Goal: Communication & Community: Answer question/provide support

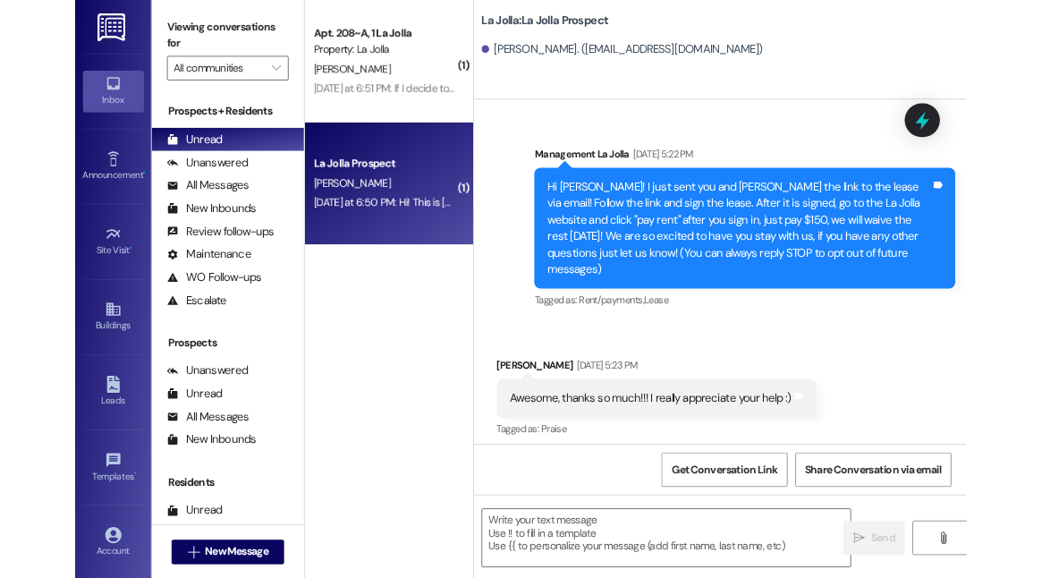
scroll to position [926, 0]
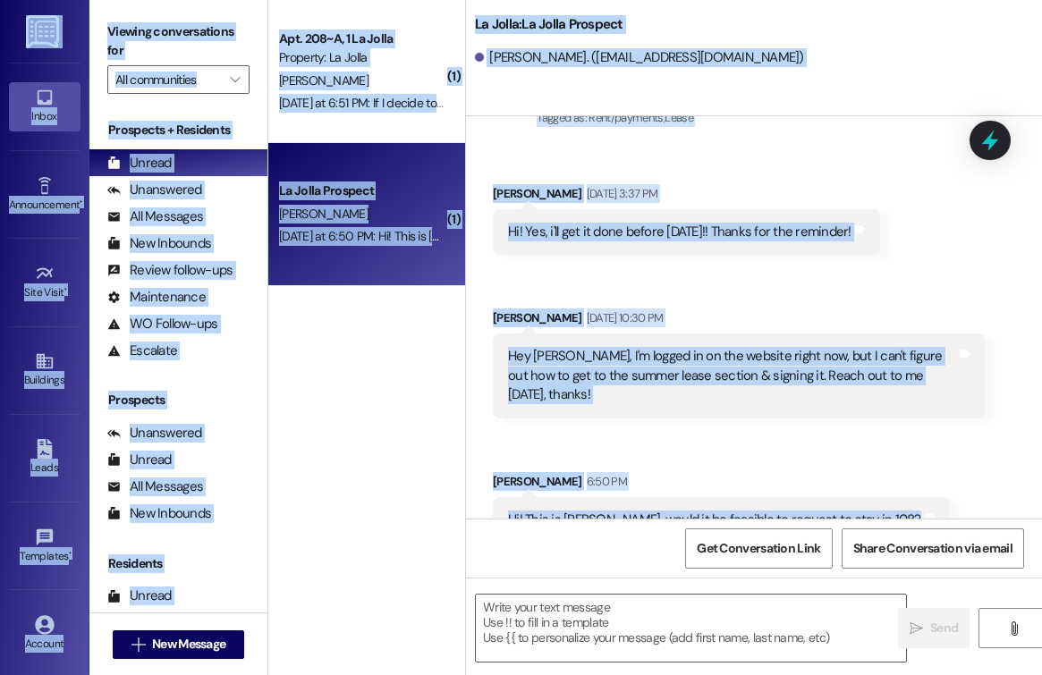
drag, startPoint x: 979, startPoint y: 488, endPoint x: 1589, endPoint y: 470, distance: 609.4
click at [1041, 470] on html "Inbox Go to Inbox Announcement • Send A Text Announcement Site Visit • Go to Si…" at bounding box center [521, 337] width 1042 height 675
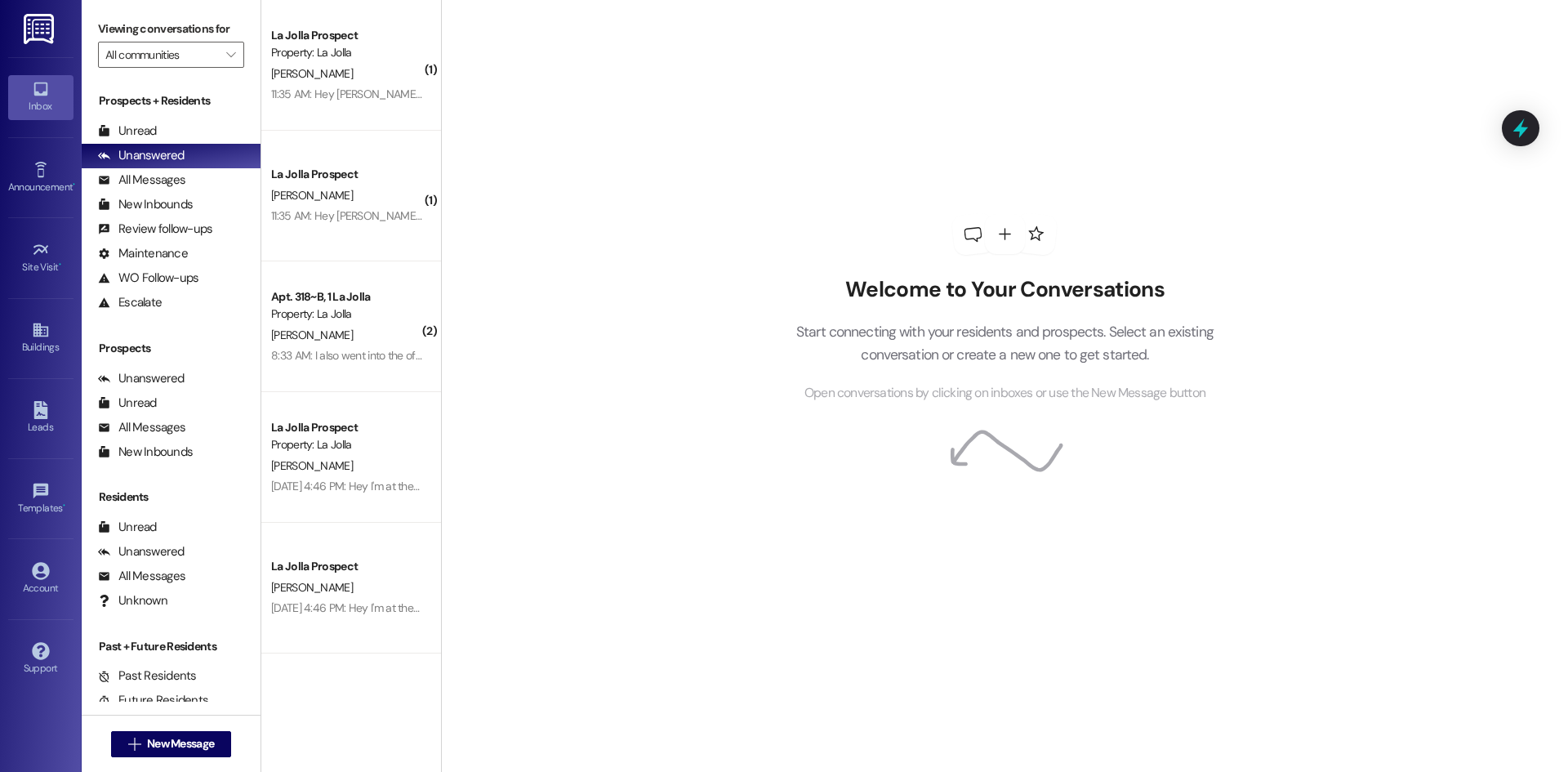
click at [183, 113] on div "Prospects + Residents Unread (0) Unread: Any message you haven't read yet will …" at bounding box center [171, 203] width 179 height 222
click at [170, 126] on div "Unread (0)" at bounding box center [171, 132] width 179 height 25
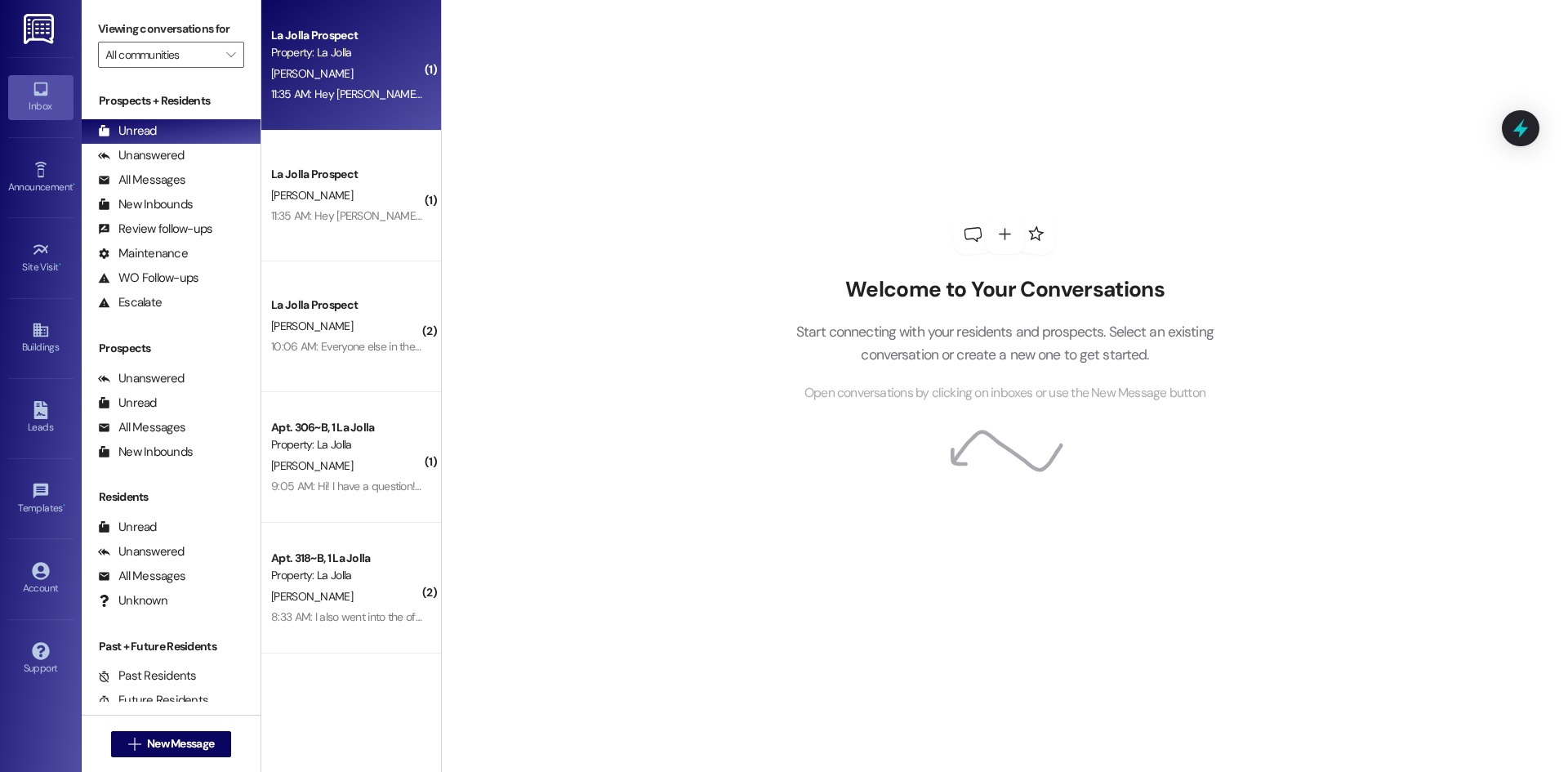
click at [362, 104] on div "11:35 AM: Hey Saku Powell needs to be placed in my apartment could you swap him…" at bounding box center [346, 94] width 154 height 20
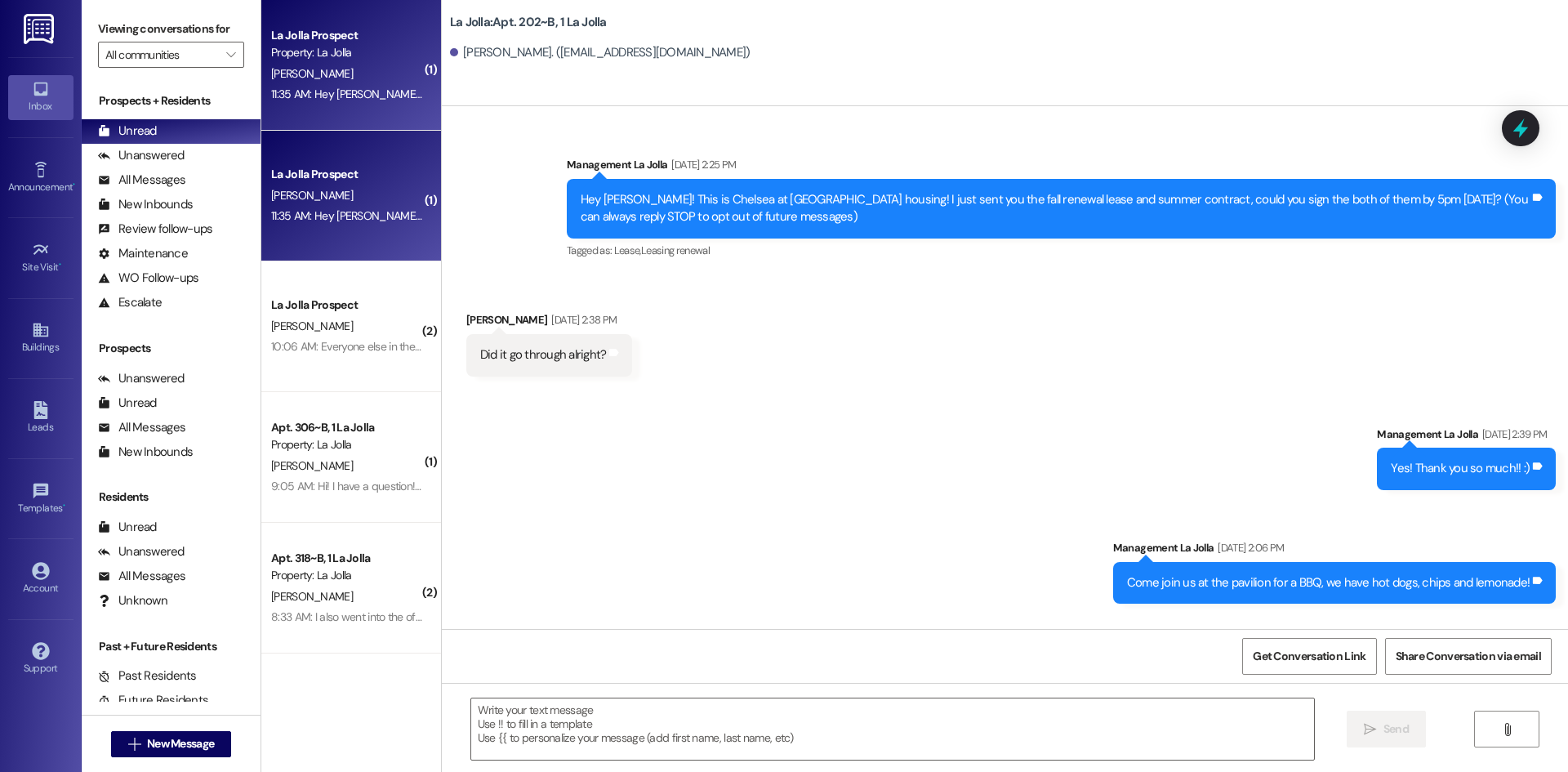
scroll to position [26203, 0]
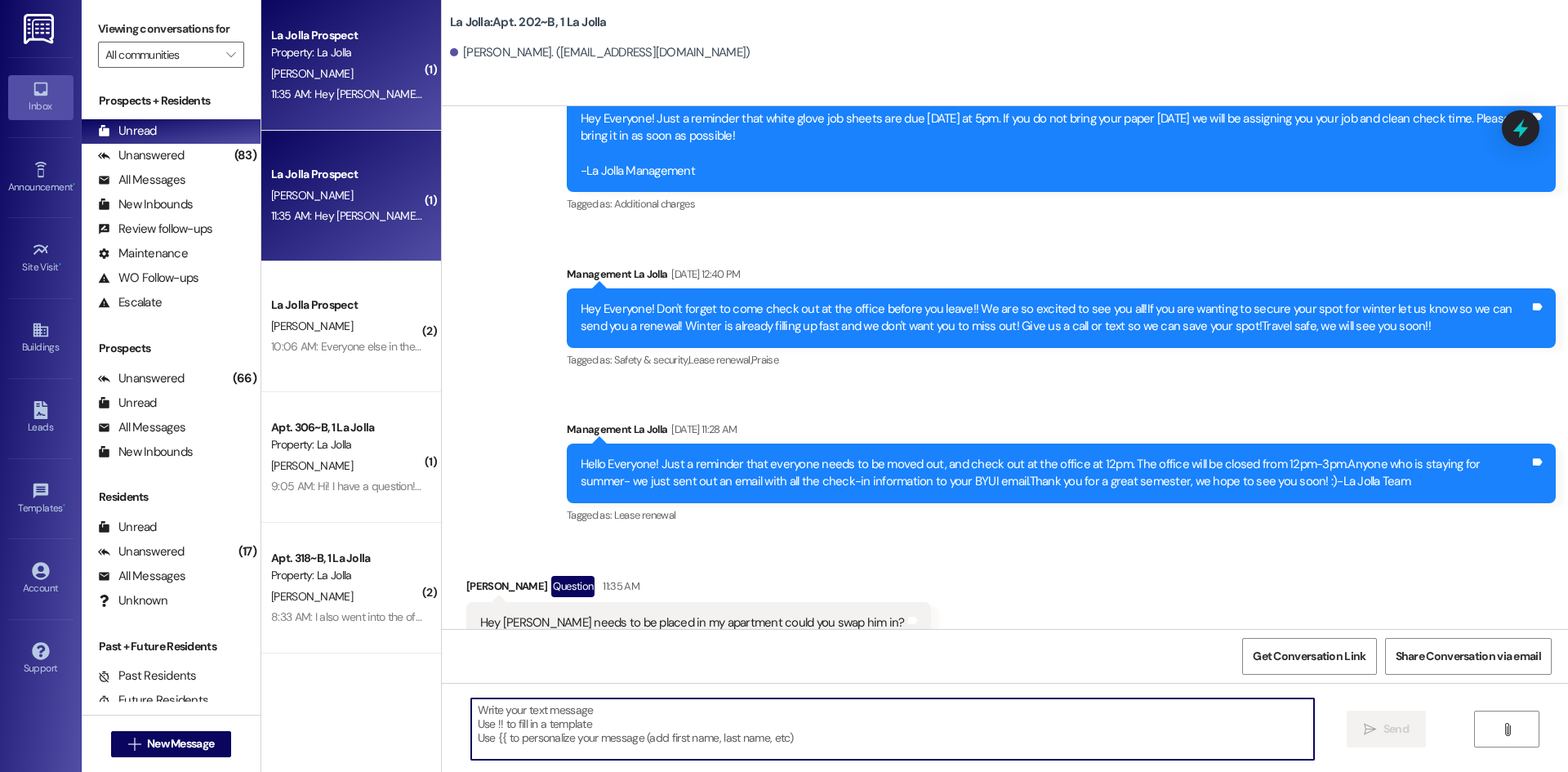
click at [580, 710] on textarea at bounding box center [892, 729] width 843 height 61
click at [665, 739] on textarea at bounding box center [892, 729] width 843 height 61
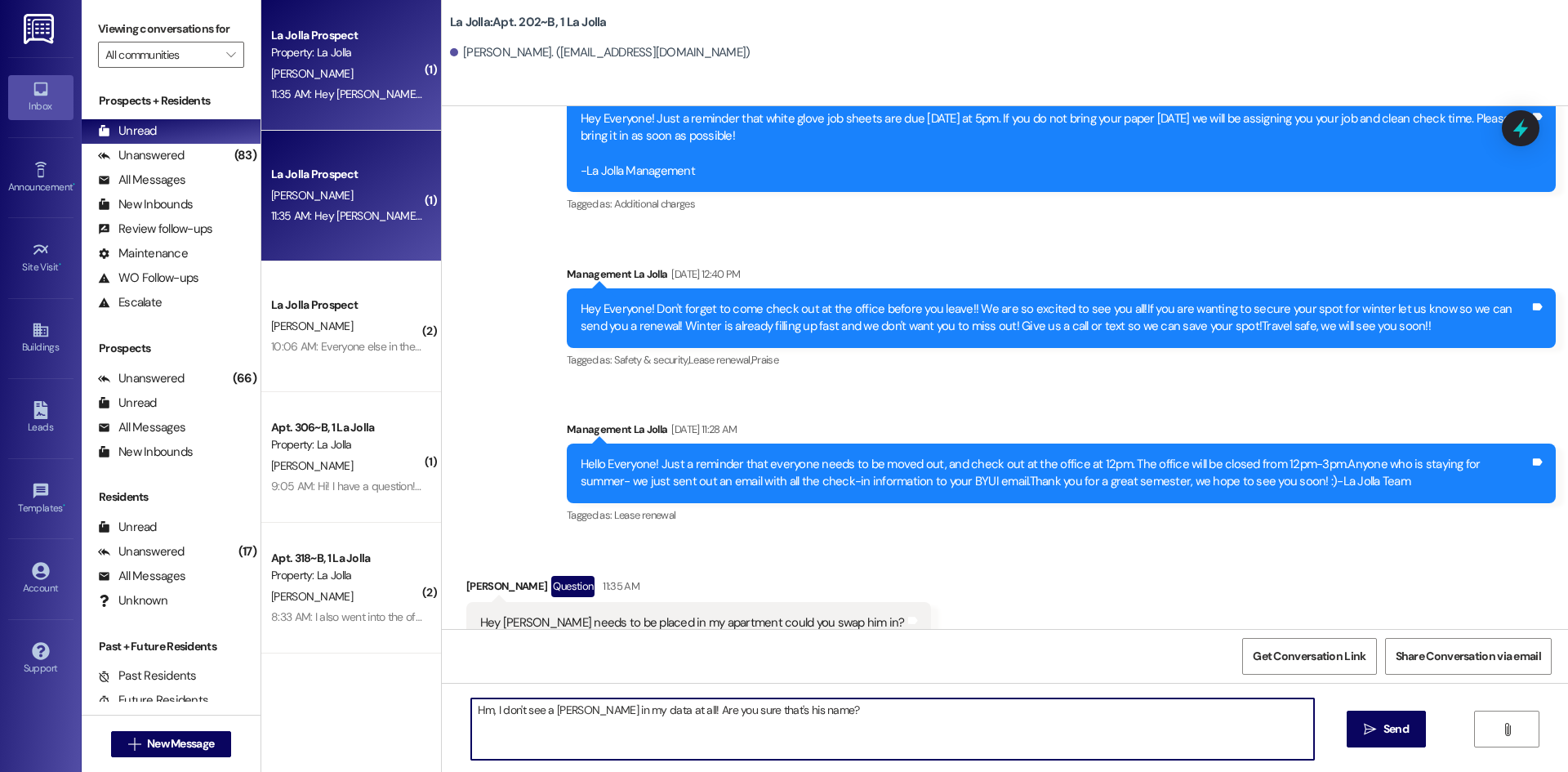
type textarea "Hm, I don't see a [PERSON_NAME] in my data at all! Are you sure that's his name…"
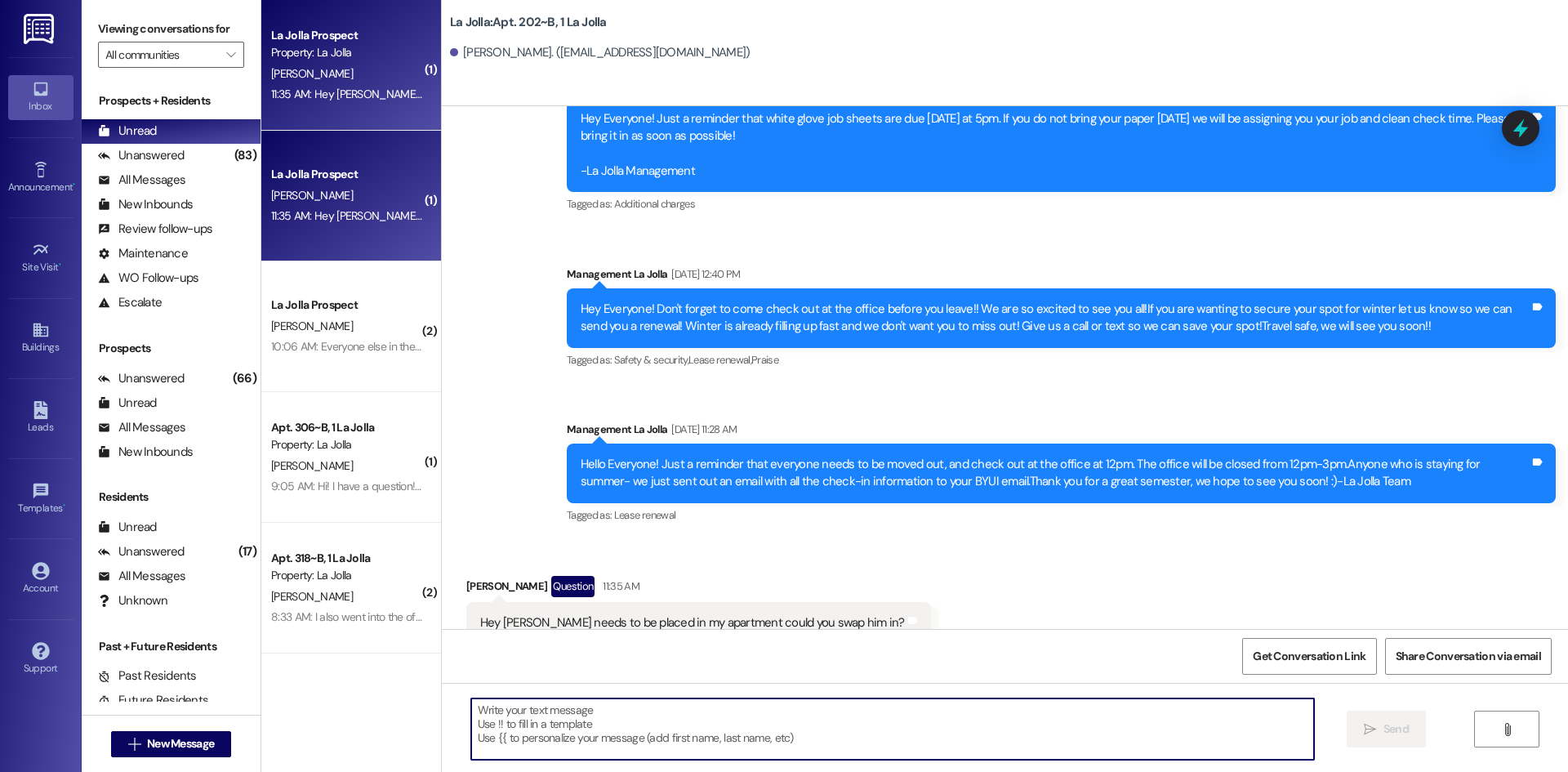
scroll to position [26202, 0]
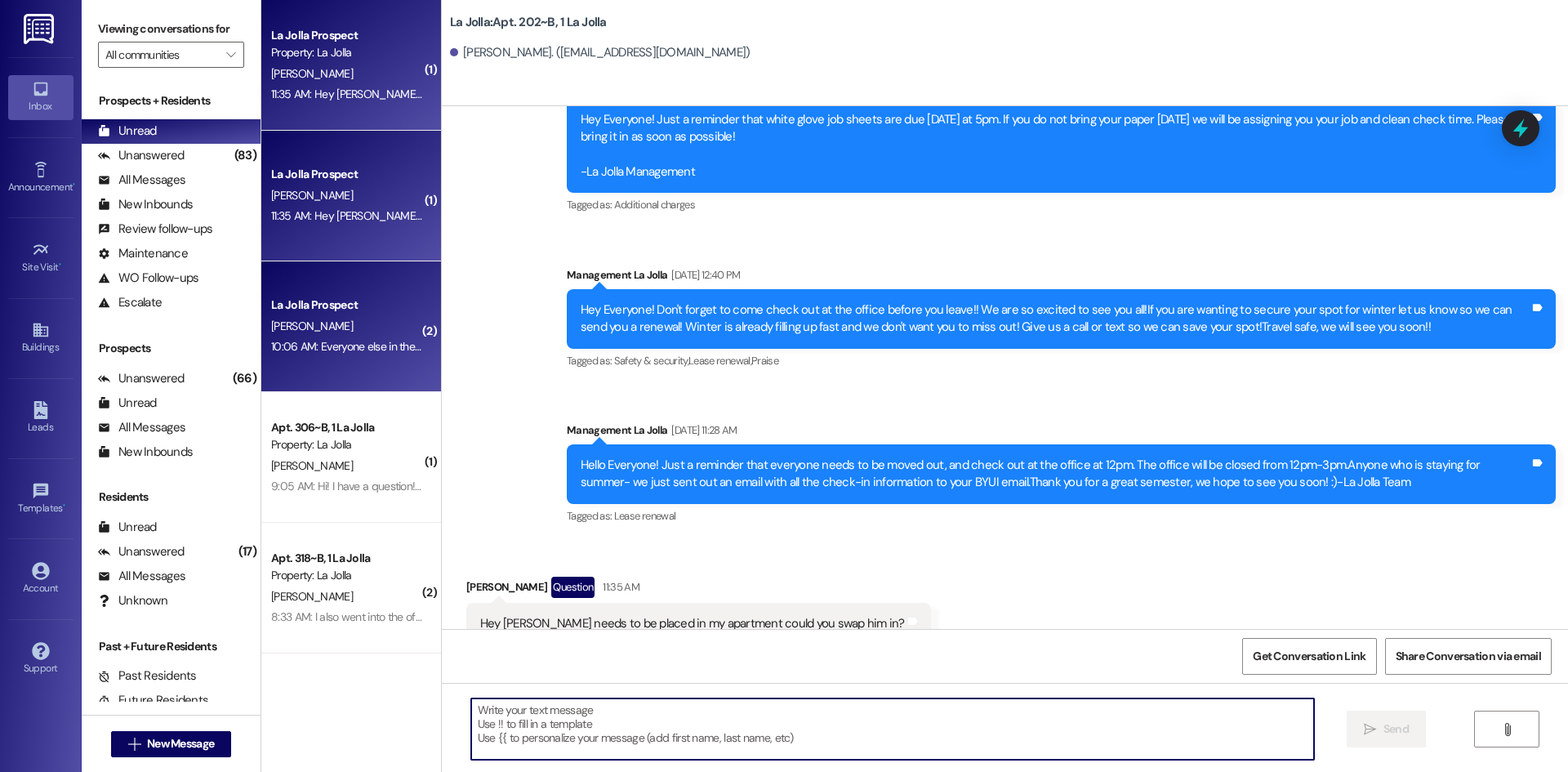
click at [313, 350] on div "10:06 AM: Everyone else in the apartment that is 10:06 AM: Everyone else in the…" at bounding box center [385, 346] width 228 height 15
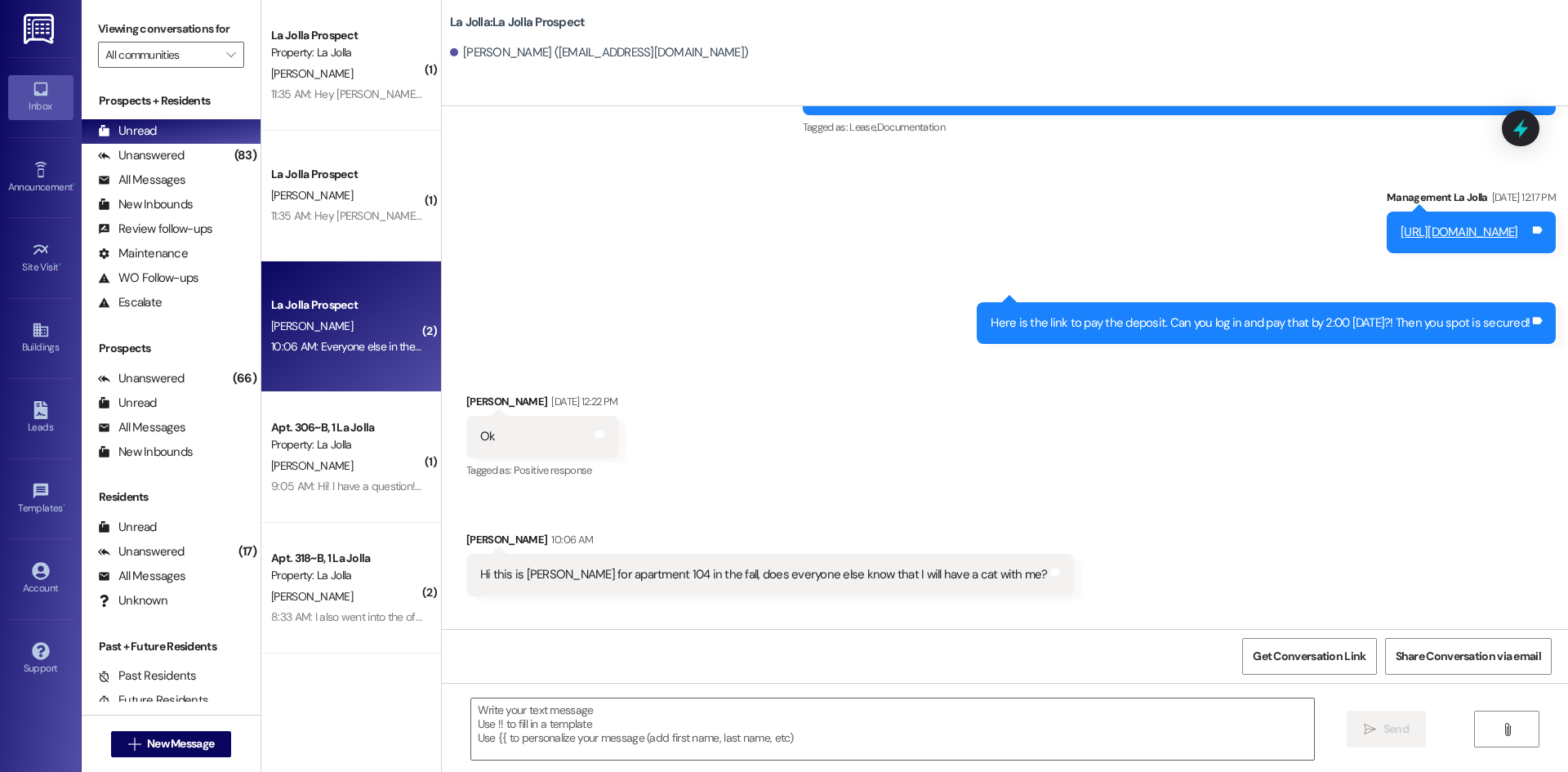
scroll to position [487, 0]
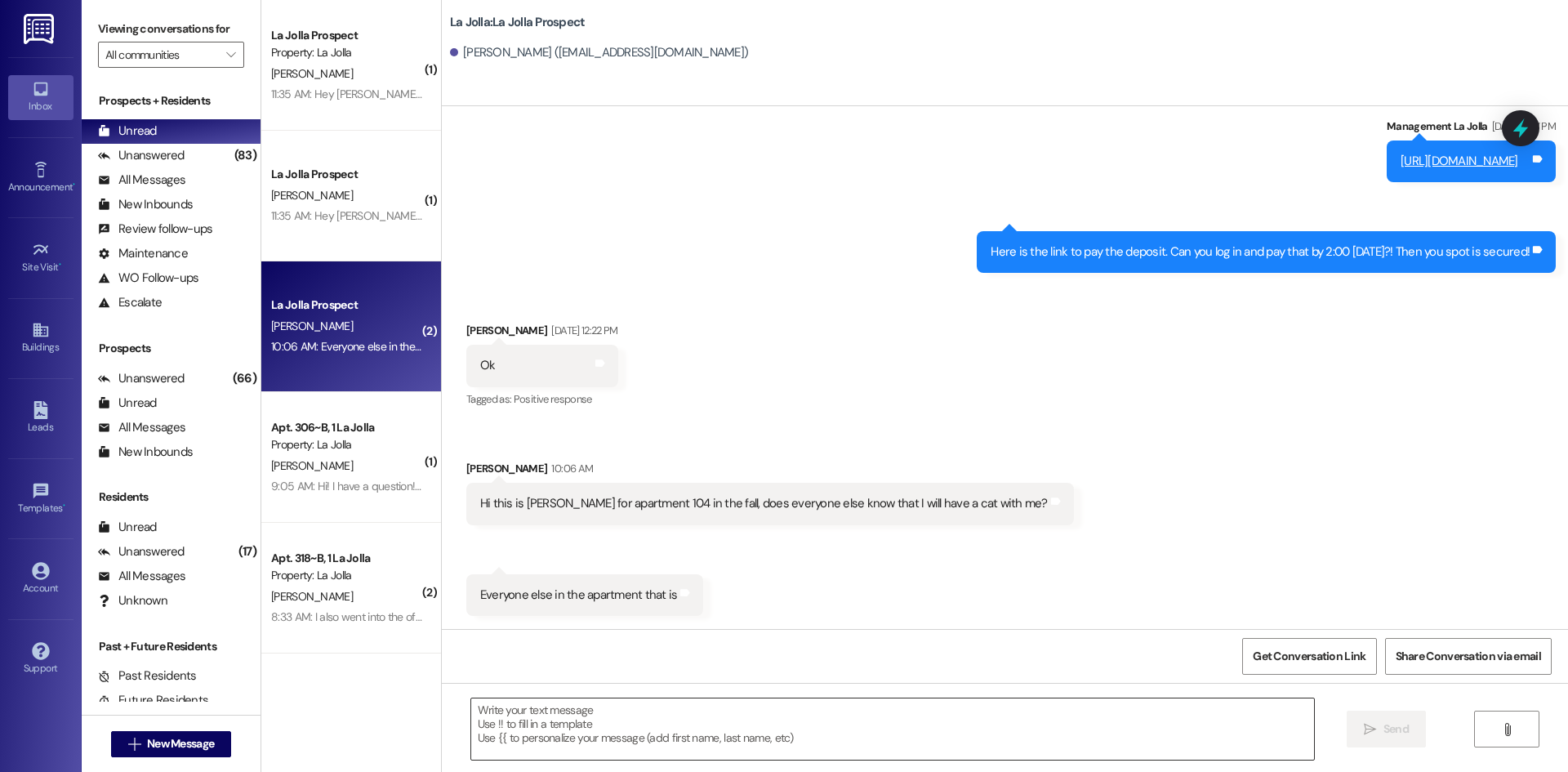
click at [543, 735] on textarea at bounding box center [892, 729] width 843 height 61
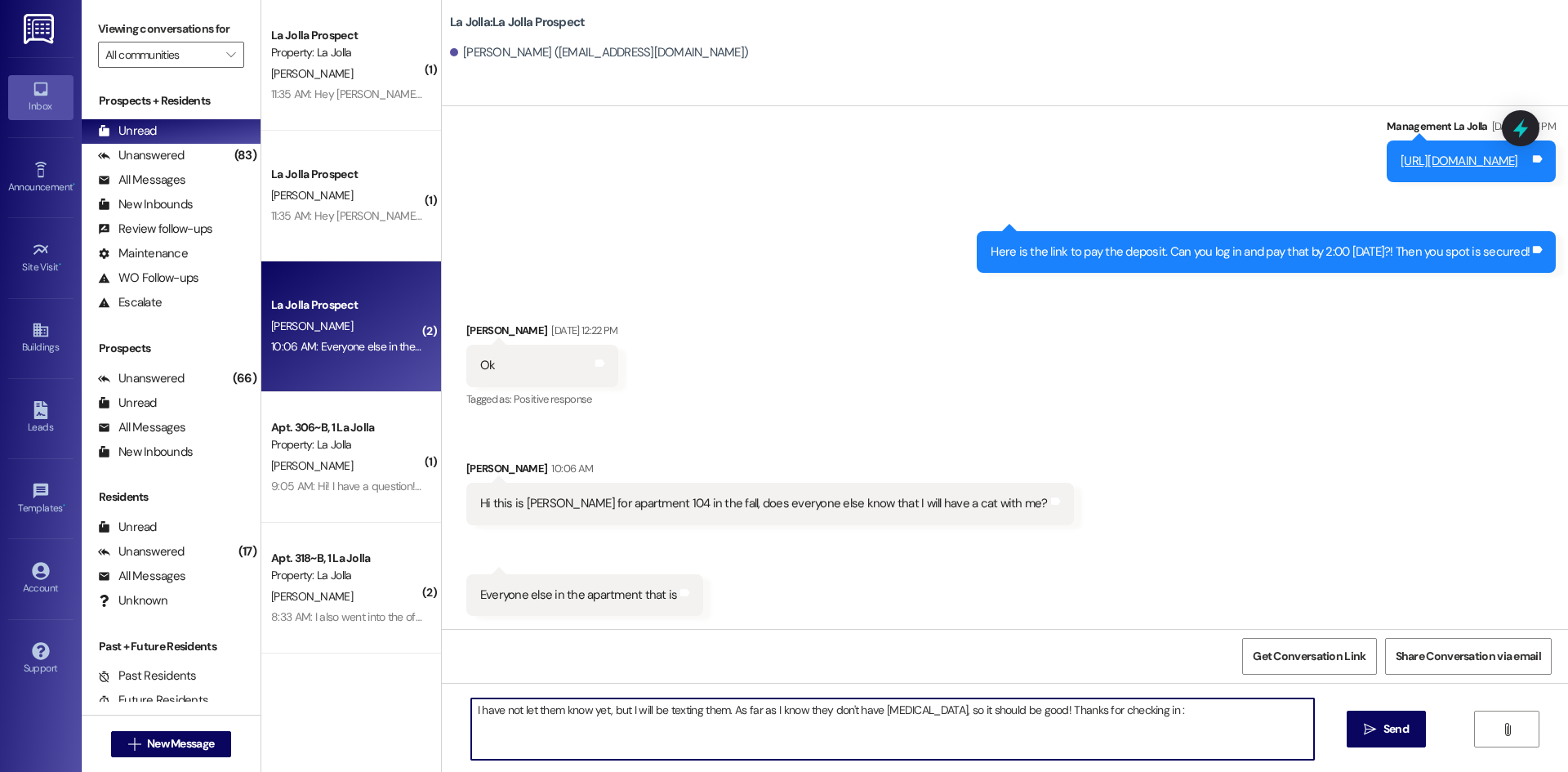
type textarea "I have not let them know yet, but I will be texting them. As far as I know they…"
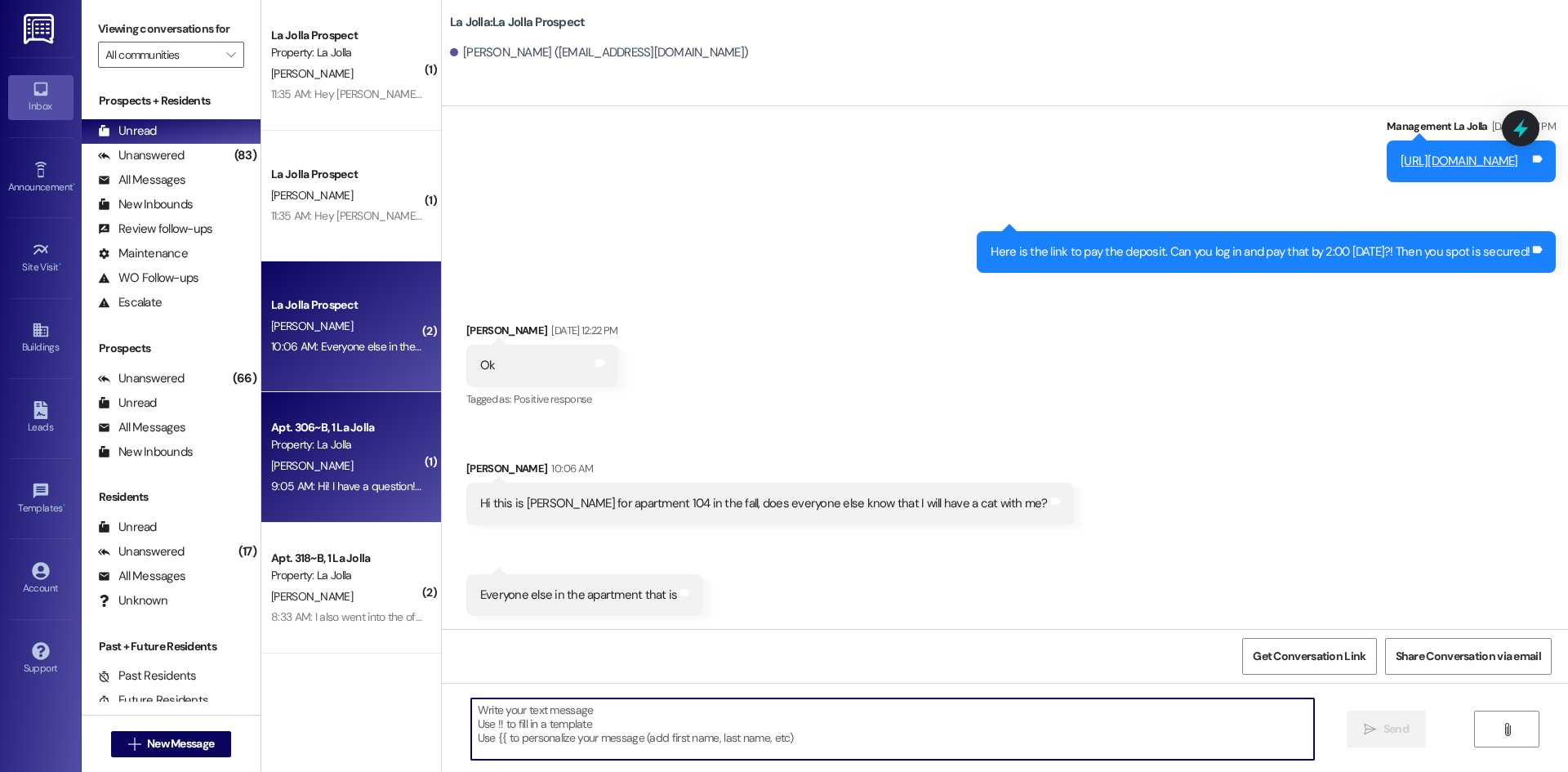
click at [344, 452] on div "Property: La Jolla" at bounding box center [346, 445] width 151 height 17
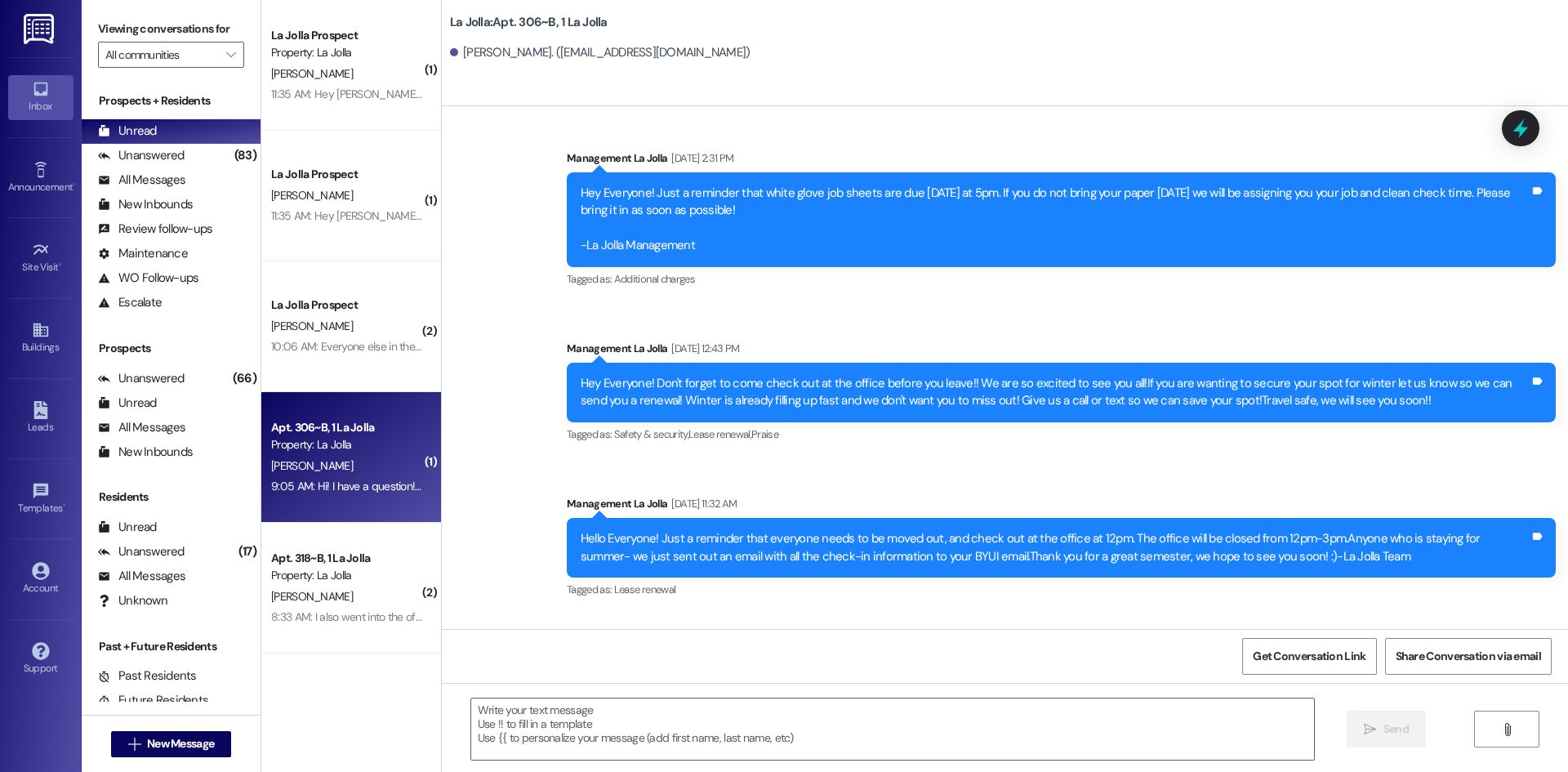
scroll to position [16186, 0]
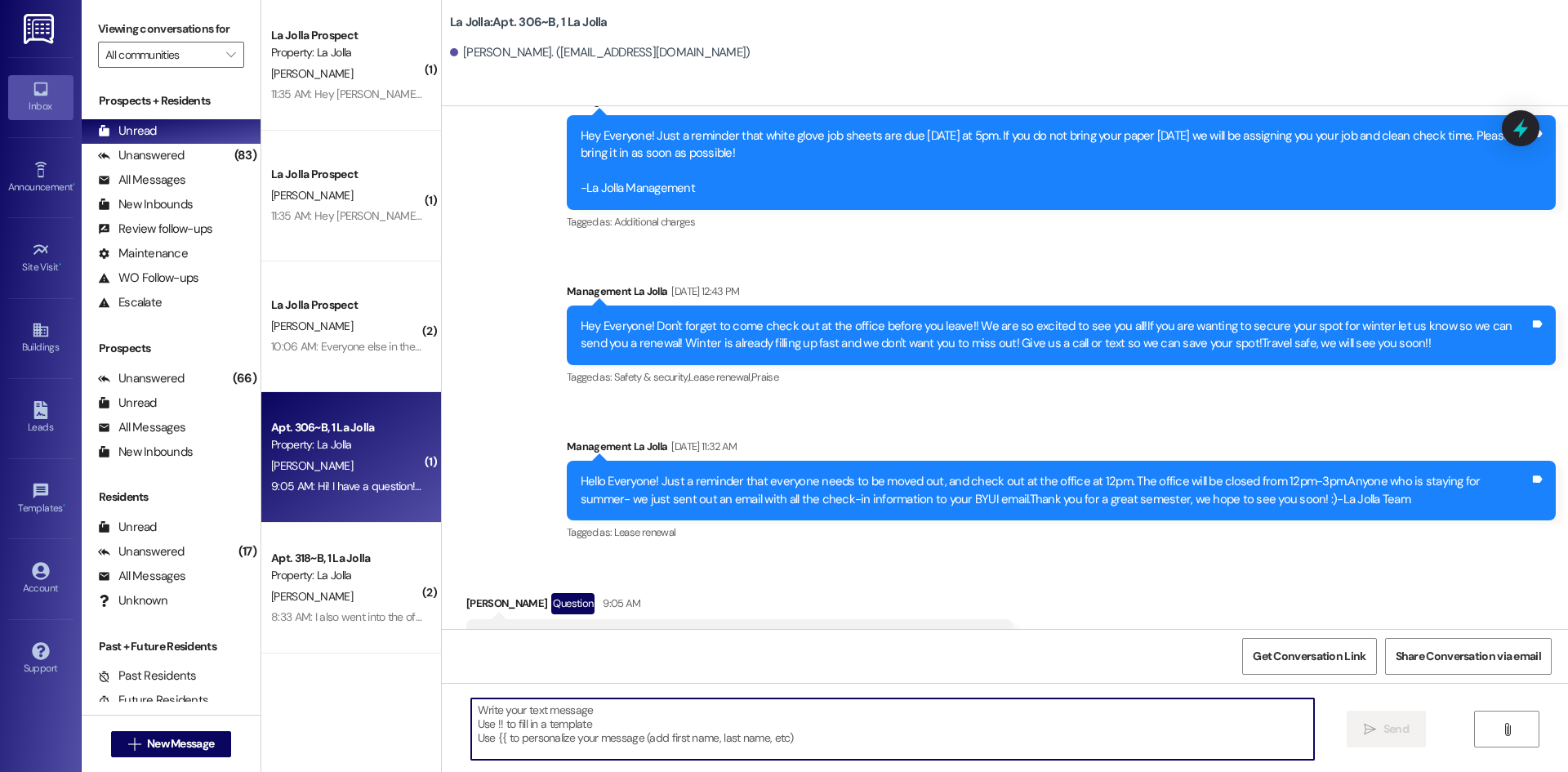
click at [573, 725] on textarea at bounding box center [892, 729] width 843 height 61
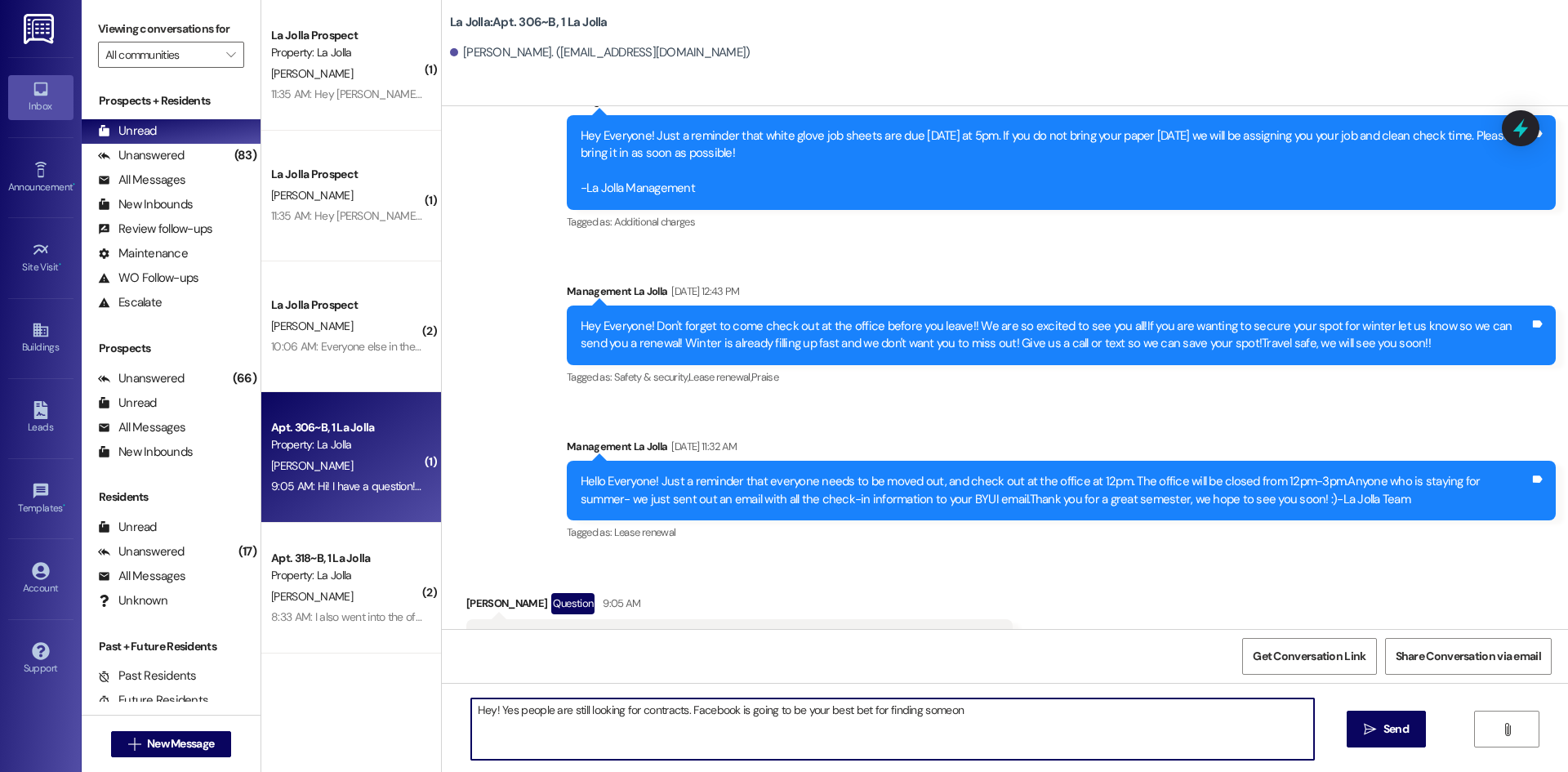
type textarea "Hey! Yes people are still looking for contracts. Facebook is going to be your b…"
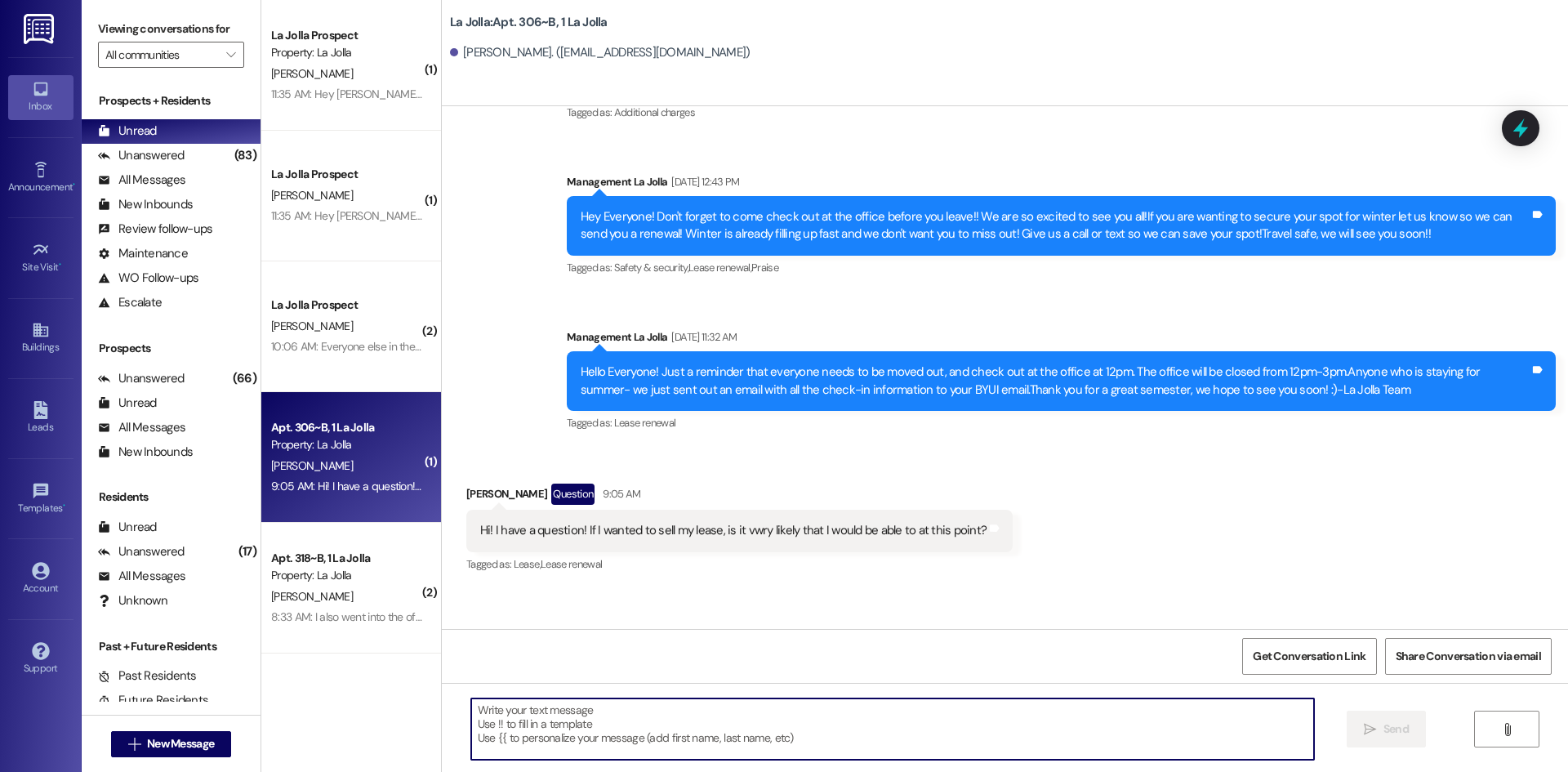
scroll to position [16299, 0]
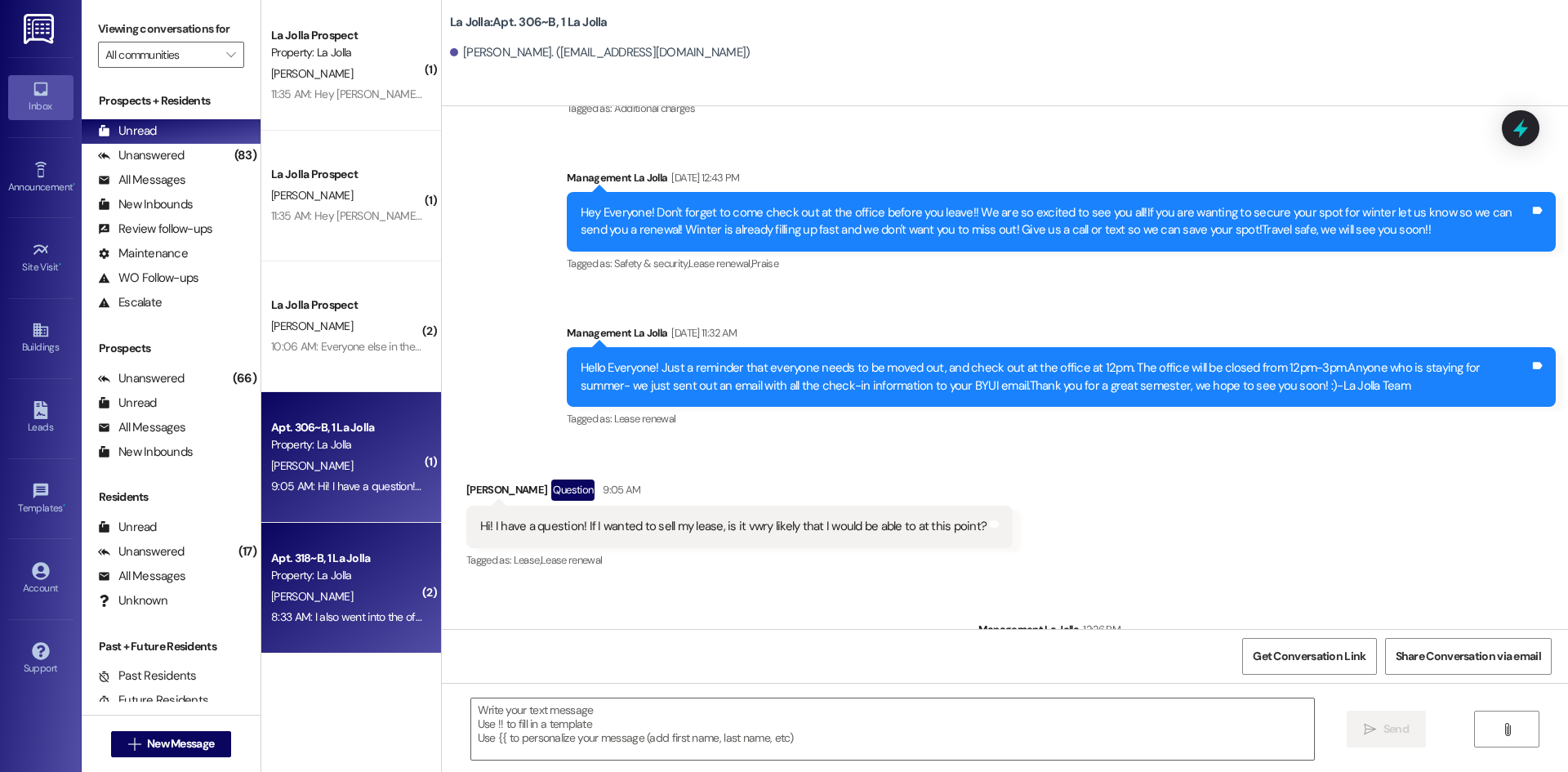
click at [304, 594] on div "[PERSON_NAME]" at bounding box center [346, 597] width 154 height 20
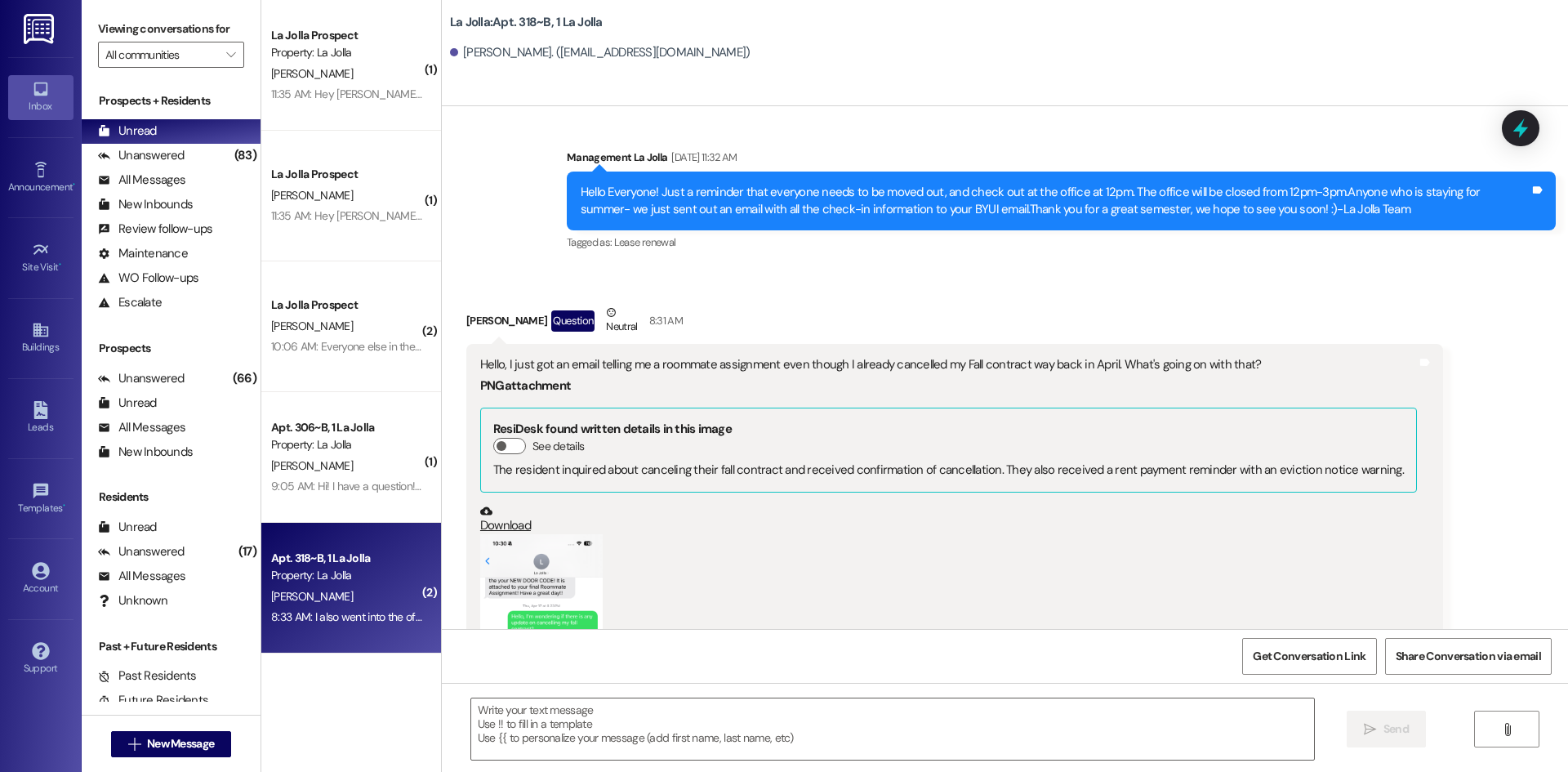
scroll to position [23080, 0]
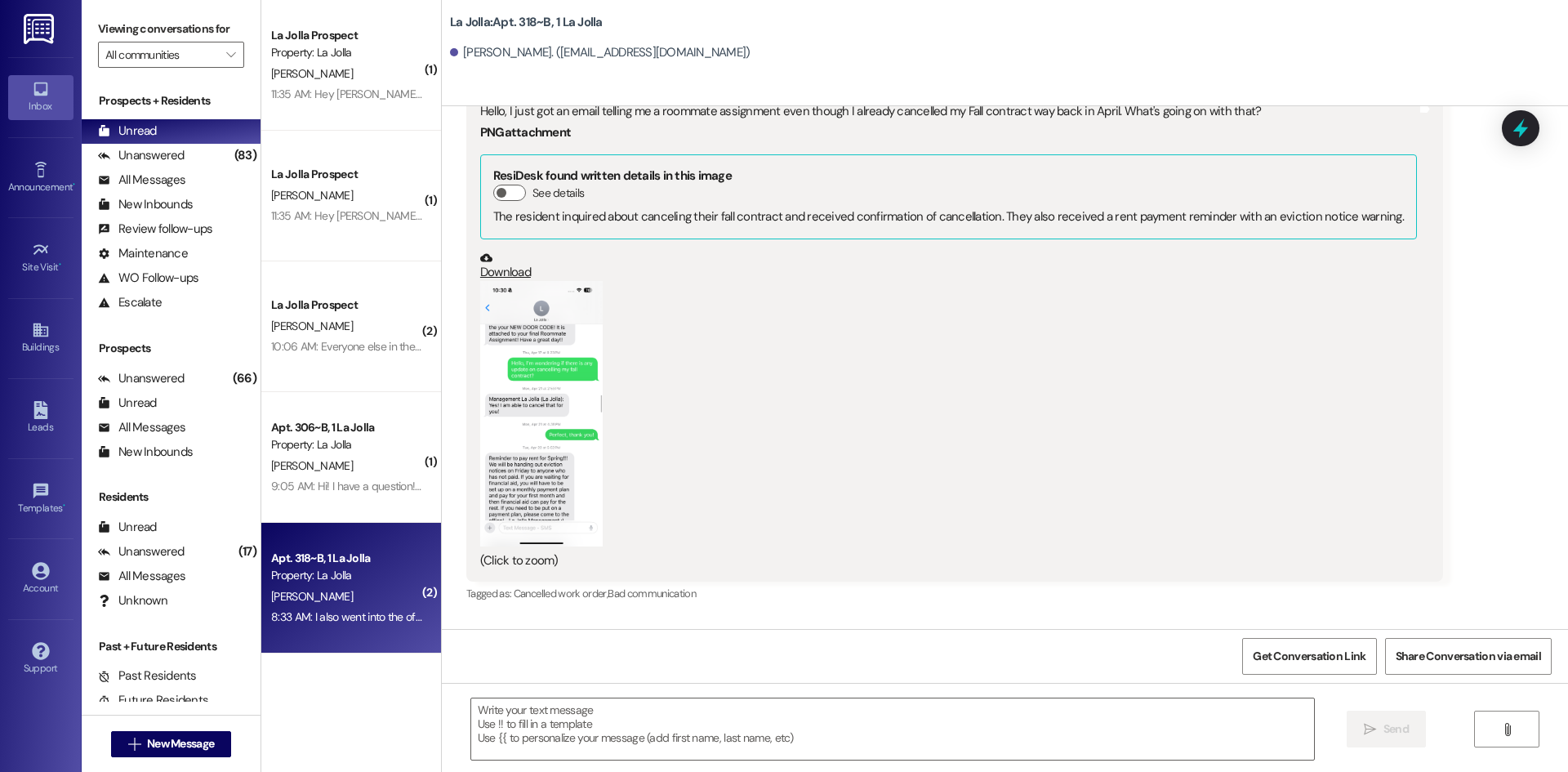
click at [532, 351] on button "Zoom image" at bounding box center [542, 414] width 122 height 266
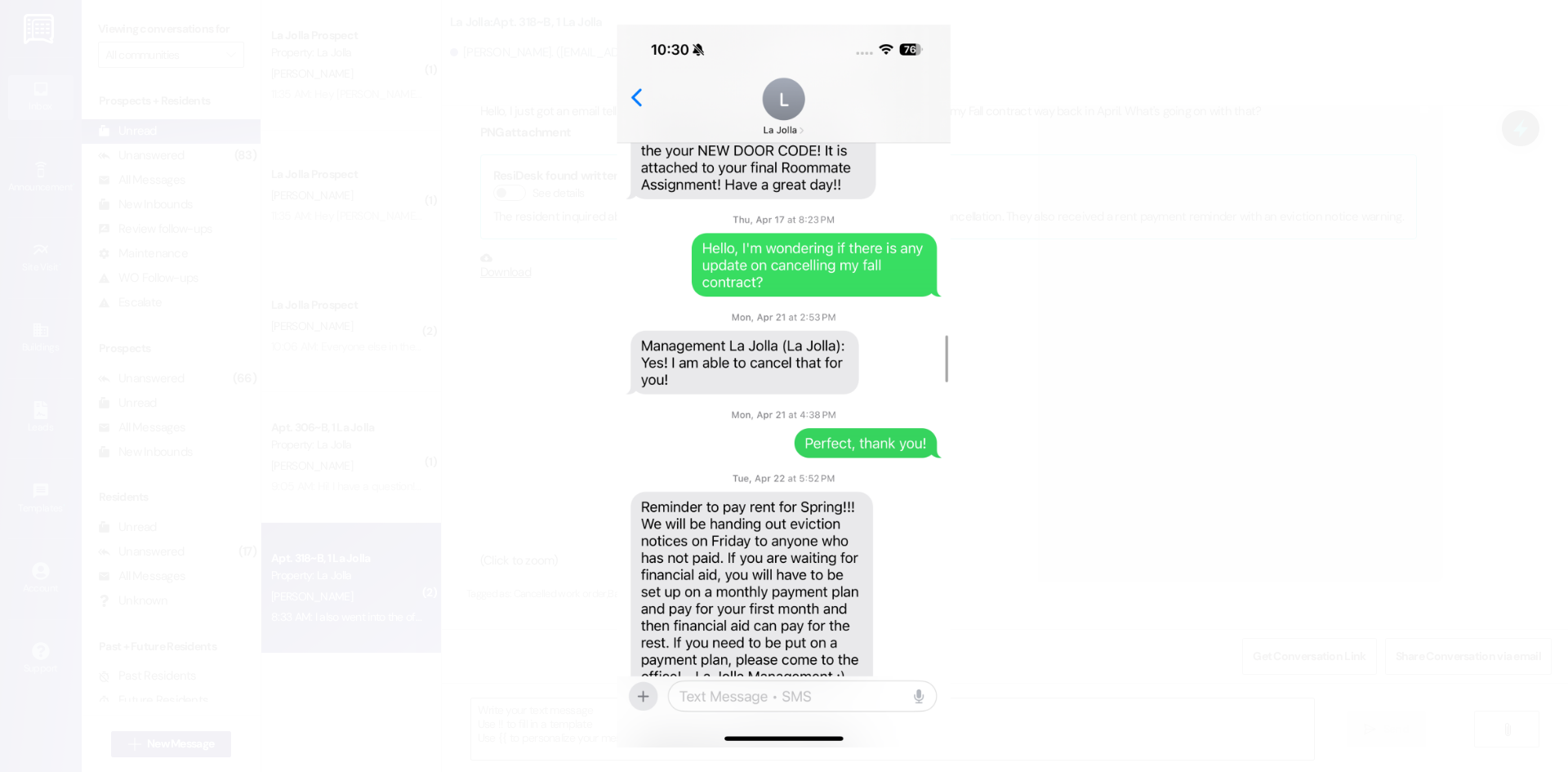
click at [521, 388] on button "Unzoom image" at bounding box center [784, 386] width 1568 height 772
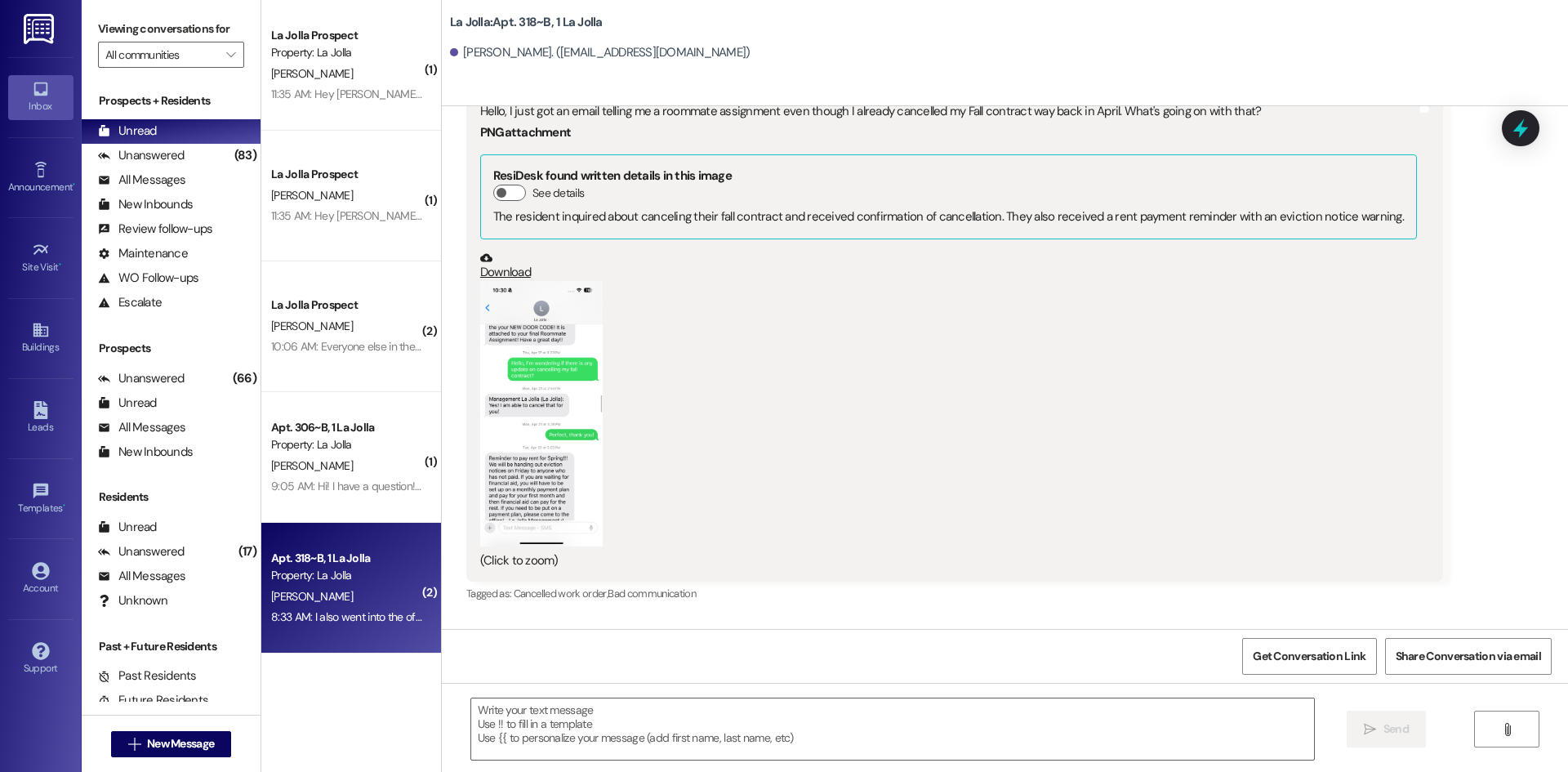
click at [525, 367] on button "Zoom image" at bounding box center [542, 414] width 122 height 266
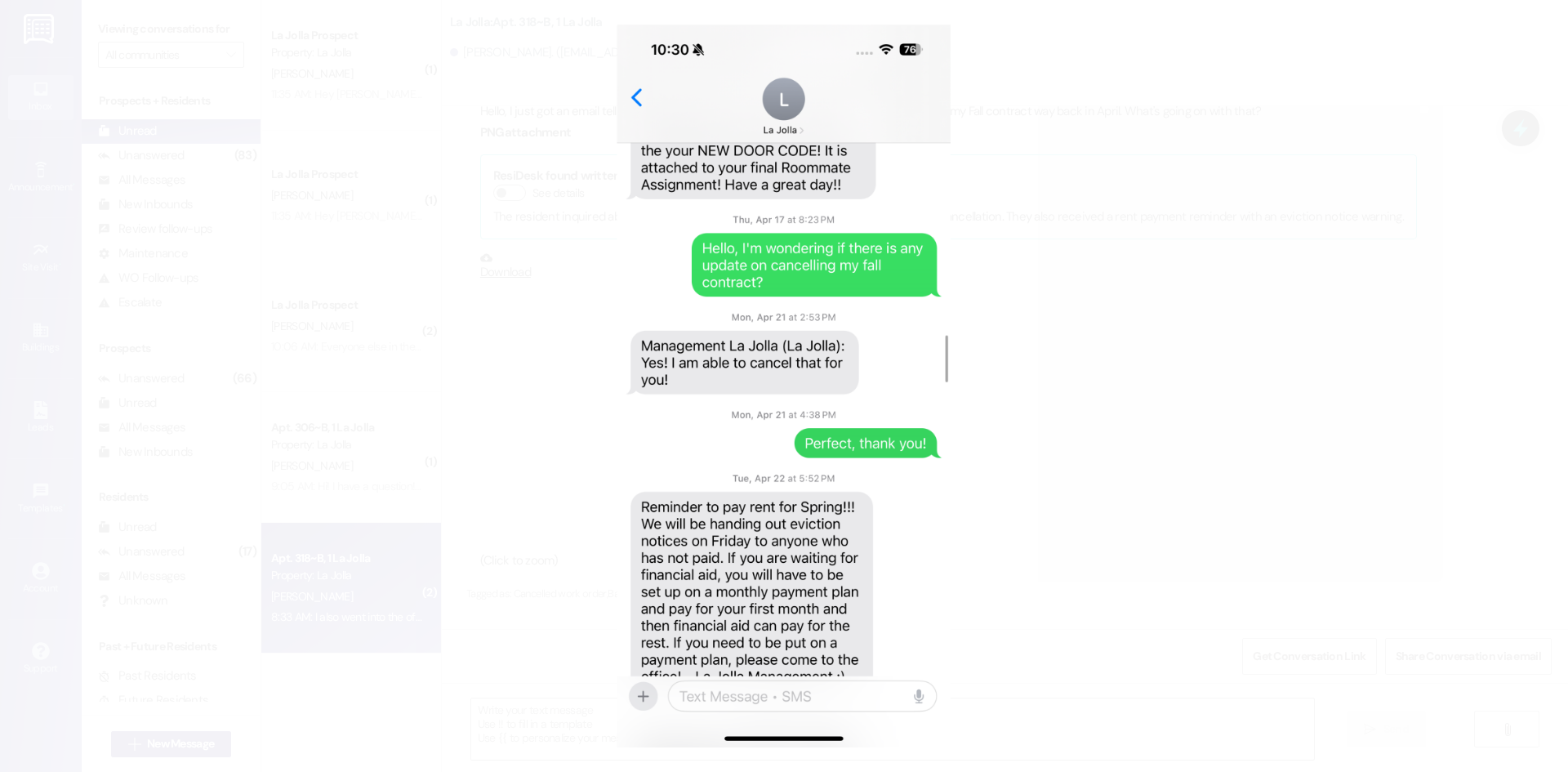
click at [525, 367] on button "Unzoom image" at bounding box center [784, 386] width 1568 height 772
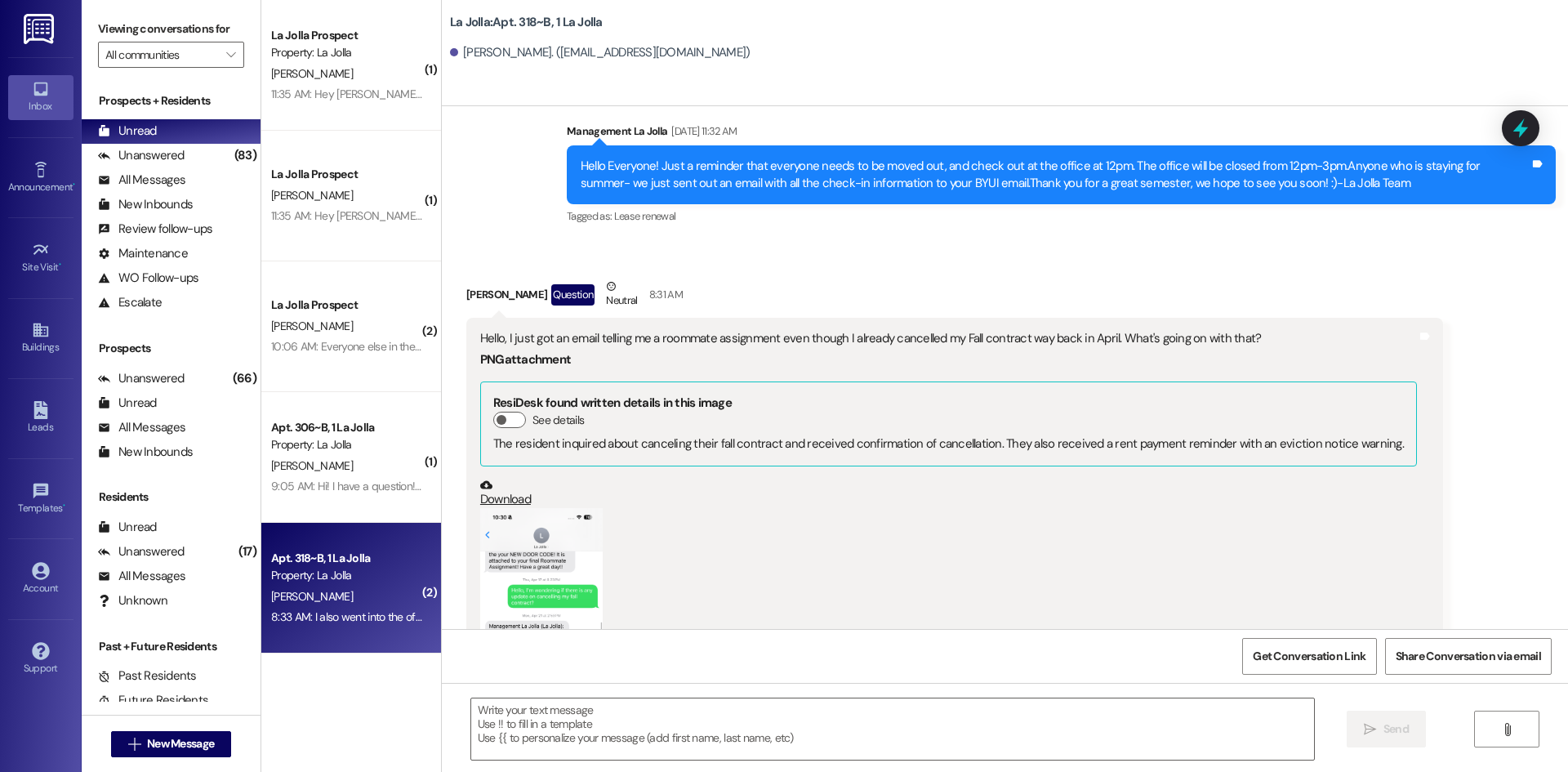
scroll to position [22835, 0]
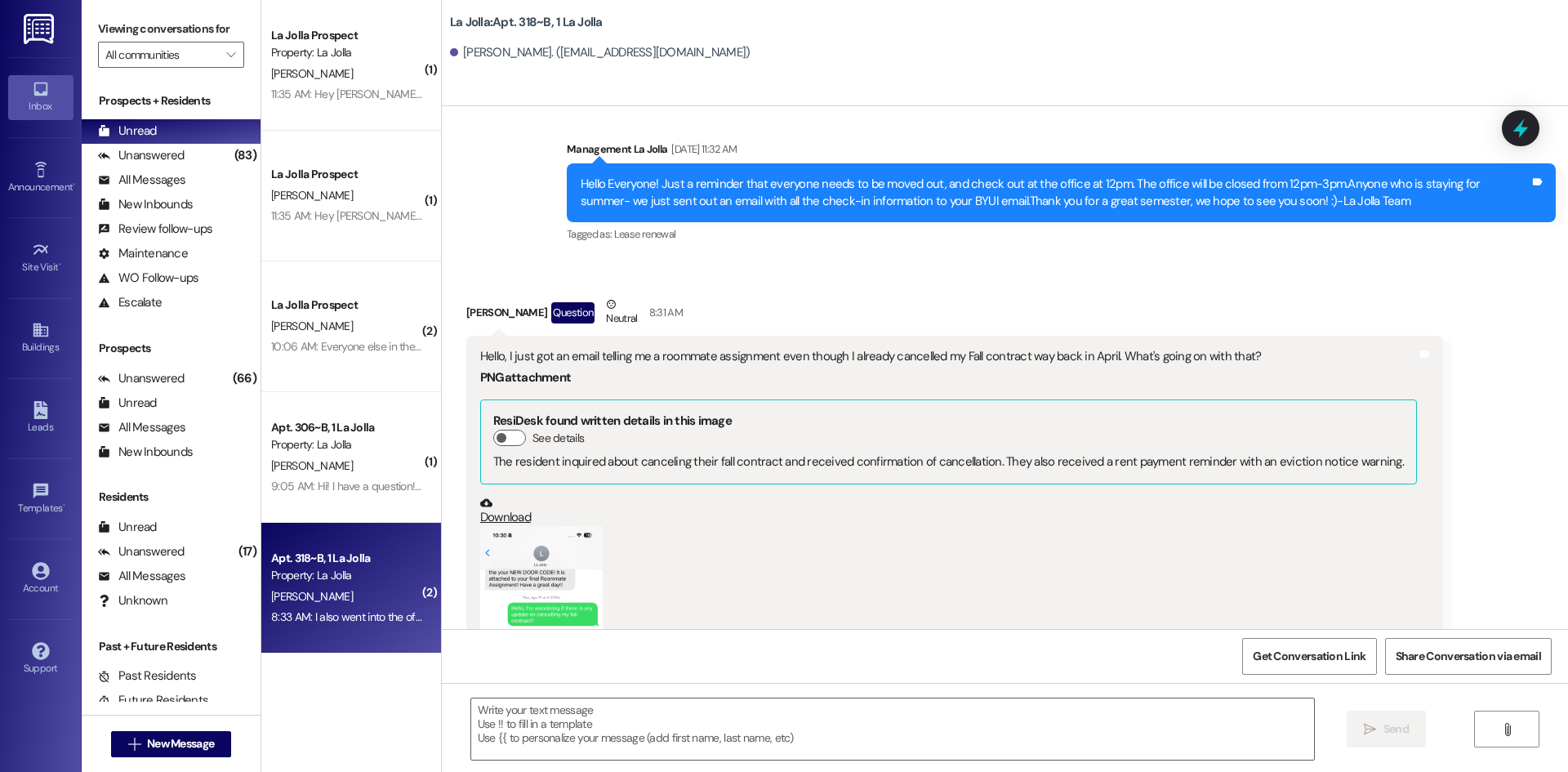
click at [549, 526] on button "Zoom image" at bounding box center [542, 659] width 122 height 266
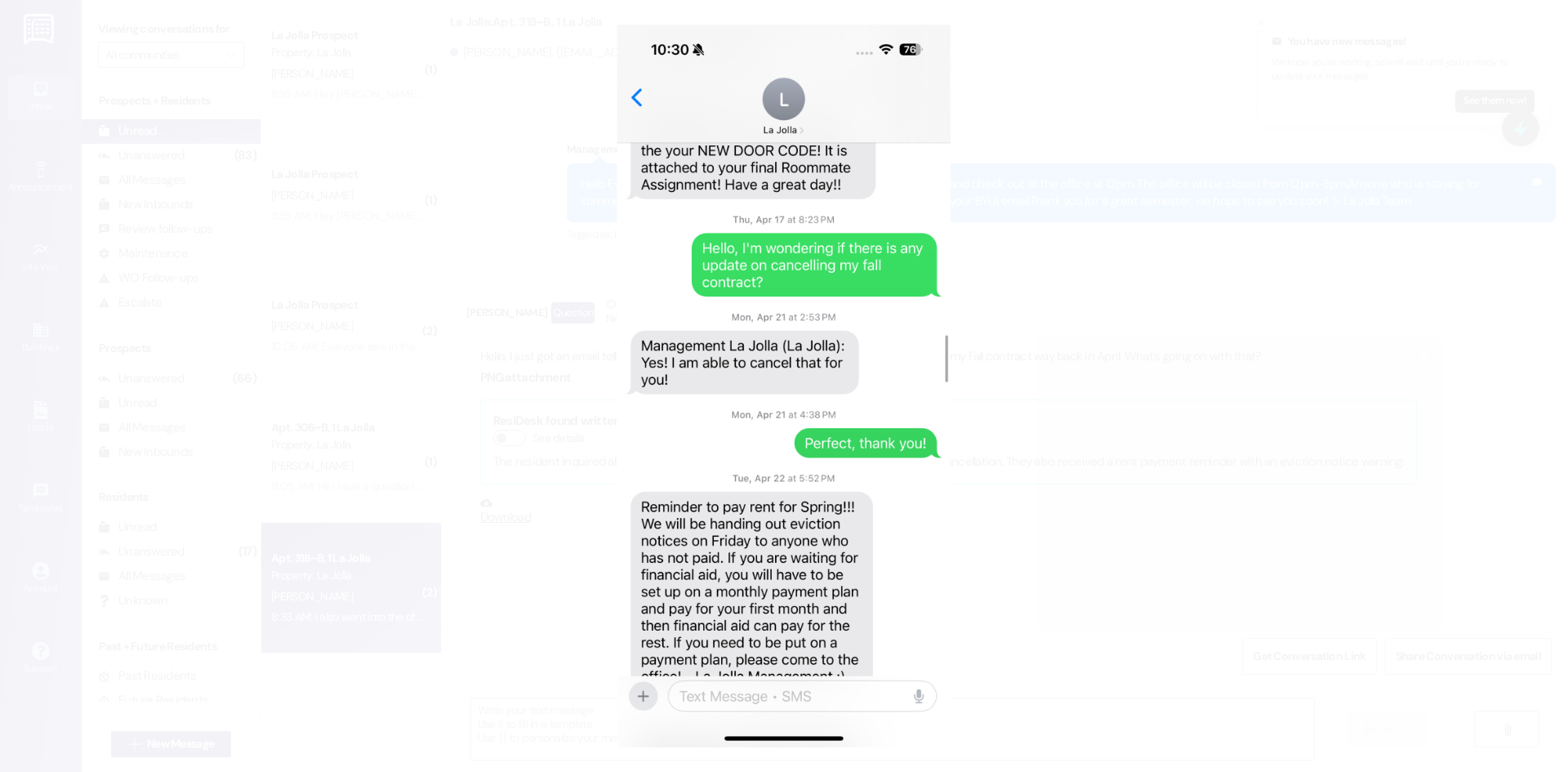
click at [494, 403] on button "Unzoom image" at bounding box center [784, 386] width 1568 height 772
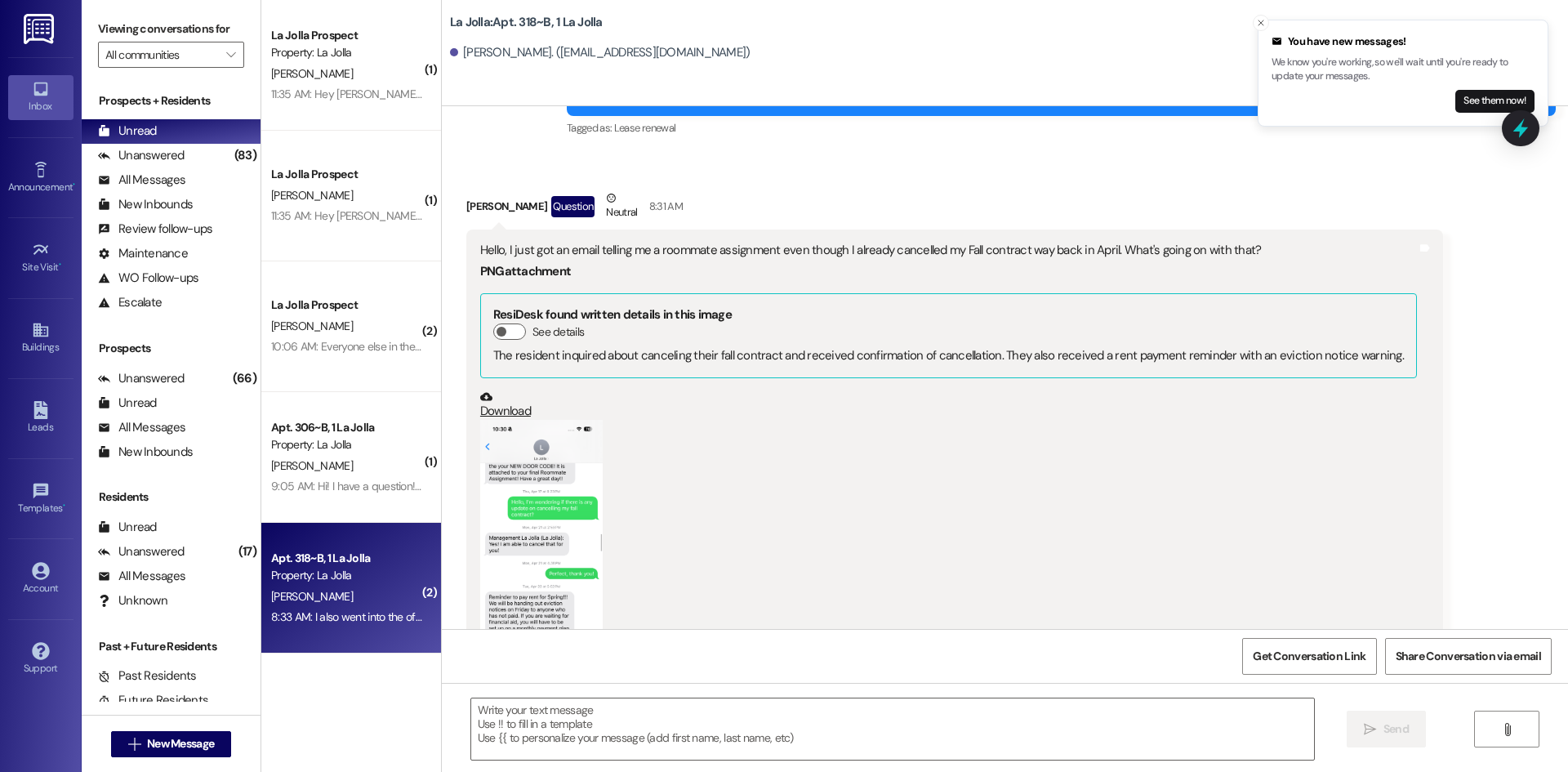
scroll to position [23080, 0]
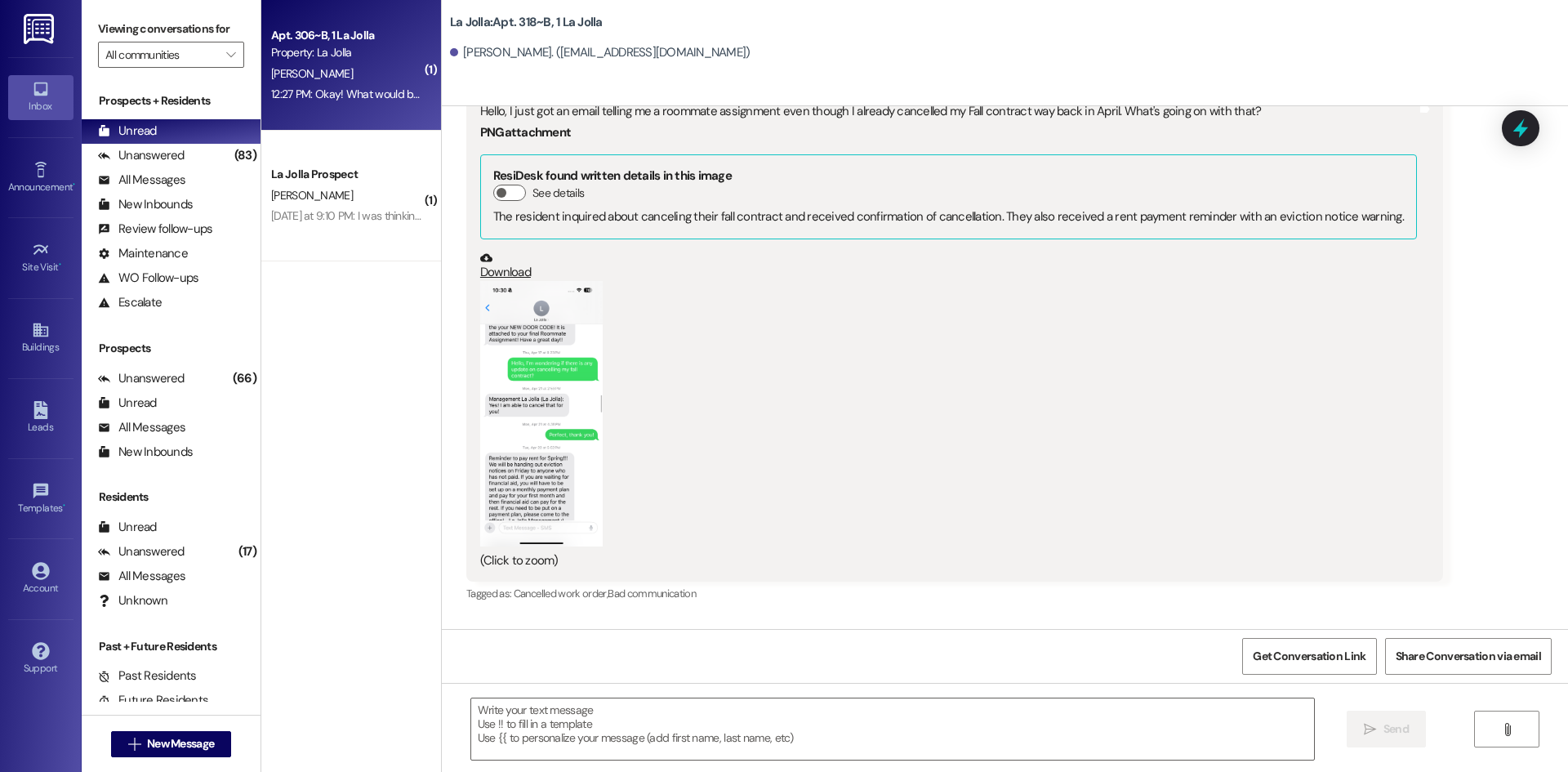
click at [360, 87] on div "12:27 PM: Okay! What would be the process, finding someone first? 12:27 PM: Oka…" at bounding box center [429, 94] width 317 height 15
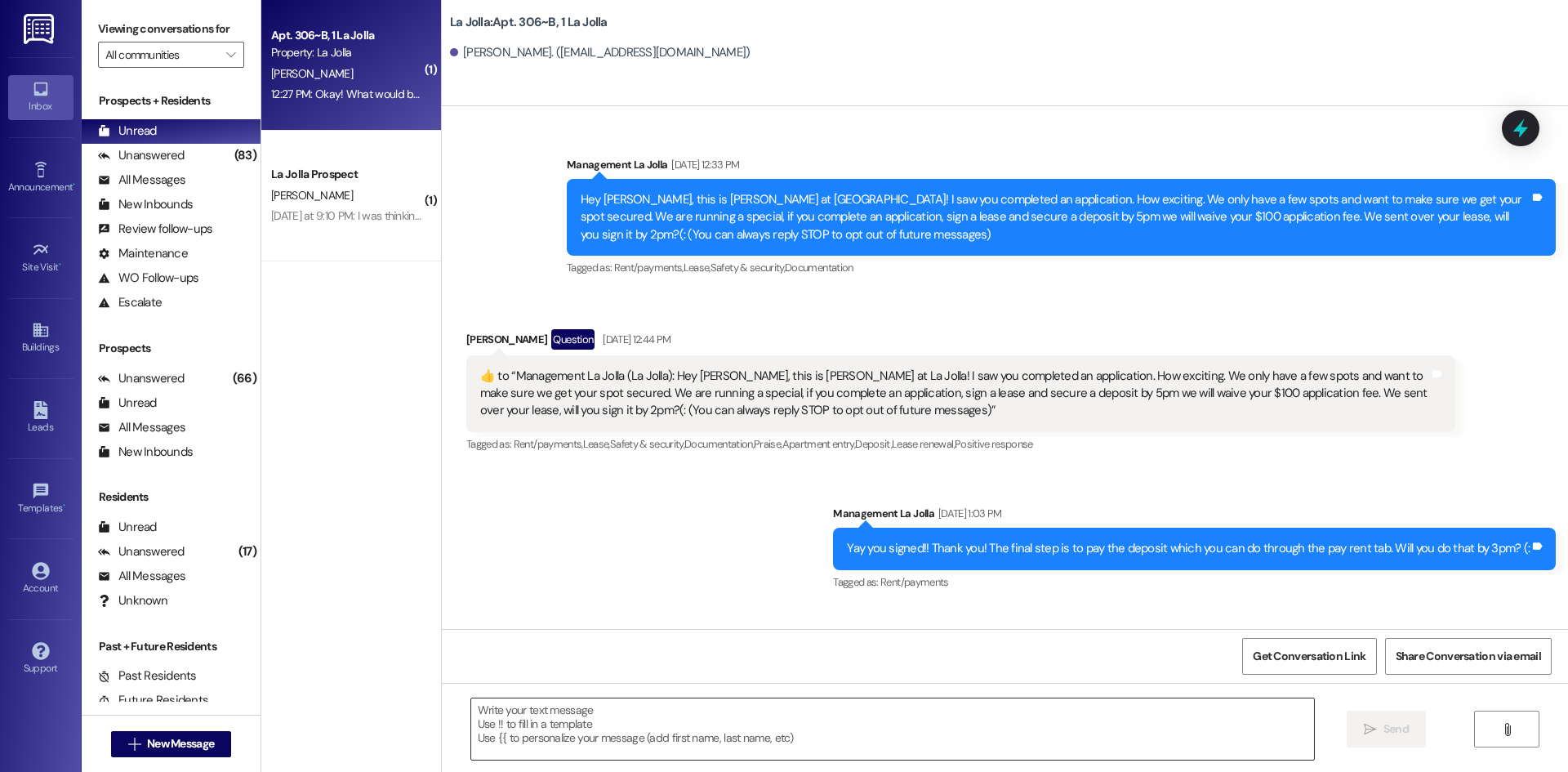
scroll to position [16439, 0]
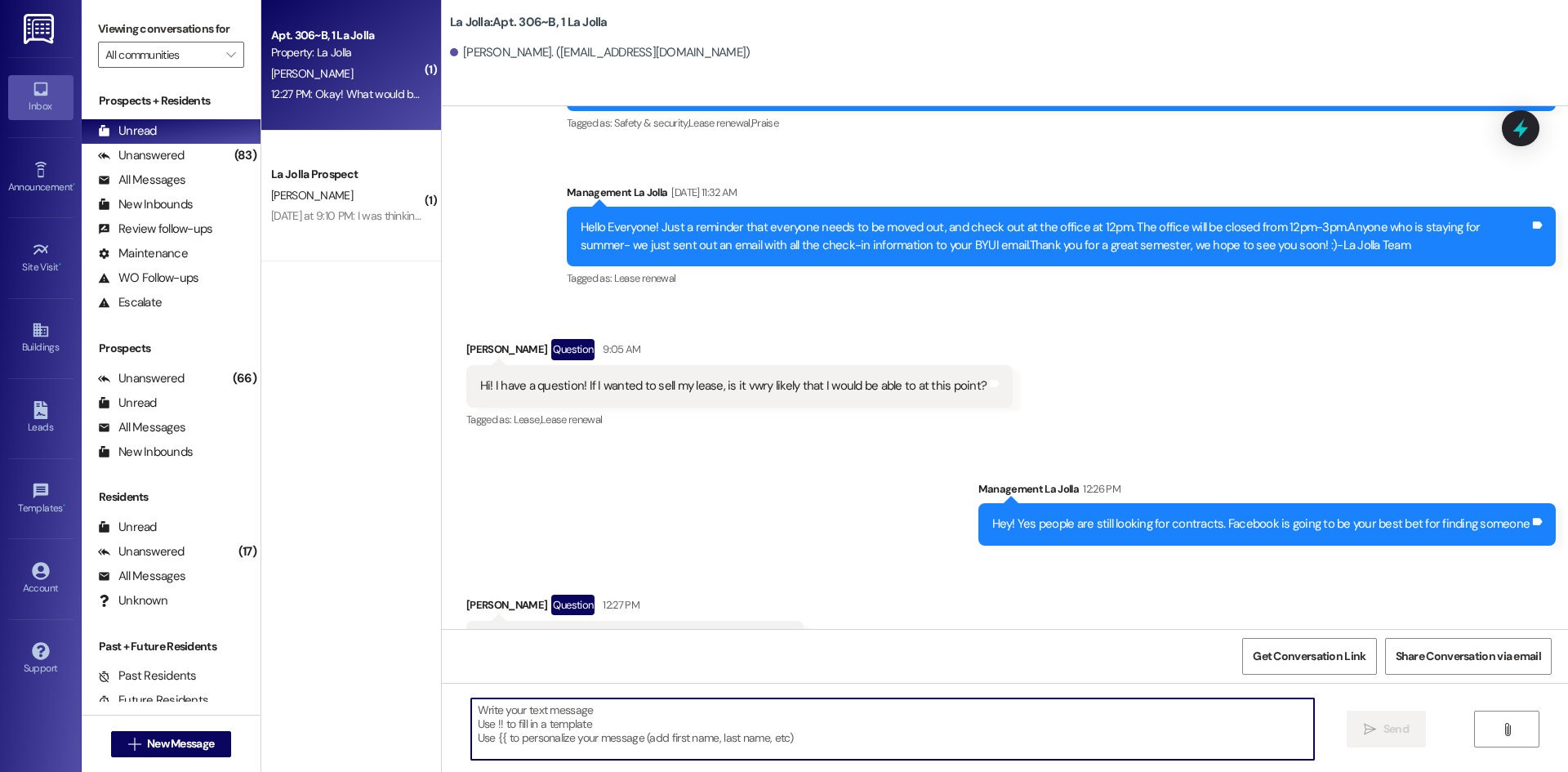
click at [679, 727] on textarea at bounding box center [892, 729] width 843 height 61
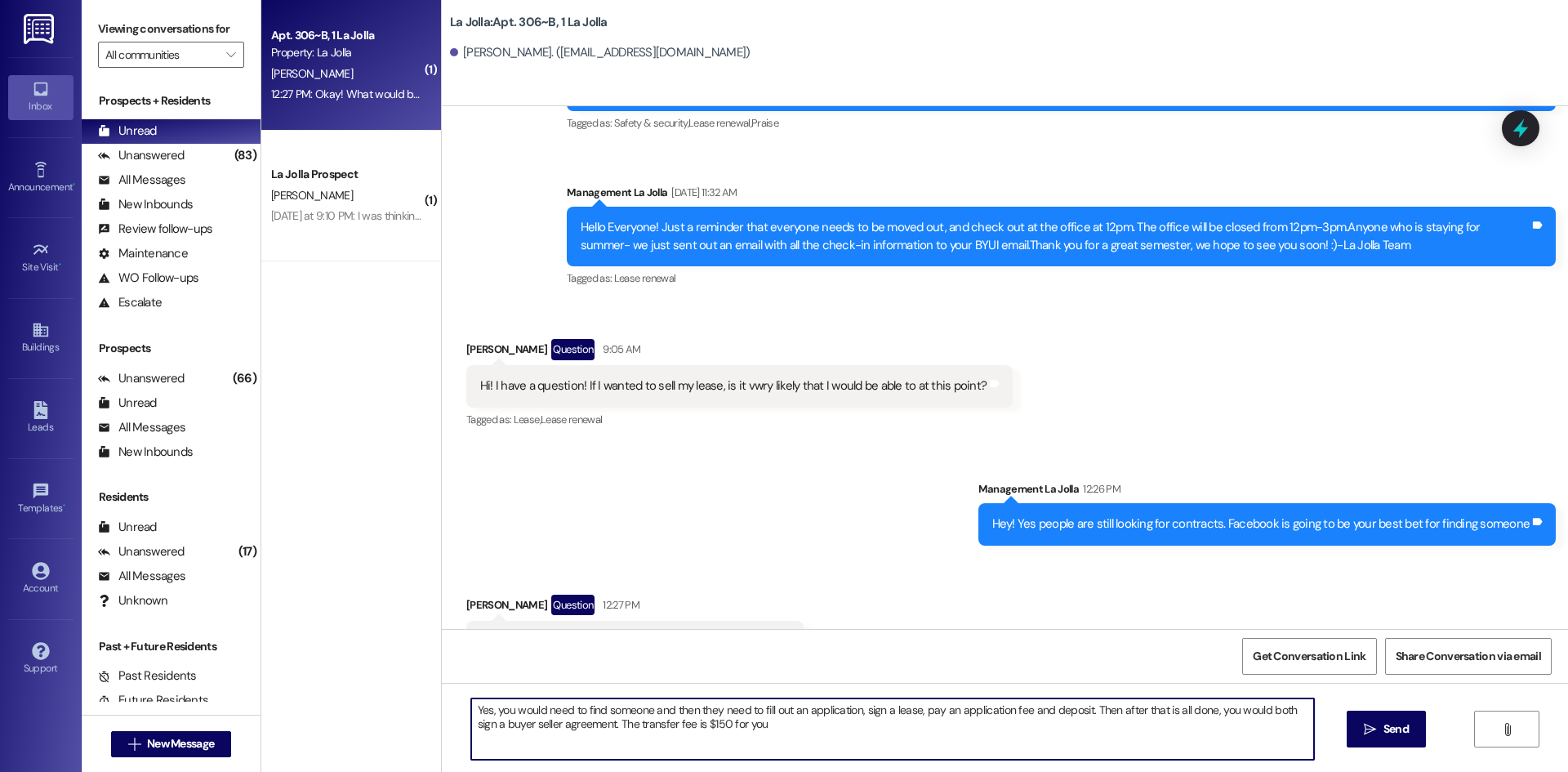
type textarea "Yes, you would need to find someone and then they need to fill out an applicati…"
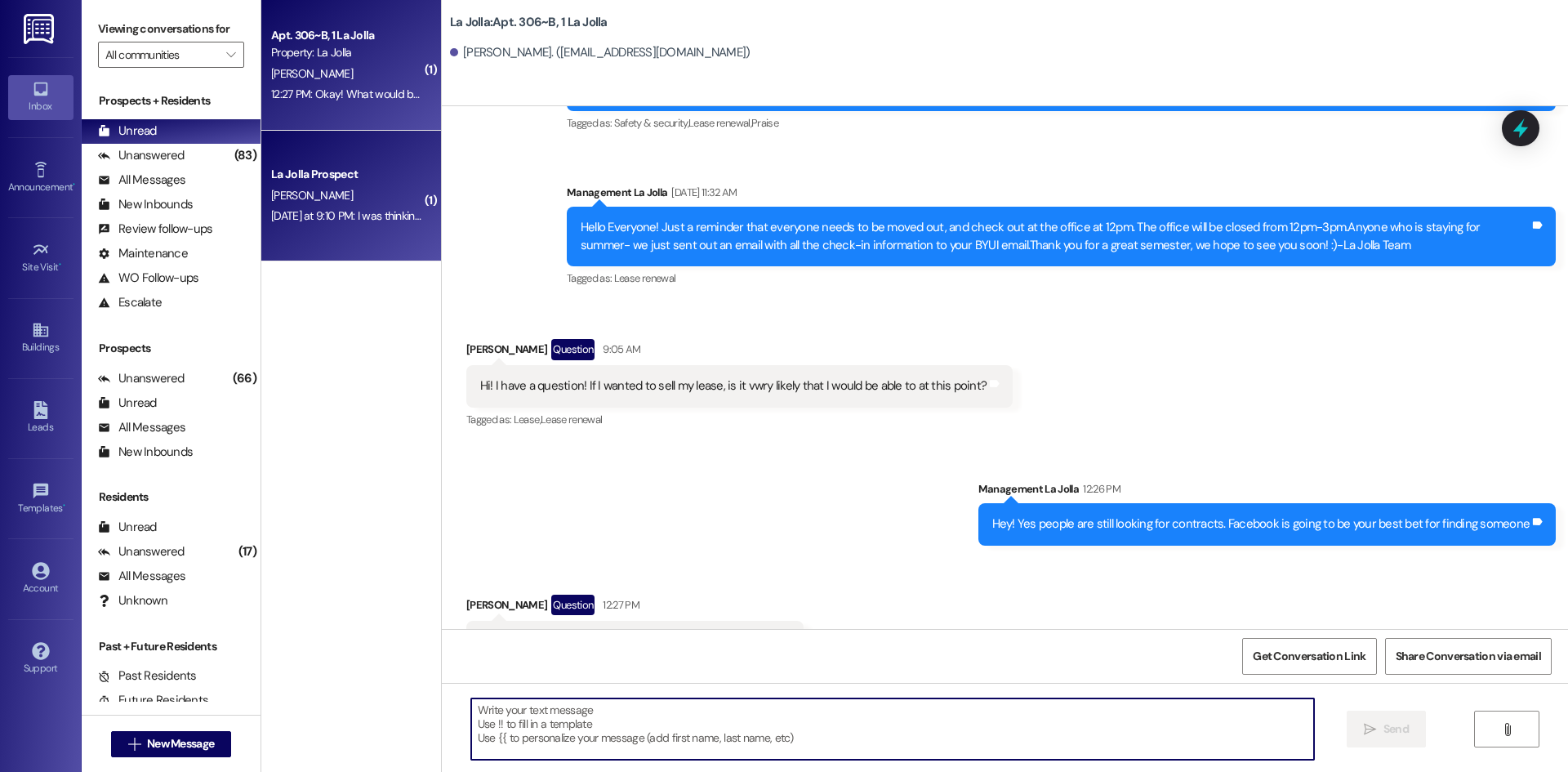
click at [391, 238] on div "La Jolla Prospect R. Muhlestein Yesterday at 9:10 PM: I was thinking about it a…" at bounding box center [351, 196] width 180 height 131
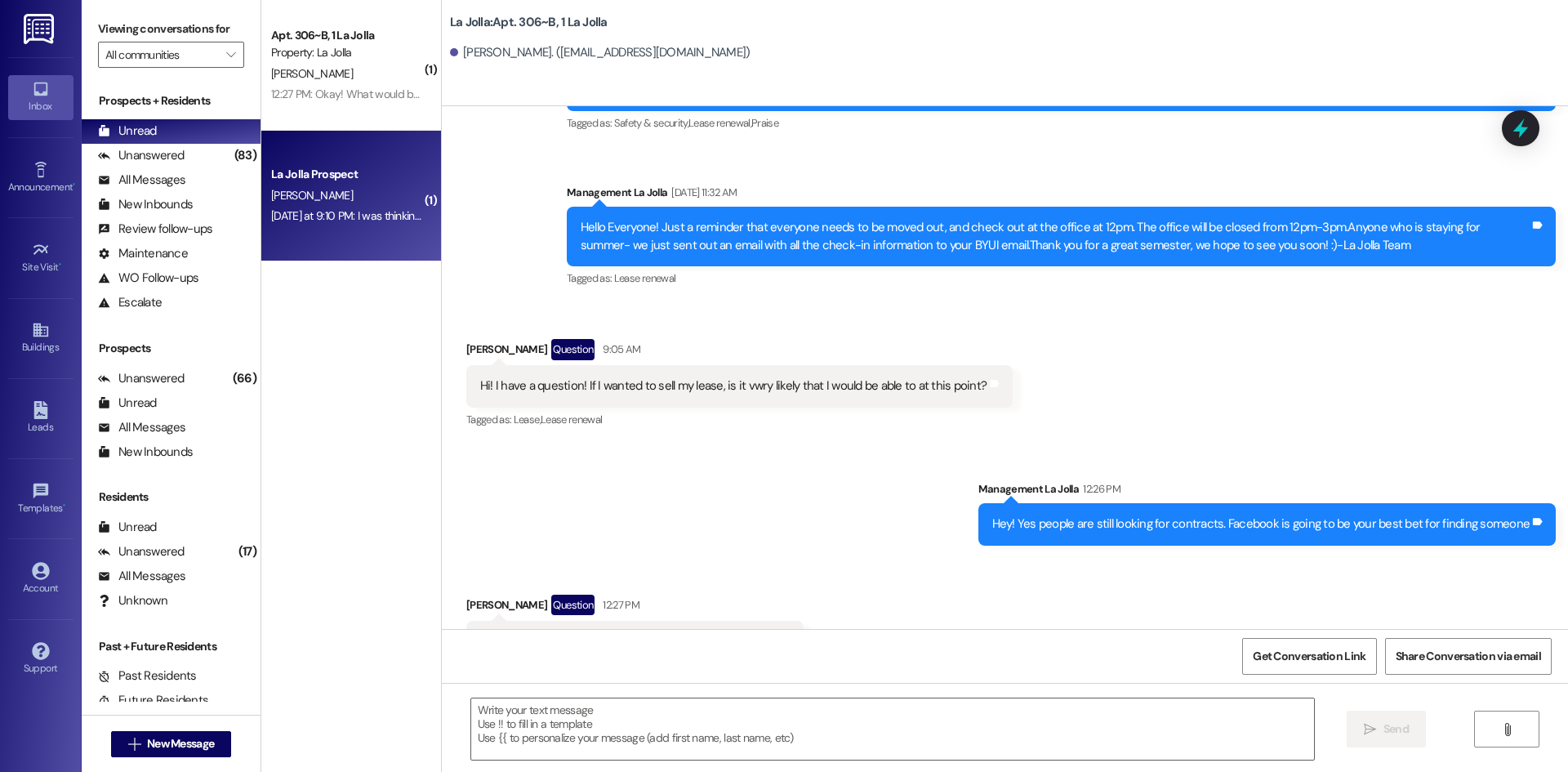
scroll to position [433, 0]
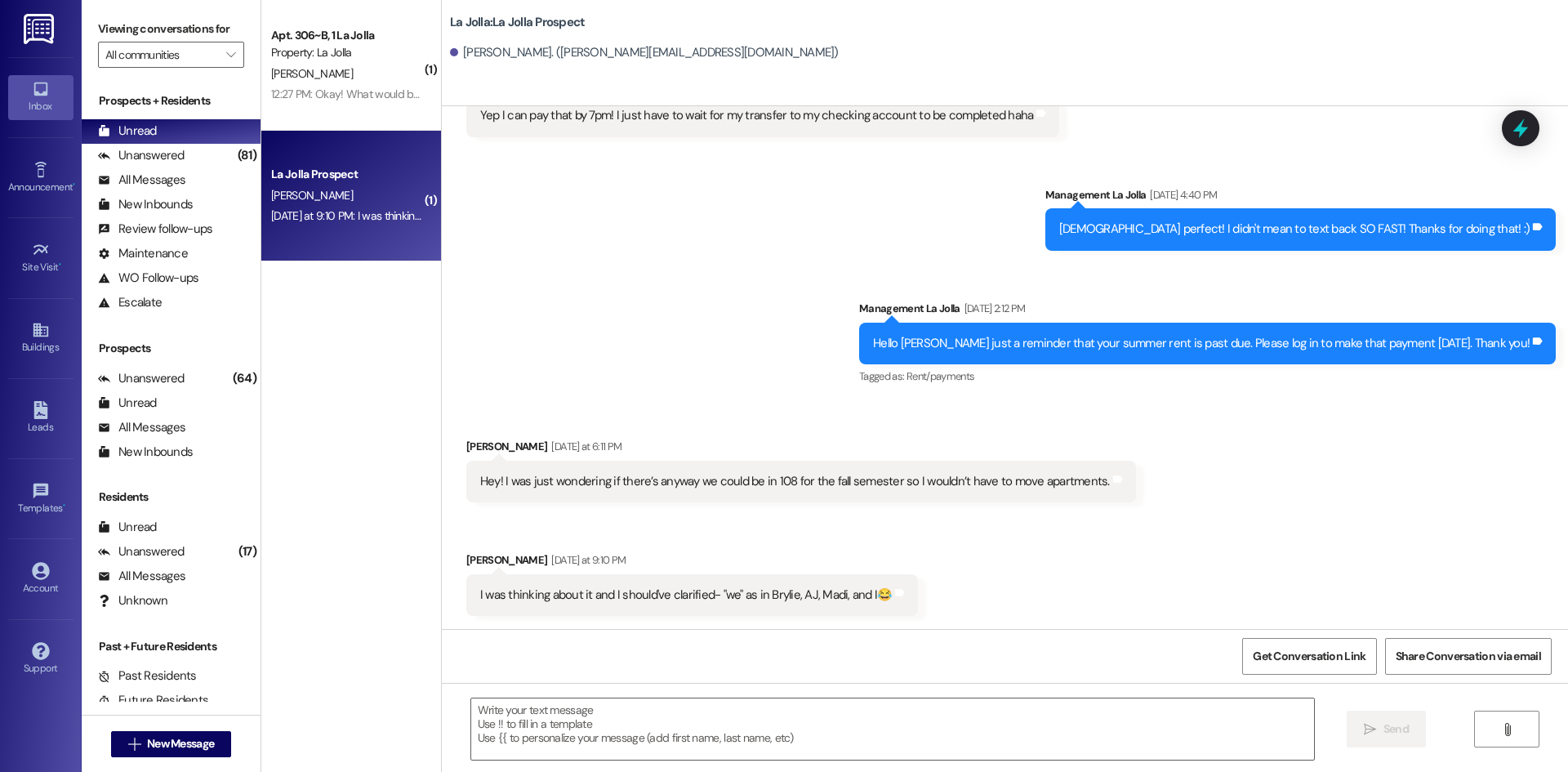
click at [647, 684] on div " Send " at bounding box center [1005, 745] width 1126 height 122
click at [647, 703] on textarea at bounding box center [892, 729] width 843 height 61
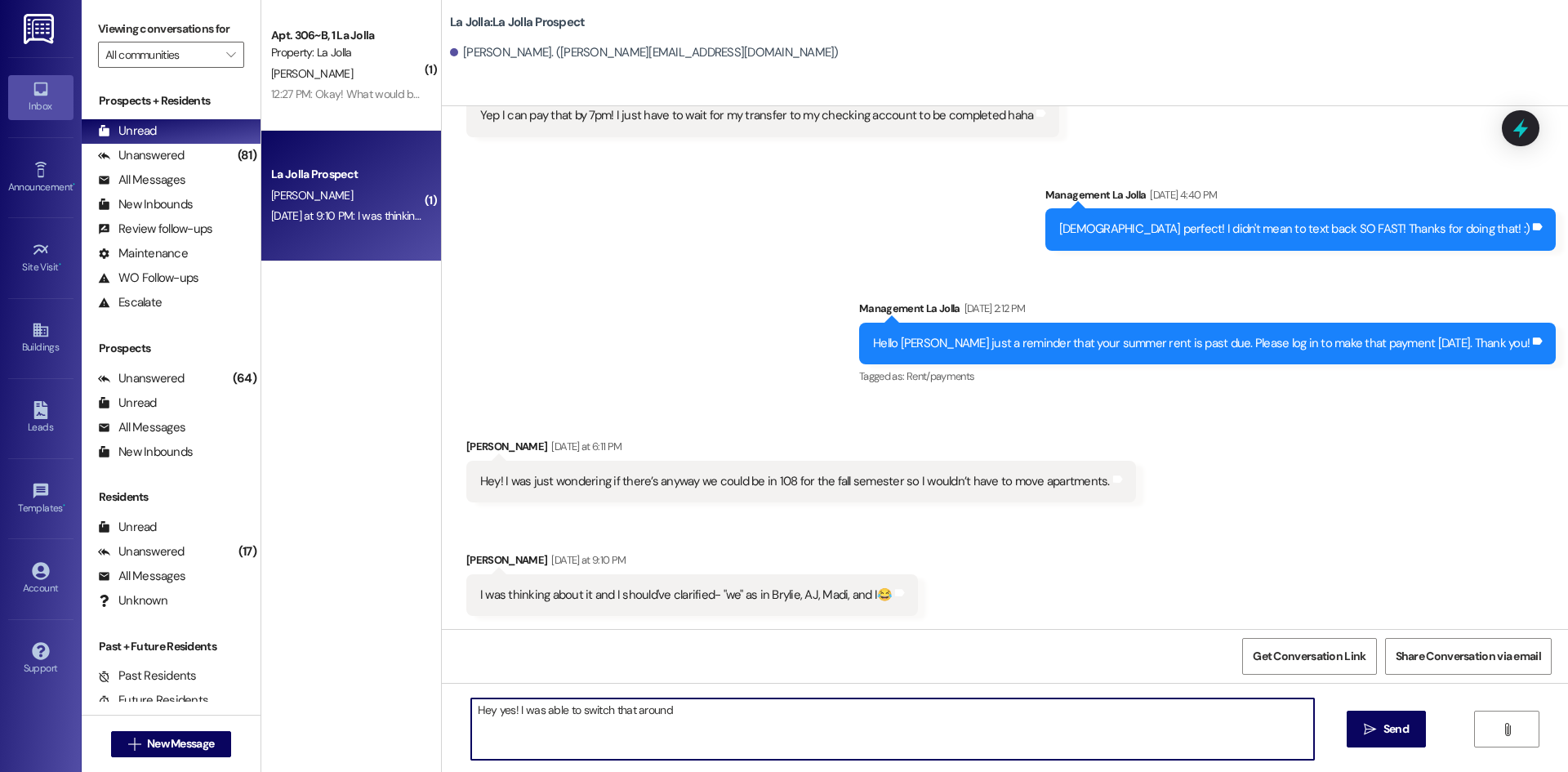
type textarea "Hey yes! I was able to switch that around!"
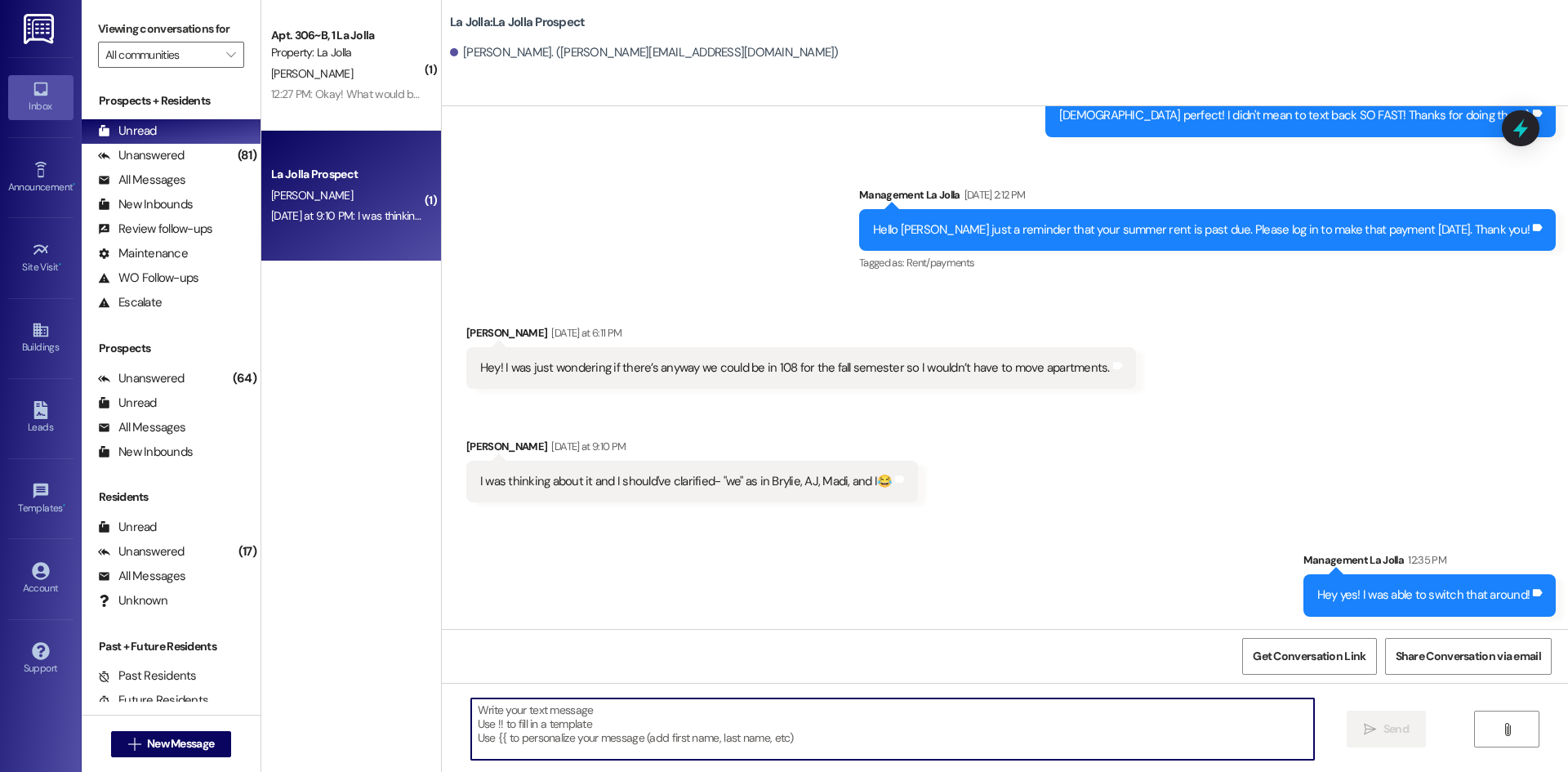
scroll to position [547, 0]
click at [190, 143] on div "Unread (0)" at bounding box center [171, 132] width 179 height 25
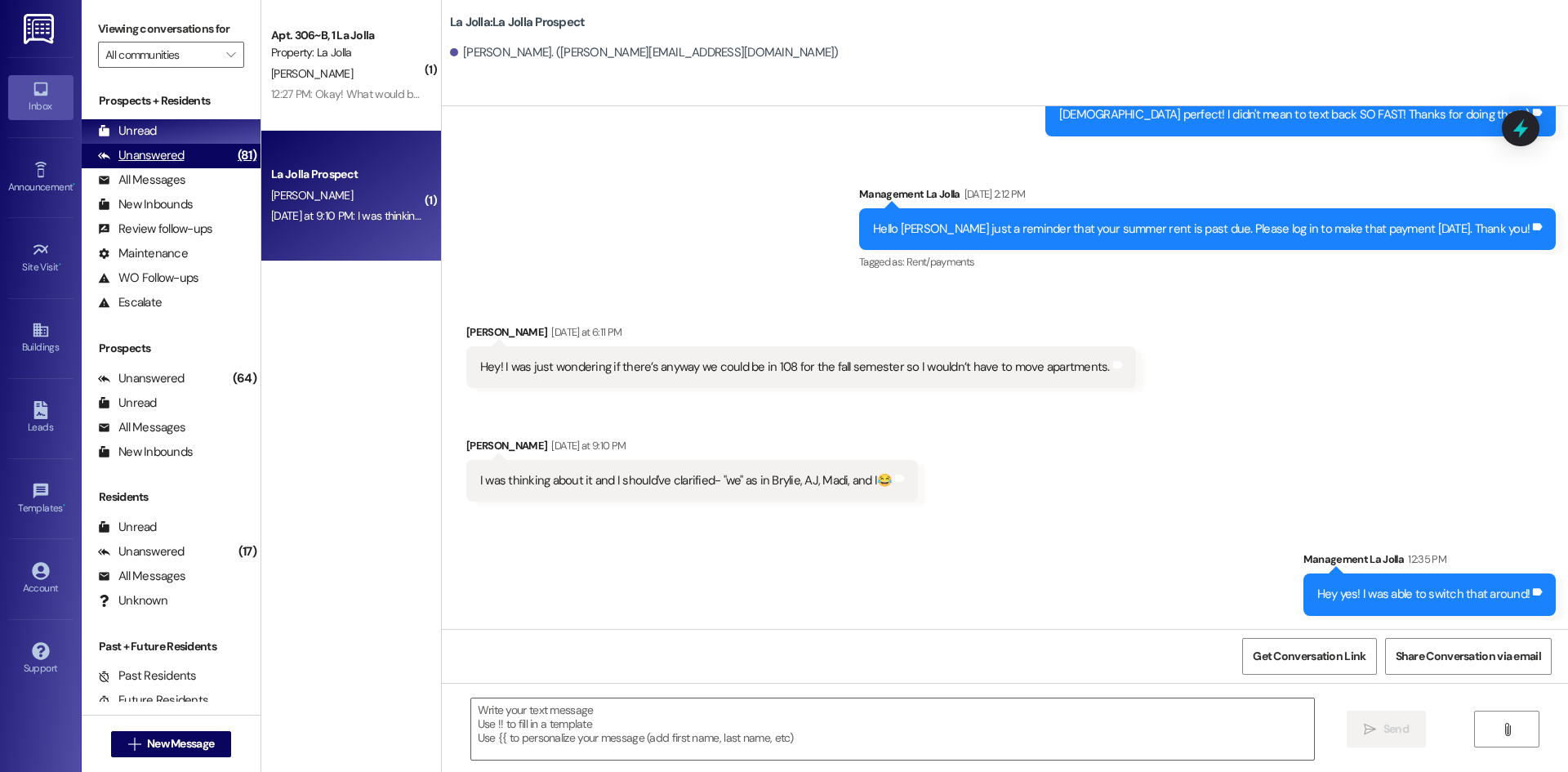
click at [179, 164] on div "Unanswered" at bounding box center [141, 155] width 87 height 17
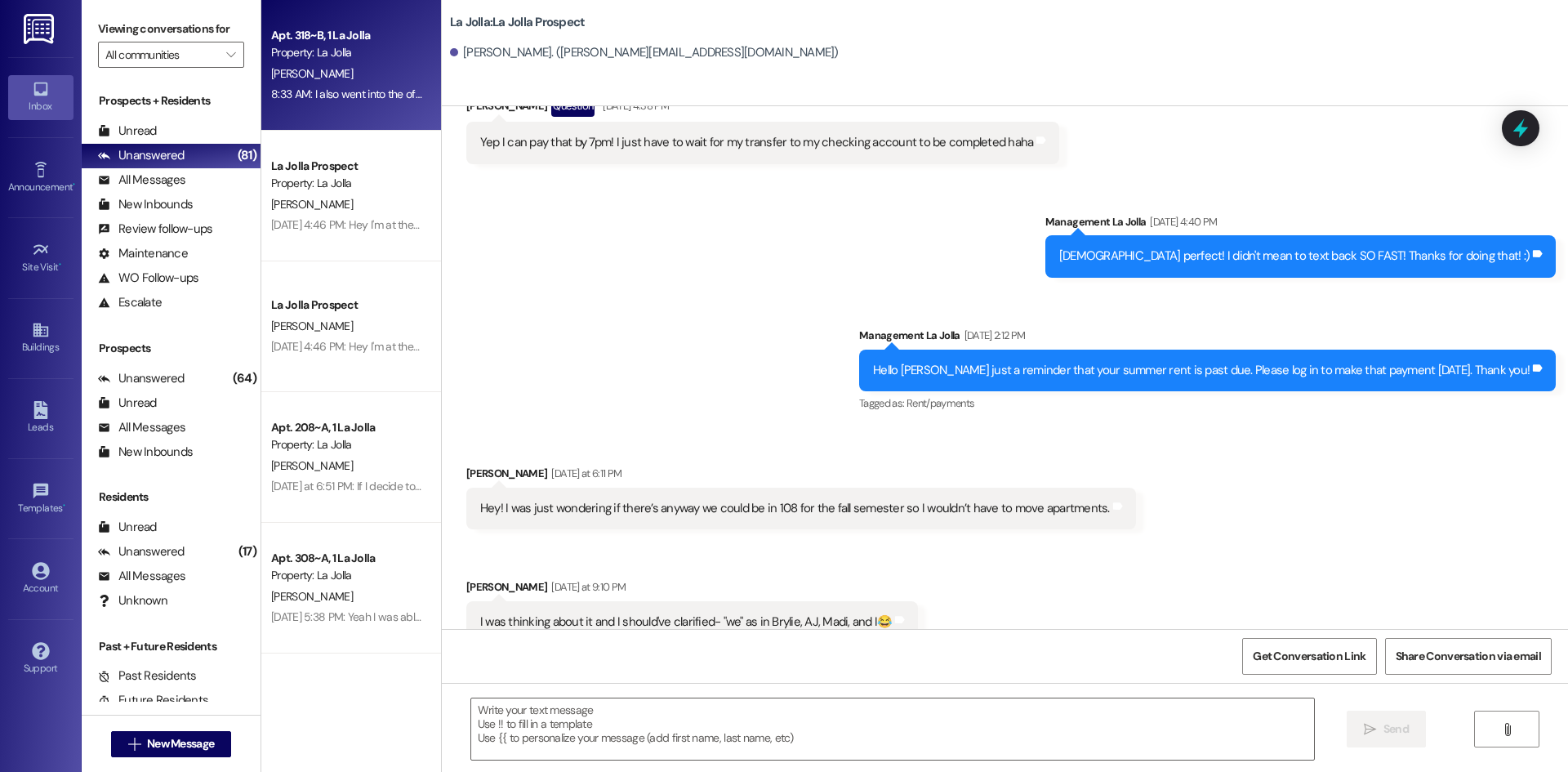
click at [305, 95] on div "8:33 AM: I also went into the office after this to make sure it was canceled an…" at bounding box center [494, 94] width 447 height 15
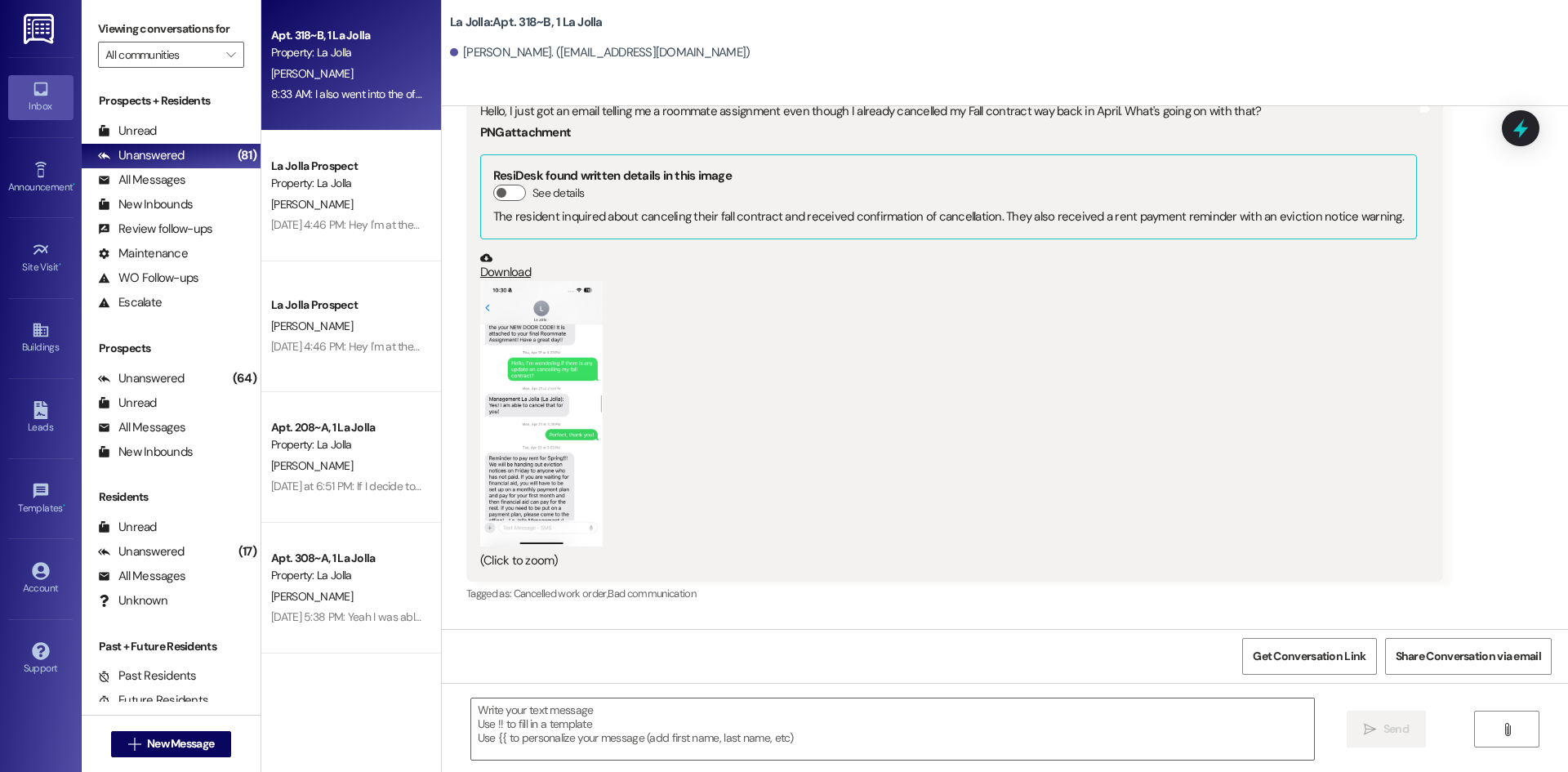
scroll to position [22671, 0]
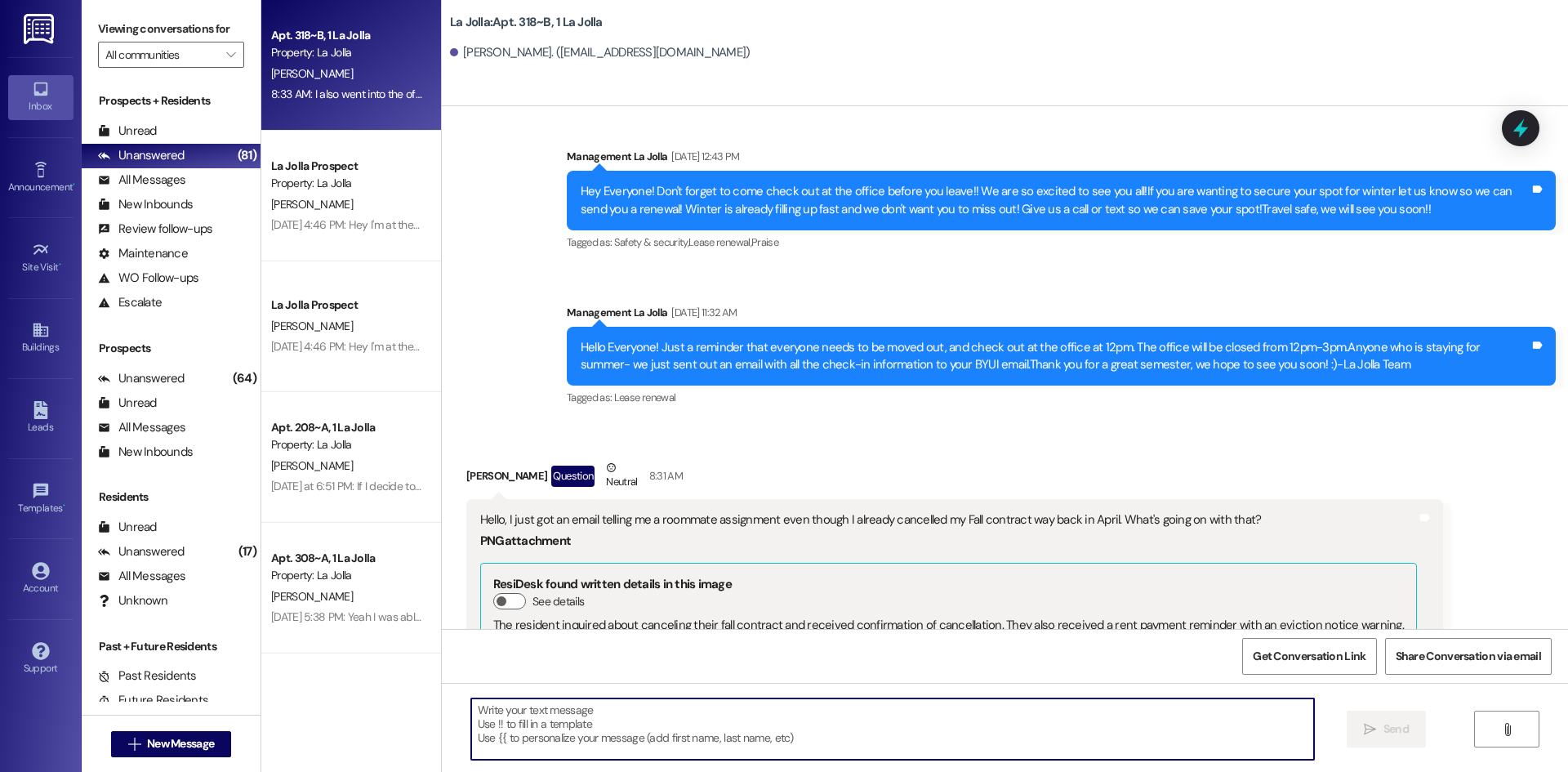
click at [574, 755] on textarea at bounding box center [892, 729] width 843 height 61
type textarea "Hey J"
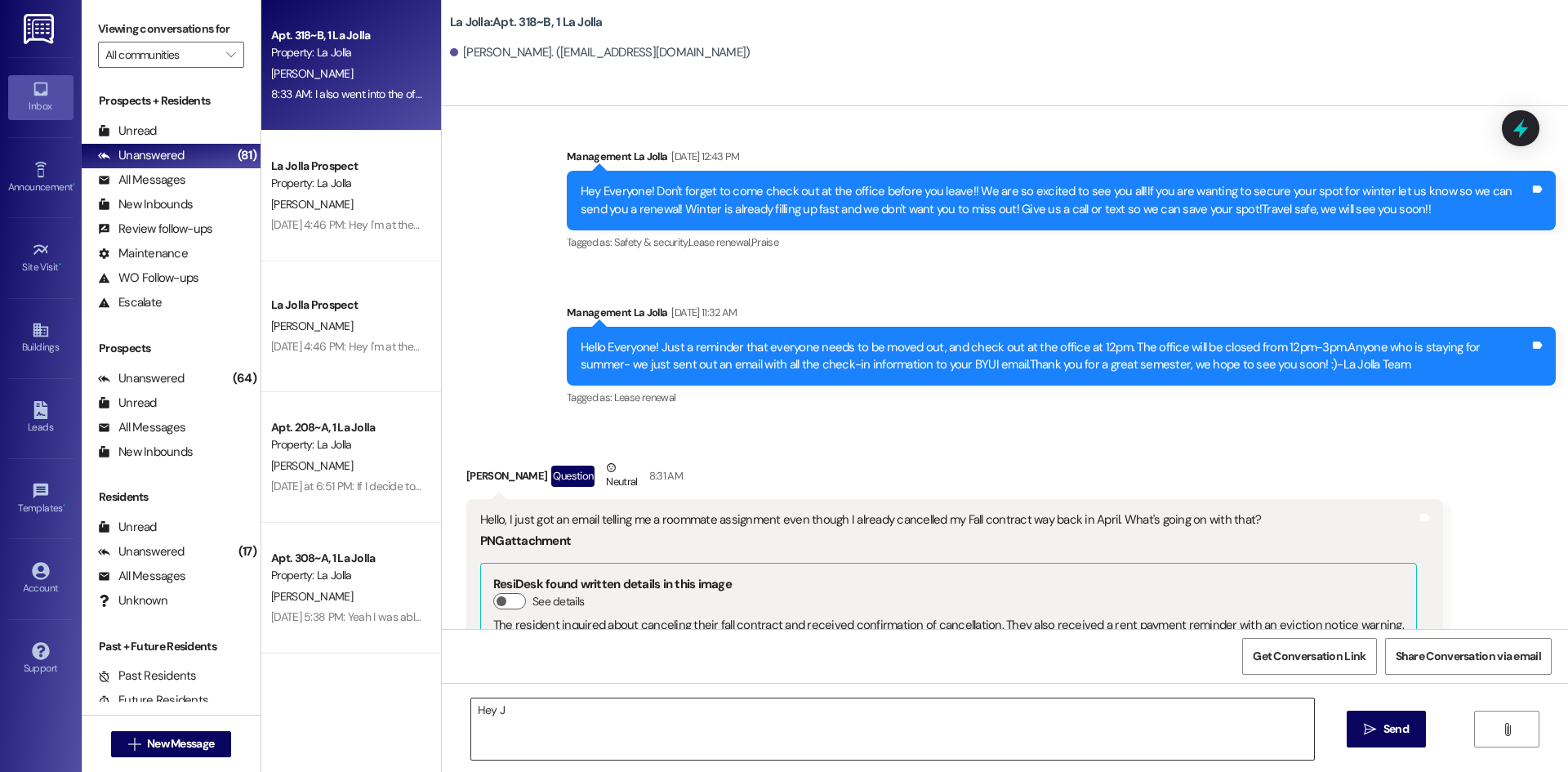
drag, startPoint x: 511, startPoint y: 697, endPoint x: 495, endPoint y: 703, distance: 17.1
click at [494, 701] on div "Hey J  Send " at bounding box center [1005, 745] width 1126 height 122
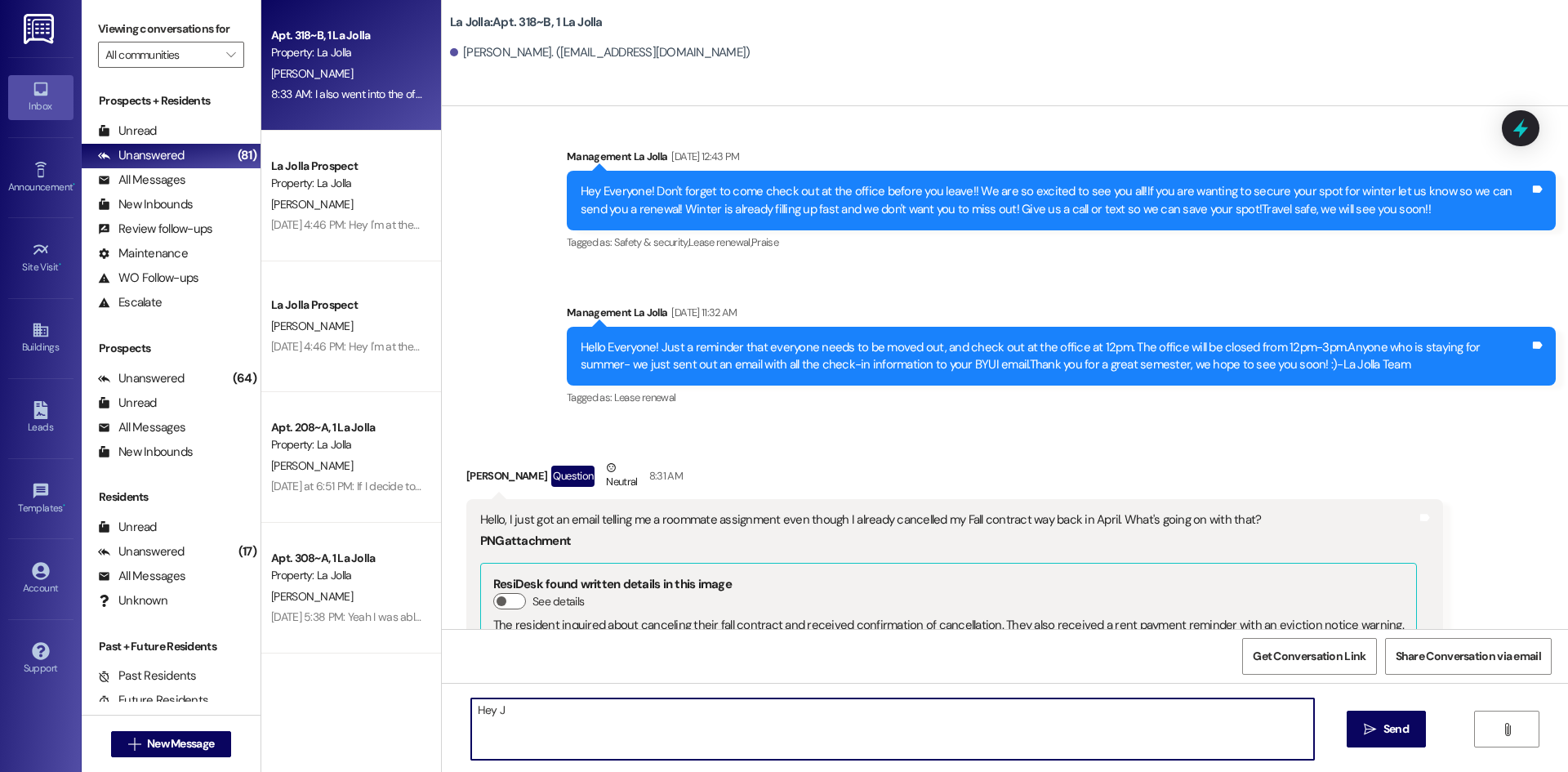
drag, startPoint x: 508, startPoint y: 708, endPoint x: 429, endPoint y: 708, distance: 79.0
click at [442, 708] on div "Hey J  Send " at bounding box center [1005, 745] width 1126 height 122
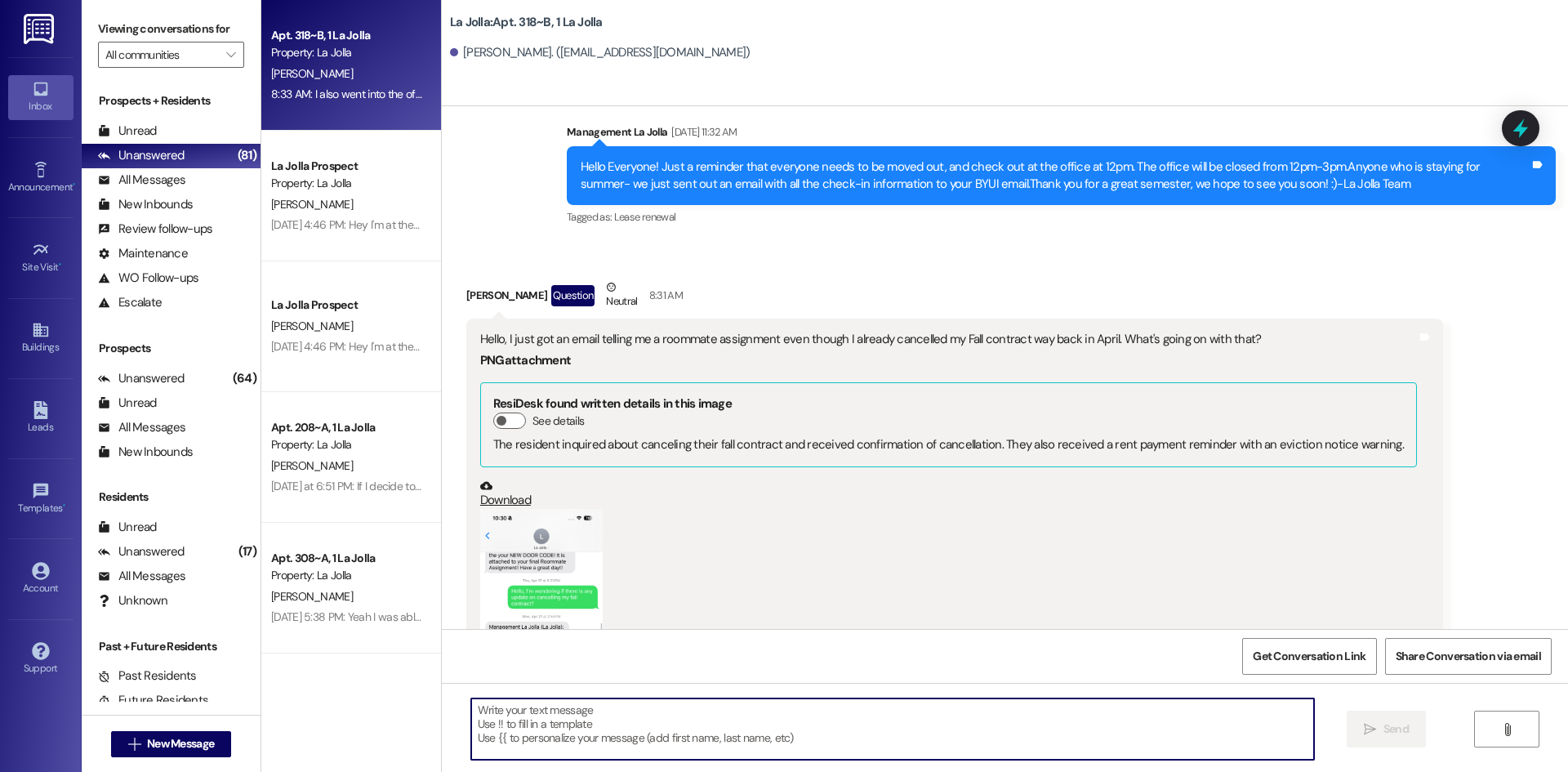
scroll to position [22835, 0]
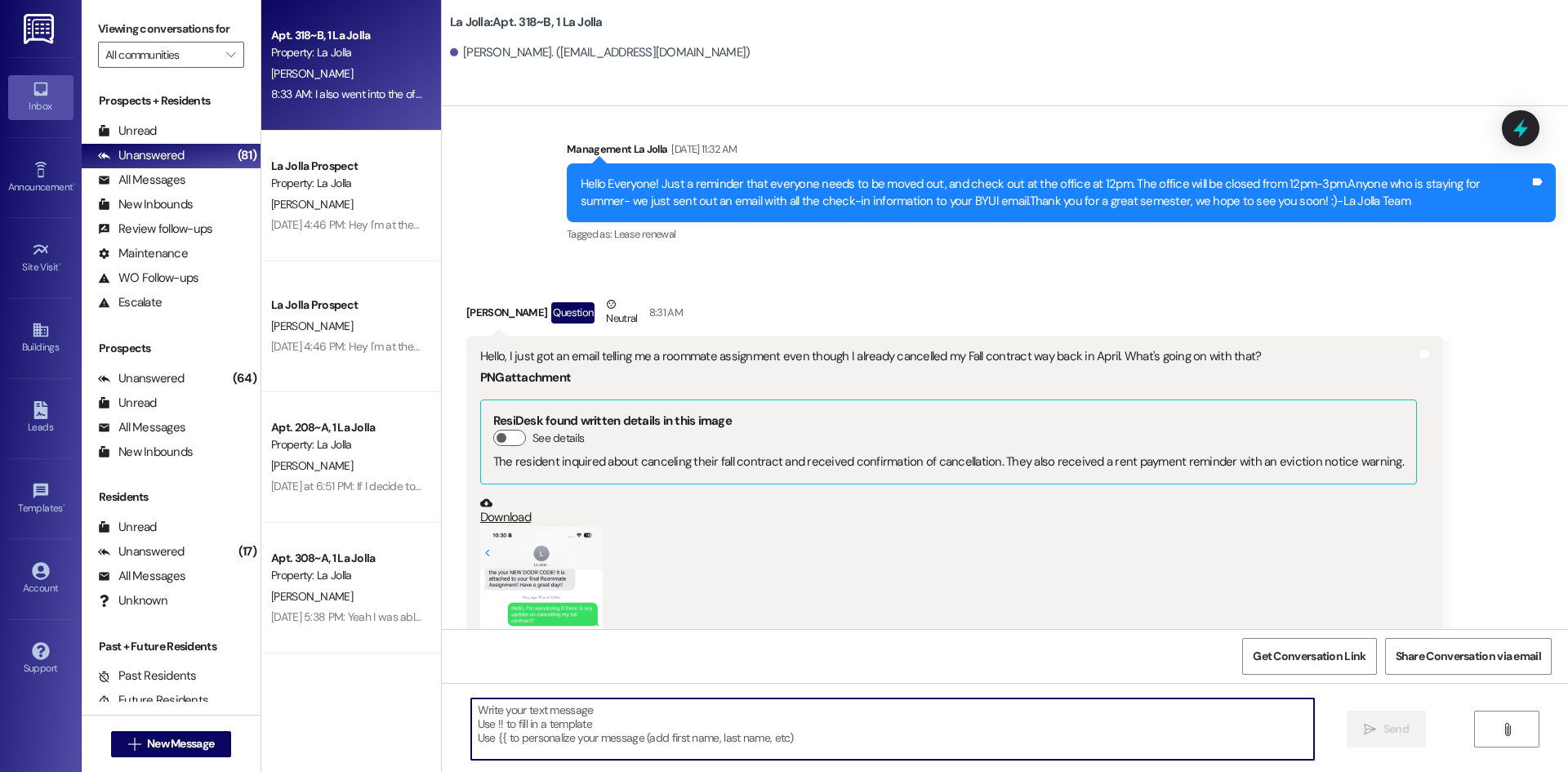
click at [556, 526] on button "Zoom image" at bounding box center [542, 659] width 122 height 266
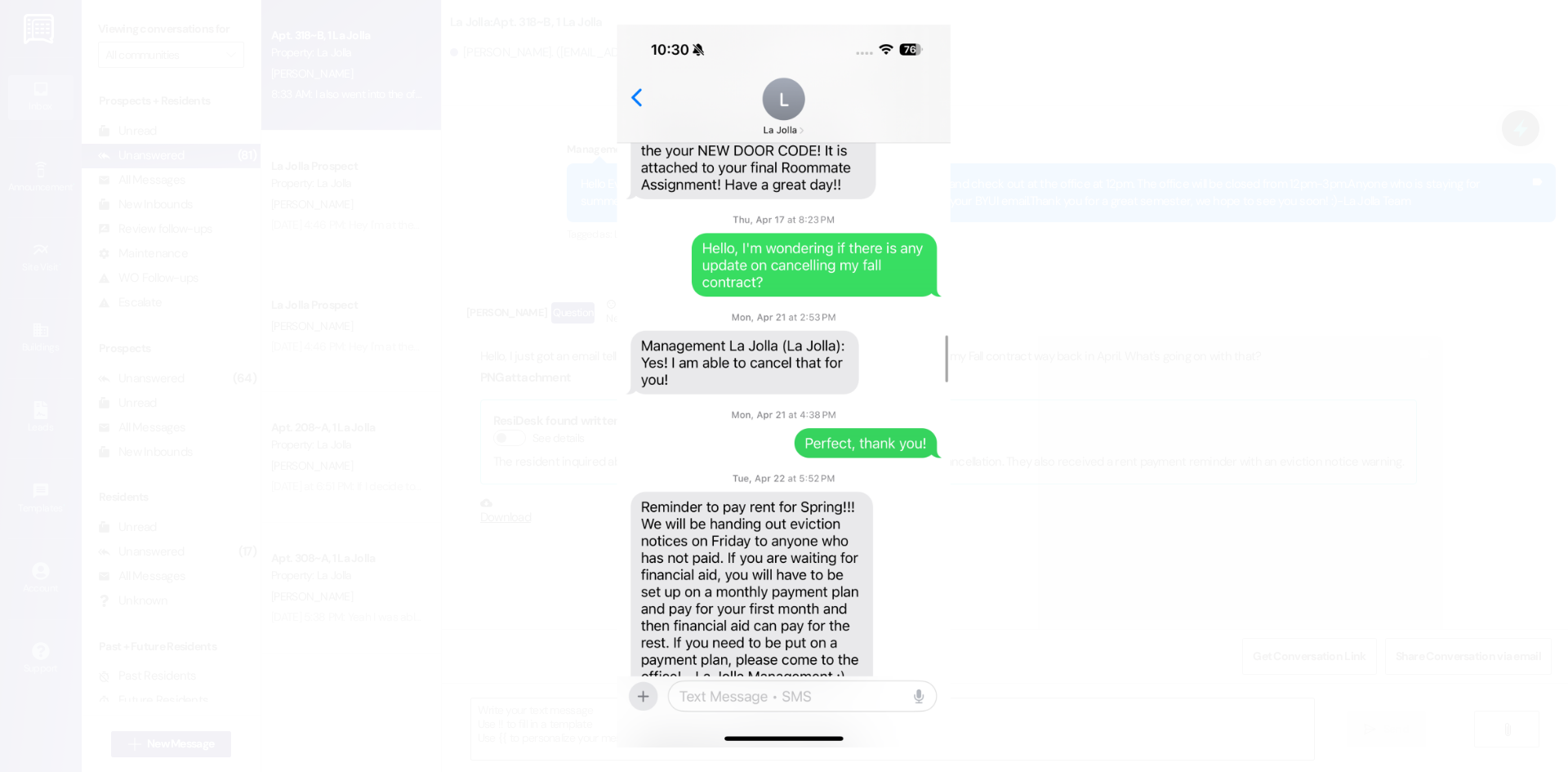
click at [1089, 474] on button "Unzoom image" at bounding box center [784, 386] width 1568 height 772
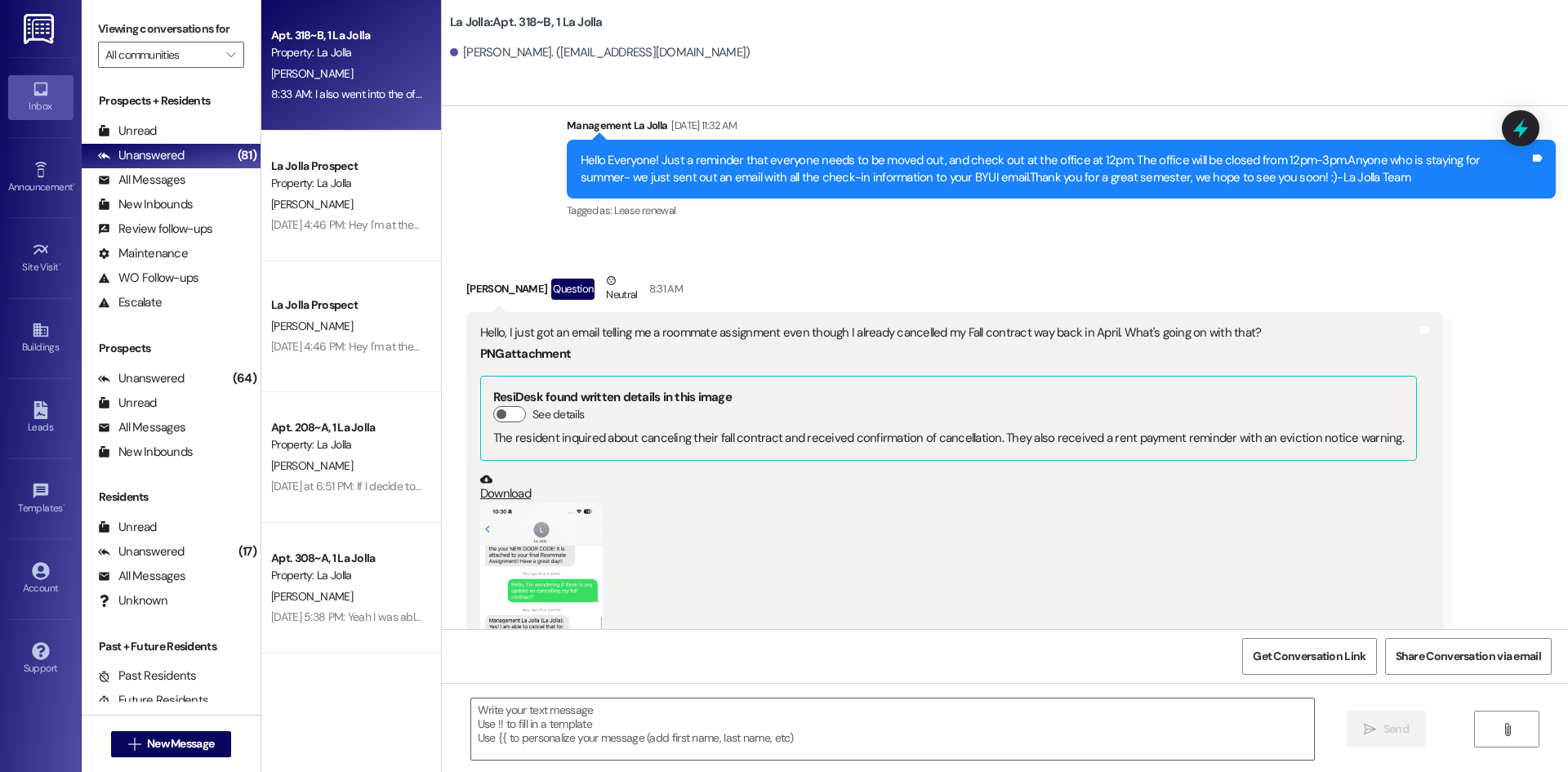
scroll to position [23080, 0]
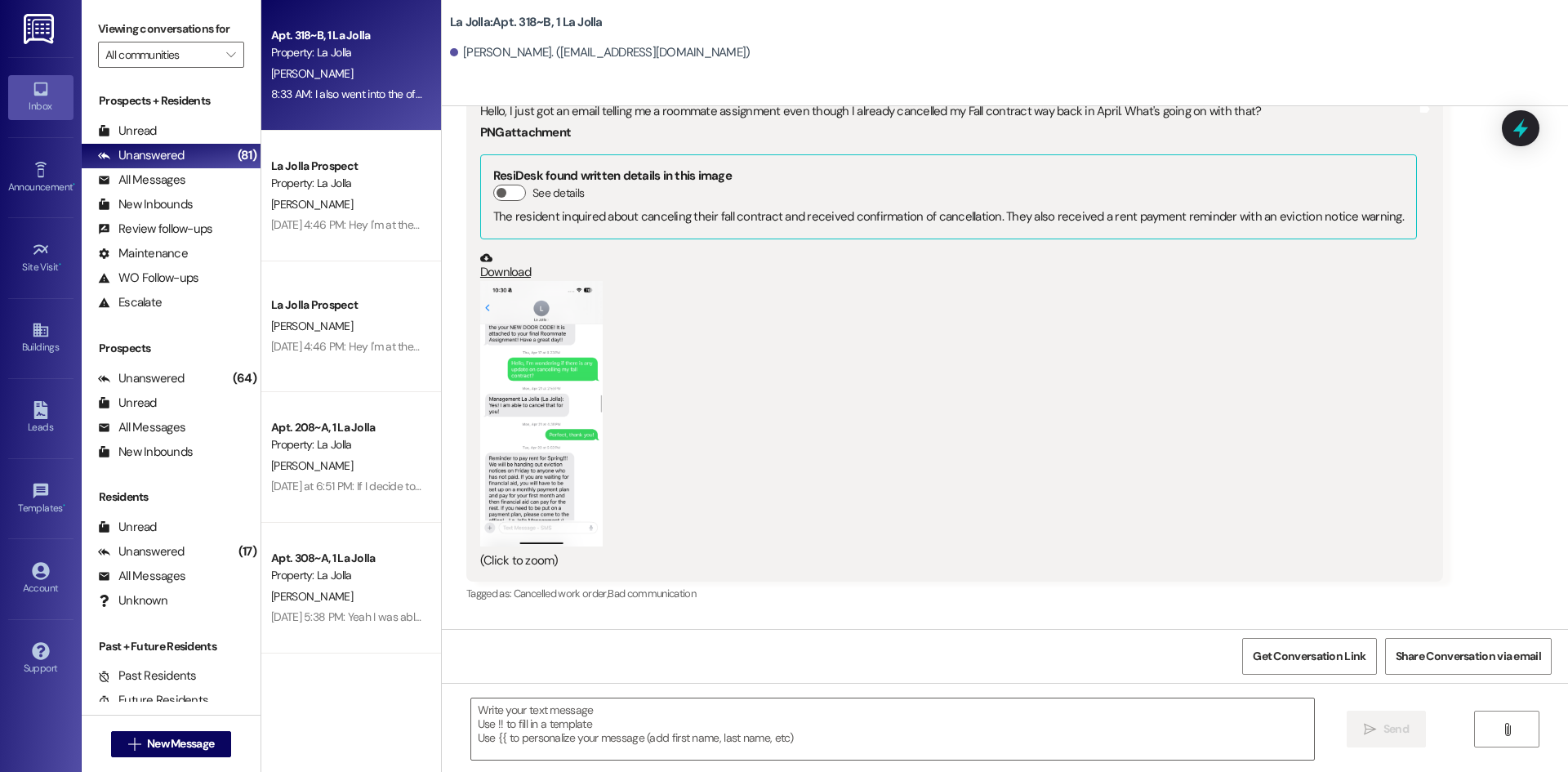
click at [545, 322] on button "Zoom image" at bounding box center [542, 414] width 122 height 266
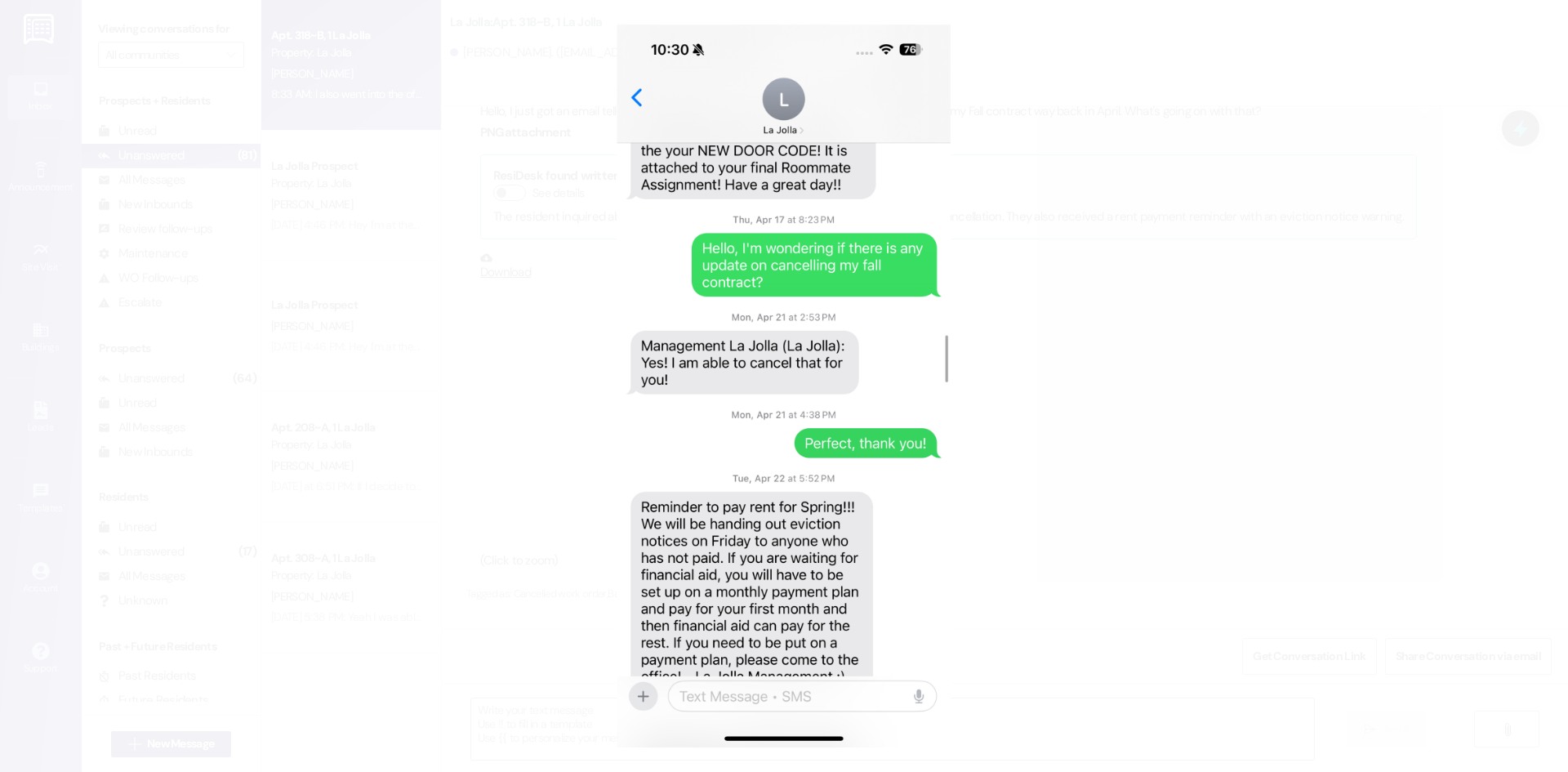
click at [1082, 346] on button "Unzoom image" at bounding box center [784, 386] width 1568 height 772
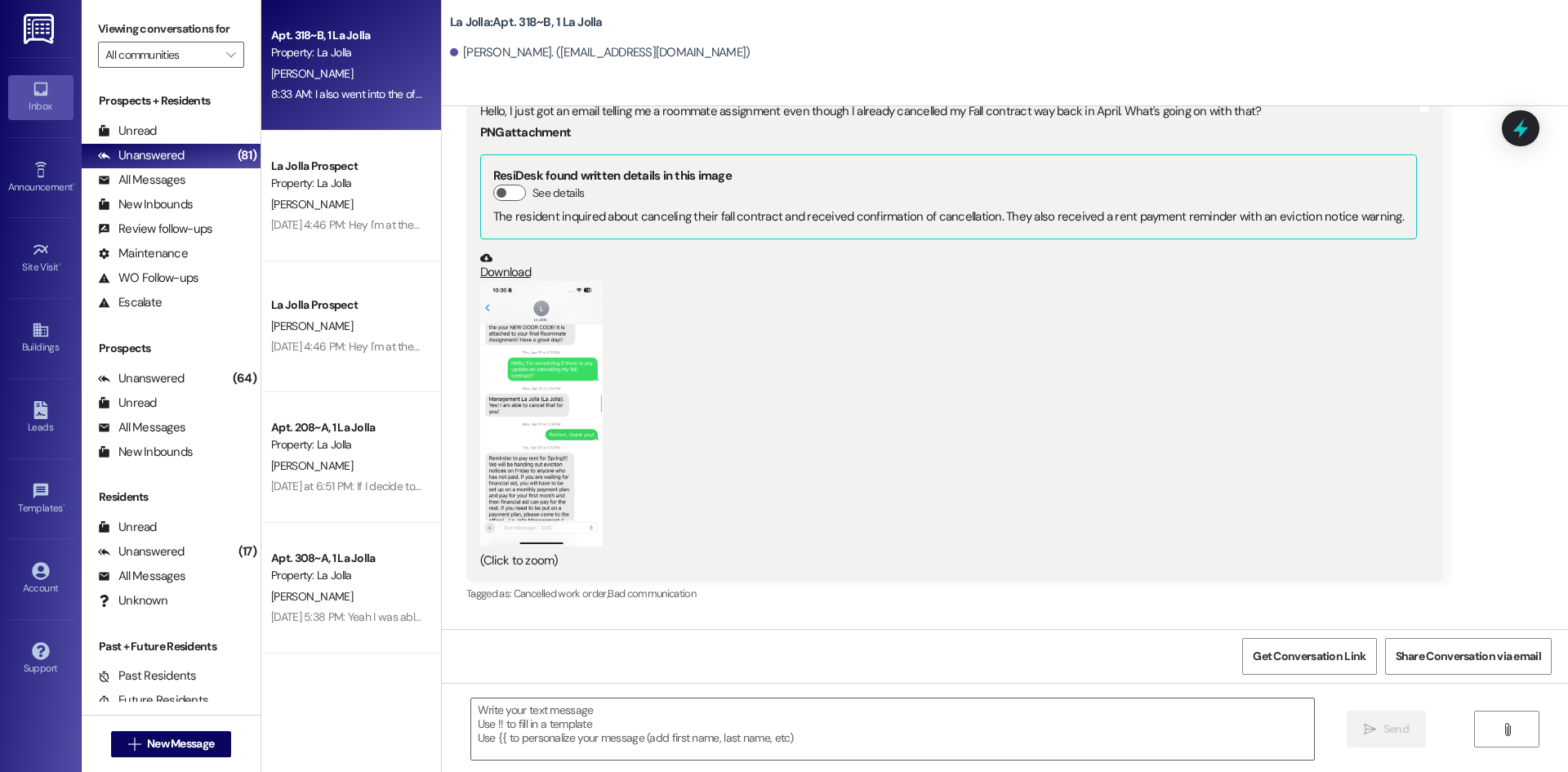
click at [512, 298] on button "Zoom image" at bounding box center [542, 414] width 122 height 266
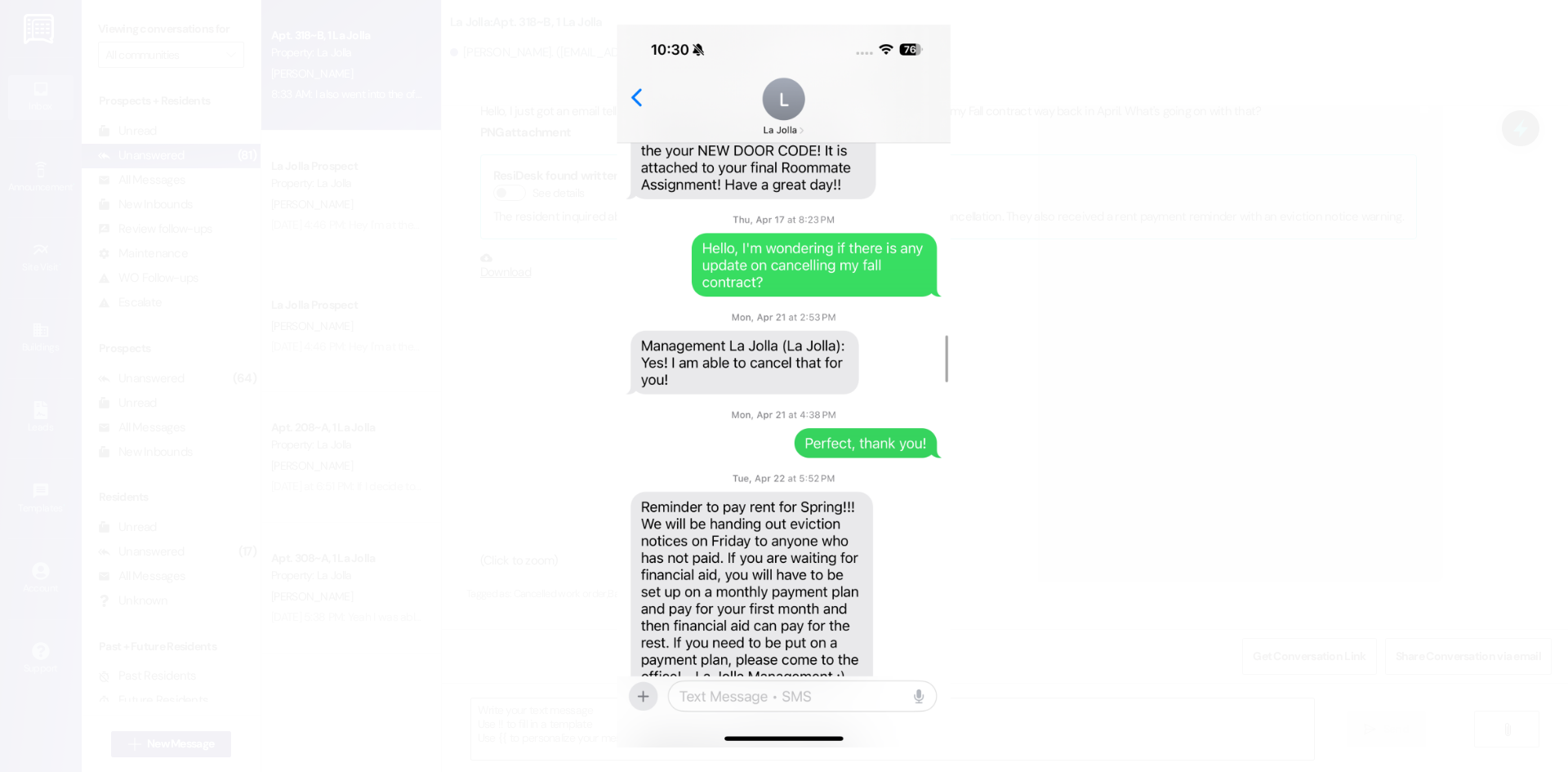
click at [489, 312] on button "Unzoom image" at bounding box center [784, 386] width 1568 height 772
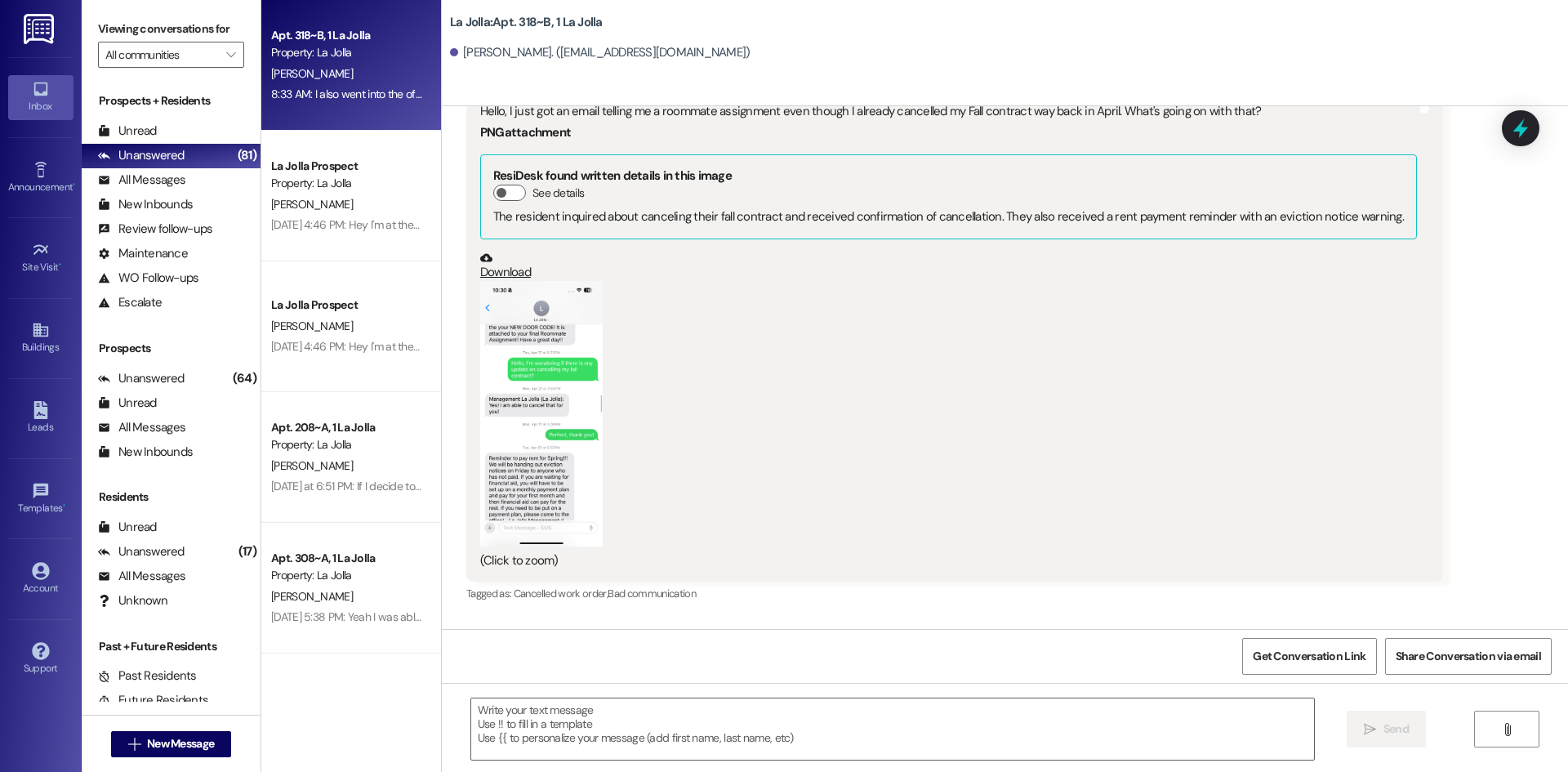
click at [509, 311] on button "Zoom image" at bounding box center [542, 414] width 122 height 266
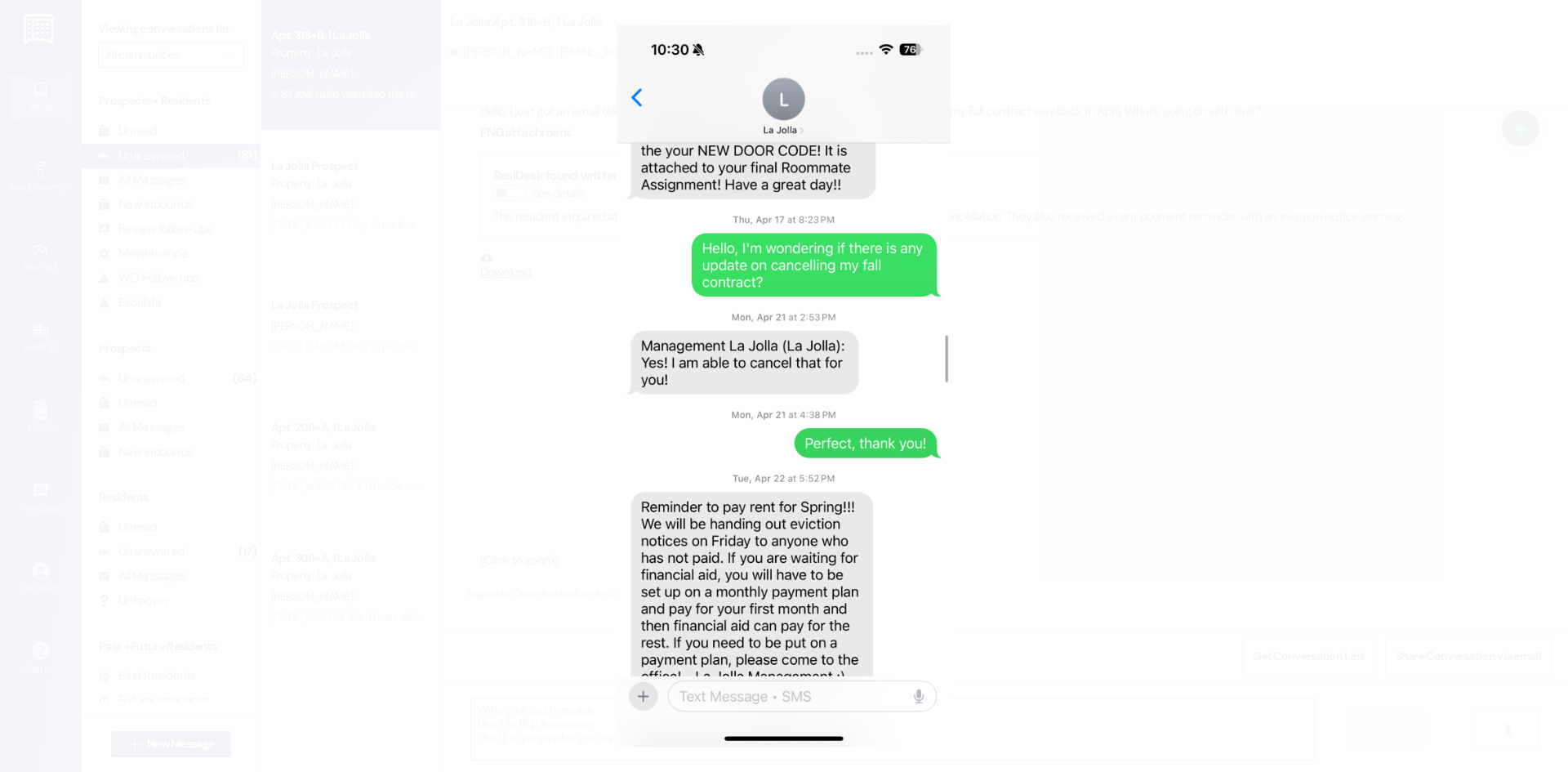
click at [530, 329] on button "Unzoom image" at bounding box center [784, 386] width 1568 height 772
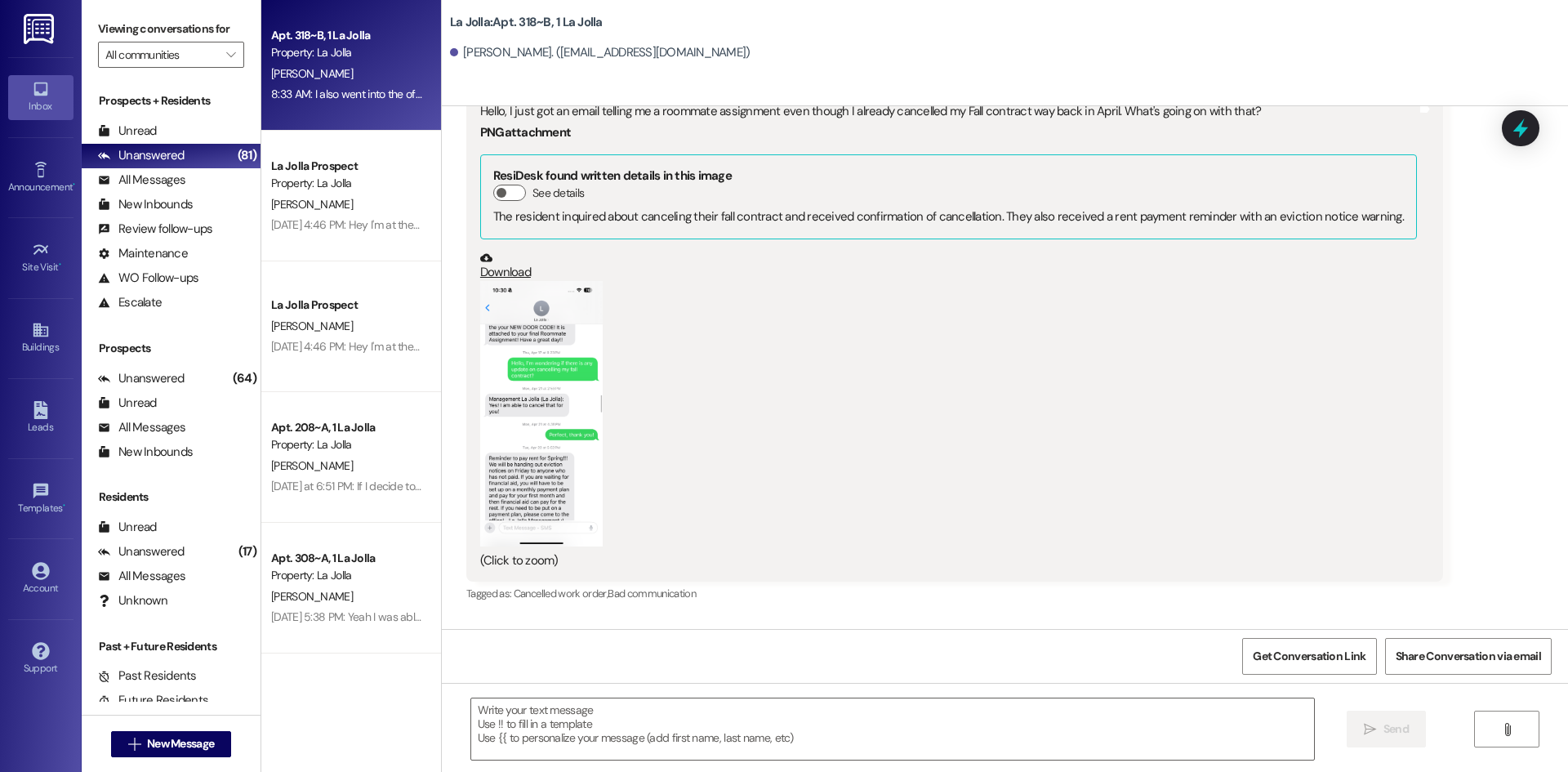
click at [505, 353] on button "Zoom image" at bounding box center [542, 414] width 122 height 266
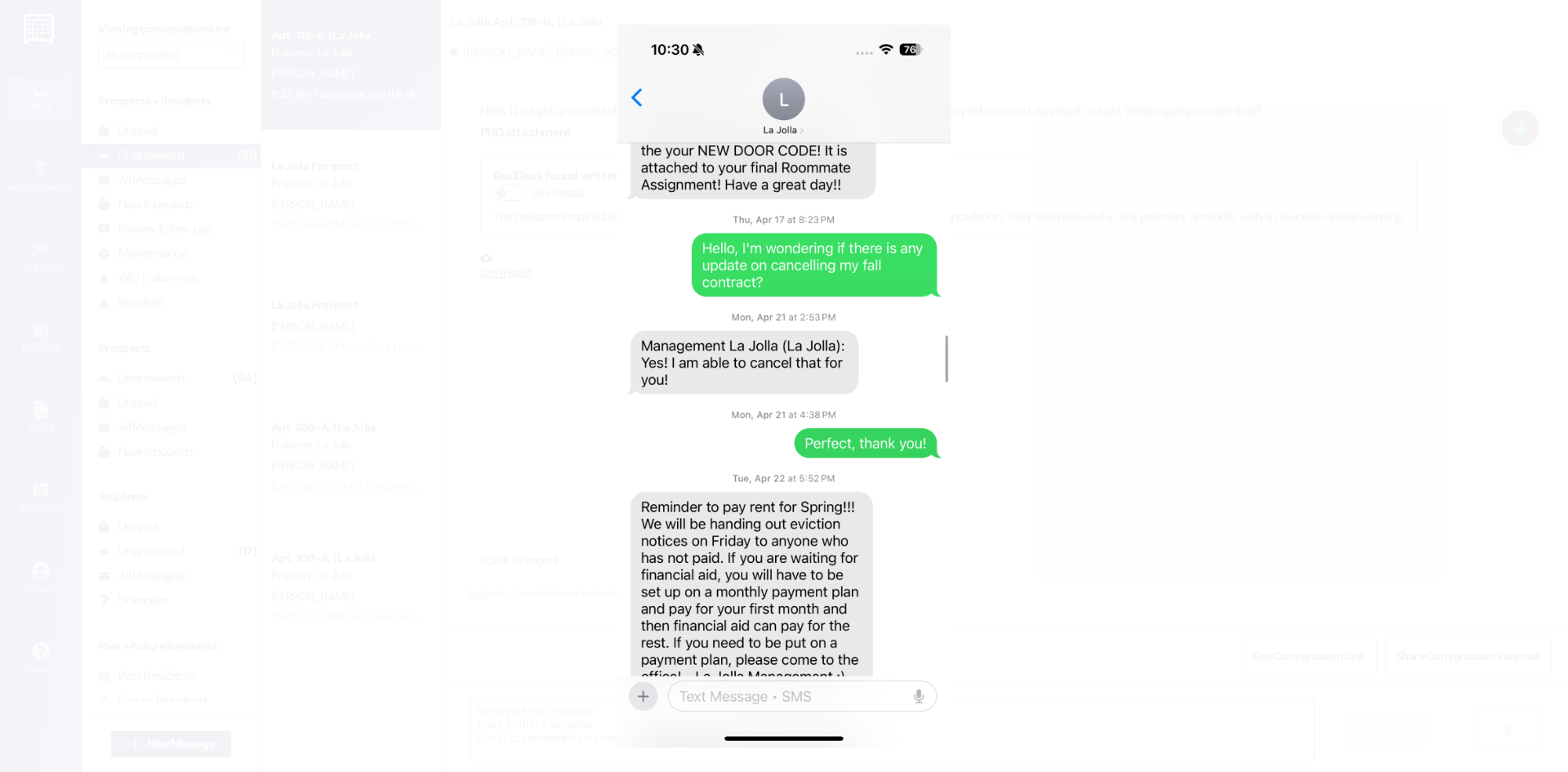
click at [1081, 311] on button "Unzoom image" at bounding box center [784, 386] width 1568 height 772
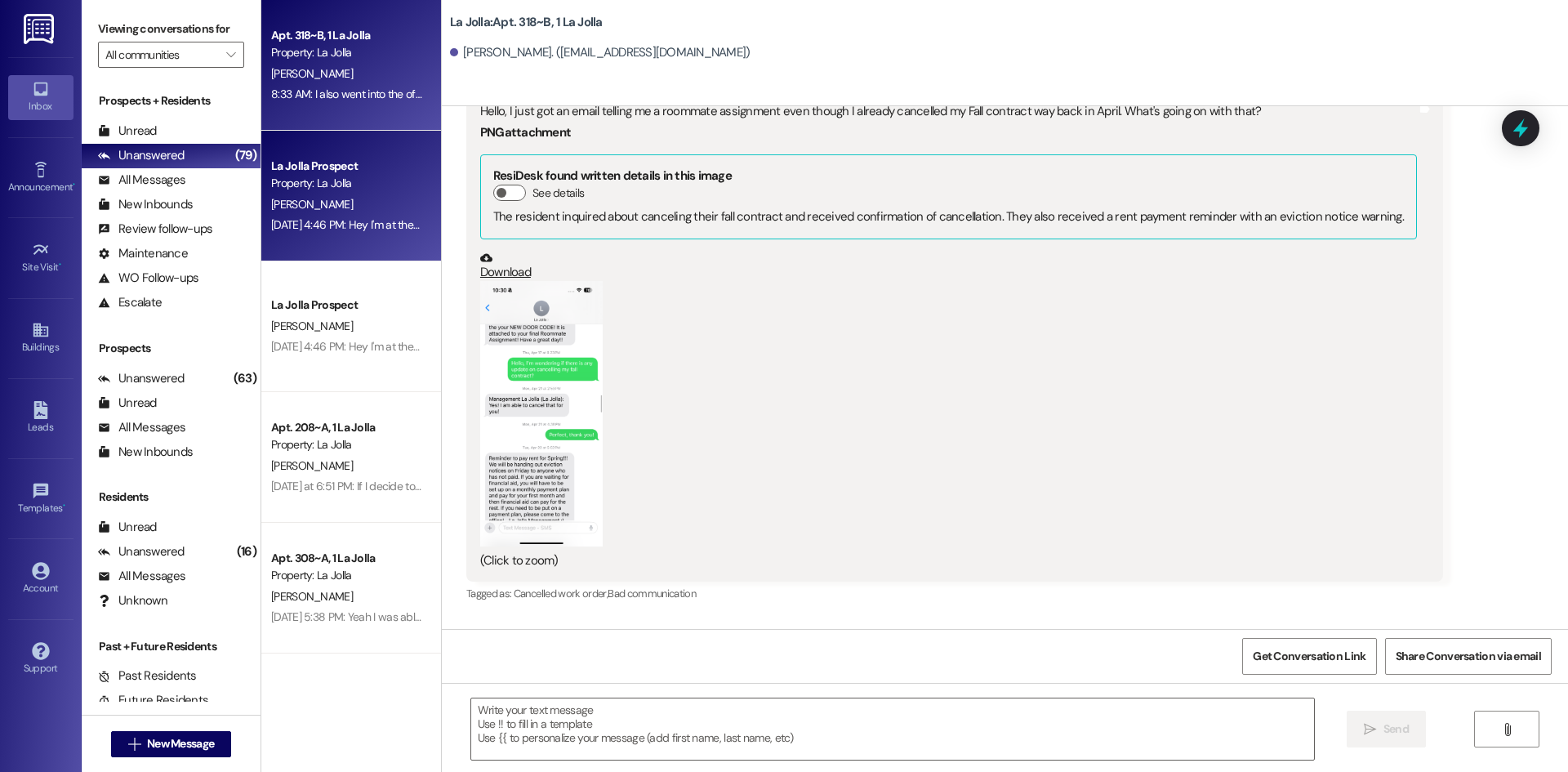
click at [364, 232] on div "Jul 31, 2025 at 4:46 PM: Hey I'm at the office, but it's locked. Are you still …" at bounding box center [346, 225] width 154 height 20
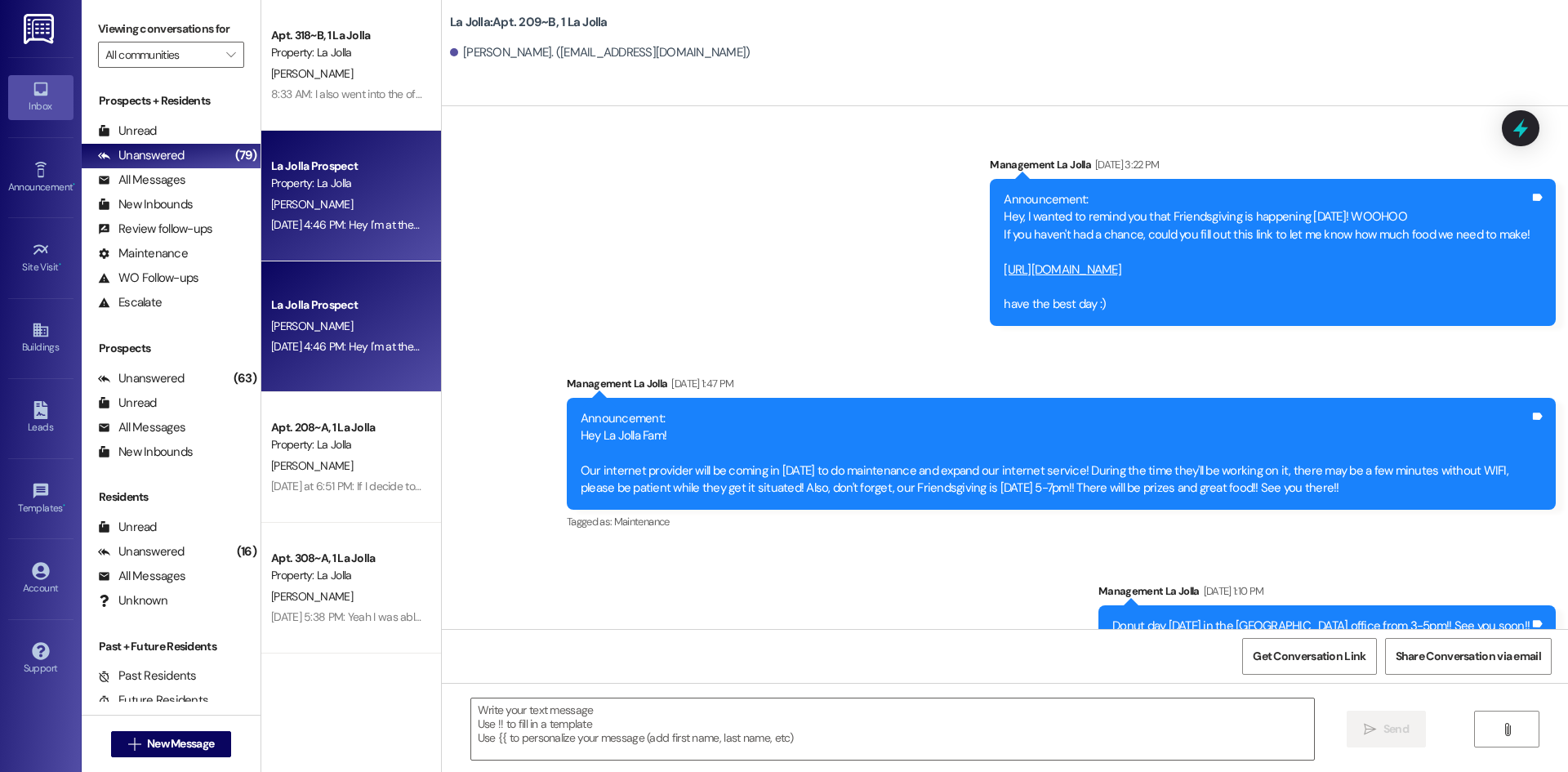
scroll to position [28800, 0]
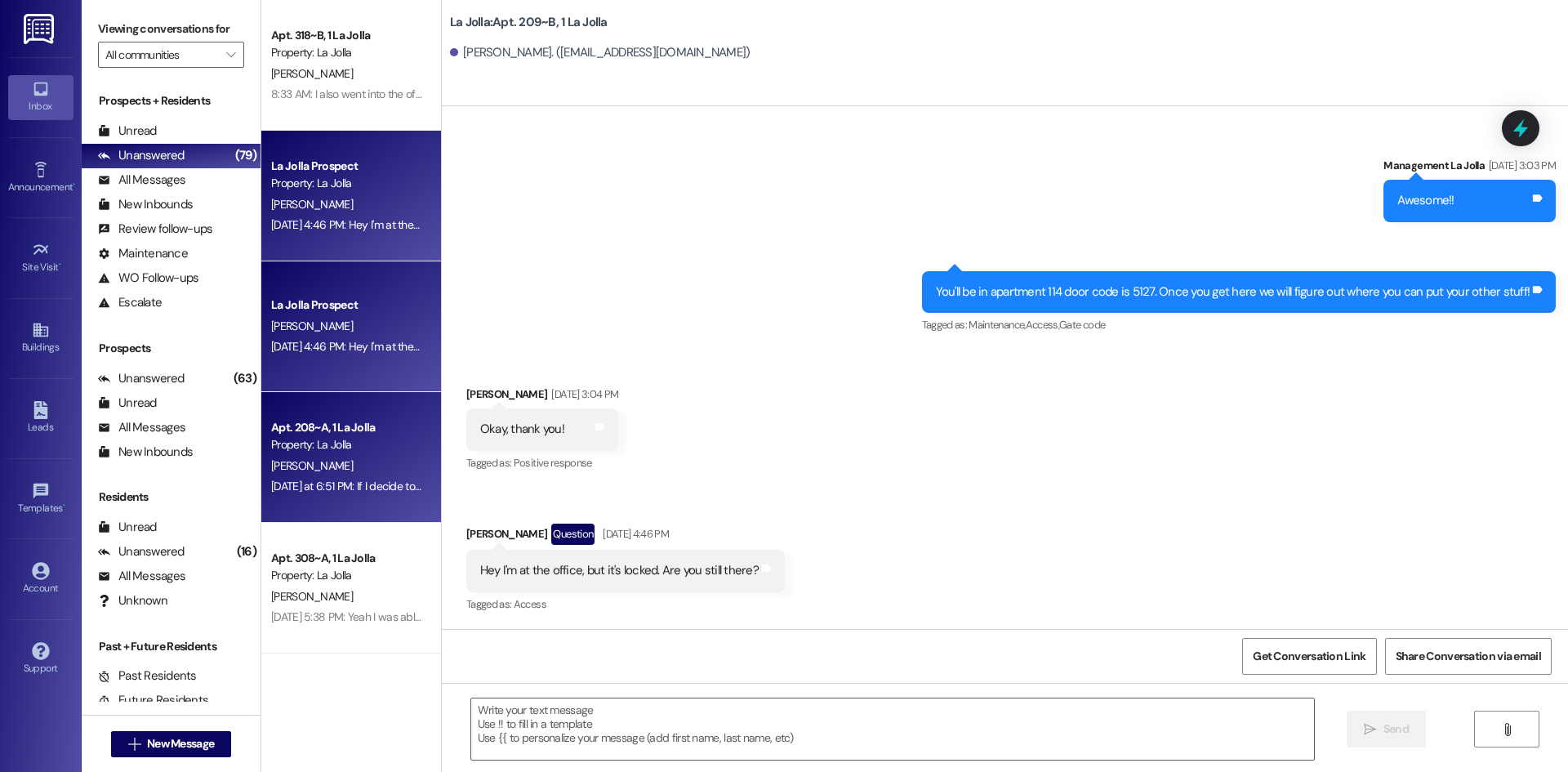
click at [352, 468] on div "[PERSON_NAME]" at bounding box center [346, 466] width 154 height 20
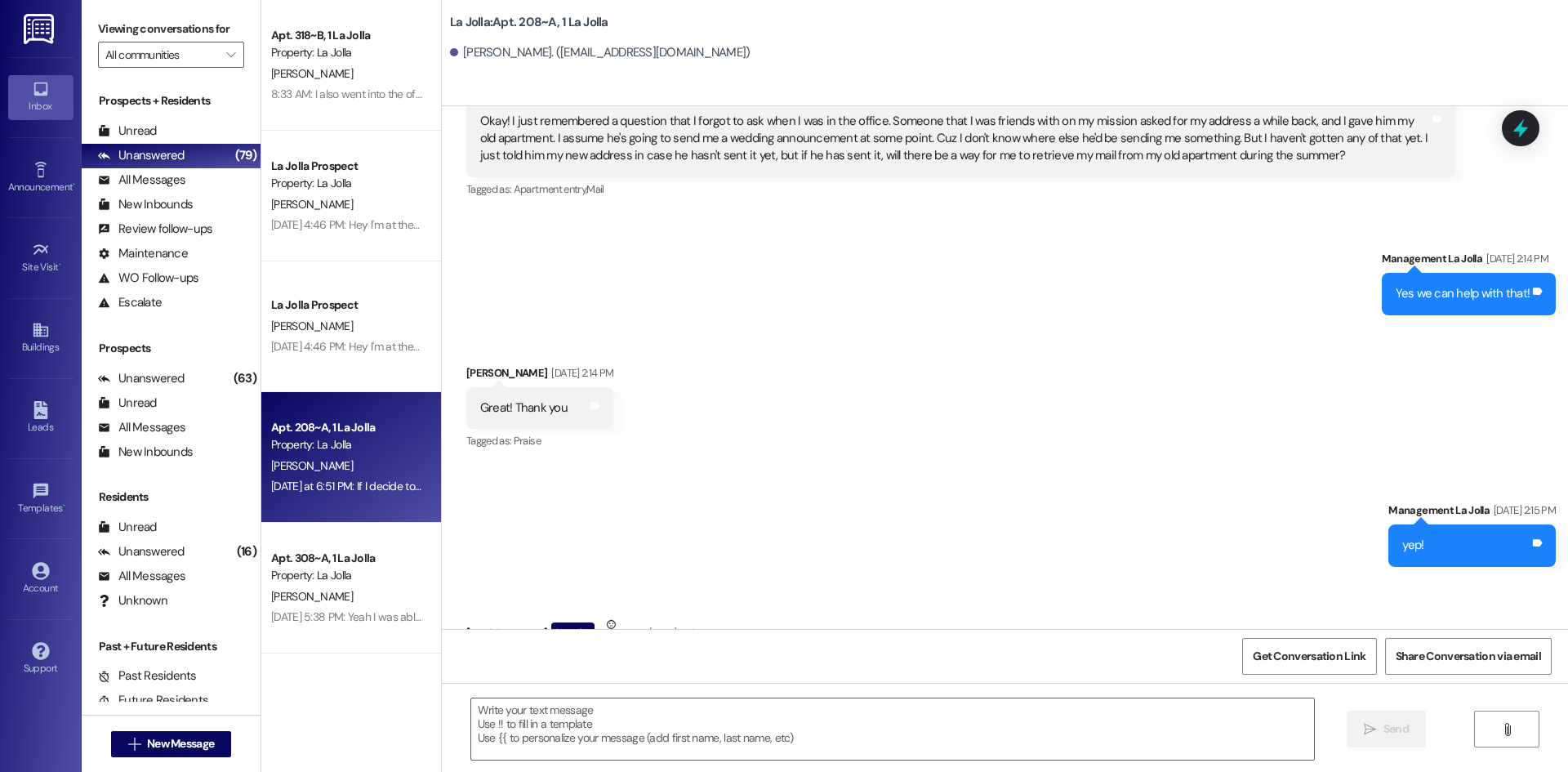
scroll to position [40350, 0]
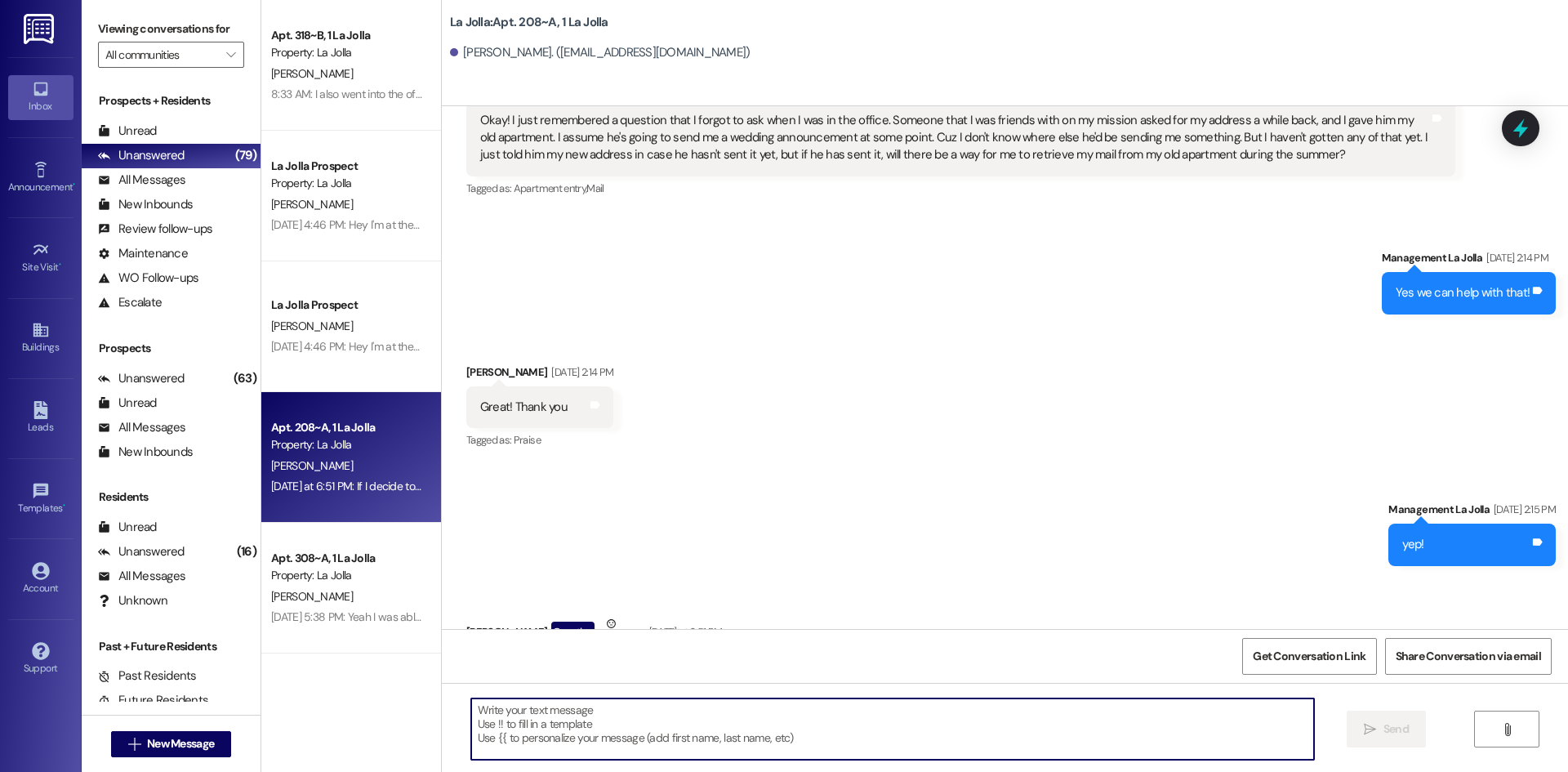
click at [574, 713] on textarea at bounding box center [892, 729] width 843 height 61
type textarea "Yes, is that what you would like me to do?"
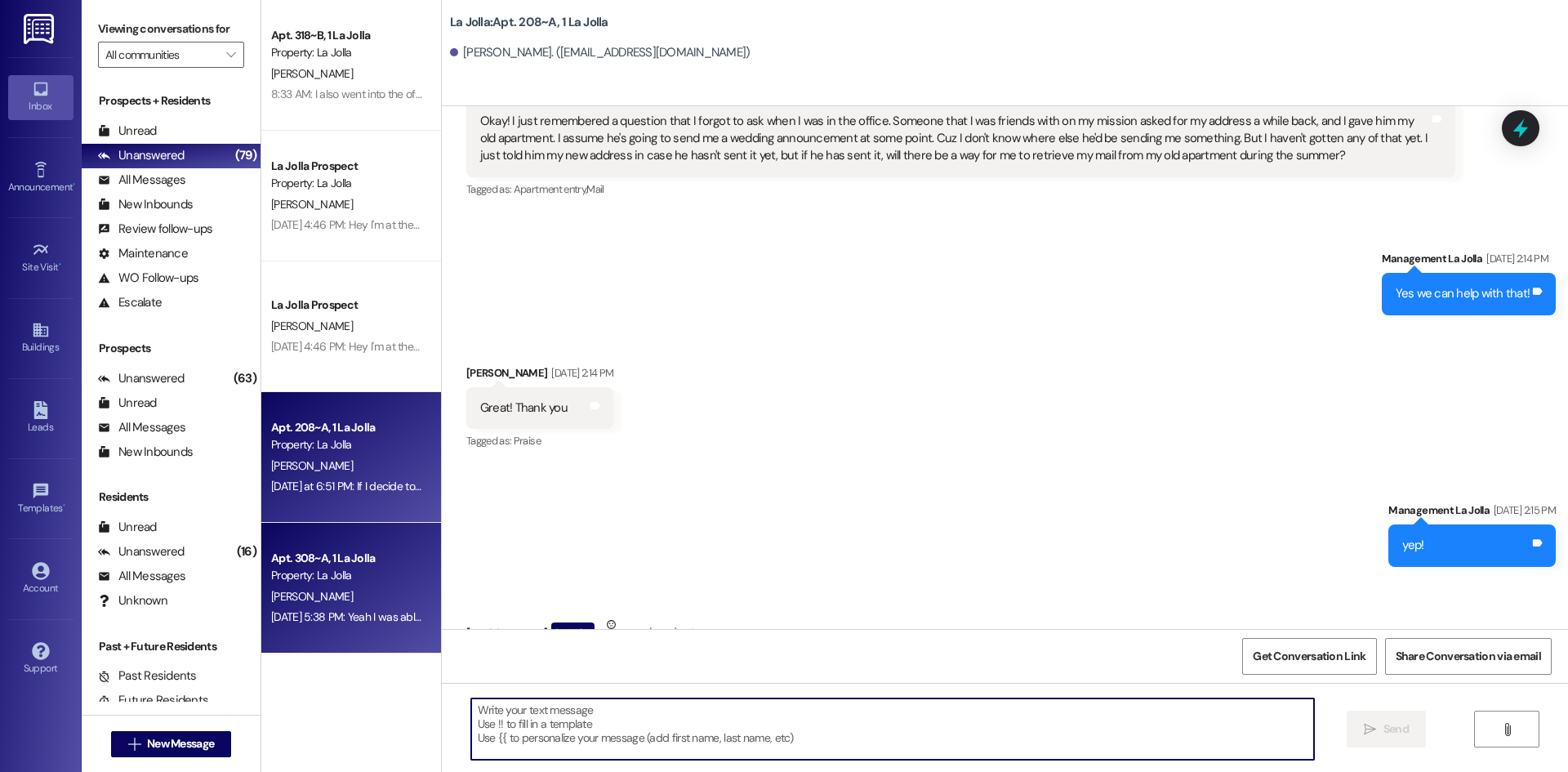
click at [295, 585] on div "Apt. 308~A, 1 La Jolla Property: La Jolla" at bounding box center [346, 567] width 154 height 38
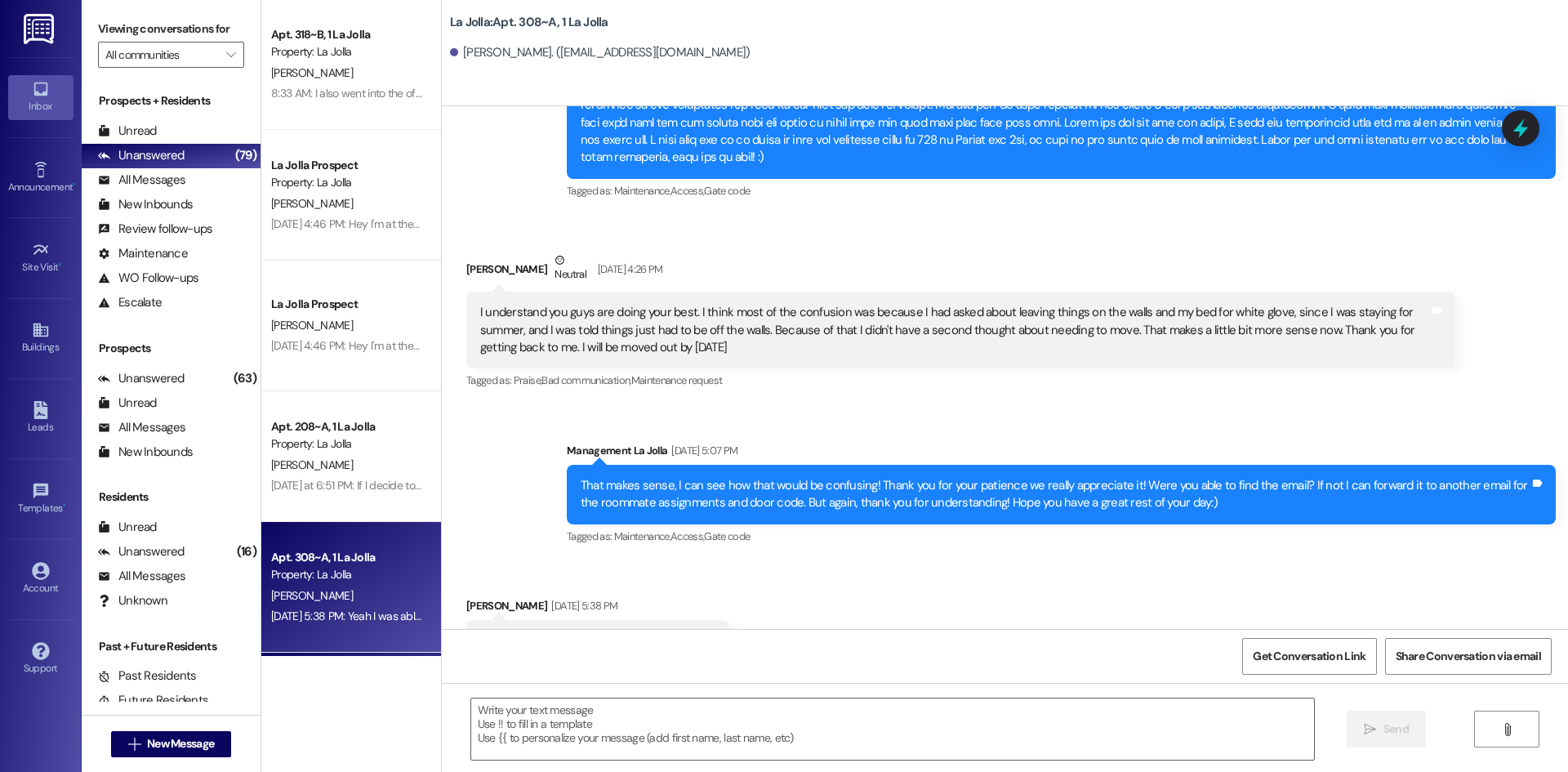
scroll to position [0, 0]
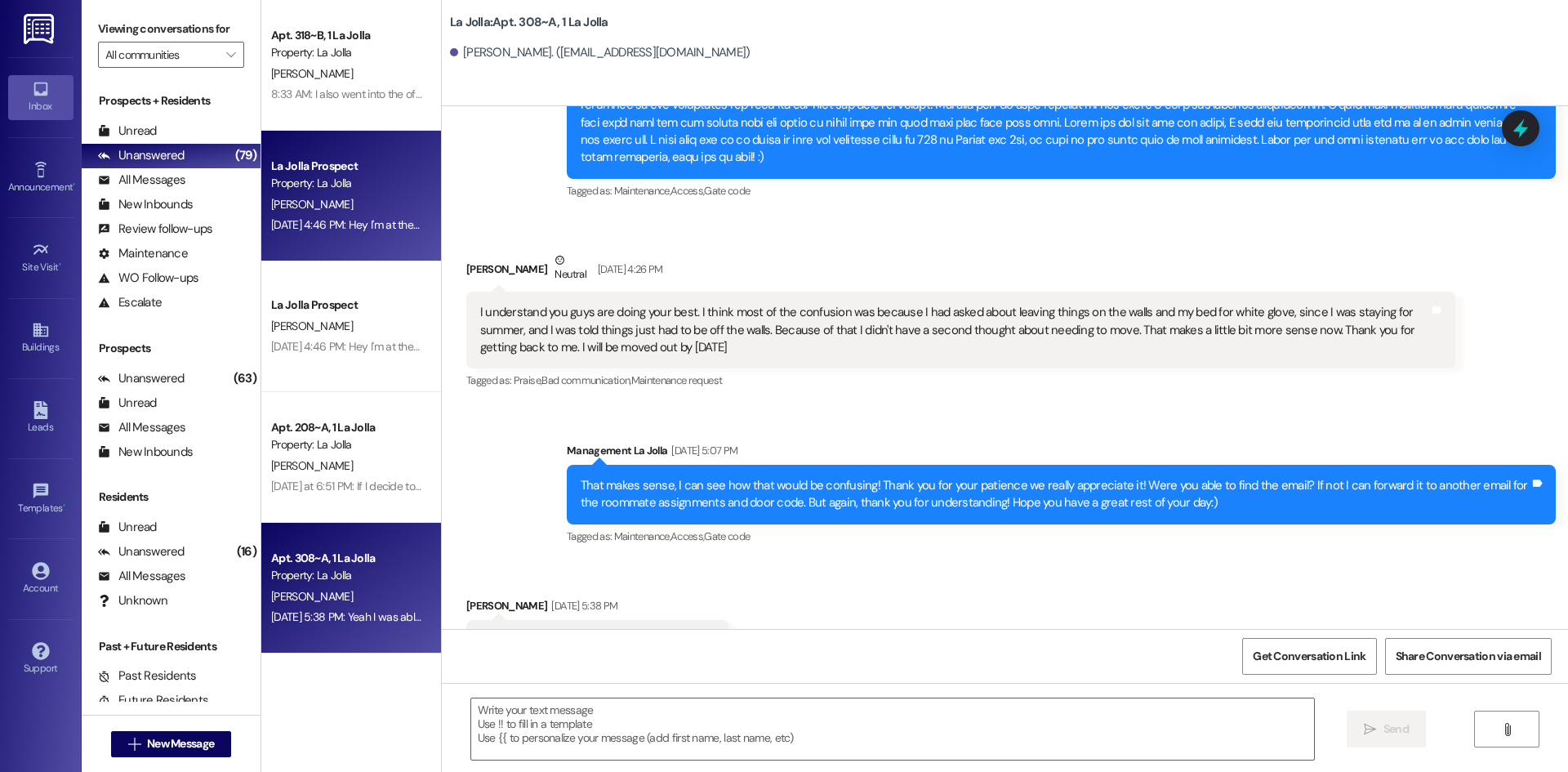
click at [310, 176] on div "Property: La Jolla" at bounding box center [346, 183] width 151 height 17
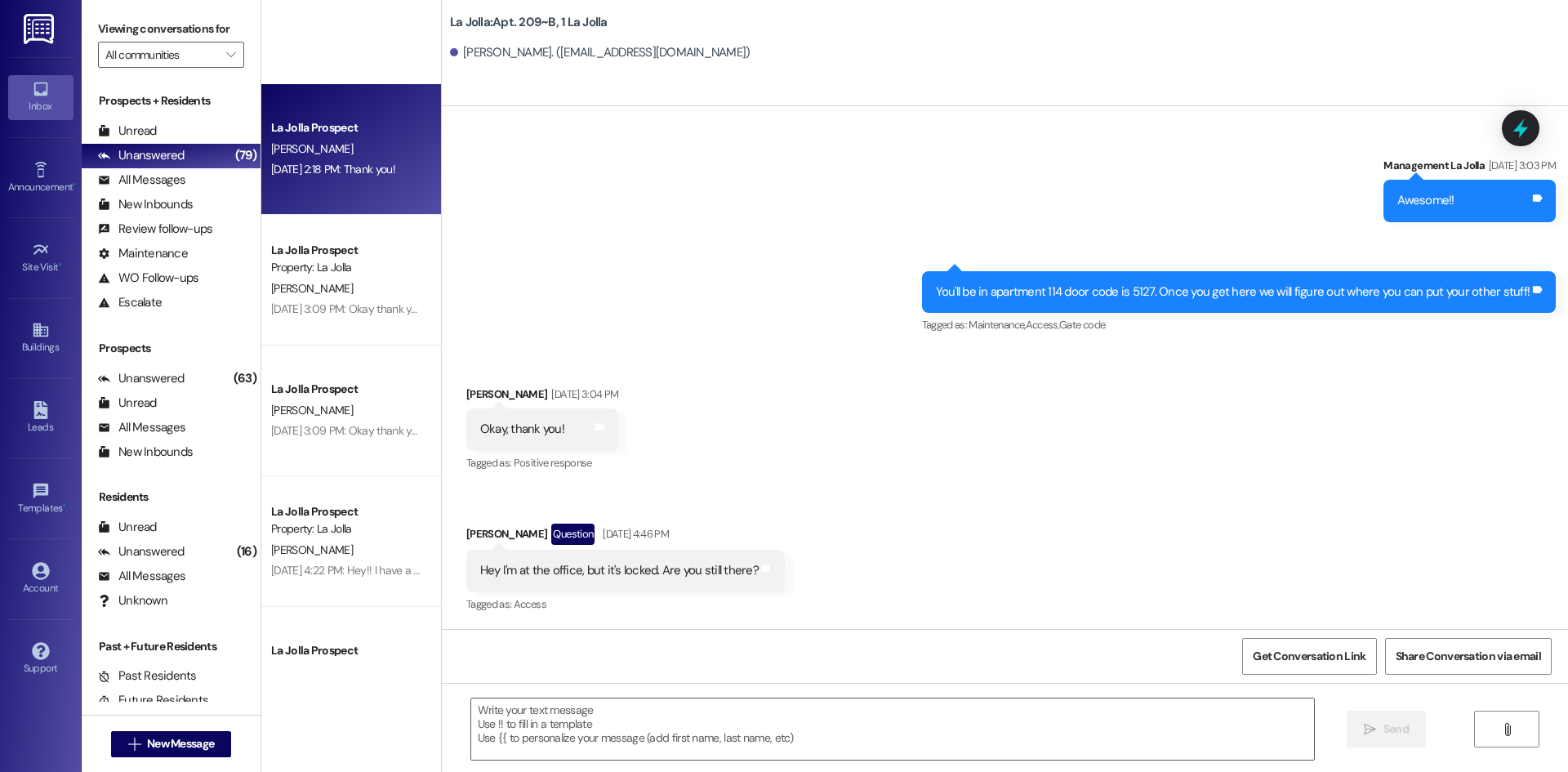
scroll to position [1226, 0]
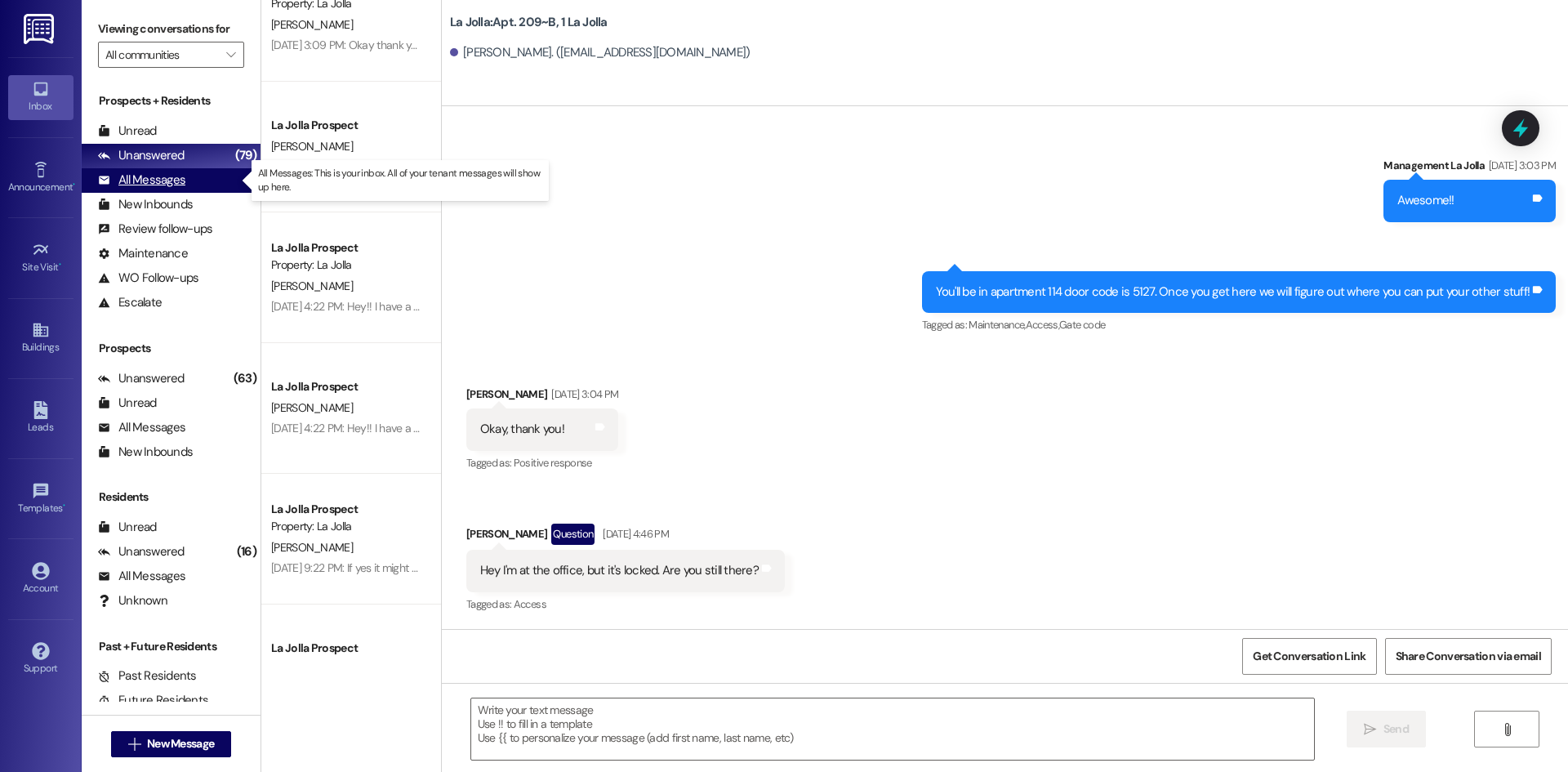
click at [159, 181] on div "All Messages" at bounding box center [142, 180] width 88 height 17
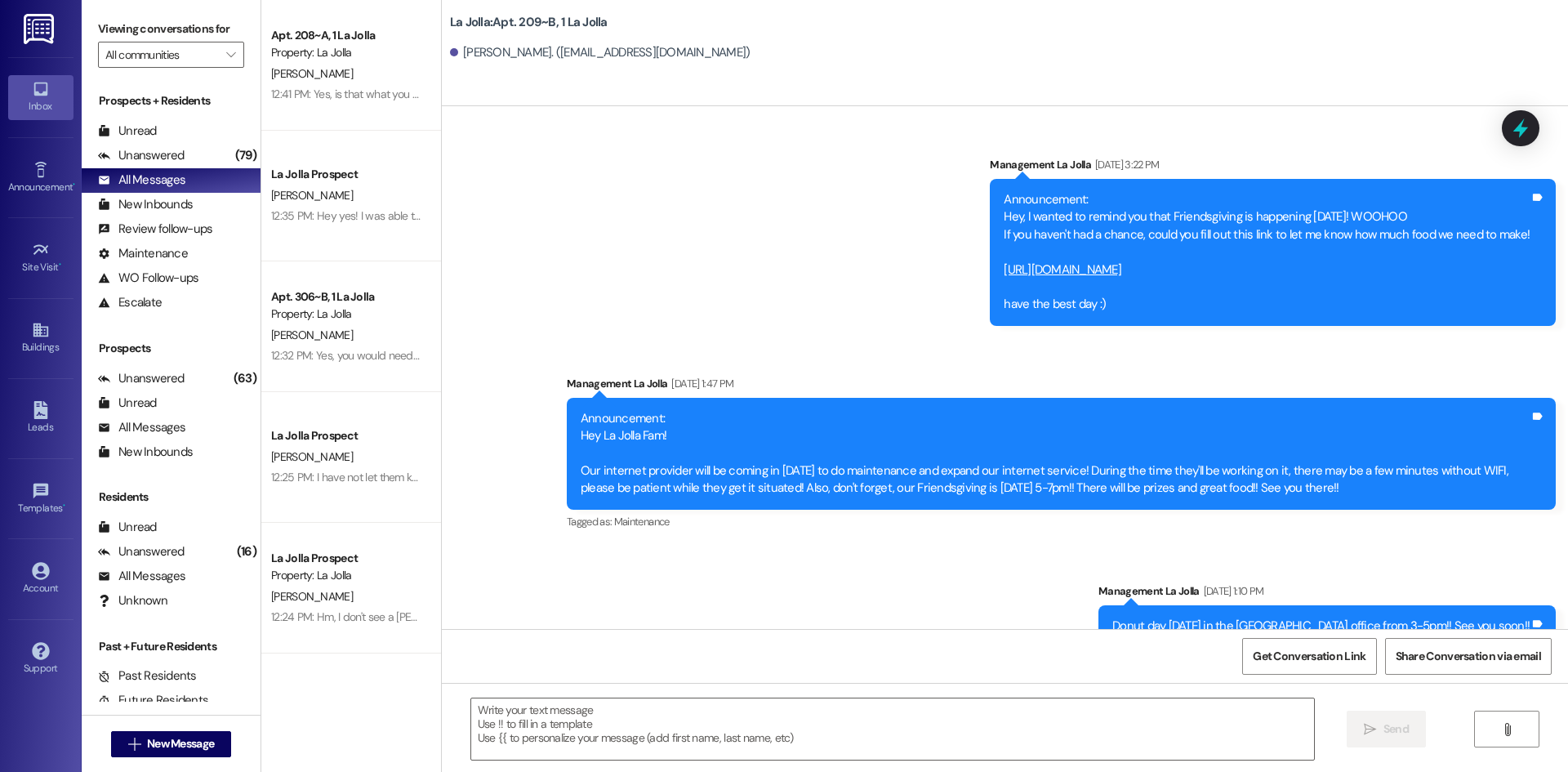
scroll to position [28799, 0]
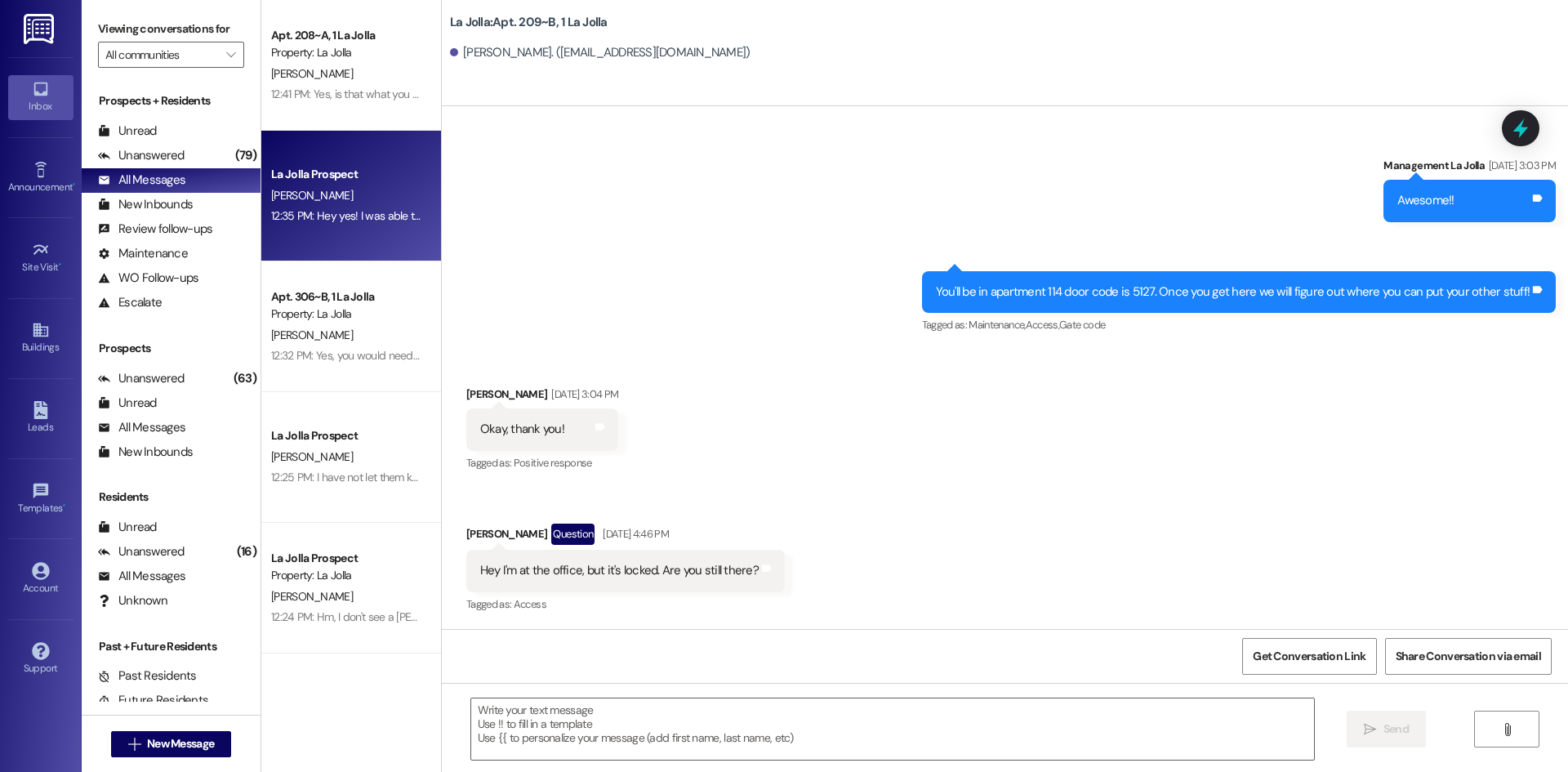
click at [379, 192] on div "[PERSON_NAME]" at bounding box center [346, 196] width 154 height 20
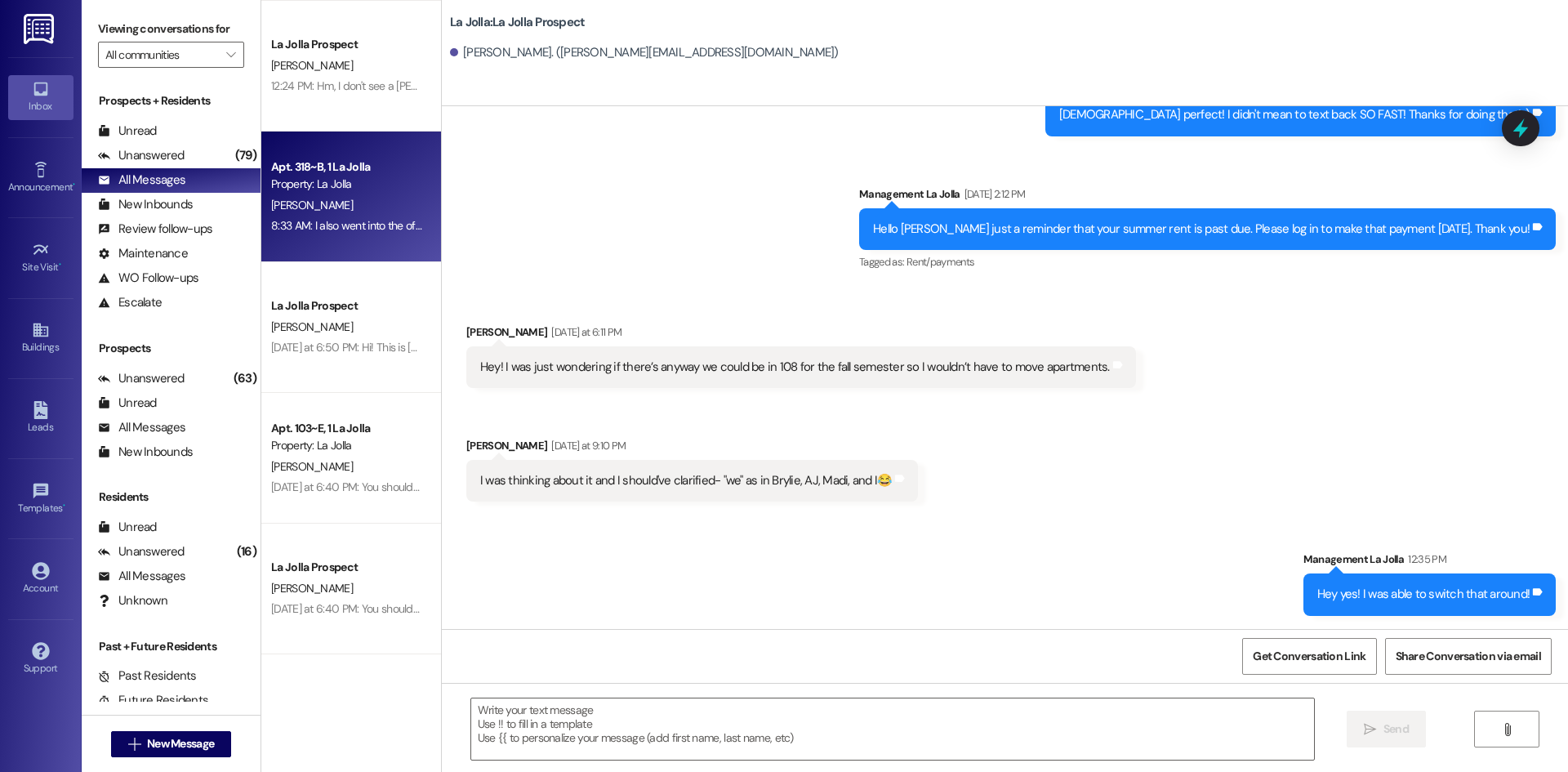
scroll to position [654, 0]
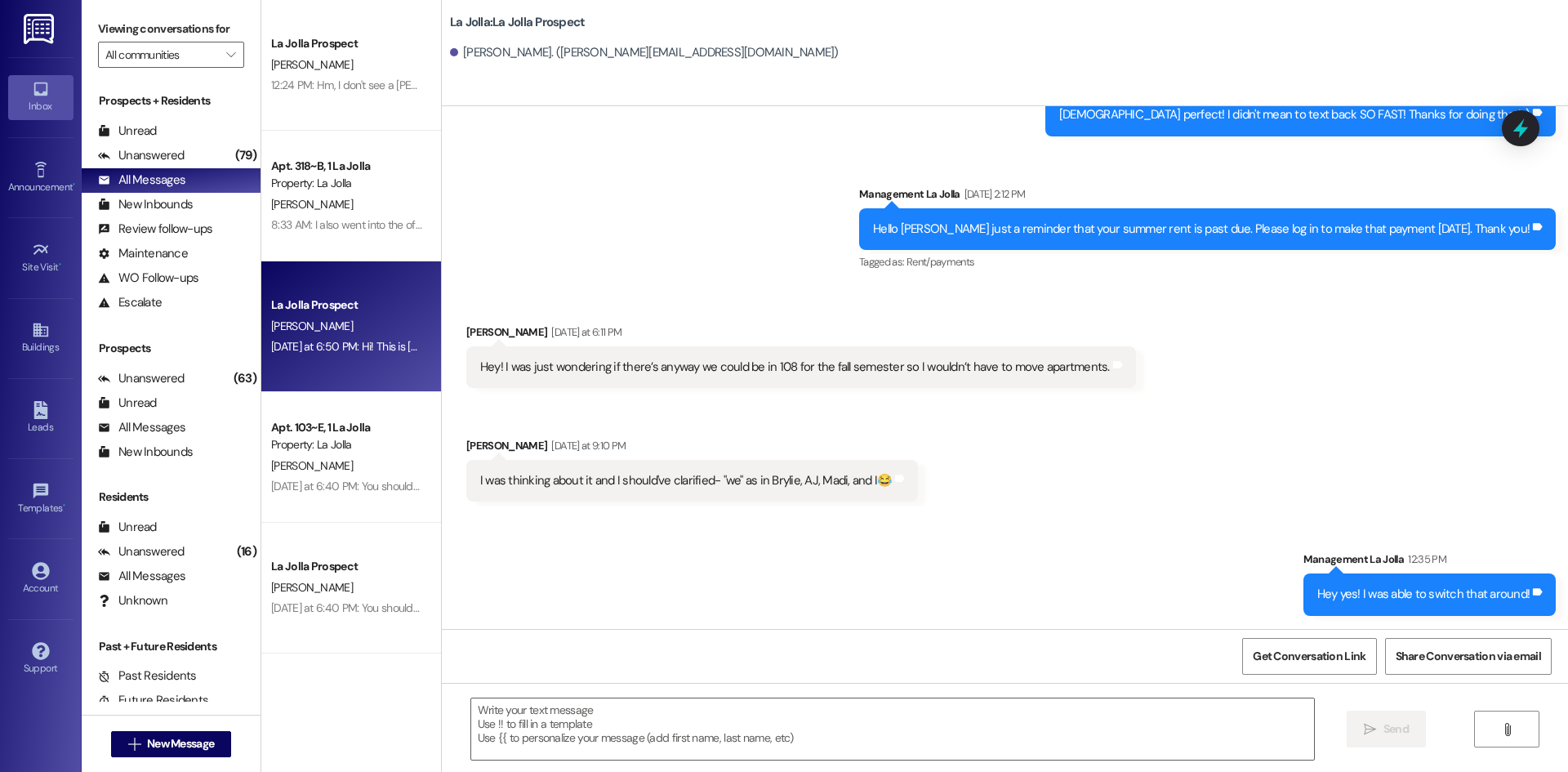
click at [353, 344] on div "Yesterday at 6:50 PM: Hi! This is Abby, would it be feasible to request to stay…" at bounding box center [489, 346] width 437 height 15
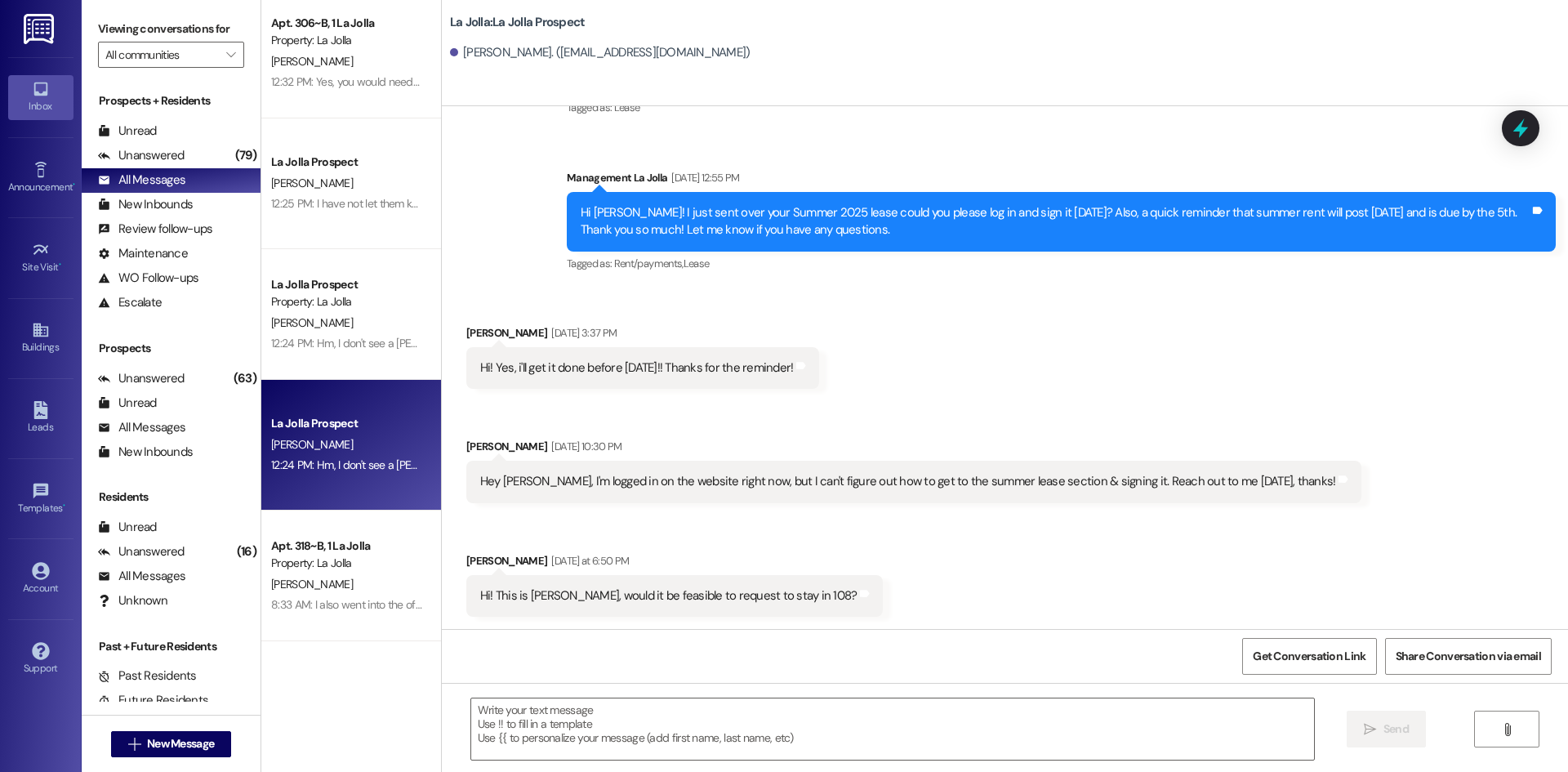
scroll to position [81, 0]
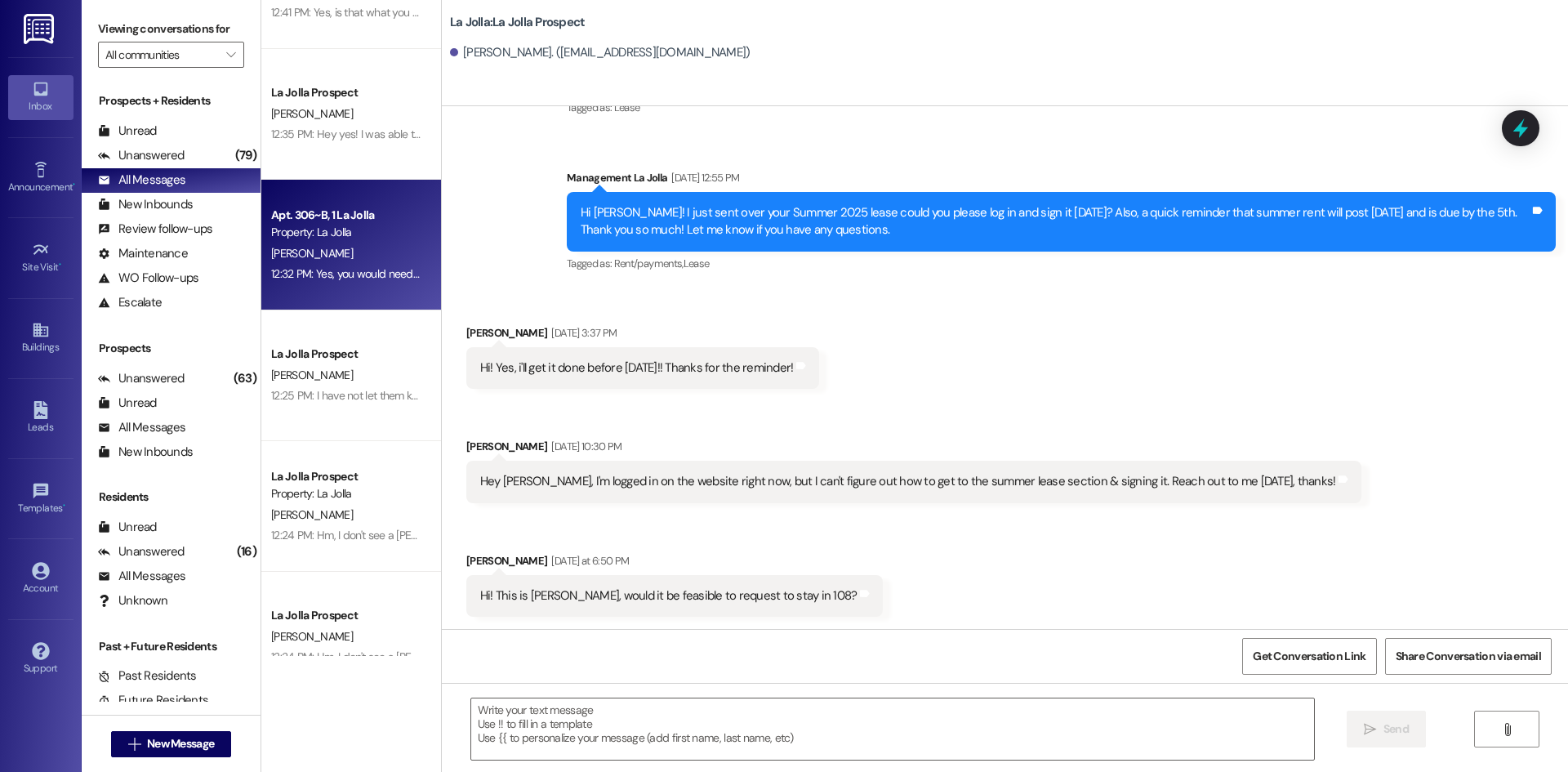
click at [342, 262] on div "[PERSON_NAME]" at bounding box center [346, 254] width 154 height 20
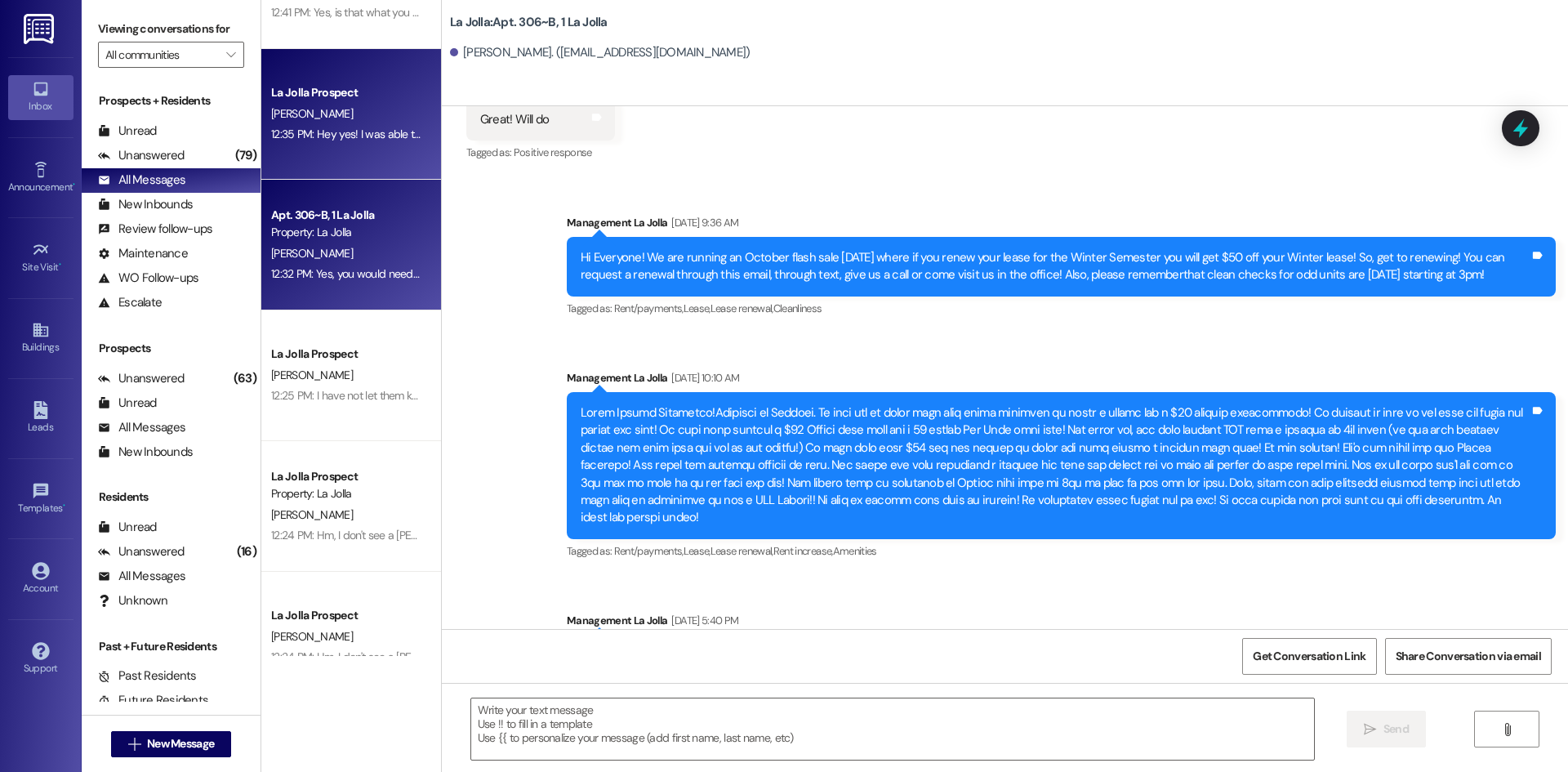
click at [369, 151] on div "La Jolla Prospect R. Muhlestein 12:35 PM: Hey yes! I was able to switch that ar…" at bounding box center [351, 114] width 180 height 131
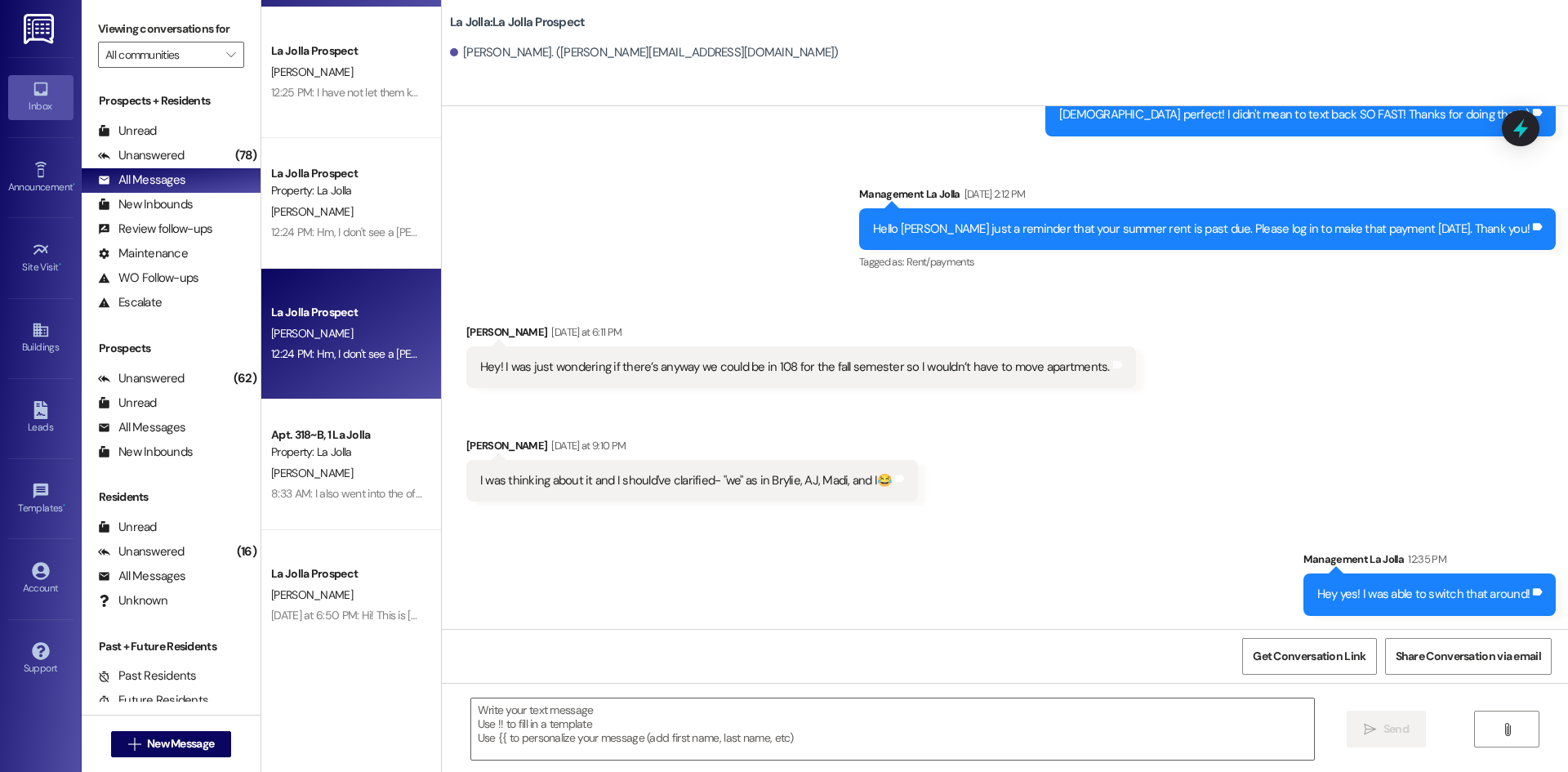
scroll to position [408, 0]
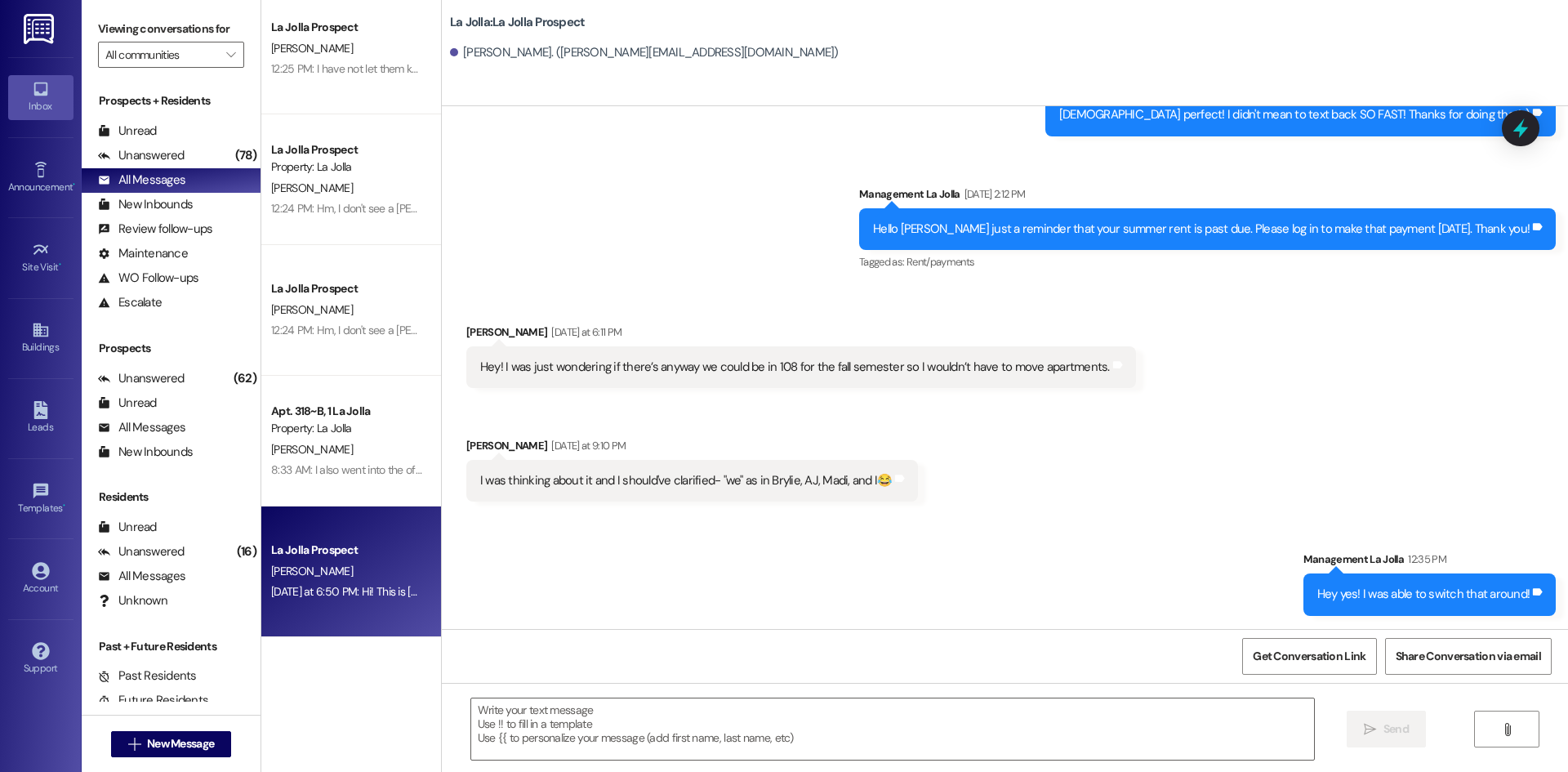
click at [359, 588] on div "Yesterday at 6:50 PM: Hi! This is Abby, would it be feasible to request to stay…" at bounding box center [489, 592] width 437 height 15
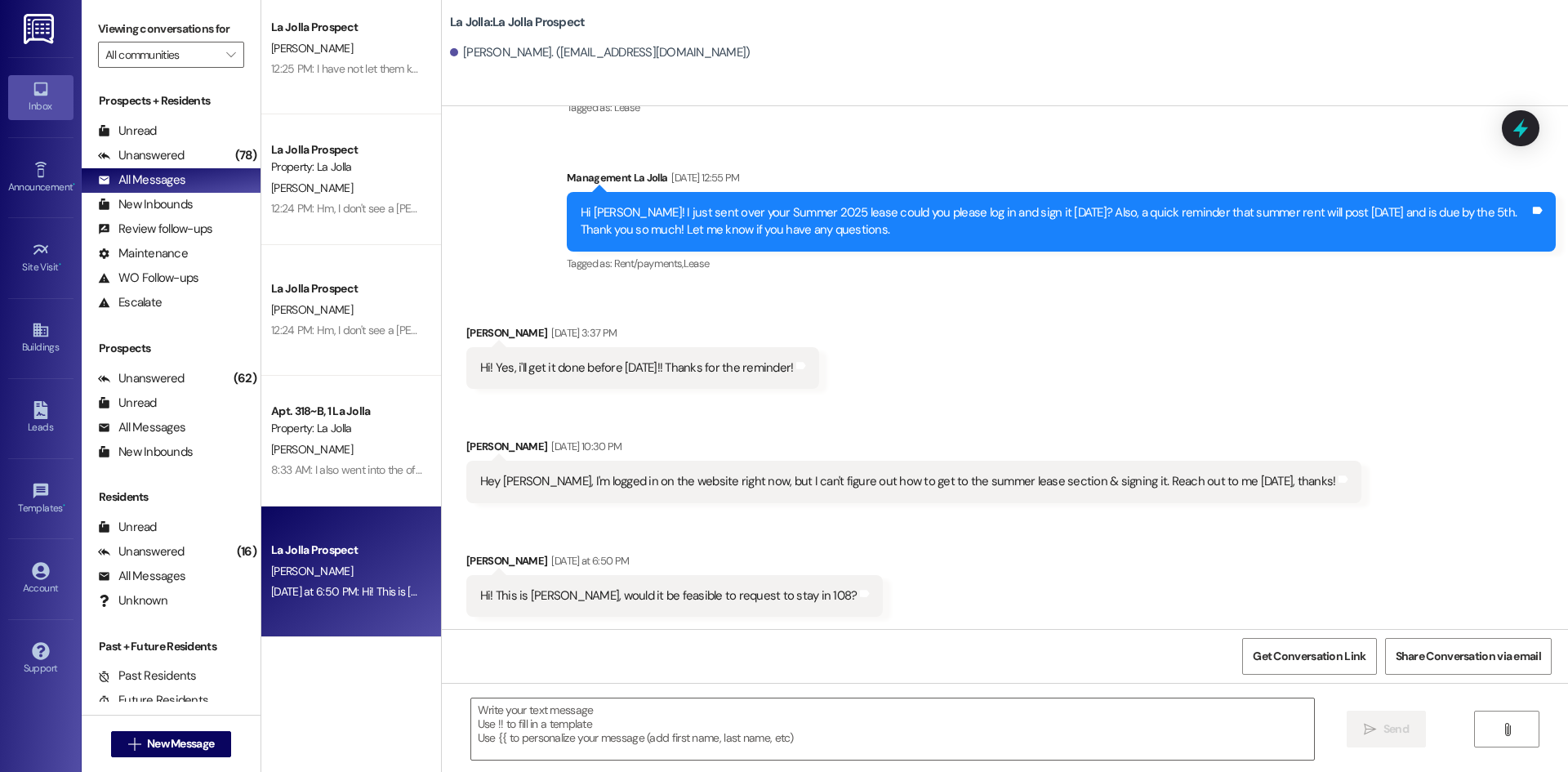
scroll to position [568, 0]
click at [568, 721] on textarea at bounding box center [892, 729] width 843 height 61
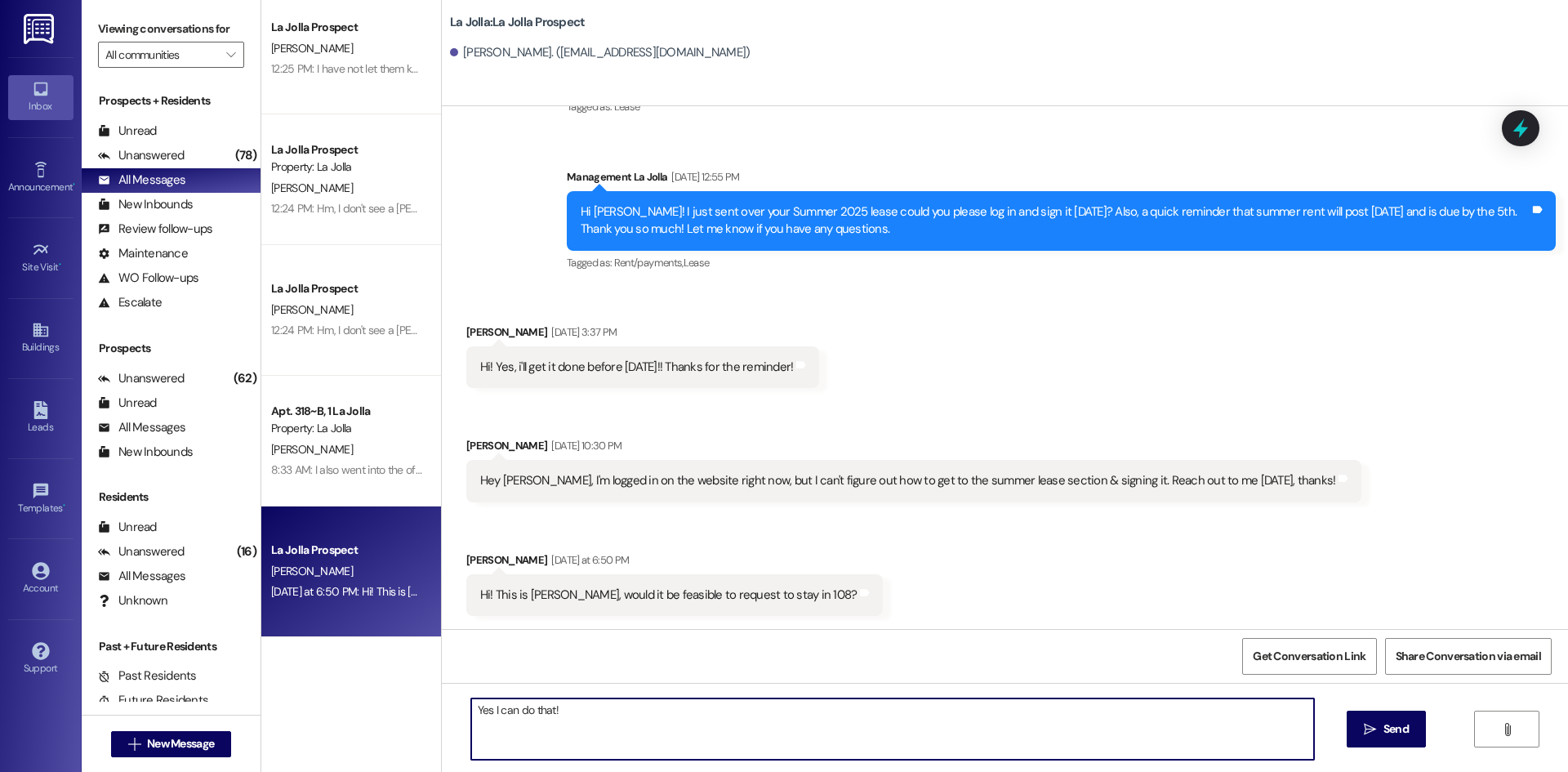
type textarea "Yes I can do that!!"
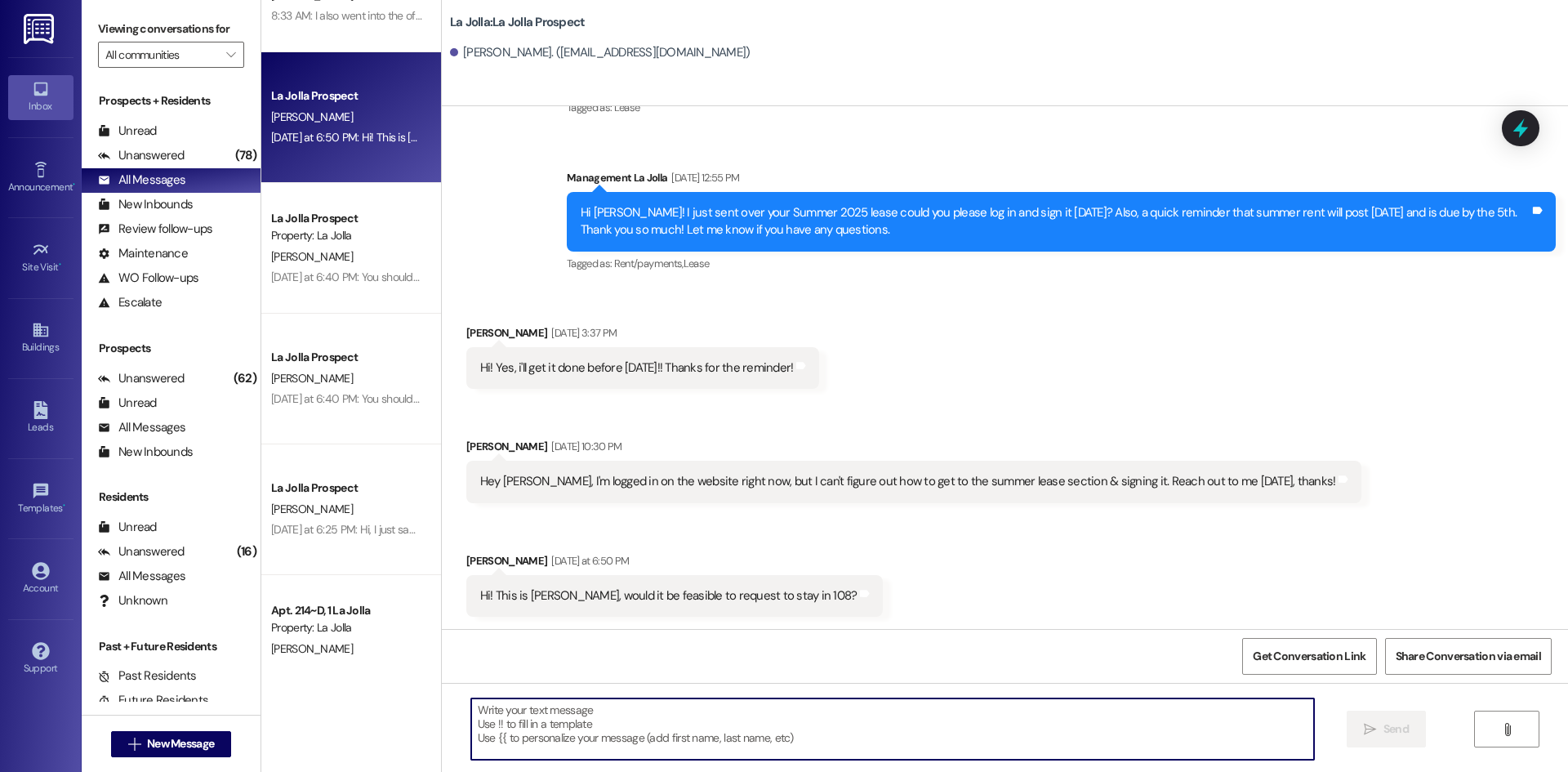
scroll to position [899, 0]
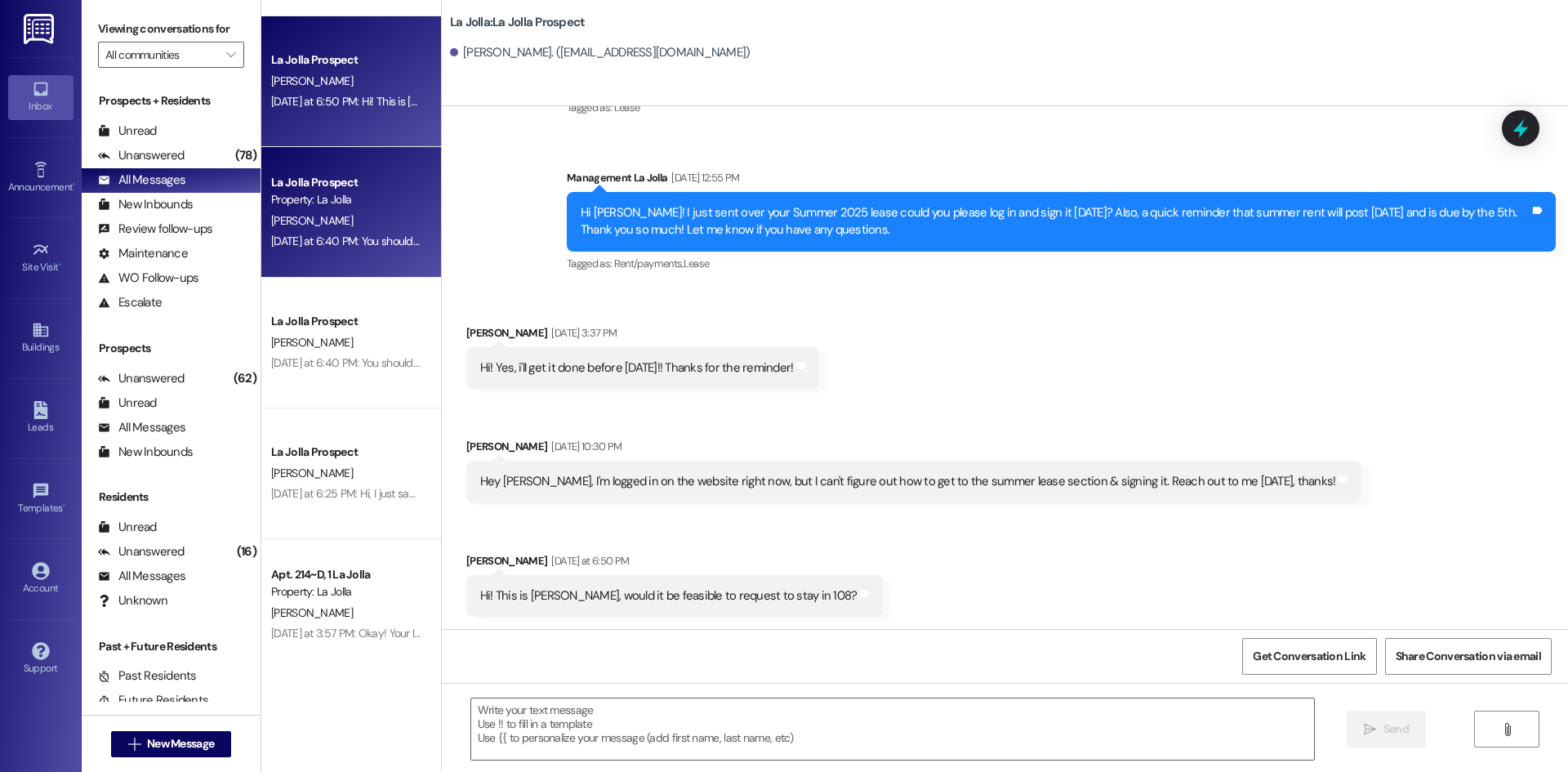
click at [363, 236] on div "Yesterday at 6:40 PM: You should be able to use the same account just fill out …" at bounding box center [489, 241] width 437 height 15
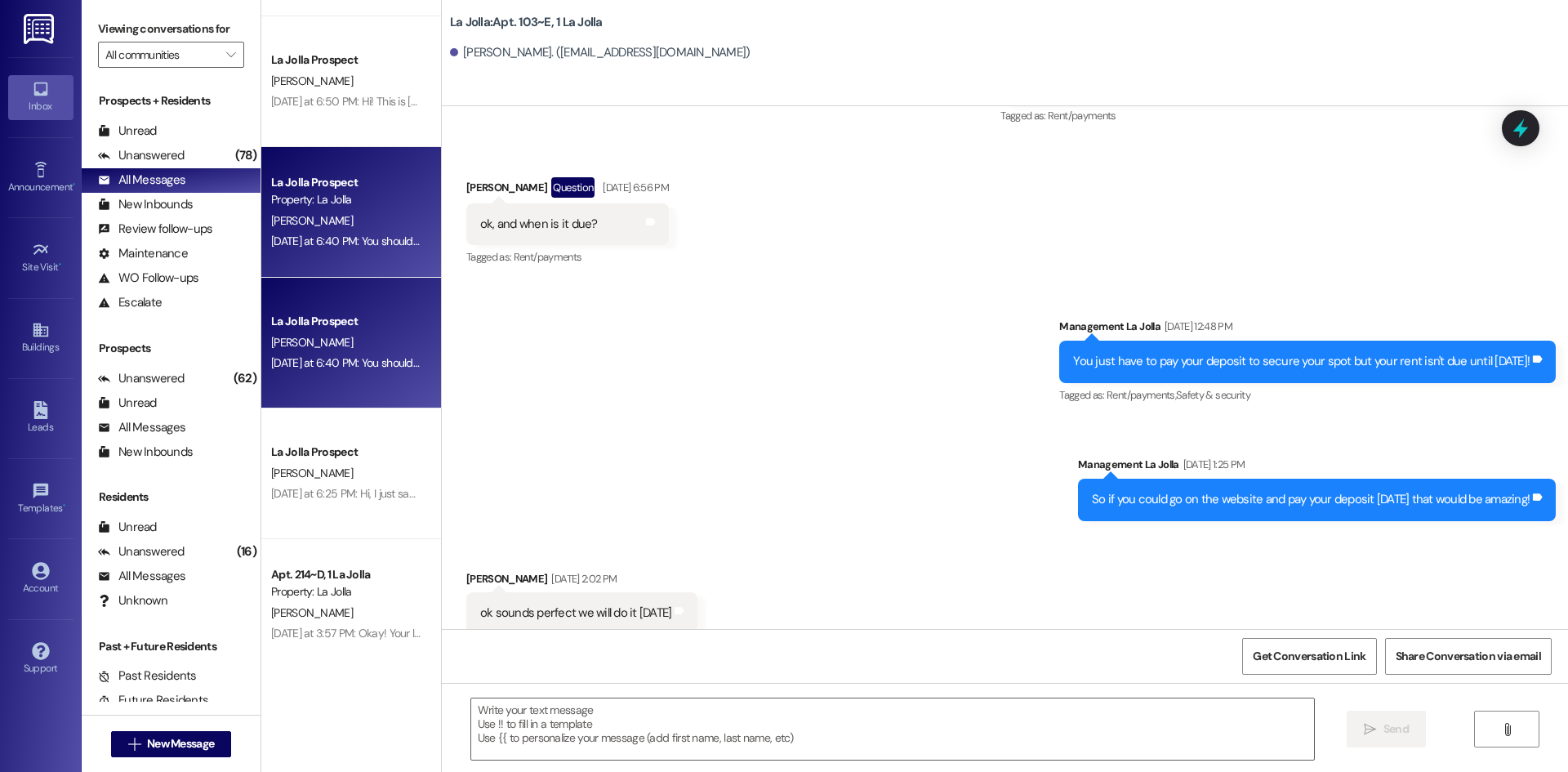
scroll to position [19631, 0]
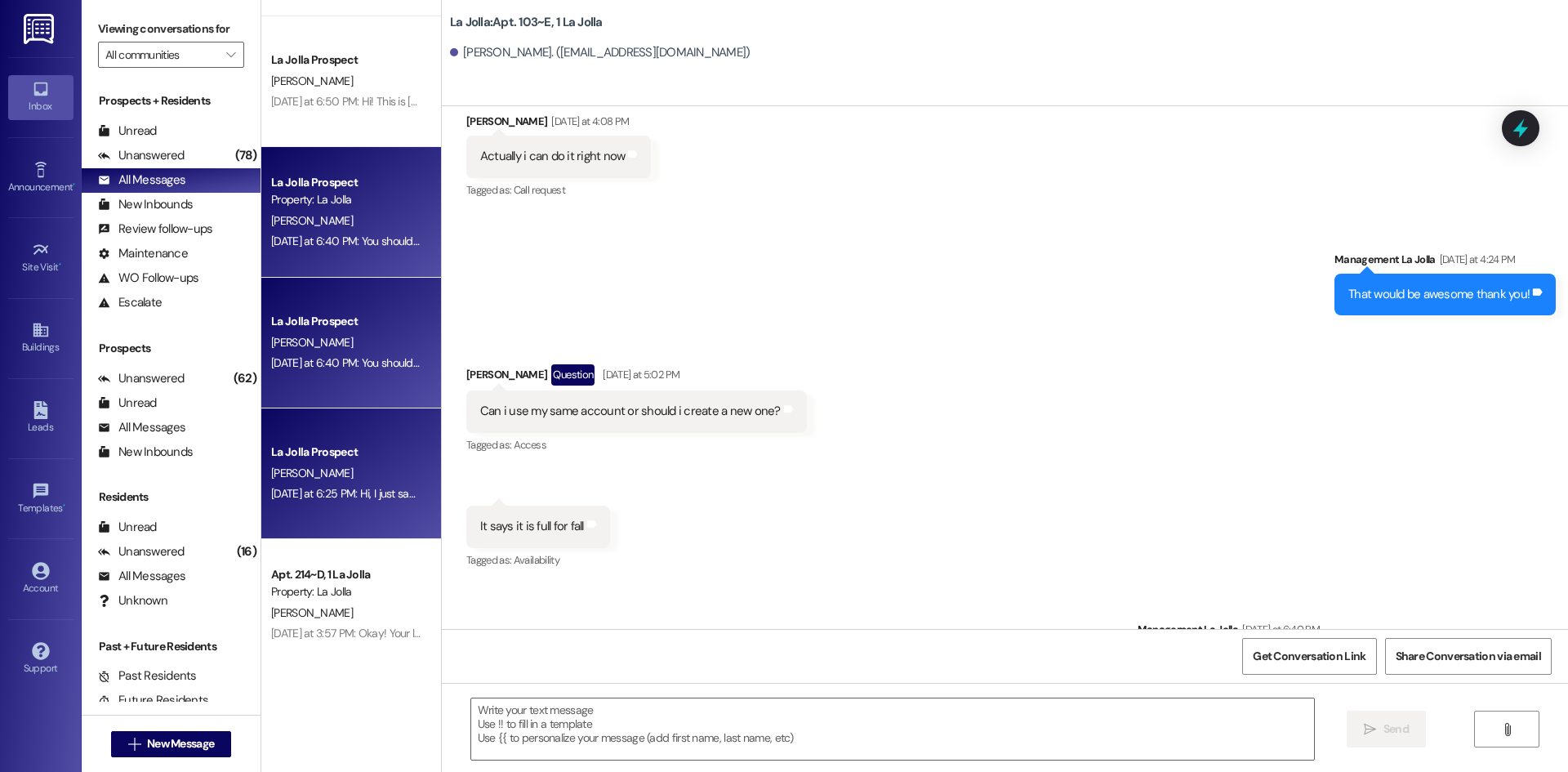
click at [328, 507] on div "La Jolla Prospect E. Nicol Yesterday at 6:25 PM: Hi, I just saw my roommate ass…" at bounding box center [351, 473] width 180 height 131
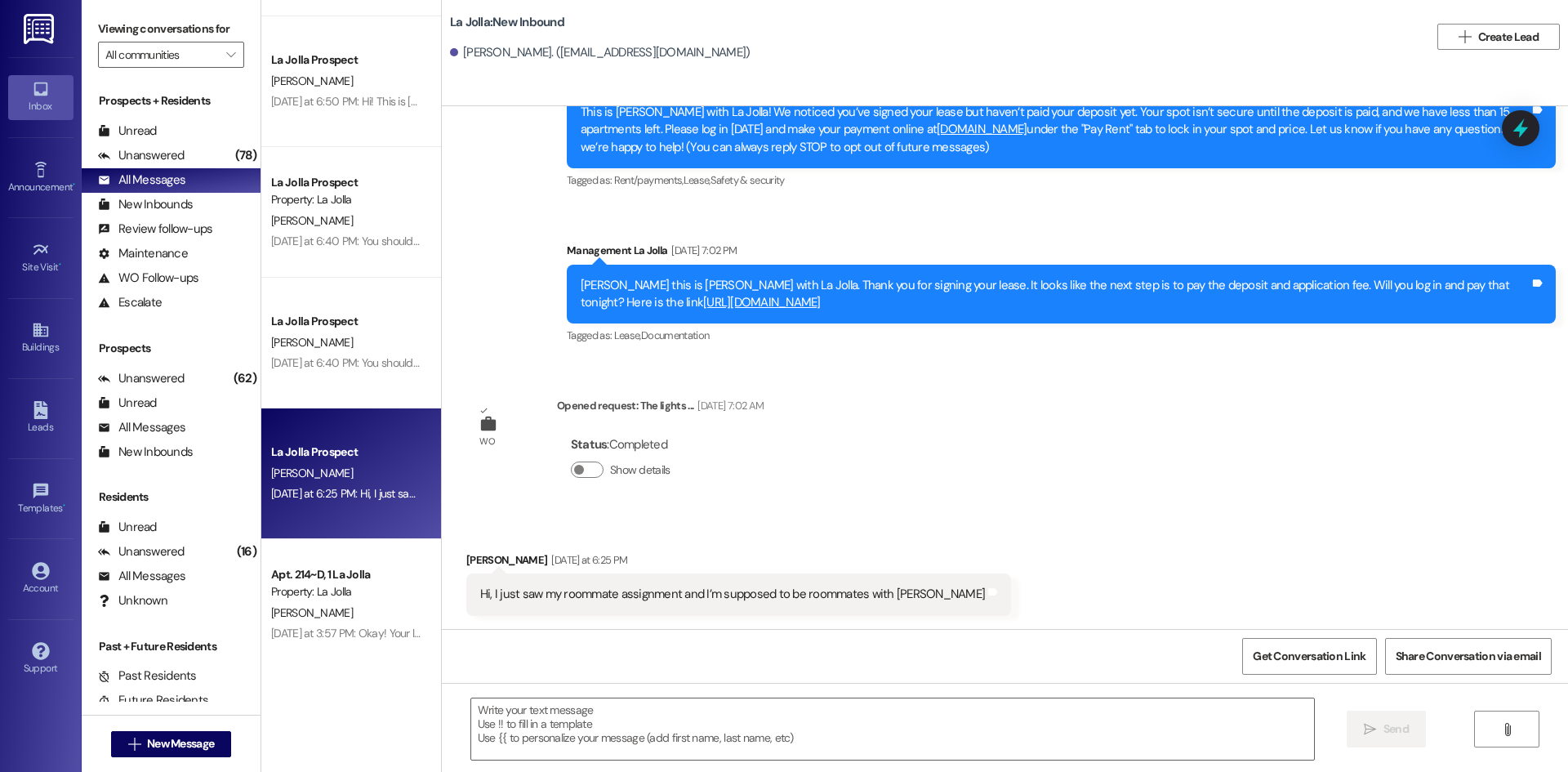
scroll to position [88, 0]
click at [545, 714] on textarea at bounding box center [892, 729] width 843 height 61
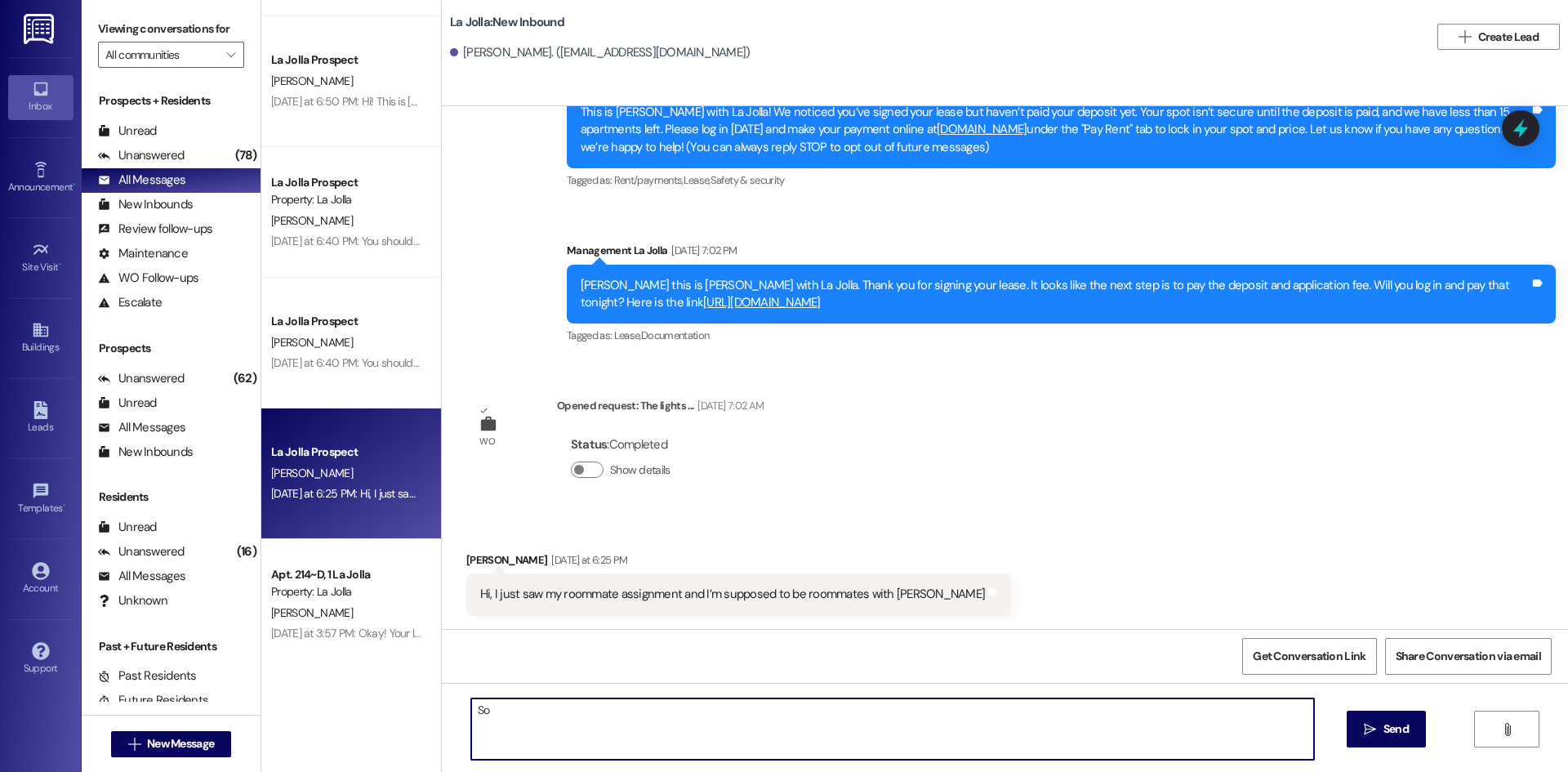
type textarea "S"
type textarea "I"
type textarea "Hi! It looks like she did not request you back so that's why you were not put t…"
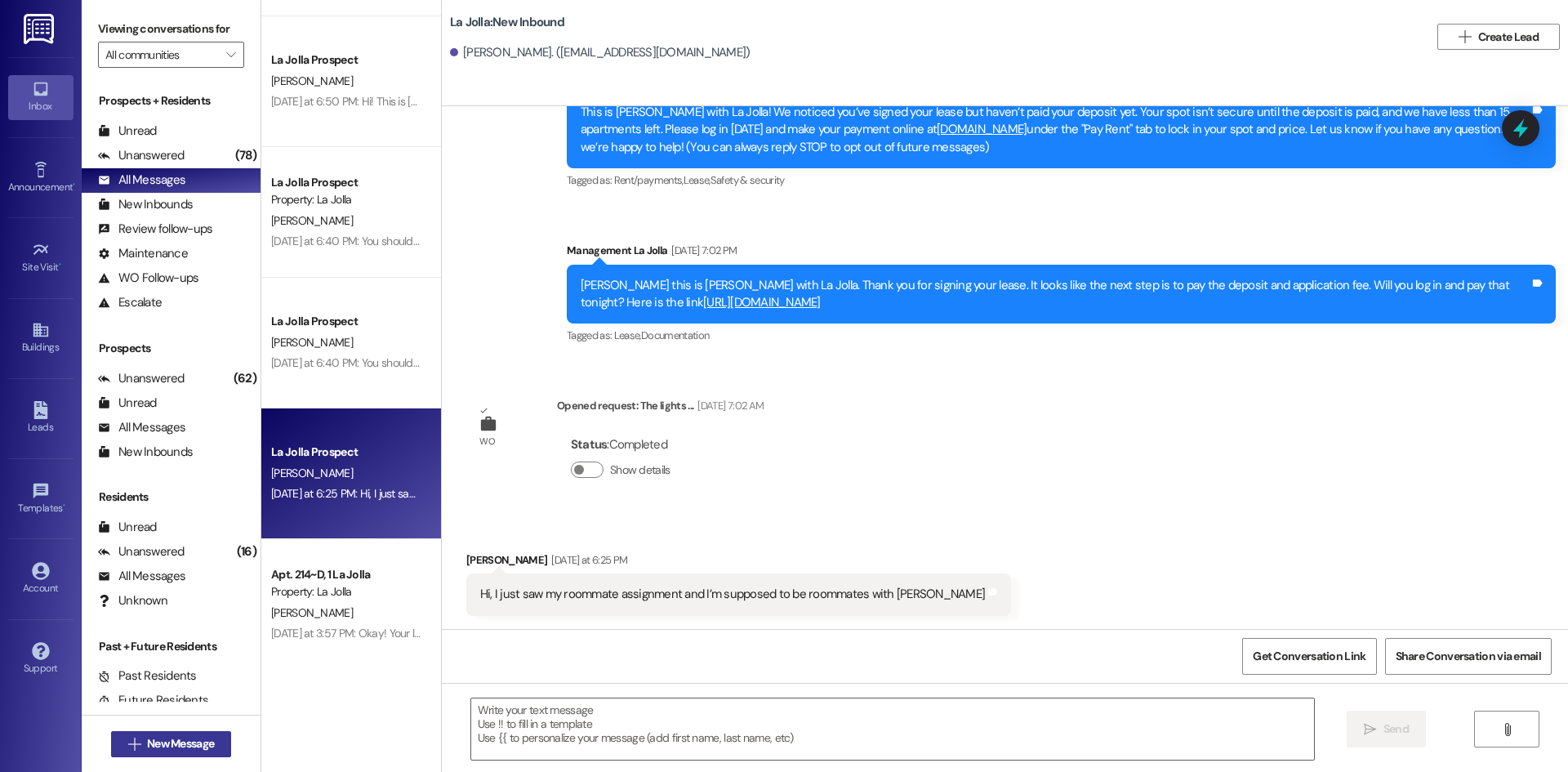
click at [164, 734] on button " New Message" at bounding box center [172, 745] width 121 height 26
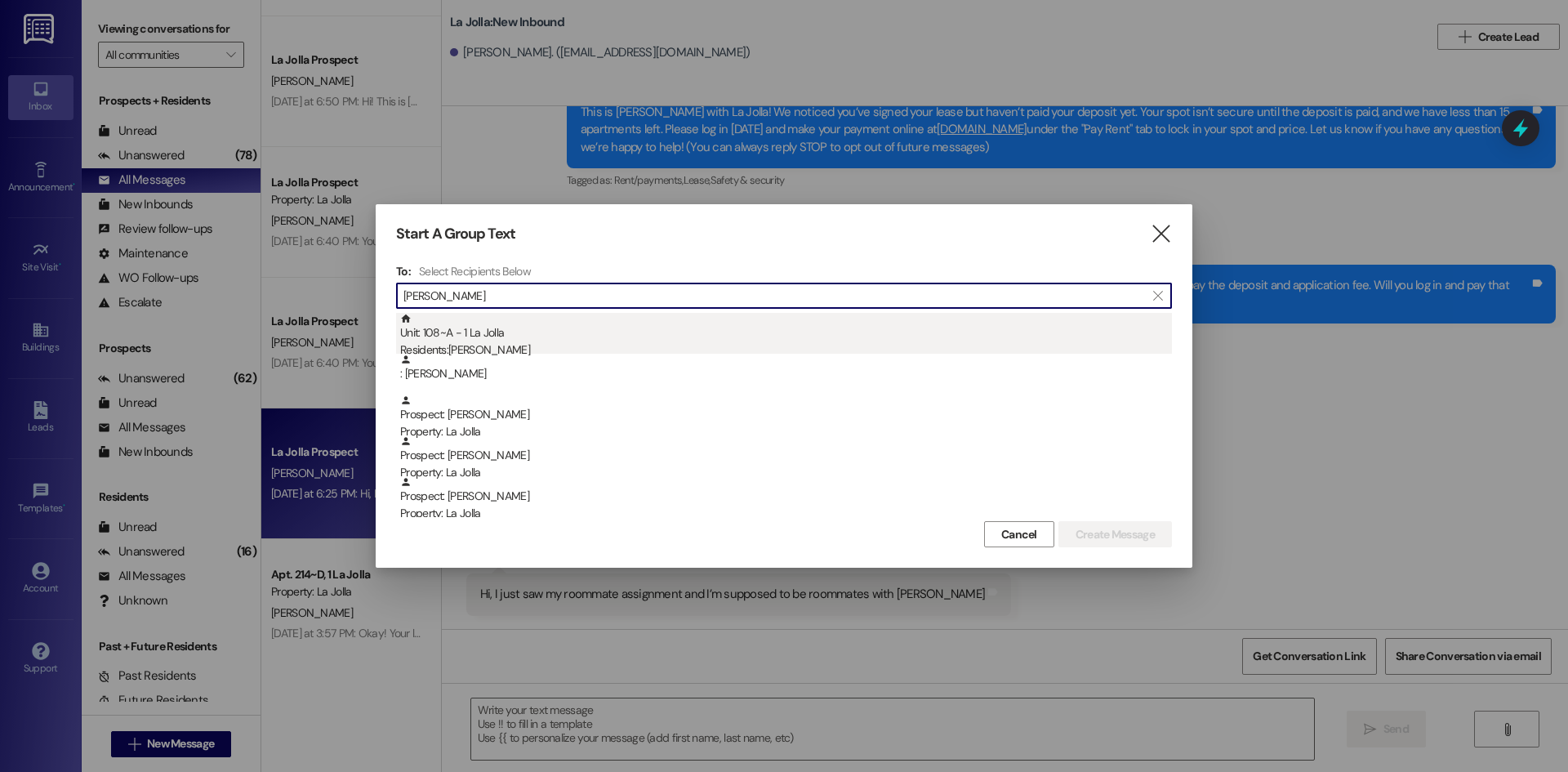
type input "[PERSON_NAME]"
click at [792, 349] on div "Residents: [PERSON_NAME]" at bounding box center [785, 350] width 772 height 17
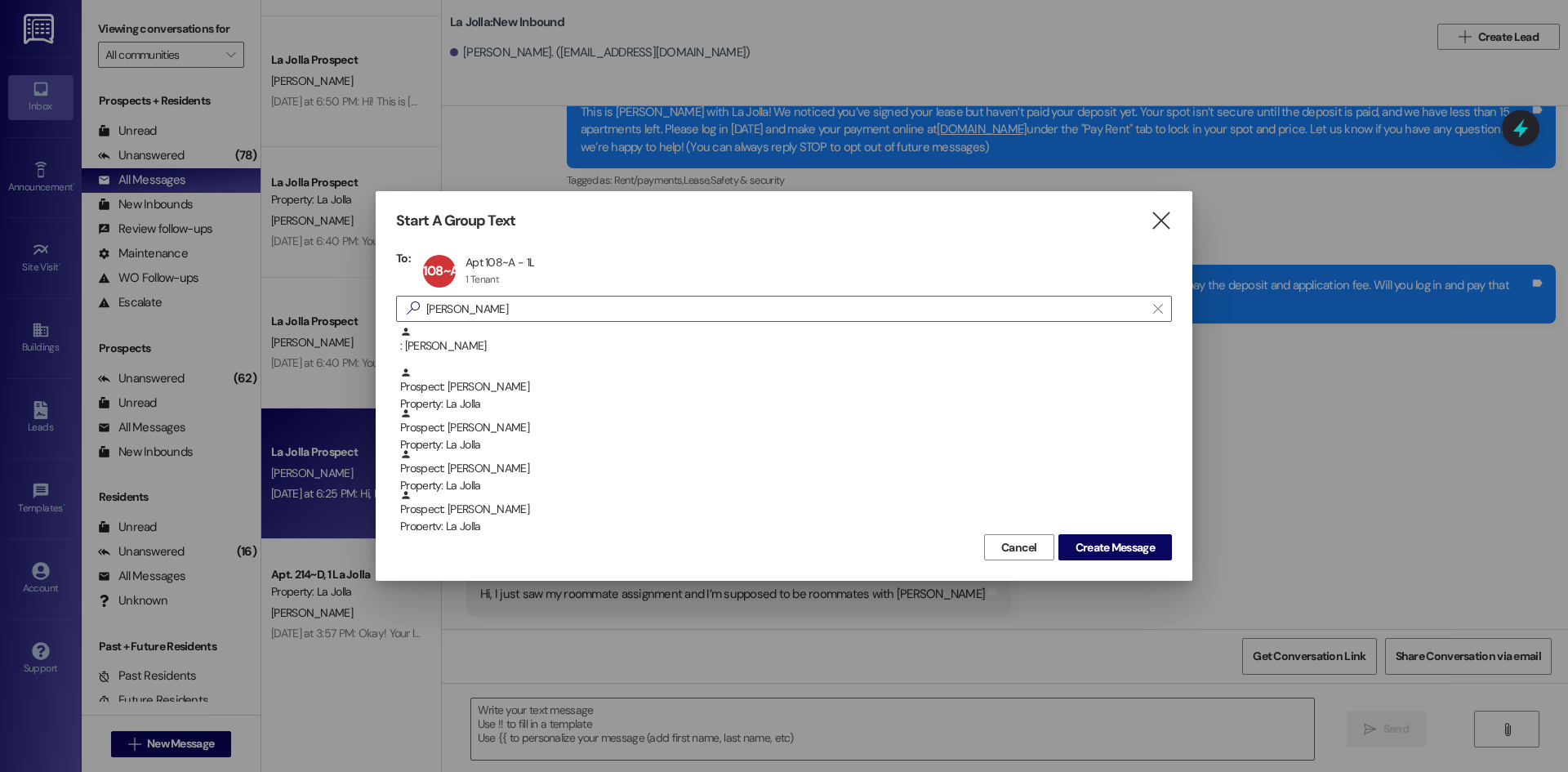
click at [1143, 561] on div "Start A Group Text  To: 108~A Apt 108~A - 1L Apt 108~A - 1L 1 Tenant 1 Tenant …" at bounding box center [784, 386] width 816 height 390
click at [1139, 544] on span "Create Message" at bounding box center [1115, 547] width 79 height 17
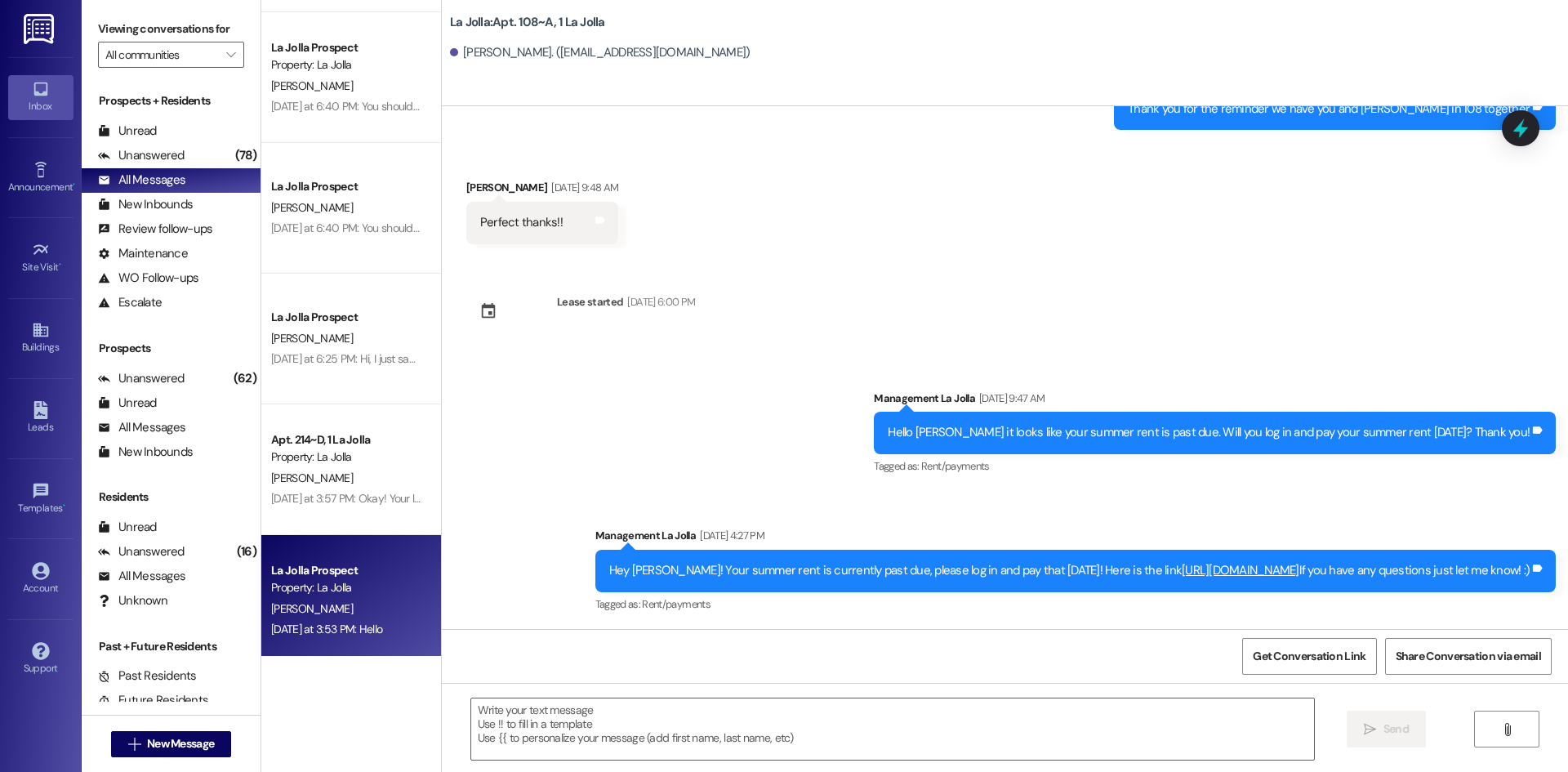
scroll to position [1063, 0]
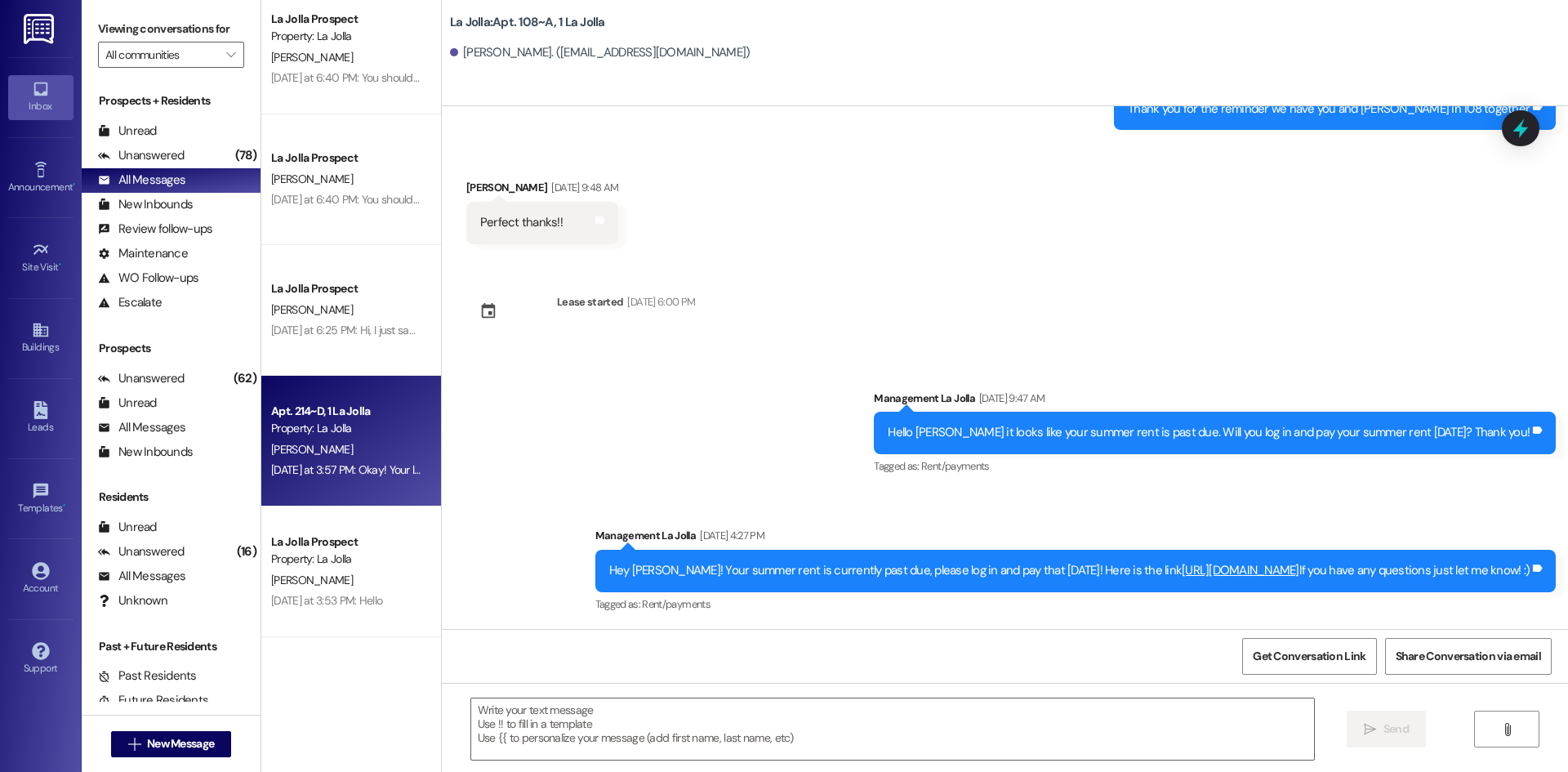
click at [361, 411] on div "Apt. 214~D, 1 La Jolla" at bounding box center [346, 411] width 151 height 17
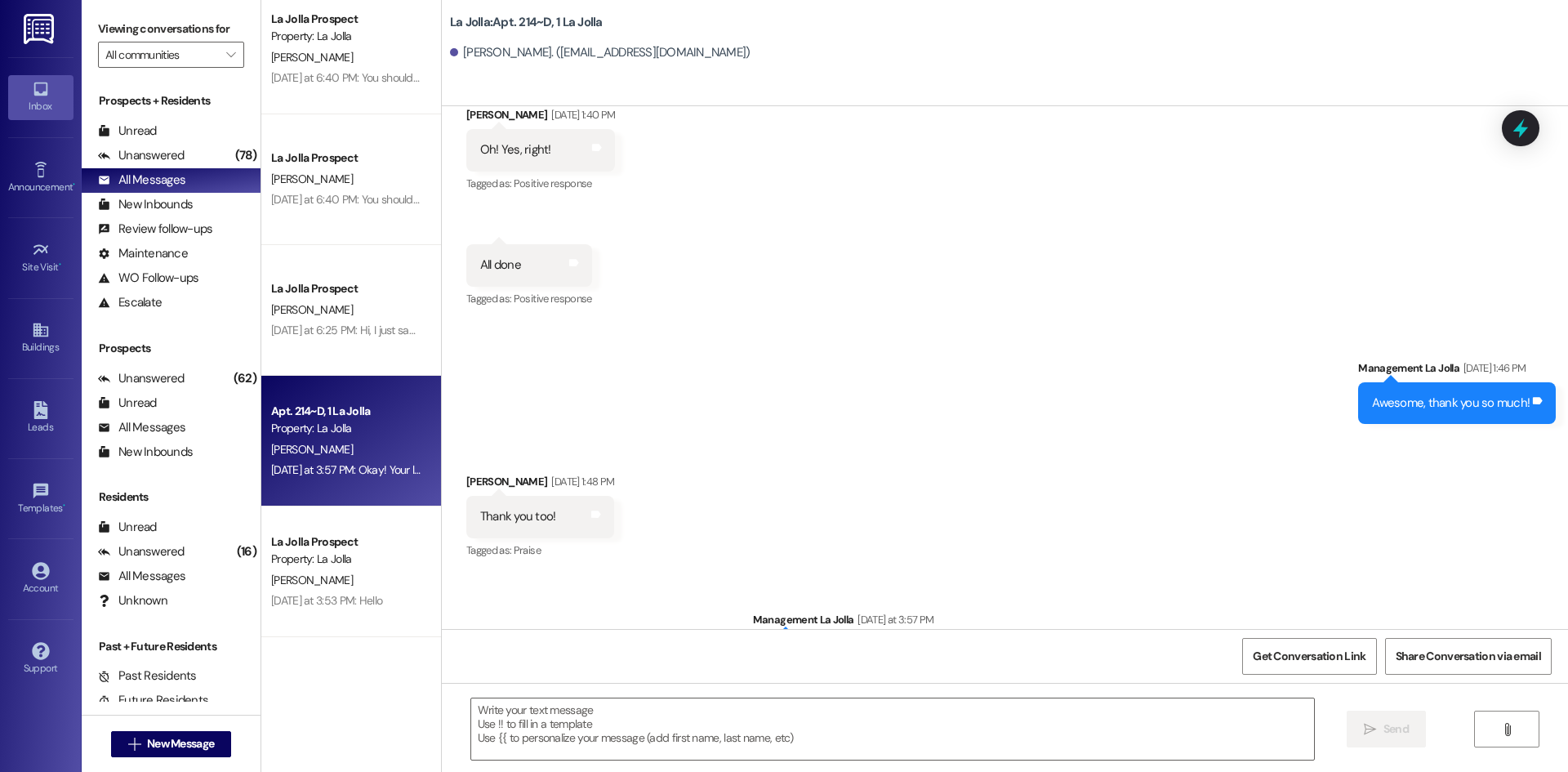
scroll to position [3755, 0]
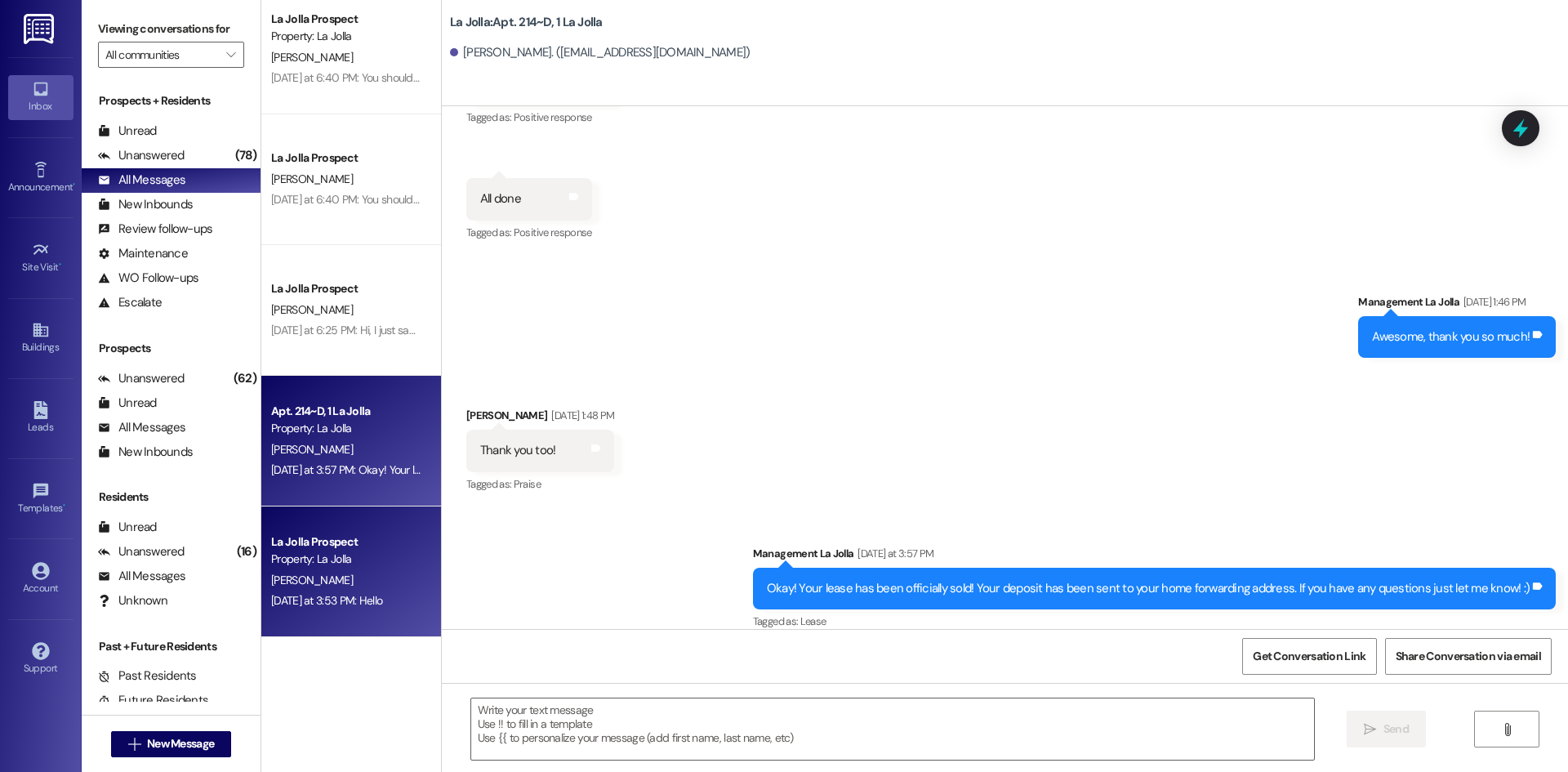
click at [375, 546] on div "La Jolla Prospect" at bounding box center [346, 542] width 151 height 17
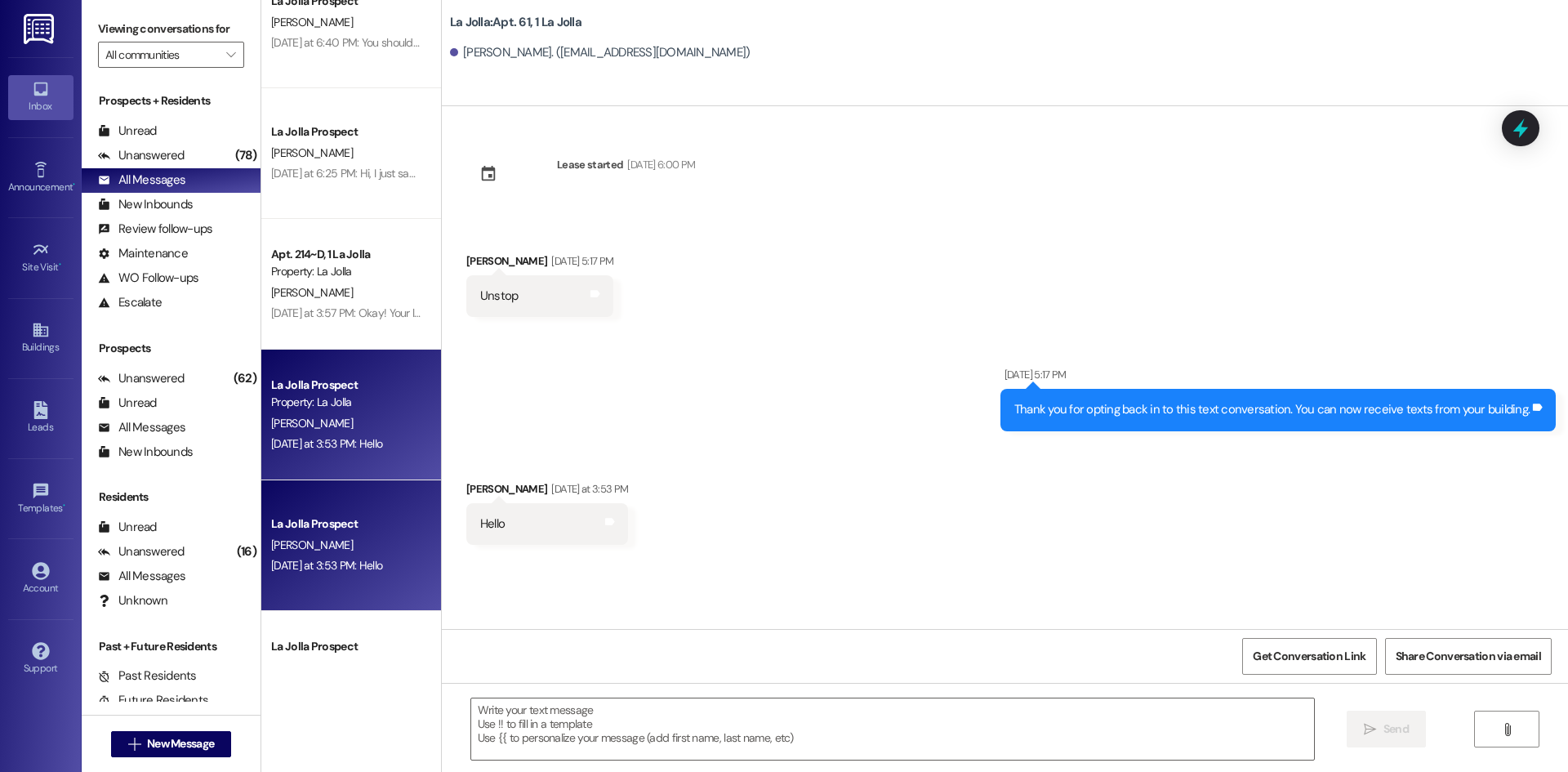
scroll to position [1226, 0]
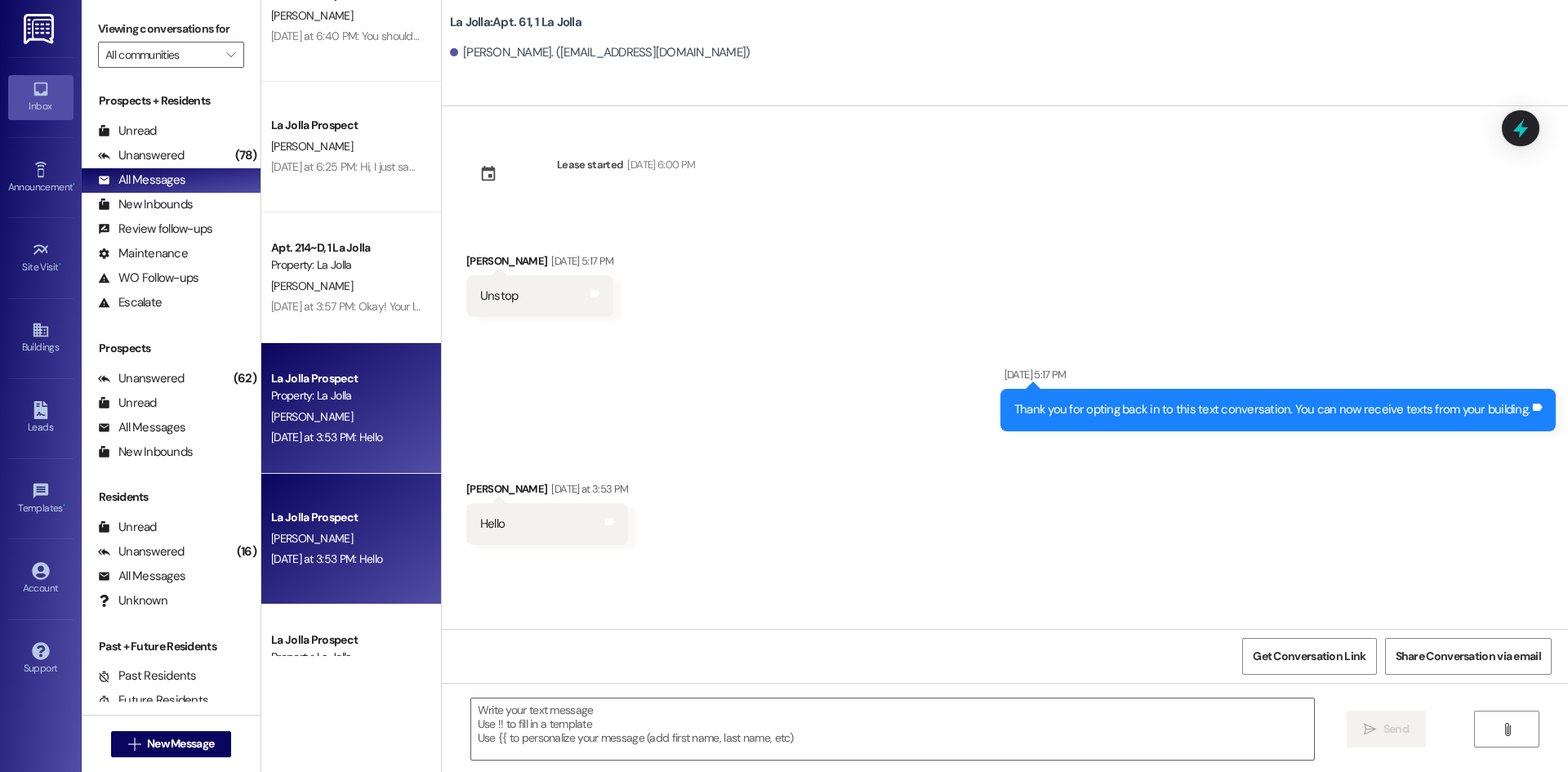
drag, startPoint x: 363, startPoint y: 397, endPoint x: 392, endPoint y: 441, distance: 52.7
click at [392, 441] on div "Yesterday at 3:53 PM: Hello Yesterday at 3:53 PM: Hello" at bounding box center [346, 438] width 154 height 20
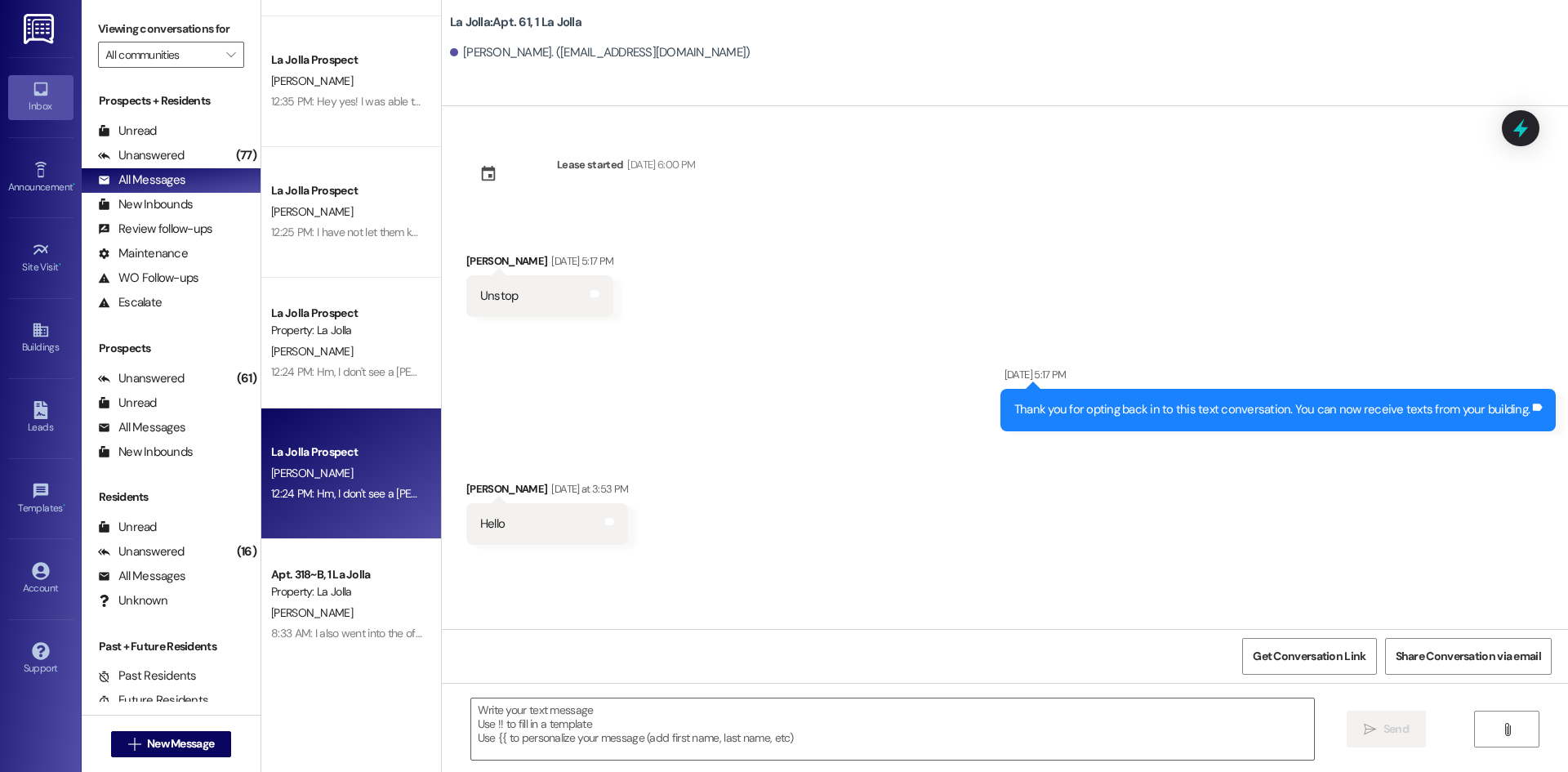
scroll to position [0, 0]
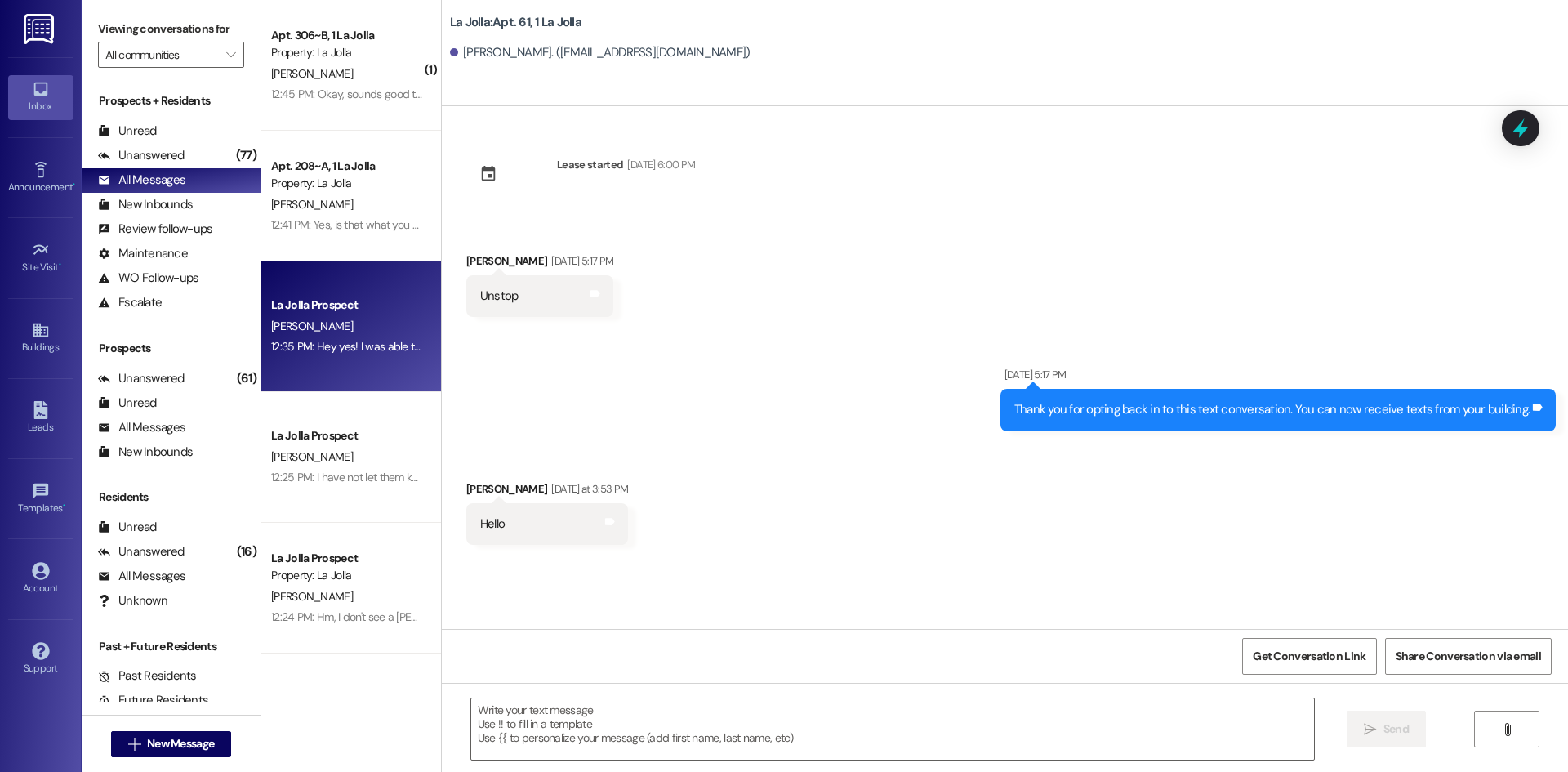
click at [329, 357] on div "12:35 PM: Hey yes! I was able to switch that around! 12:35 PM: Hey yes! I was a…" at bounding box center [346, 347] width 154 height 20
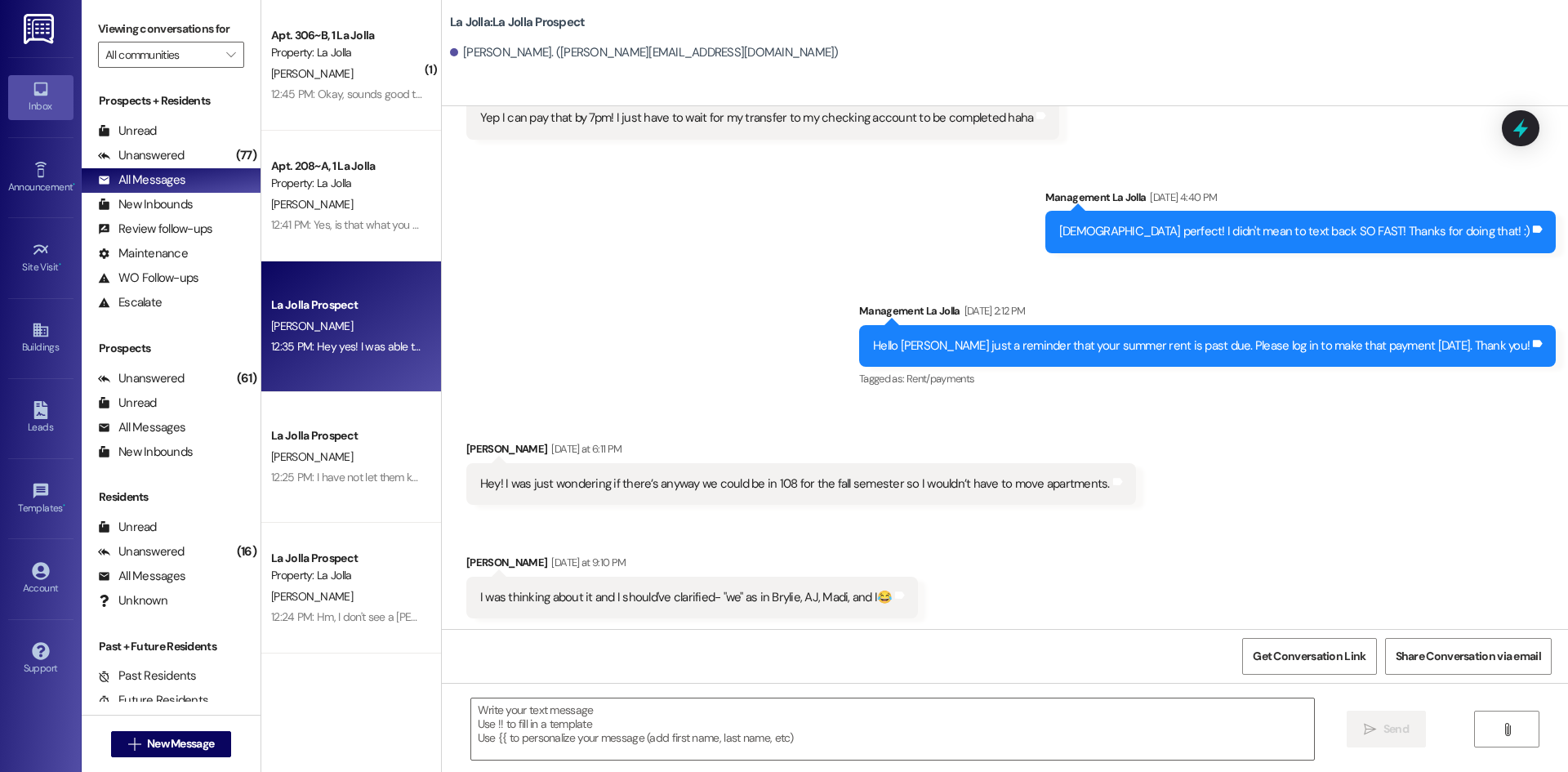
scroll to position [432, 0]
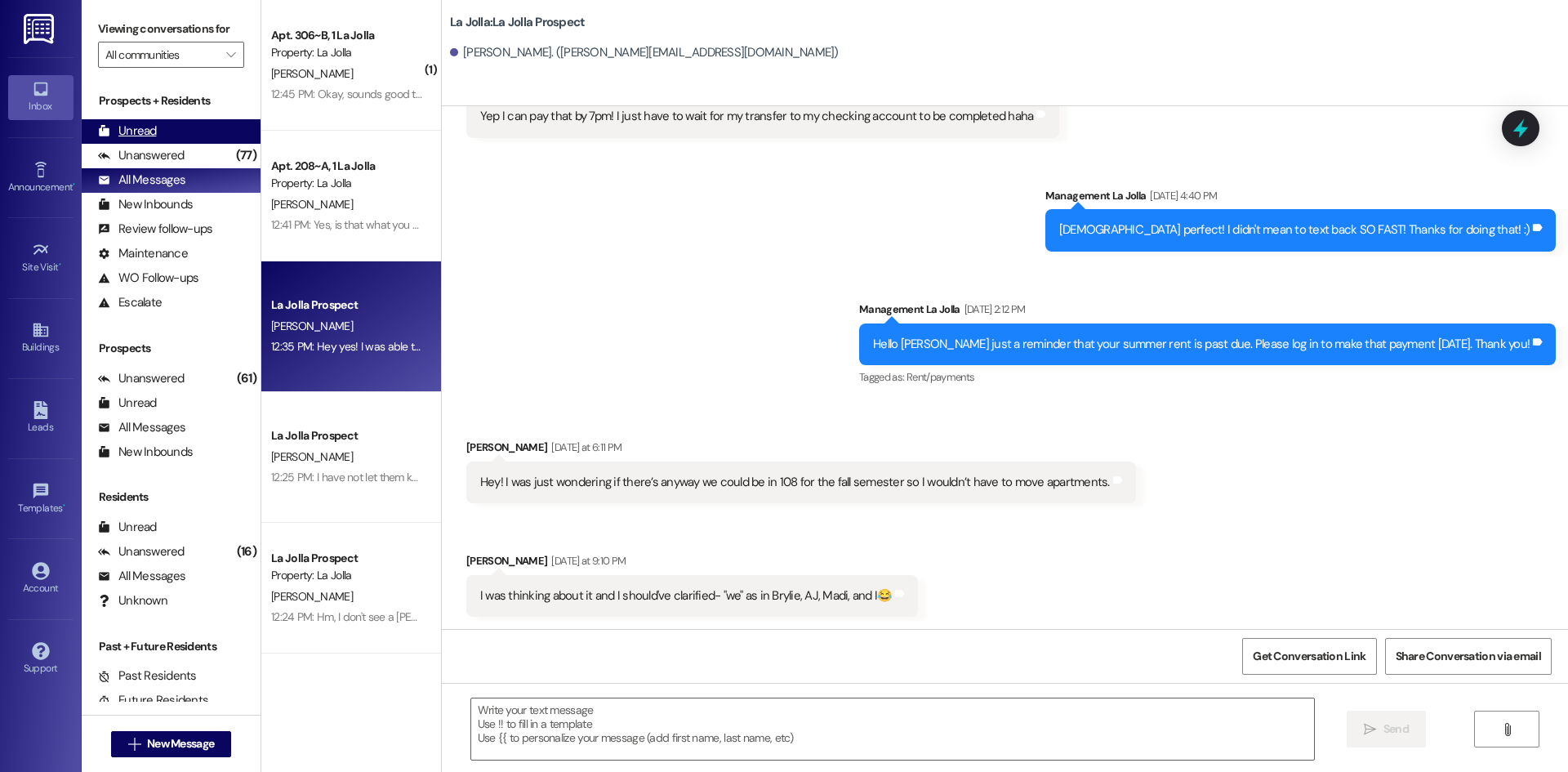
click at [164, 125] on div "Unread (0)" at bounding box center [171, 132] width 179 height 25
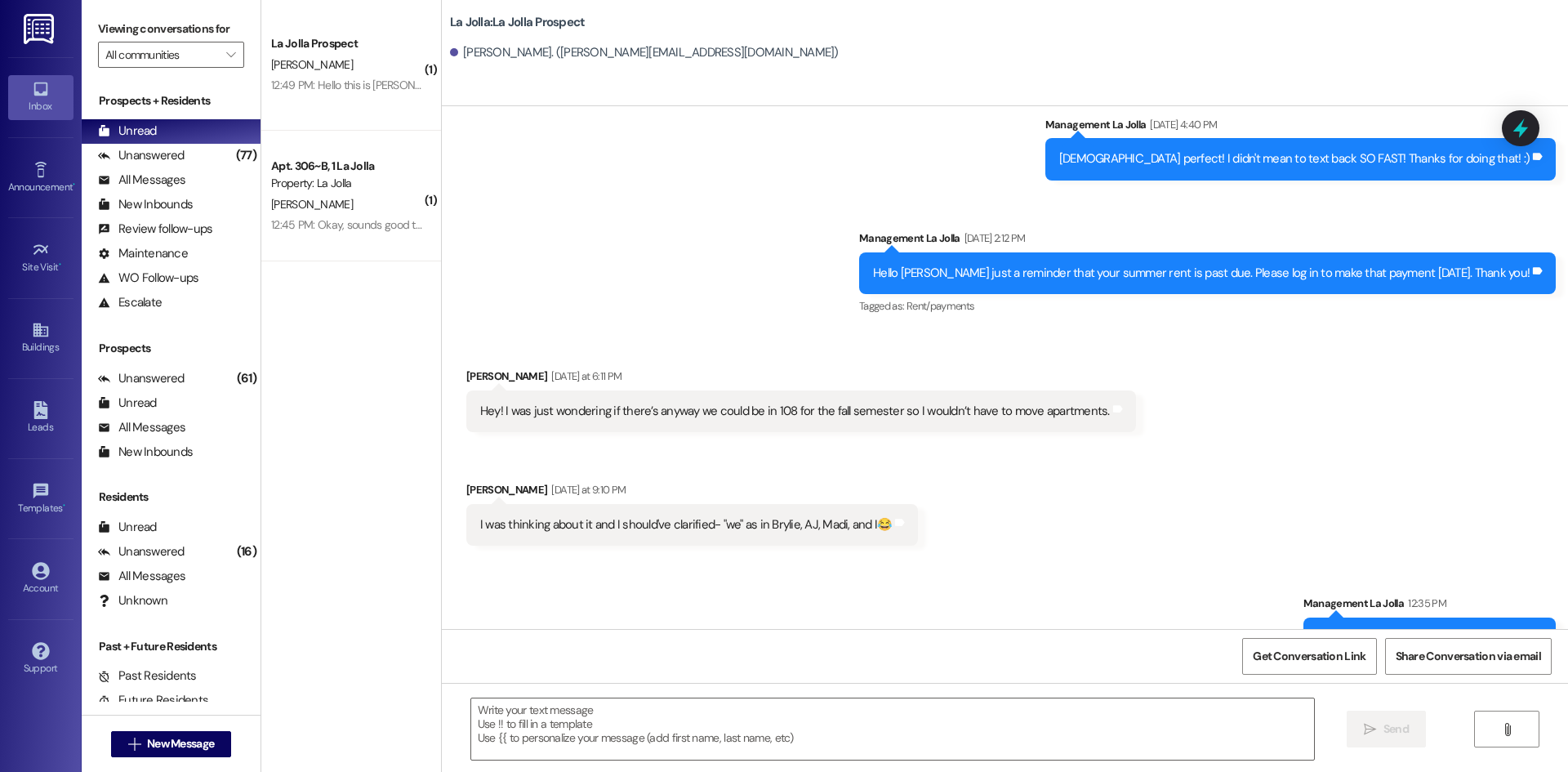
scroll to position [547, 0]
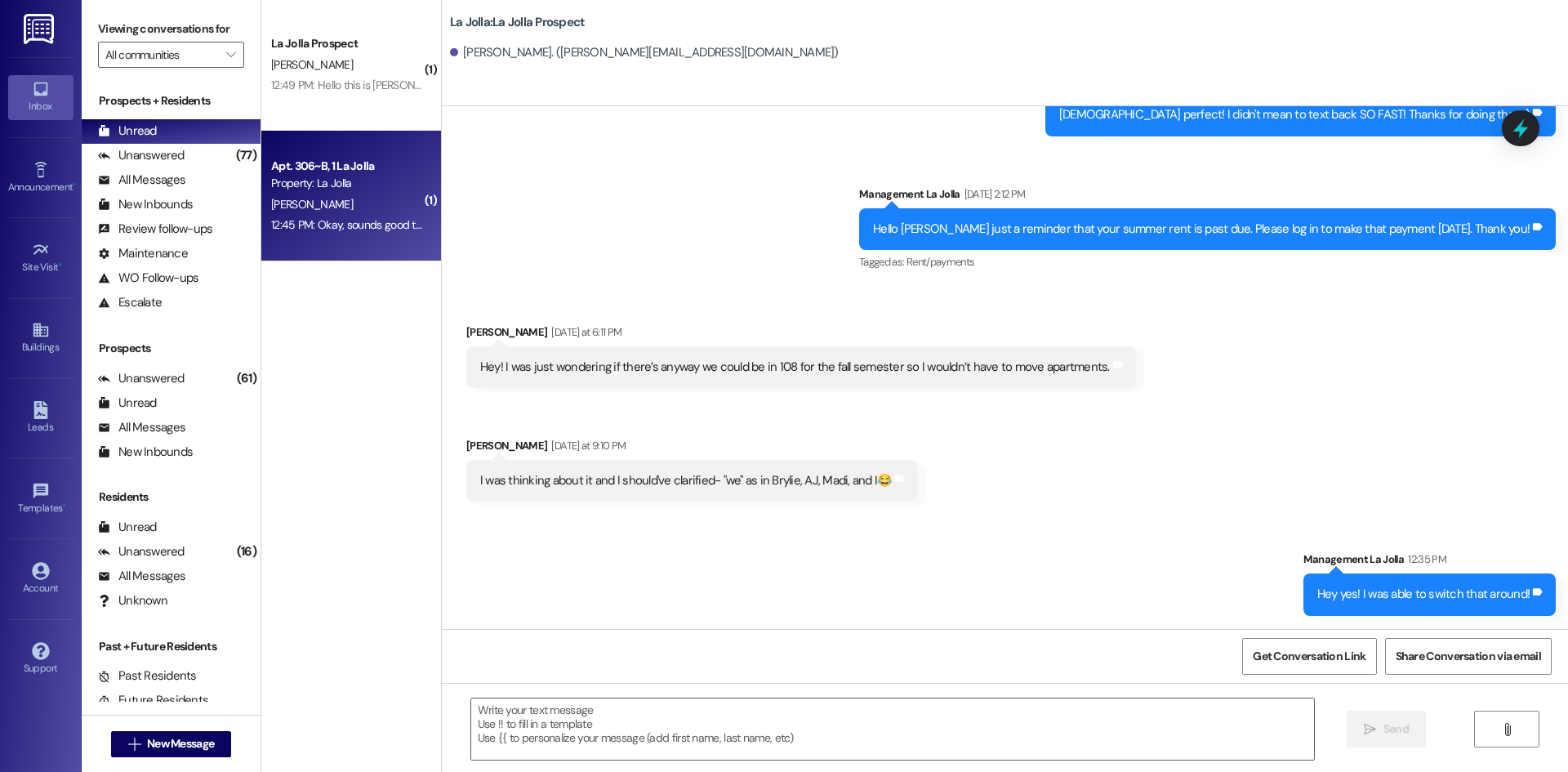
click at [344, 215] on div "12:45 PM: Okay, sounds good thank you! 12:45 PM: Okay, sounds good thank you!" at bounding box center [346, 225] width 154 height 20
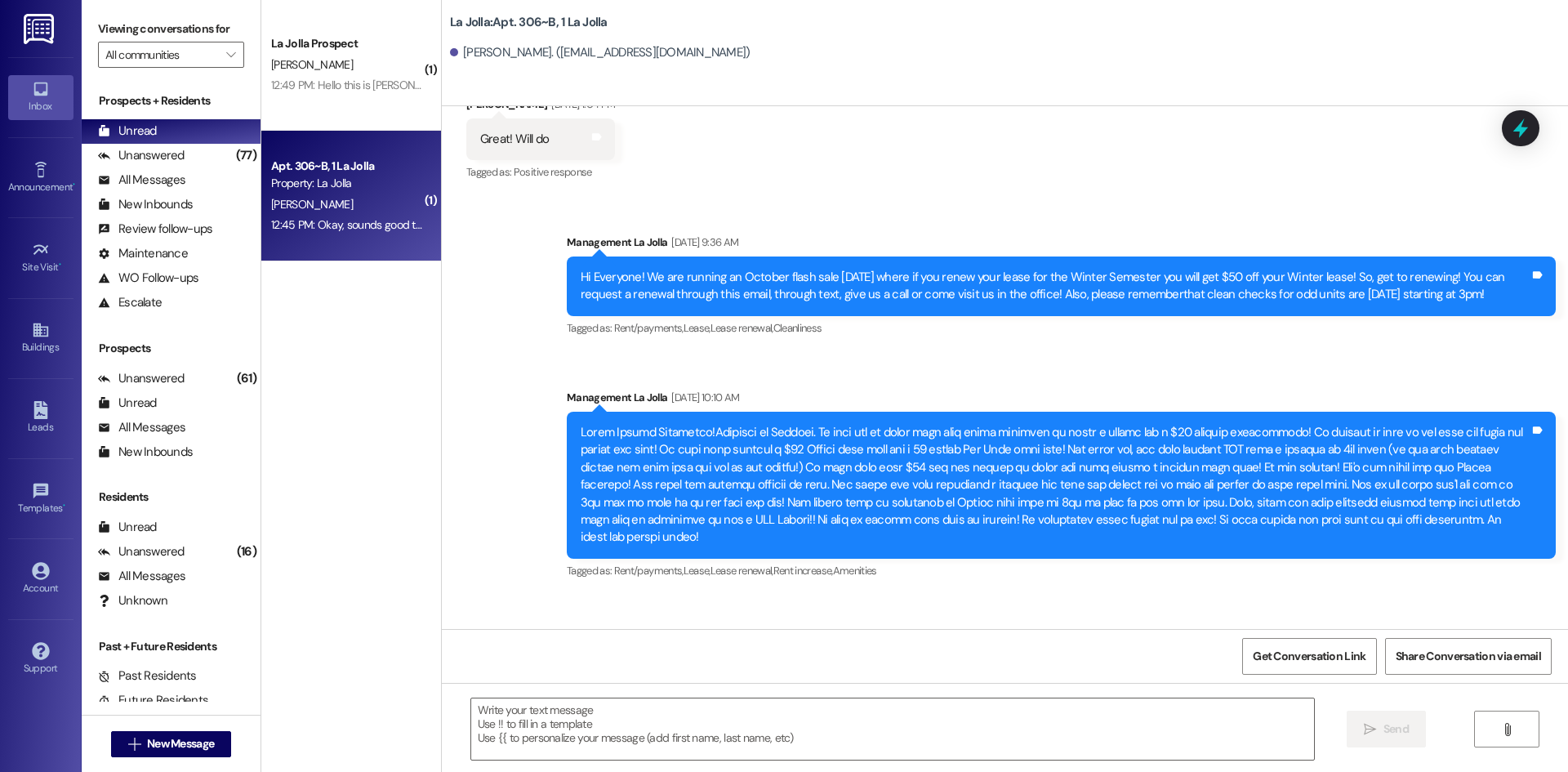
scroll to position [16734, 0]
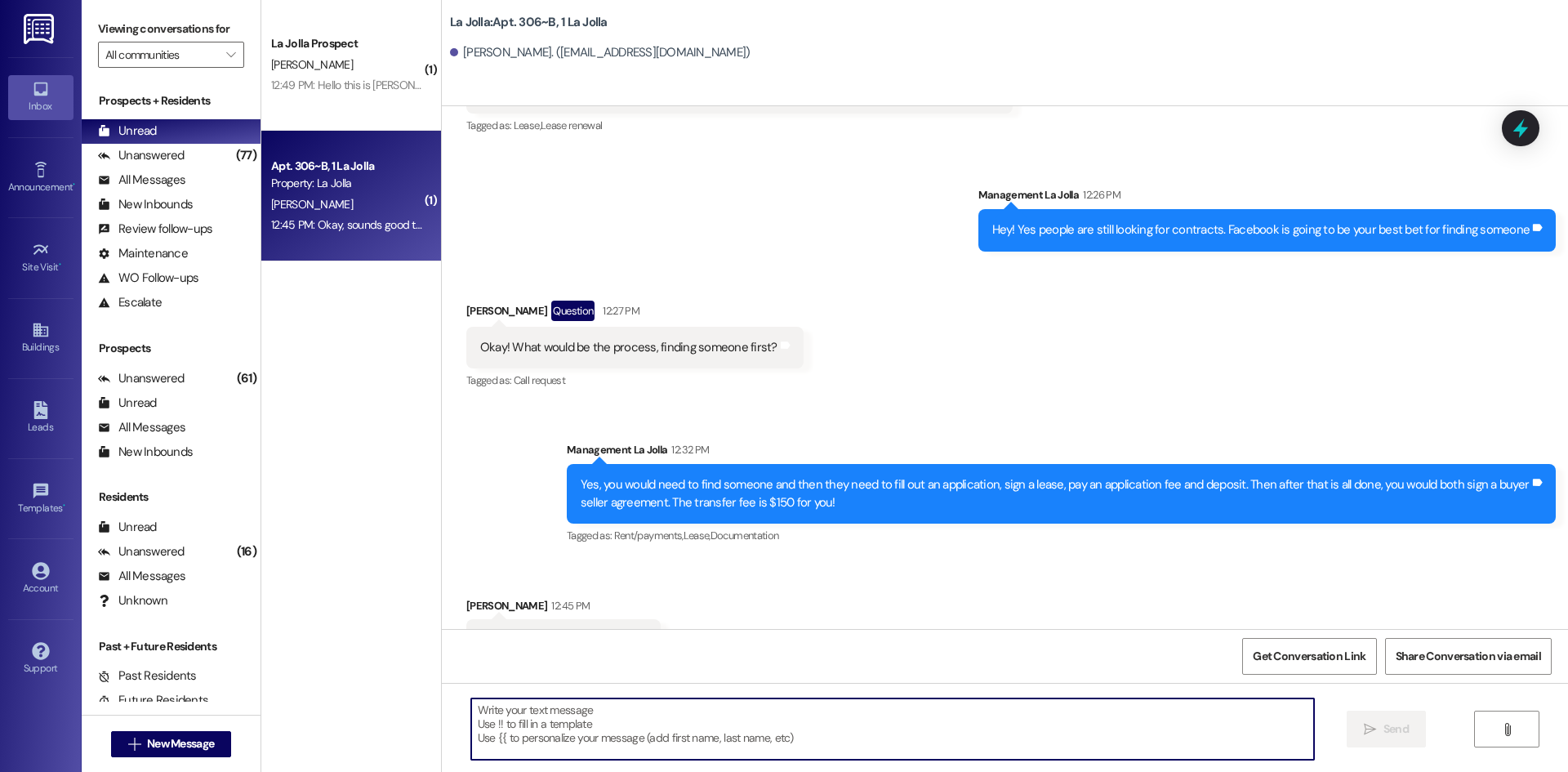
click at [592, 738] on textarea at bounding box center [892, 729] width 843 height 61
type textarea "Yep!"
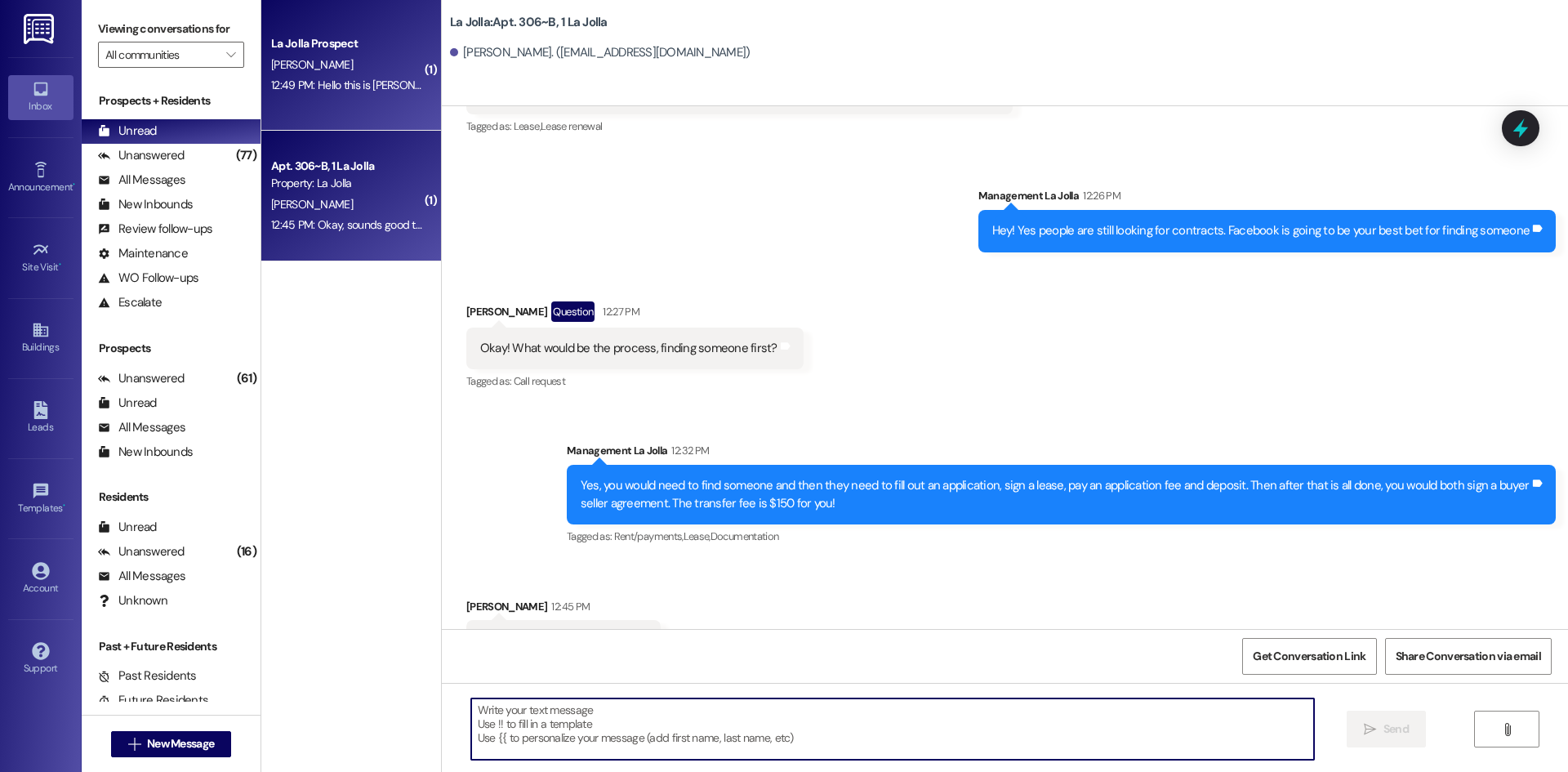
click at [353, 96] on div "12:49 PM: Hello this is Cordry Johnson. I received an email with roommate assig…" at bounding box center [346, 85] width 154 height 20
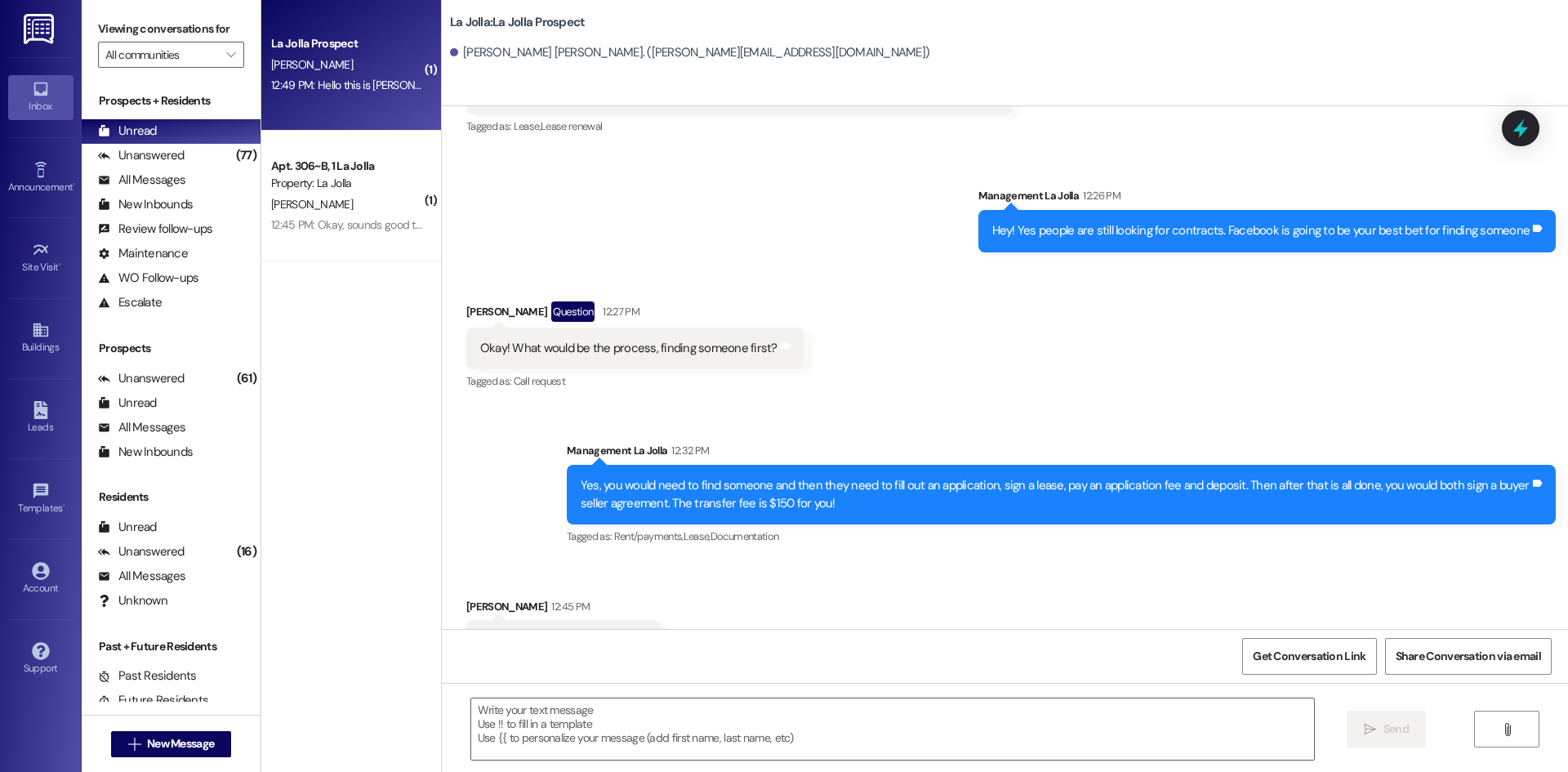
scroll to position [851, 0]
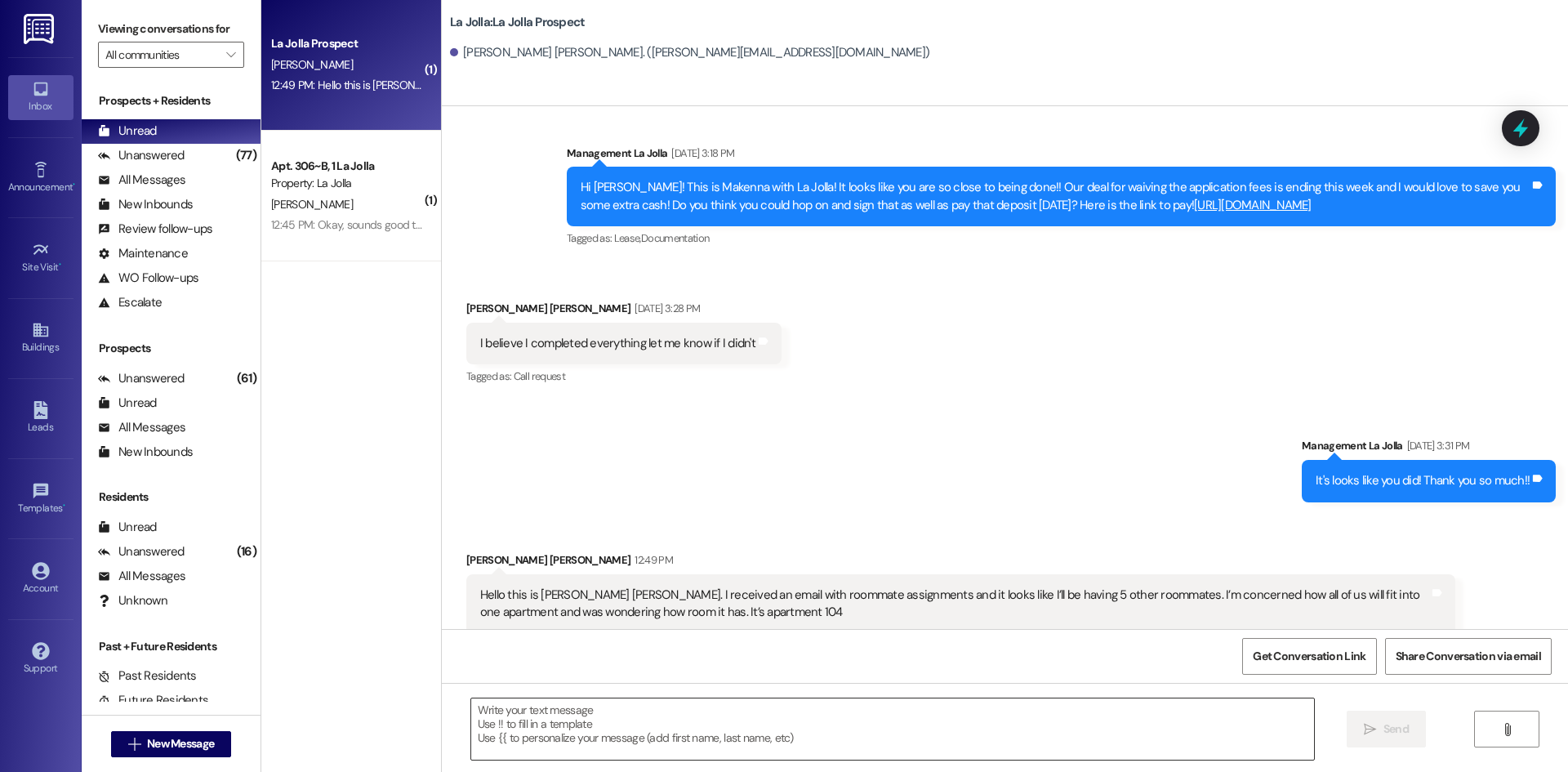
click at [612, 722] on textarea at bounding box center [892, 729] width 843 height 61
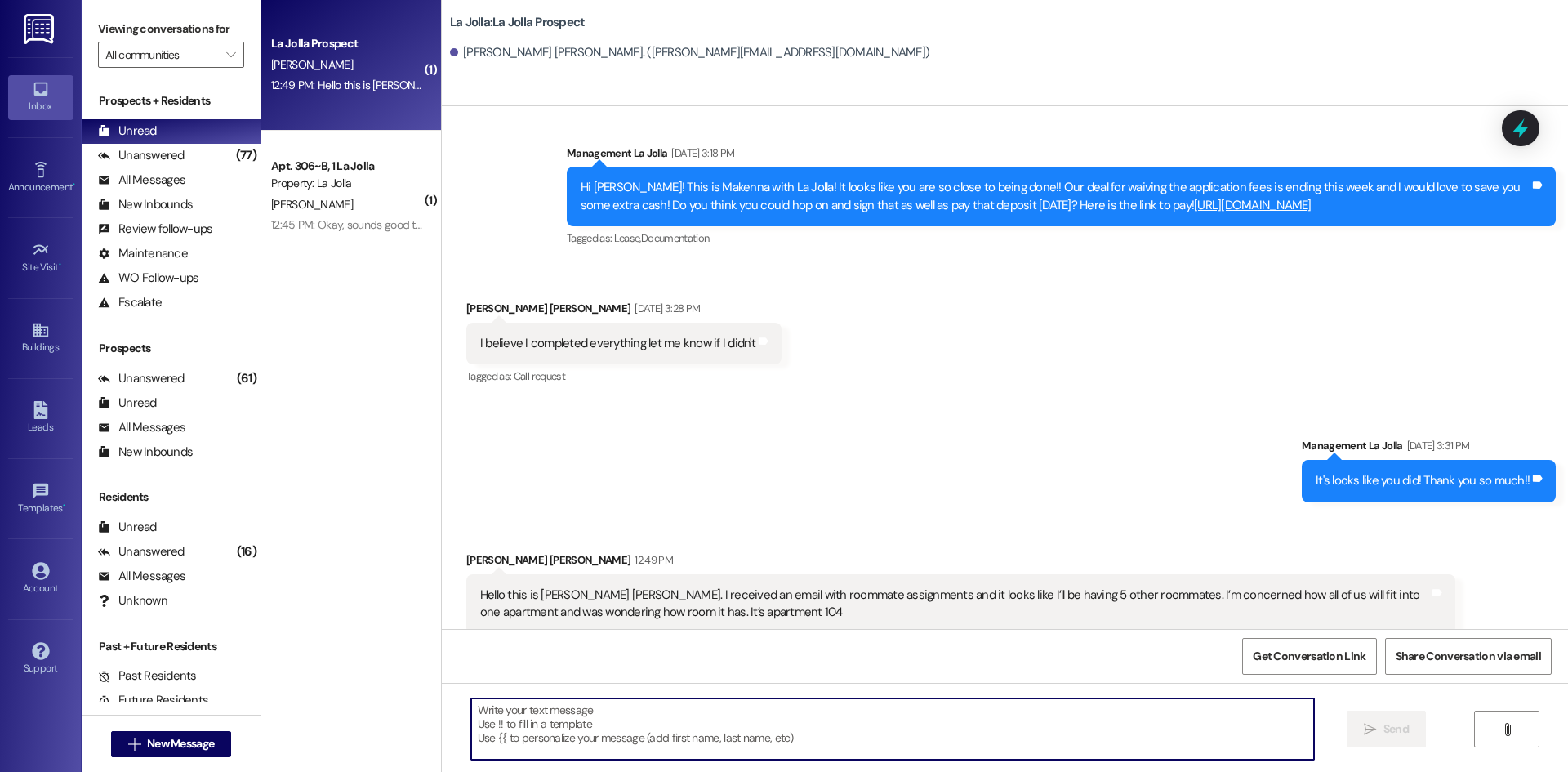
type textarea "Y"
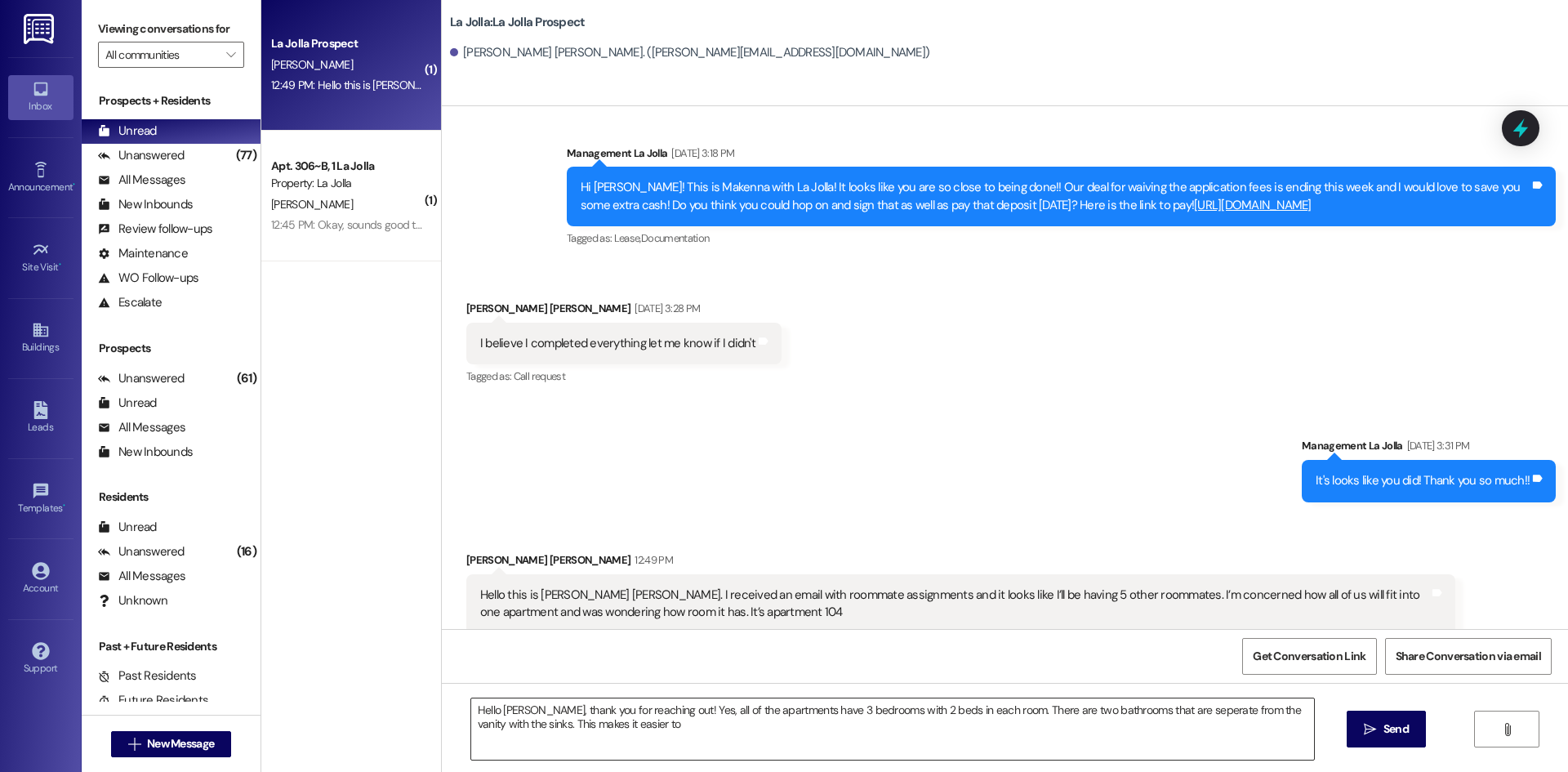
click at [653, 724] on textarea "Hello Cordry, thank you for reaching out! Yes, all of the apartments have 3 bed…" at bounding box center [892, 729] width 843 height 61
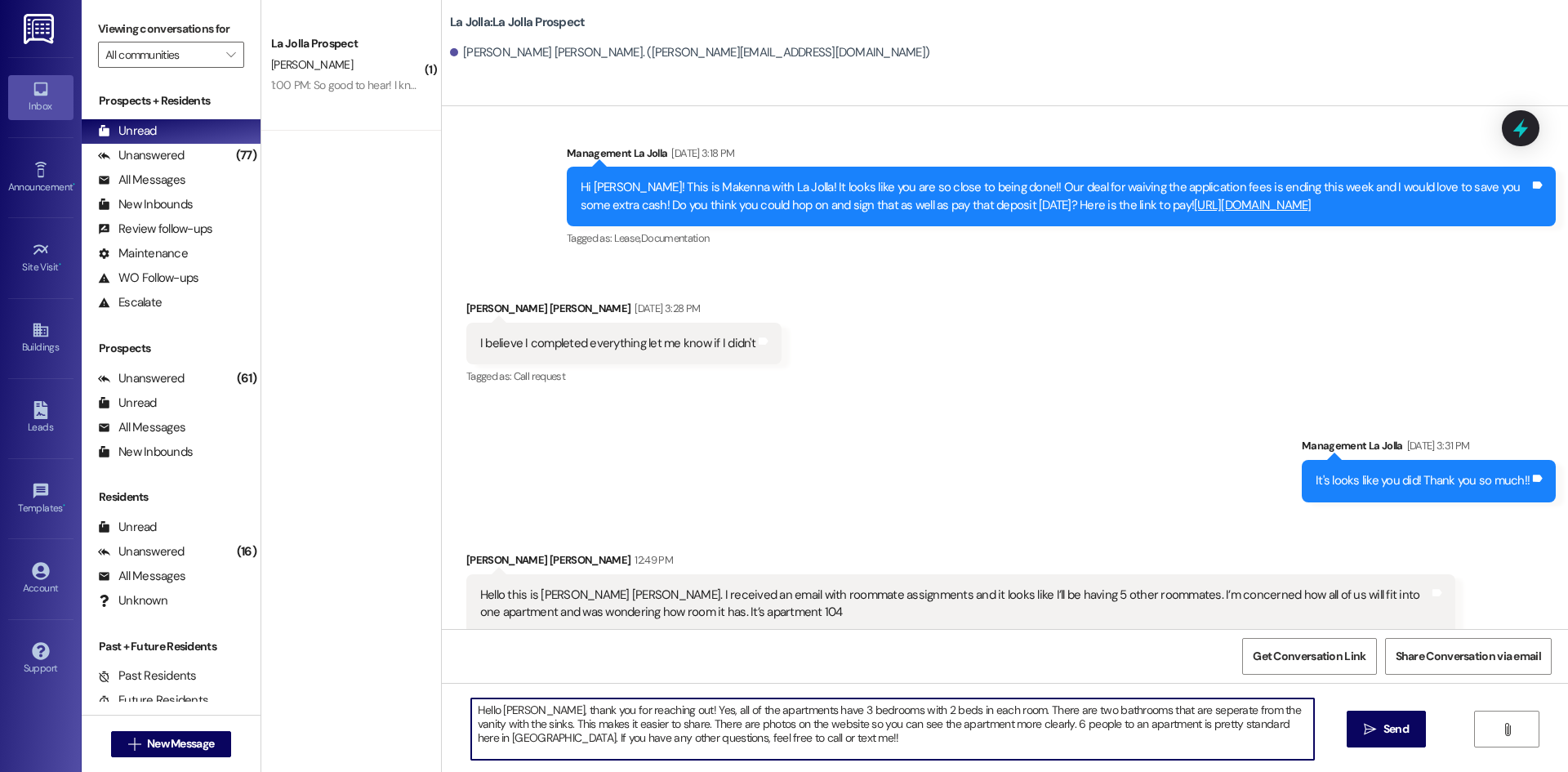
paste textarea "https://lajollarexburg.com/photo-gallery/"
type textarea "Hello Cordry, thank you for reaching out! Yes, all of the apartments have 3 bed…"
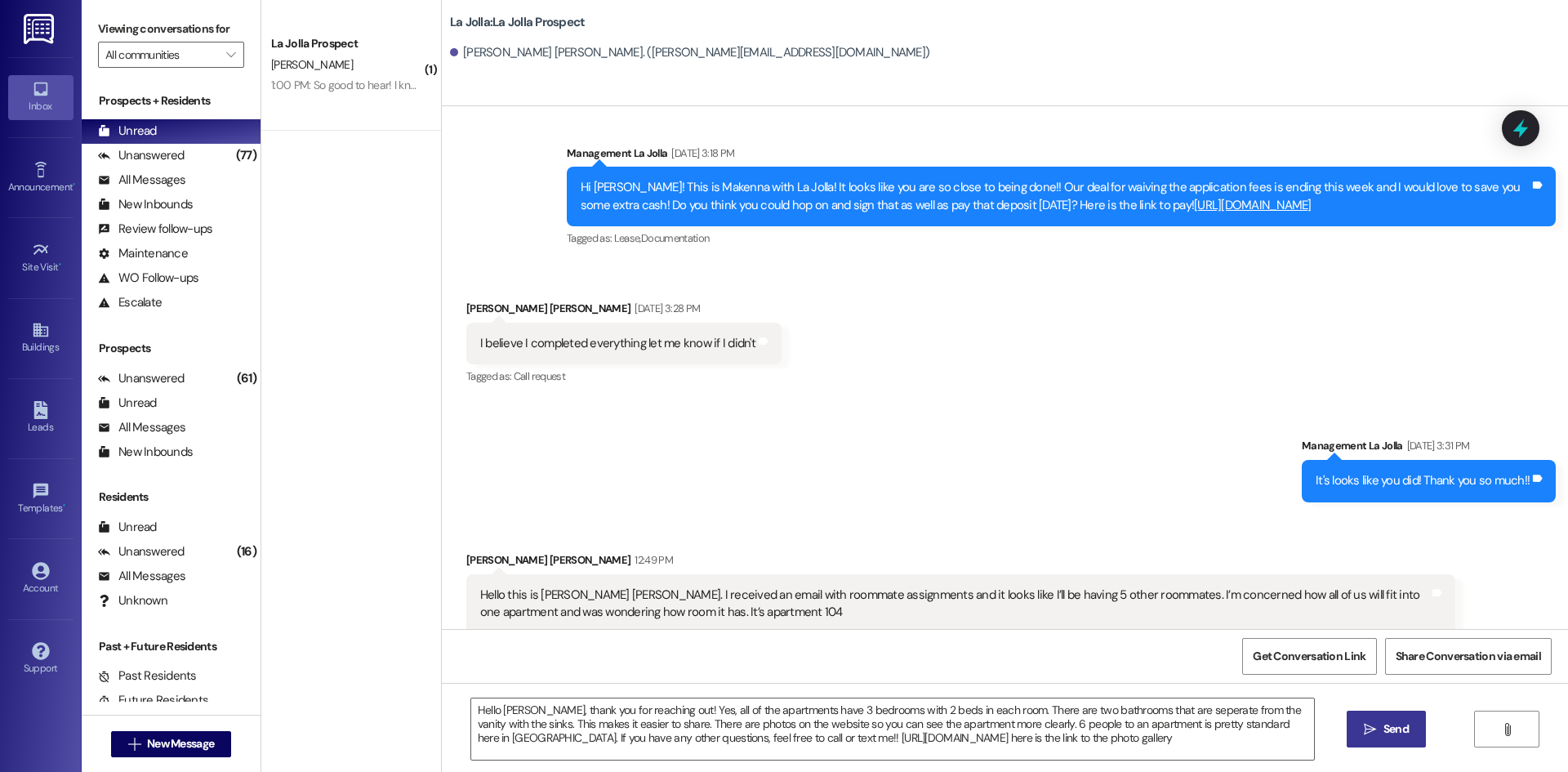
click at [1381, 719] on button " Send" at bounding box center [1386, 729] width 79 height 37
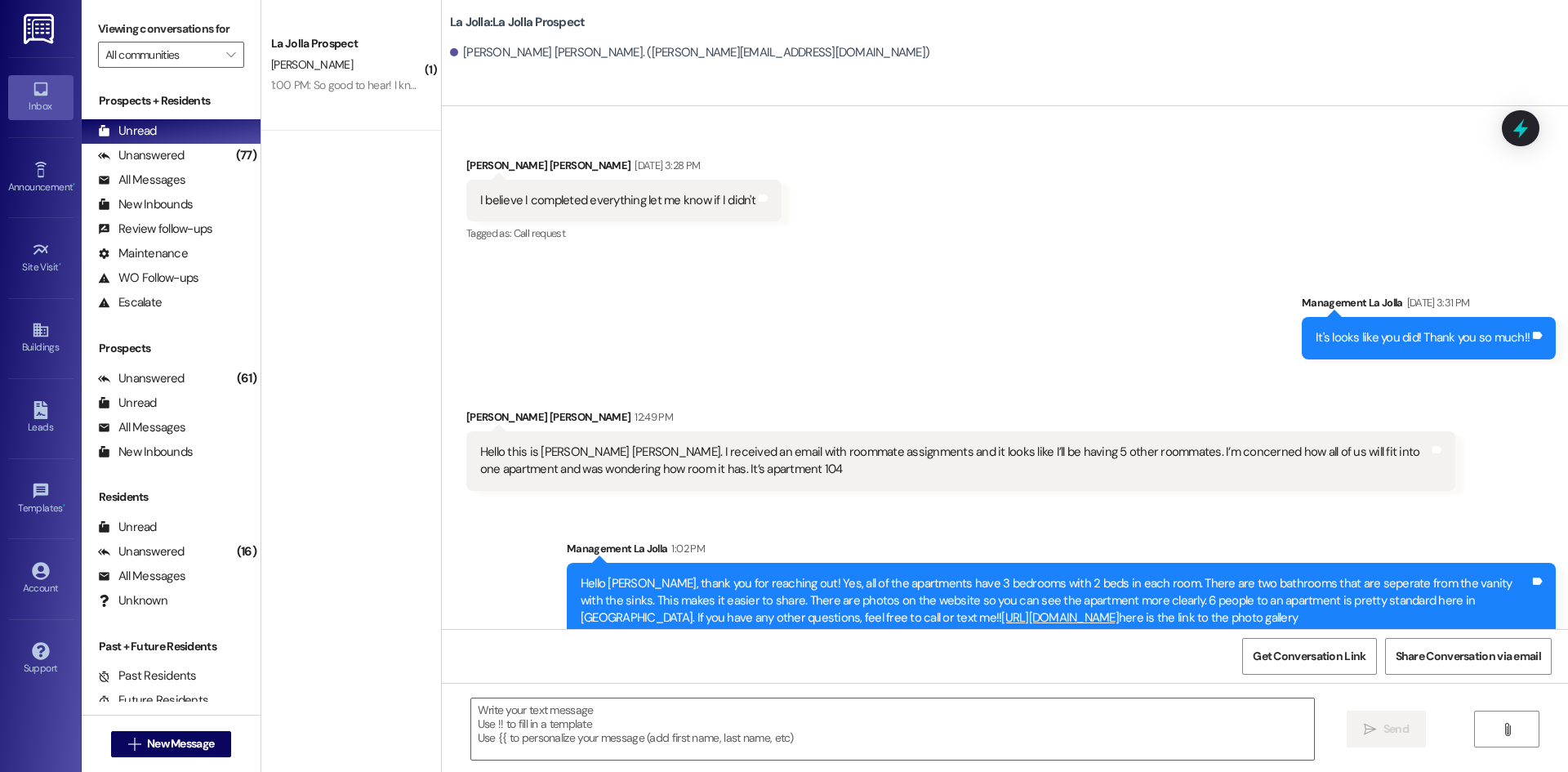
scroll to position [1000, 0]
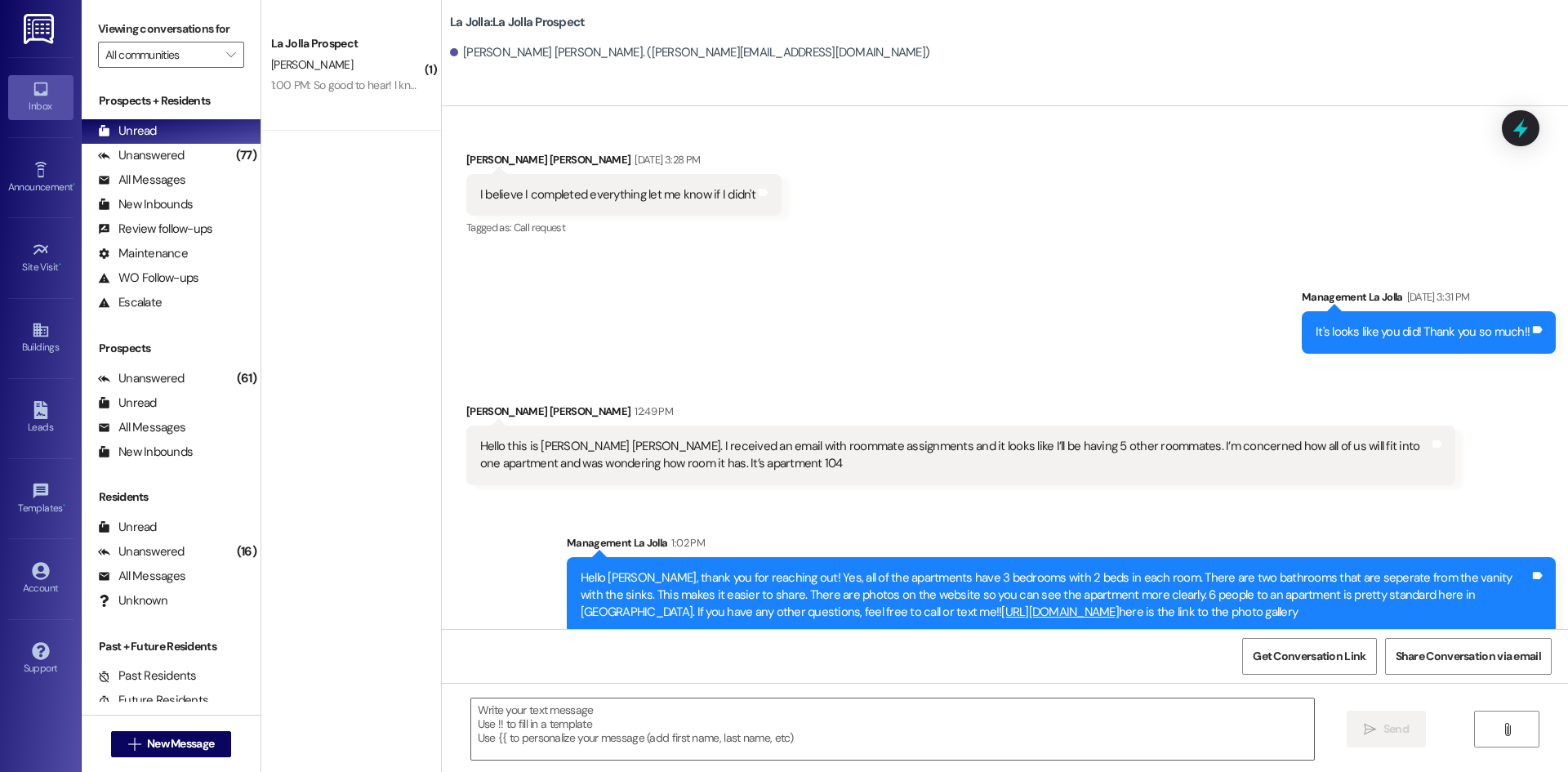
click at [343, 111] on div "La Jolla Prospect A. Rogers 1:00 PM: So good to hear! I know other girls from m…" at bounding box center [351, 65] width 180 height 131
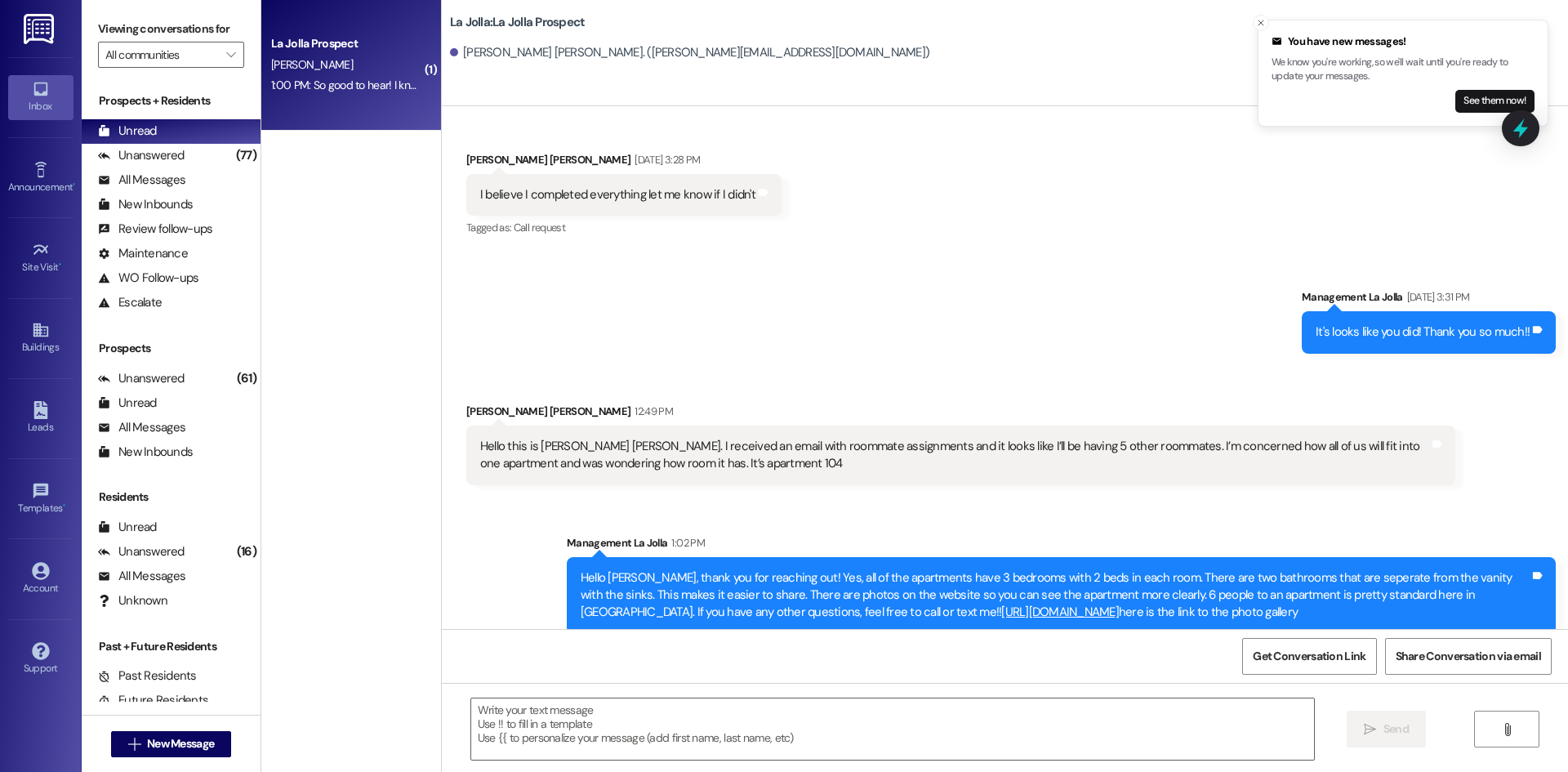
scroll to position [796, 0]
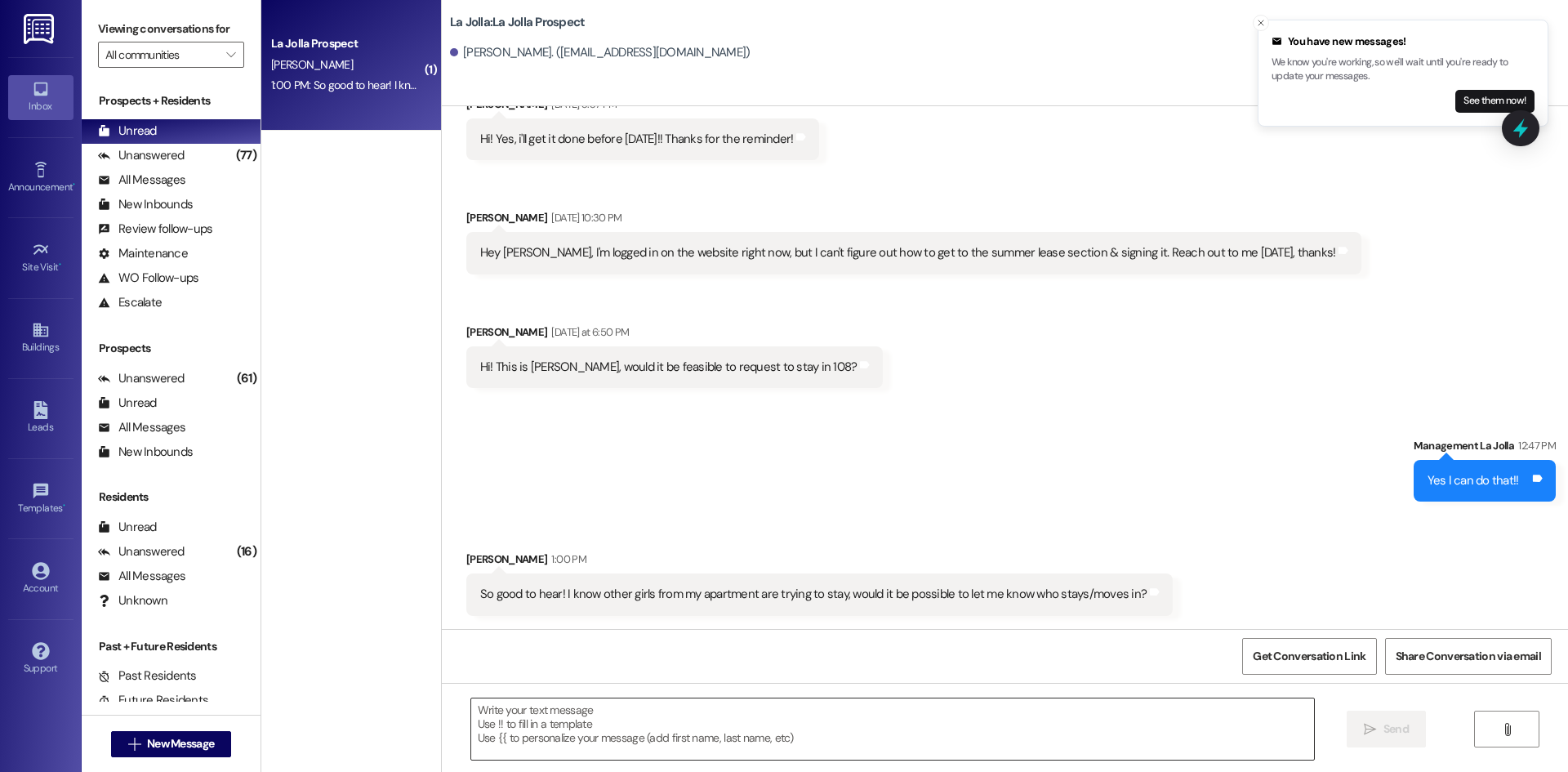
click at [664, 722] on textarea at bounding box center [892, 729] width 843 height 61
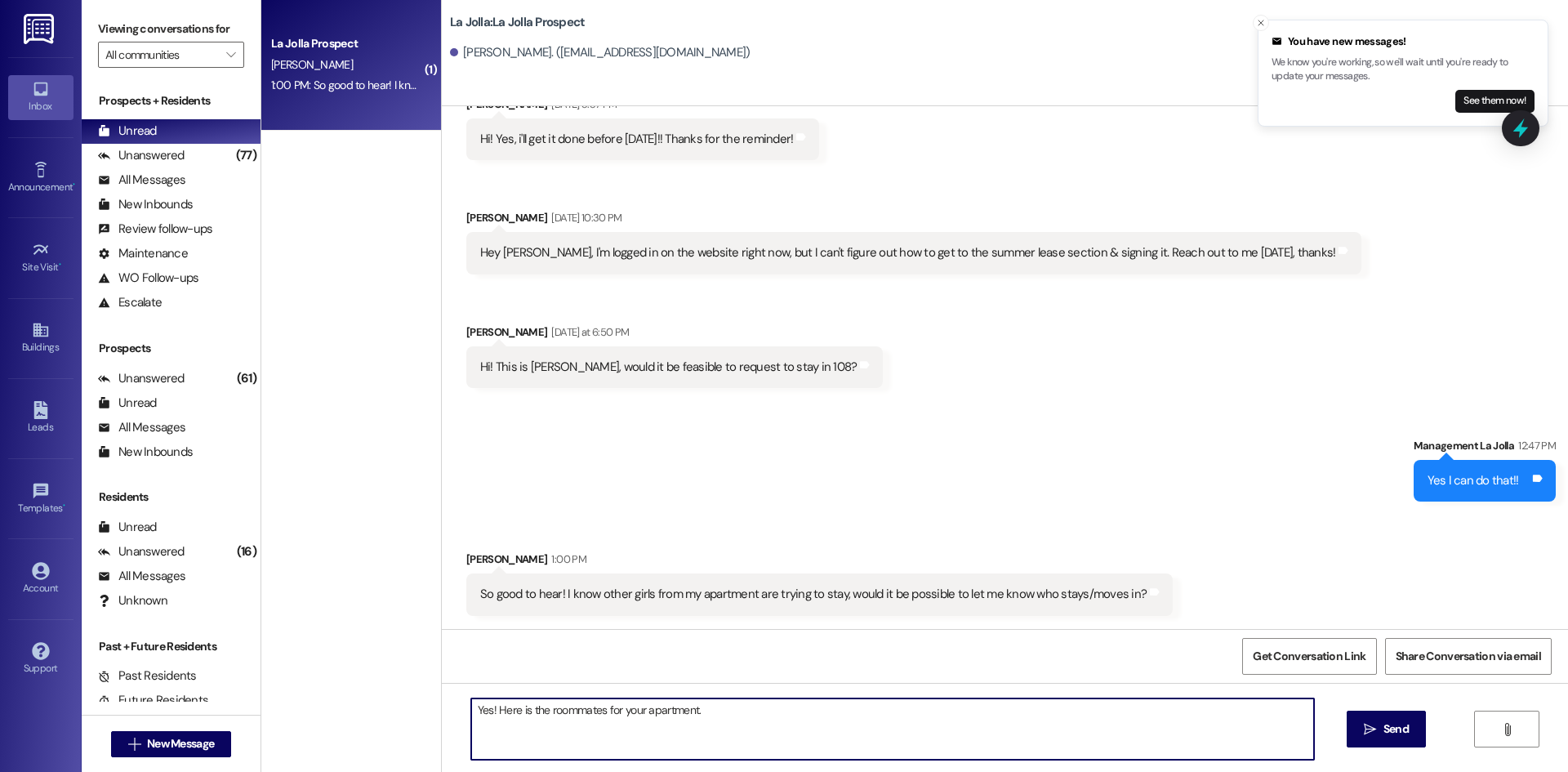
click at [714, 707] on textarea "Yes! Here is the roommates for your apartment." at bounding box center [892, 729] width 843 height 61
paste textarea "Greener, Brylie Dawson, Angelynn Blanchard, Madisyn Muhlestein, Reese Rogers, A…"
click at [694, 706] on textarea "Yes! Here is the roommates for your apartment. Greener, Brylie Dawson, Angelynn…" at bounding box center [892, 729] width 843 height 61
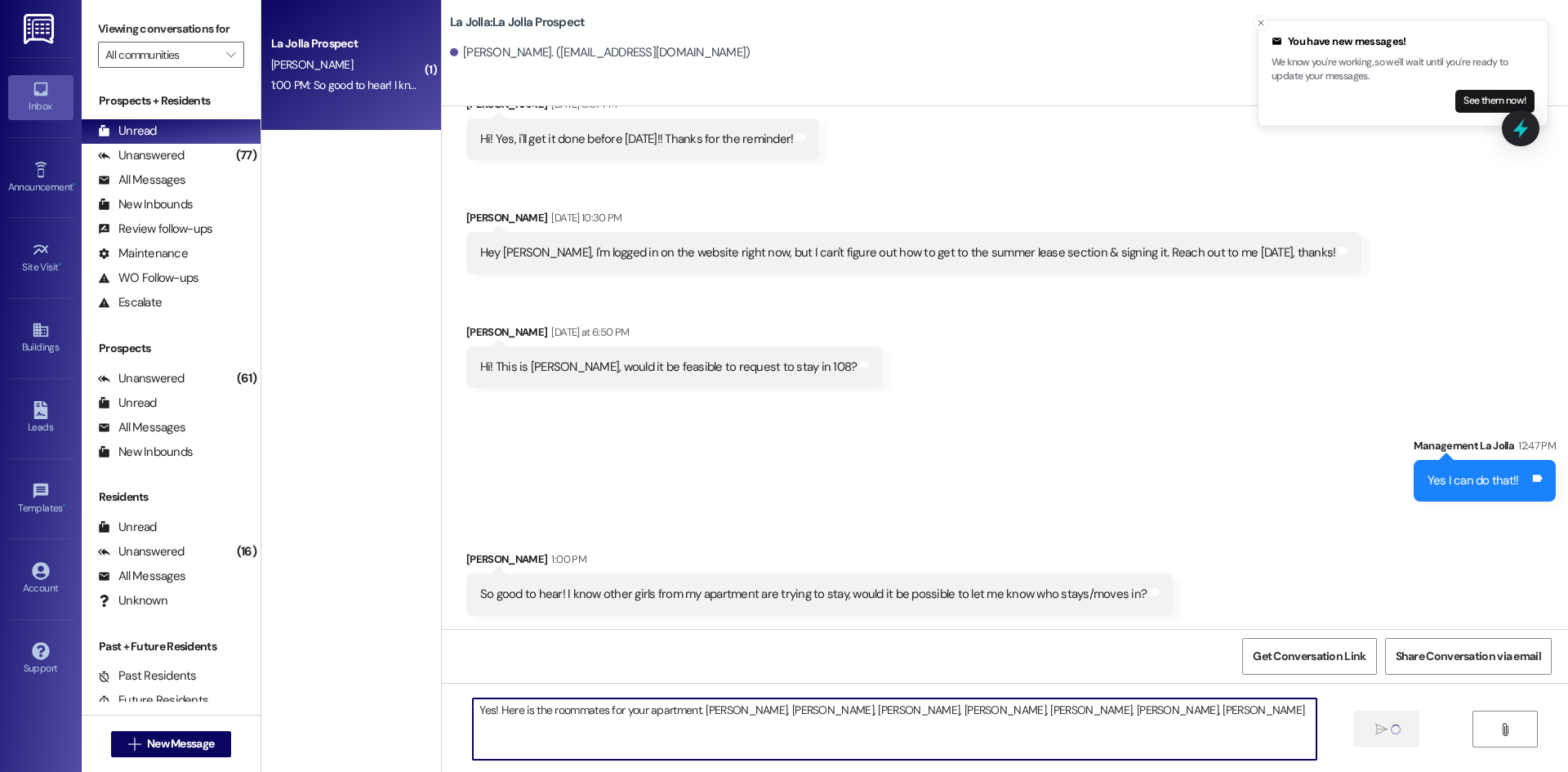
type textarea "Yes! Here is the roommates for your apartment. Greener, Brylie Dawson, Angelynn…"
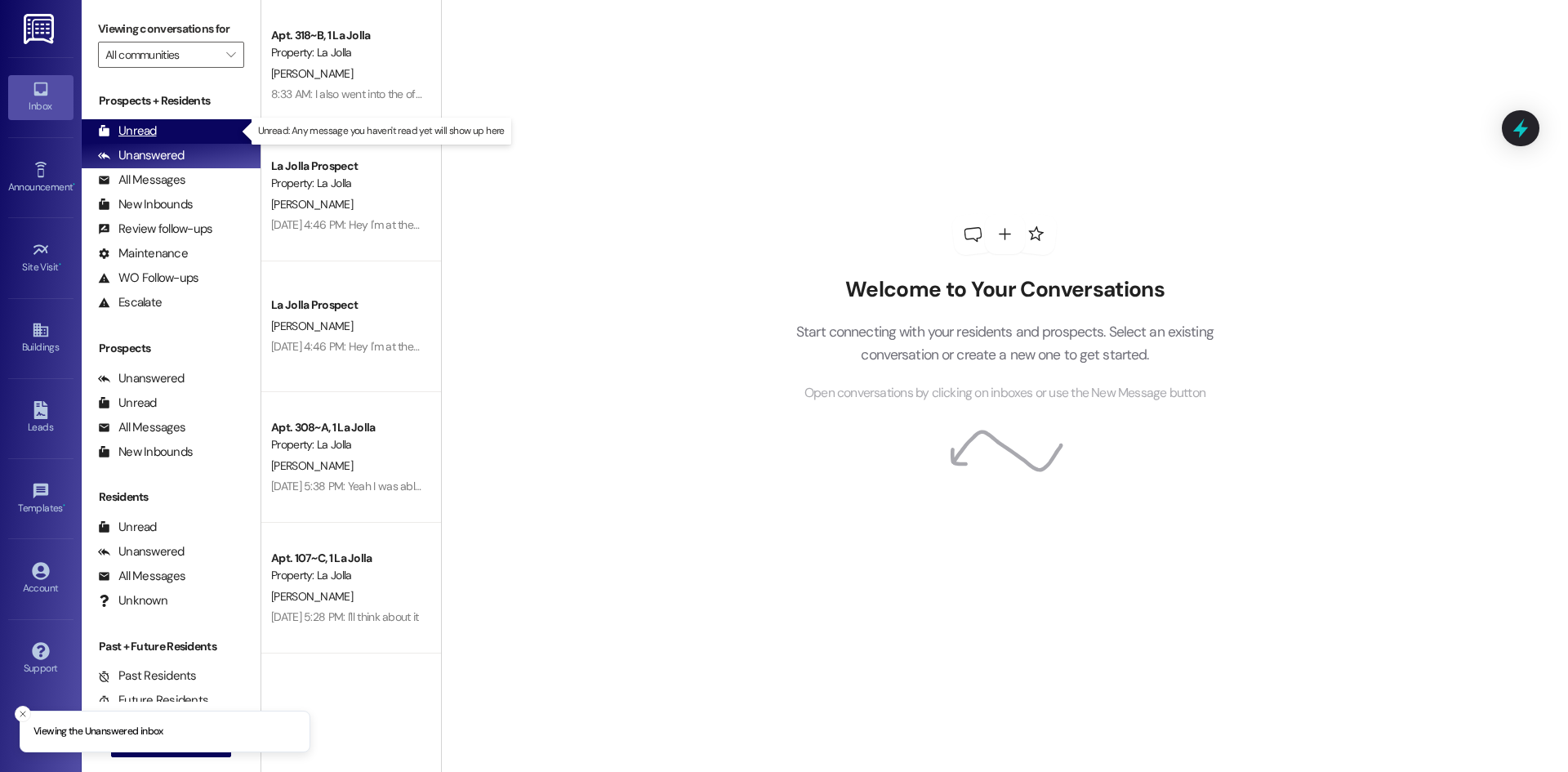
click at [196, 126] on div "Unread (0)" at bounding box center [171, 132] width 179 height 25
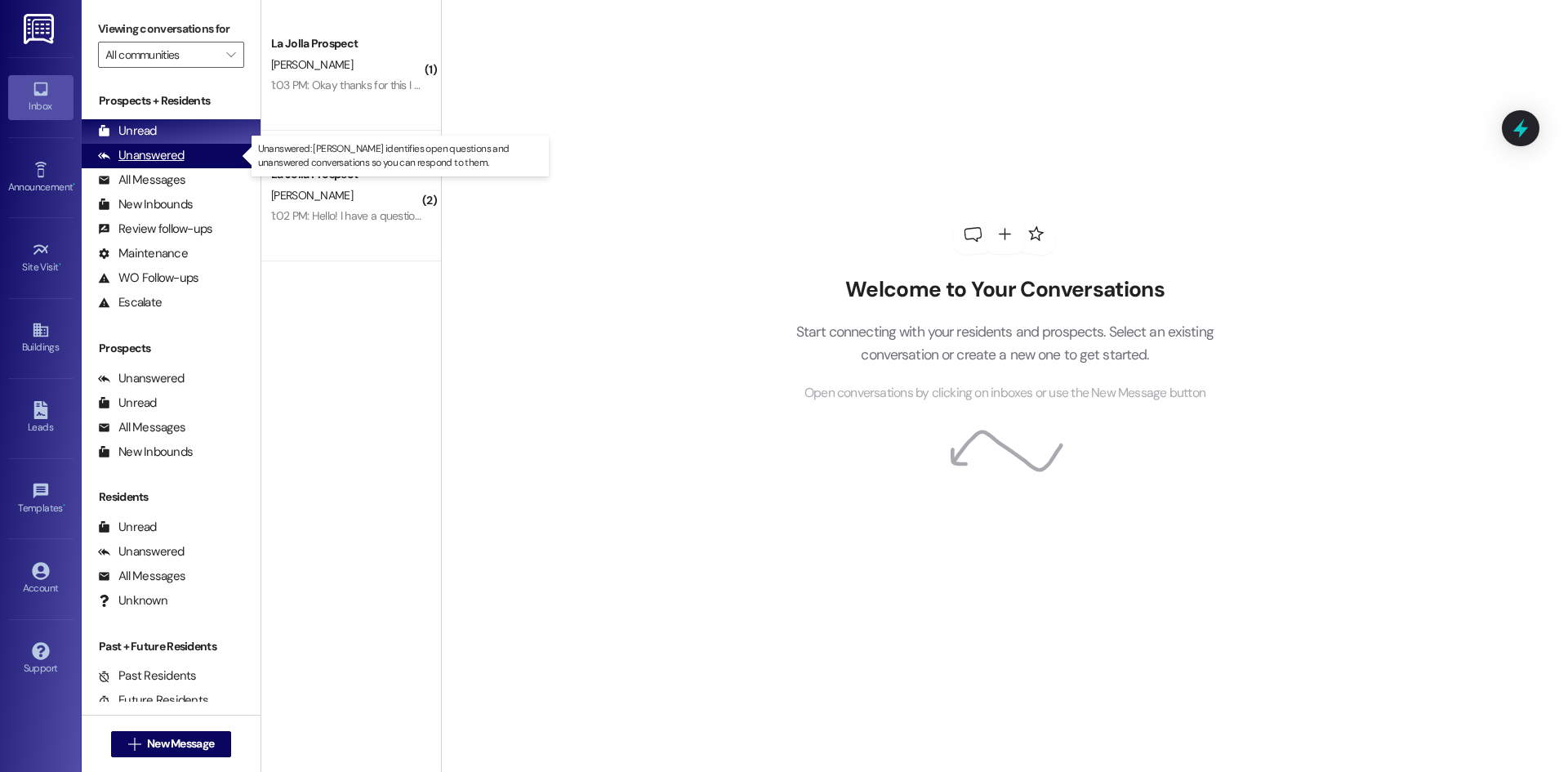
click at [130, 150] on div "Unanswered" at bounding box center [141, 155] width 87 height 17
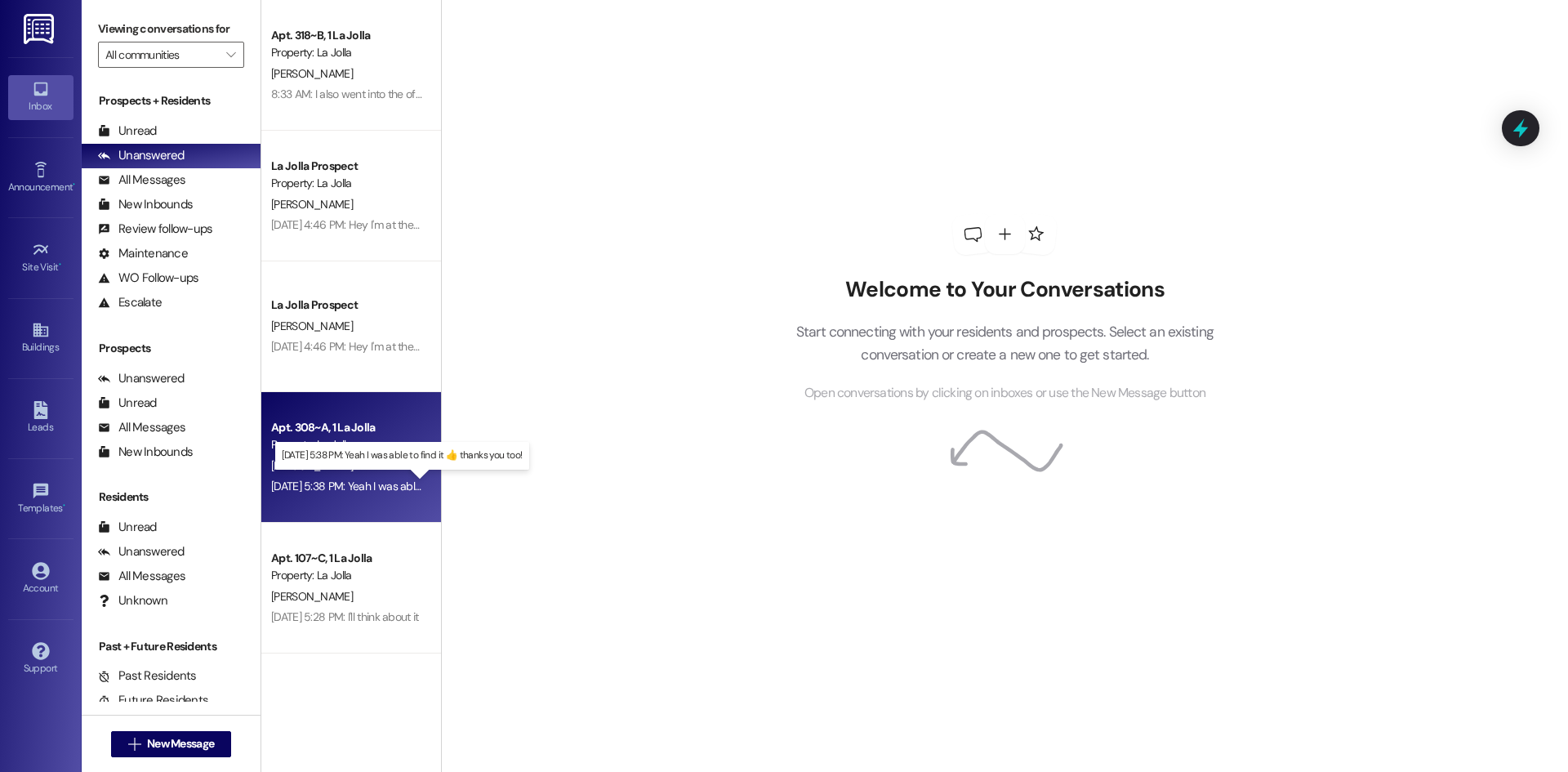
click at [339, 479] on div "Aug 01, 2025 at 5:38 PM: Yeah I was able to find it 👍 thanks you too! Aug 01, 2…" at bounding box center [412, 486] width 282 height 15
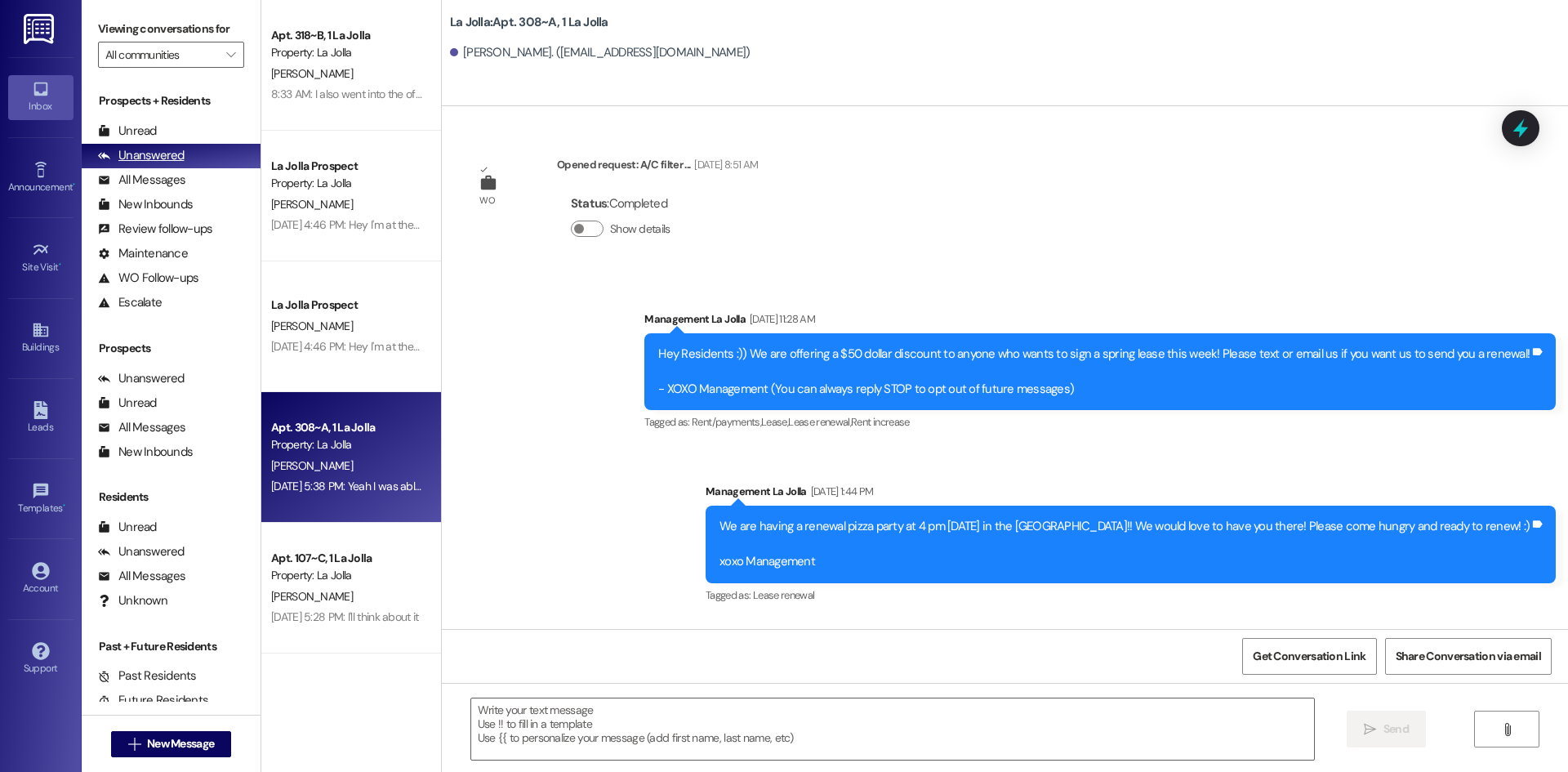
scroll to position [11831, 0]
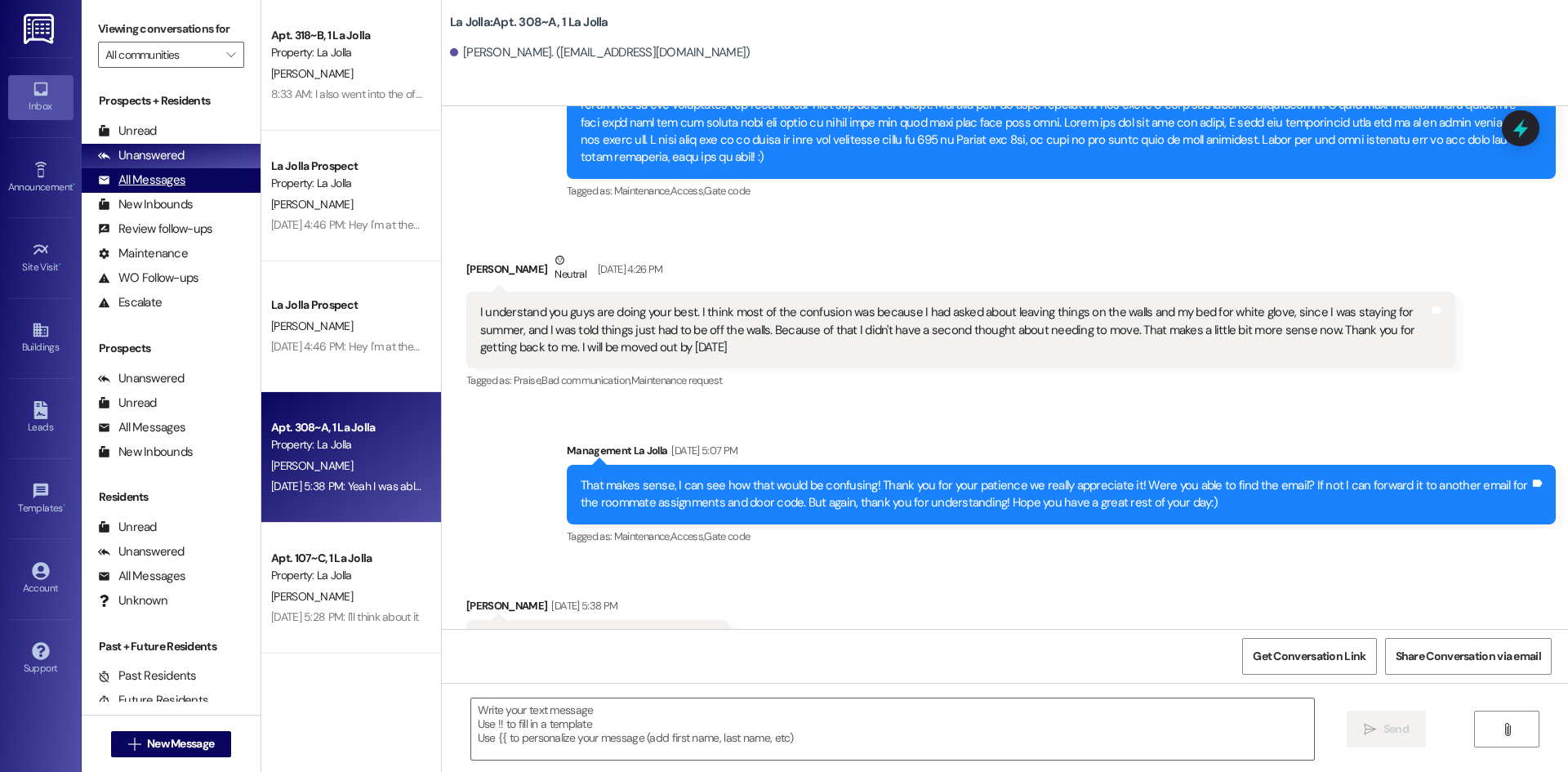
click at [193, 178] on div "All Messages (undefined)" at bounding box center [171, 180] width 179 height 25
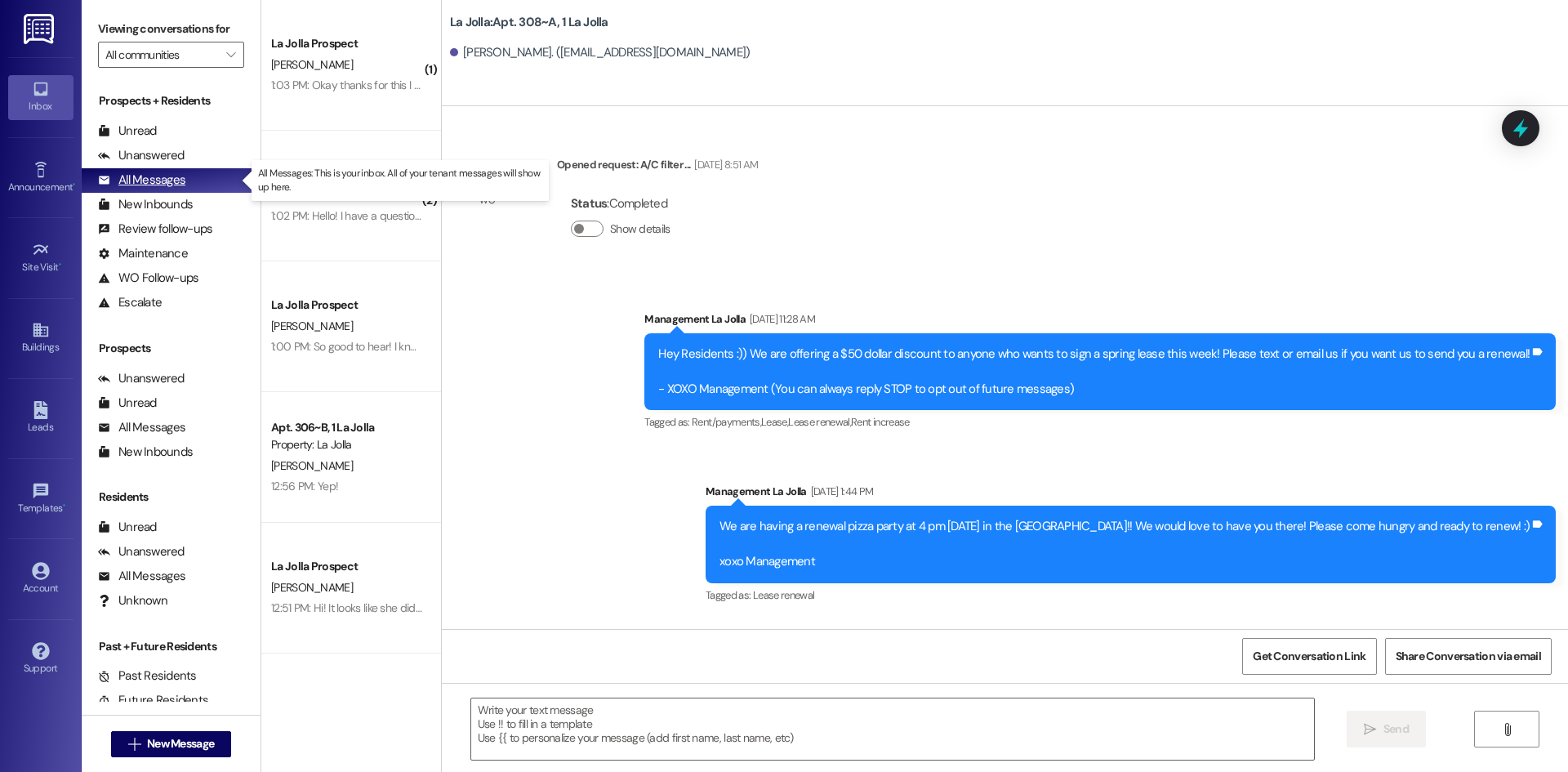
scroll to position [11830, 0]
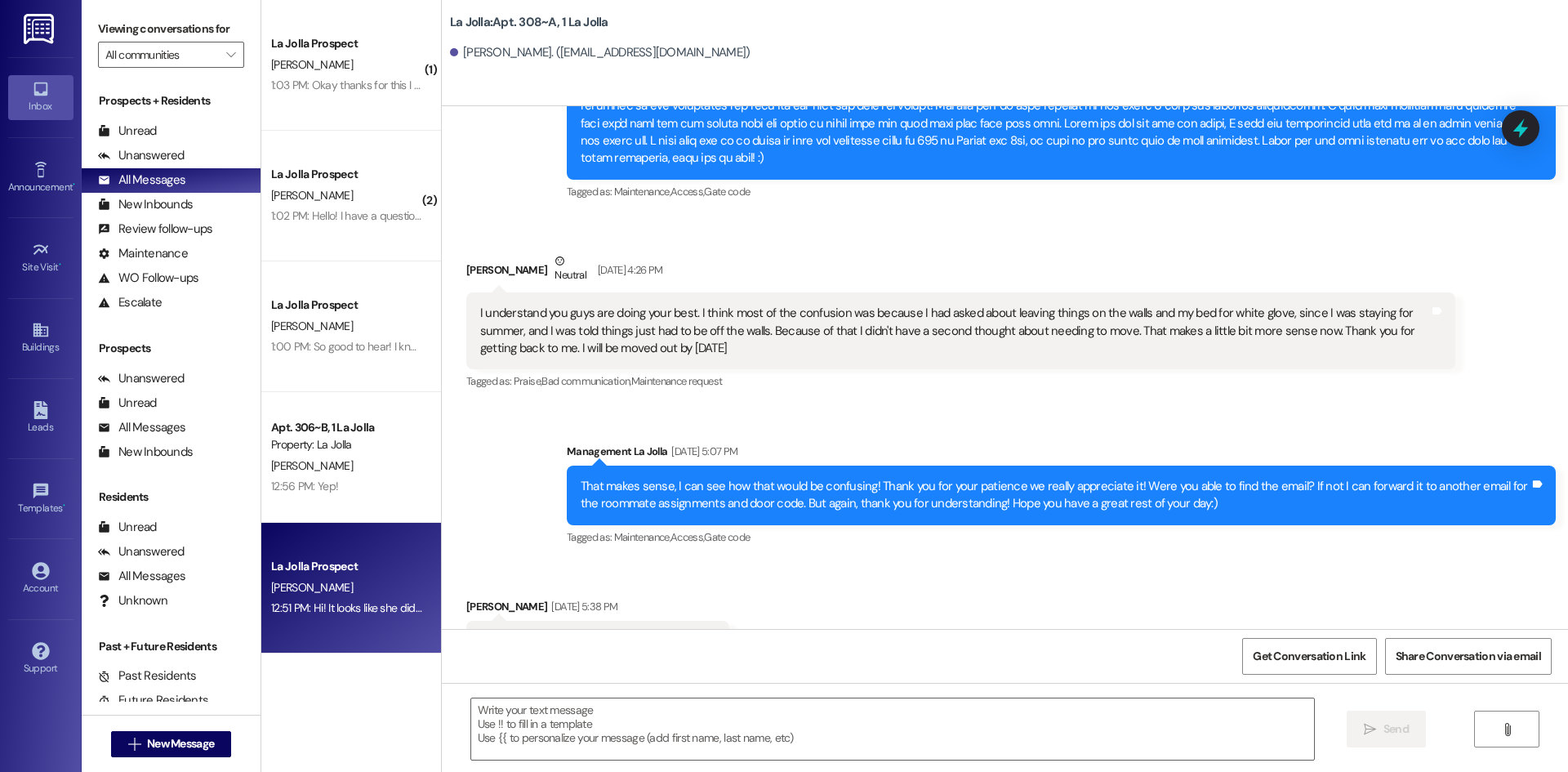
click at [331, 599] on div "12:51 PM: Hi! It looks like she did not request you back so that's why you were…" at bounding box center [346, 608] width 154 height 20
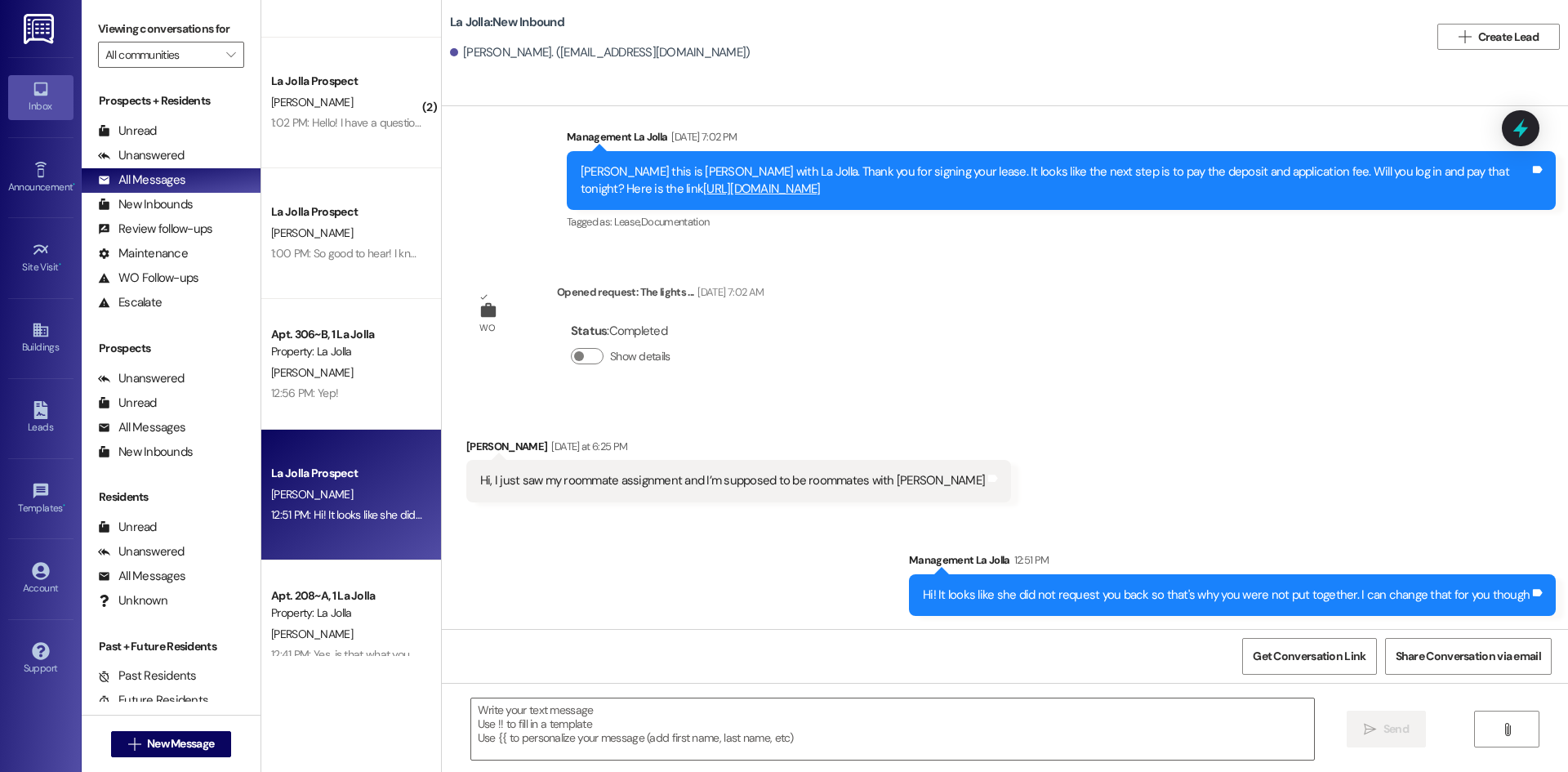
scroll to position [81, 0]
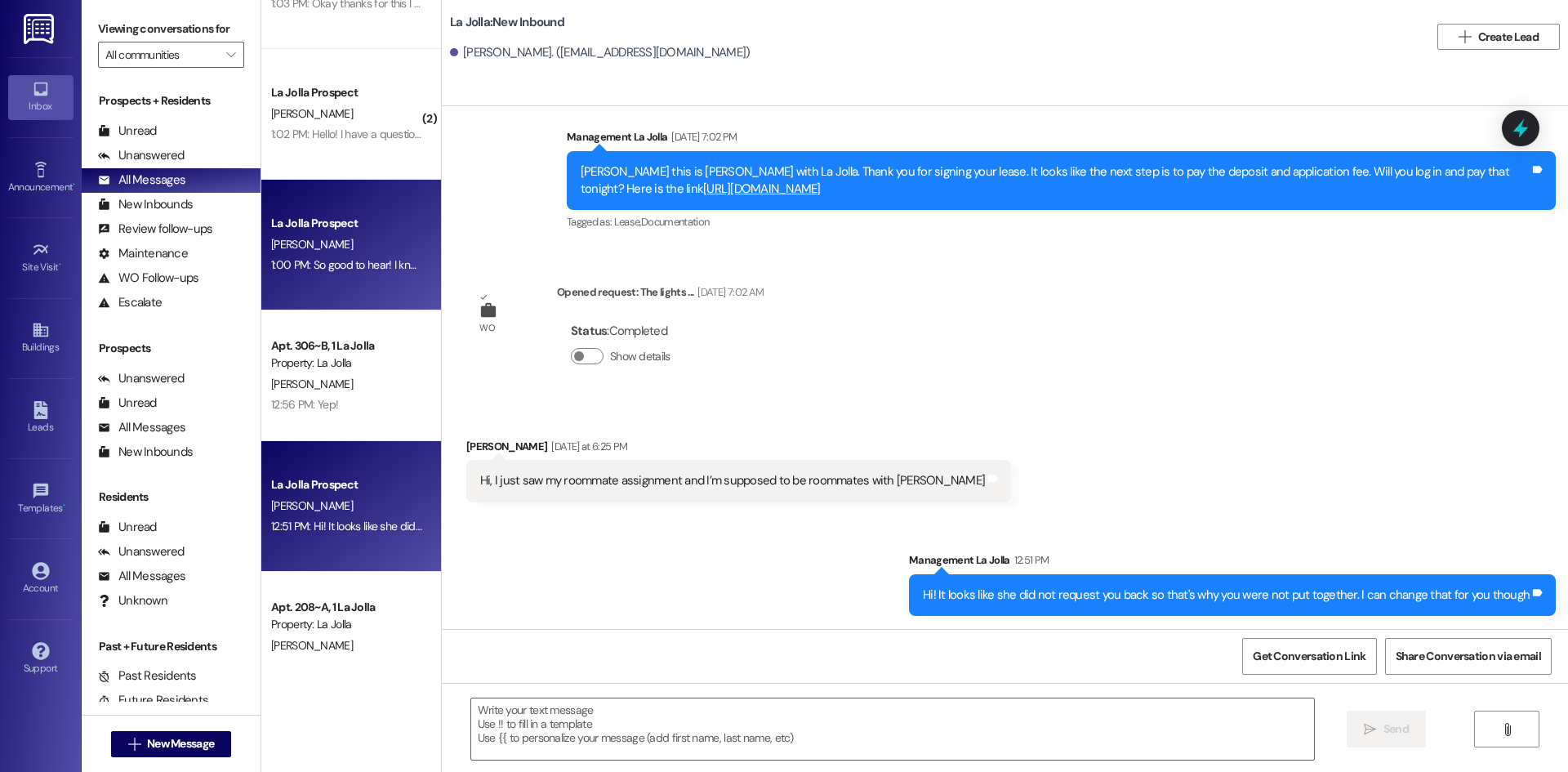
click at [328, 238] on div "[PERSON_NAME]" at bounding box center [346, 245] width 154 height 20
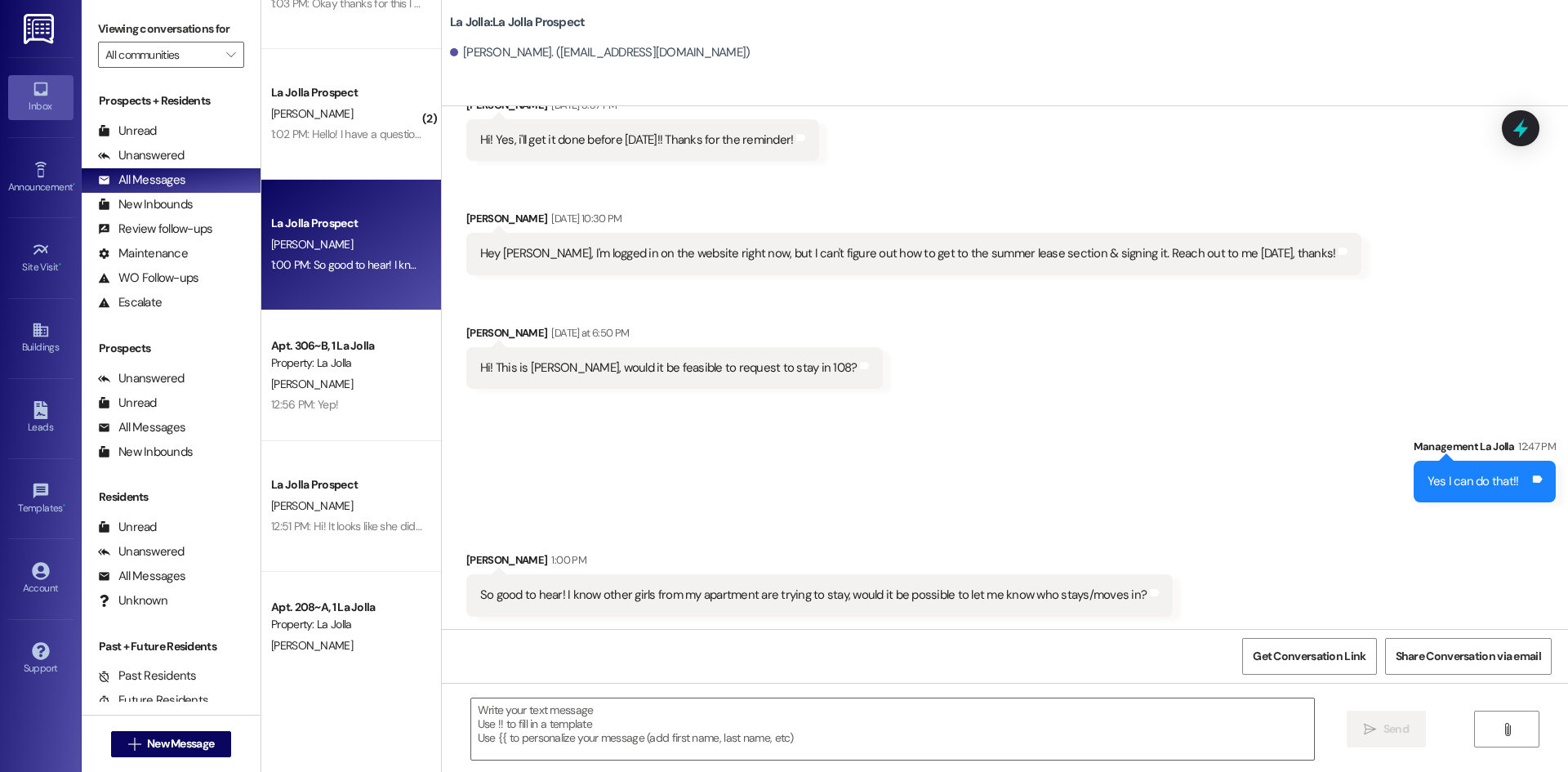
scroll to position [796, 0]
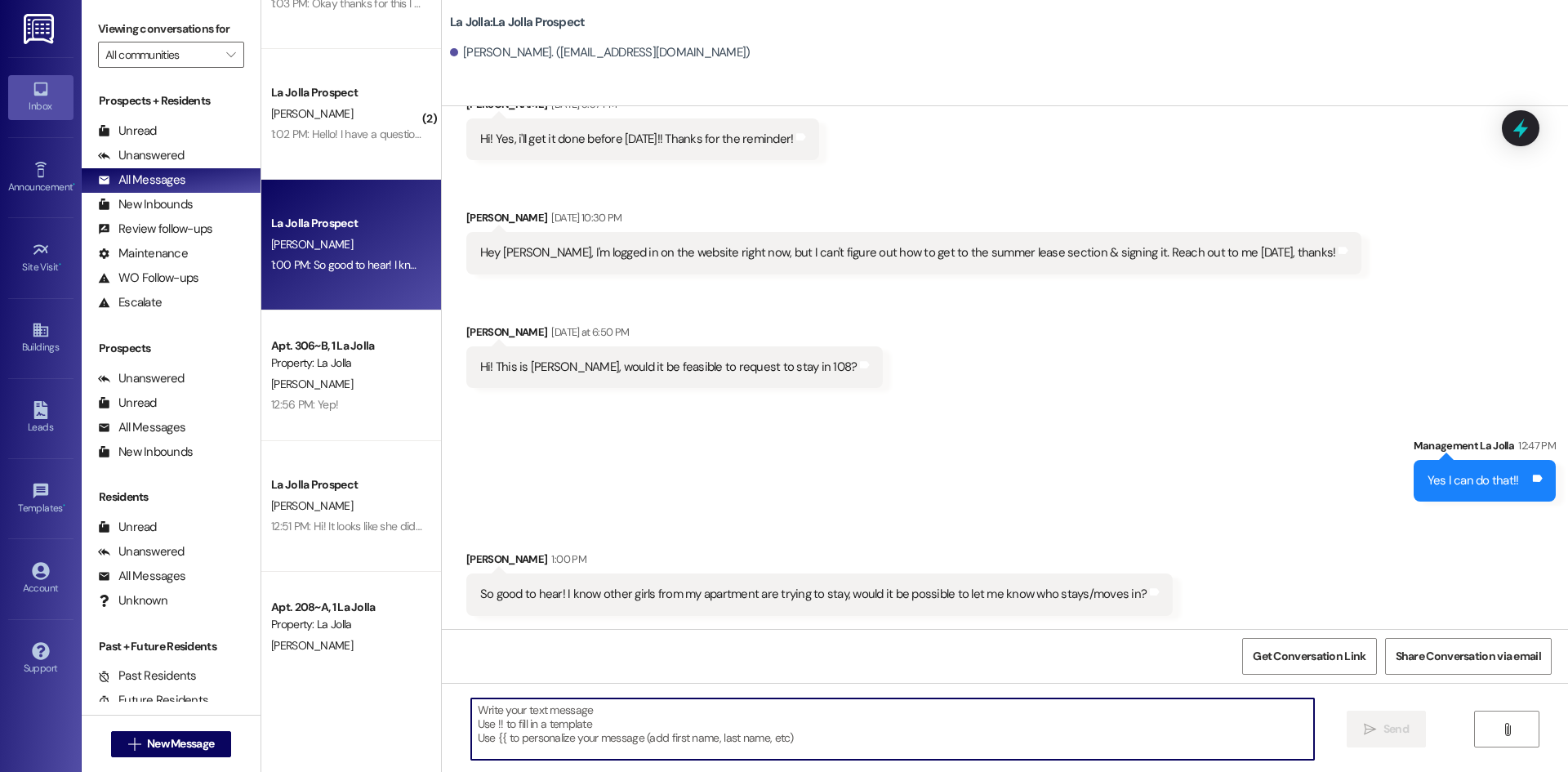
click at [626, 737] on textarea at bounding box center [892, 729] width 843 height 61
paste textarea "Greener, Brylie Dawson, Angelynn Blanchard, Madisyn Muhlestein, Reese Rogers, A…"
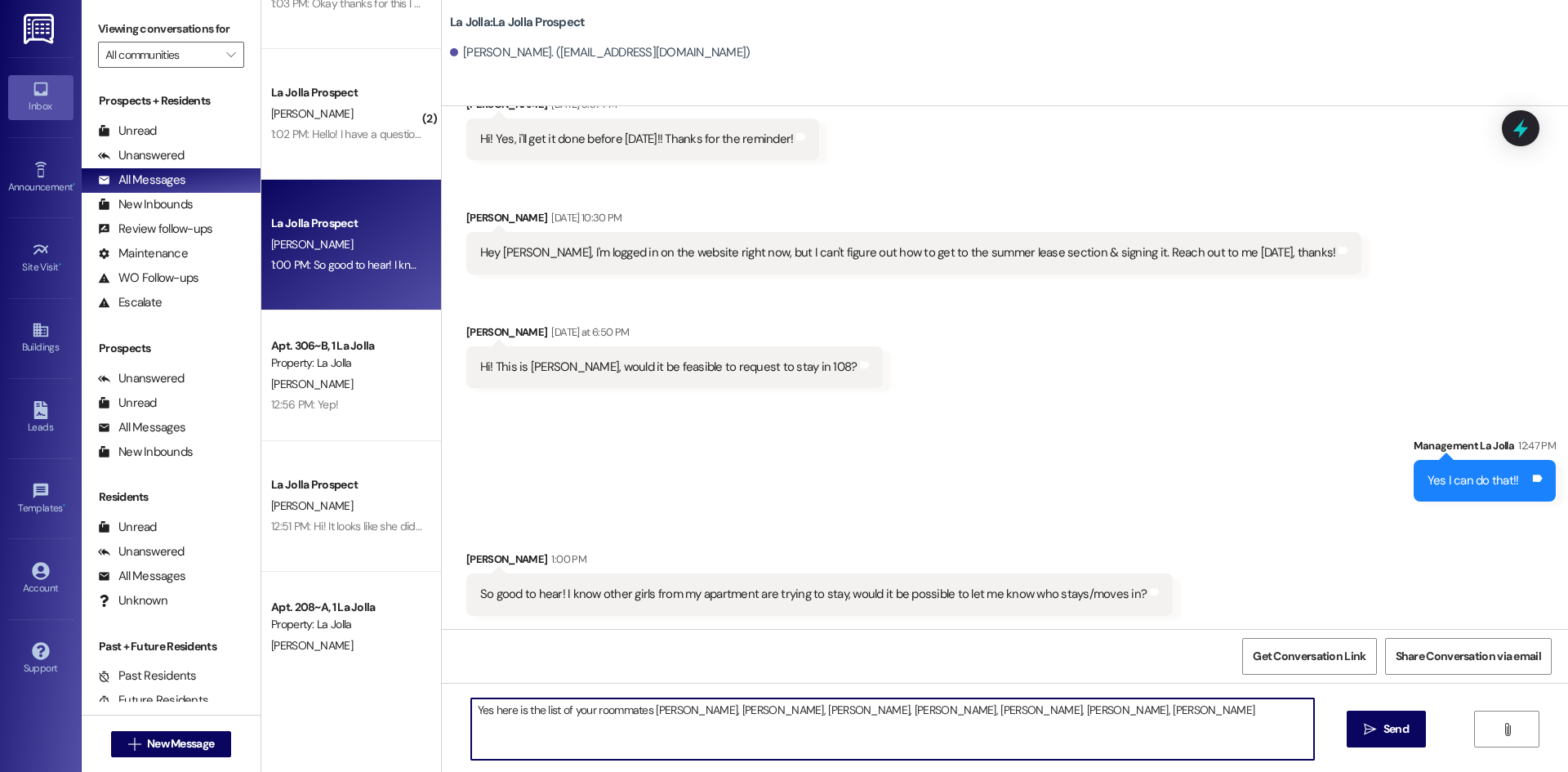
scroll to position [27, 0]
type textarea "Yes here is the list of your roommates Greener, Brylie Dawson, Angelynn Blancha…"
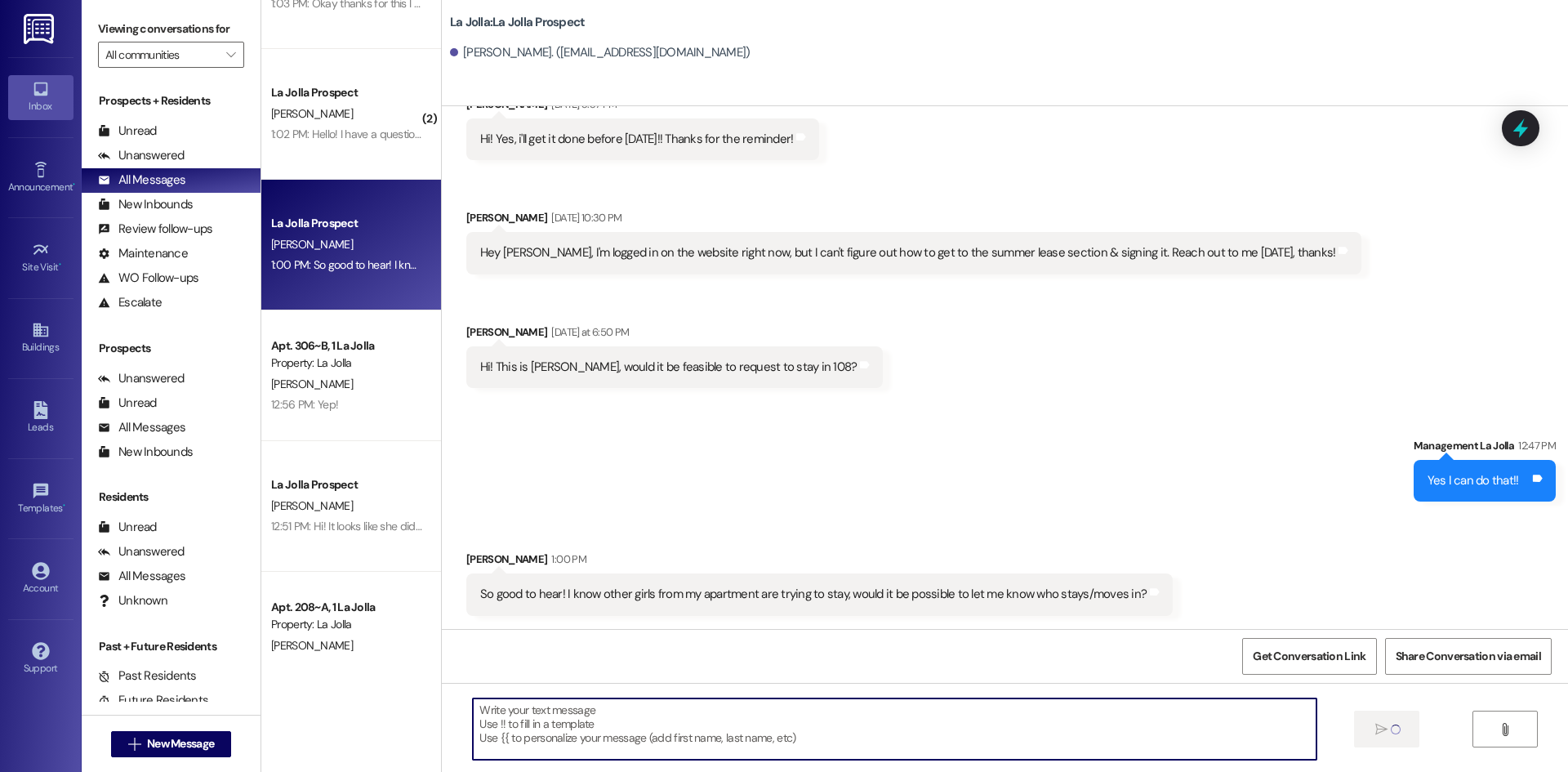
scroll to position [0, 0]
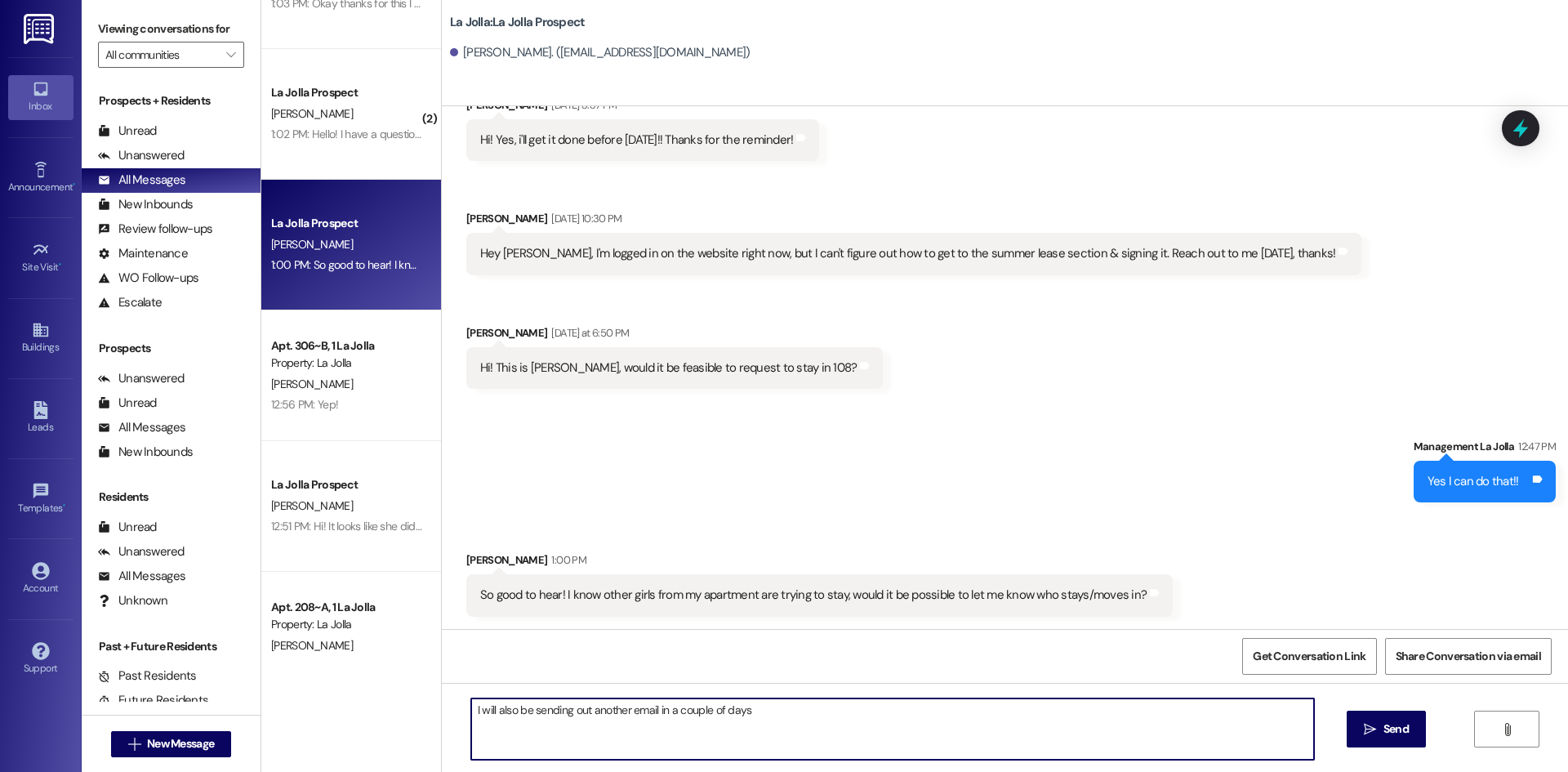
type textarea "I will also be sending out another email in a couple of days!"
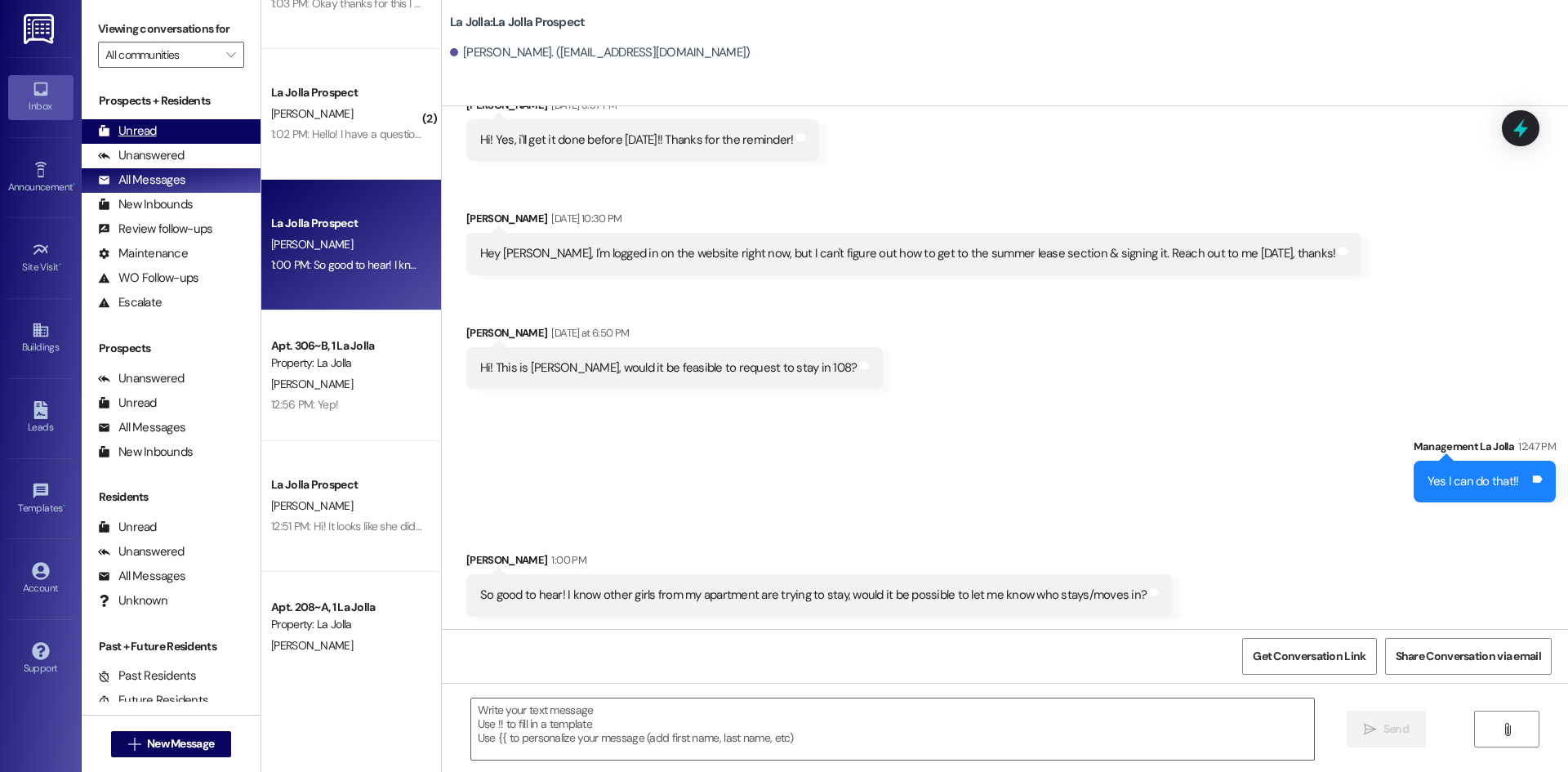
click at [202, 123] on div "Unread (0)" at bounding box center [171, 132] width 179 height 25
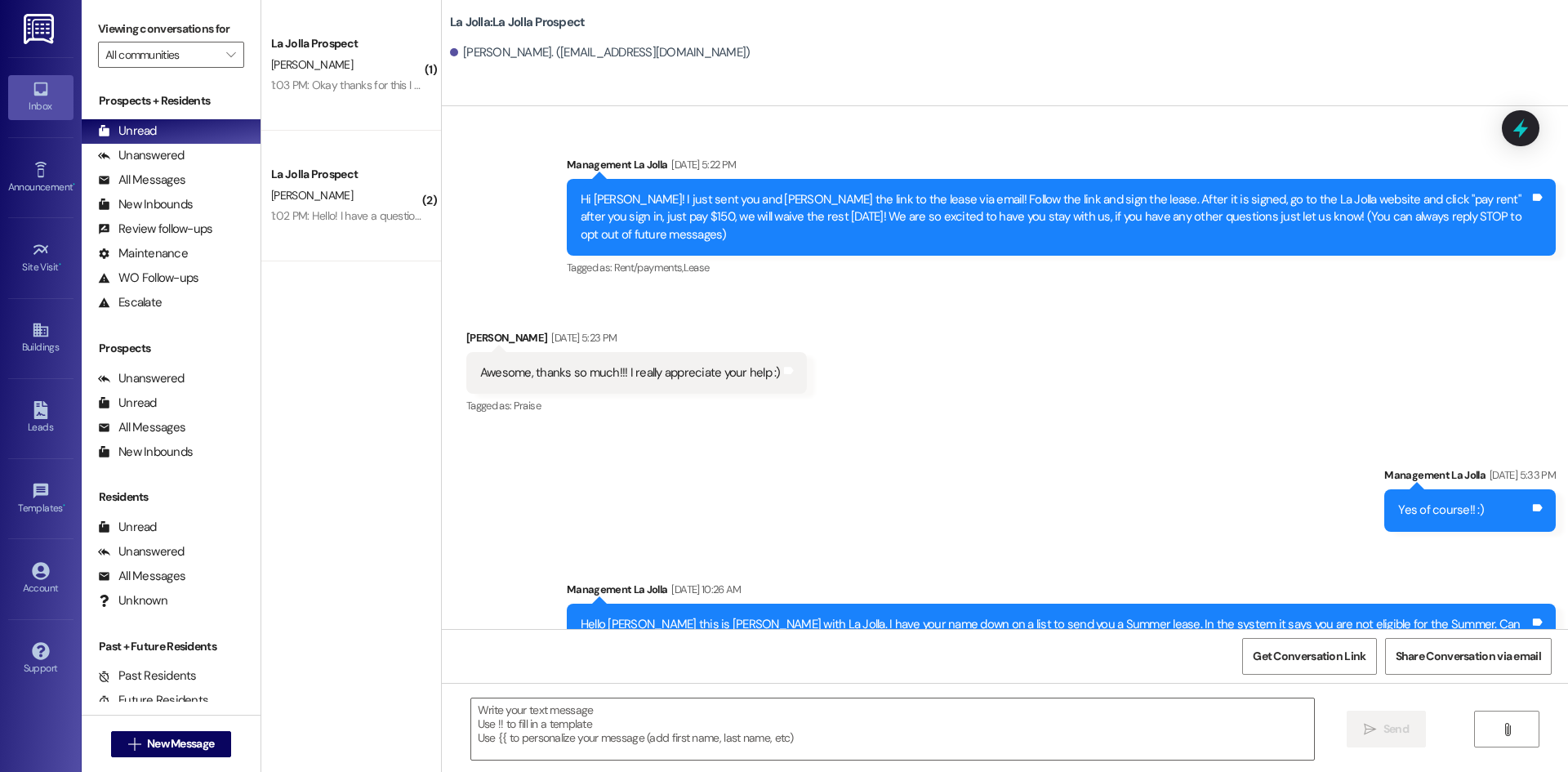
click at [346, 56] on div "[PERSON_NAME]" at bounding box center [346, 65] width 154 height 20
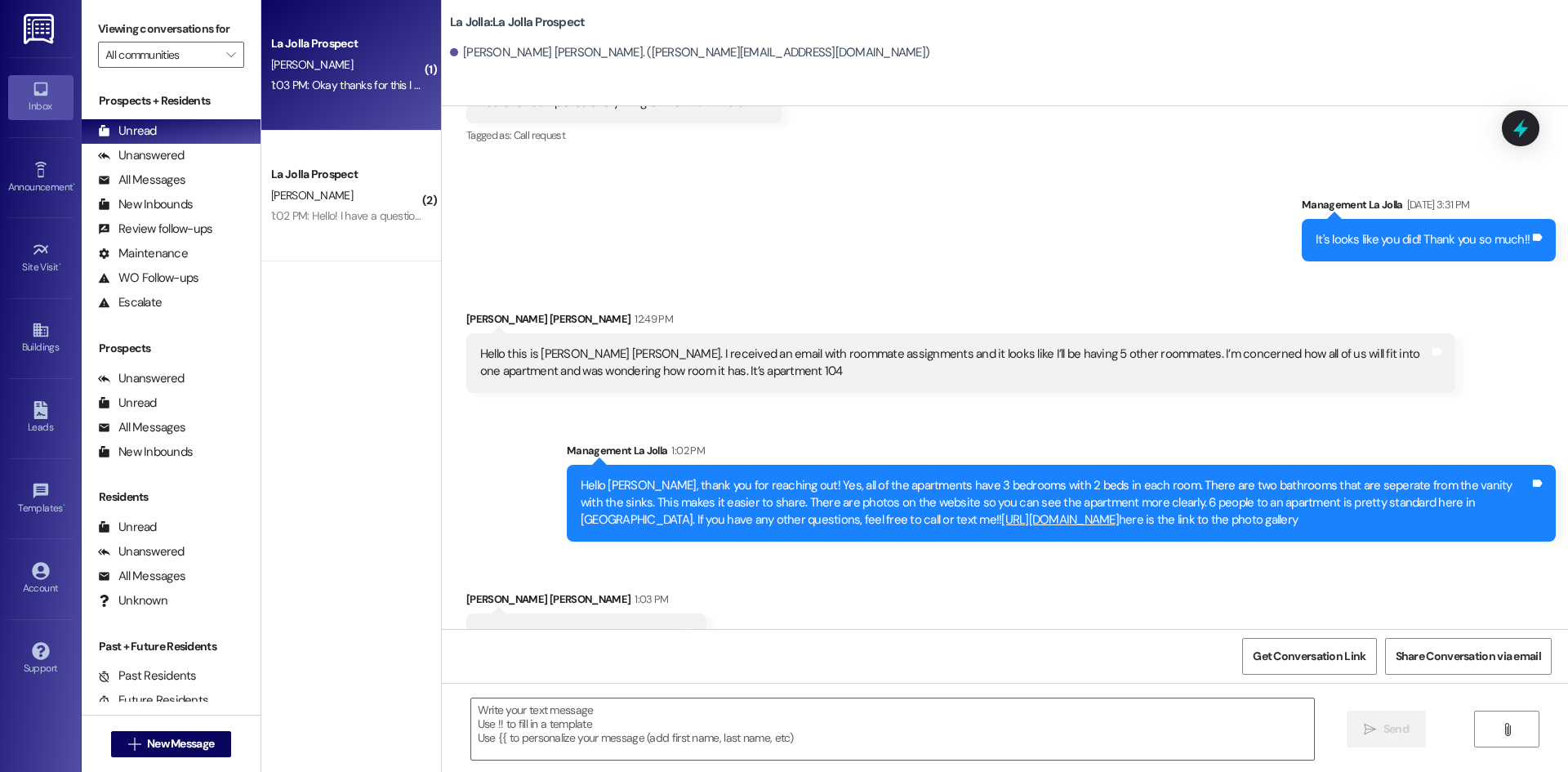
scroll to position [1114, 0]
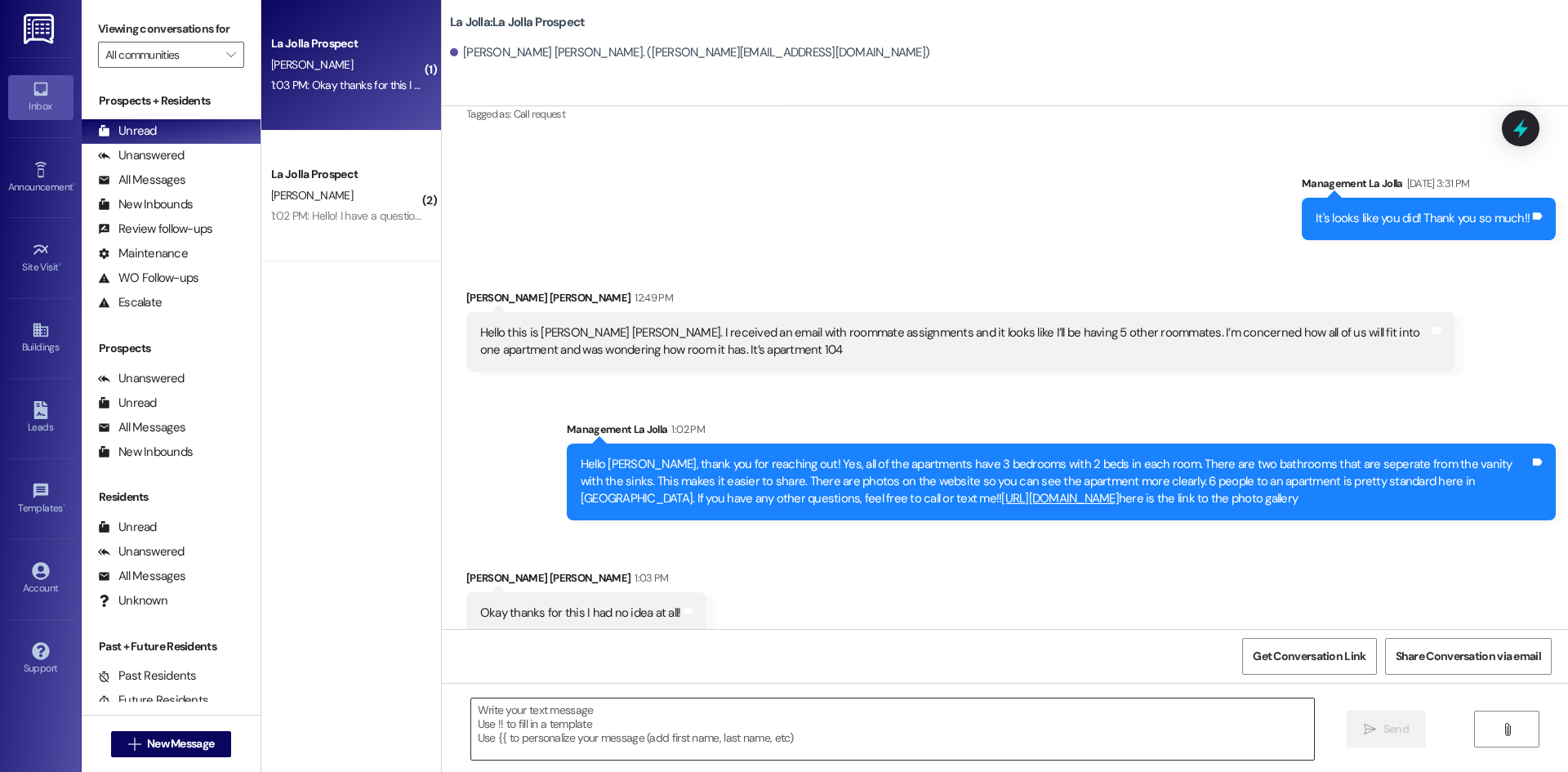
click at [585, 724] on textarea at bounding box center [892, 729] width 843 height 61
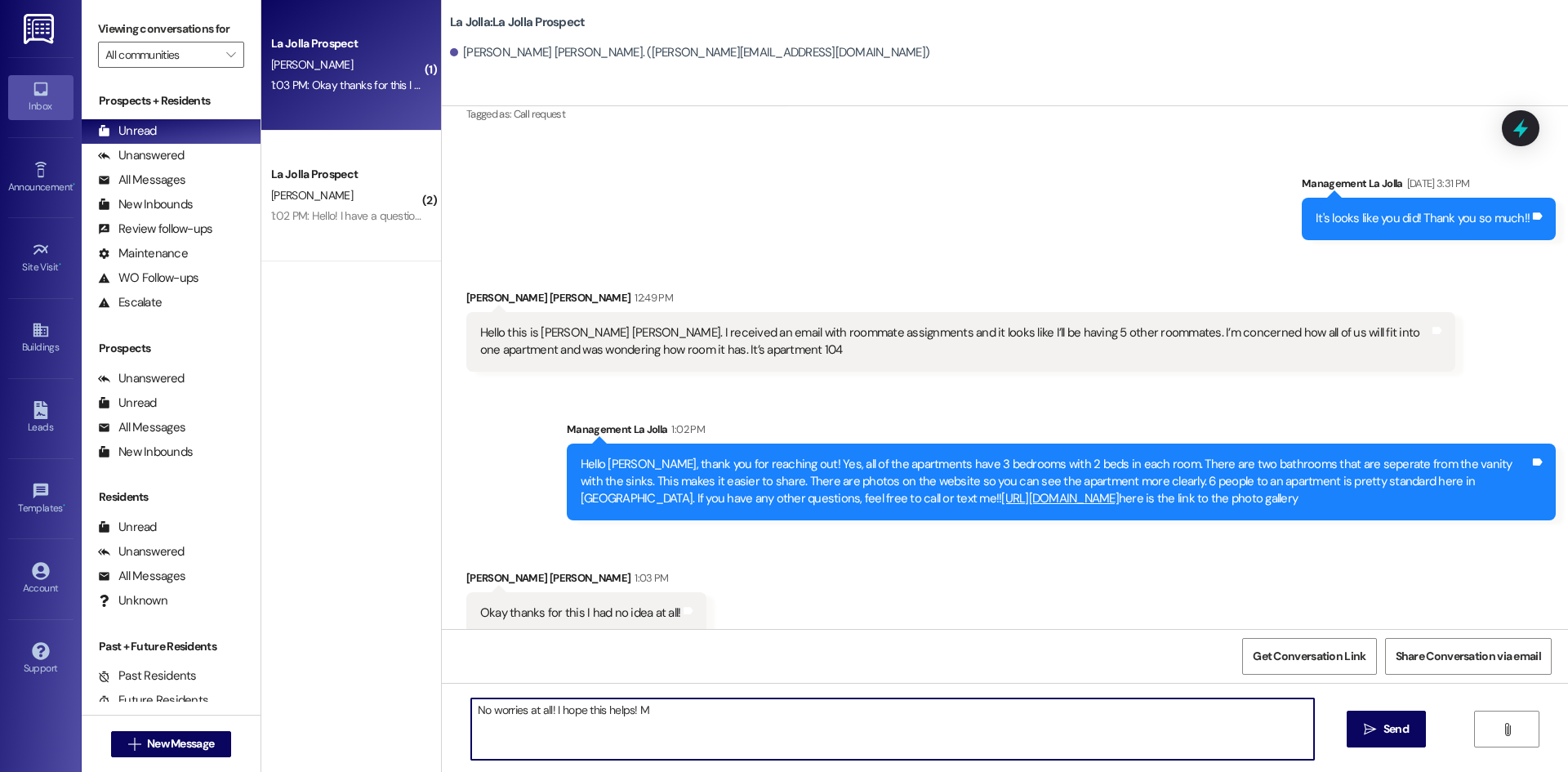
type textarea "No worries at all! I hope this helps!"
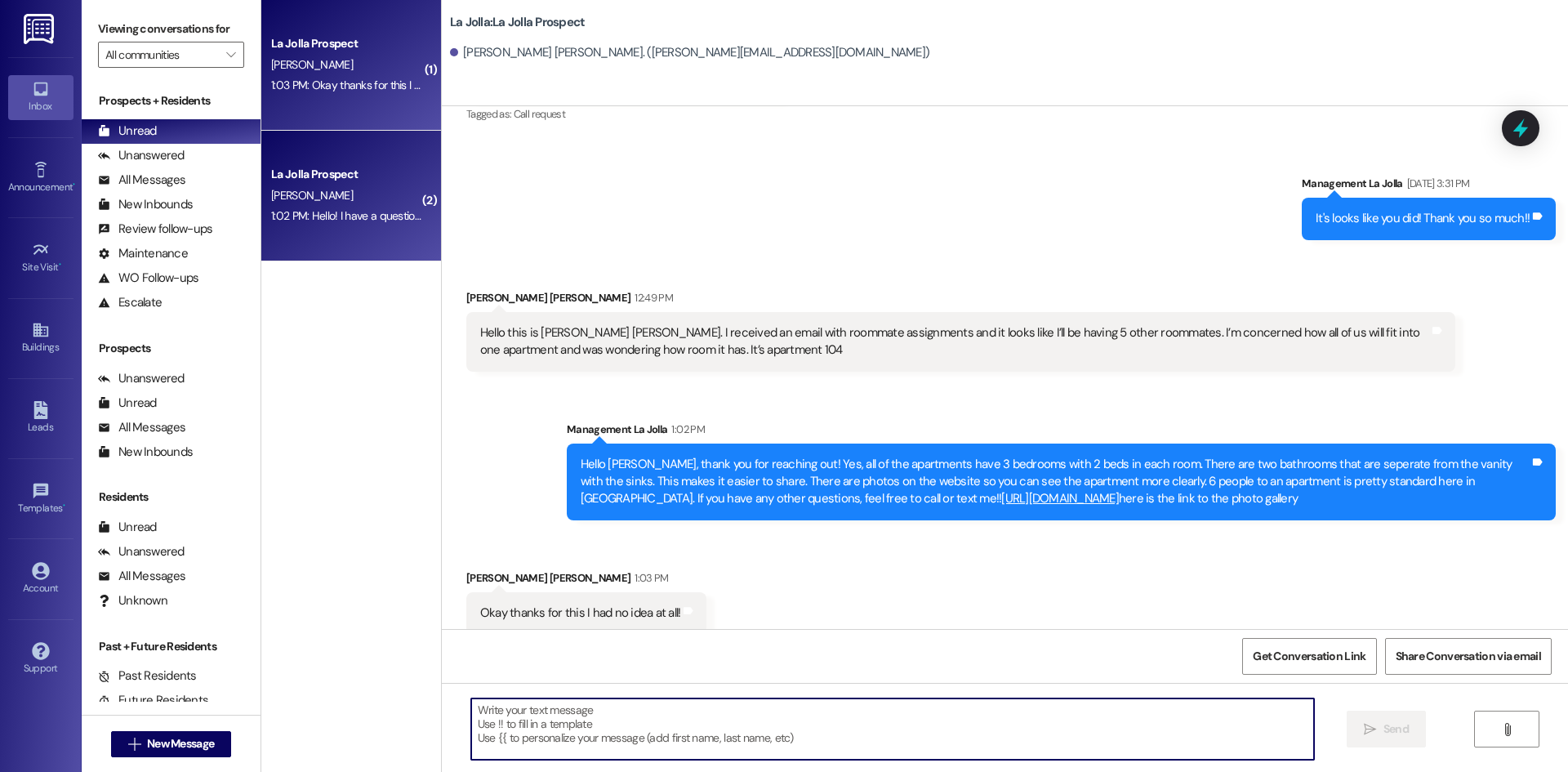
click at [302, 173] on div "La Jolla Prospect" at bounding box center [346, 174] width 151 height 17
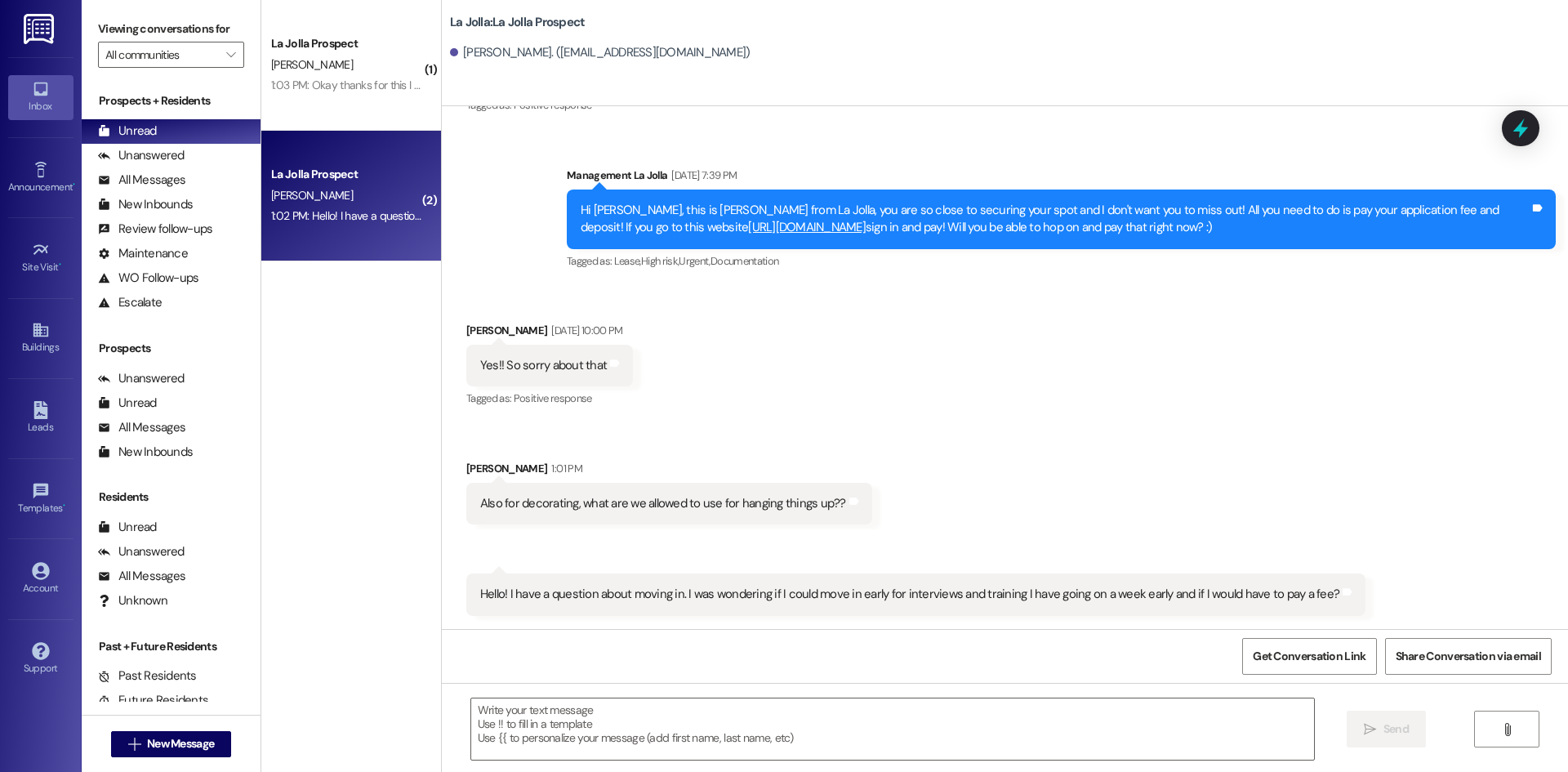
scroll to position [579, 0]
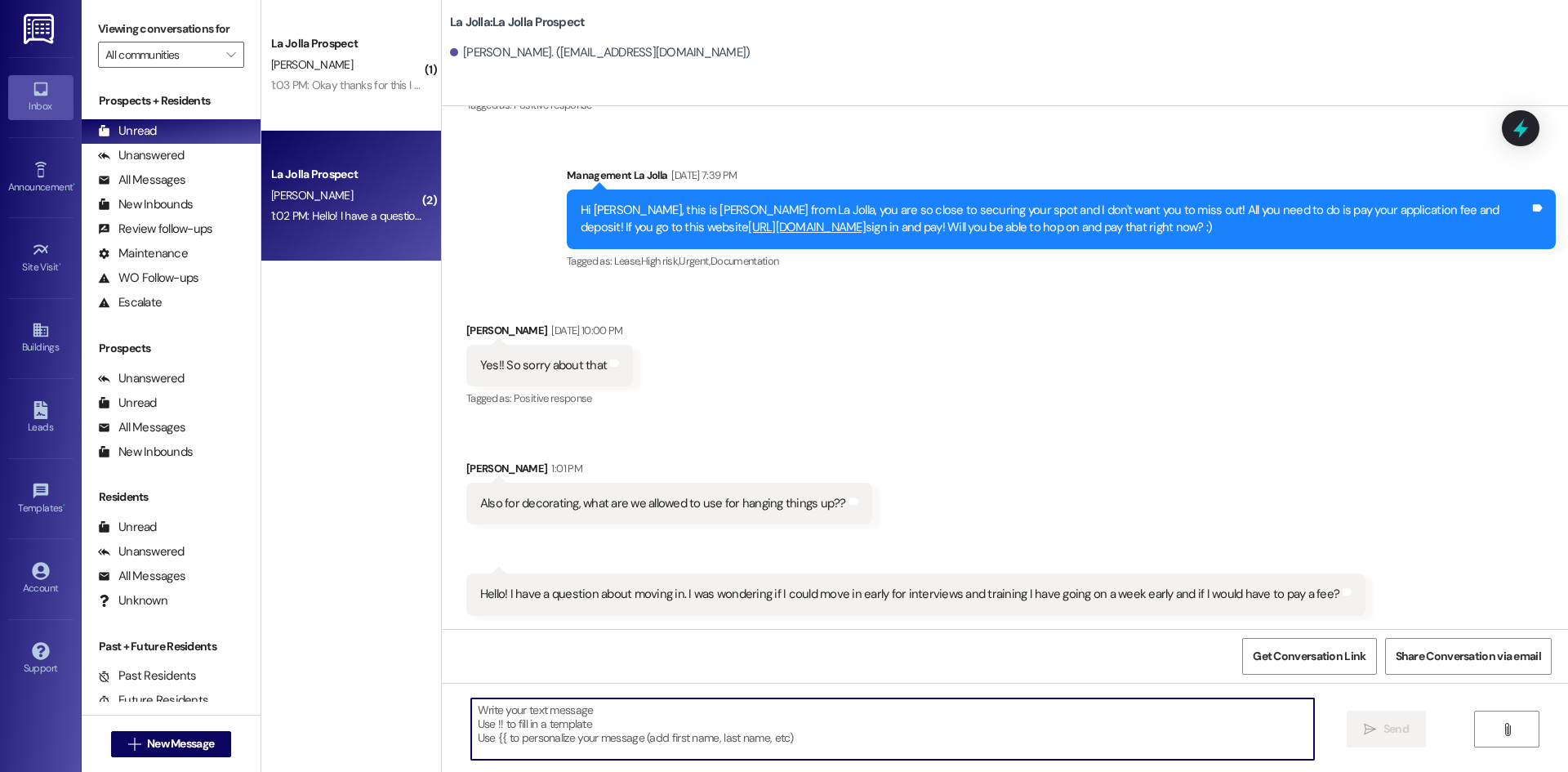
click at [546, 717] on textarea at bounding box center [892, 729] width 843 height 61
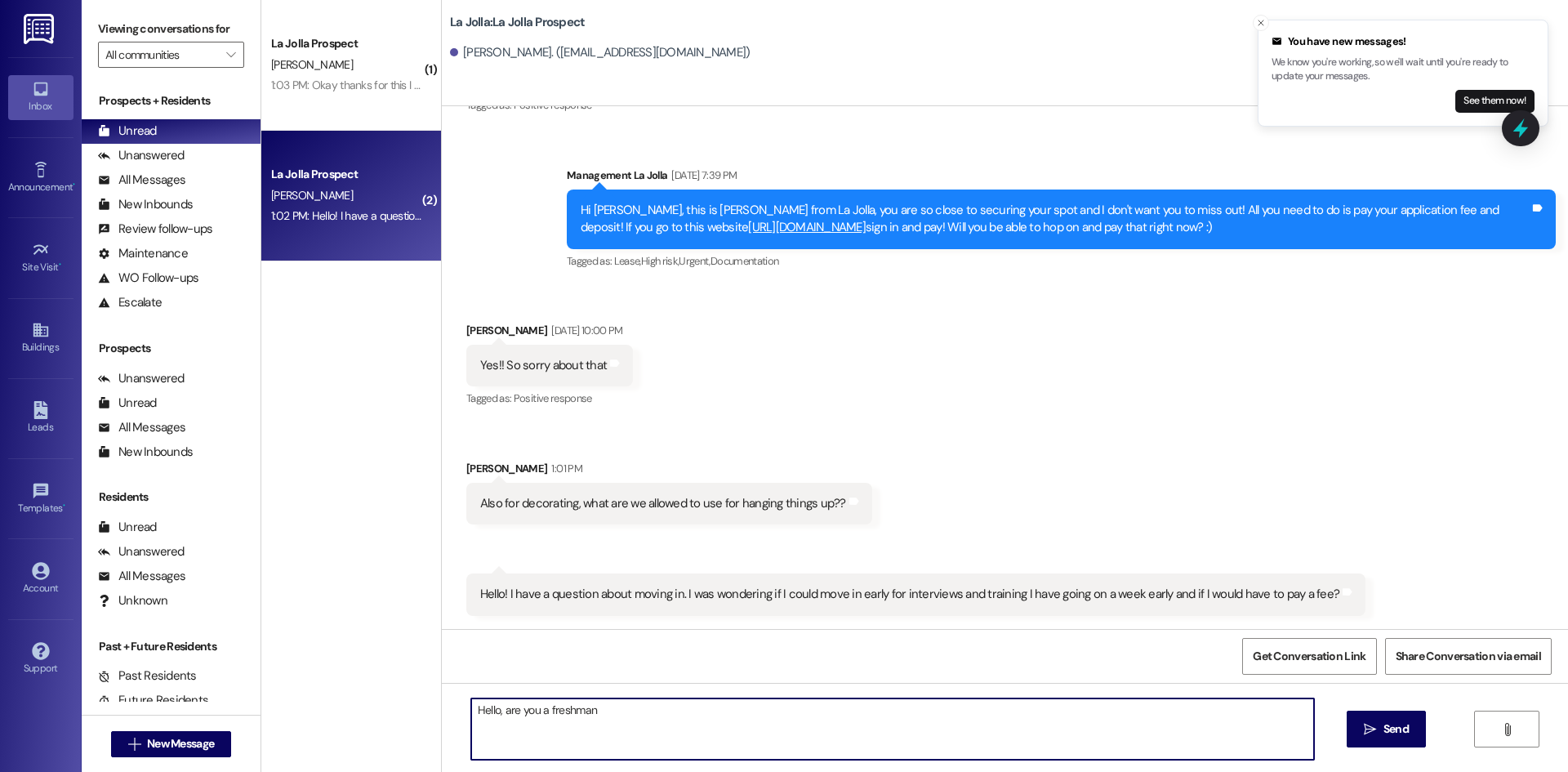
type textarea "Hello, are you a freshman?"
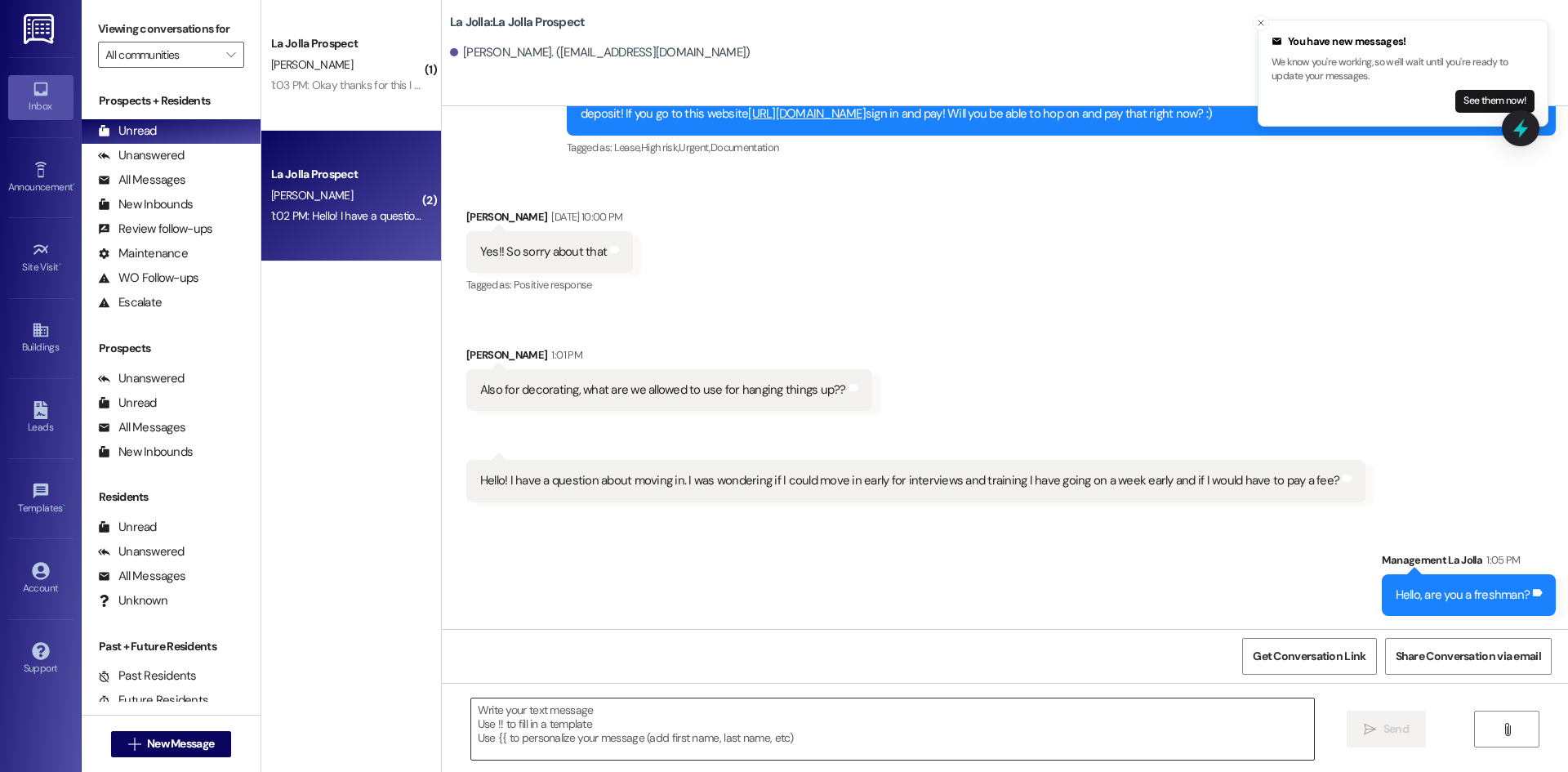
click at [758, 728] on textarea at bounding box center [892, 729] width 843 height 61
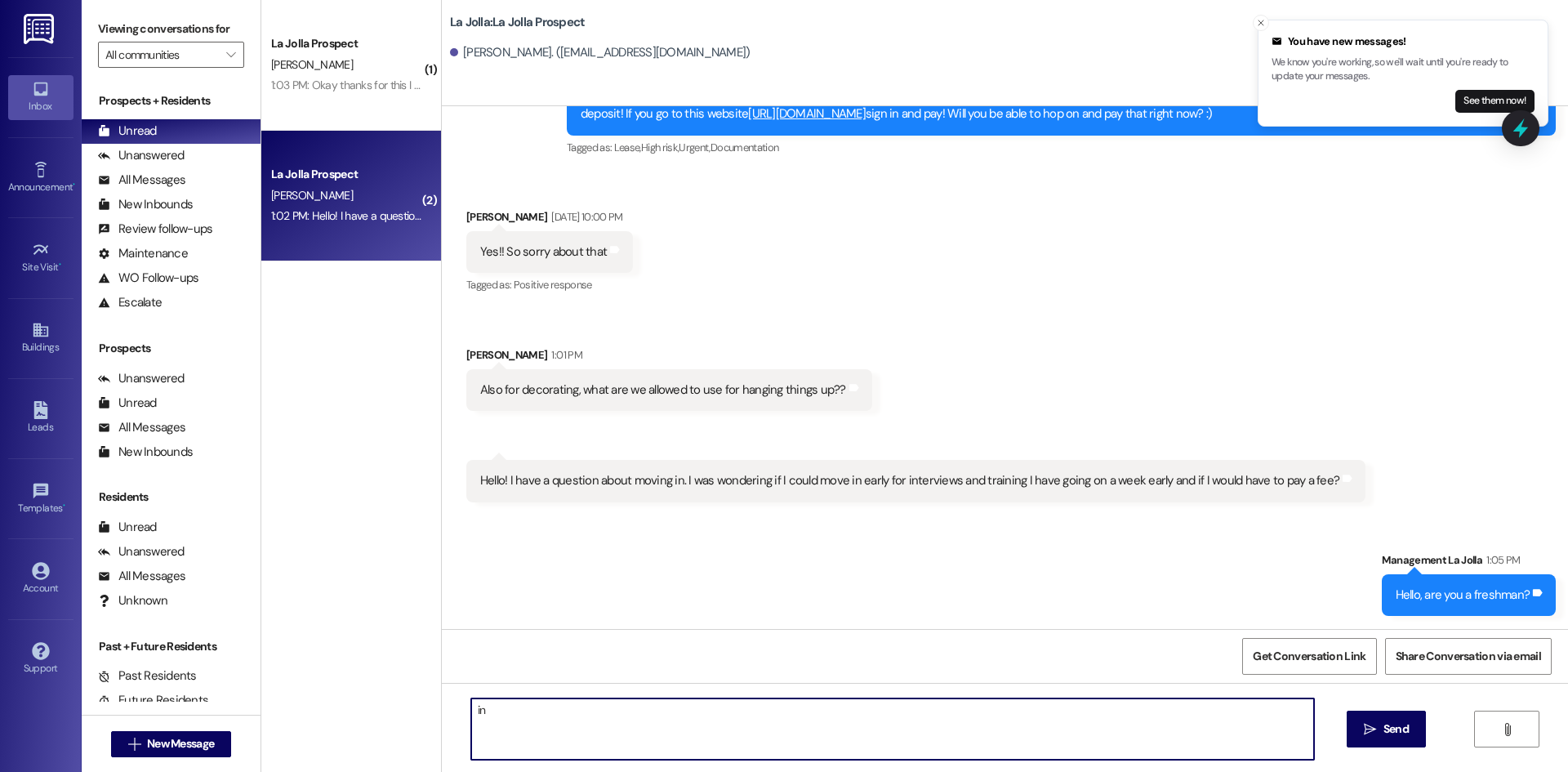
type textarea "i"
type textarea "Incoming Freshman*"
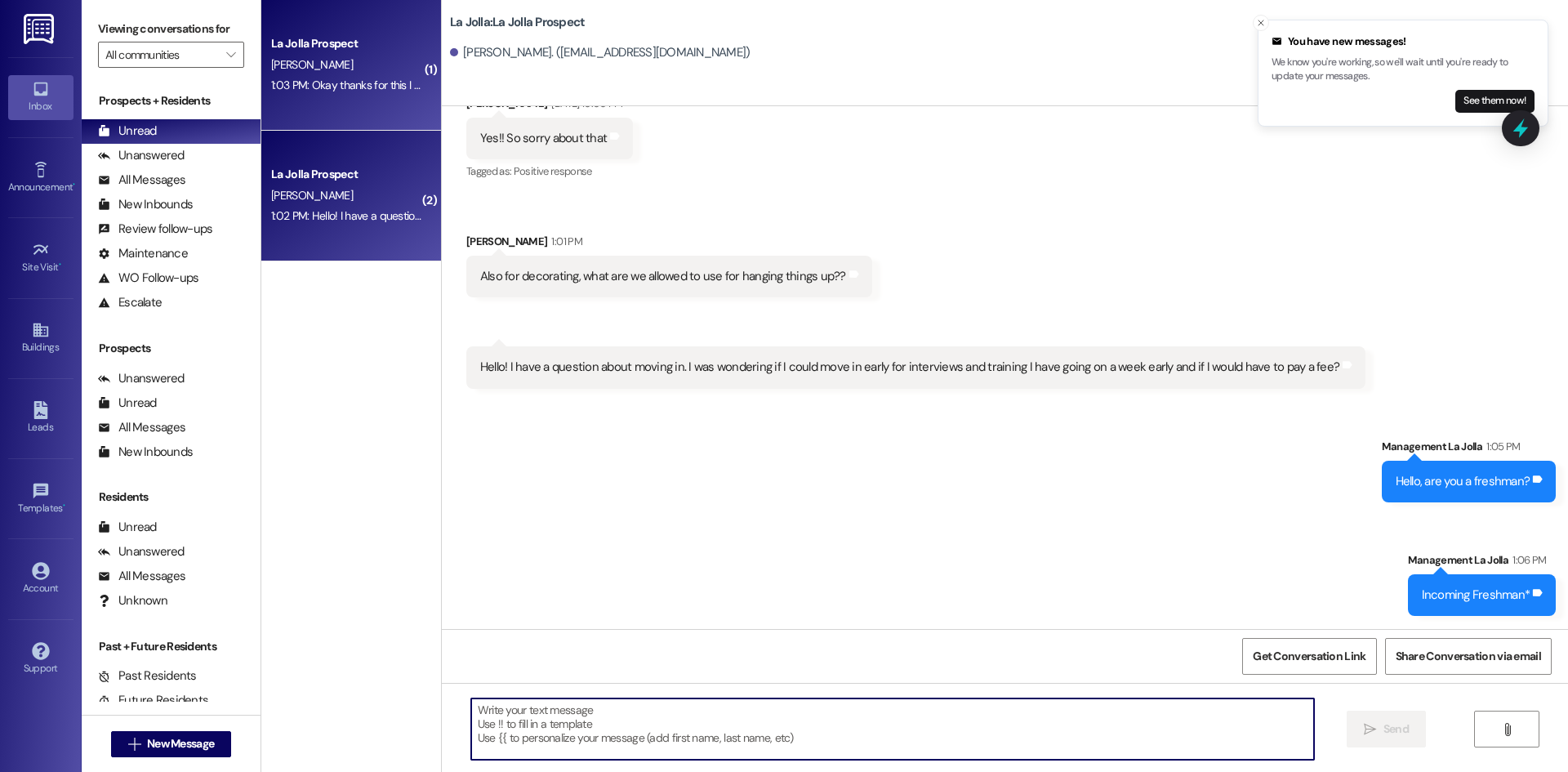
click at [402, 85] on div "1:03 PM: Okay thanks for this I had no idea at all! 1:03 PM: Okay thanks for th…" at bounding box center [384, 85] width 226 height 15
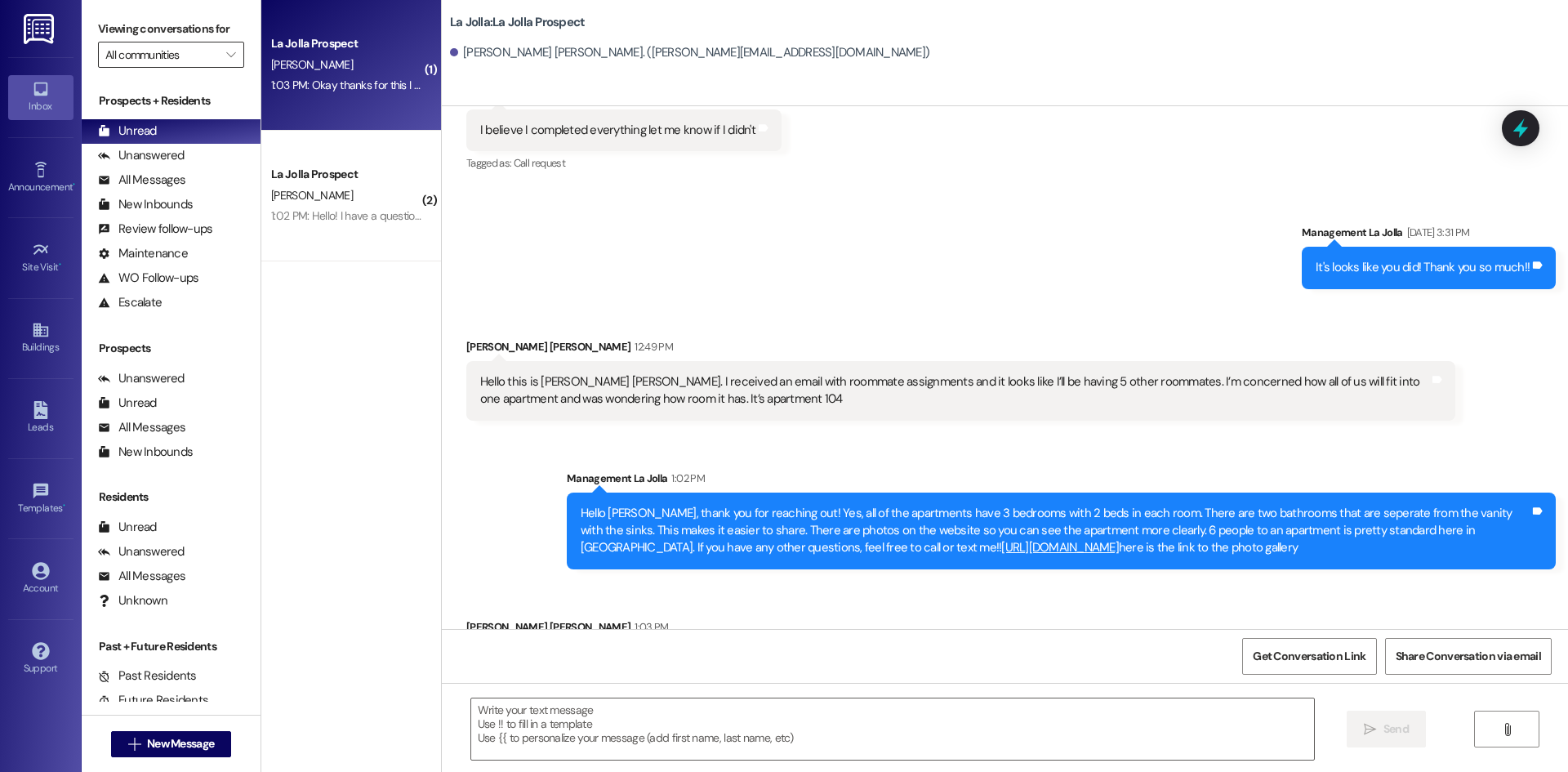
scroll to position [1114, 0]
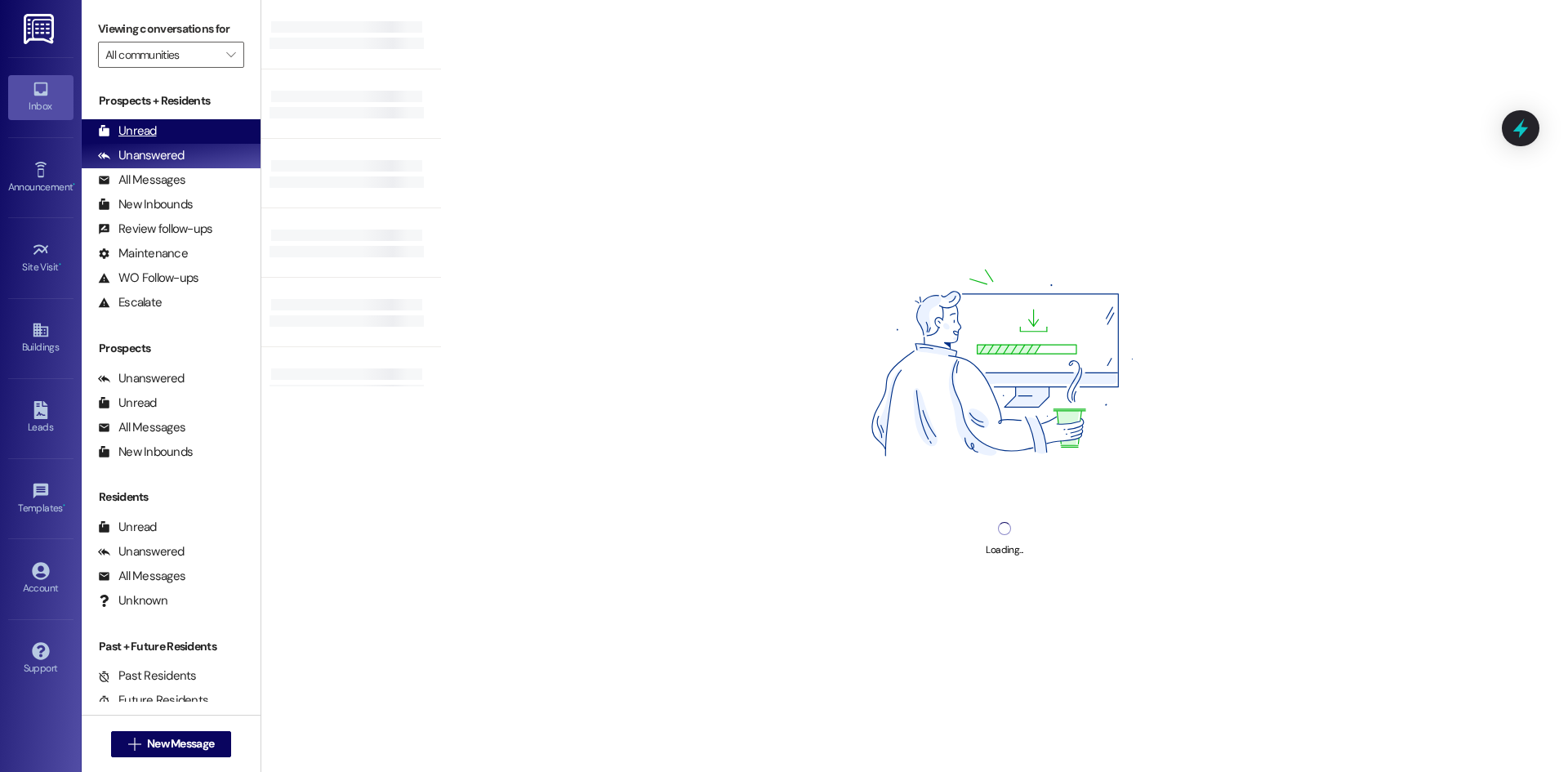
click at [138, 127] on div "Unread" at bounding box center [127, 131] width 58 height 17
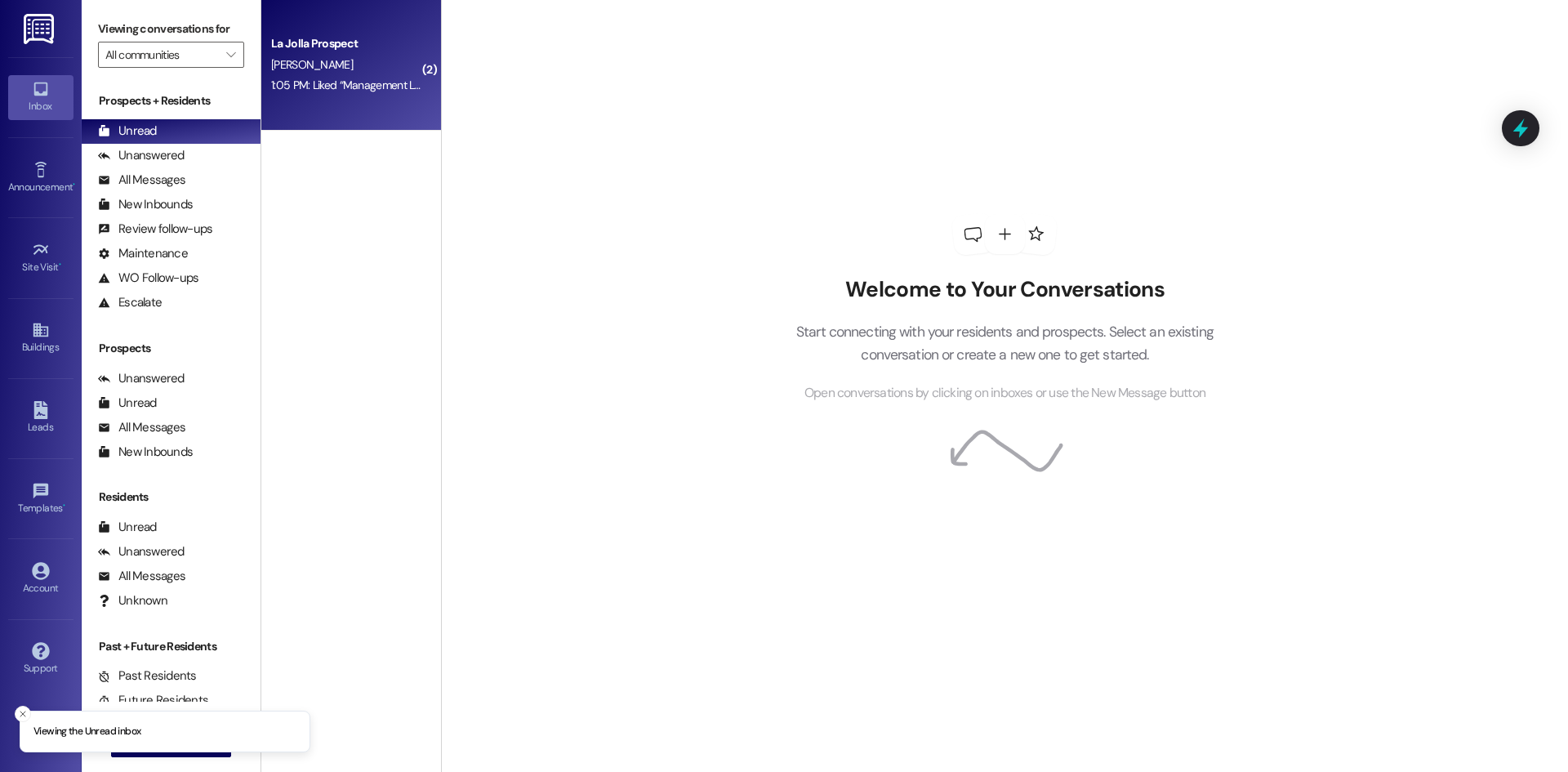
click at [354, 67] on div "[PERSON_NAME]" at bounding box center [346, 65] width 154 height 20
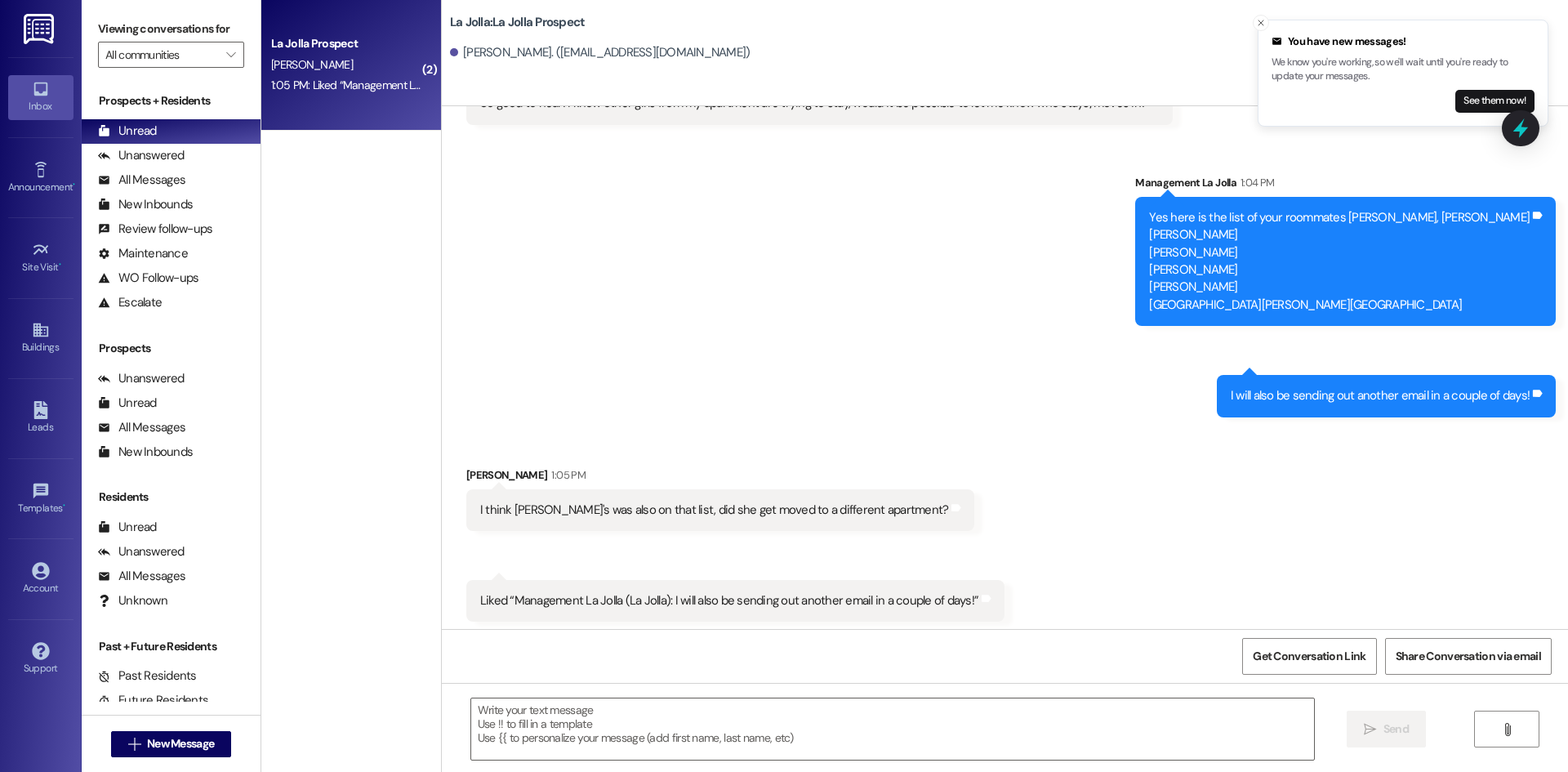
scroll to position [1292, 0]
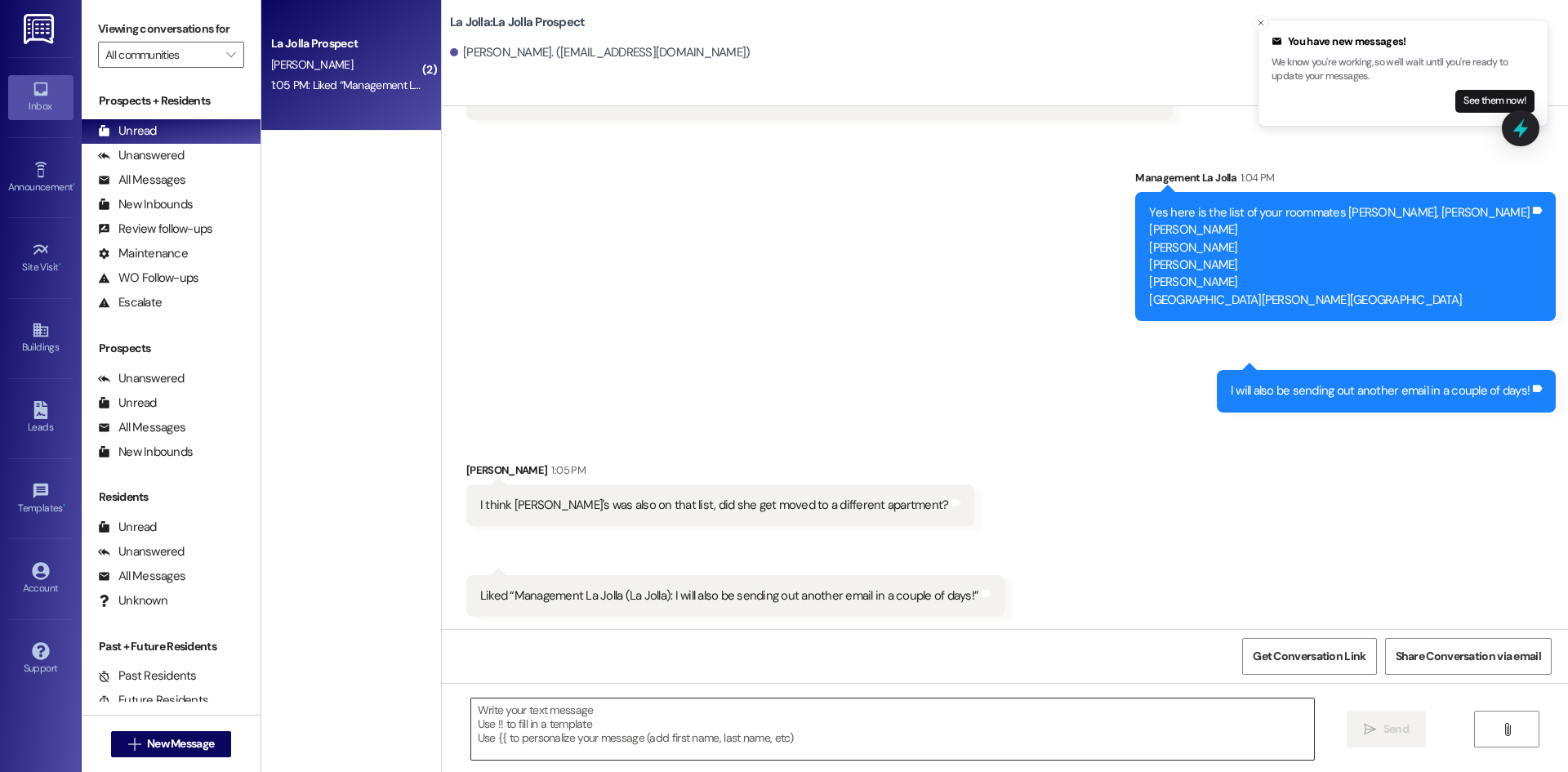
click at [572, 719] on textarea at bounding box center [892, 729] width 843 height 61
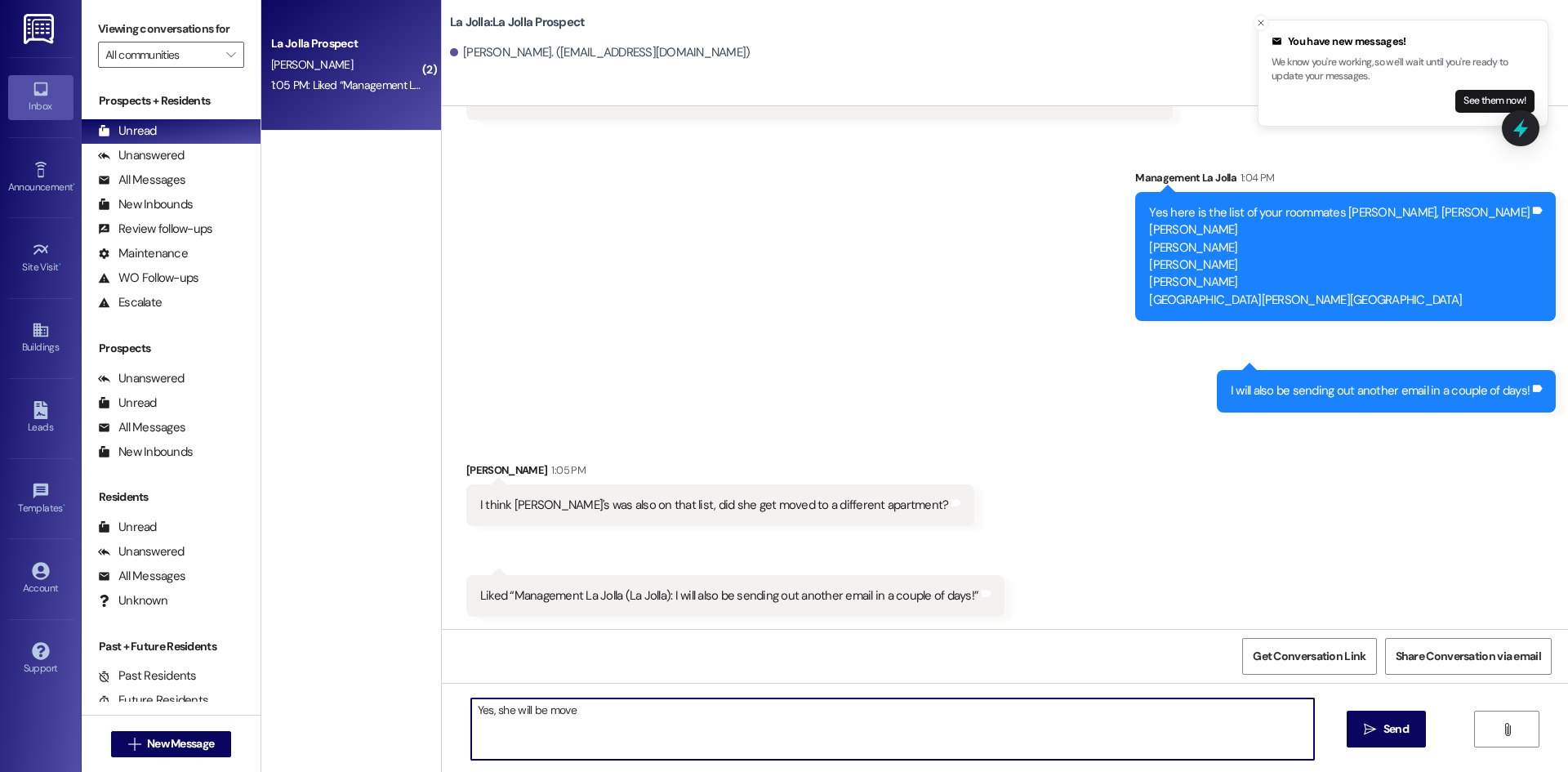
type textarea "Yes, she will be moved"
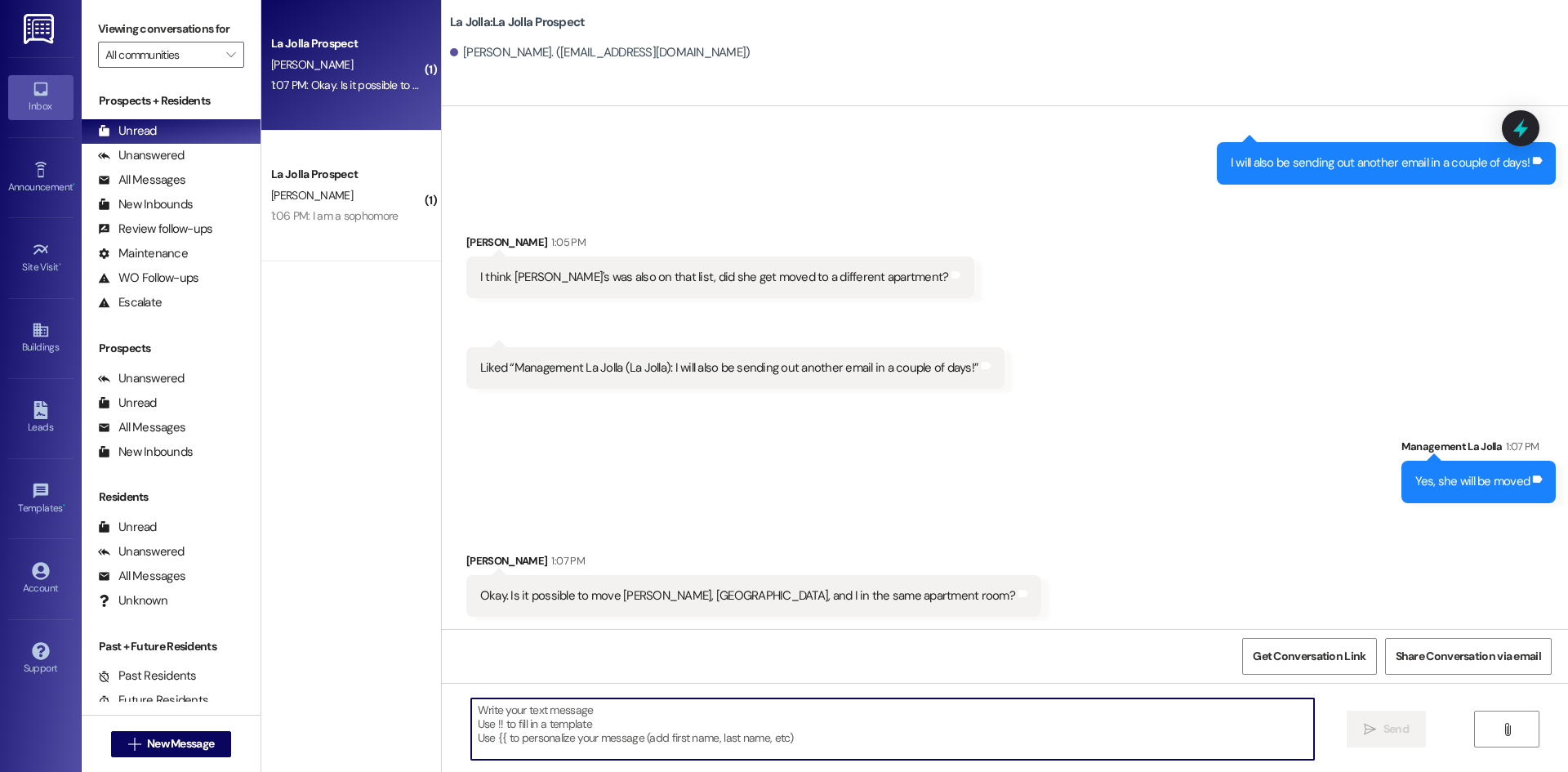
scroll to position [1521, 0]
click at [632, 724] on textarea at bounding box center [892, 729] width 843 height 61
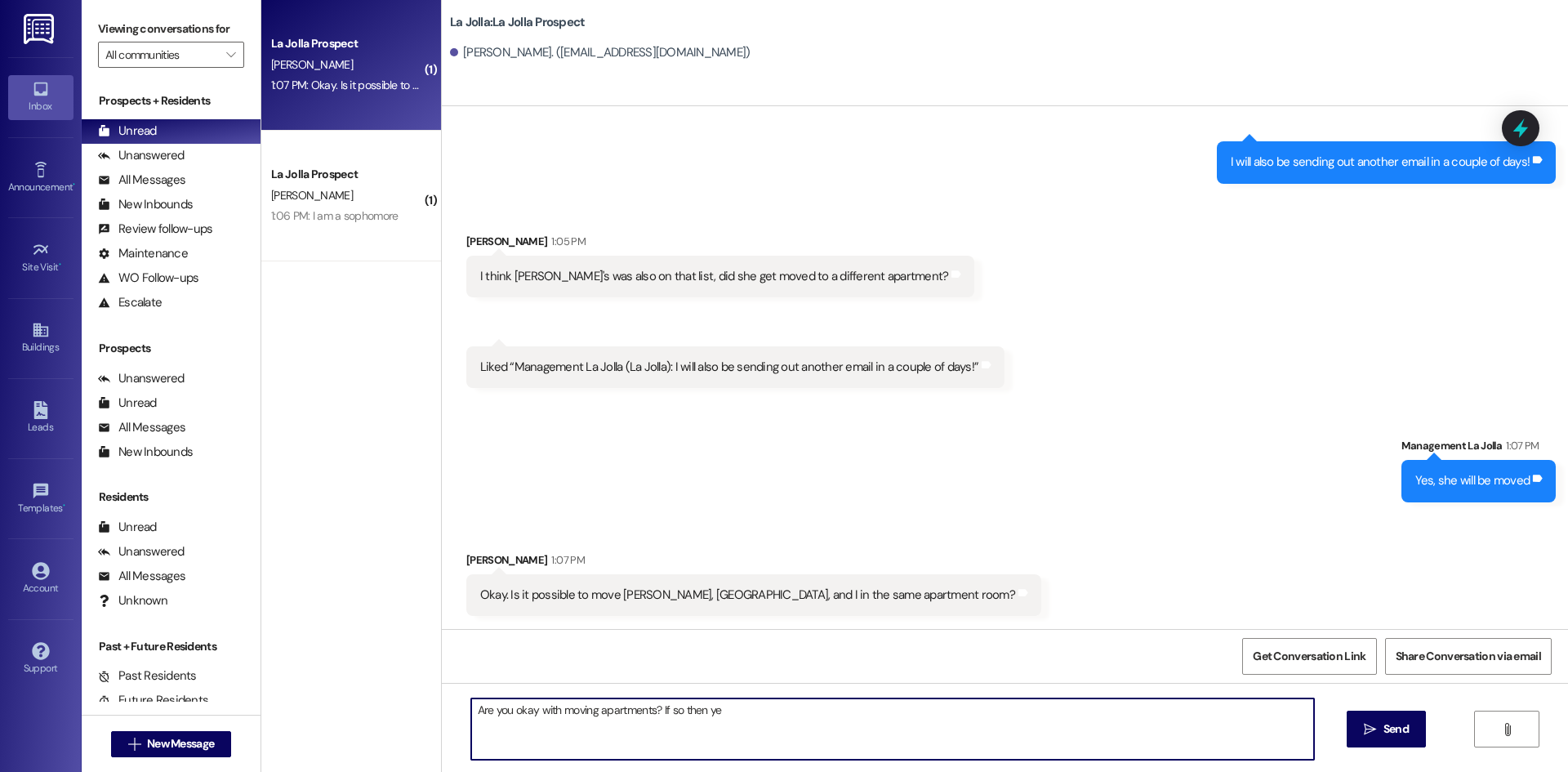
type textarea "Are you okay with moving apartments? If so then yes"
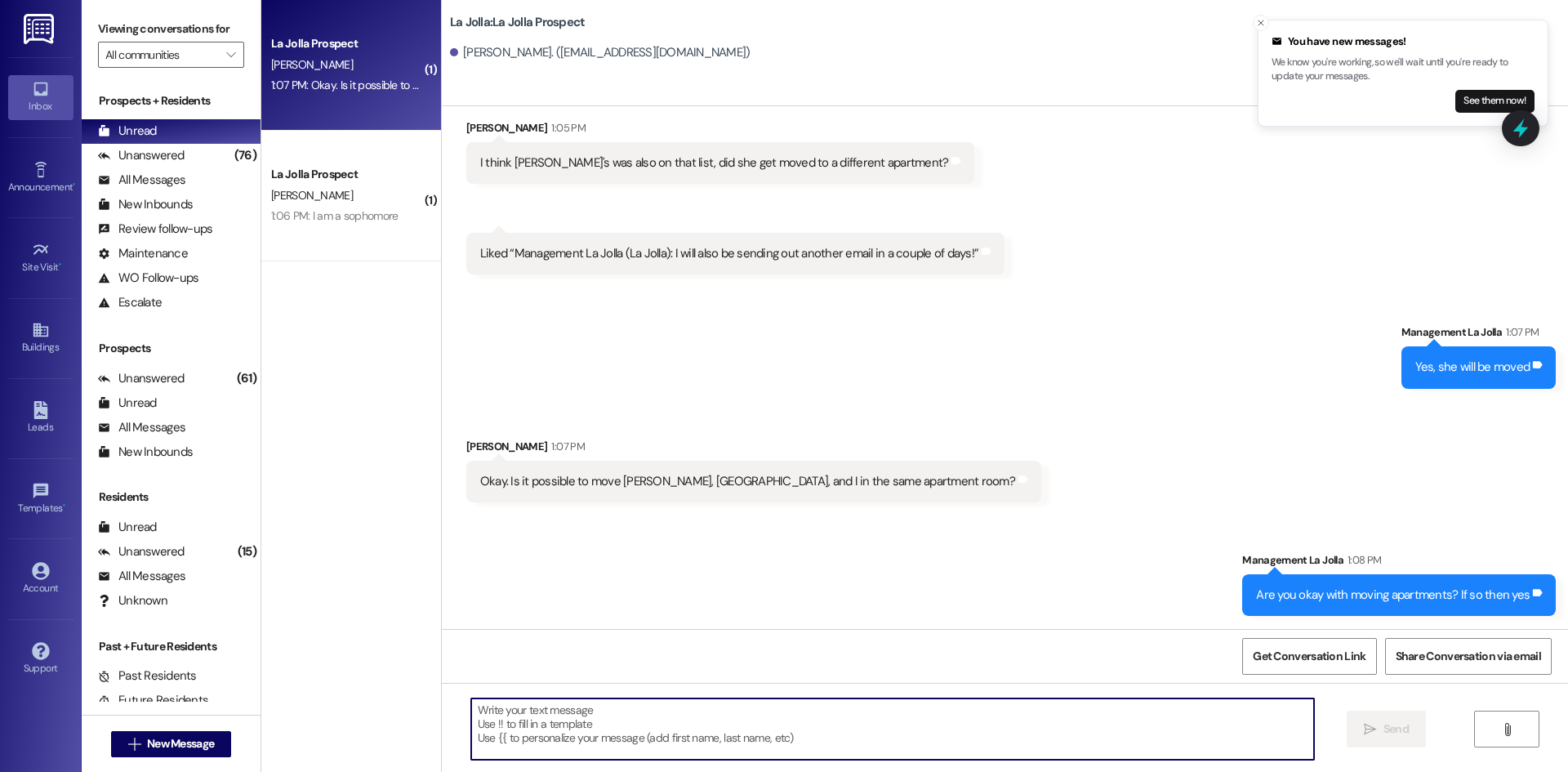
scroll to position [1748, 0]
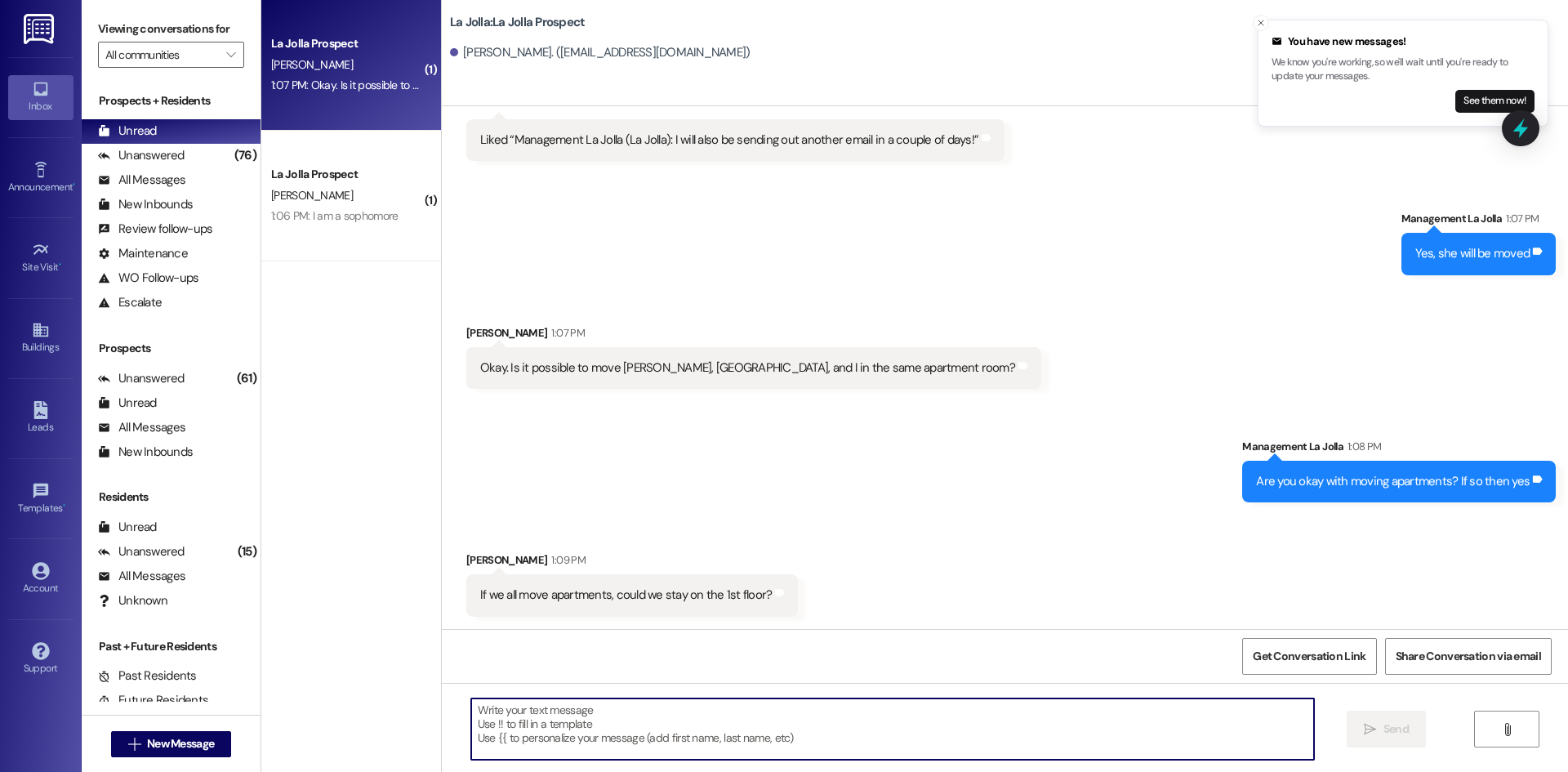
click at [542, 724] on textarea at bounding box center [892, 729] width 843 height 61
type textarea "Yes!"
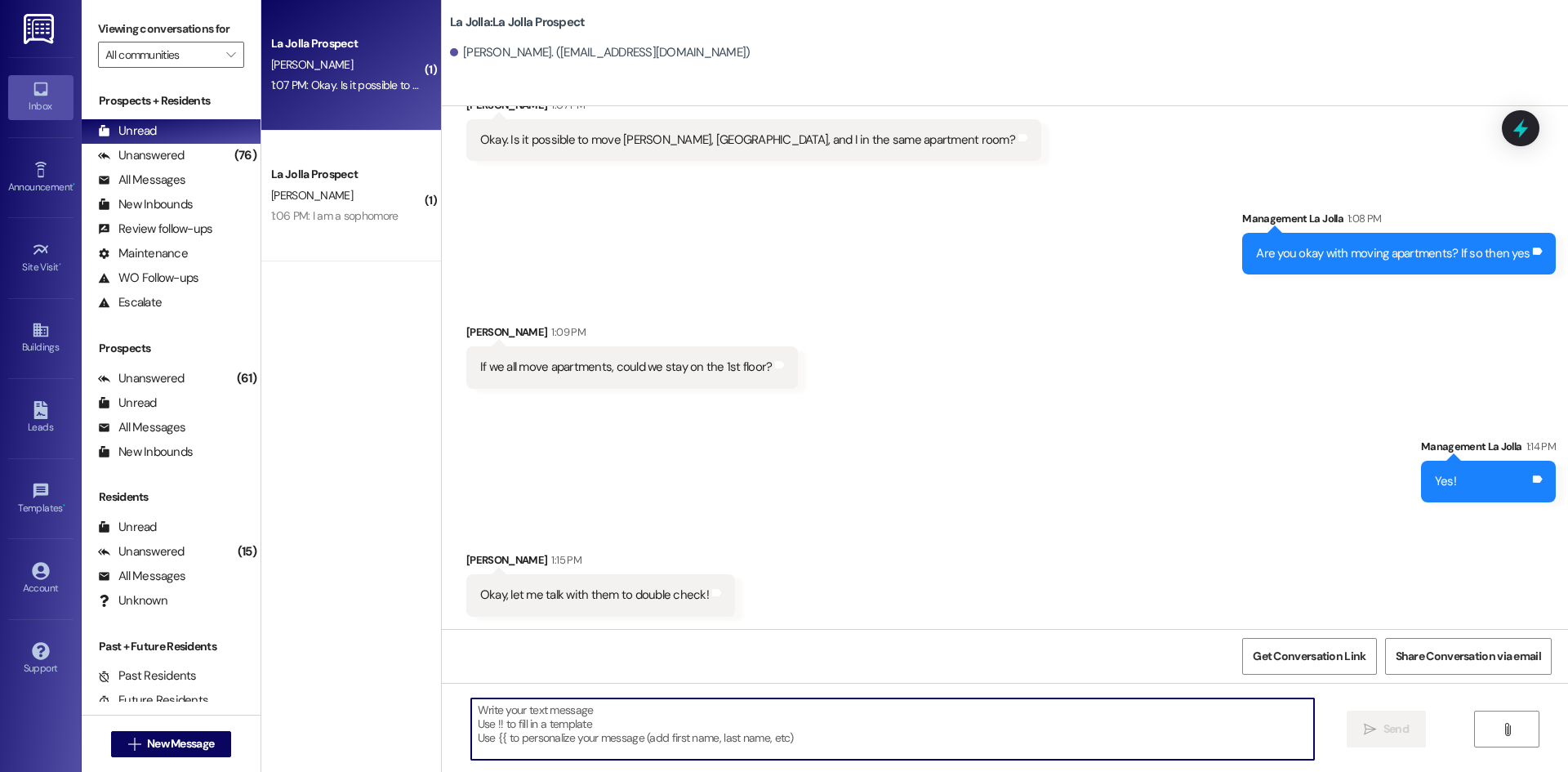
scroll to position [1977, 0]
click at [625, 710] on textarea at bounding box center [892, 729] width 843 height 61
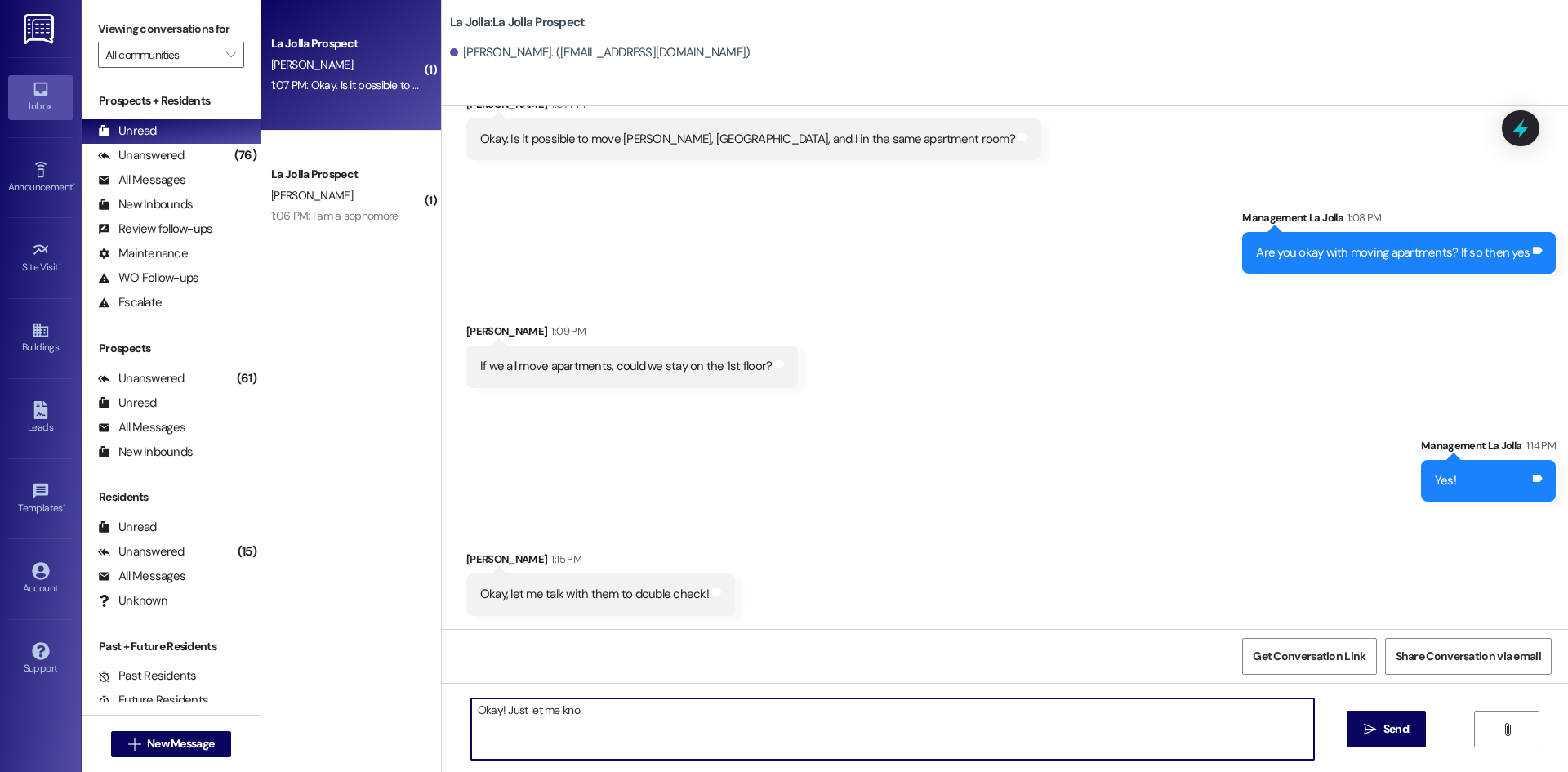
type textarea "Okay! Just let me know"
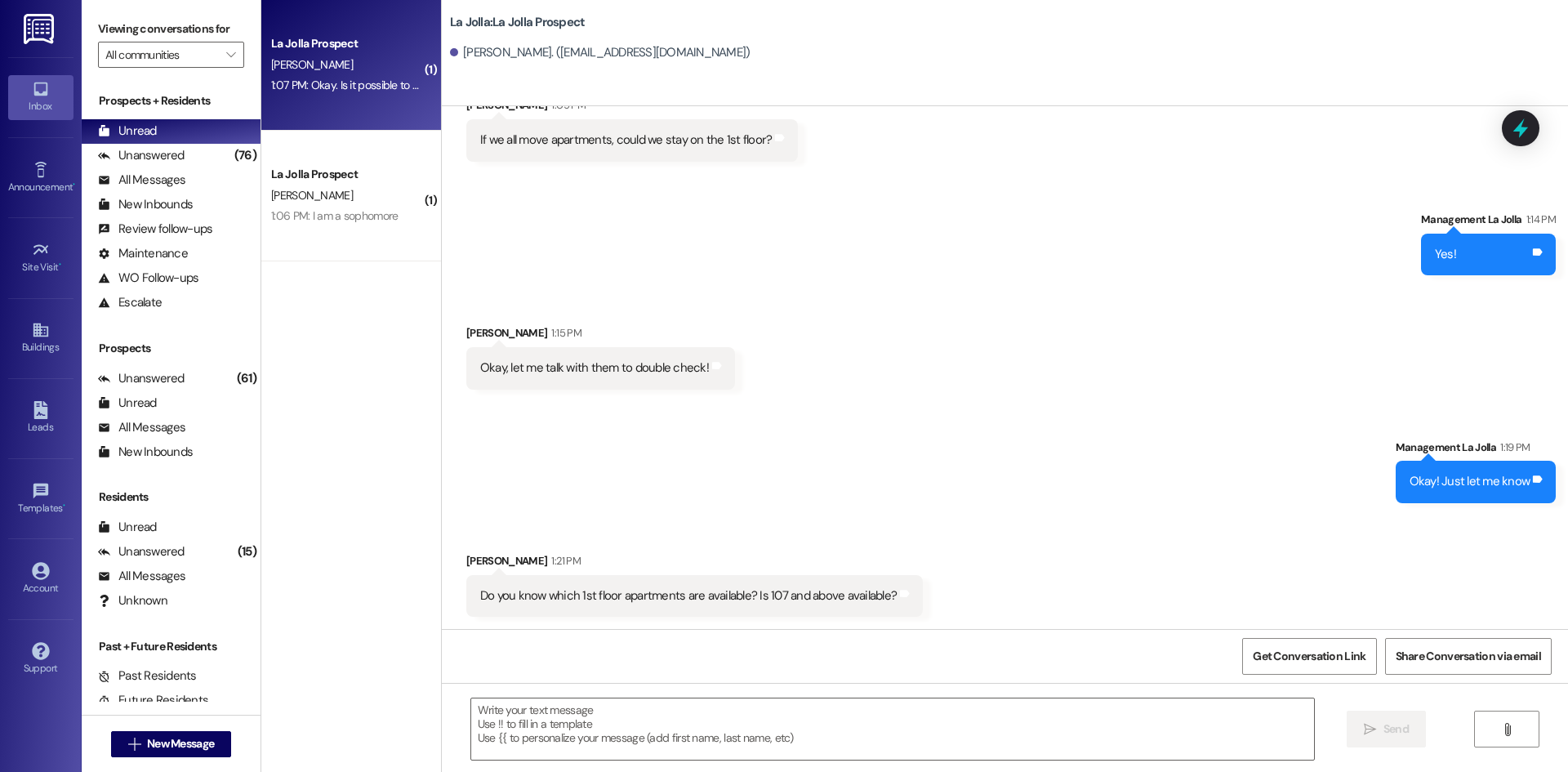
scroll to position [2204, 0]
click at [595, 740] on textarea at bounding box center [892, 729] width 843 height 61
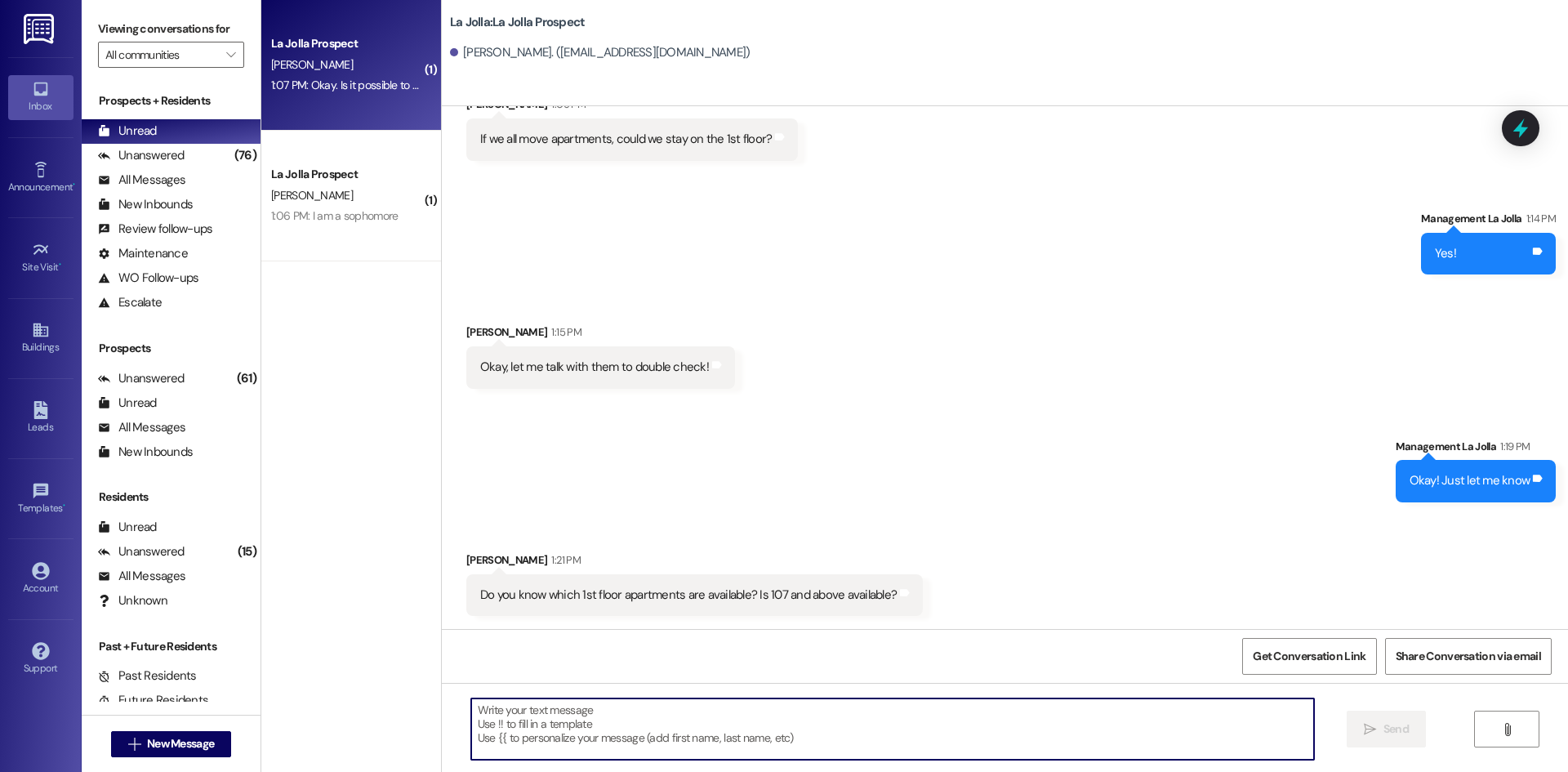
click at [504, 701] on textarea at bounding box center [892, 729] width 843 height 61
type textarea "110 is going to be the one I will be able to move you into"
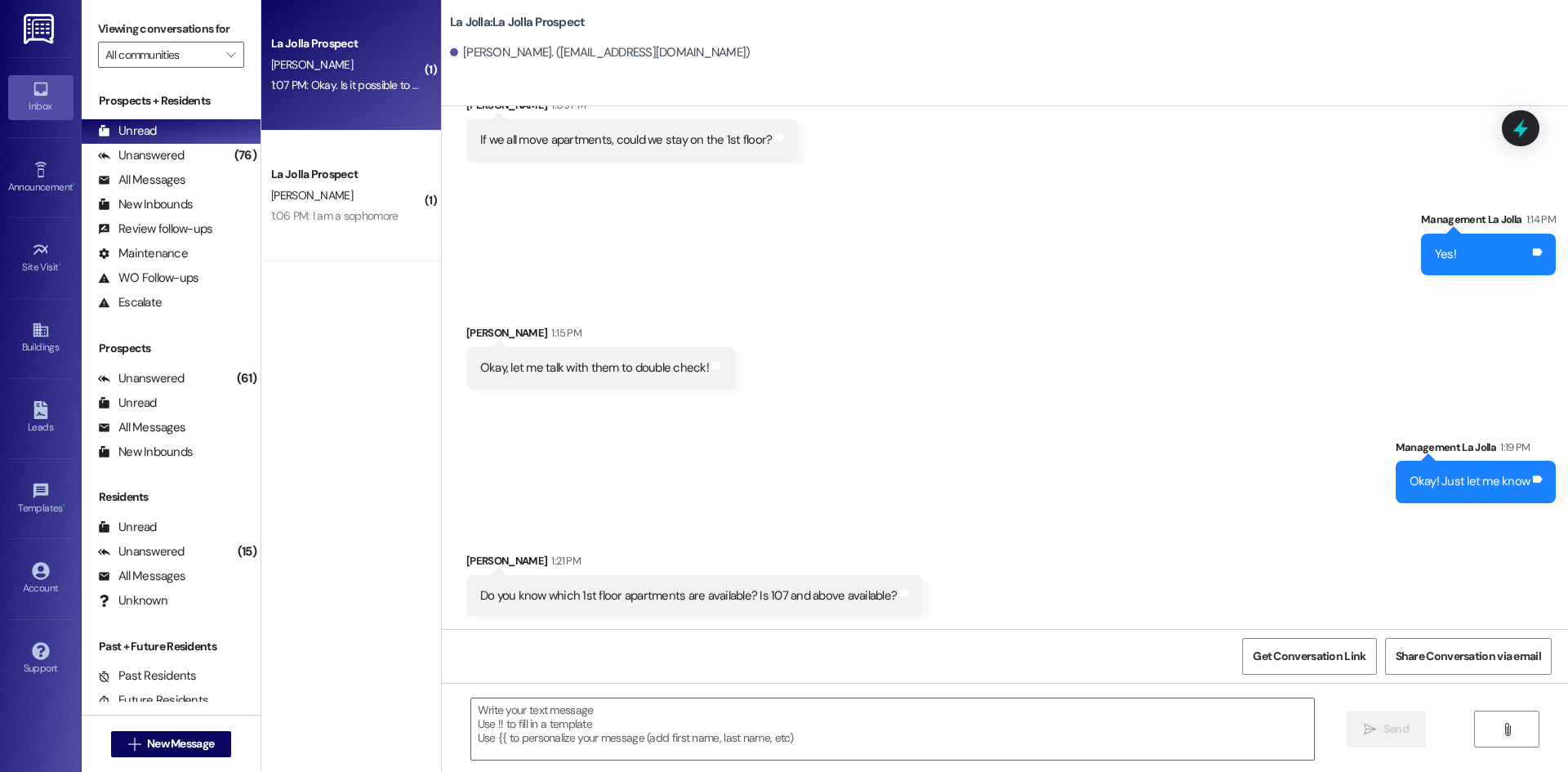
click at [365, 115] on div "La Jolla Prospect [PERSON_NAME] 1:07 PM: Okay. Is it possible to move [PERSON_N…" at bounding box center [351, 65] width 180 height 131
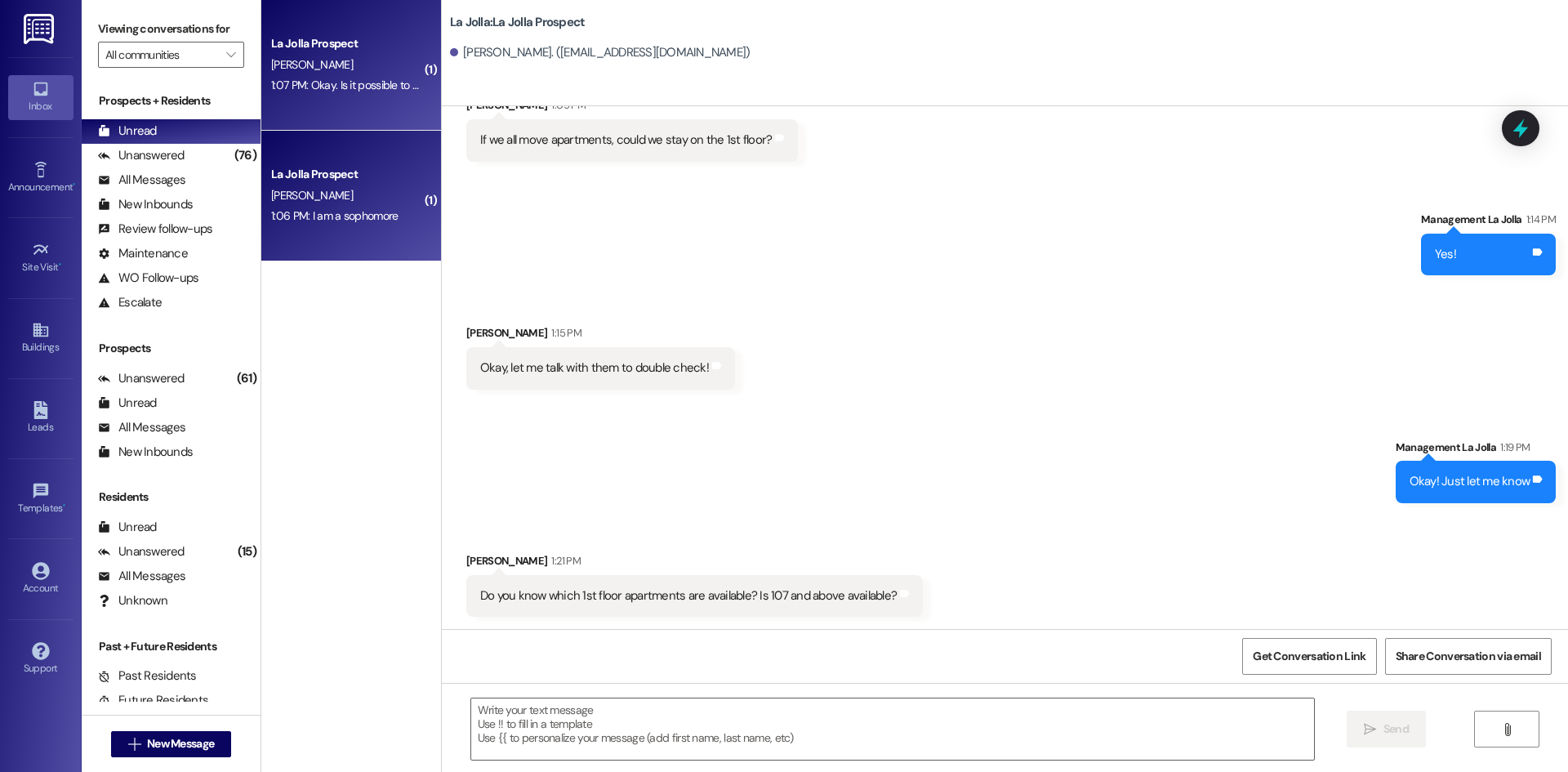
click at [360, 149] on div "La Jolla Prospect [PERSON_NAME] 1:06 PM: I am a sophomore 1:06 PM: I am a sopho…" at bounding box center [351, 196] width 180 height 131
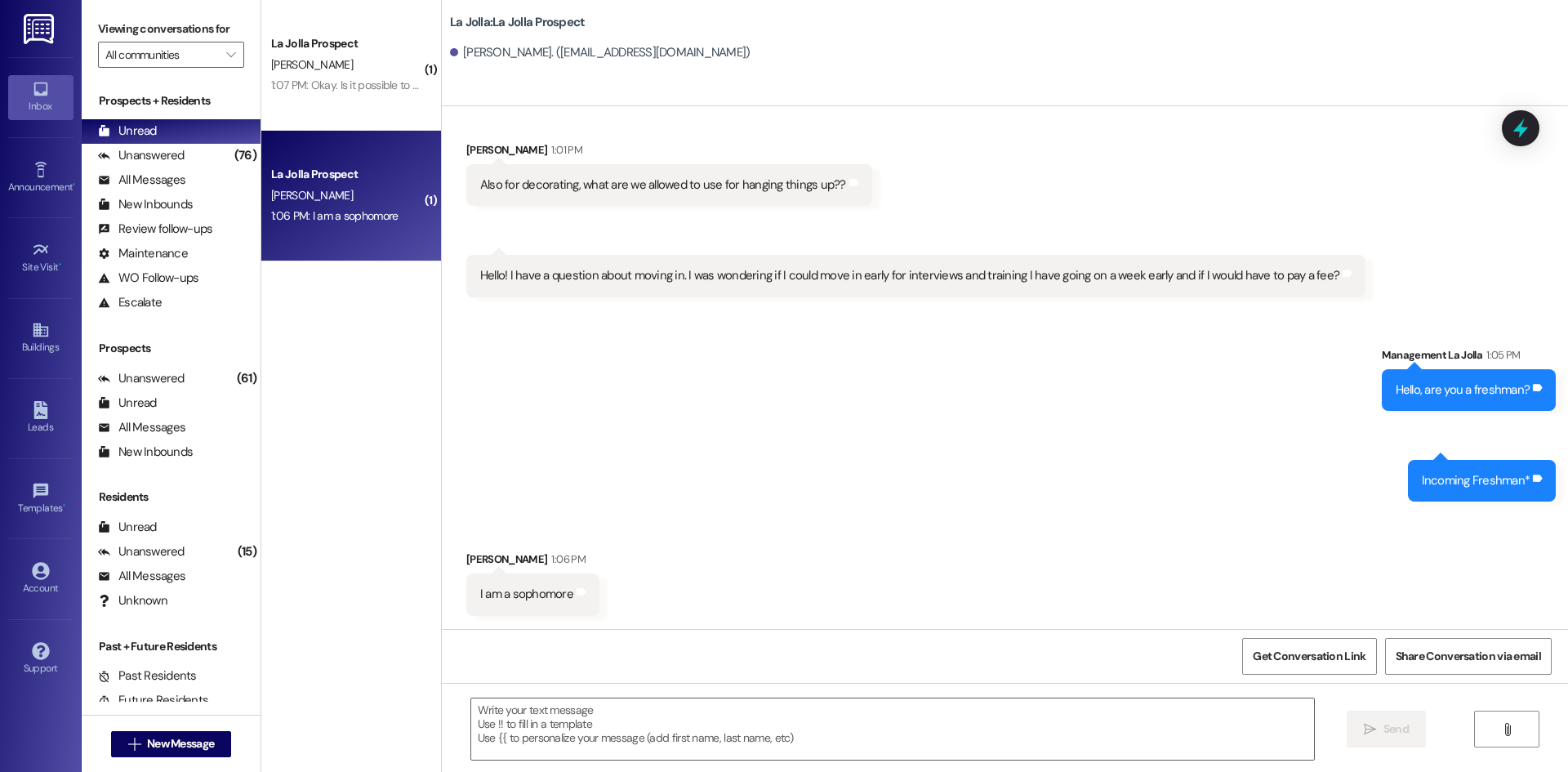
scroll to position [898, 0]
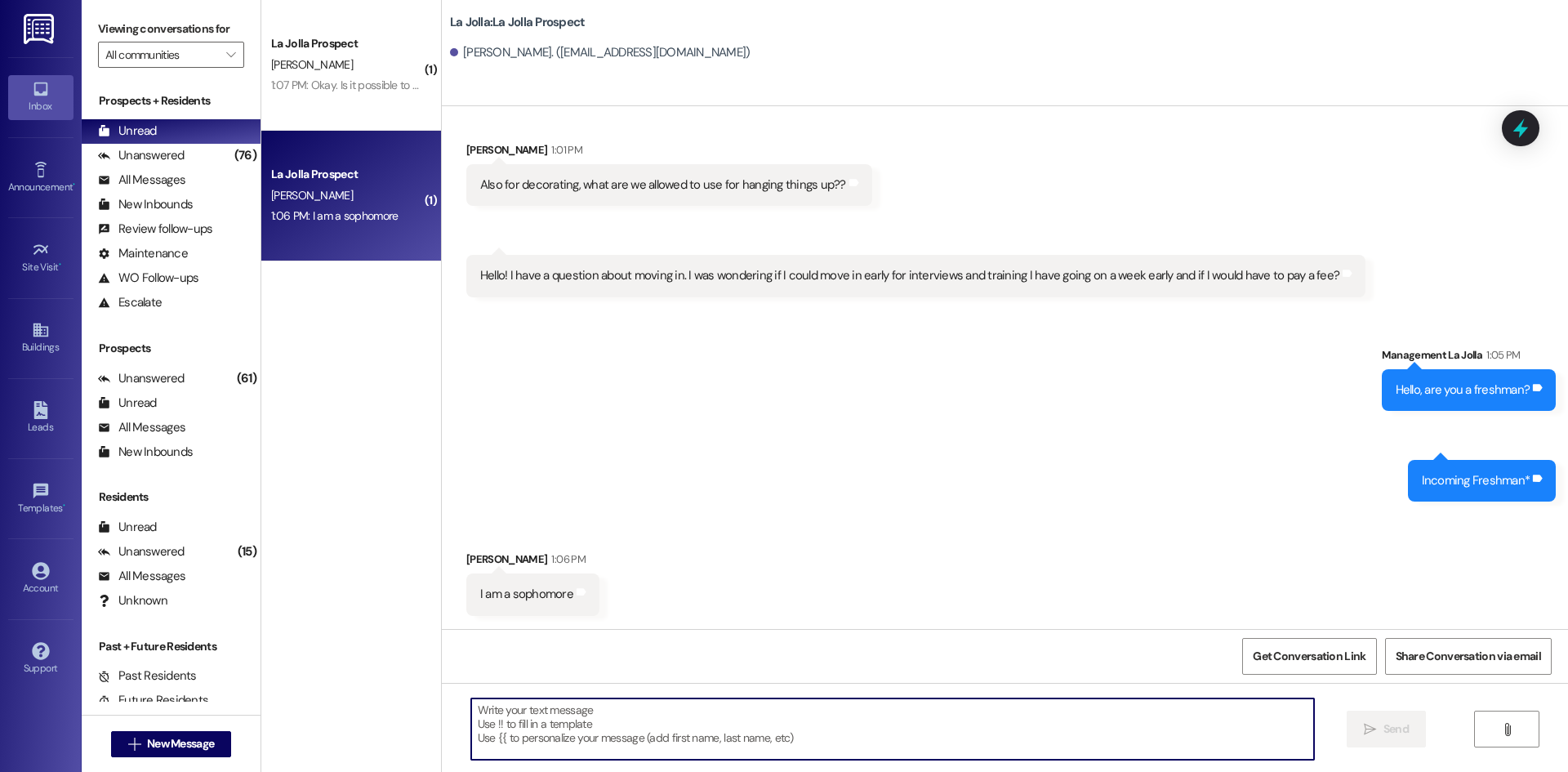
click at [574, 735] on textarea at bounding box center [892, 729] width 843 height 61
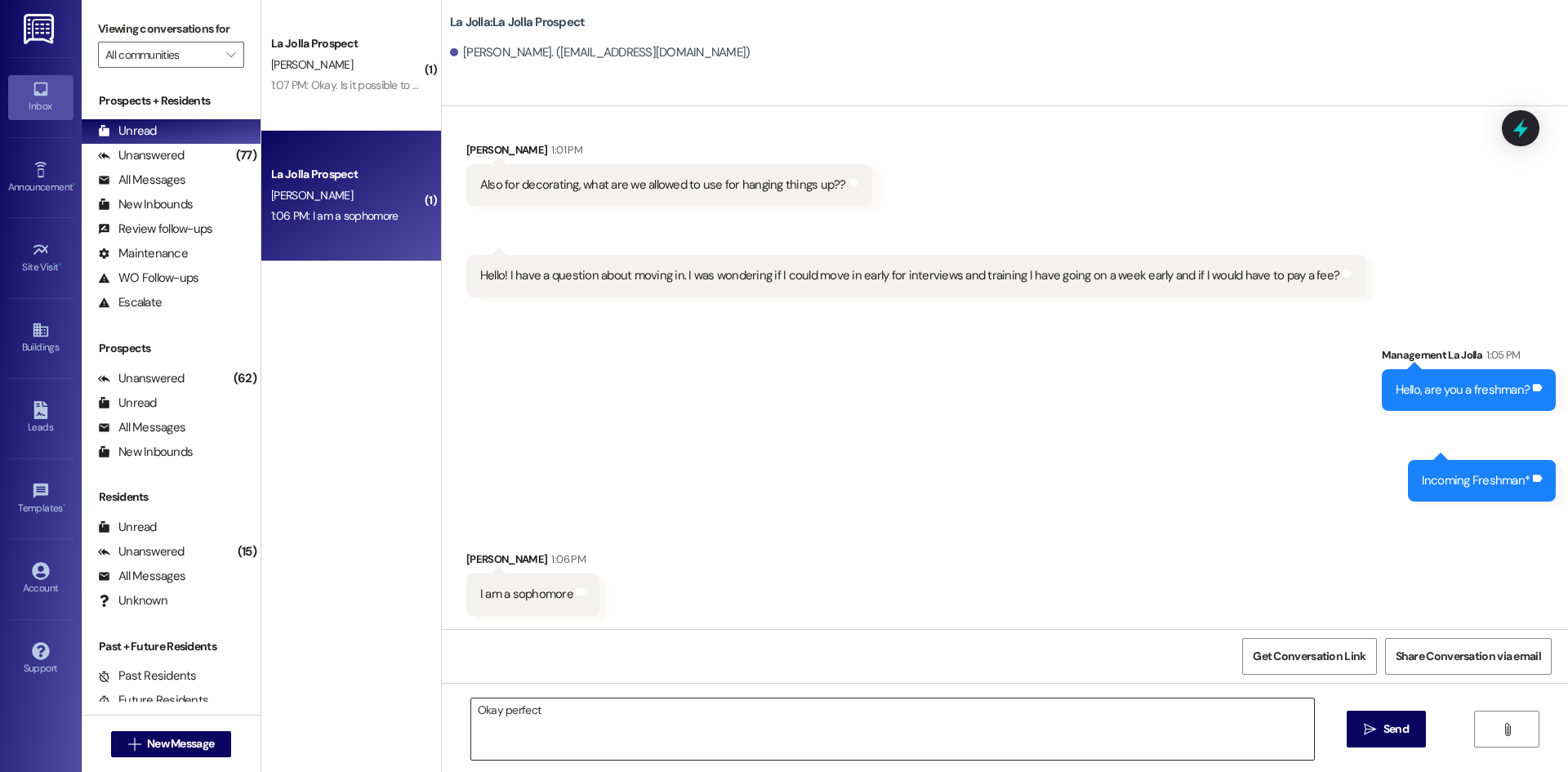
click at [545, 714] on textarea "Okay perfect" at bounding box center [892, 729] width 843 height 61
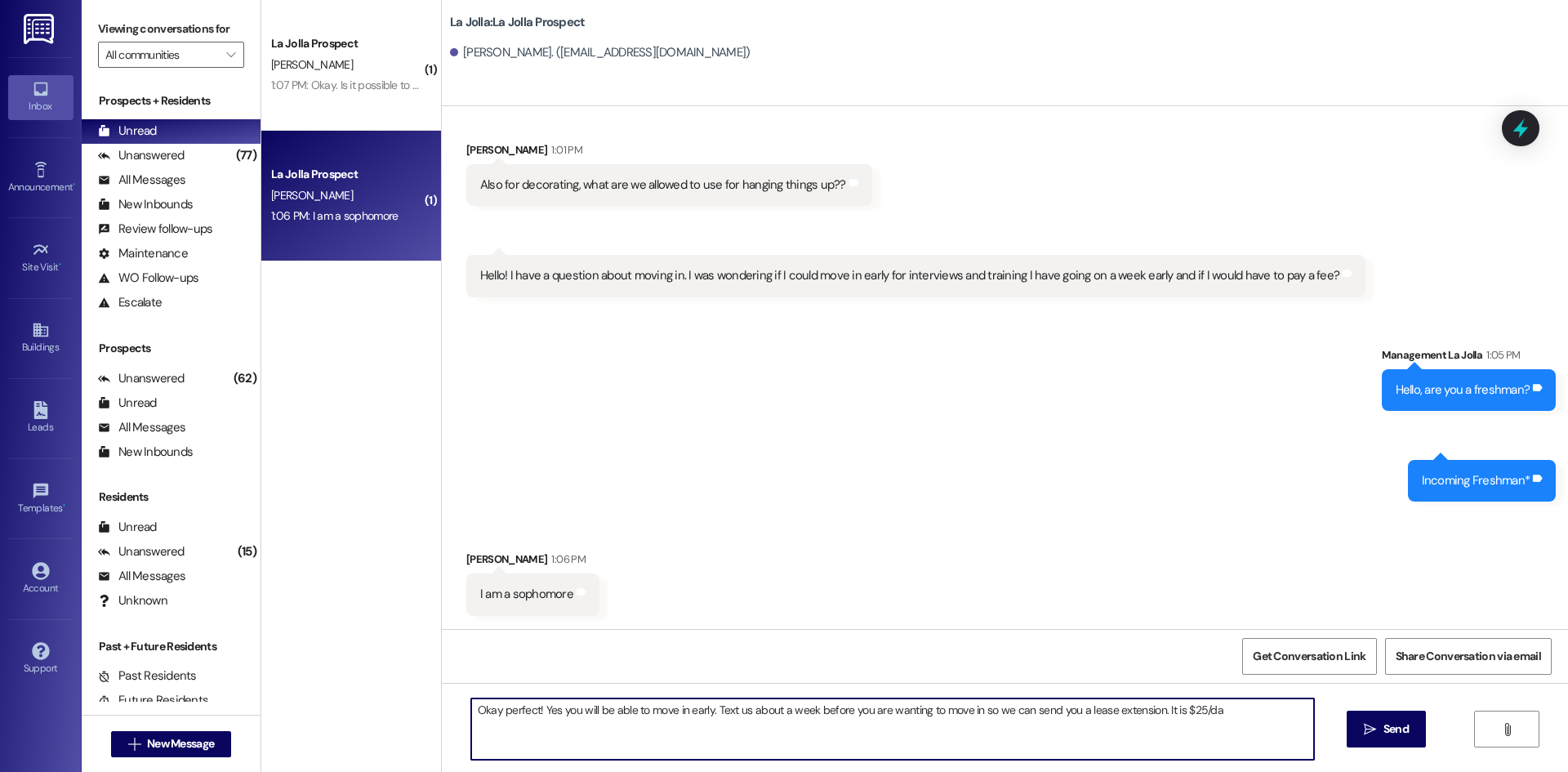
type textarea "Okay perfect! Yes you will be able to move in early. Text us about a week befor…"
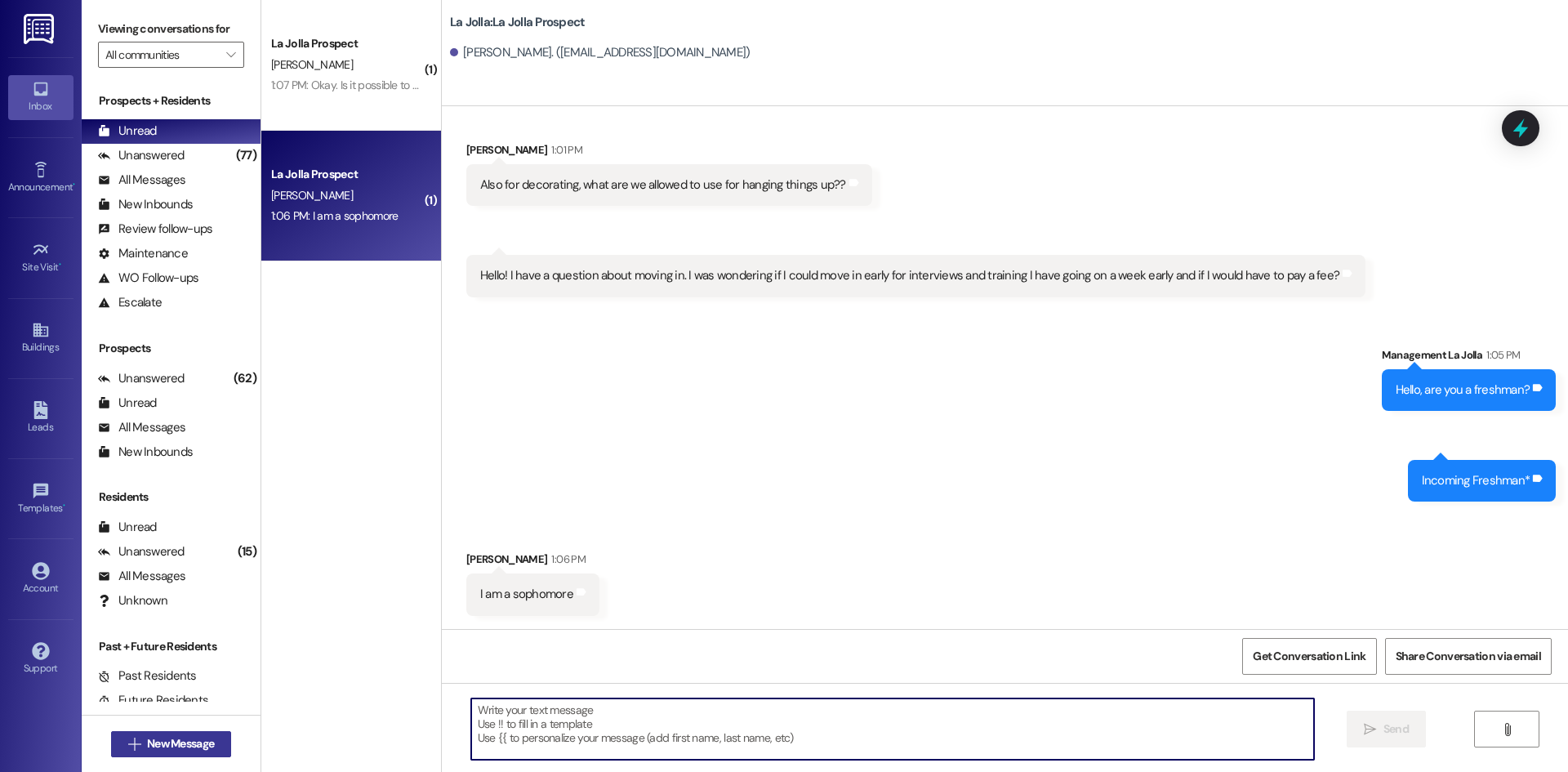
click at [174, 735] on span "New Message" at bounding box center [180, 744] width 67 height 17
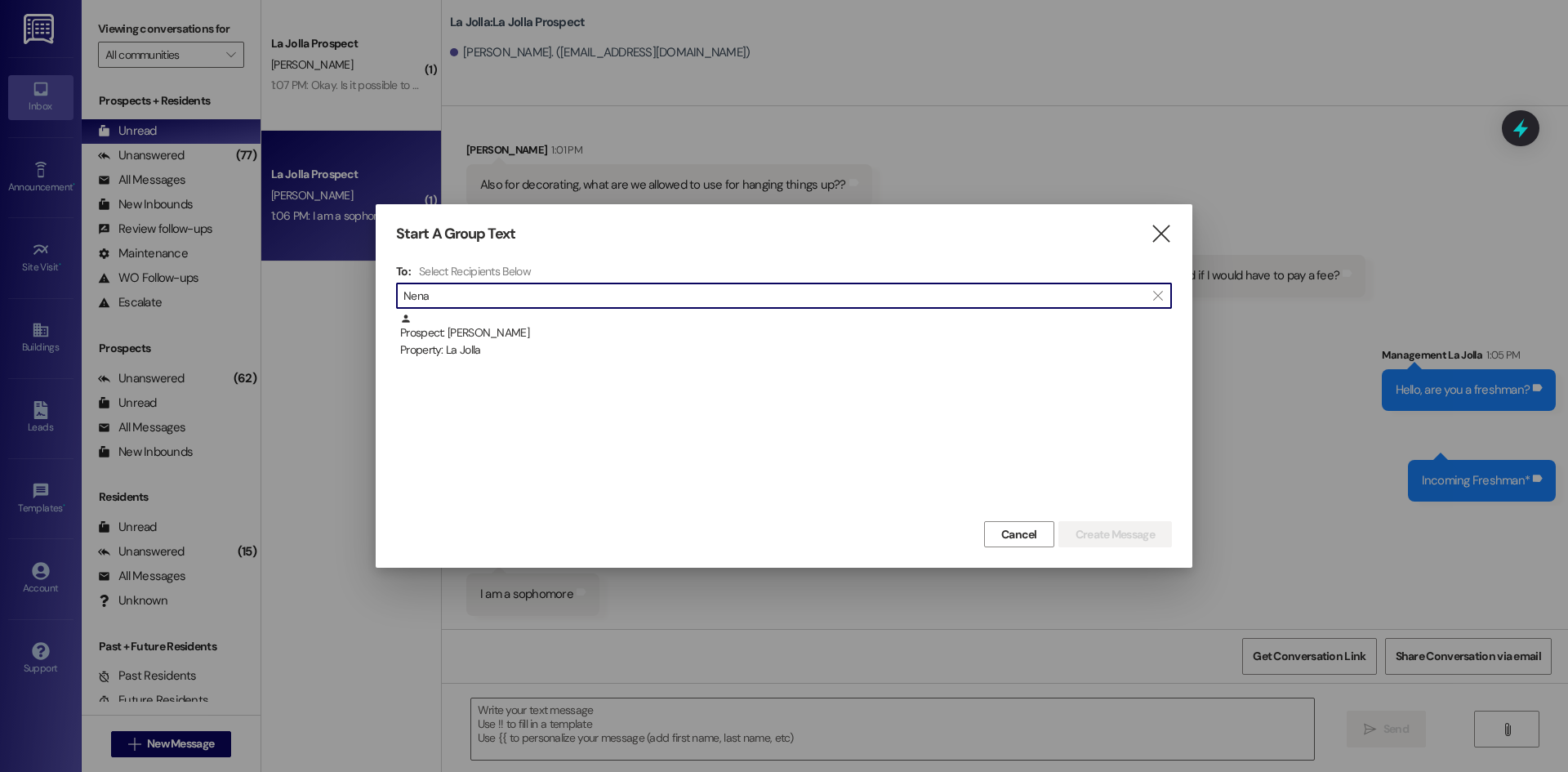
type input "Nena"
click at [474, 318] on div "Prospect: [PERSON_NAME] Property: [GEOGRAPHIC_DATA]" at bounding box center [785, 336] width 772 height 47
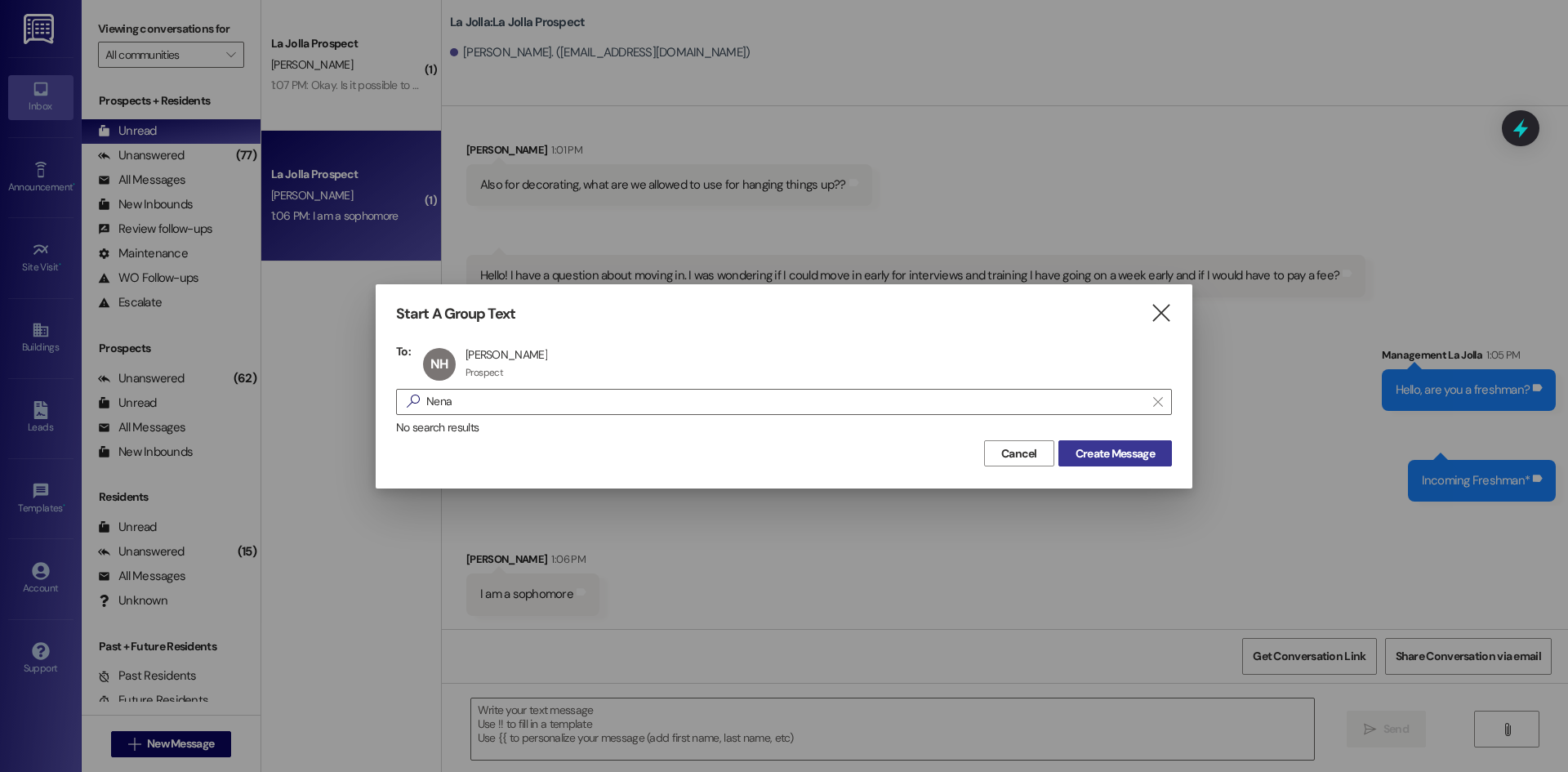
click at [1119, 451] on span "Create Message" at bounding box center [1115, 453] width 79 height 17
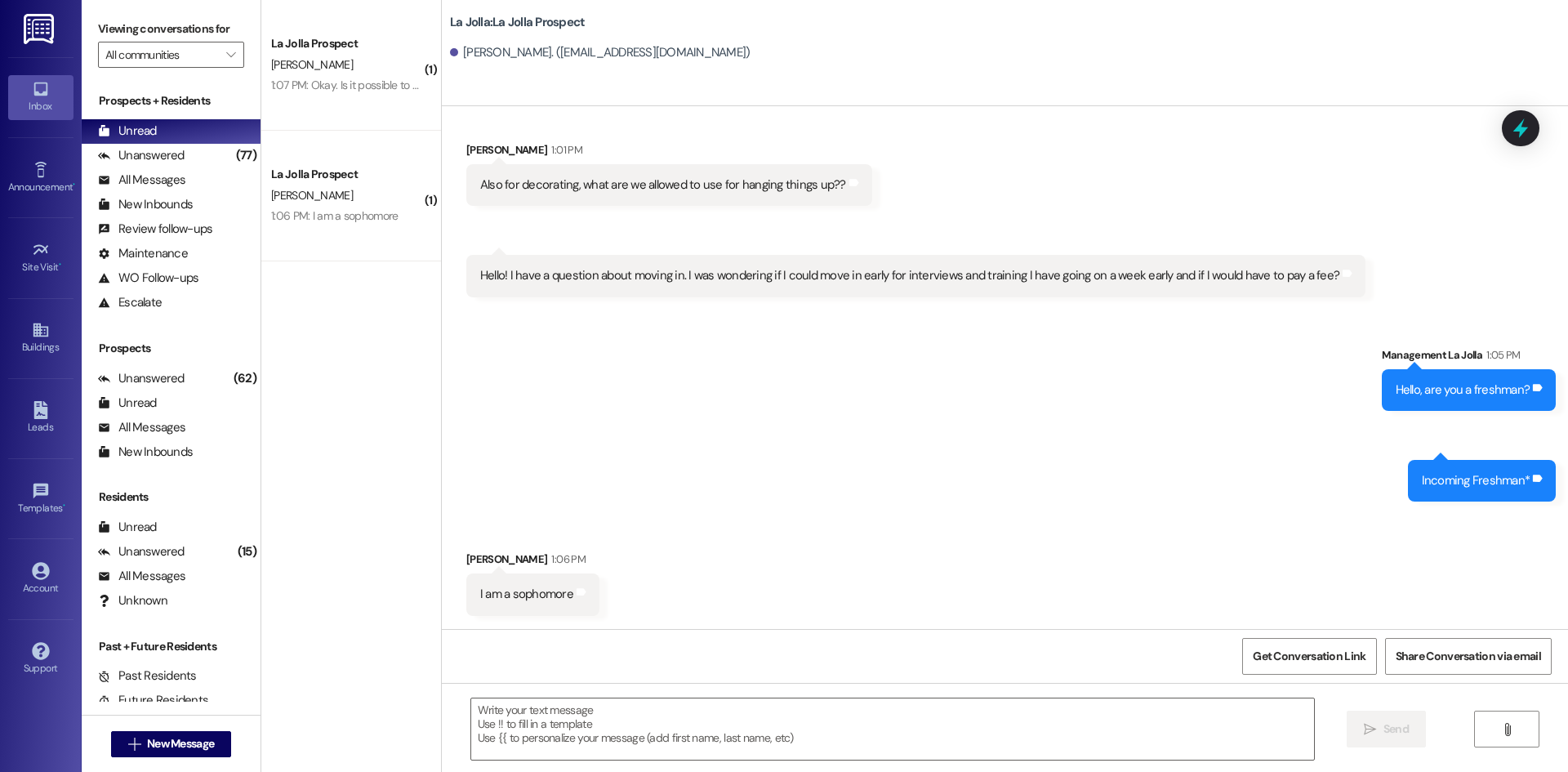
scroll to position [0, 0]
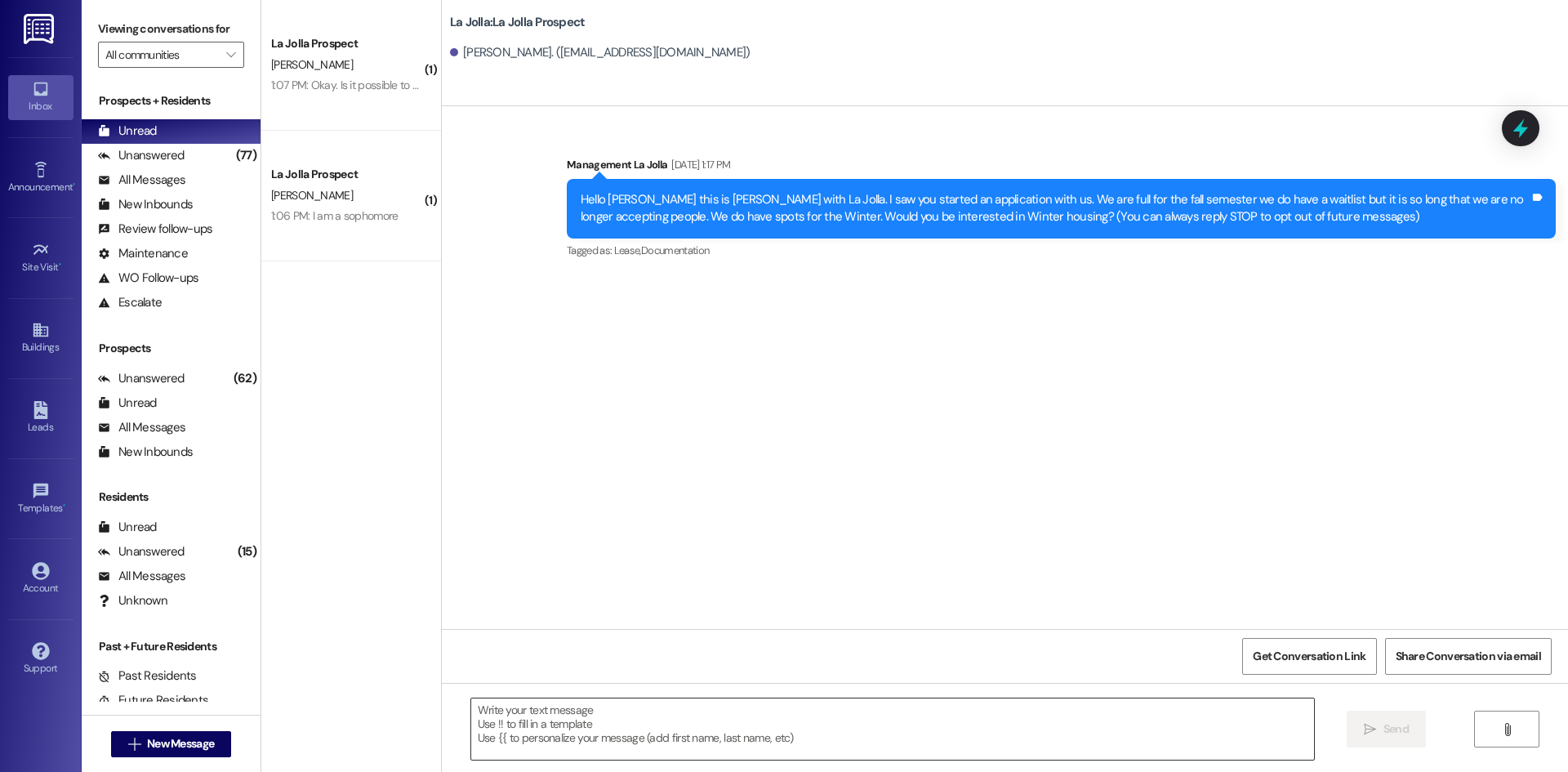
click at [507, 721] on textarea at bounding box center [892, 729] width 843 height 61
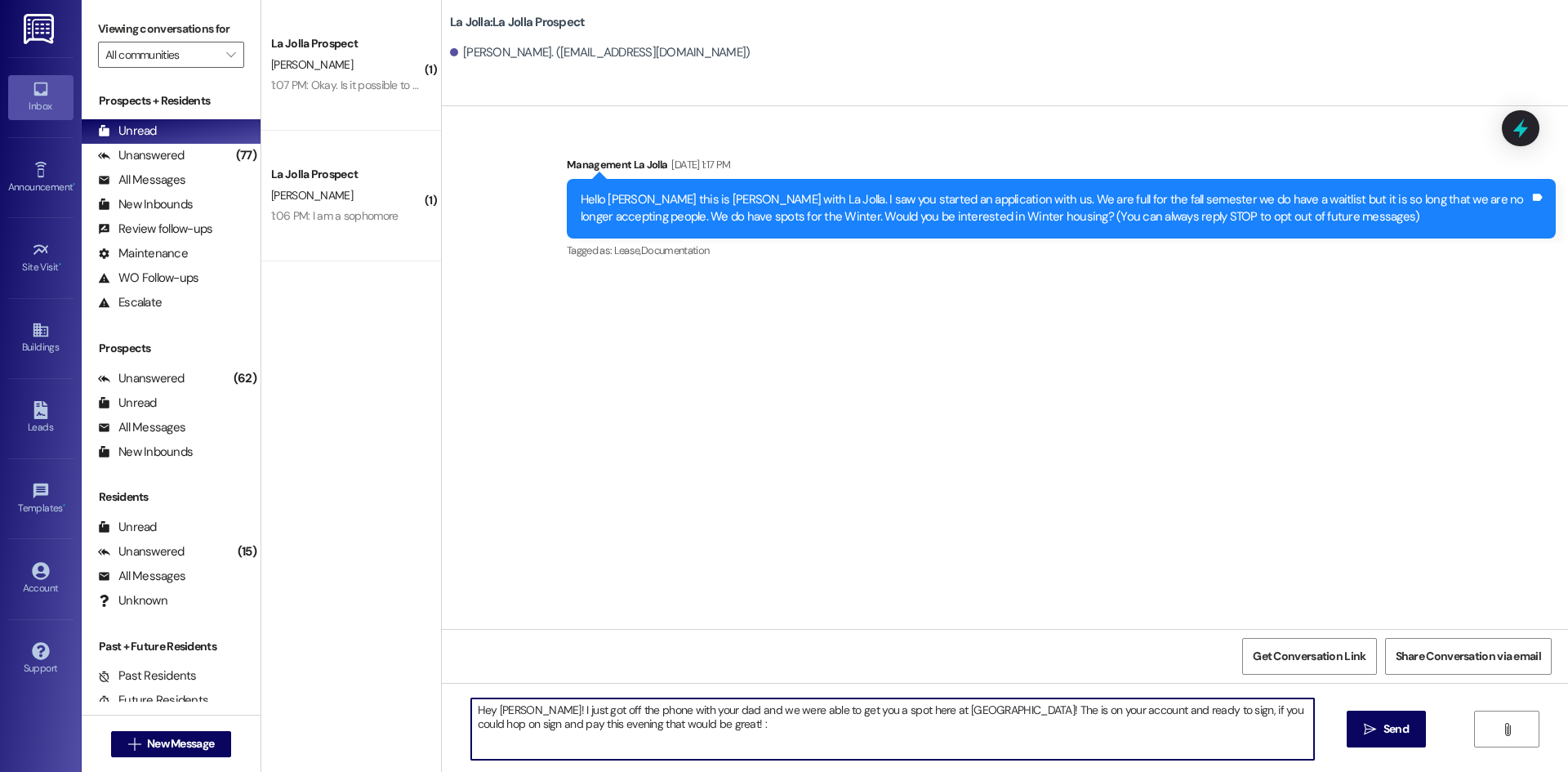
type textarea "Hey [PERSON_NAME]! I just got off the phone with your dad and we were able to g…"
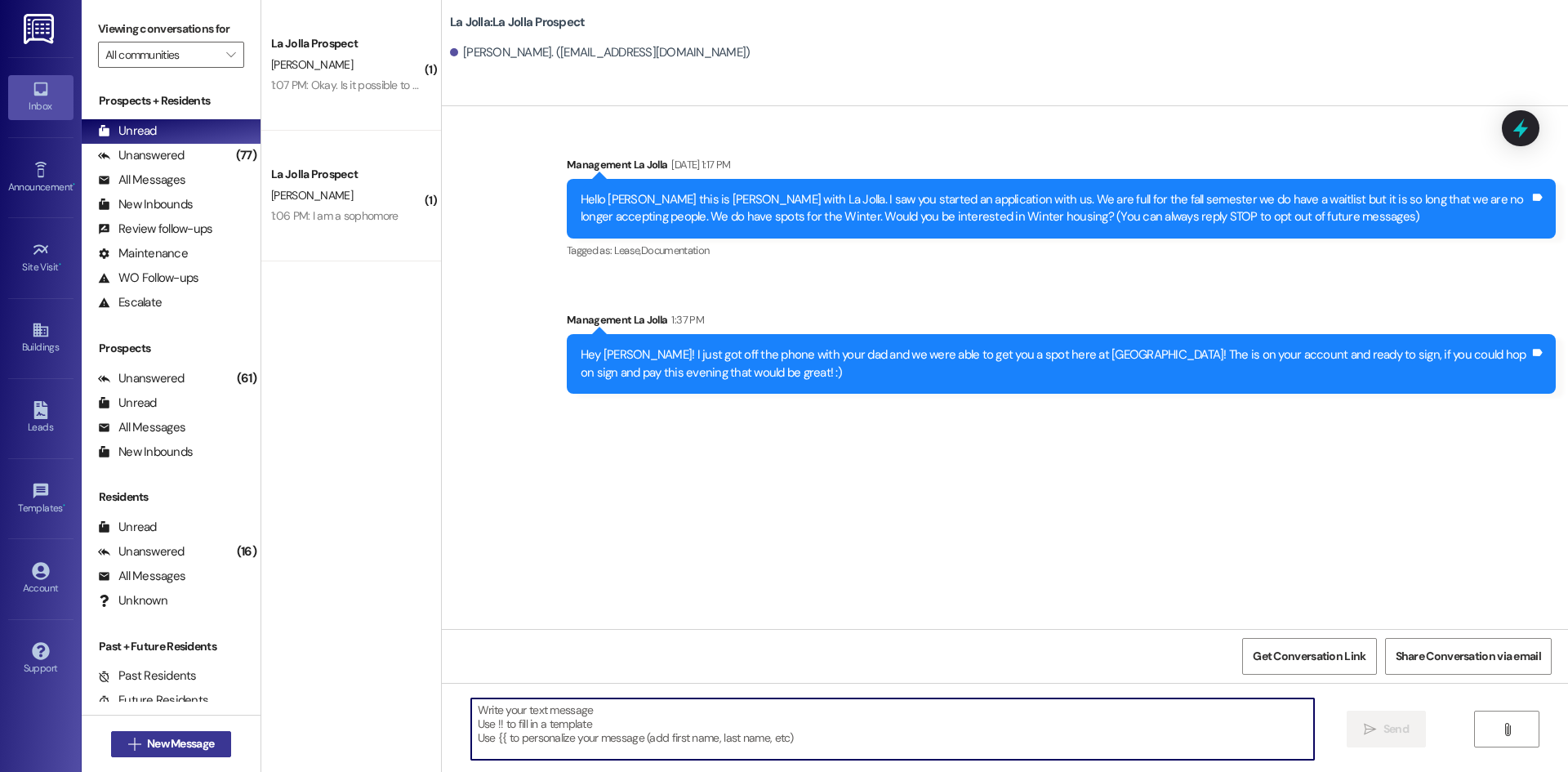
click at [174, 738] on span "New Message" at bounding box center [180, 744] width 67 height 17
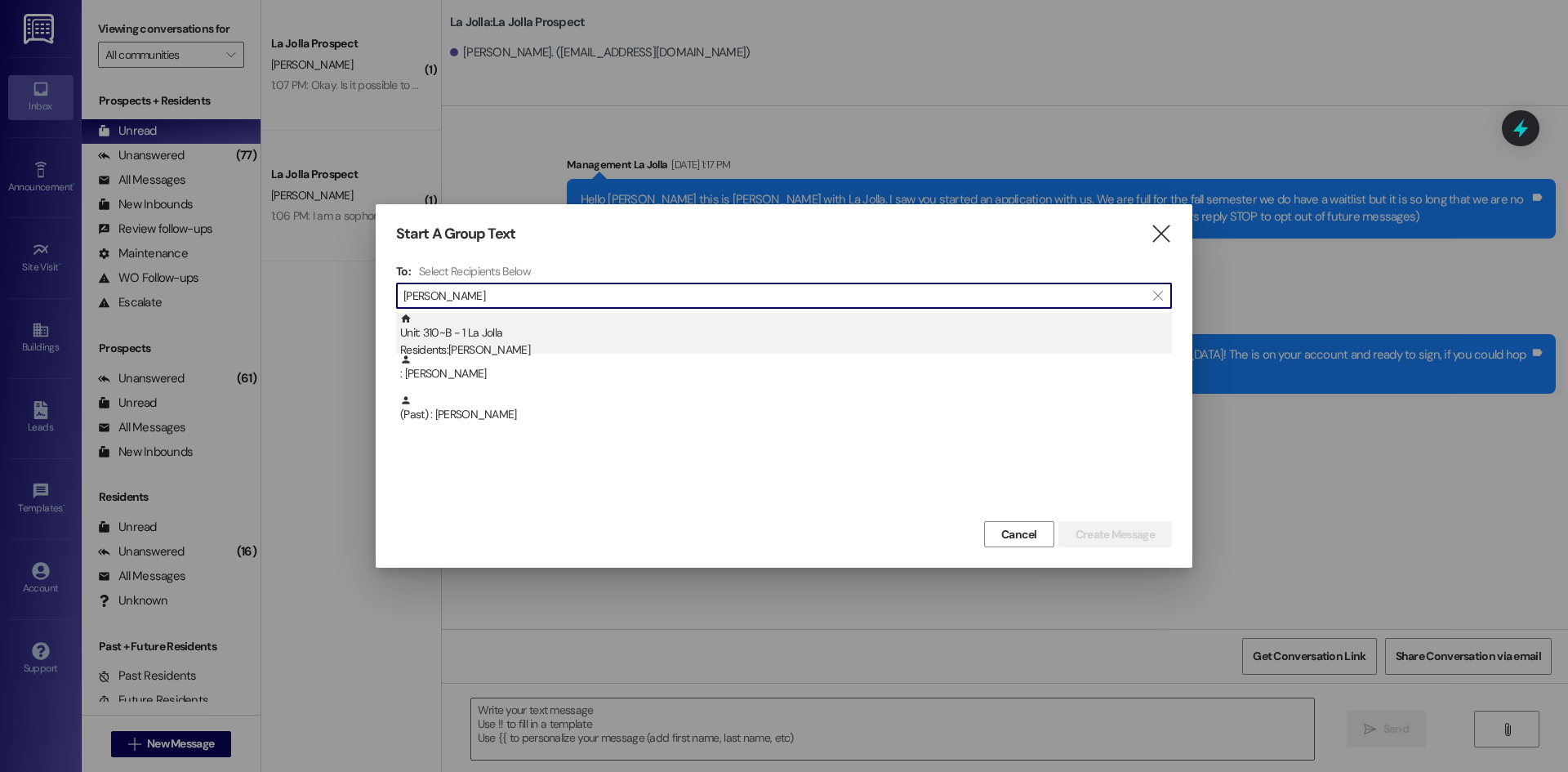
type input "[PERSON_NAME]"
click at [491, 344] on div "Residents: [PERSON_NAME]" at bounding box center [785, 350] width 772 height 17
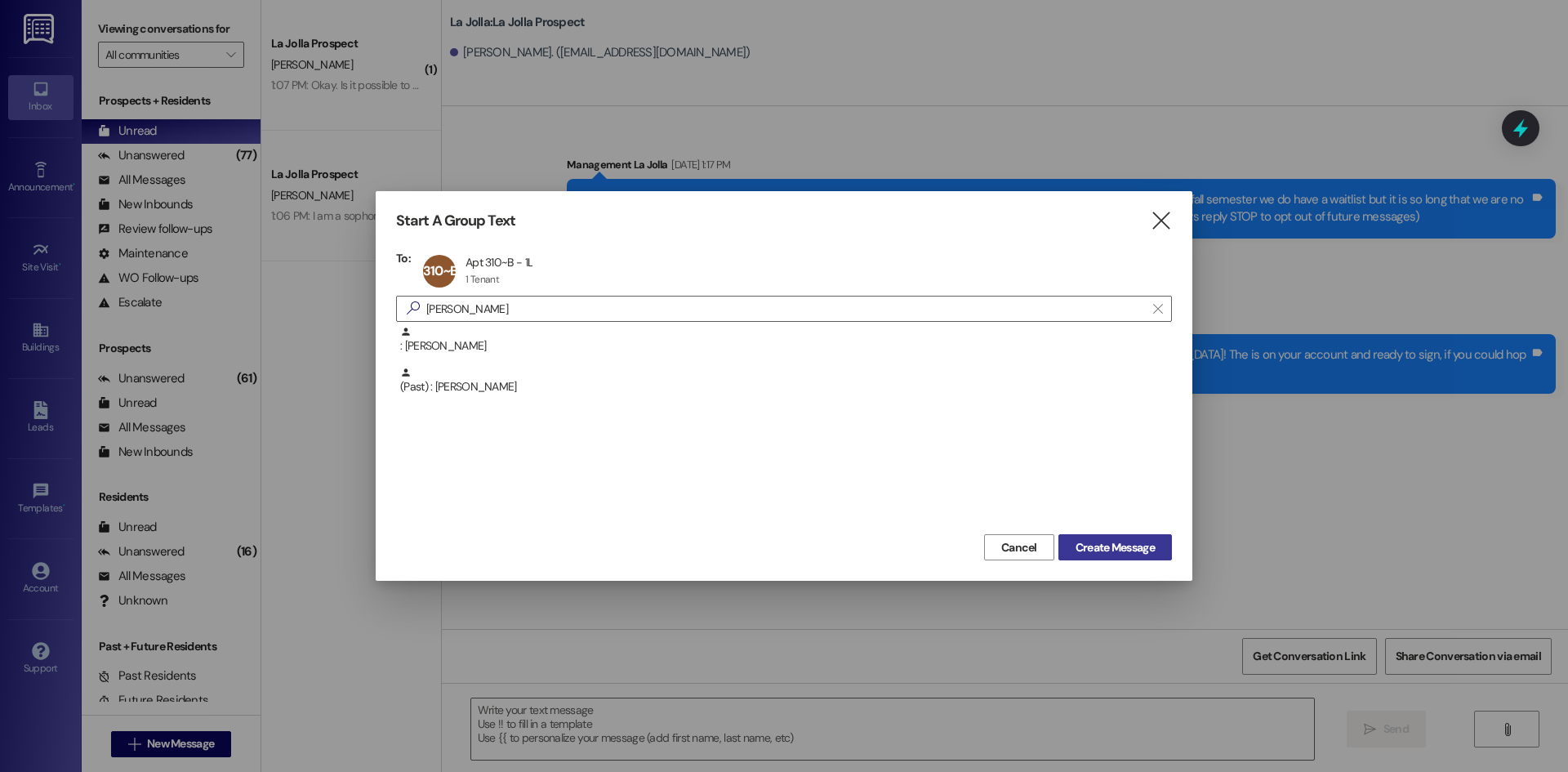
click at [1146, 545] on span "Create Message" at bounding box center [1115, 547] width 79 height 17
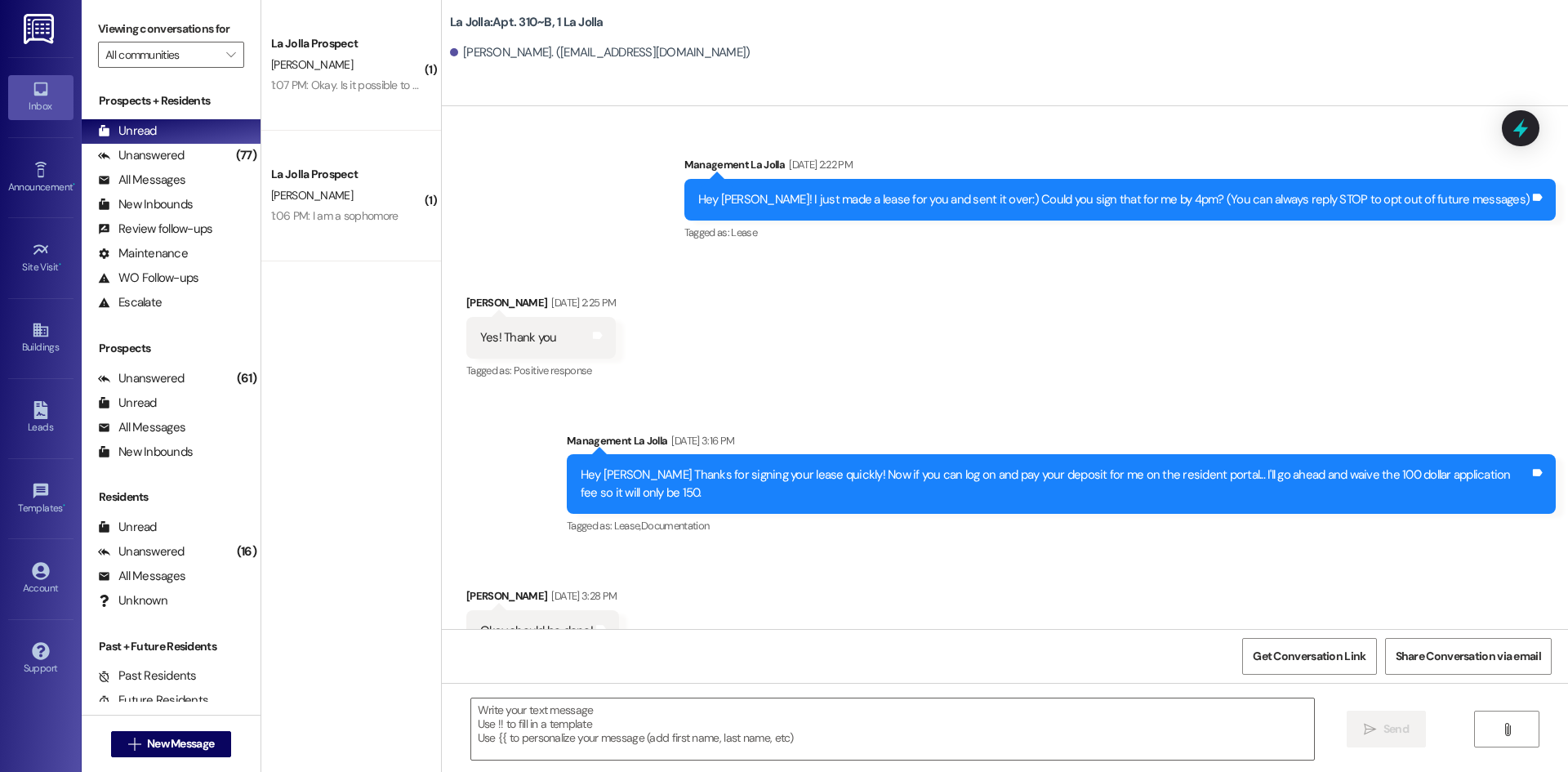
scroll to position [14992, 0]
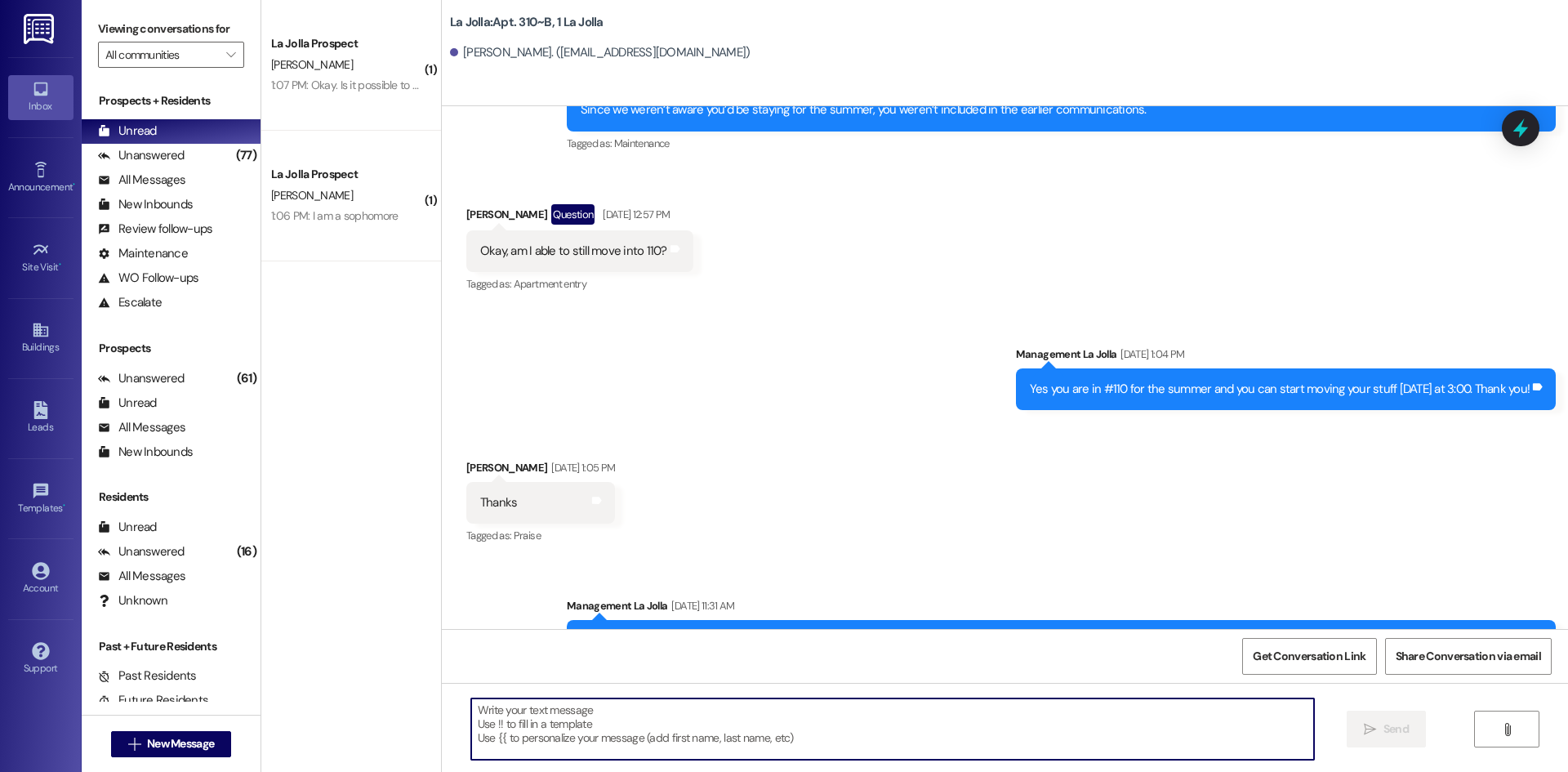
click at [611, 714] on textarea at bounding box center [892, 729] width 843 height 61
type textarea "Hey [PERSON_NAME], are you still looking for housing for the fall?"
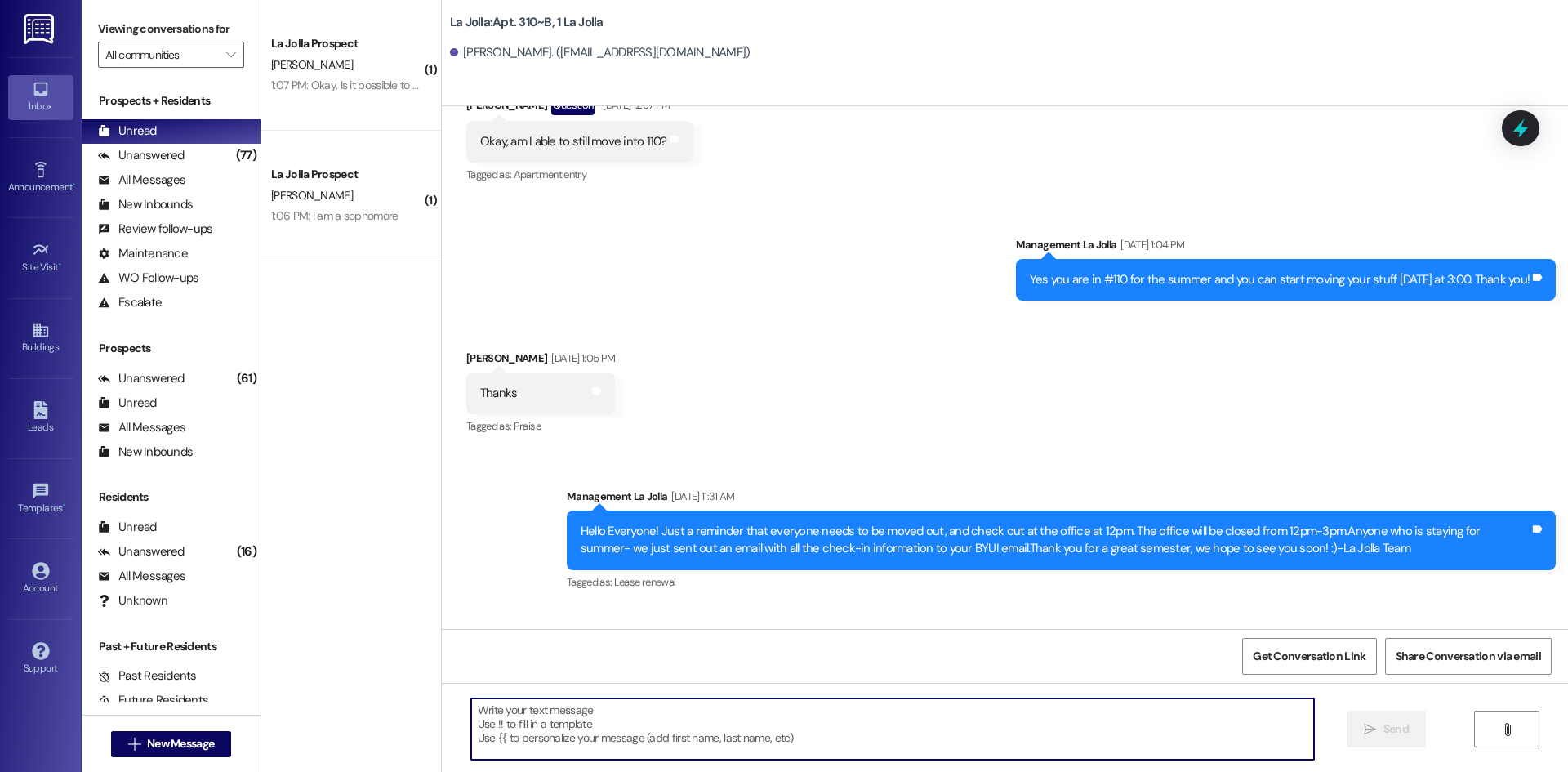
scroll to position [15106, 0]
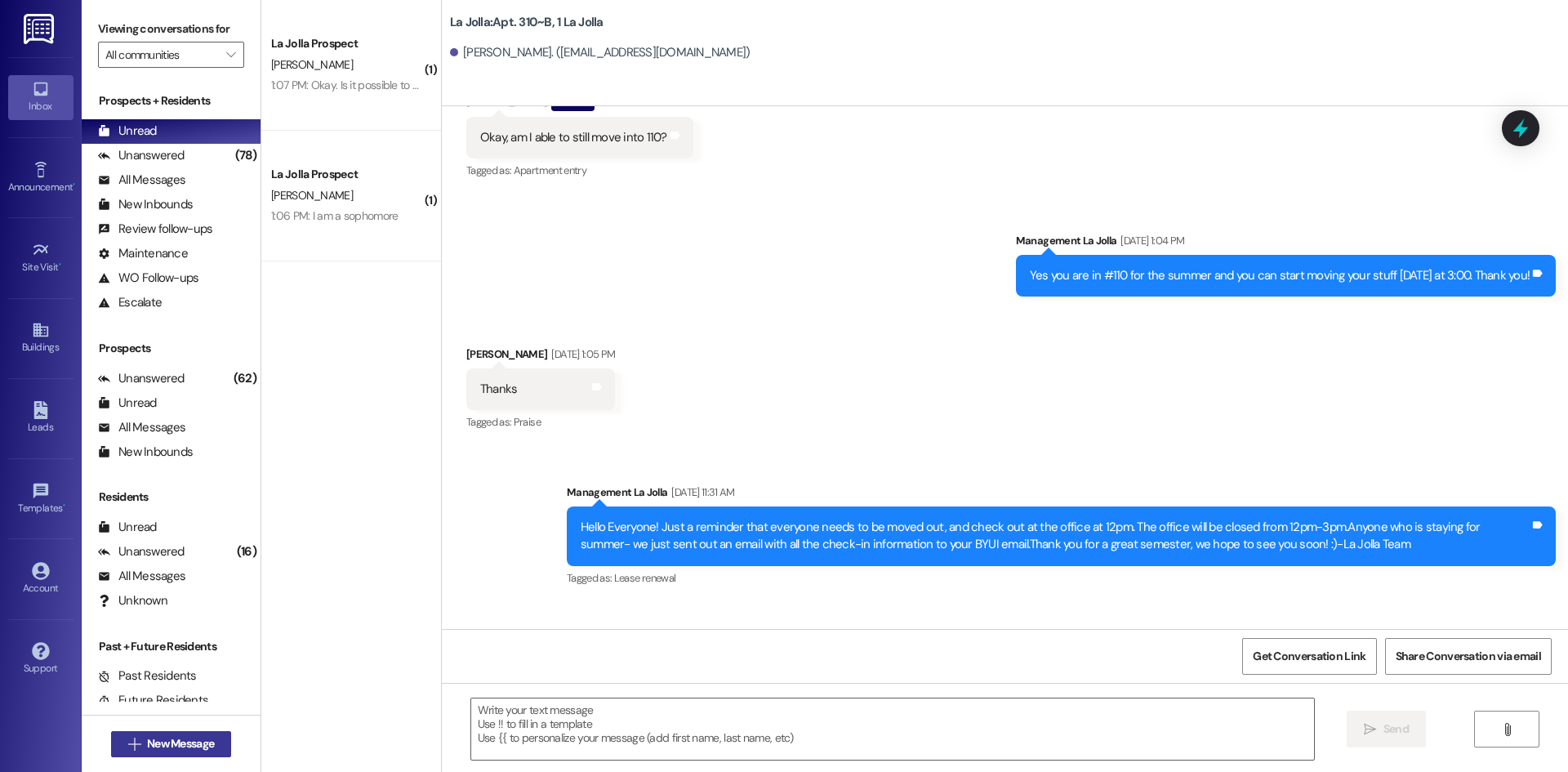
click at [152, 743] on span "New Message" at bounding box center [180, 744] width 67 height 17
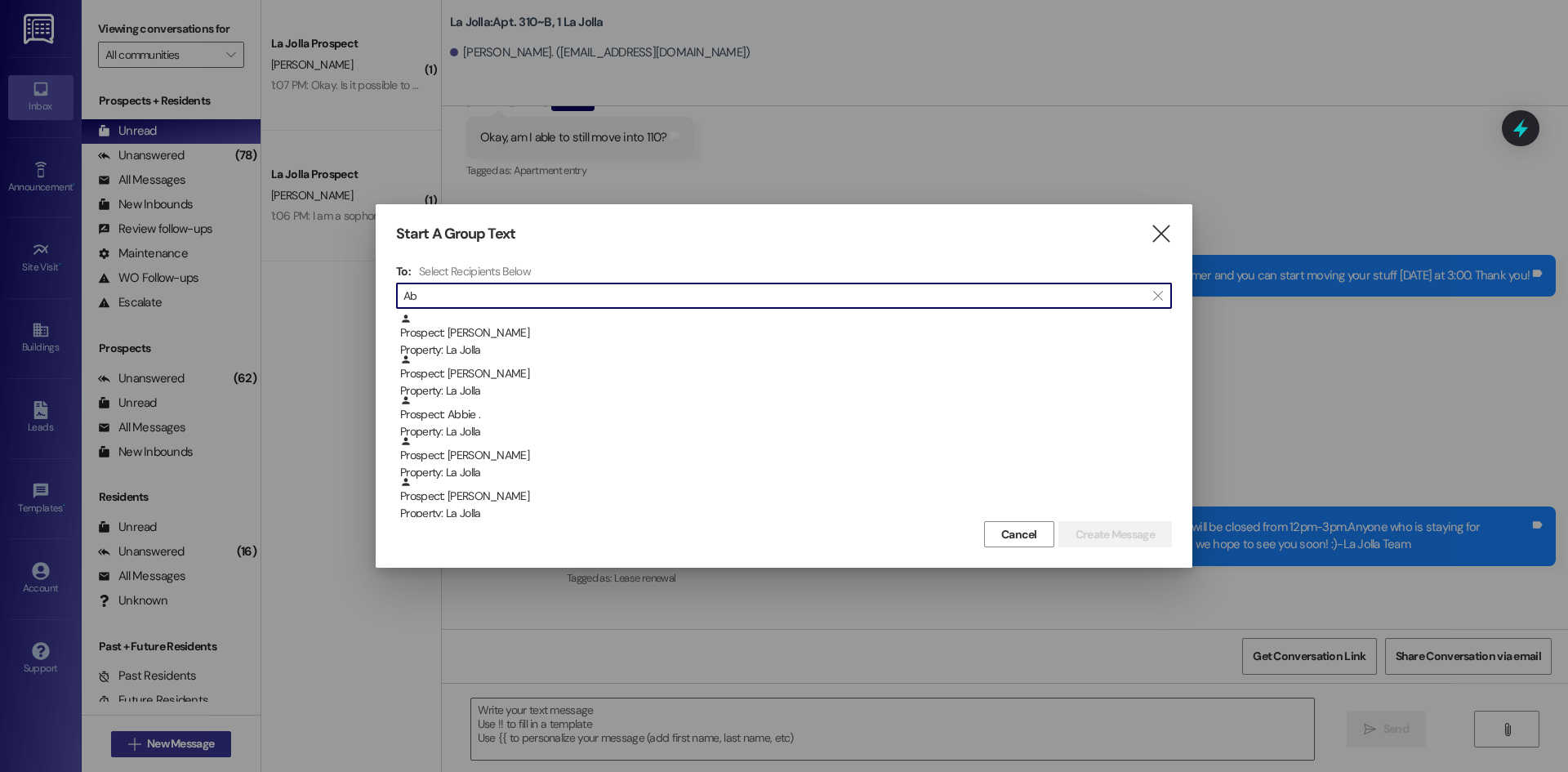
type input "A"
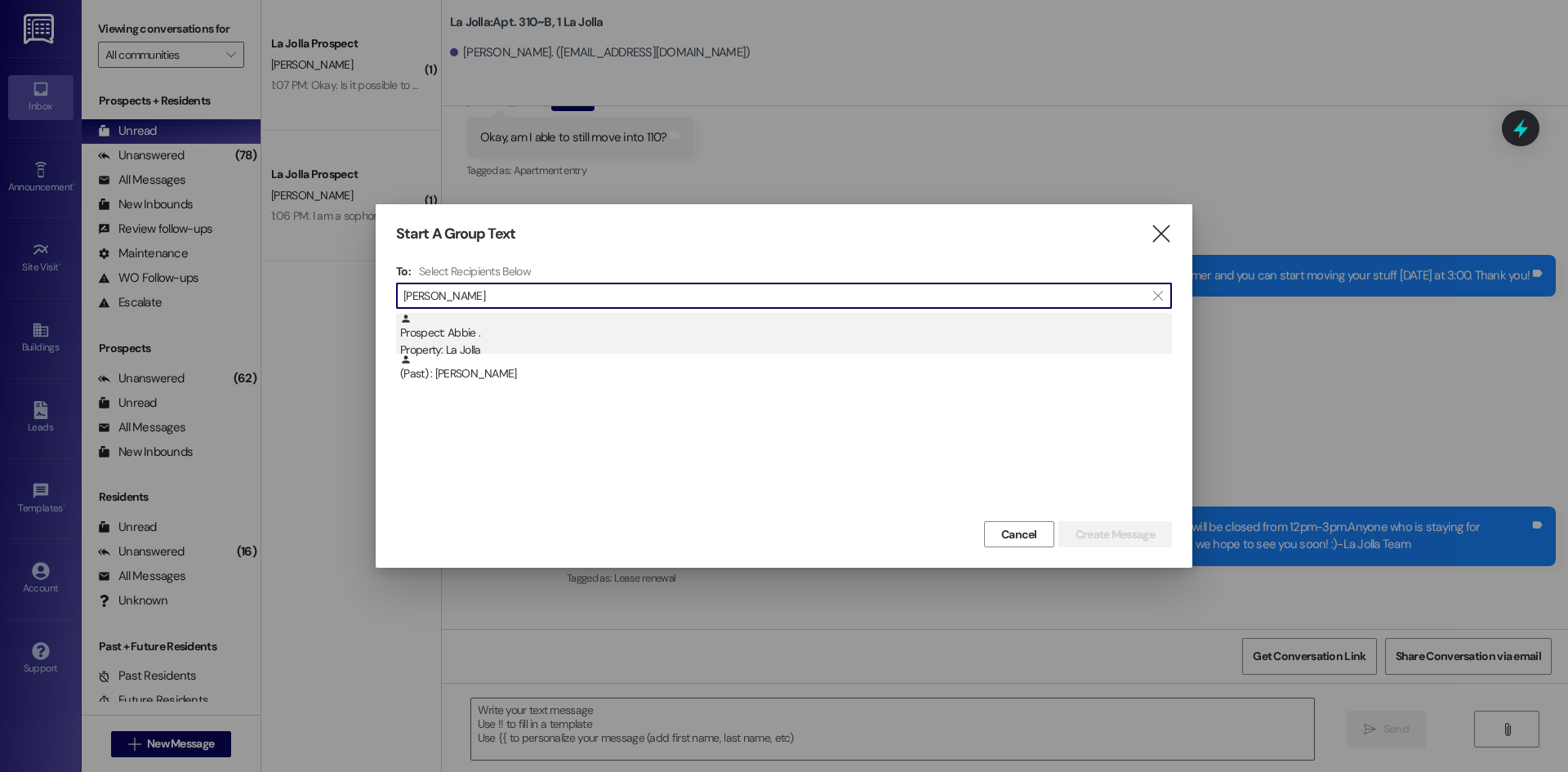
type input "[PERSON_NAME]"
click at [479, 333] on div "Prospect: Abbie . Property: [GEOGRAPHIC_DATA]" at bounding box center [785, 336] width 772 height 47
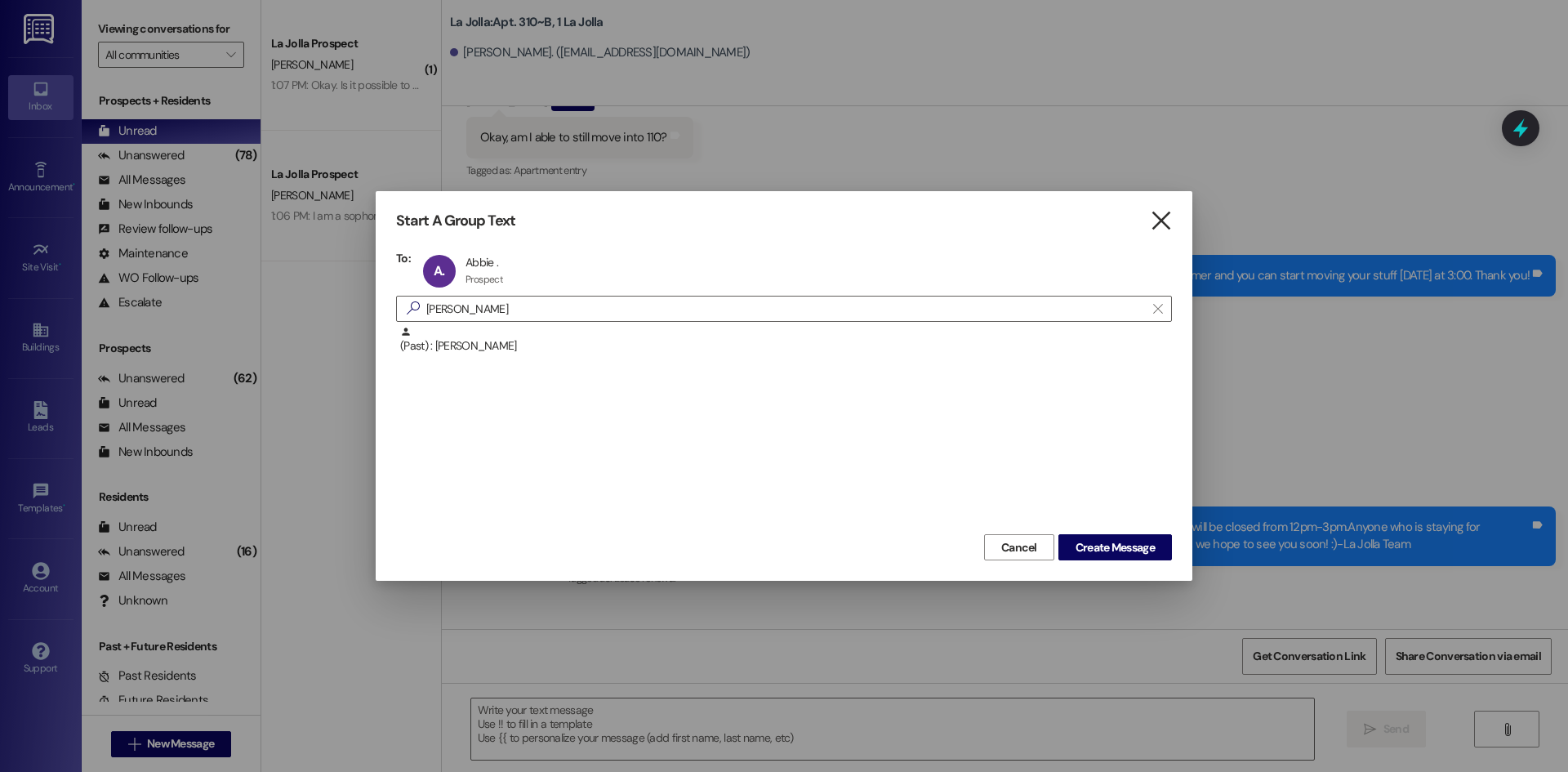
click at [1169, 216] on icon "" at bounding box center [1161, 221] width 22 height 17
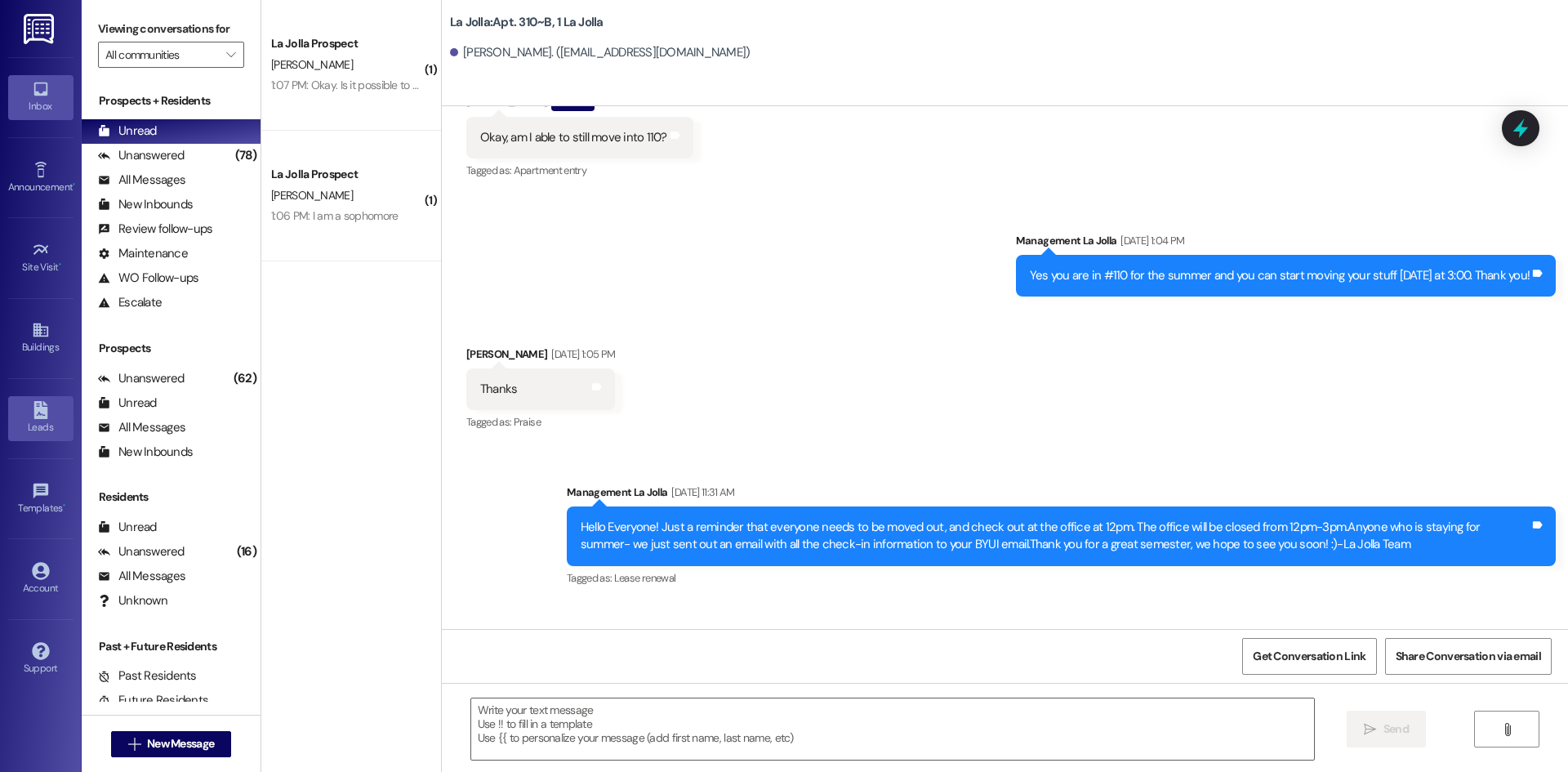
click at [52, 422] on div "Leads" at bounding box center [40, 428] width 81 height 16
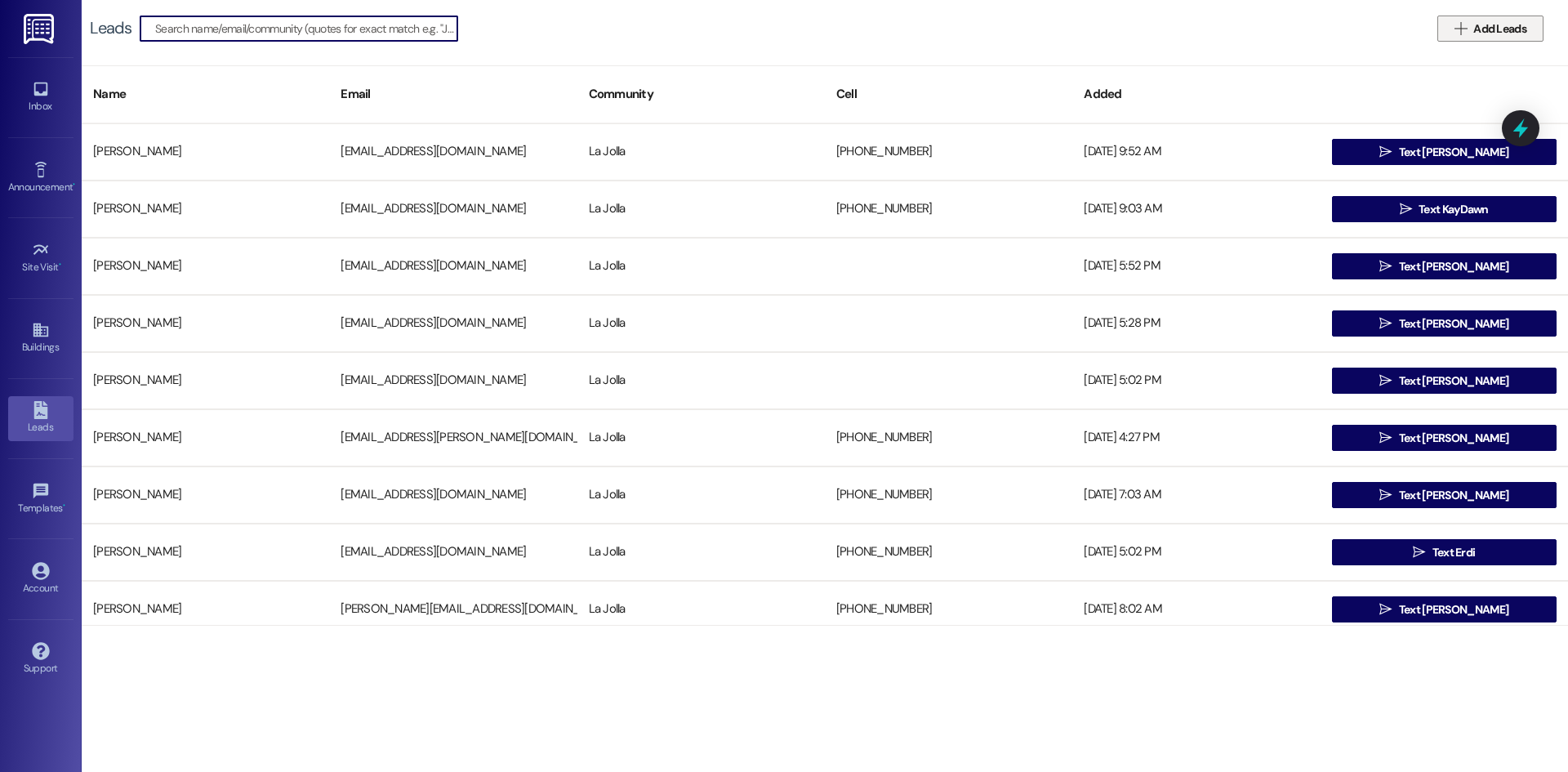
click at [1486, 31] on span "Add Leads" at bounding box center [1500, 28] width 53 height 17
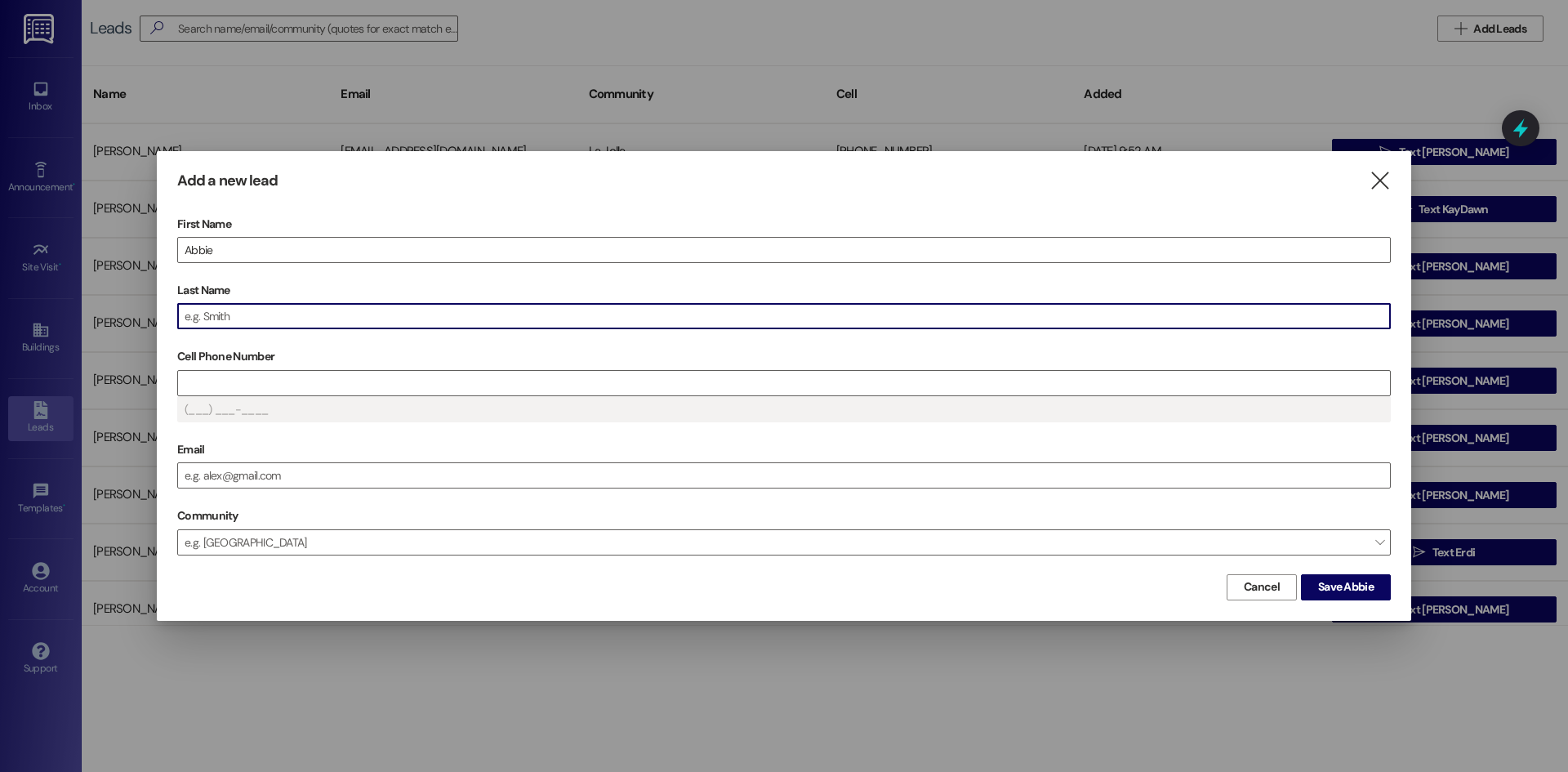
click at [269, 314] on input "Last Name" at bounding box center [784, 316] width 1212 height 25
click at [242, 367] on label "Cell Phone Number" at bounding box center [784, 357] width 1214 height 26
click at [242, 371] on input "Cell Phone Number" at bounding box center [784, 383] width 1212 height 25
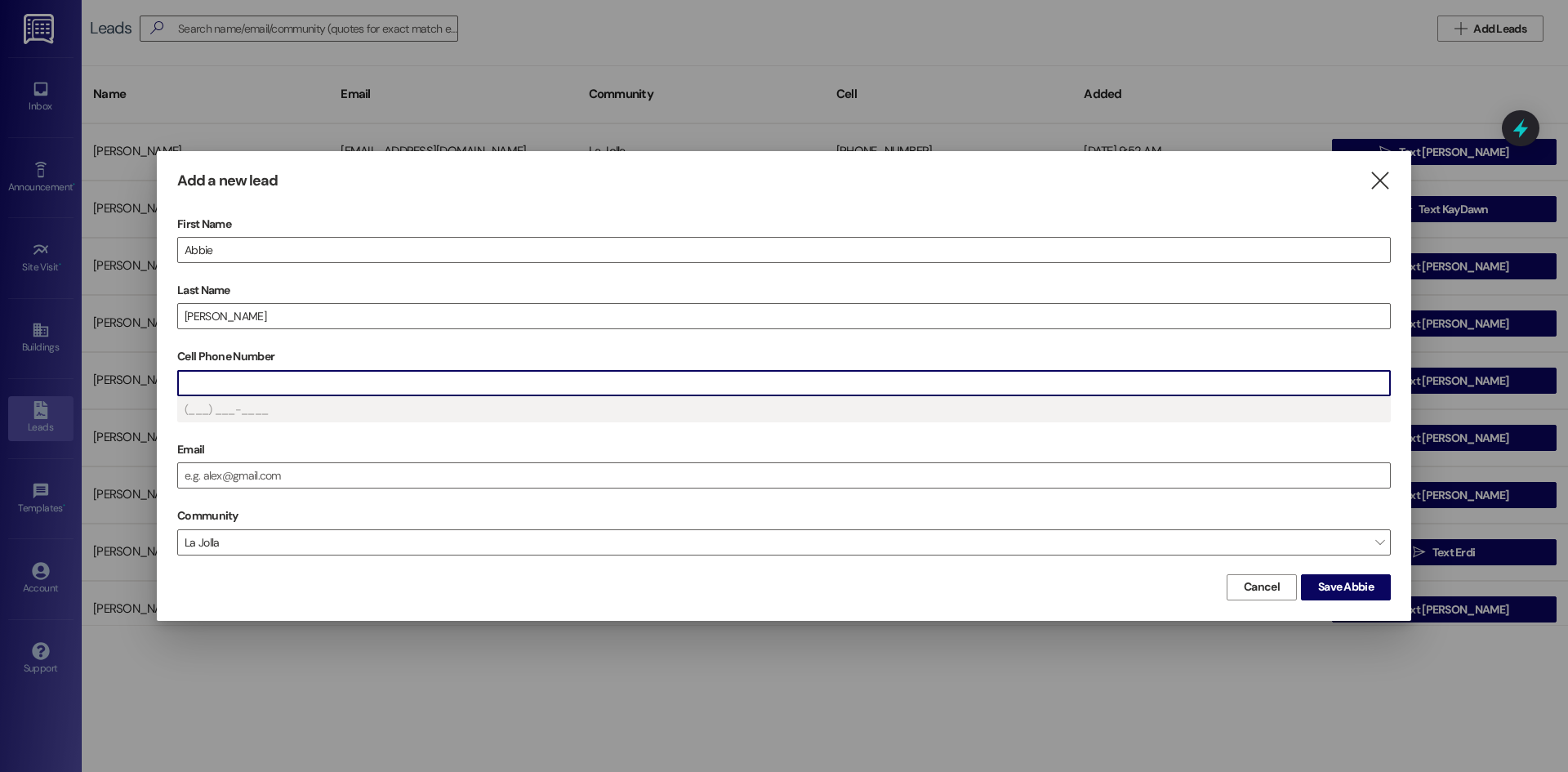
click at [241, 375] on input "Cell Phone Number" at bounding box center [784, 383] width 1212 height 25
click at [993, 457] on label "Email" at bounding box center [784, 450] width 1214 height 26
click at [993, 463] on input "Email" at bounding box center [784, 475] width 1212 height 25
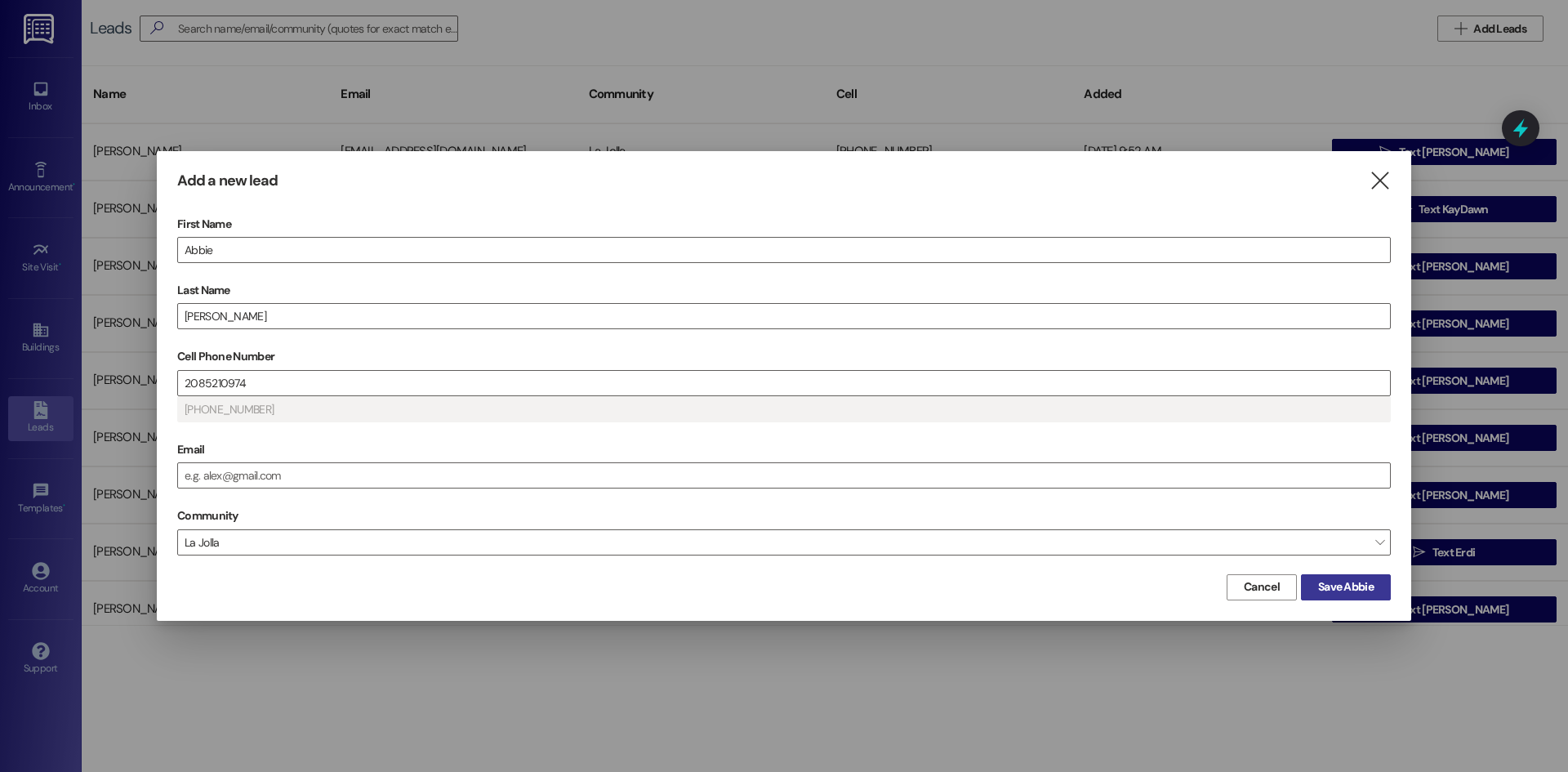
click at [1344, 580] on span "Save Abbie" at bounding box center [1346, 587] width 56 height 17
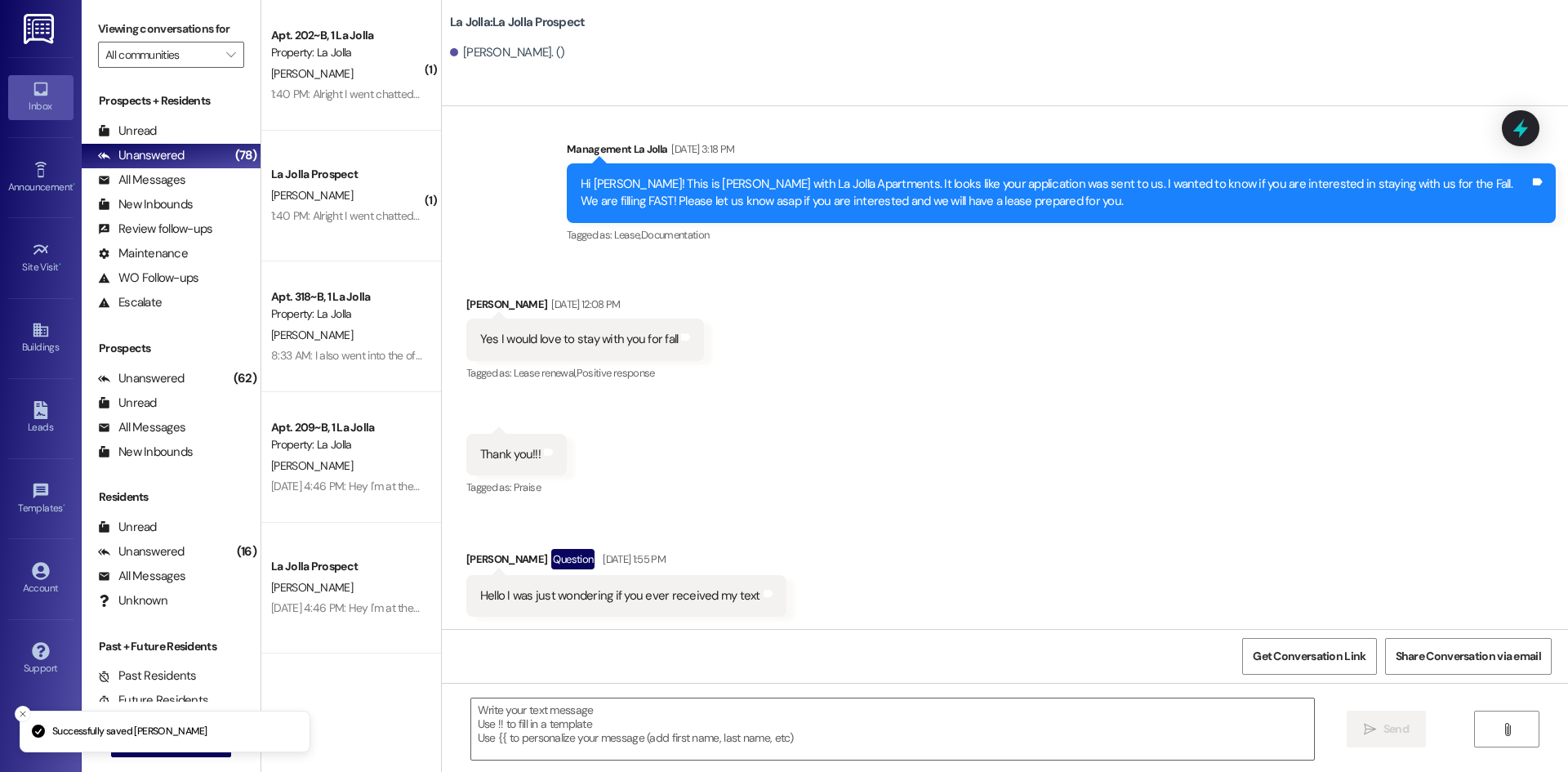
scroll to position [206, 0]
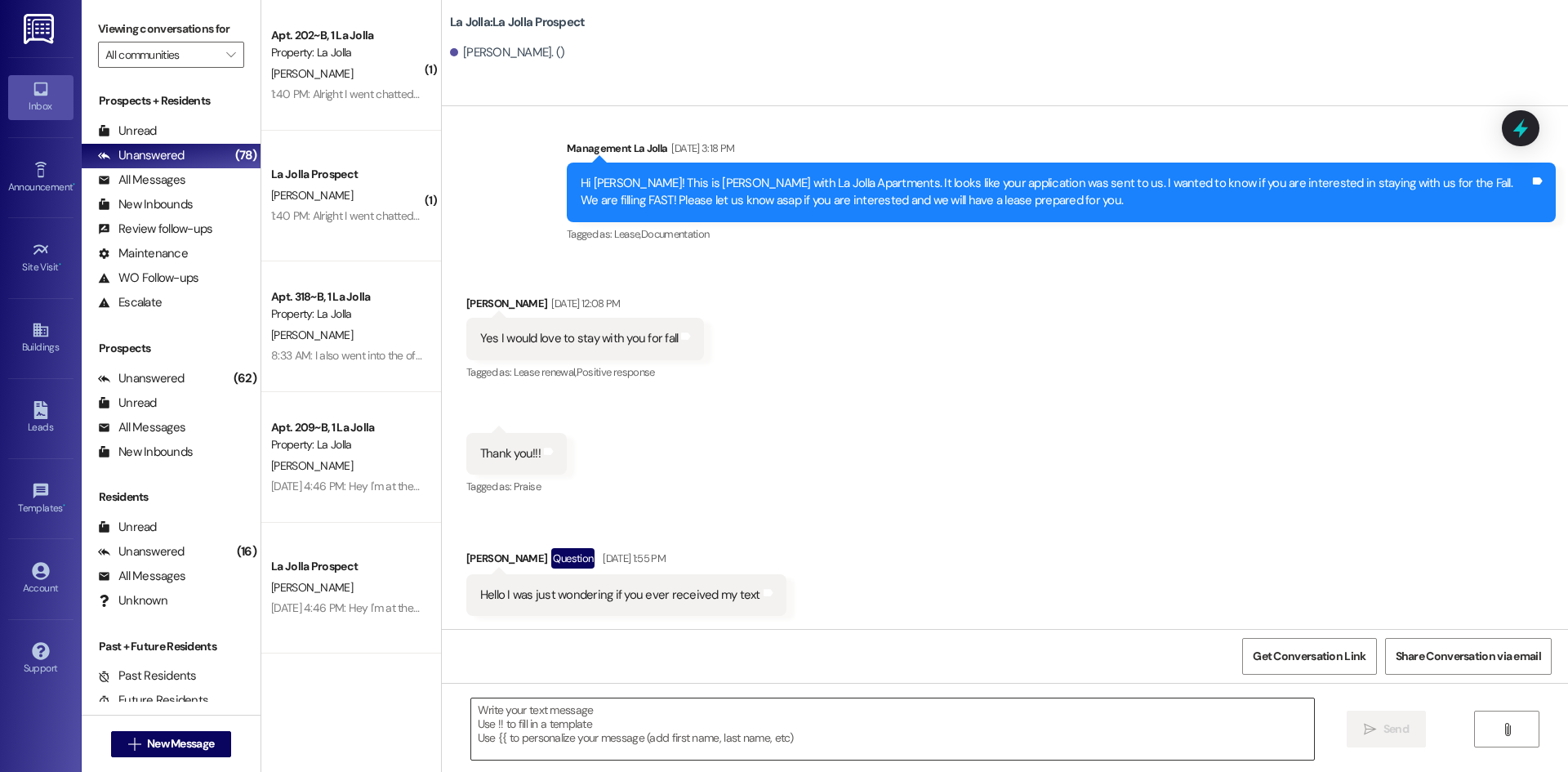
click at [506, 722] on textarea at bounding box center [892, 729] width 843 height 61
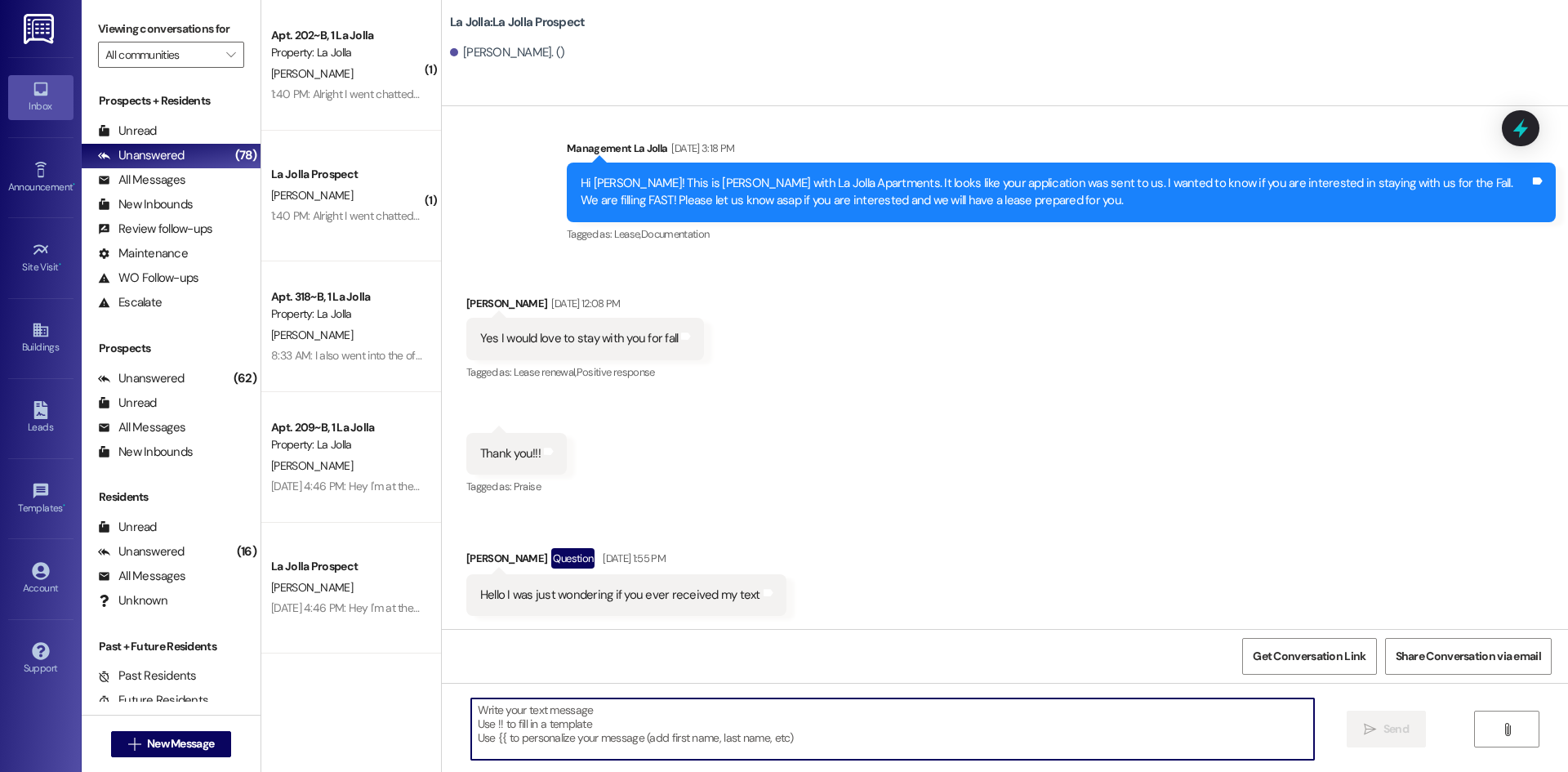
type textarea "A"
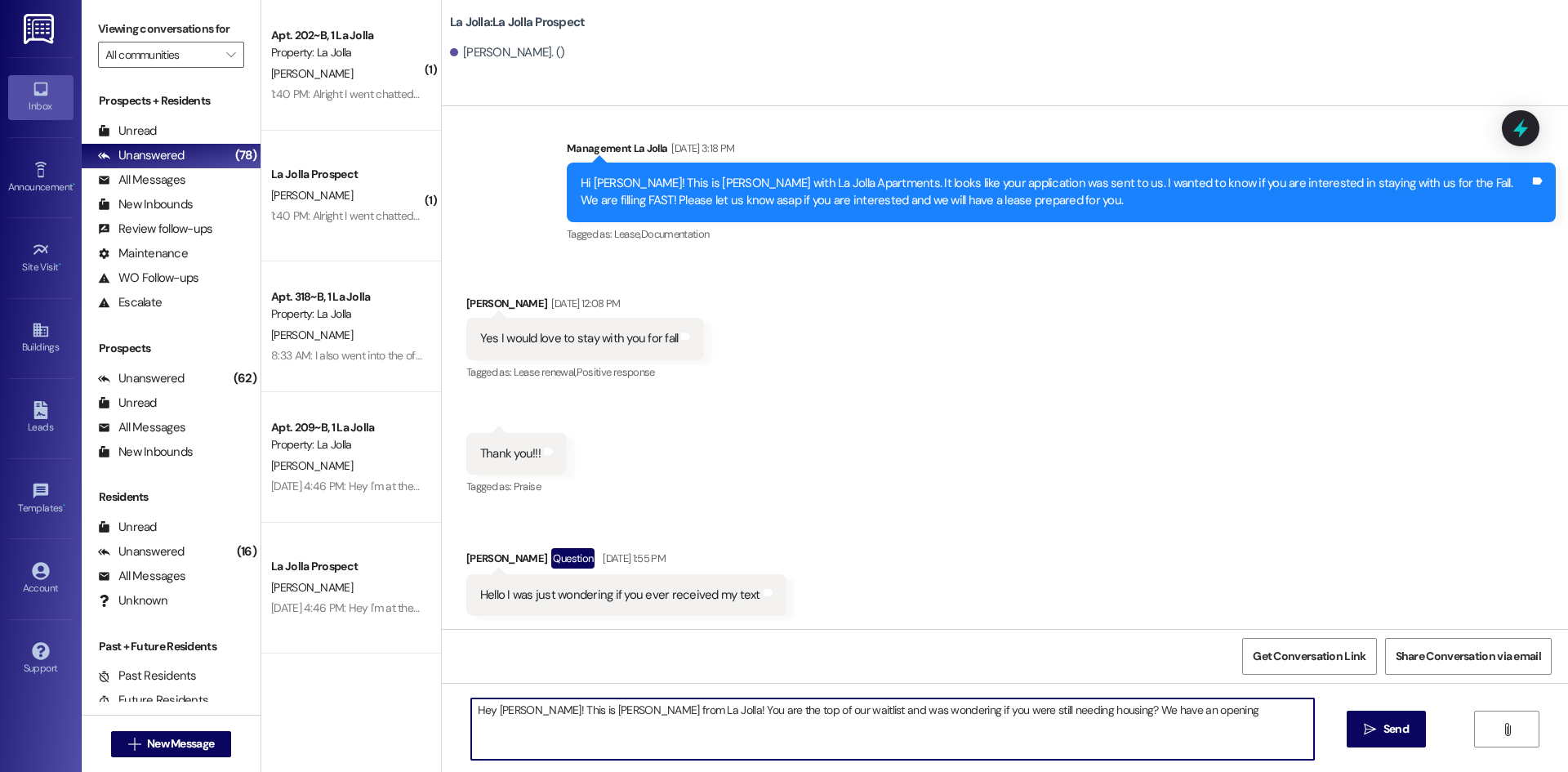
type textarea "Hey [PERSON_NAME]! This is [PERSON_NAME] from La Jolla! You are the top of our …"
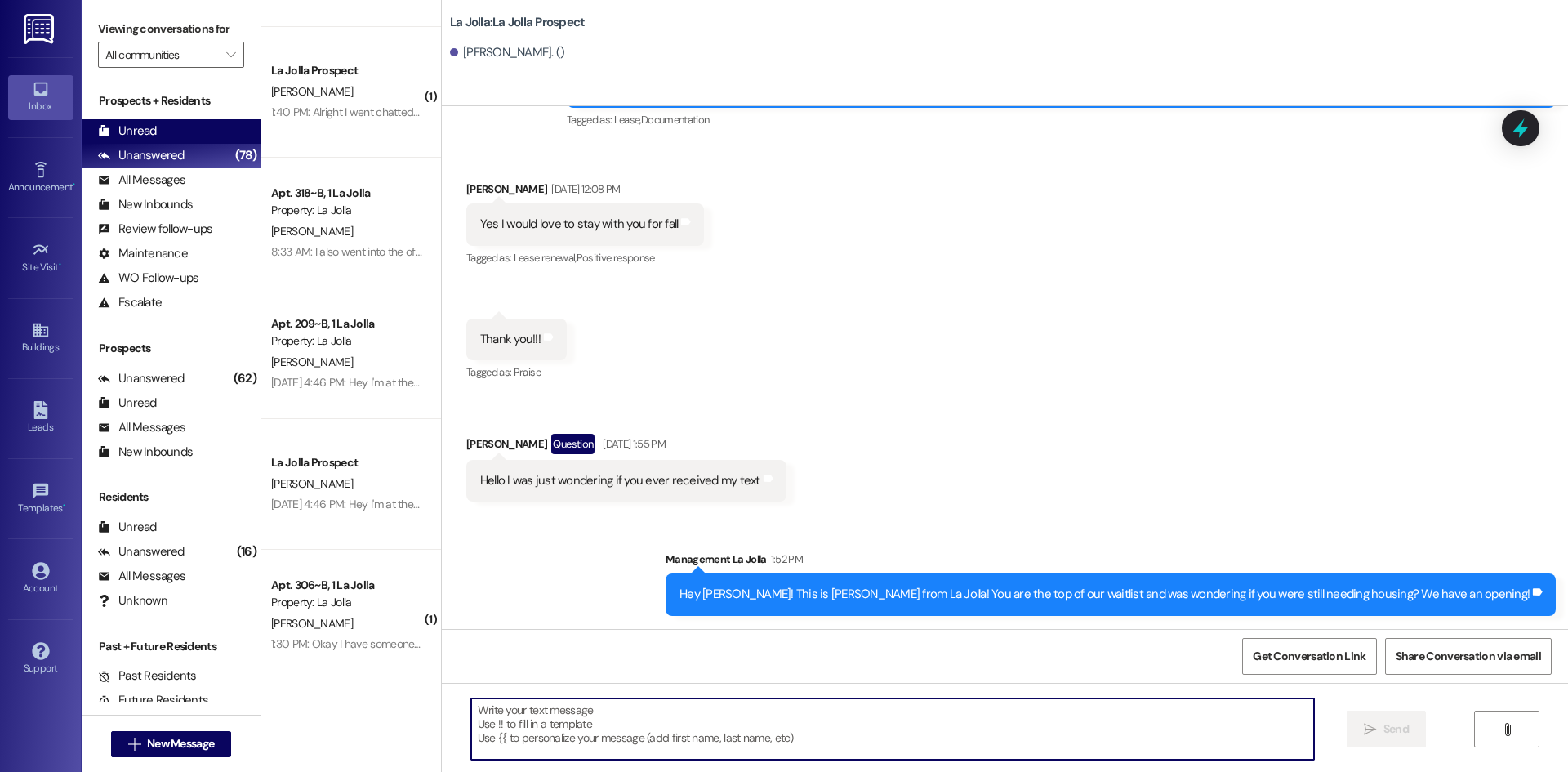
scroll to position [0, 0]
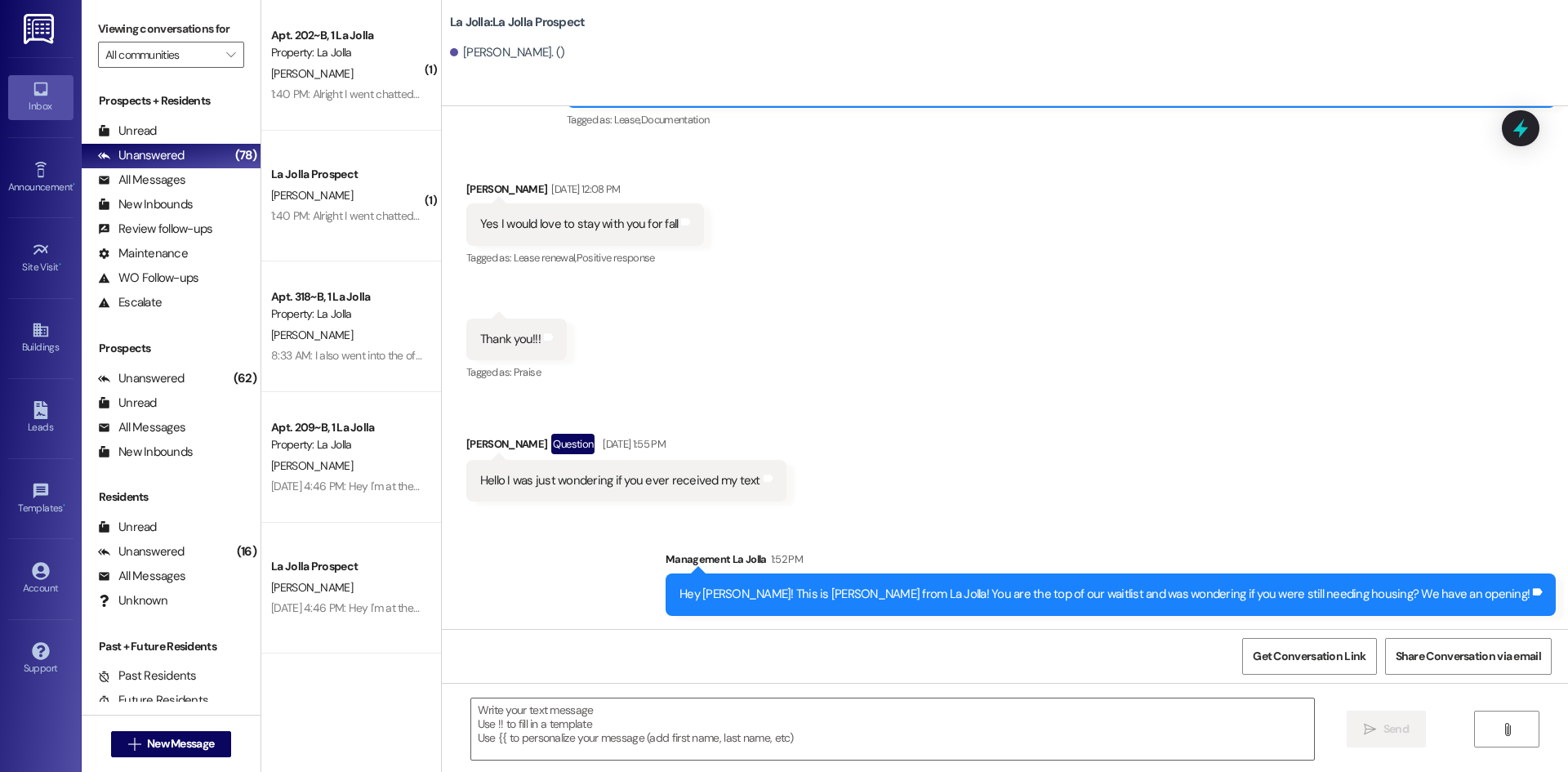
click at [147, 117] on div "Prospects + Residents Unread (0) Unread: Any message you haven't read yet will …" at bounding box center [171, 203] width 179 height 222
click at [148, 132] on div "Unread" at bounding box center [127, 131] width 58 height 17
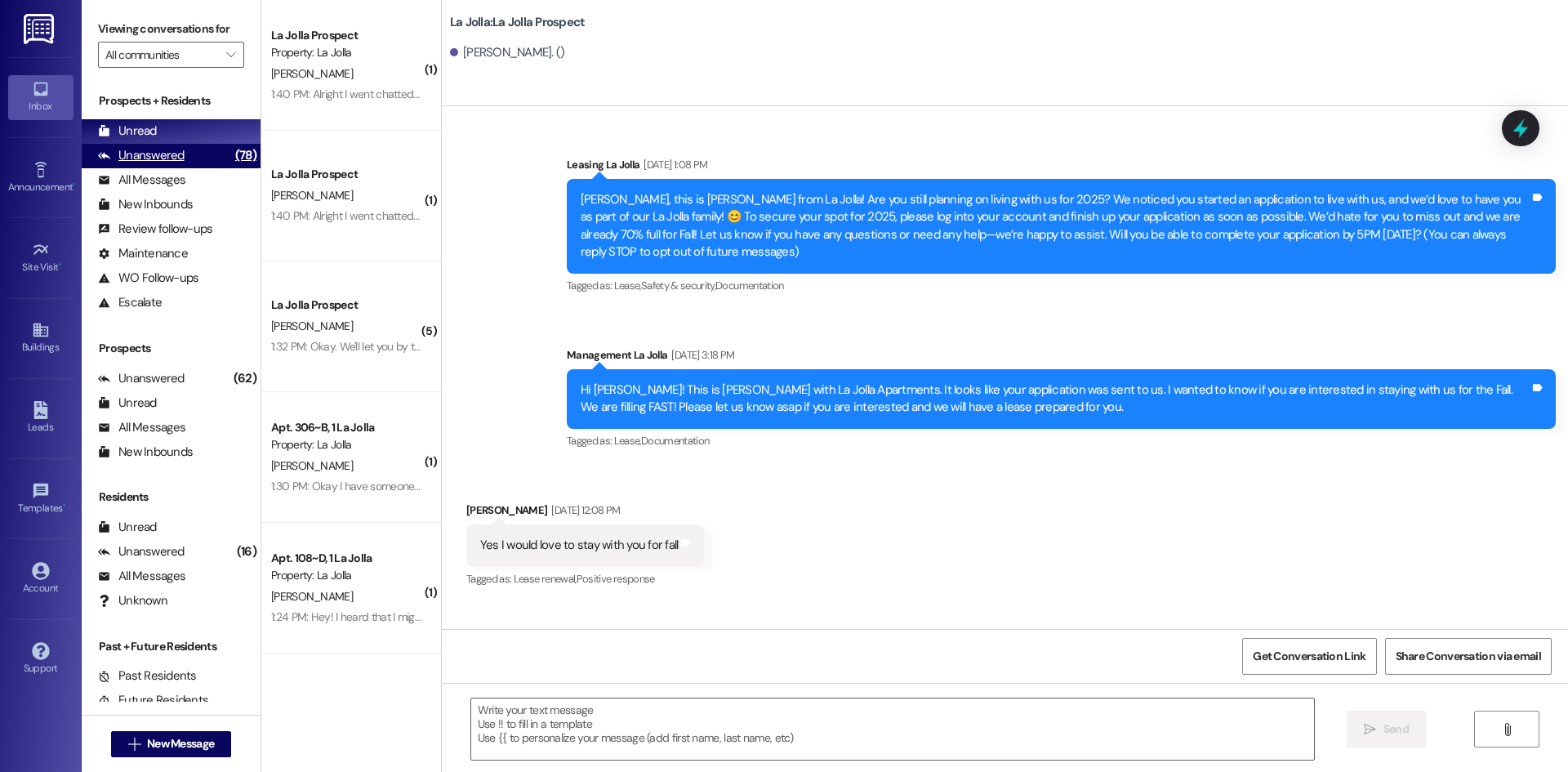
scroll to position [206, 0]
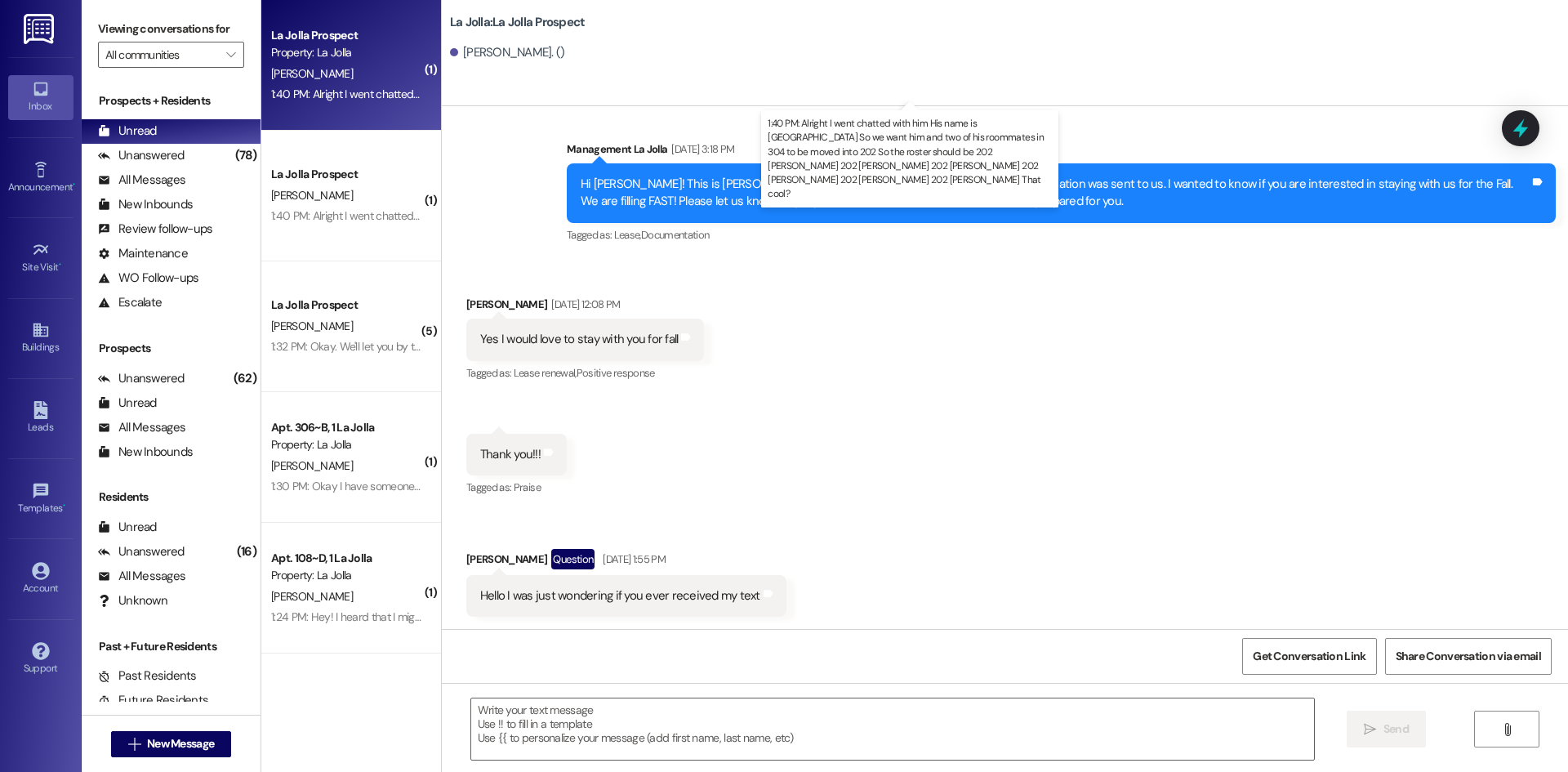
click at [334, 97] on div "1:40 PM: Alright I went chatted with him His name is [GEOGRAPHIC_DATA] So we wa…" at bounding box center [1019, 94] width 1496 height 15
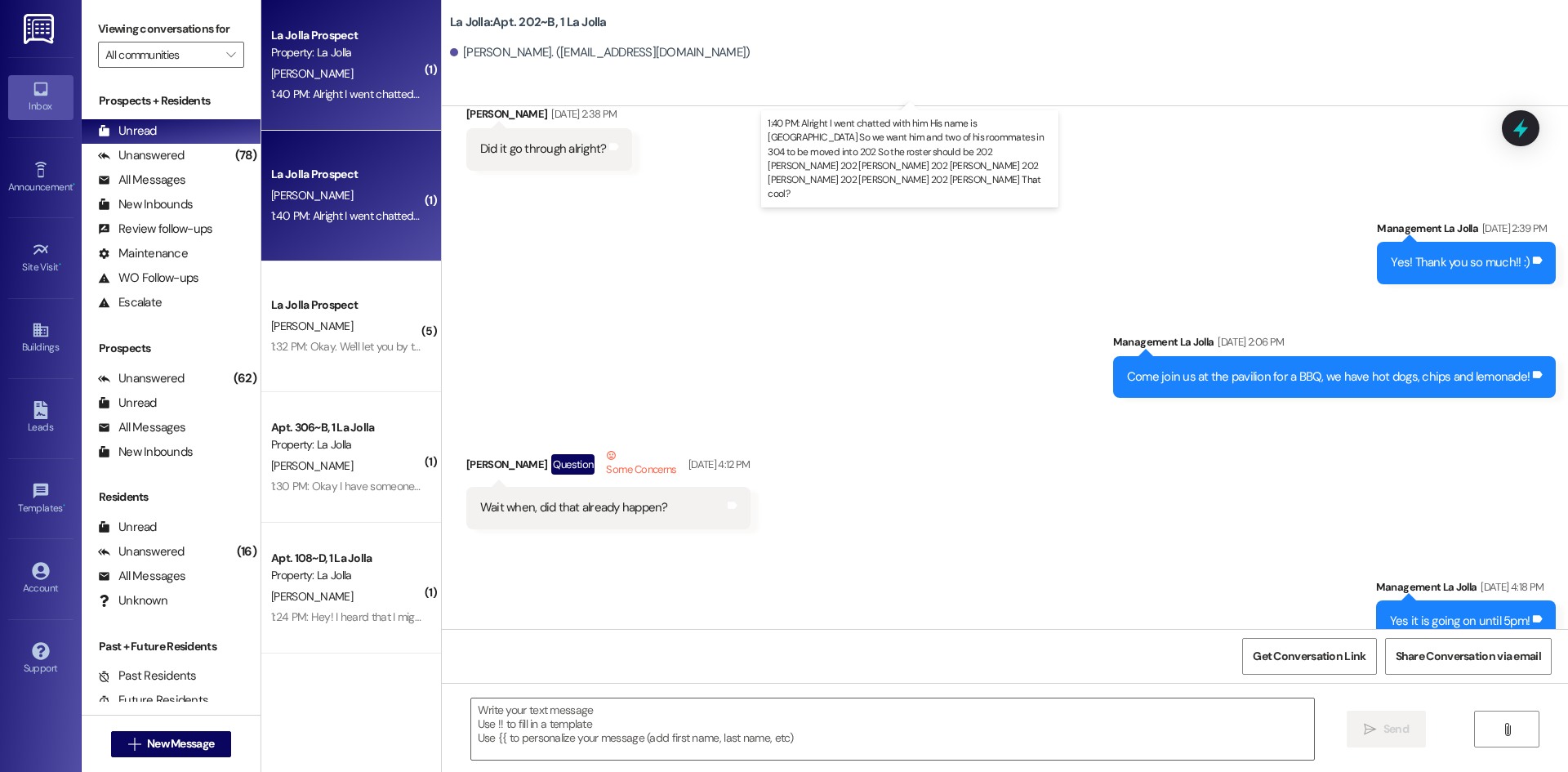
scroll to position [26825, 0]
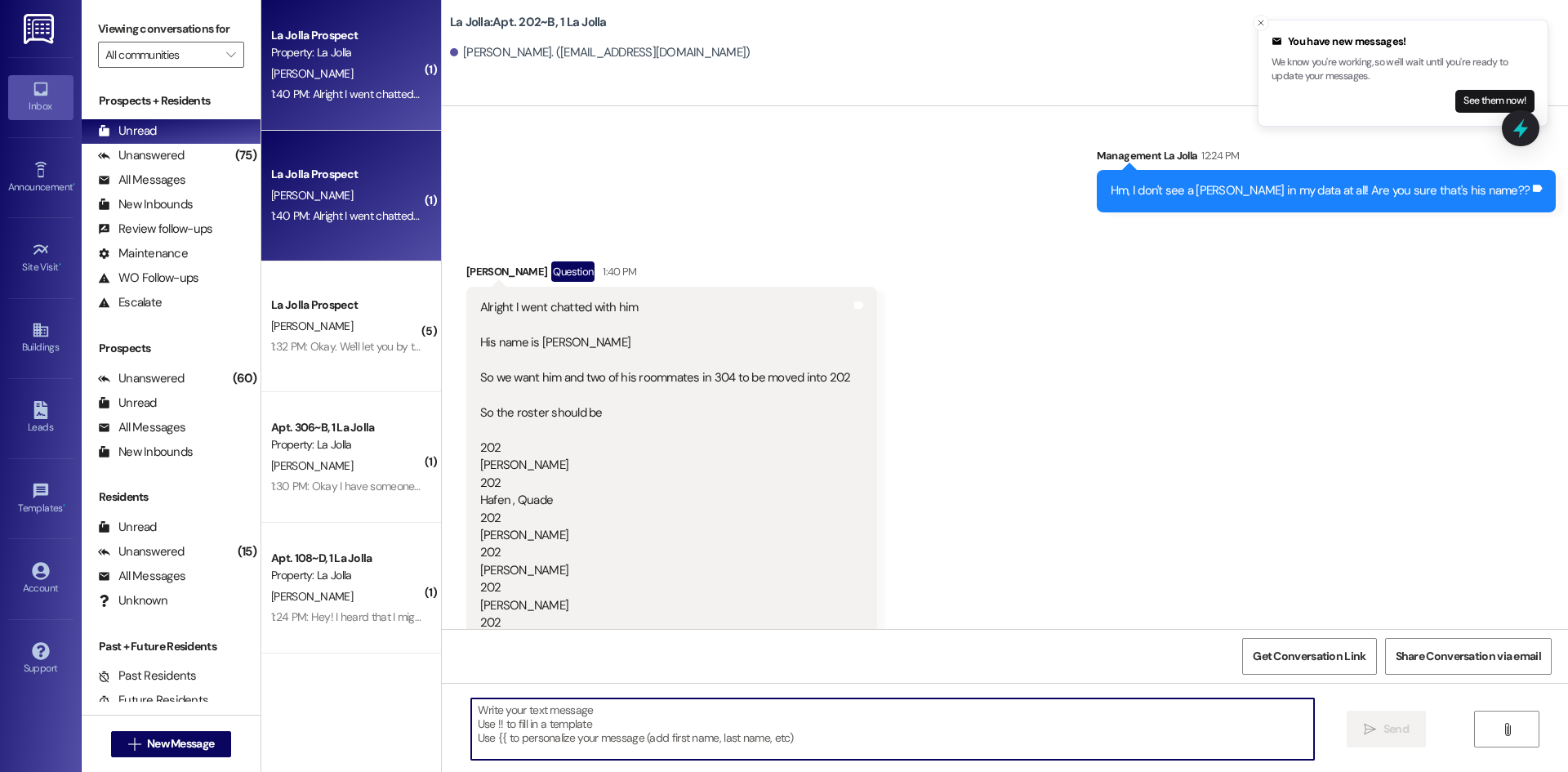
drag, startPoint x: 524, startPoint y: 755, endPoint x: 514, endPoint y: 752, distance: 10.4
click at [522, 756] on textarea at bounding box center [892, 729] width 843 height 61
paste textarea "Winsborrow, [PERSON_NAME] , [PERSON_NAME], [PERSON_NAME], [PERSON_NAME], [PERSO…"
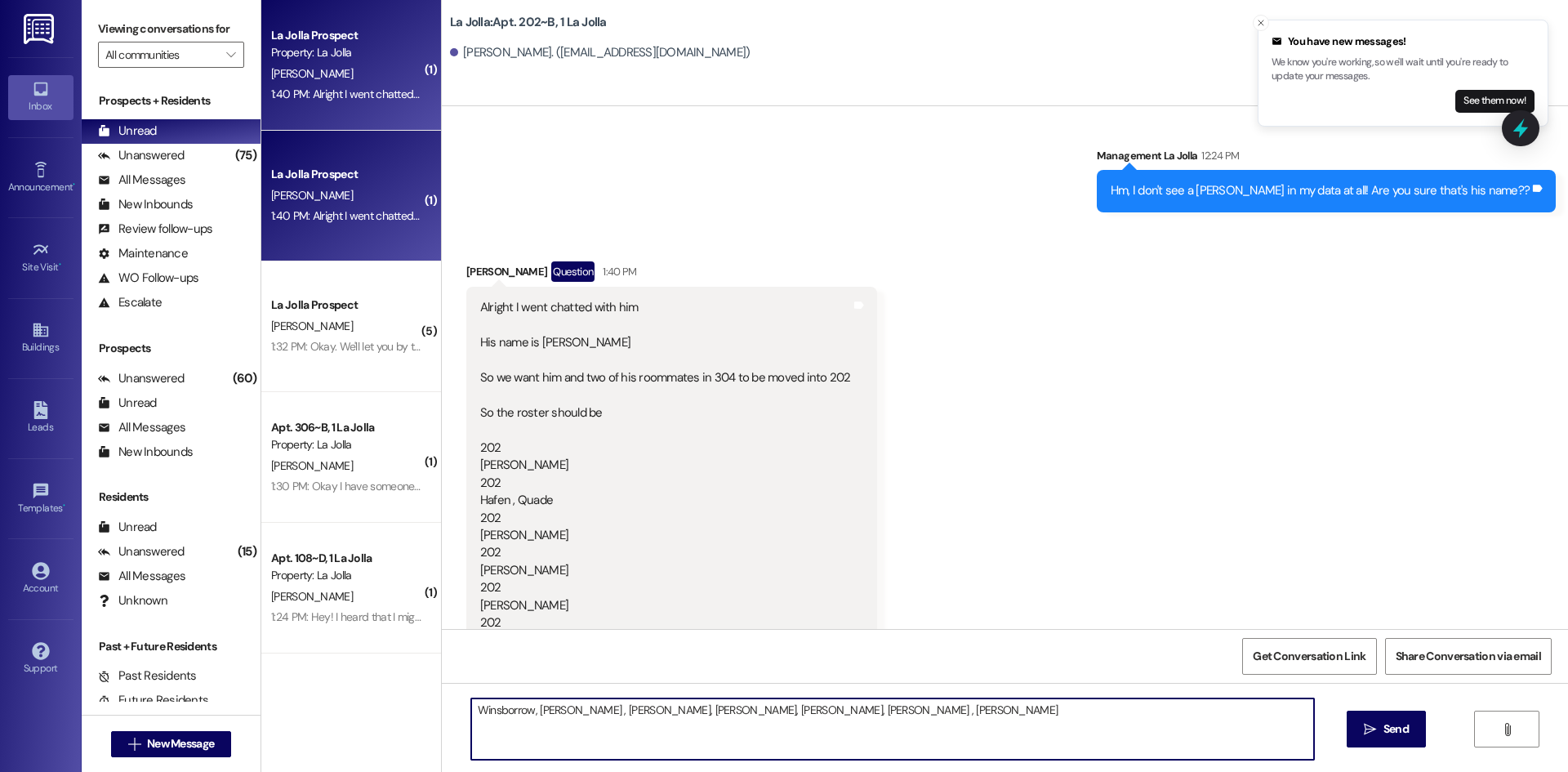
scroll to position [0, 0]
type textarea "Winsborrow, [PERSON_NAME] , [PERSON_NAME], [PERSON_NAME], [PERSON_NAME], [PERSO…"
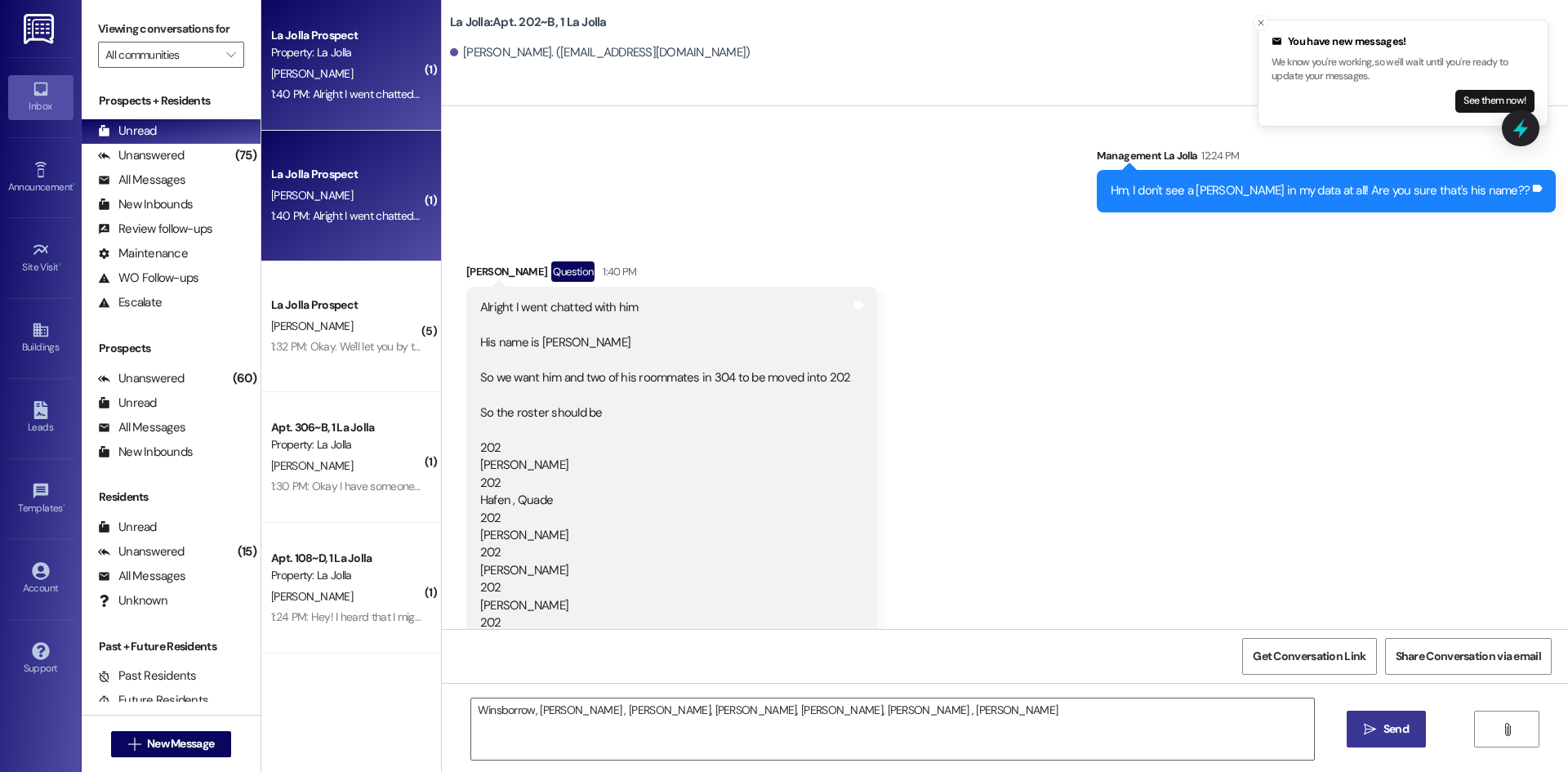
click at [1380, 723] on span " Send" at bounding box center [1386, 729] width 51 height 17
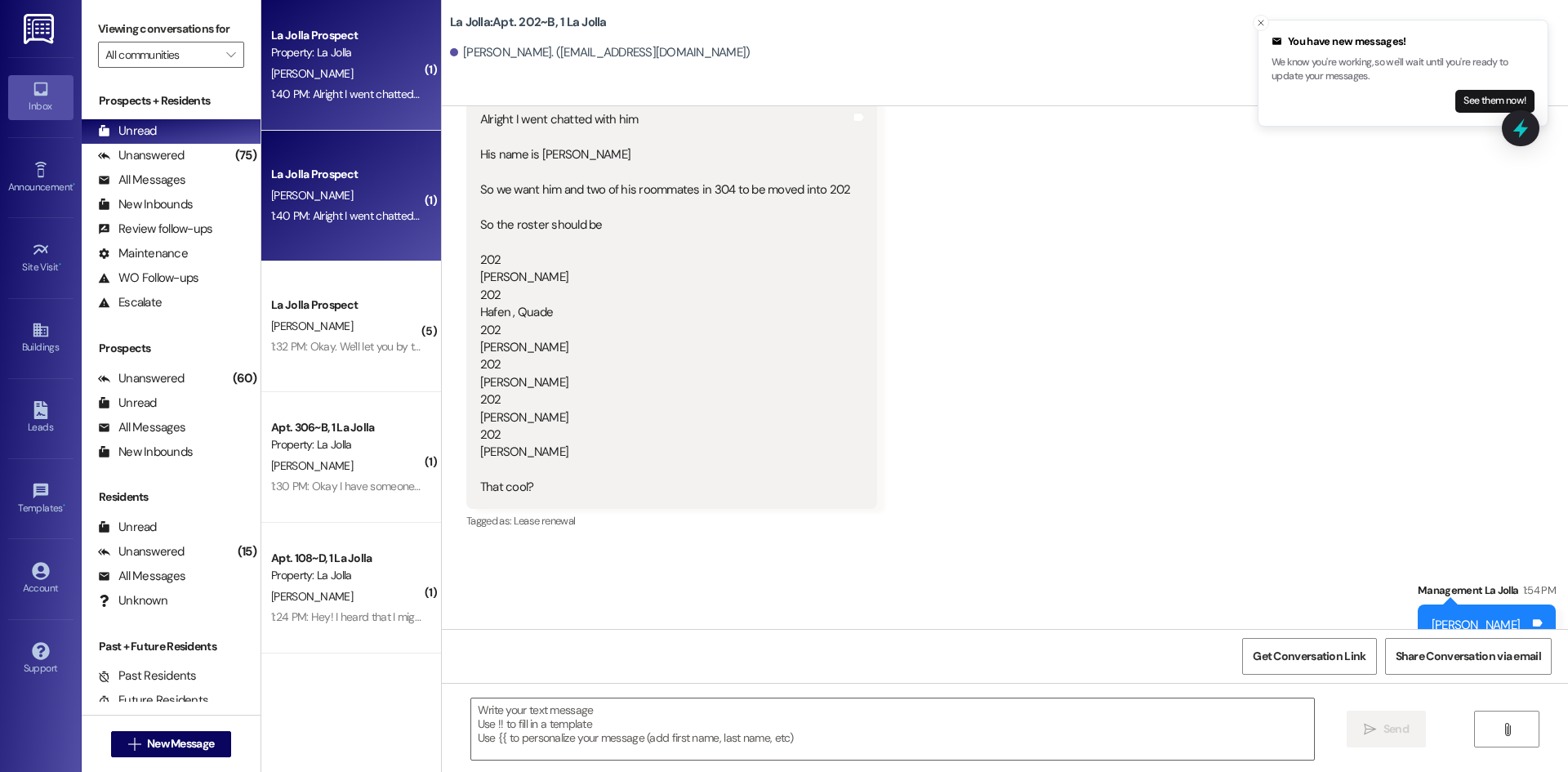
scroll to position [27026, 0]
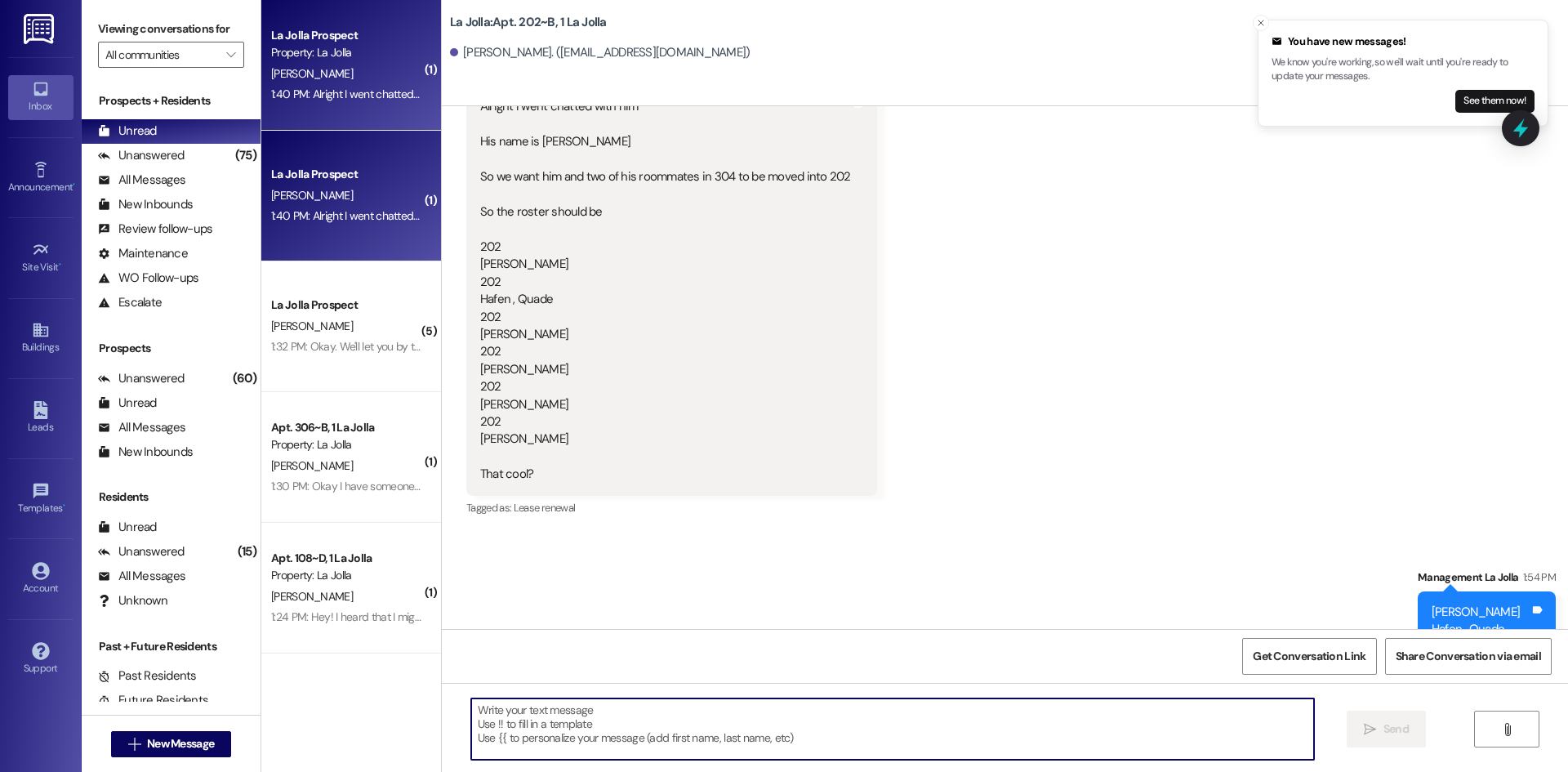
click at [776, 731] on textarea at bounding box center [892, 729] width 843 height 61
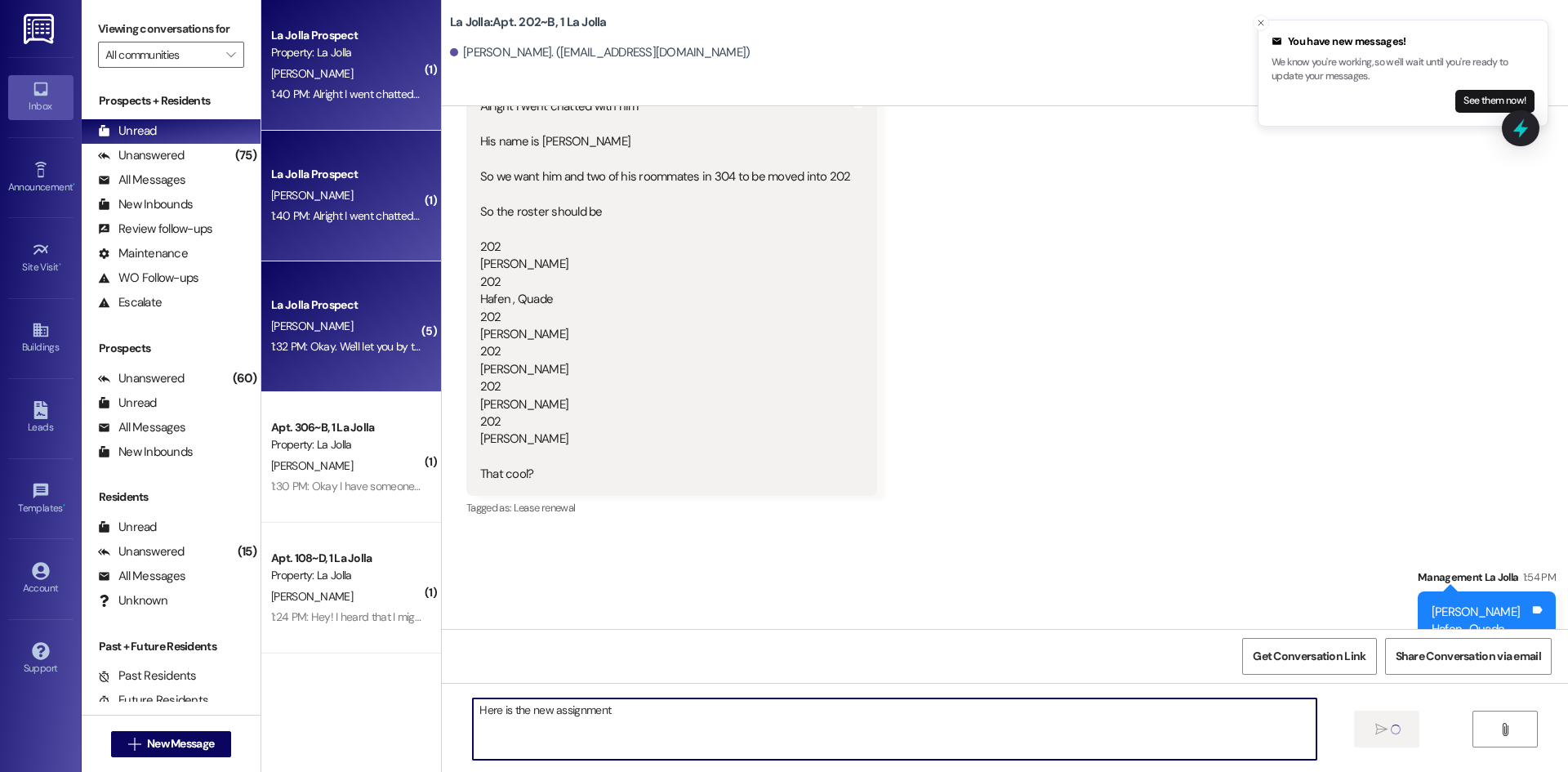
type textarea "Here is the new assignment"
click at [398, 348] on div "1:32 PM: Okay. We'll let you by the end of the day! We're trying to figure out …" at bounding box center [535, 346] width 528 height 15
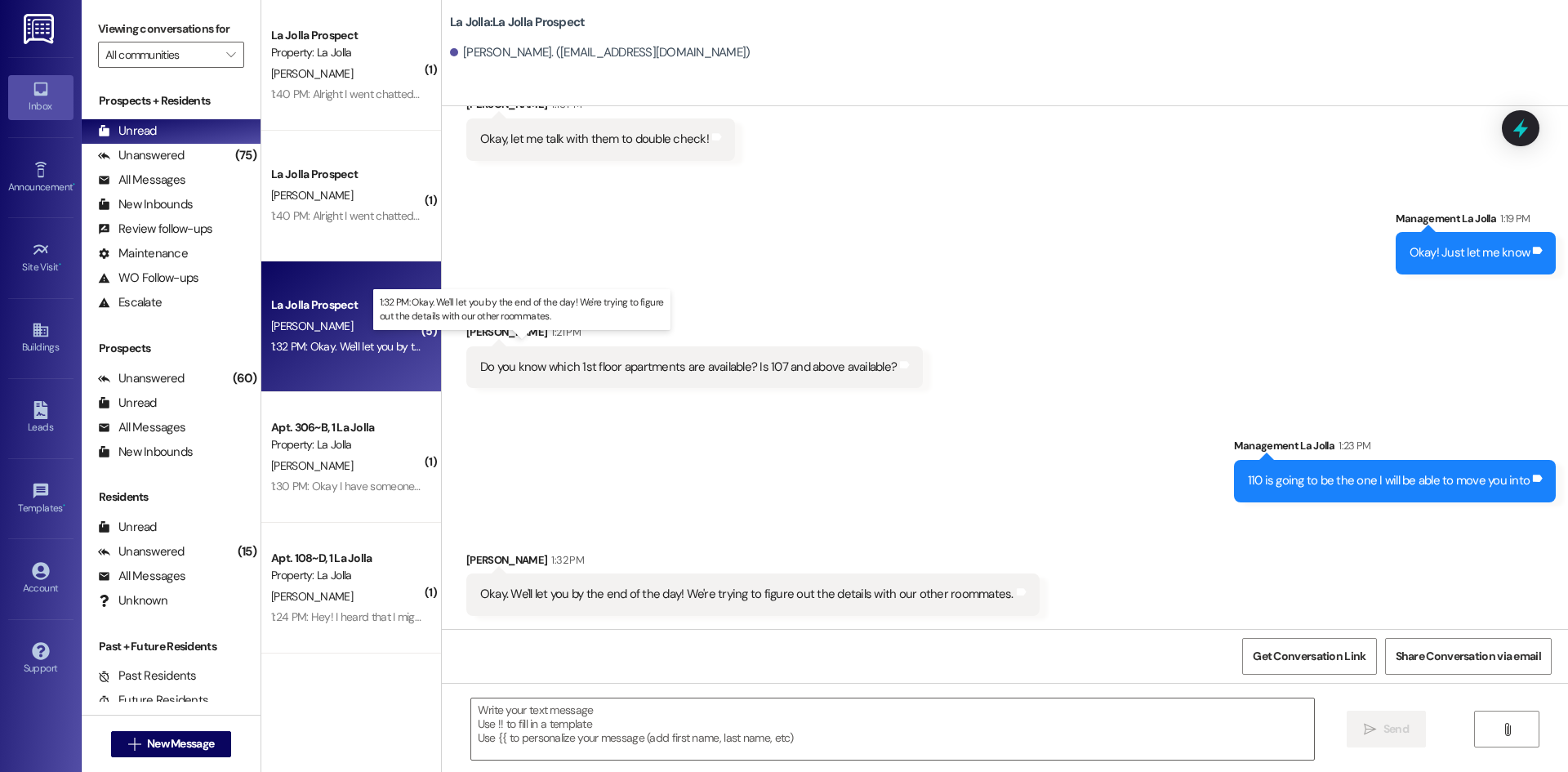
scroll to position [2432, 0]
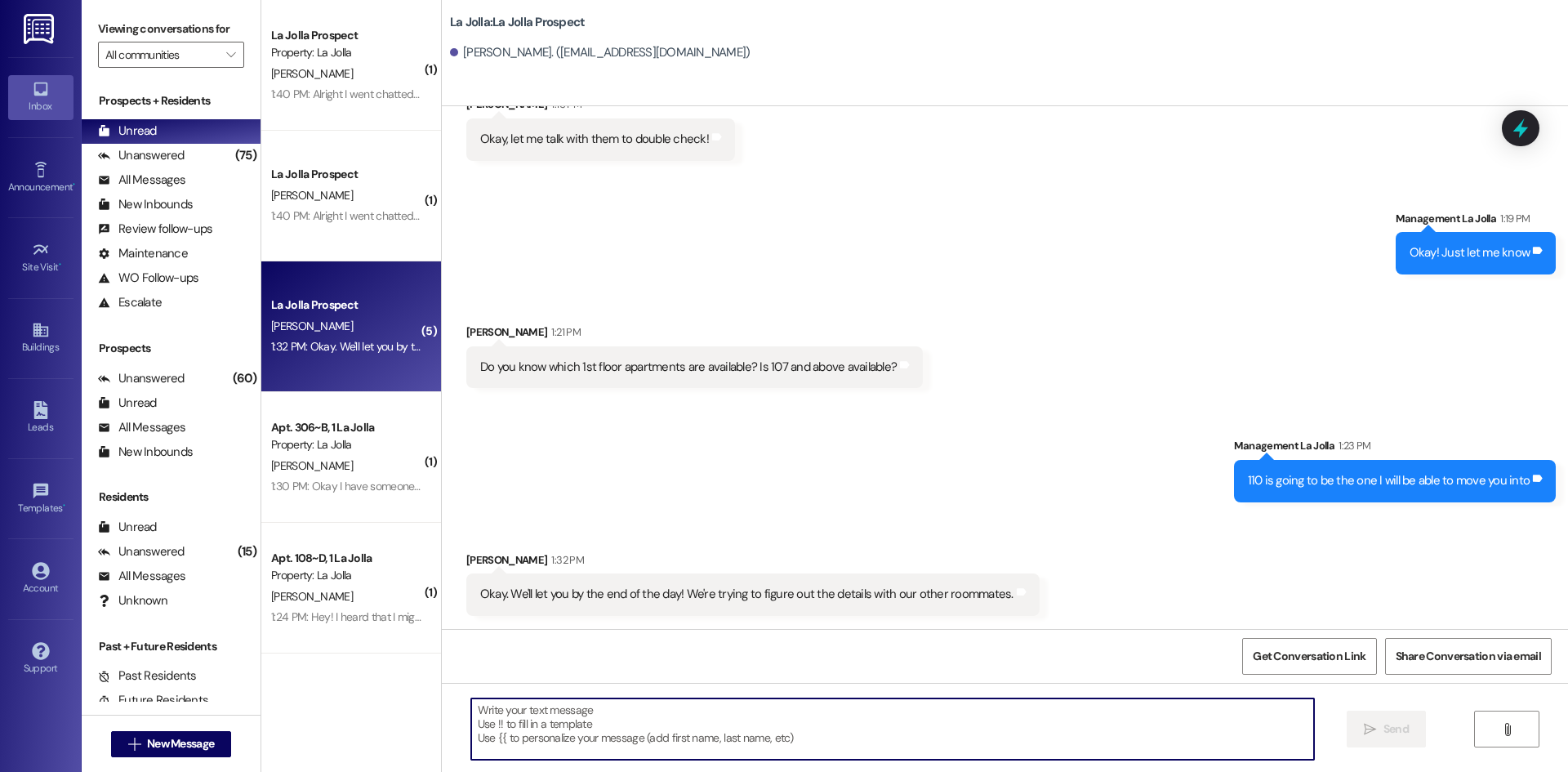
click at [623, 721] on textarea at bounding box center [892, 729] width 843 height 61
type textarea "Okay sounds good, just let me know!"
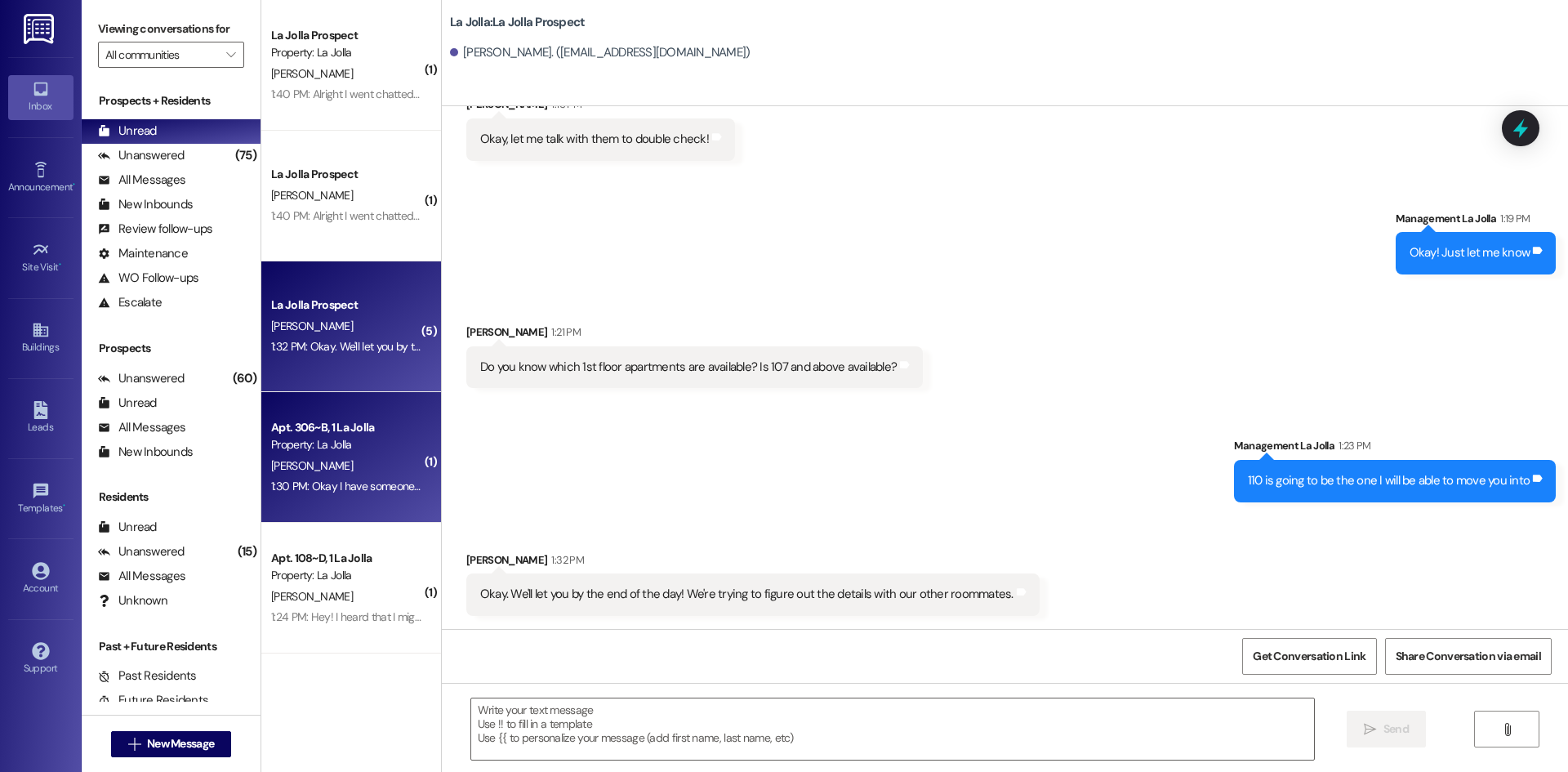
click at [327, 429] on div "Apt. 306~B, 1 La Jolla" at bounding box center [346, 428] width 151 height 17
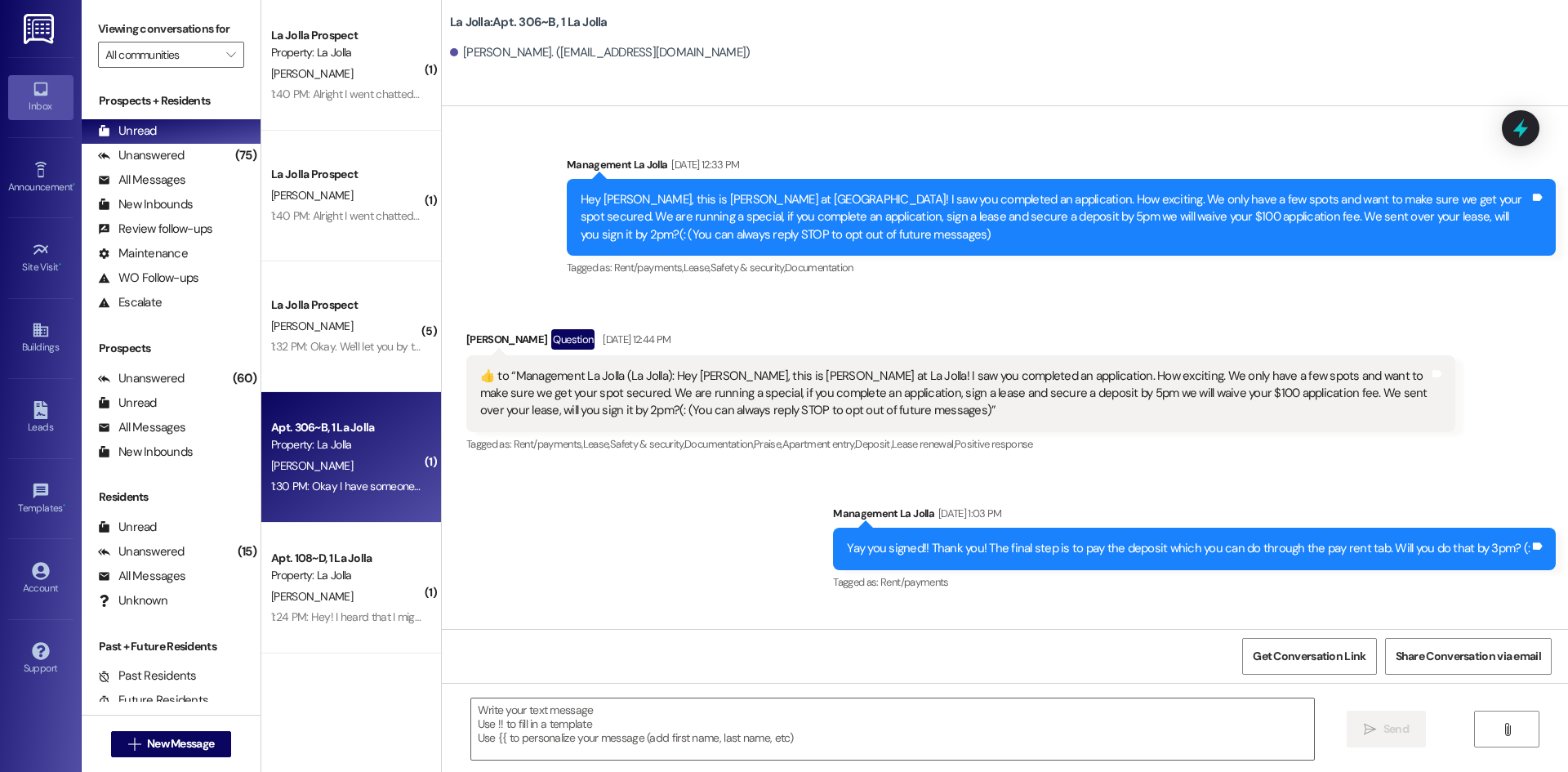
scroll to position [16989, 0]
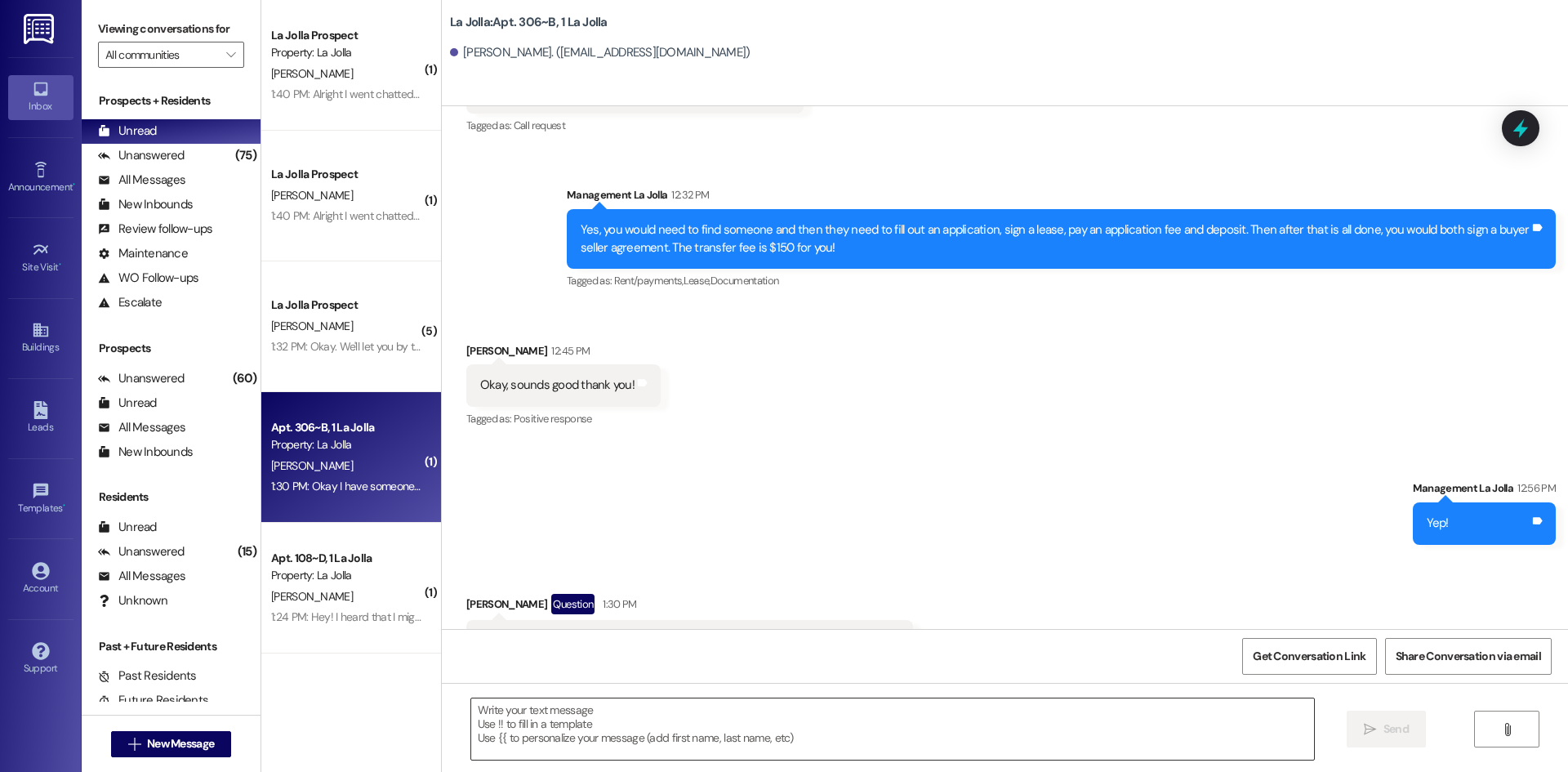
click at [575, 720] on textarea at bounding box center [892, 729] width 843 height 61
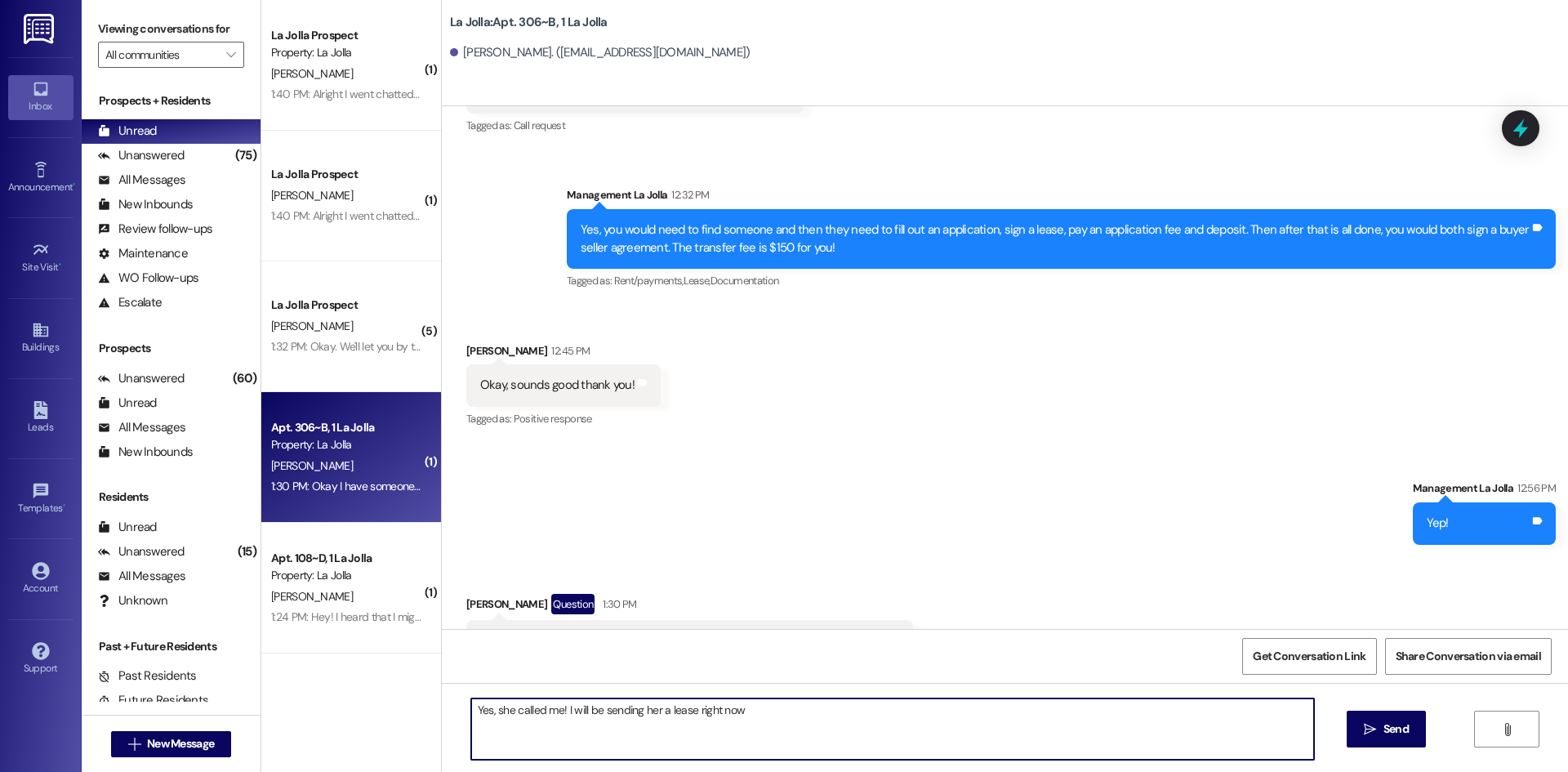
type textarea "Yes, she called me! I will be sending her a lease right now."
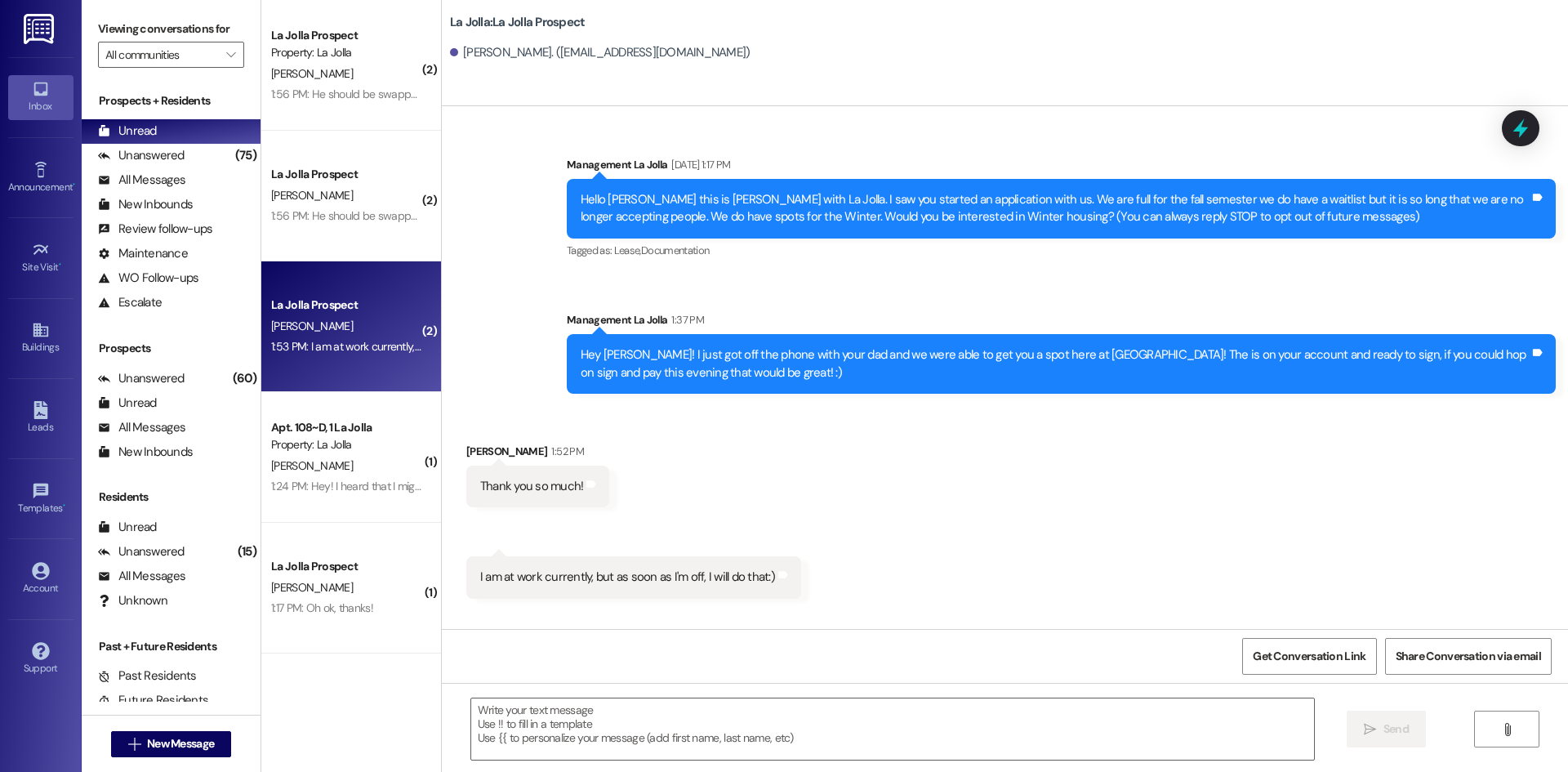
scroll to position [0, 0]
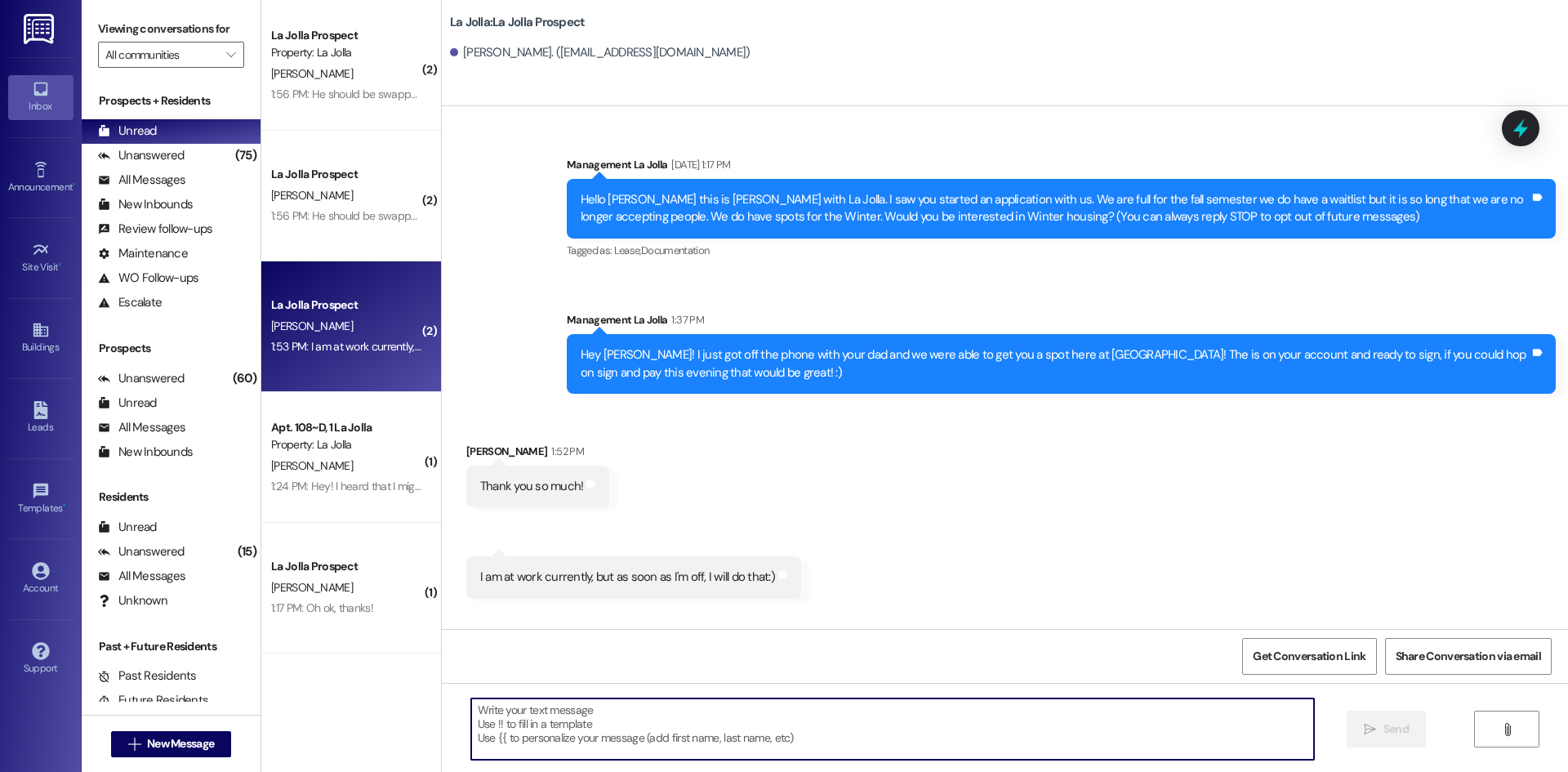
click at [622, 727] on textarea at bounding box center [892, 729] width 843 height 61
type textarea "Perfect, thank you so much!"
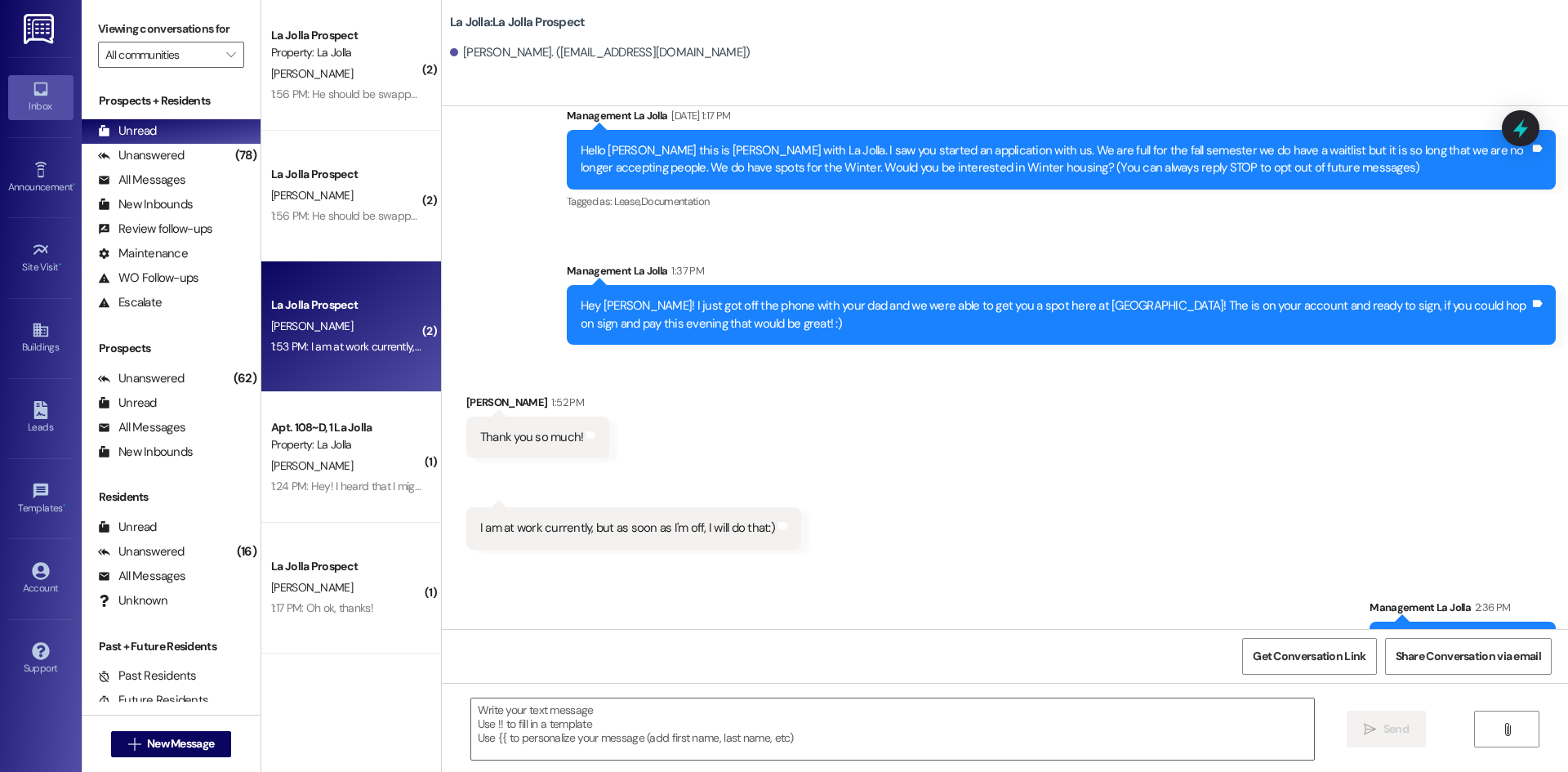
scroll to position [97, 0]
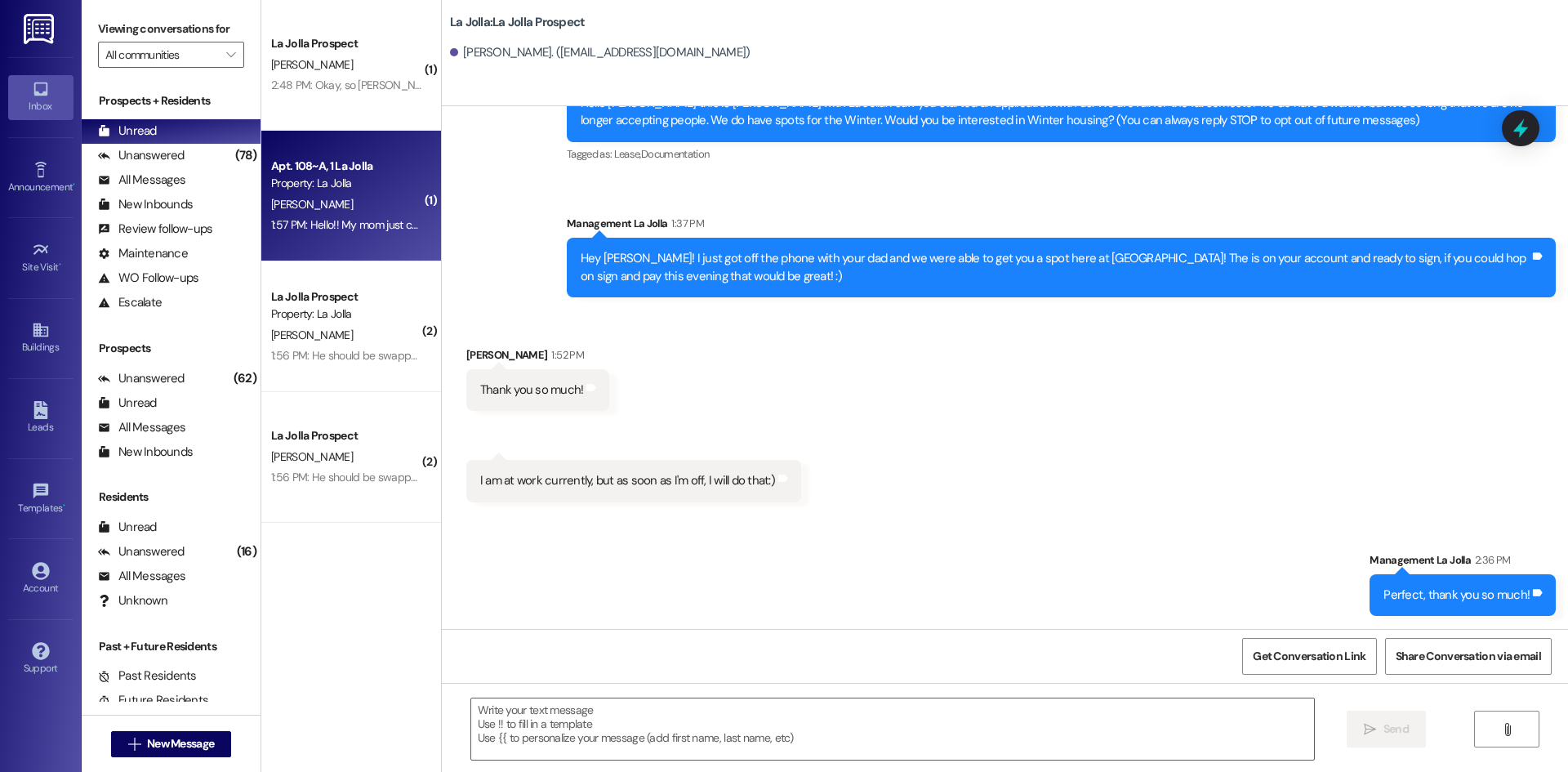
click at [327, 208] on div "[PERSON_NAME]" at bounding box center [346, 205] width 154 height 20
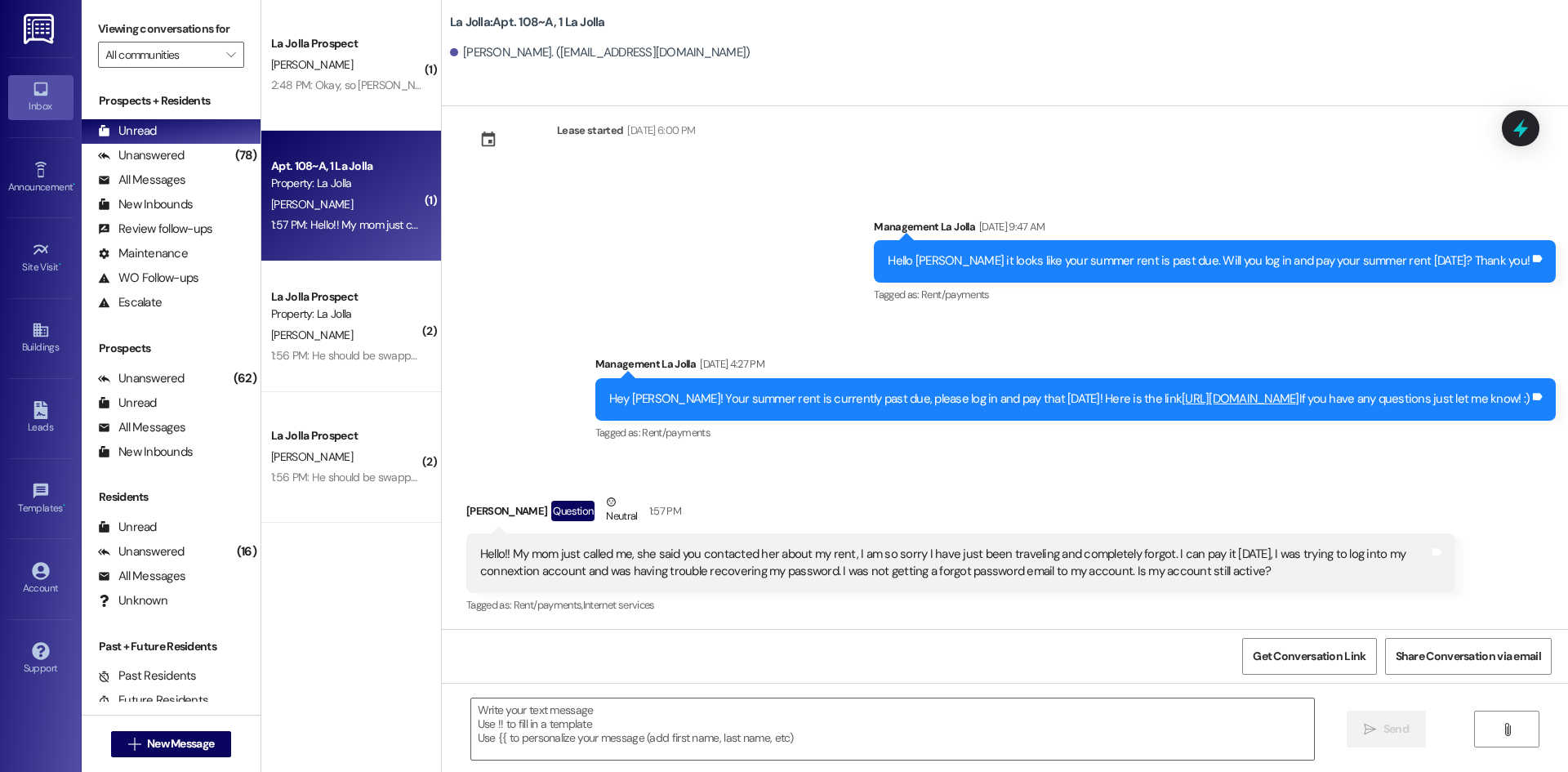
scroll to position [837, 0]
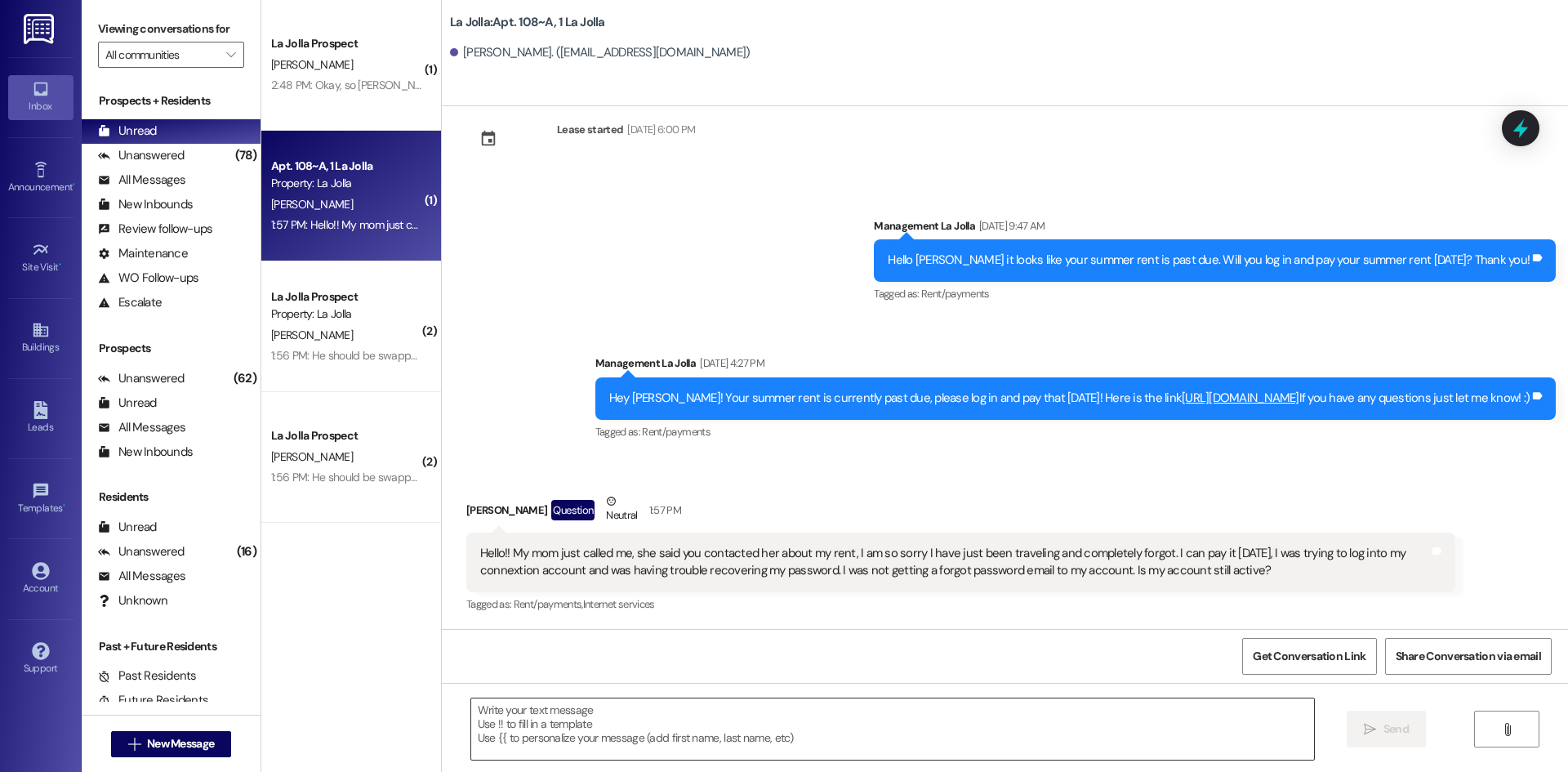
click at [748, 735] on textarea at bounding box center [892, 729] width 843 height 61
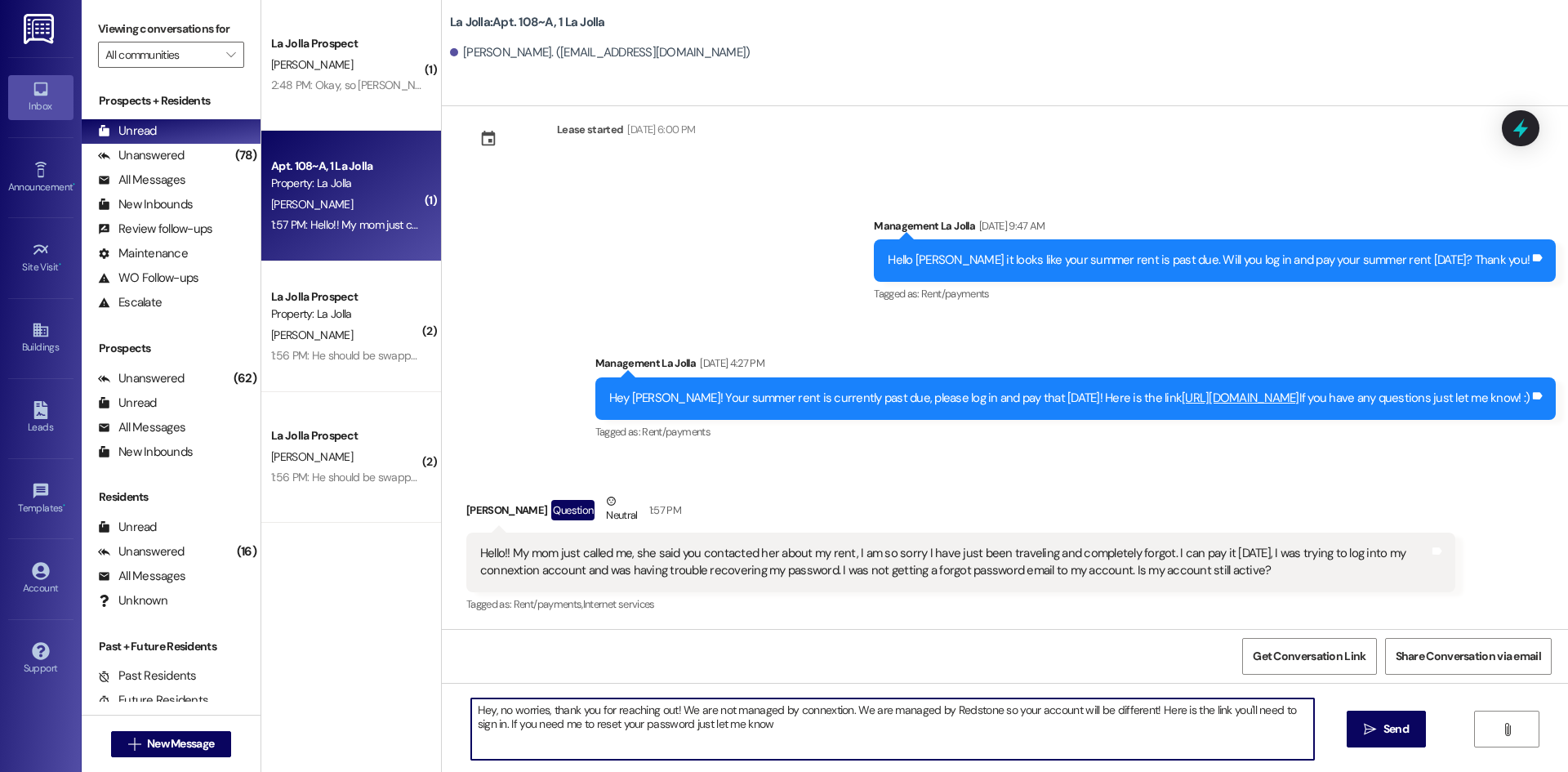
type textarea "Hey, no worries, thank you for reaching out! We are not managed by connextion. …"
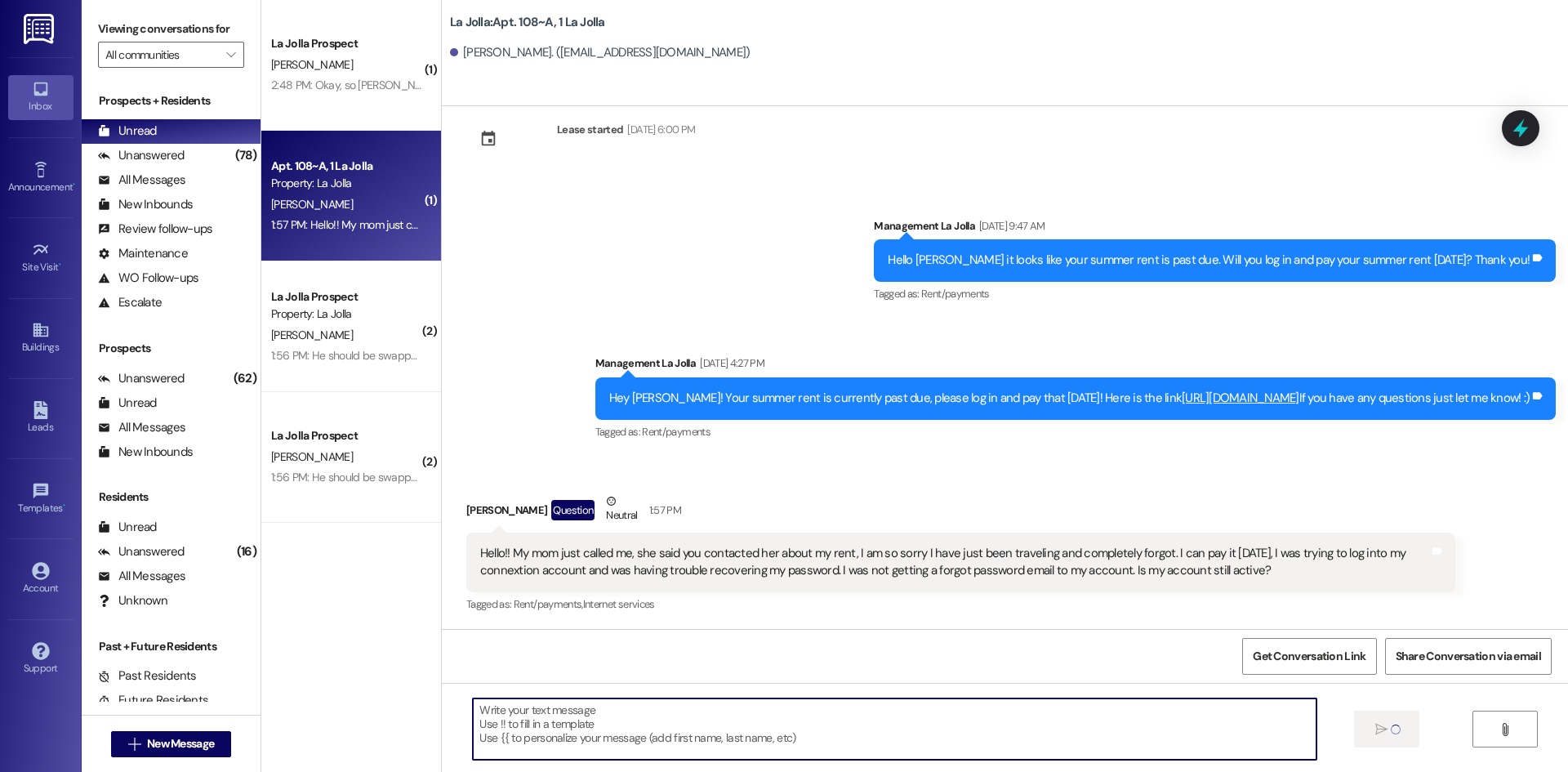
scroll to position [836, 0]
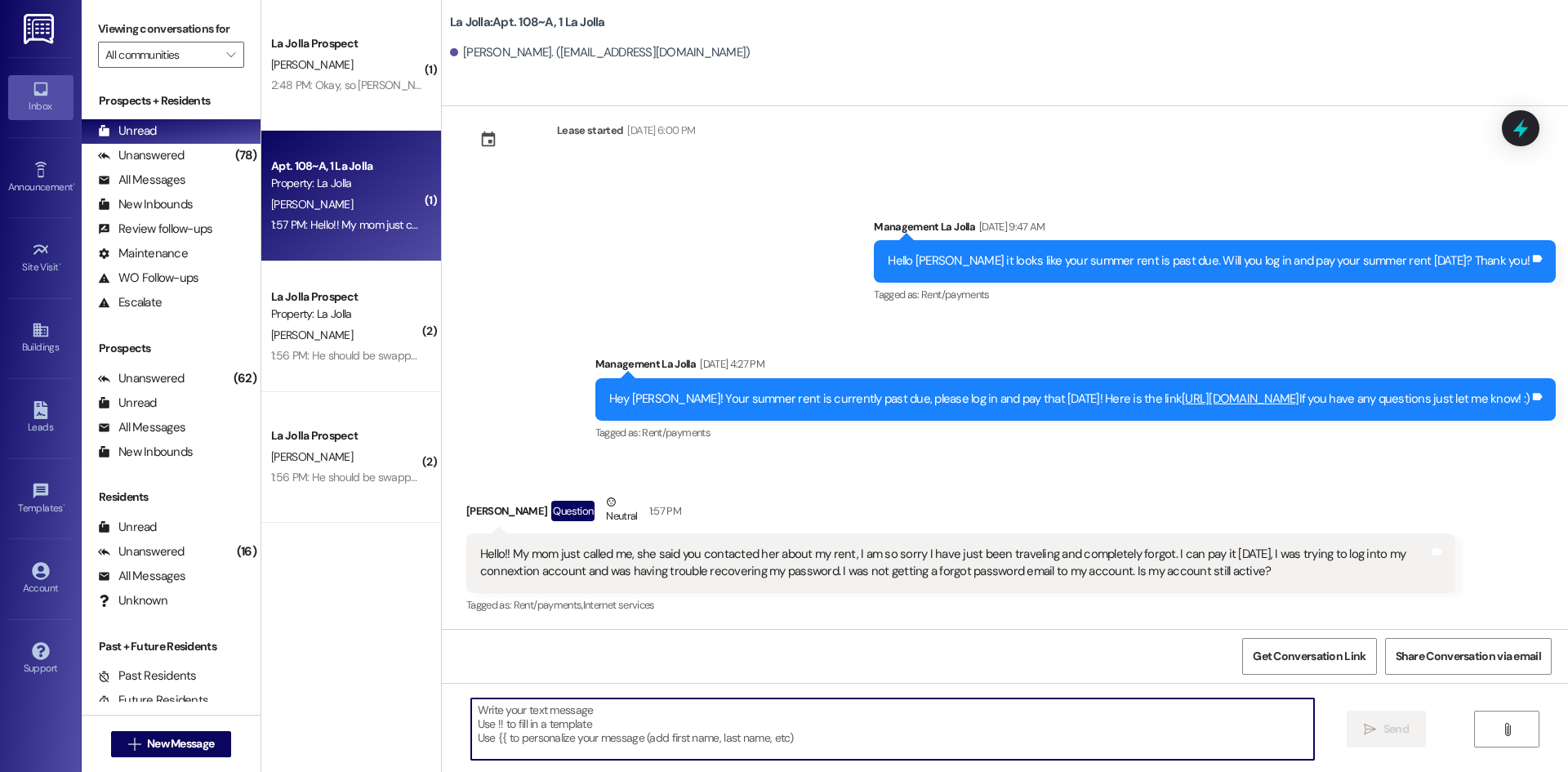
click at [630, 730] on textarea at bounding box center [892, 729] width 843 height 61
paste textarea "[URL][DOMAIN_NAME]"
type textarea "[URL][DOMAIN_NAME]"
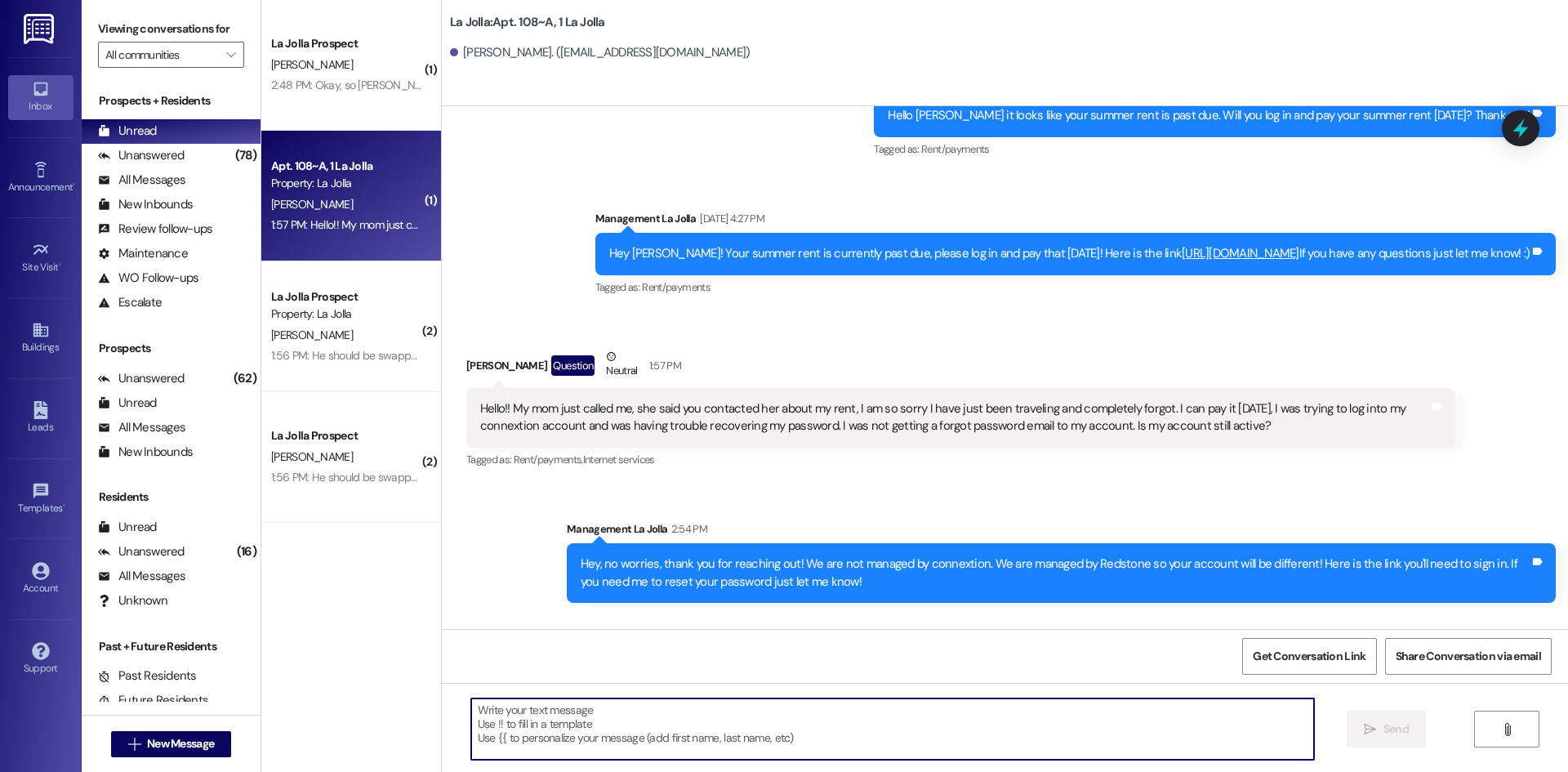
scroll to position [1082, 0]
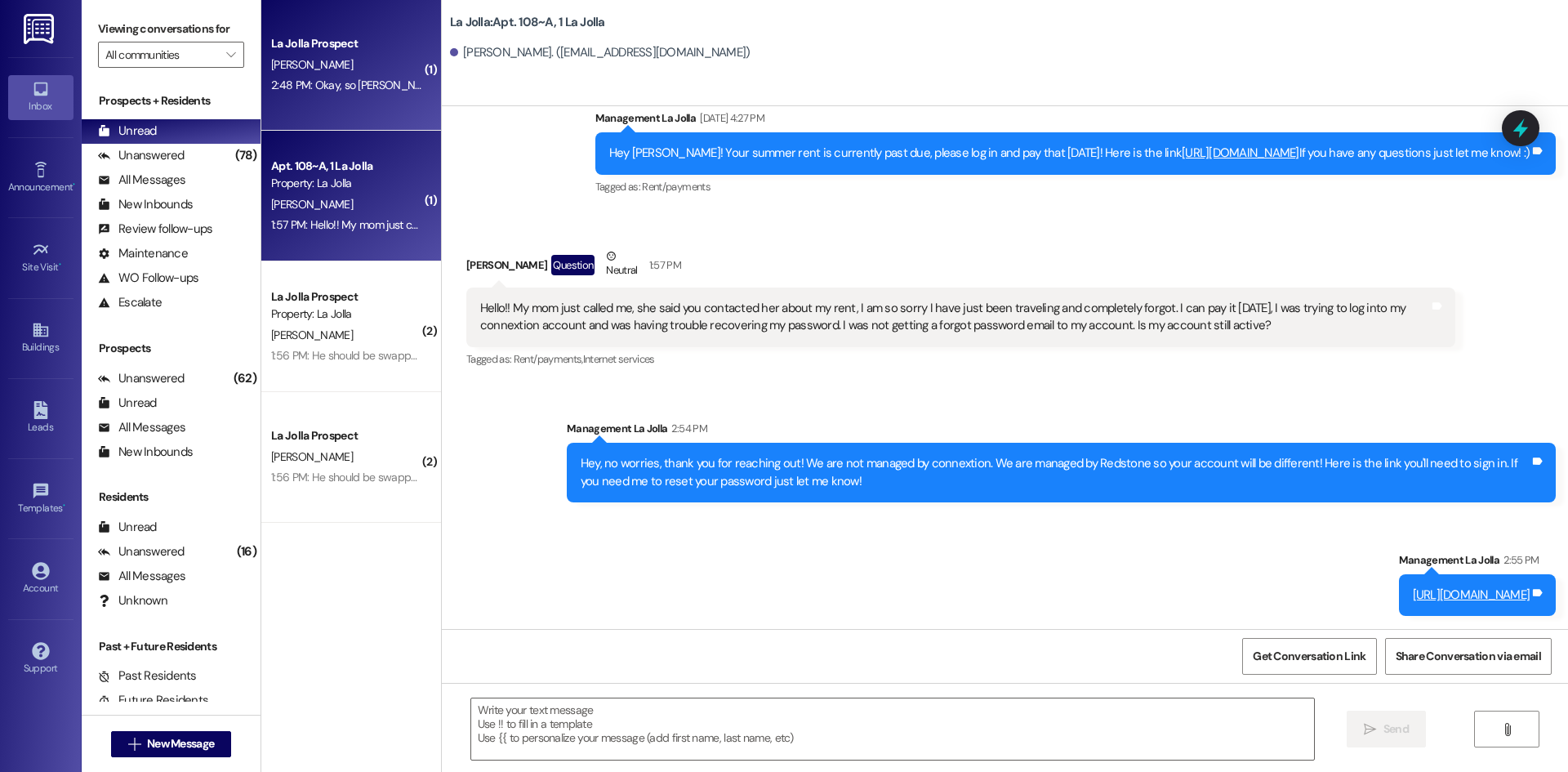
click at [328, 87] on div "2:48 PM: Okay, so [PERSON_NAME] and I would like to stay here in 108 & [PERSON_…" at bounding box center [825, 85] width 1108 height 15
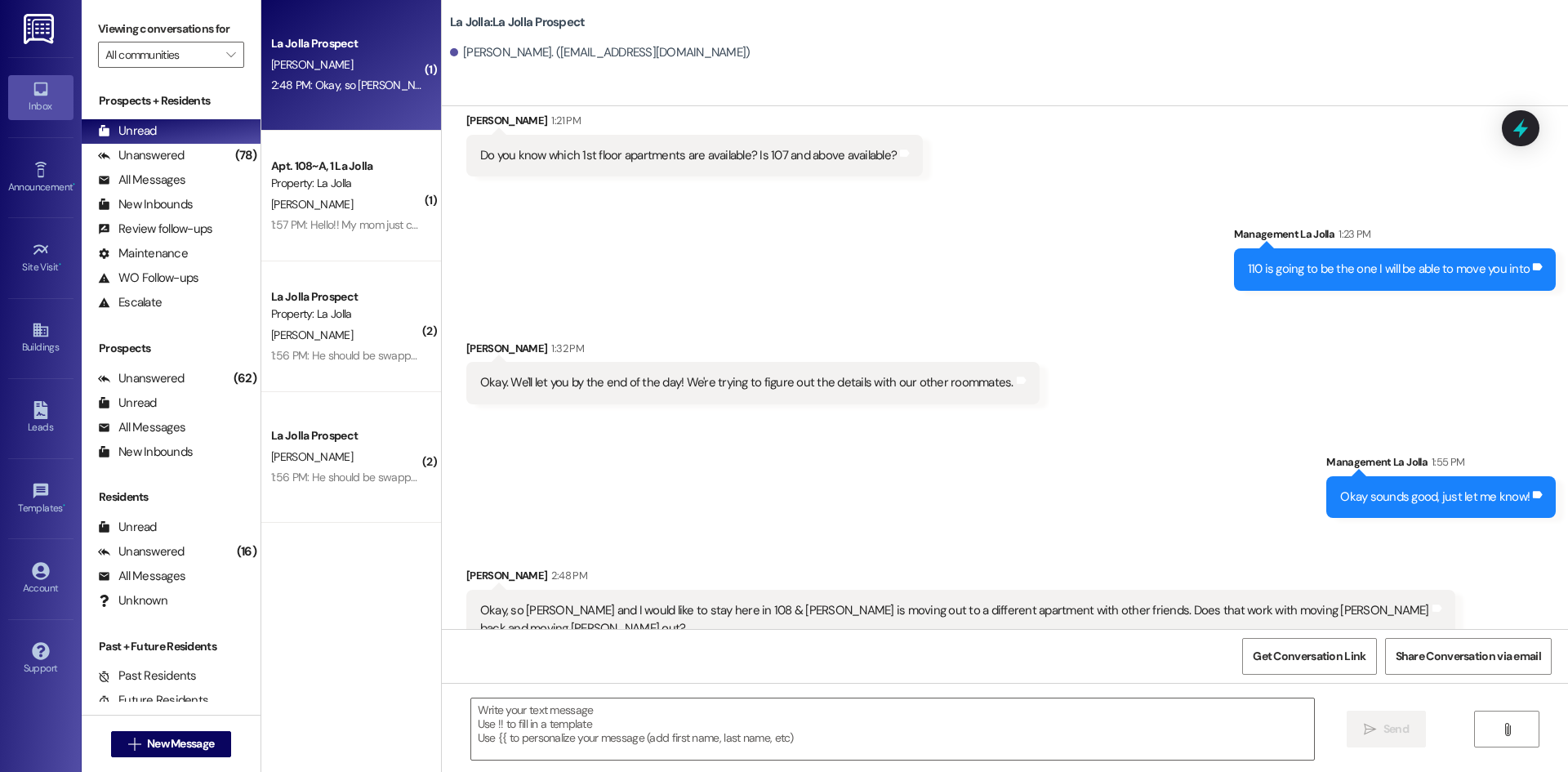
scroll to position [2659, 0]
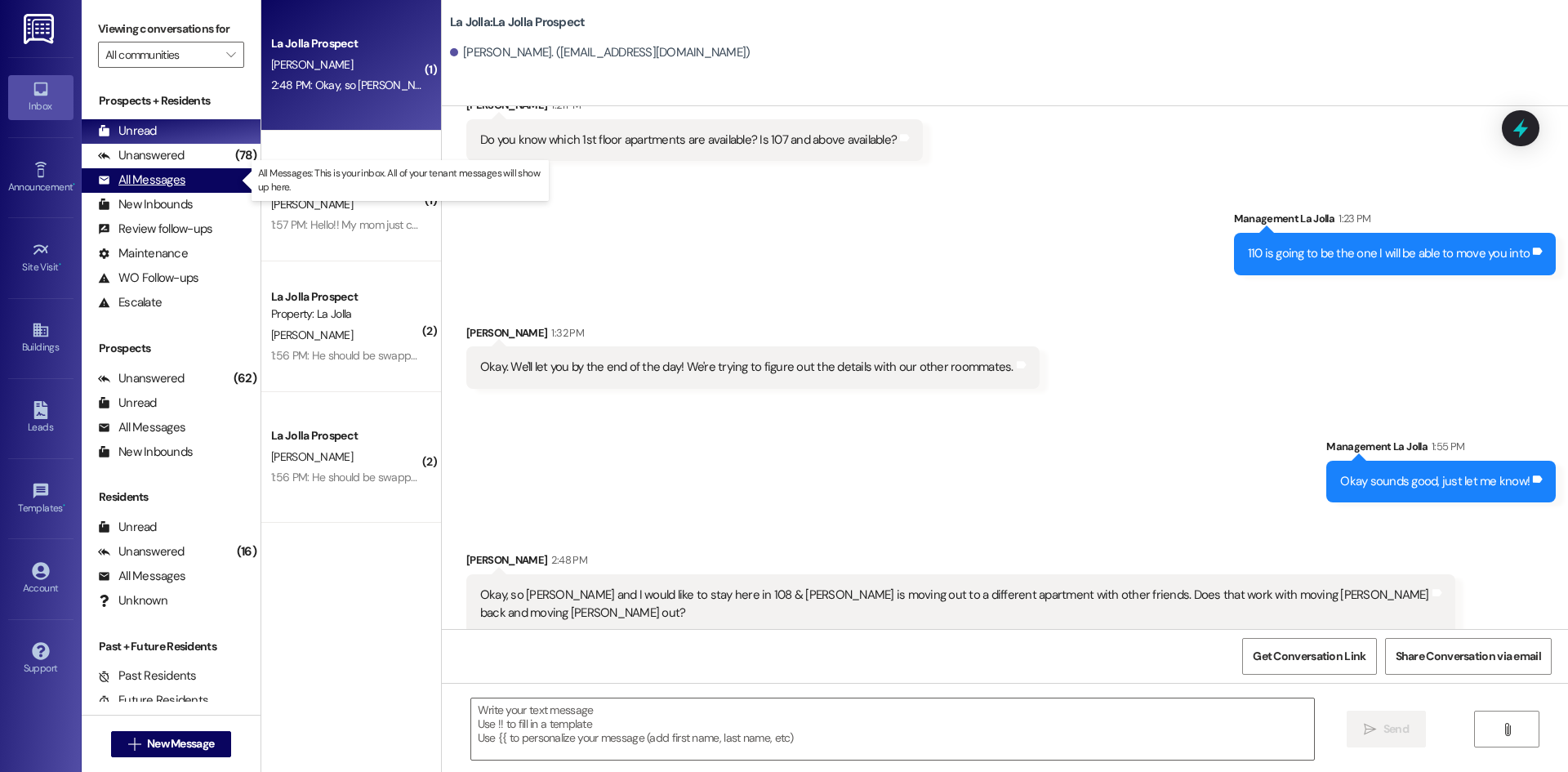
click at [179, 182] on div "All Messages" at bounding box center [142, 180] width 88 height 17
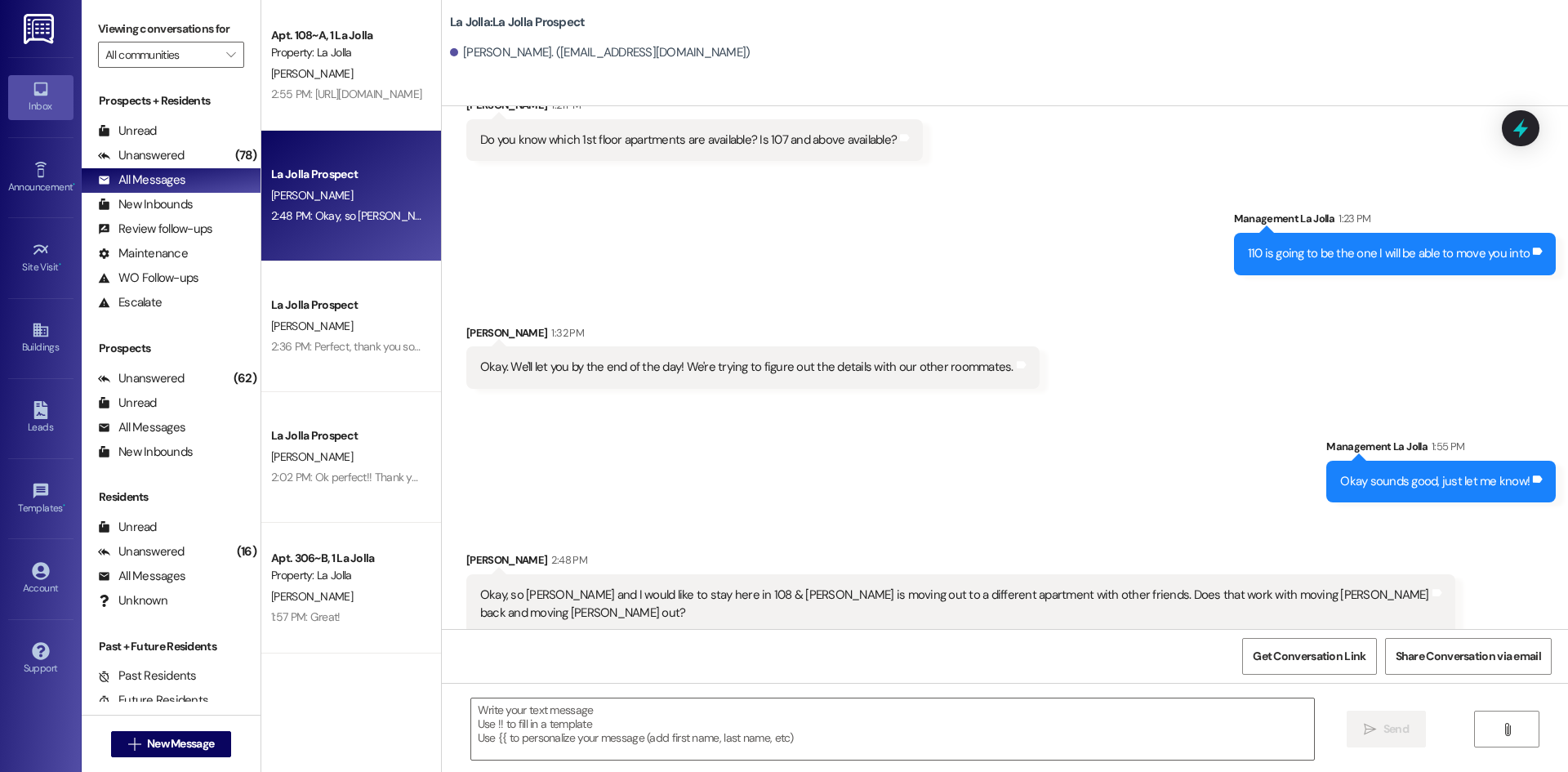
scroll to position [2660, 0]
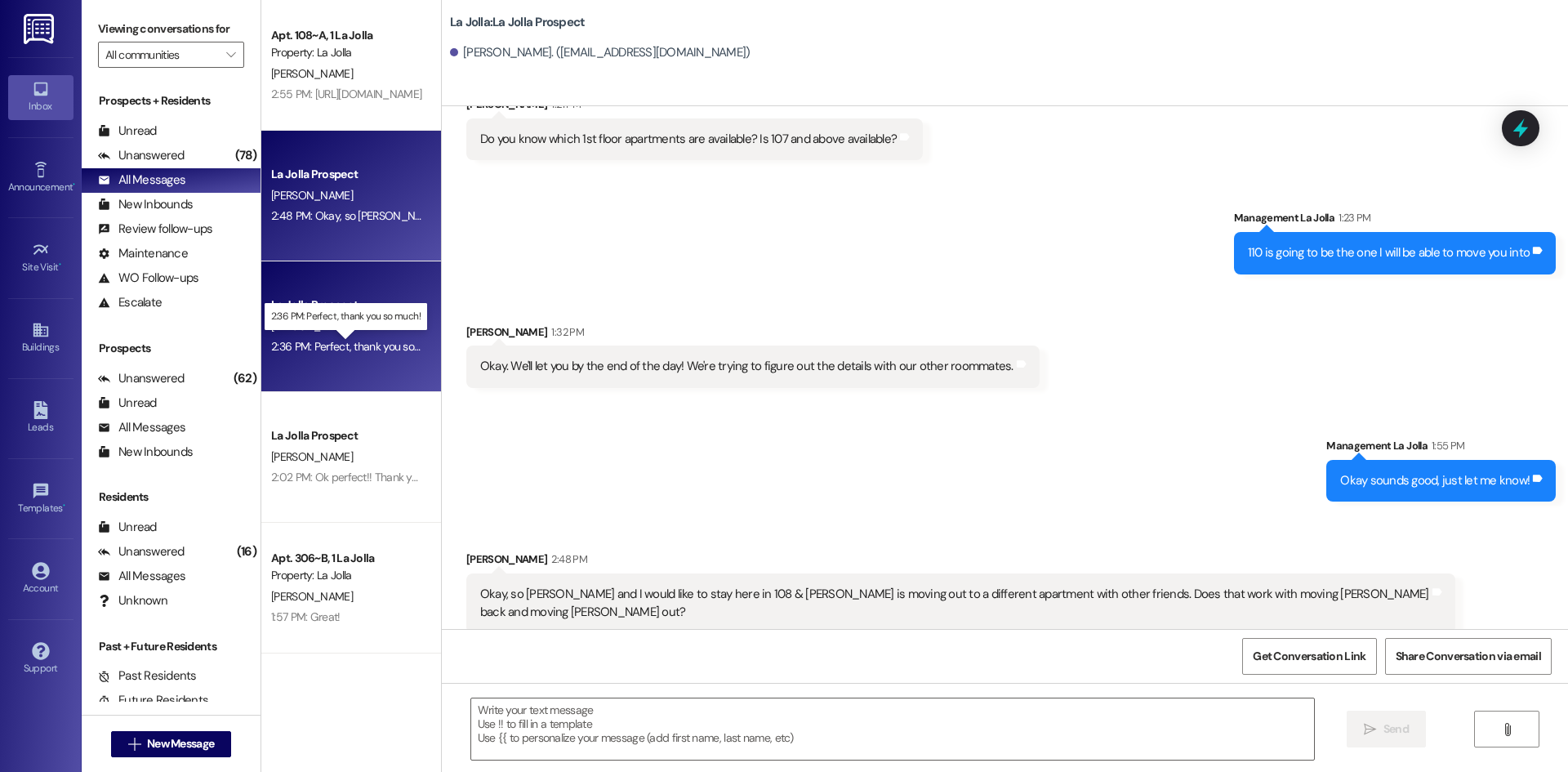
click at [345, 343] on div "2:36 PM: Perfect, thank you so much! 2:36 PM: Perfect, thank you so much!" at bounding box center [359, 346] width 175 height 15
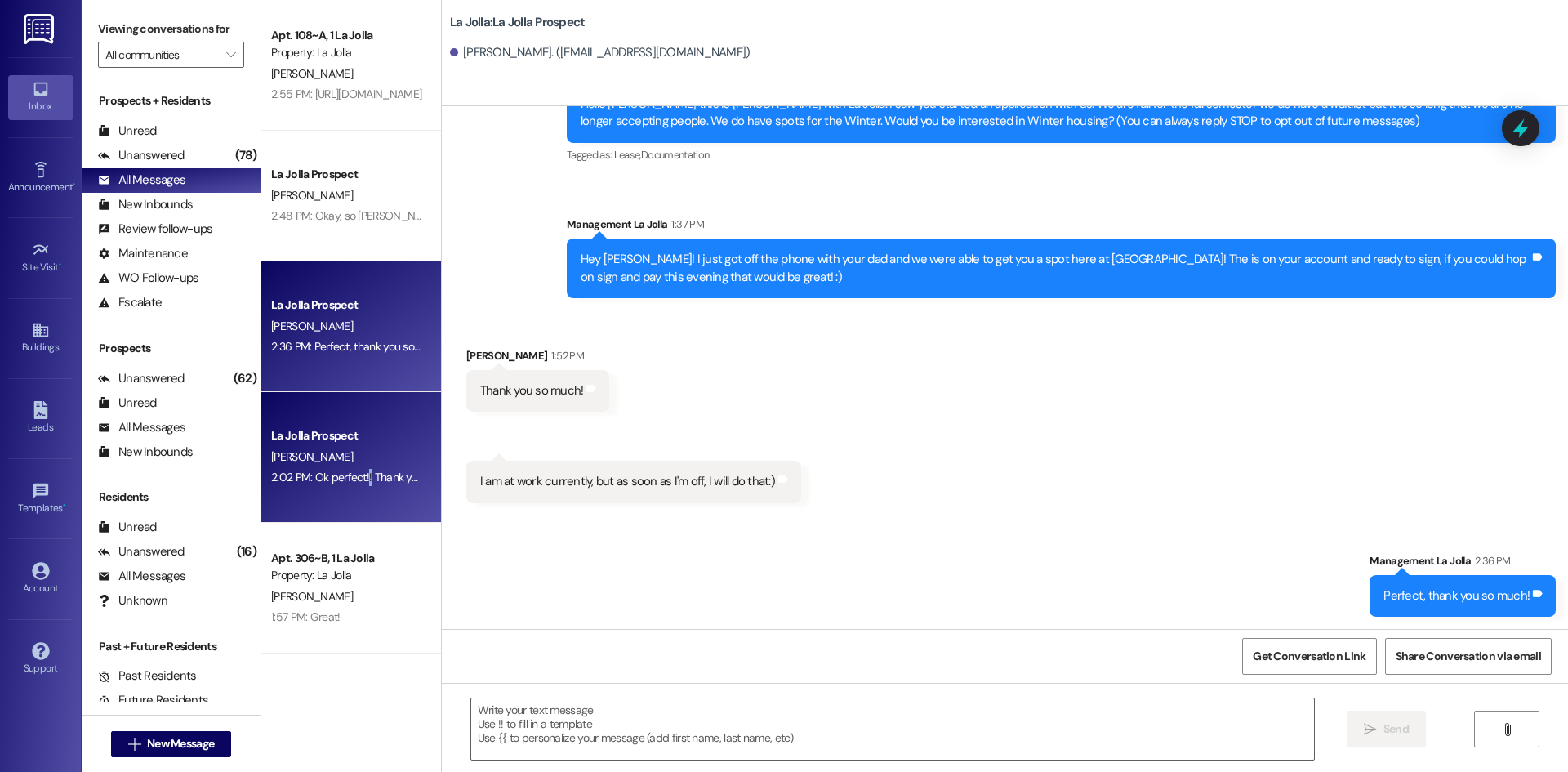
click at [355, 473] on div "2:02 PM: Ok perfect!! Thank you so much!! 2:02 PM: Ok perfect!! Thank you so mu…" at bounding box center [372, 477] width 201 height 15
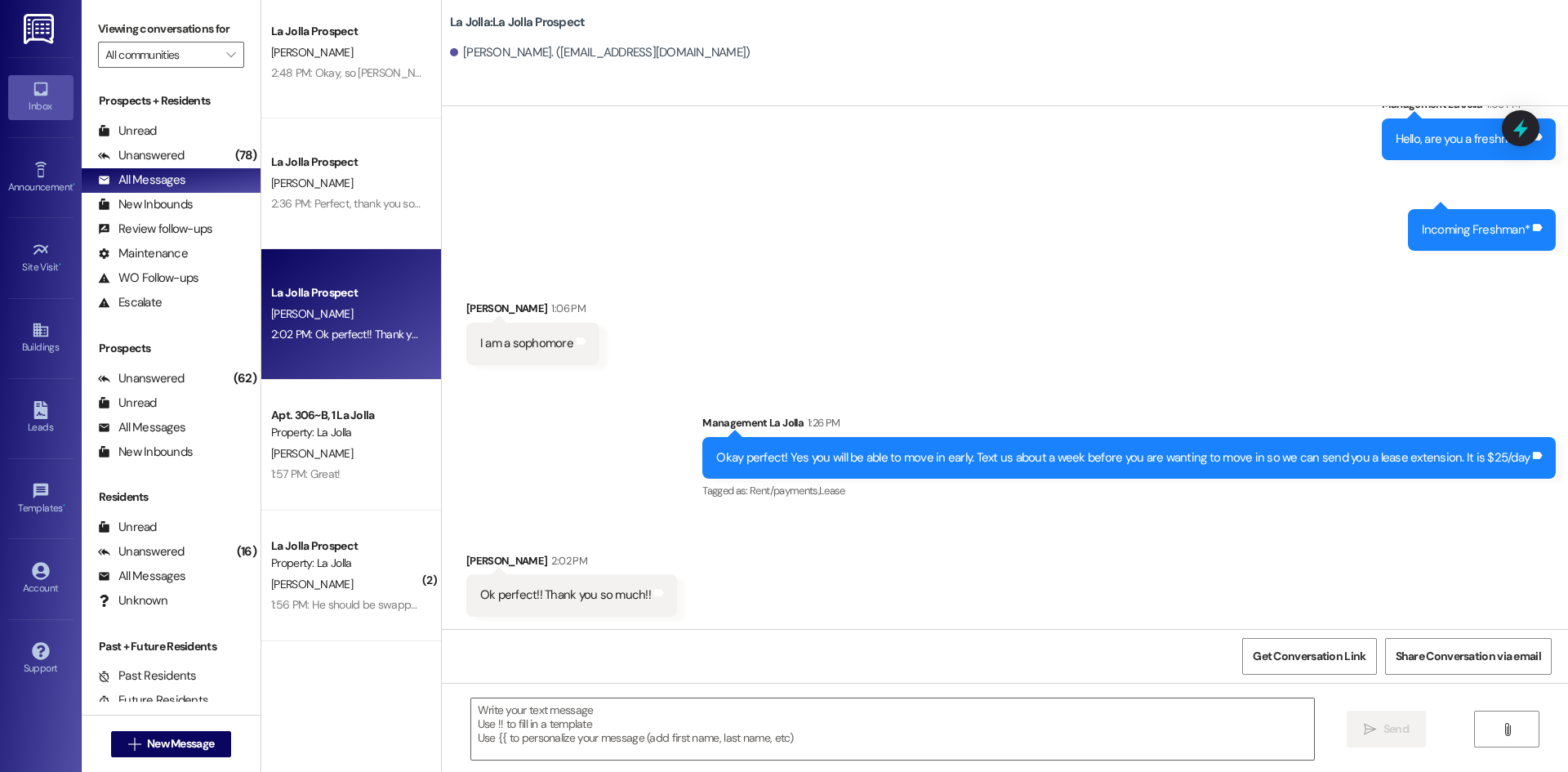
scroll to position [164, 0]
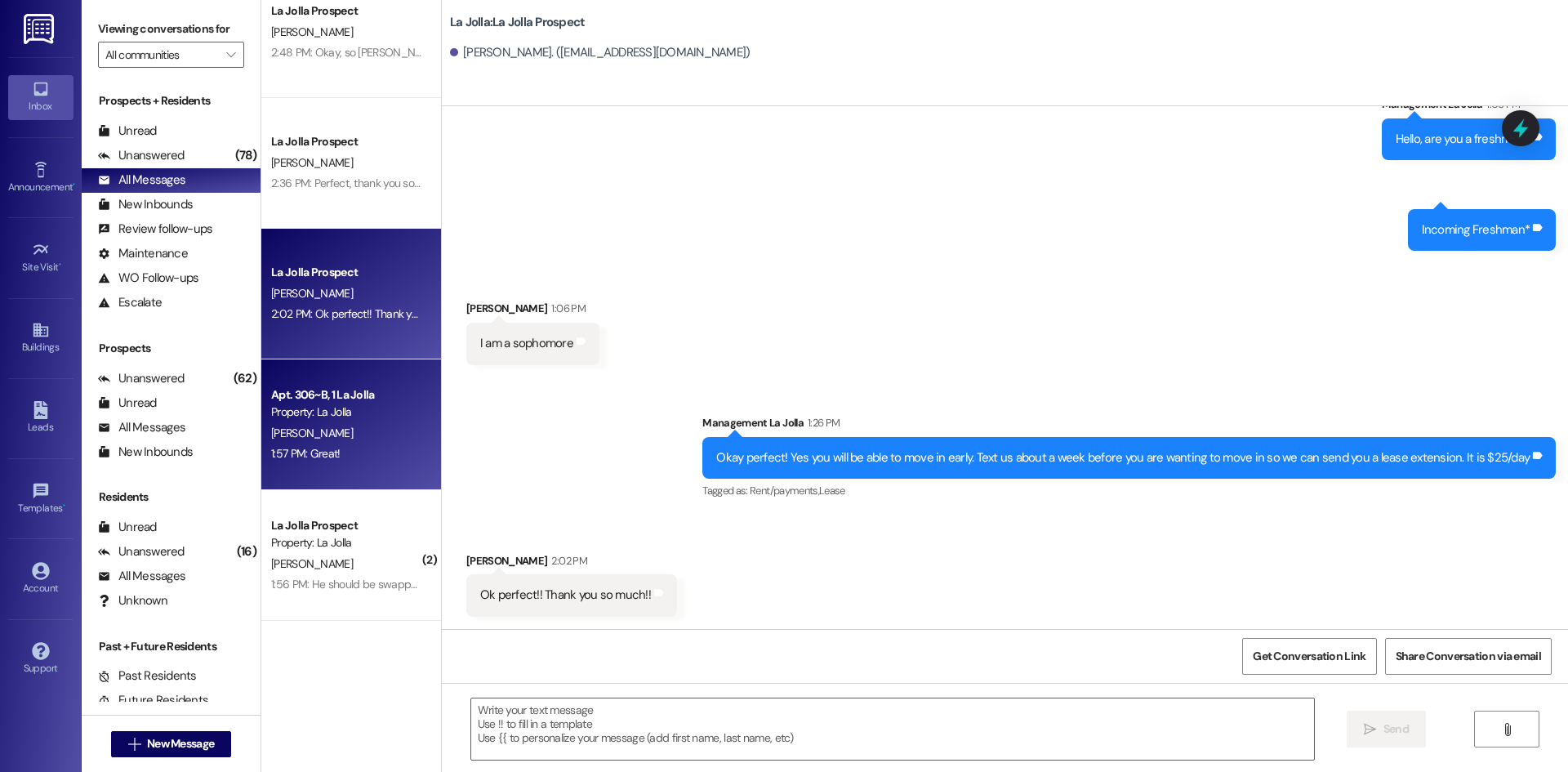
click at [310, 444] on div "1:57 PM: Great! 1:57 PM: Great!" at bounding box center [346, 454] width 154 height 20
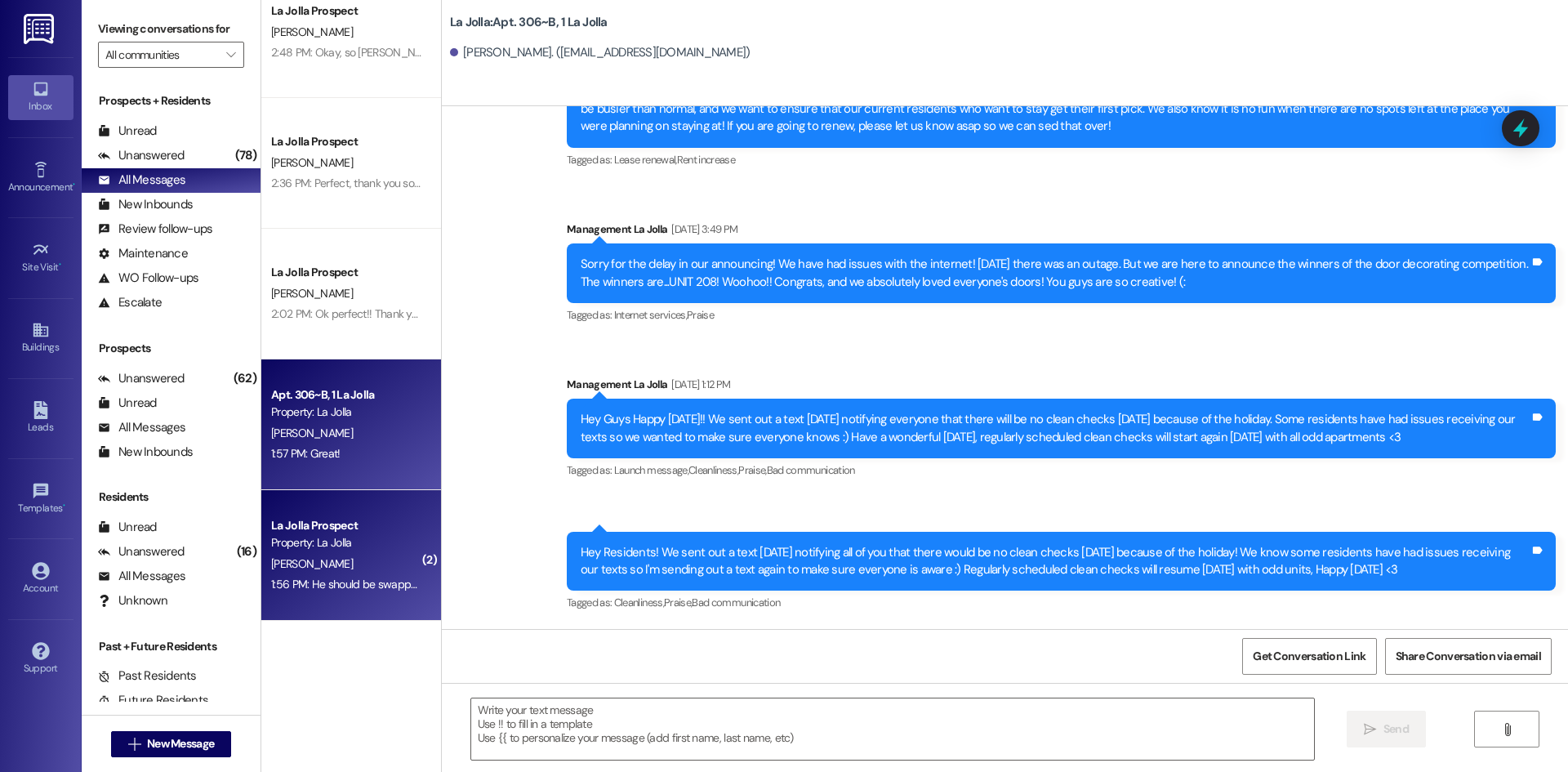
scroll to position [17264, 0]
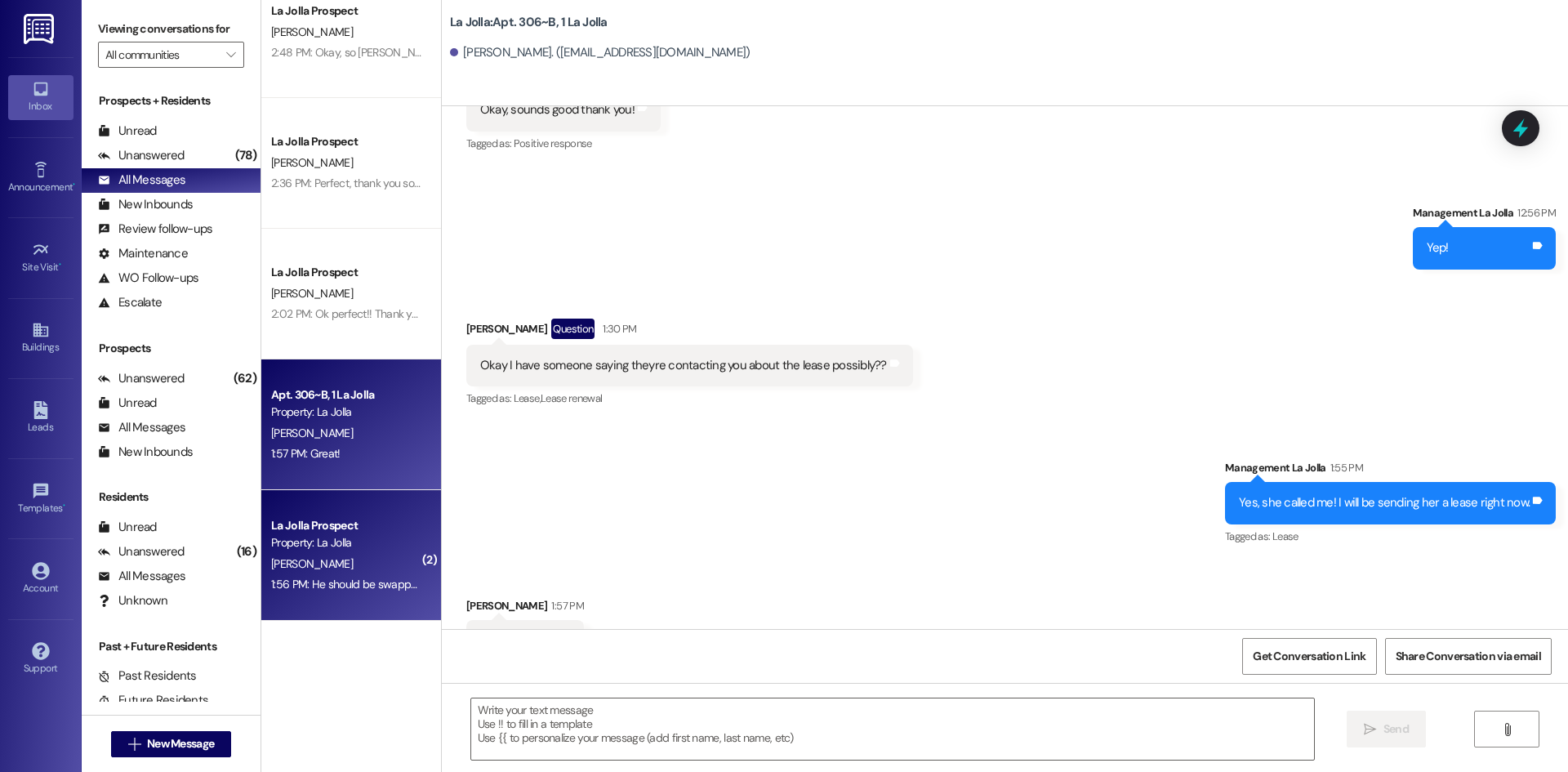
click at [362, 566] on div "[PERSON_NAME]" at bounding box center [346, 564] width 154 height 20
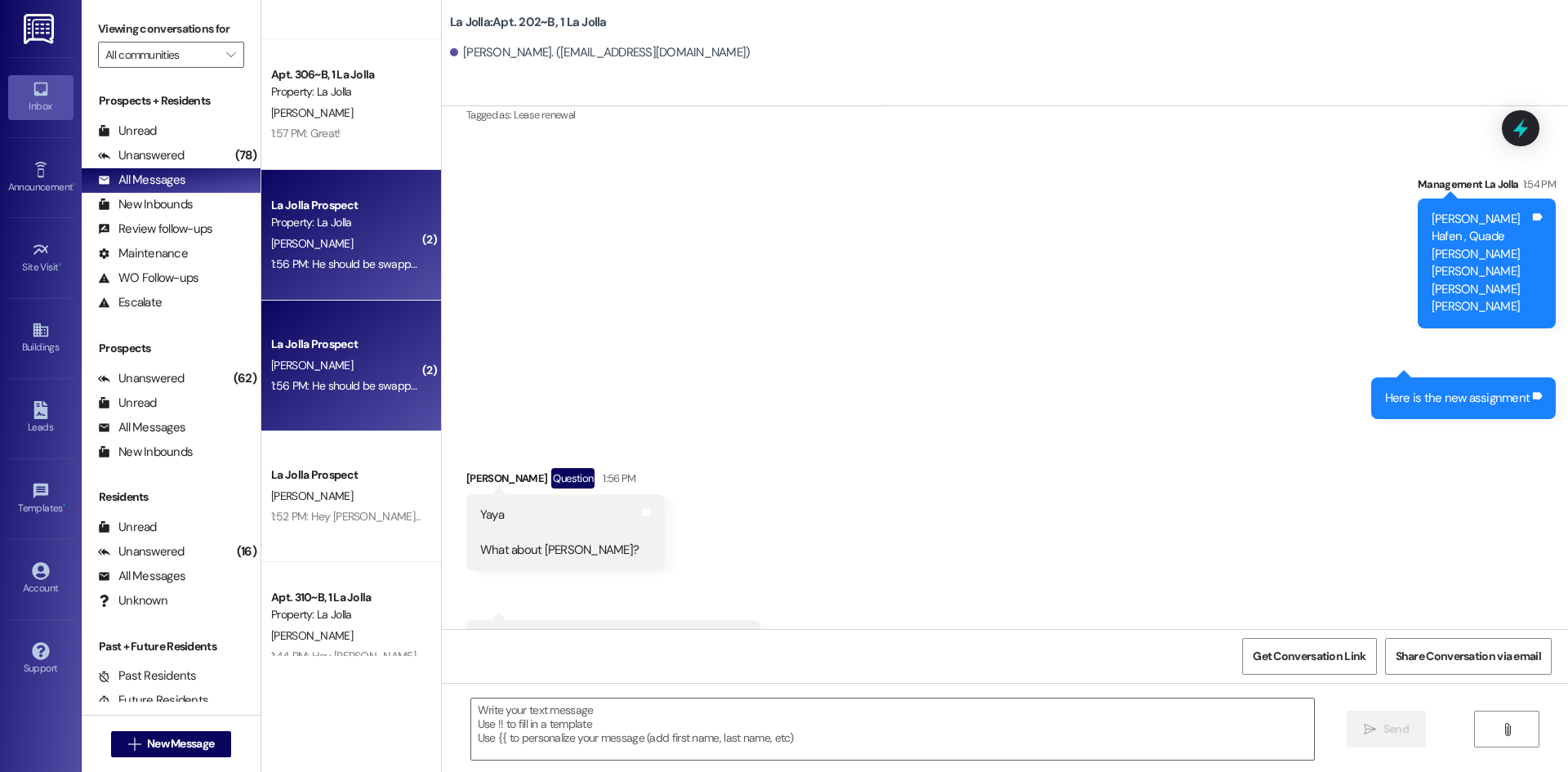
scroll to position [491, 0]
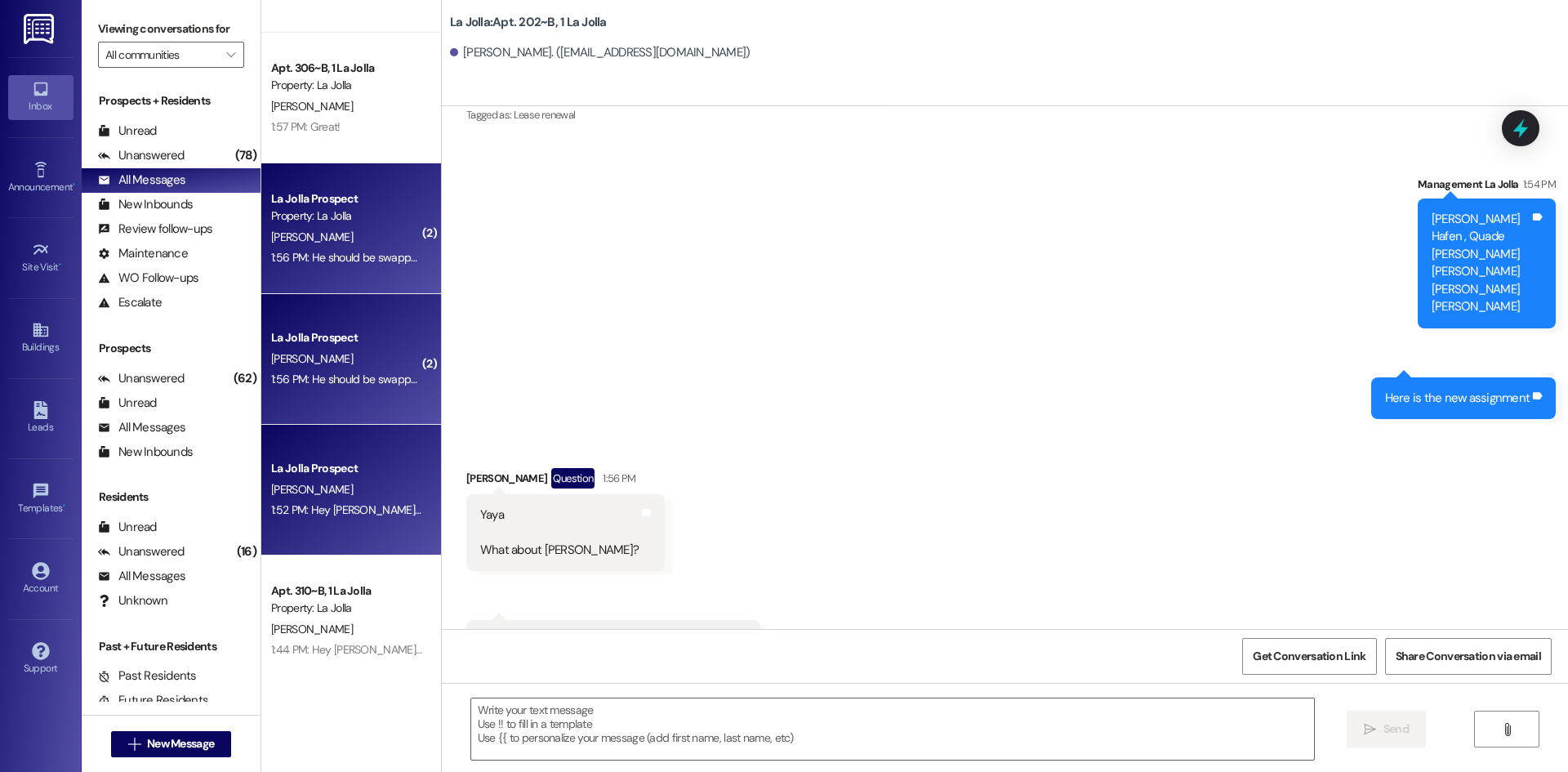
click at [332, 495] on div "[PERSON_NAME]" at bounding box center [346, 490] width 154 height 20
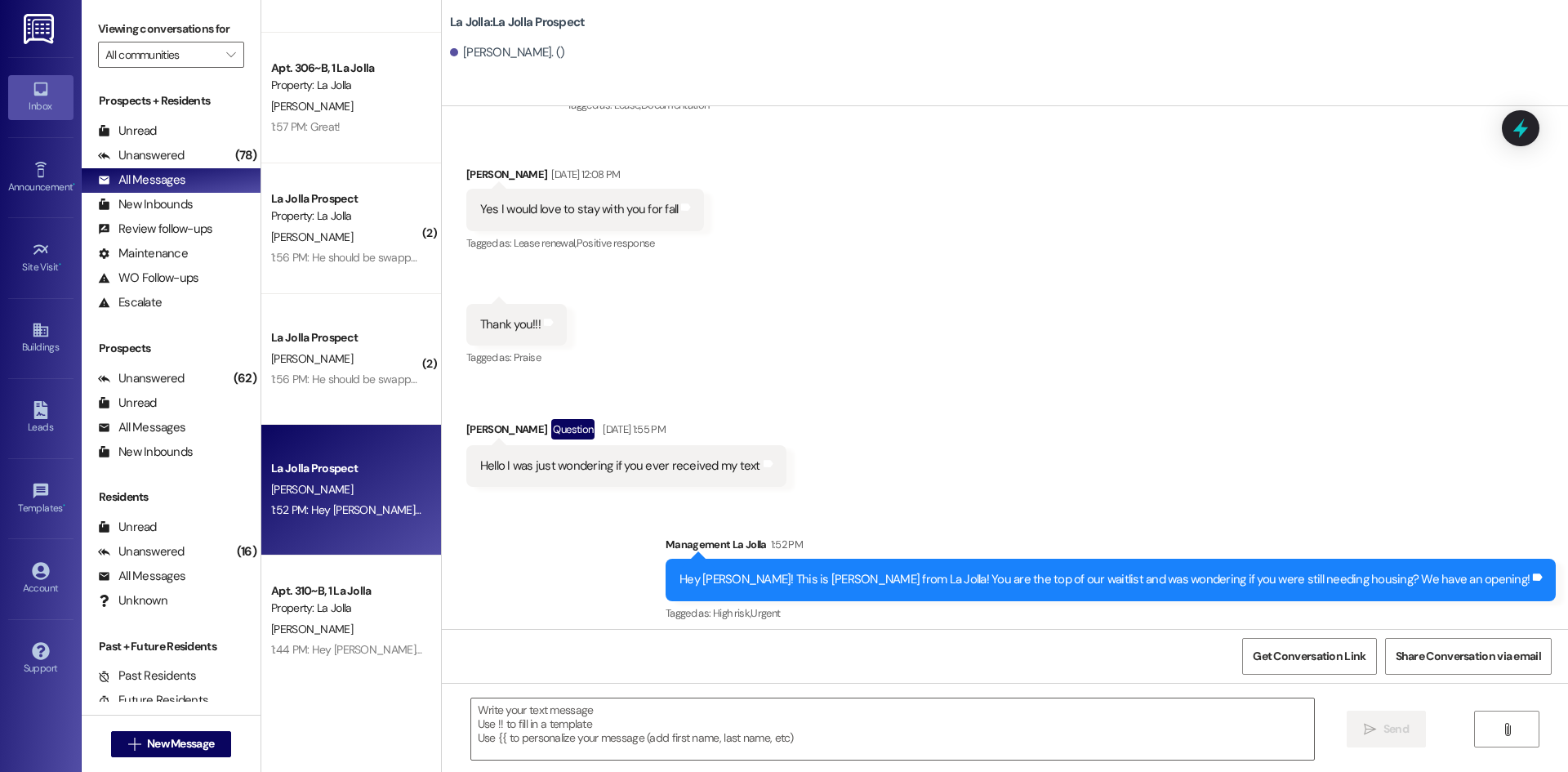
scroll to position [344, 0]
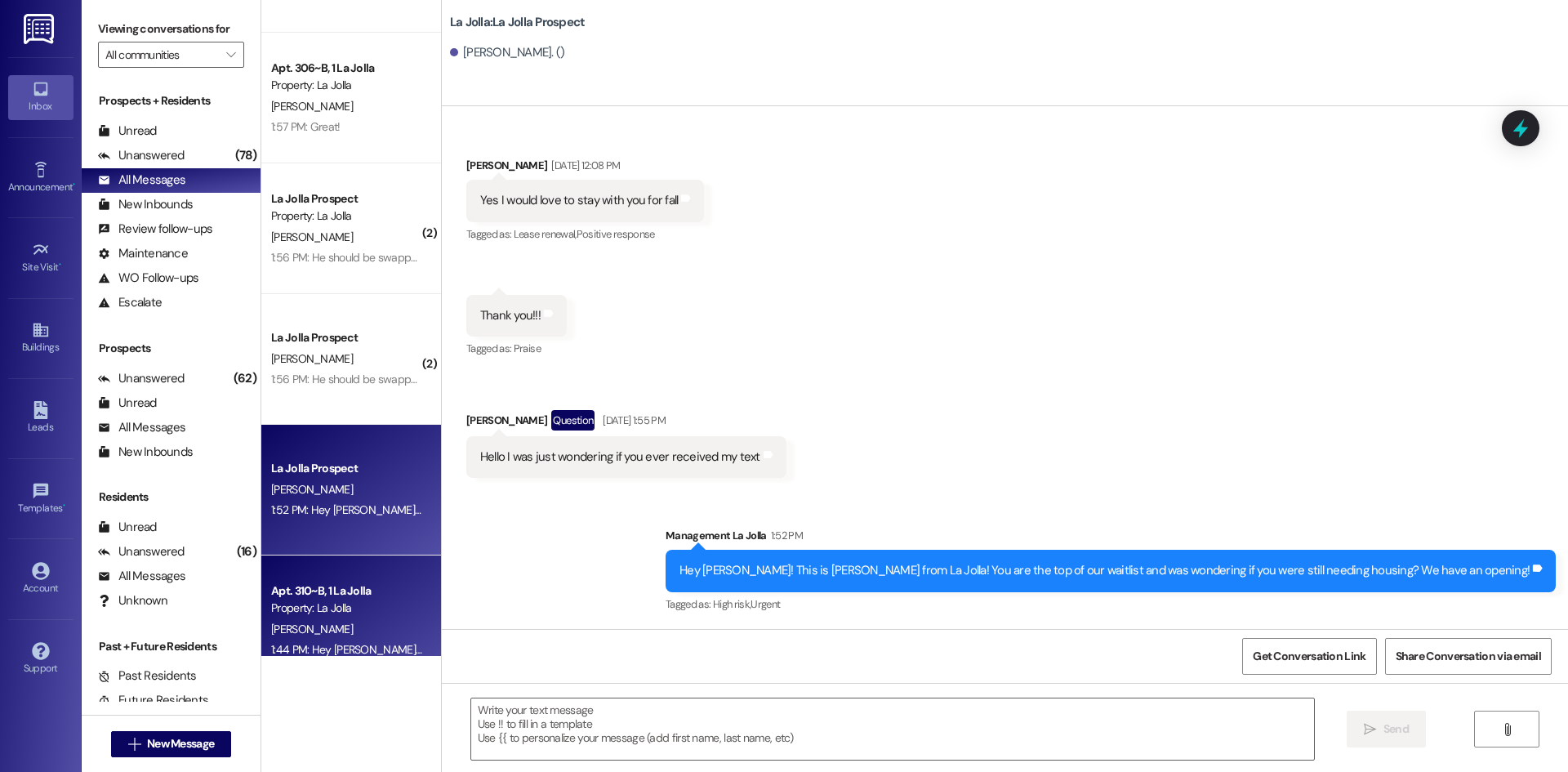
click at [352, 602] on div "Property: La Jolla" at bounding box center [346, 608] width 151 height 17
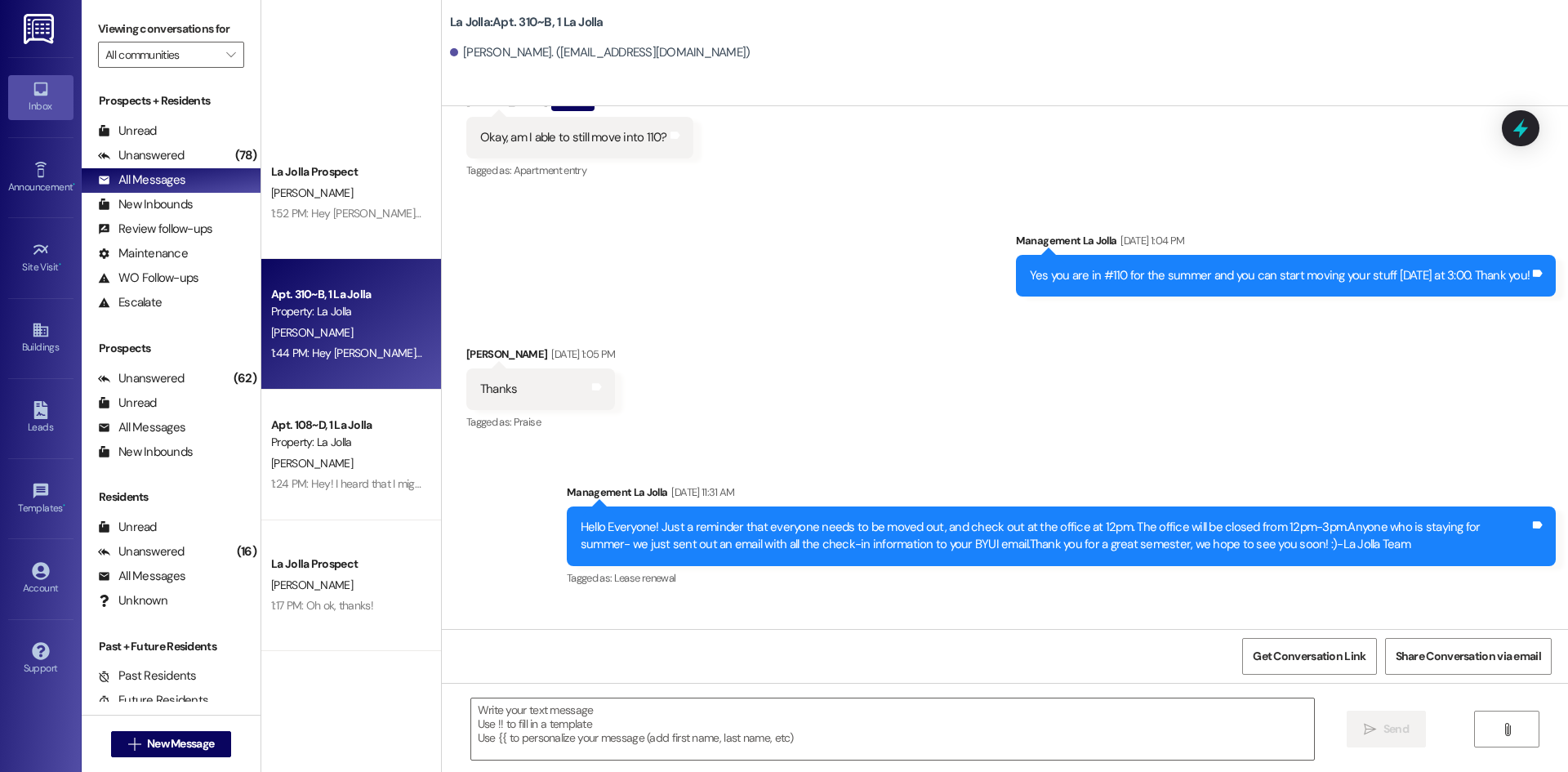
scroll to position [1063, 0]
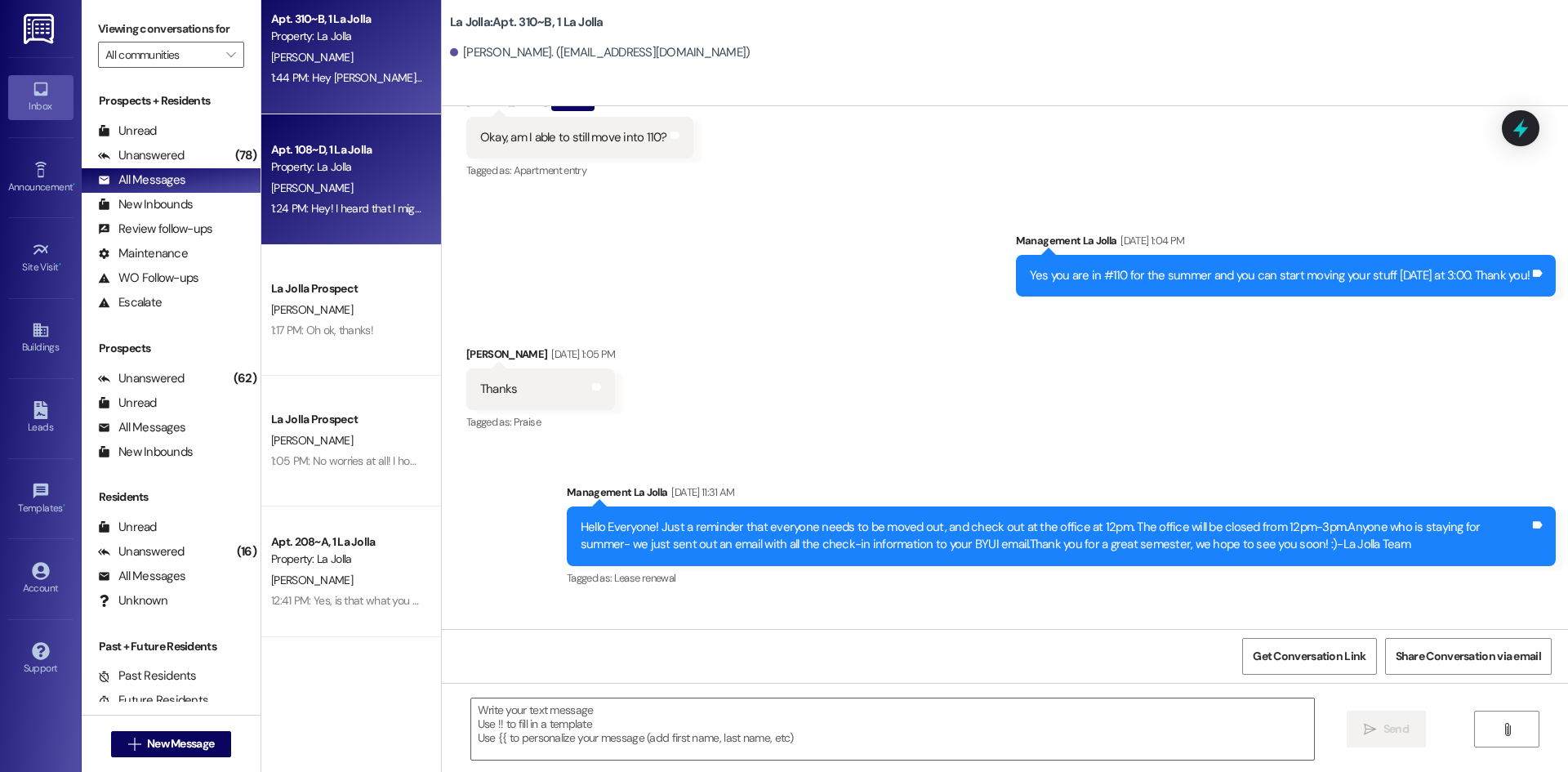
click at [384, 199] on div "1:24 PM: Hey! I heard that I might have to move apartments because other people…" at bounding box center [346, 208] width 154 height 20
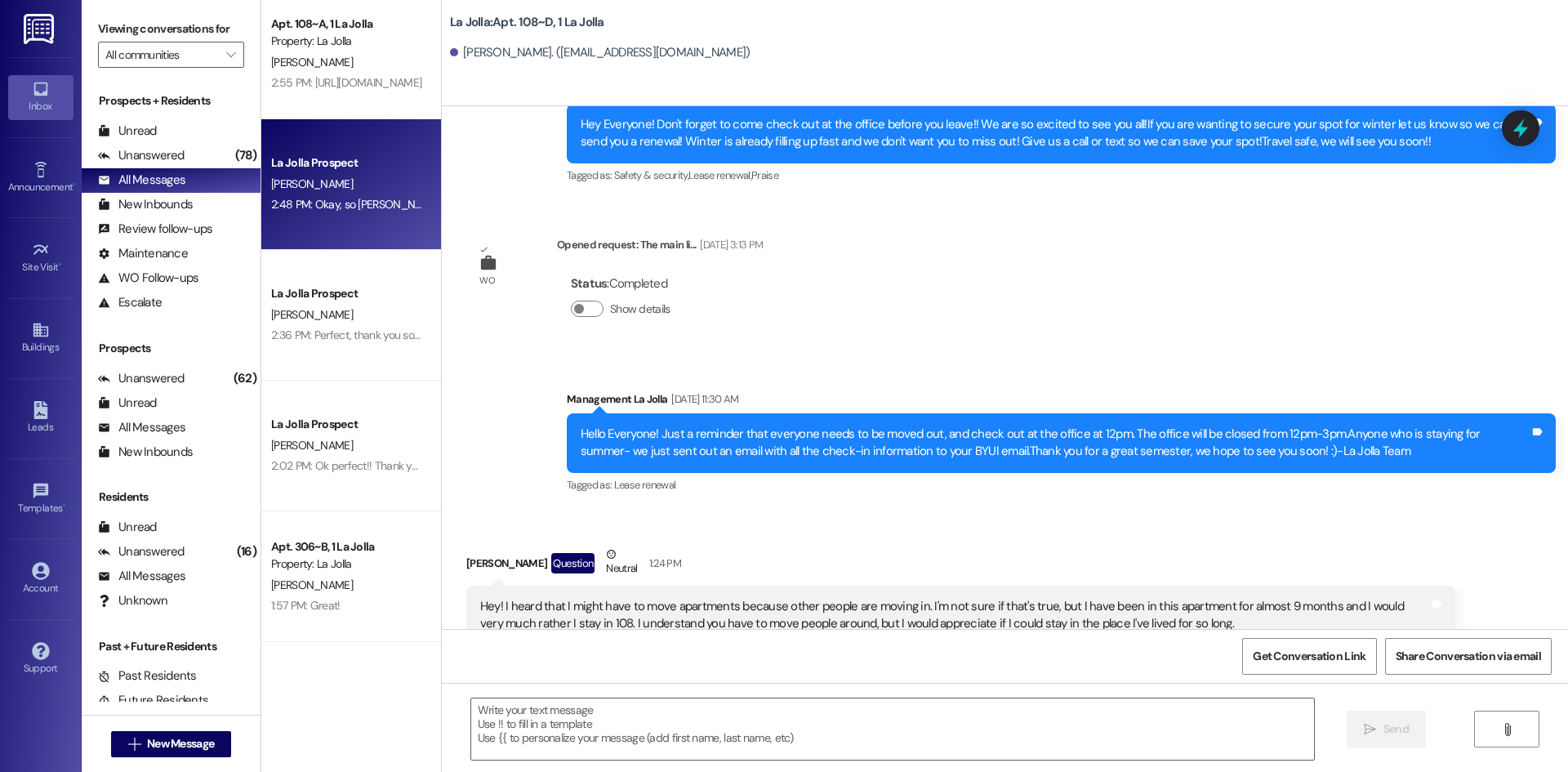
scroll to position [0, 0]
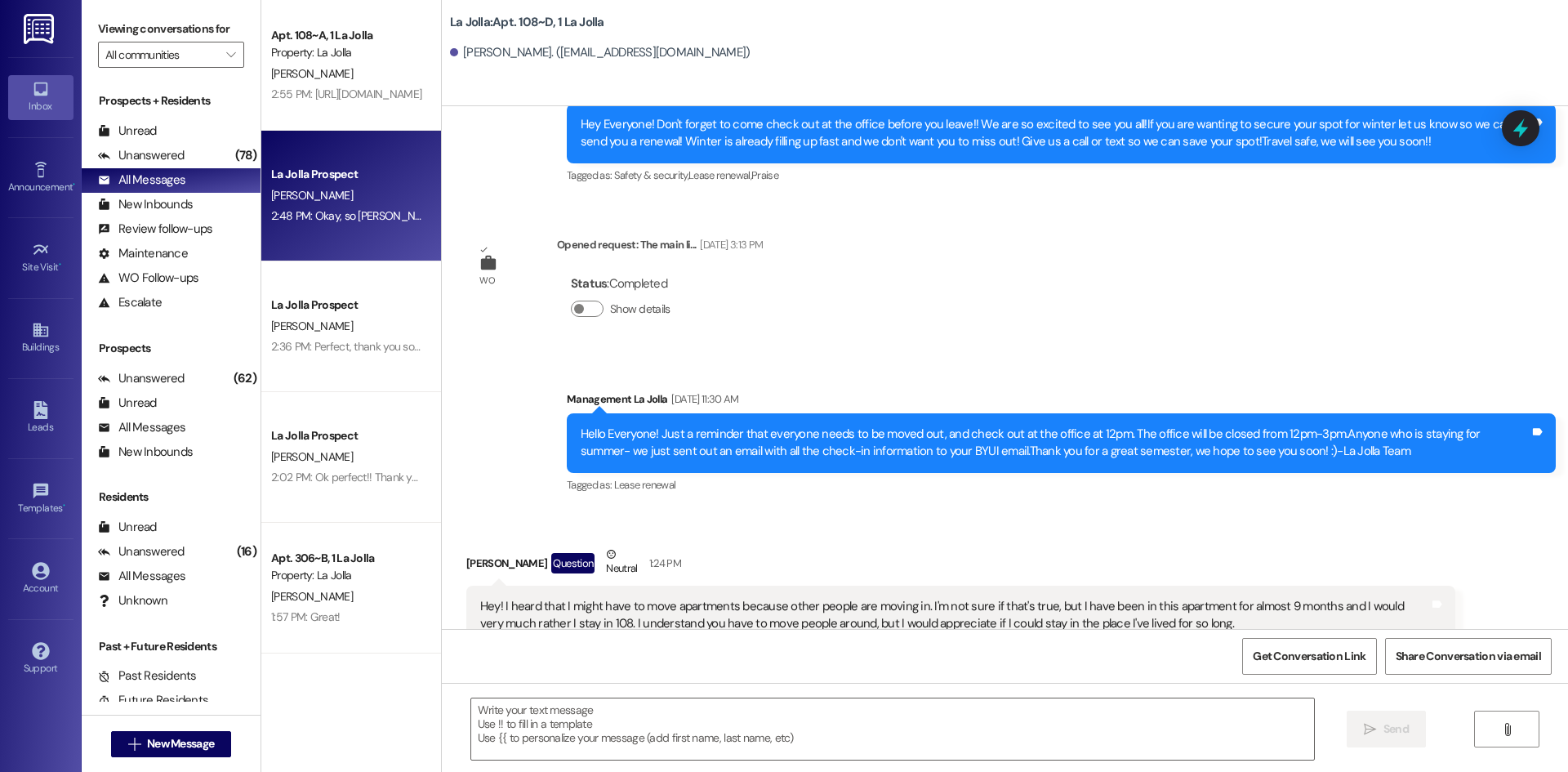
click at [344, 227] on div "La Jolla Prospect [PERSON_NAME] 2:48 PM: Okay, so [PERSON_NAME] and I would lik…" at bounding box center [351, 196] width 180 height 131
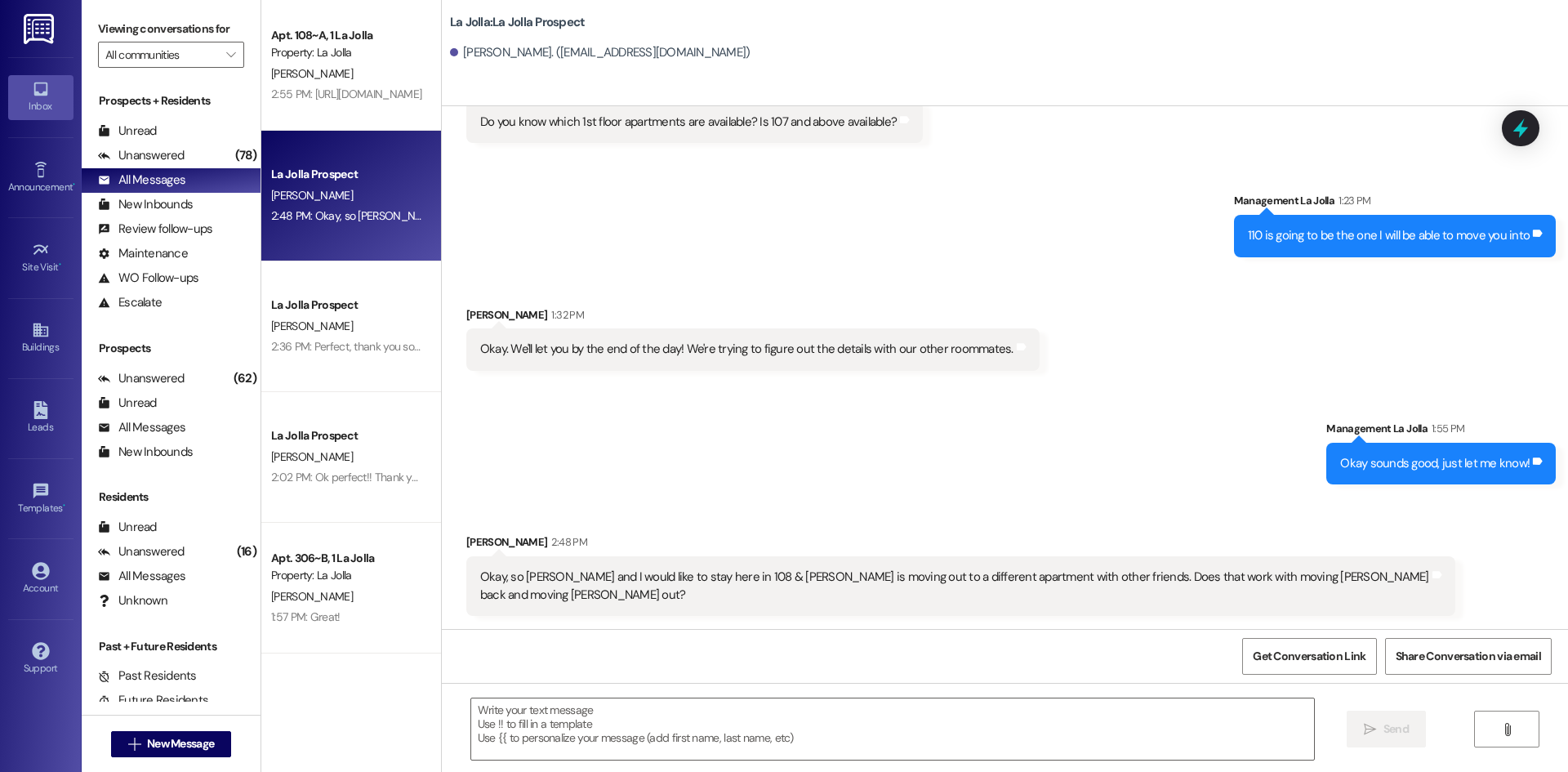
scroll to position [2659, 0]
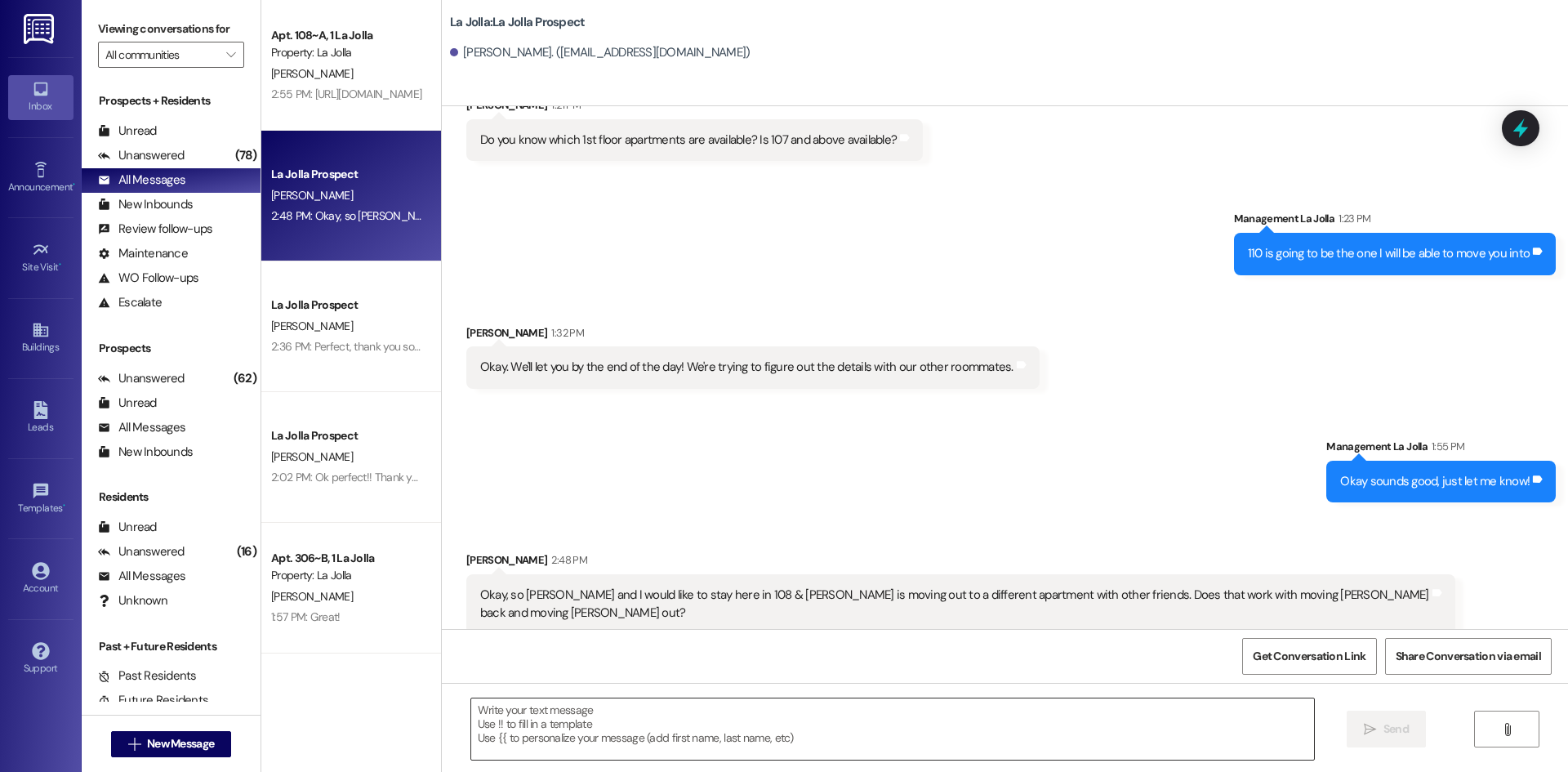
click at [626, 724] on textarea at bounding box center [892, 729] width 843 height 61
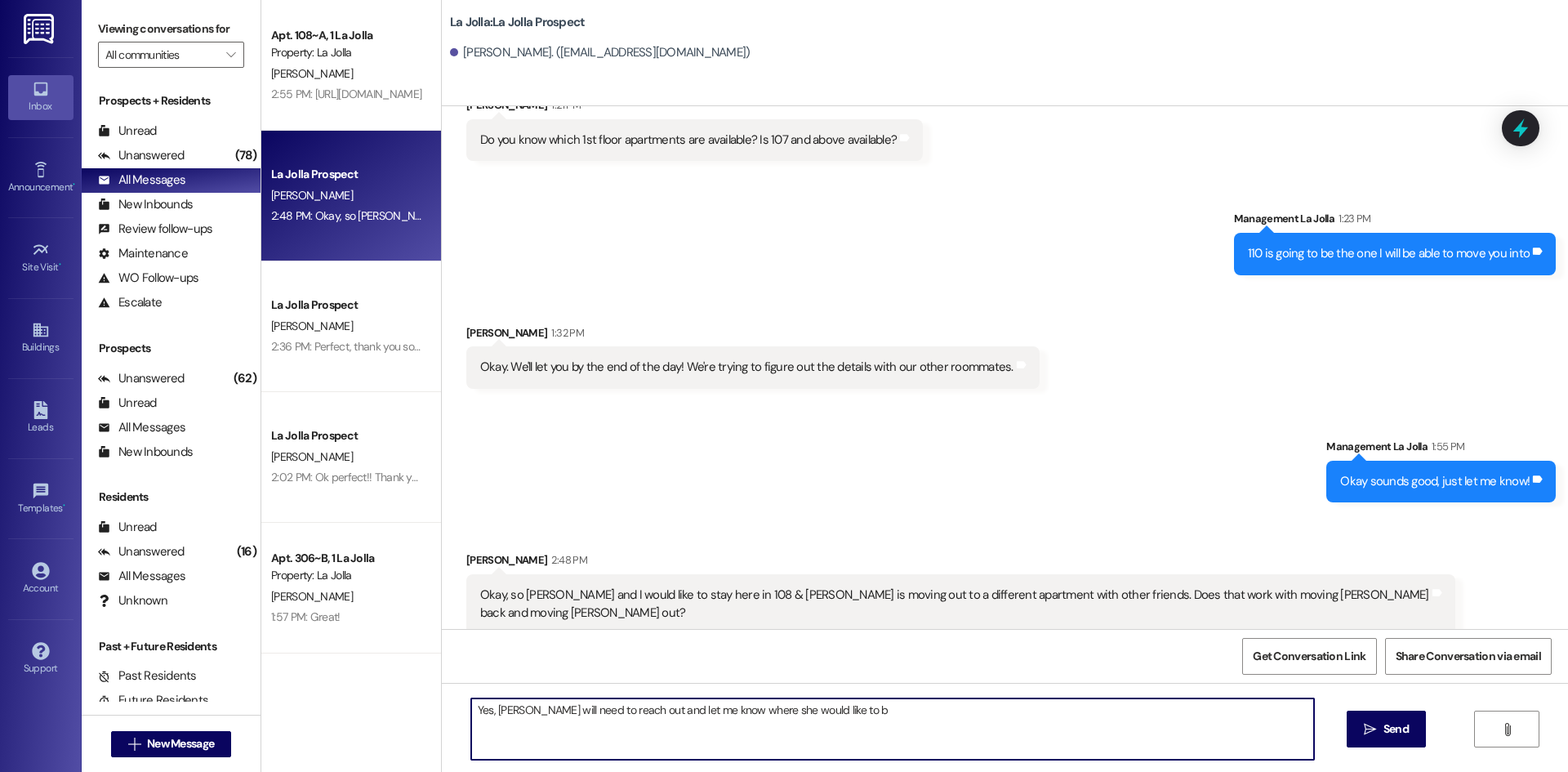
type textarea "Yes, [PERSON_NAME] will need to reach out and let me know where she would like …"
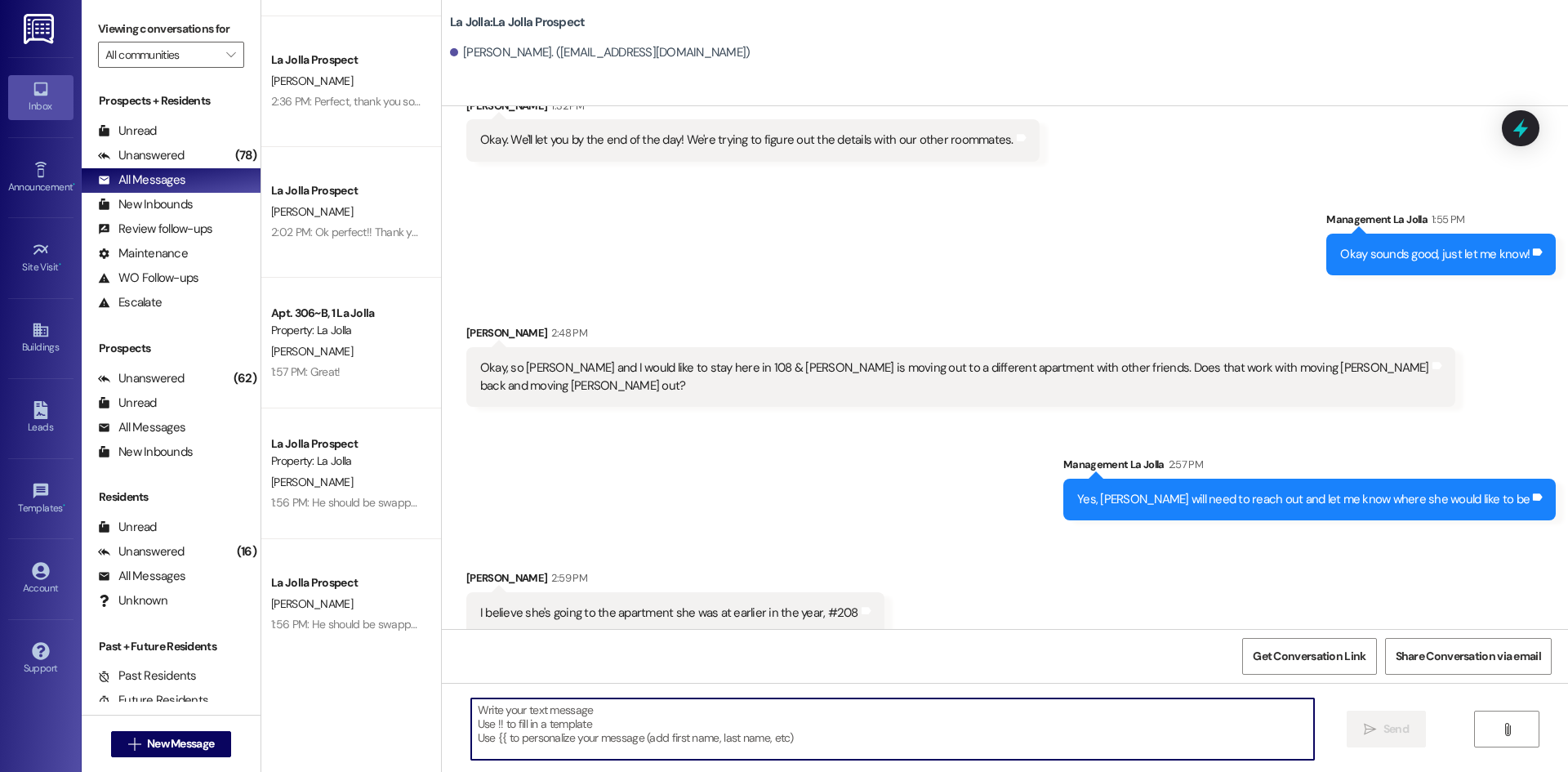
scroll to position [2887, 0]
click at [647, 720] on textarea at bounding box center [892, 729] width 843 height 61
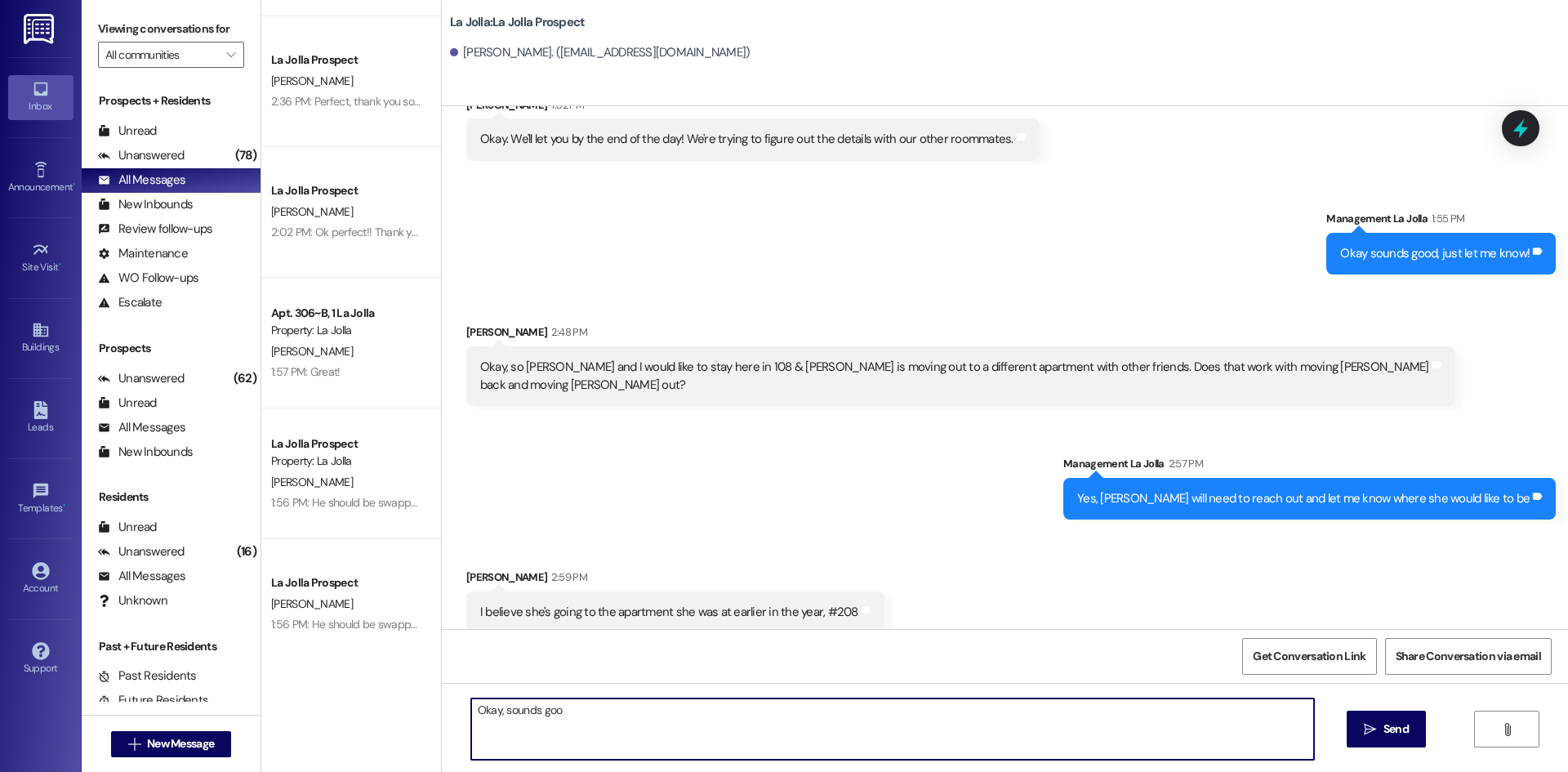
type textarea "Okay, sounds good"
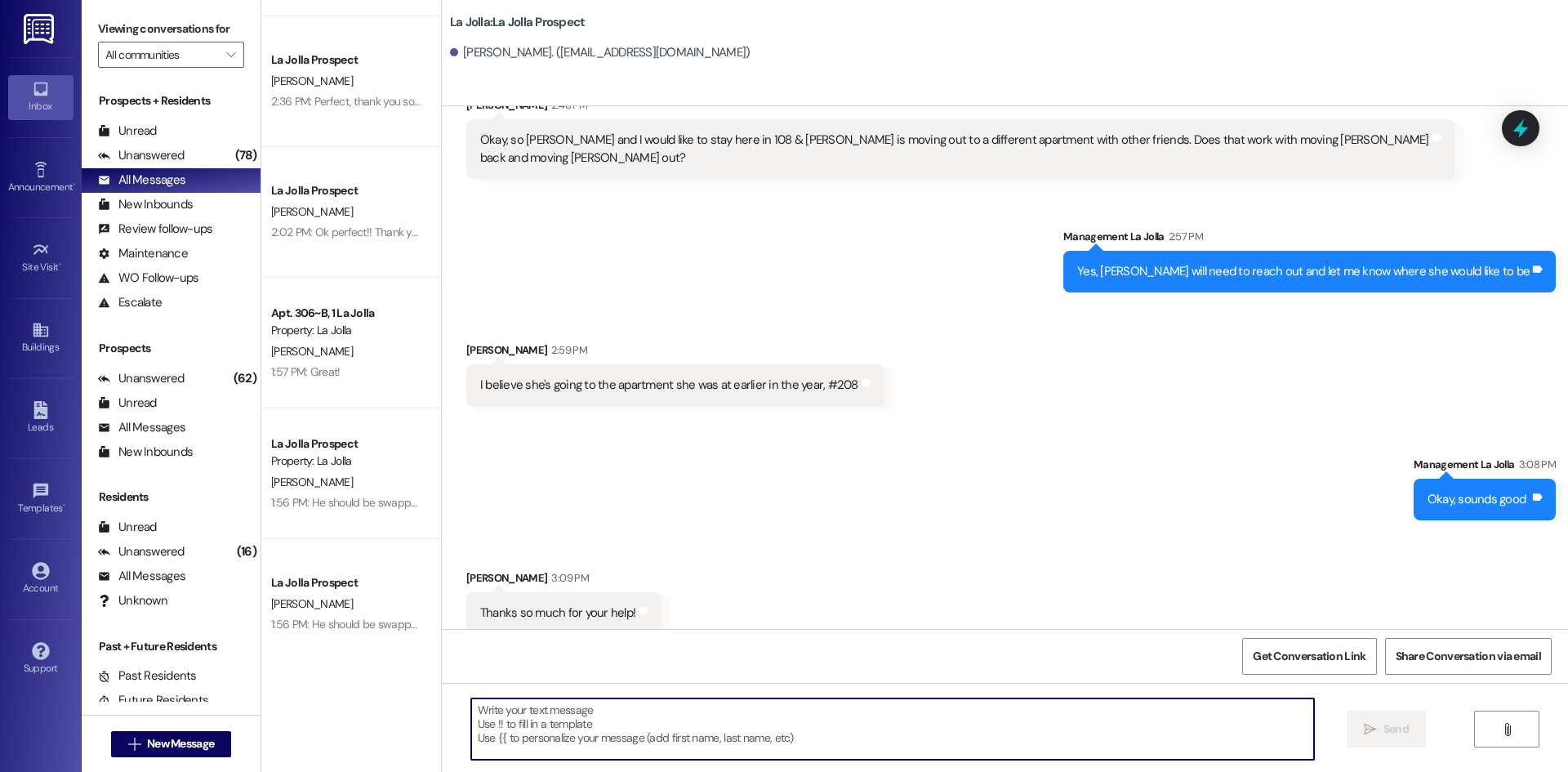
scroll to position [3115, 0]
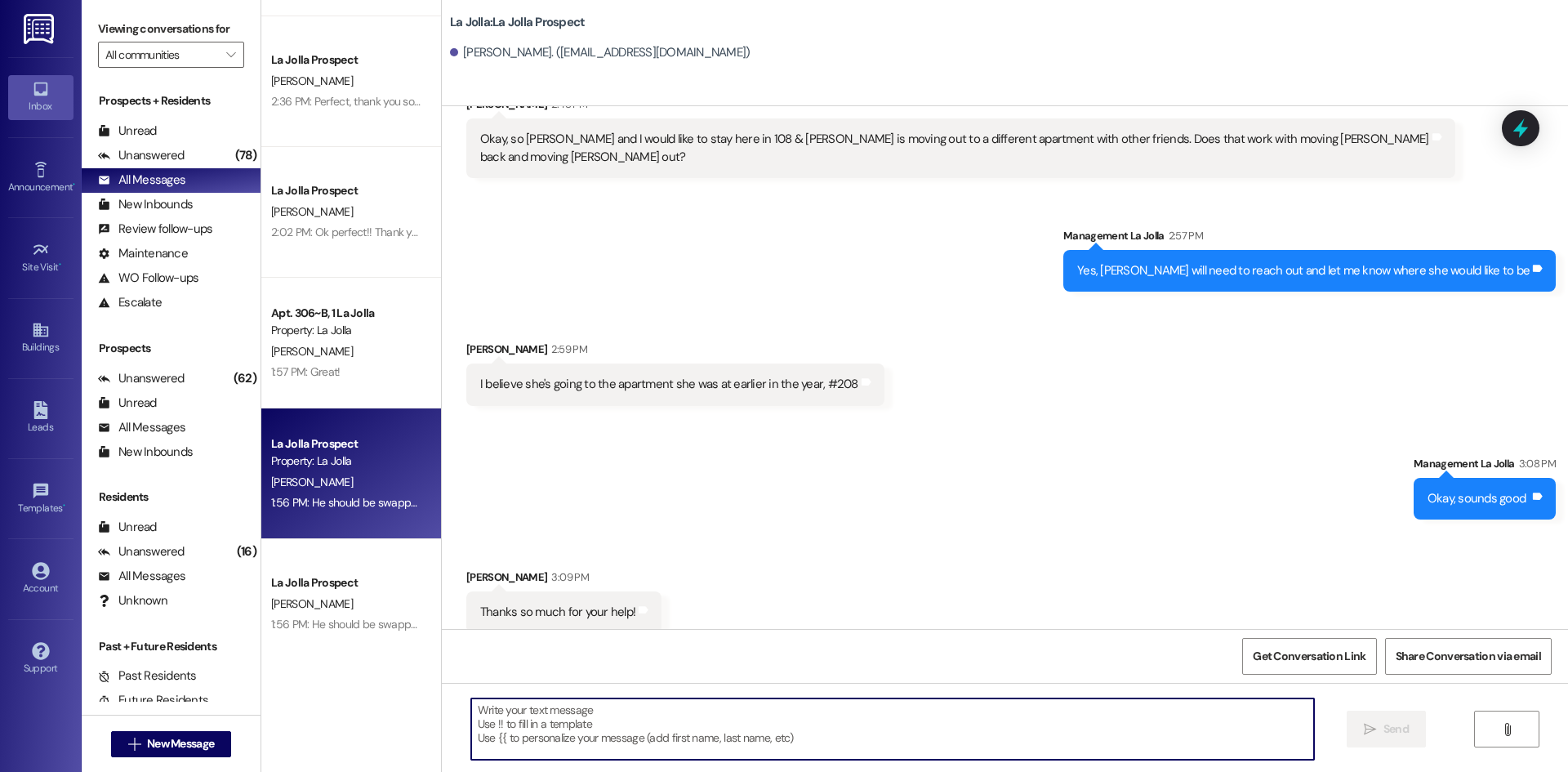
click at [362, 461] on div "Property: La Jolla" at bounding box center [346, 461] width 151 height 17
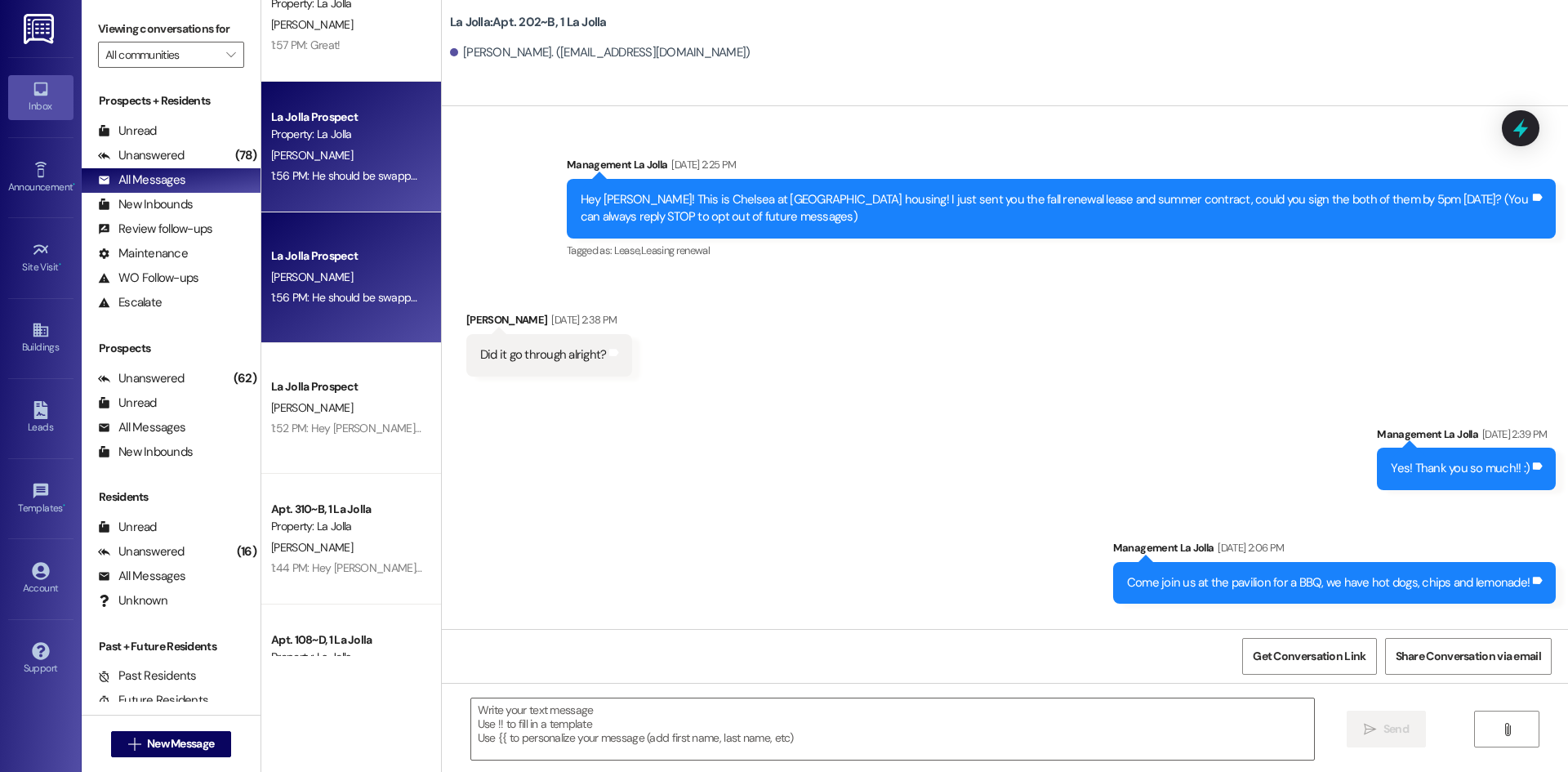
scroll to position [27420, 0]
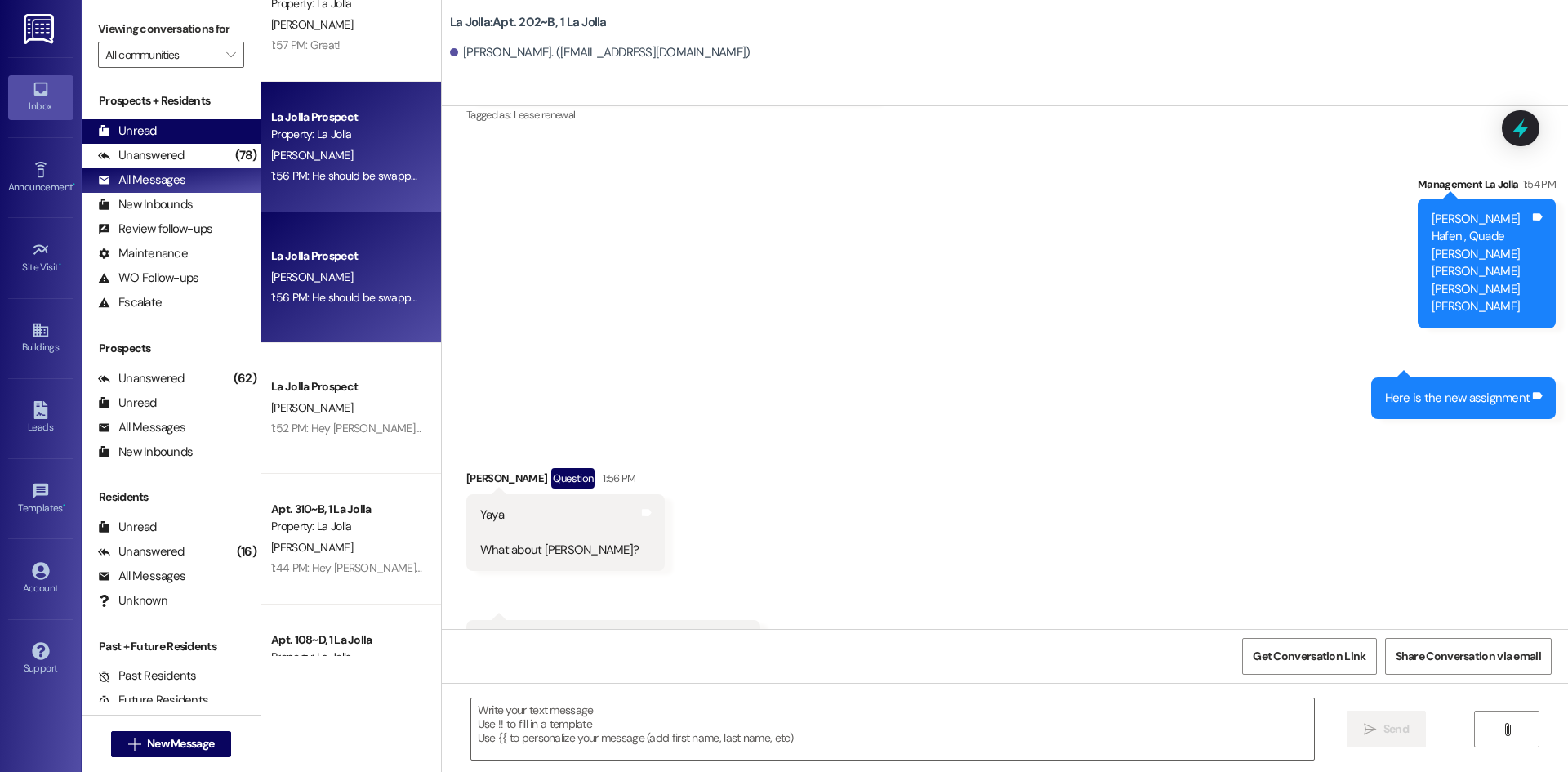
click at [168, 120] on div "Unread (0)" at bounding box center [171, 132] width 179 height 25
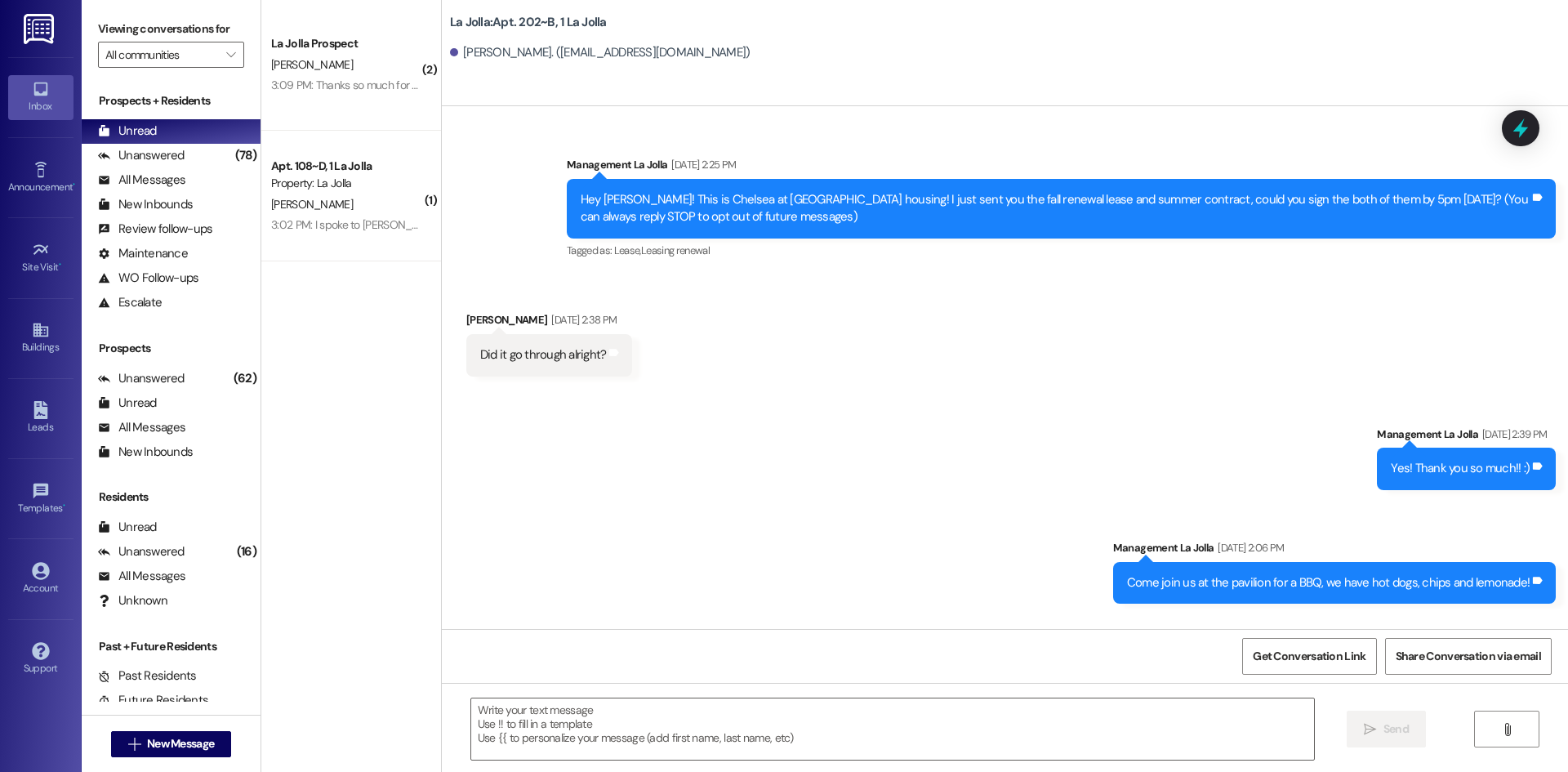
scroll to position [27419, 0]
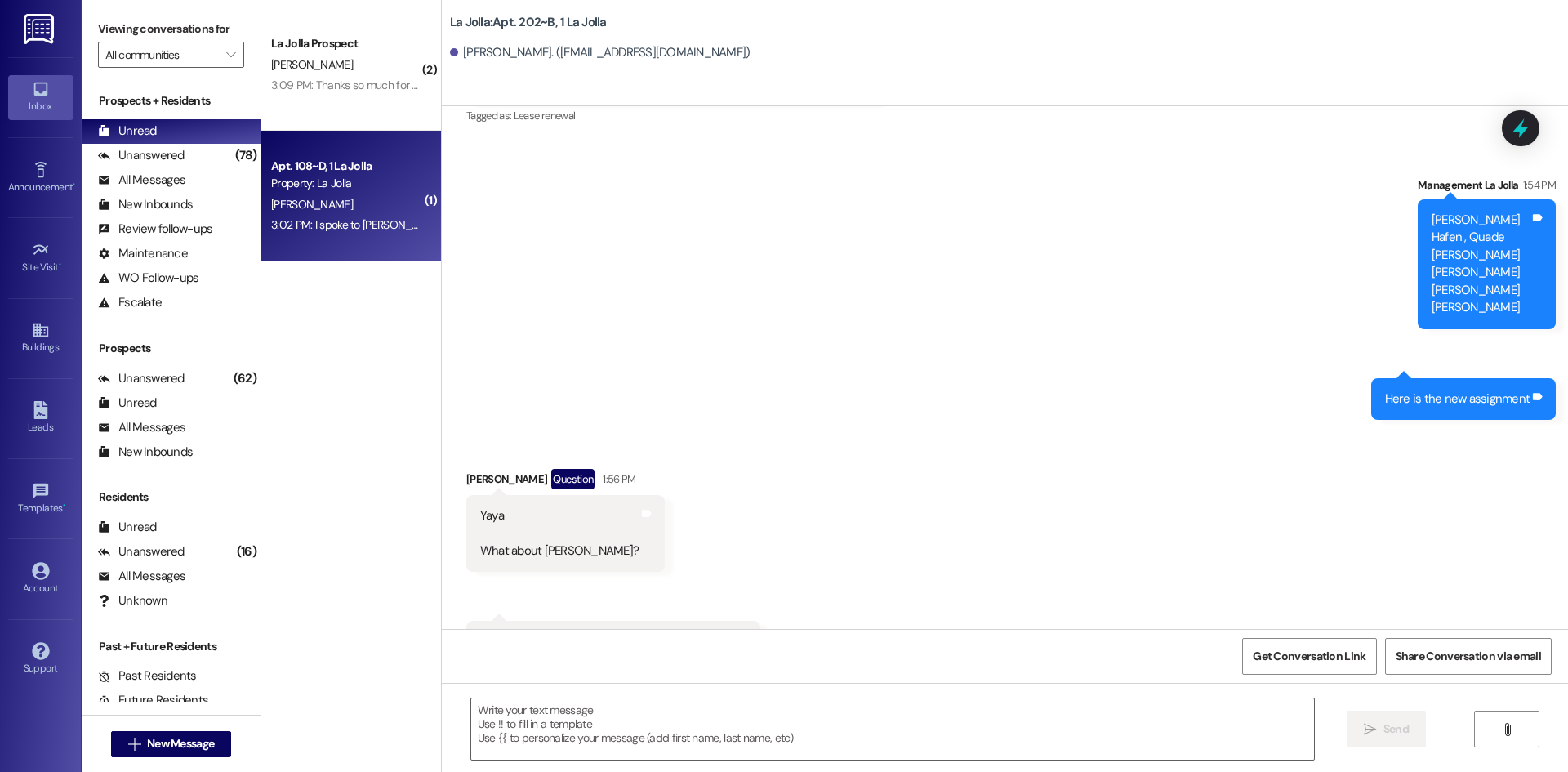
click at [374, 210] on div "[PERSON_NAME]" at bounding box center [346, 205] width 154 height 20
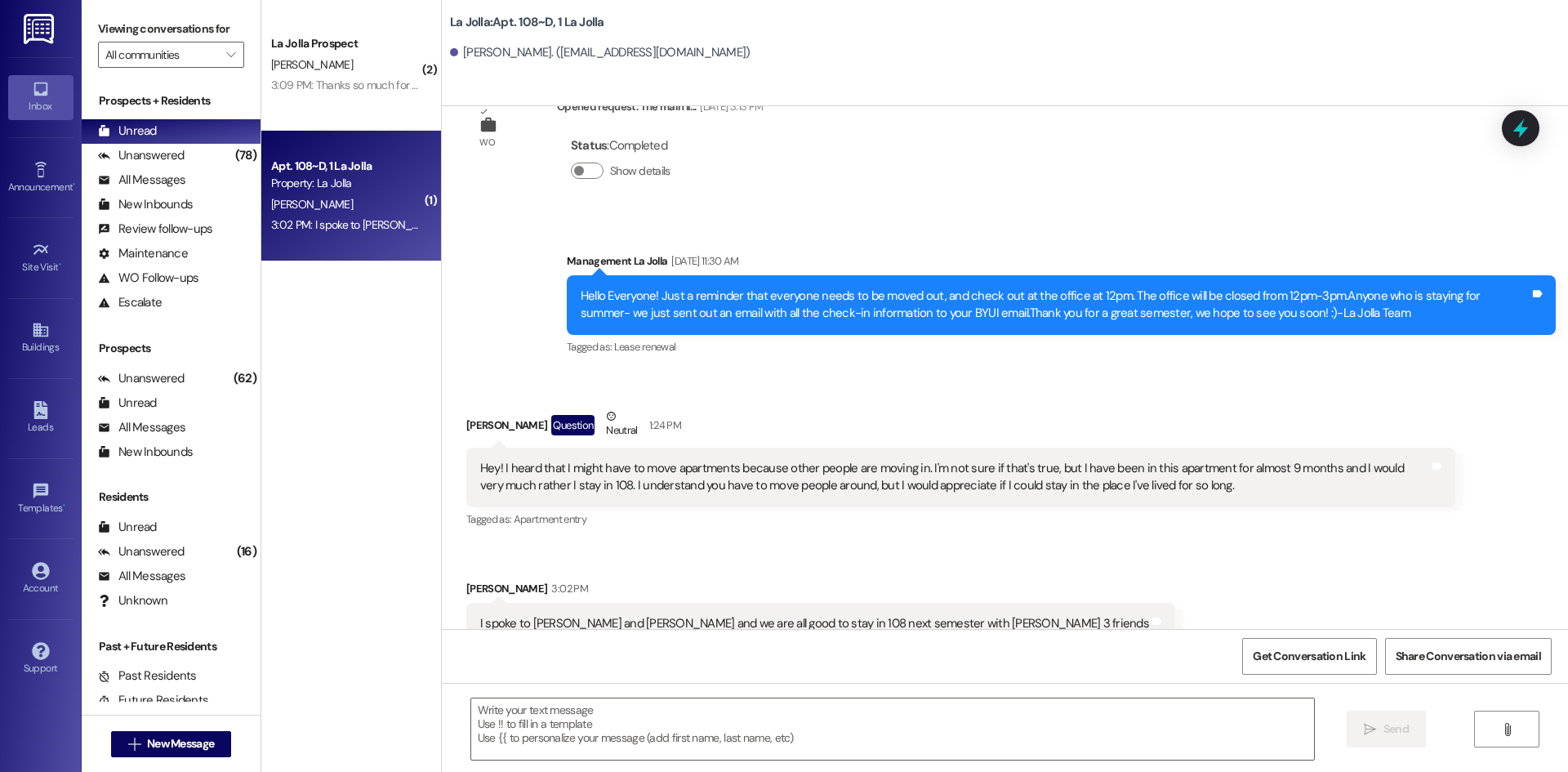
scroll to position [13090, 0]
drag, startPoint x: 625, startPoint y: 732, endPoint x: 638, endPoint y: 732, distance: 13.0
click at [626, 732] on textarea at bounding box center [892, 729] width 843 height 61
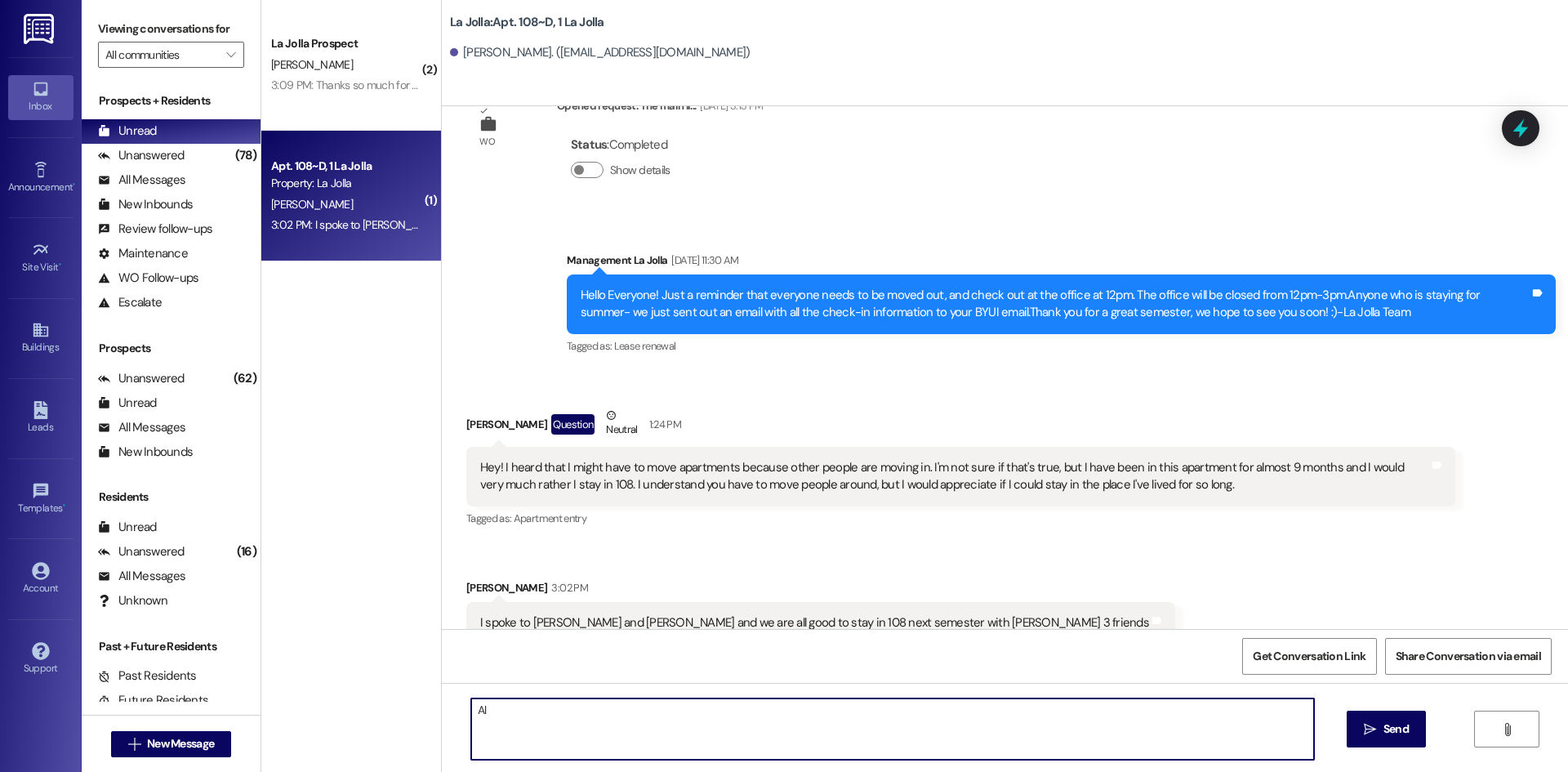
type textarea "A"
type textarea "[PERSON_NAME] is moving to another apartment but [PERSON_NAME] is going to be s…"
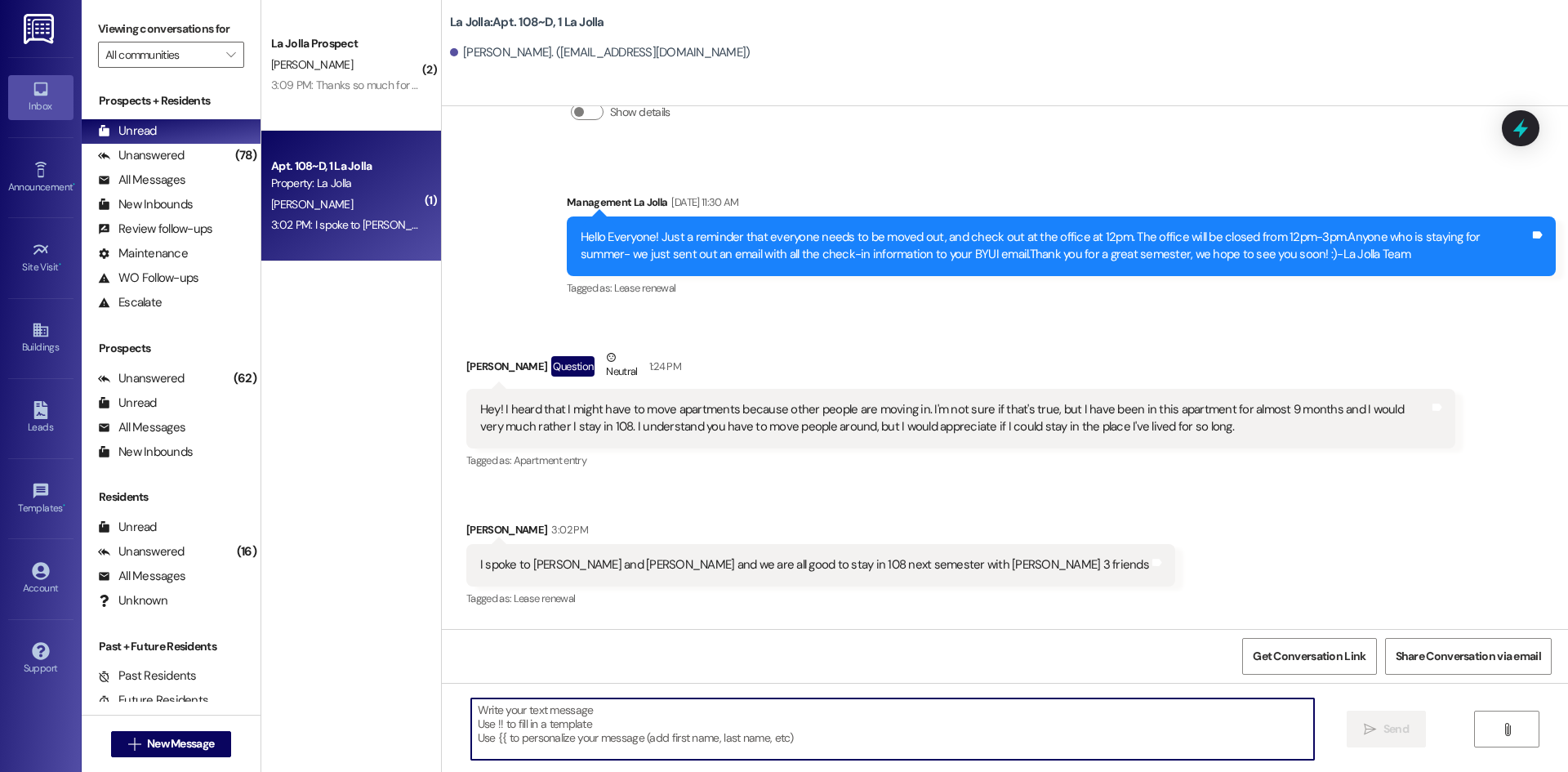
scroll to position [13203, 0]
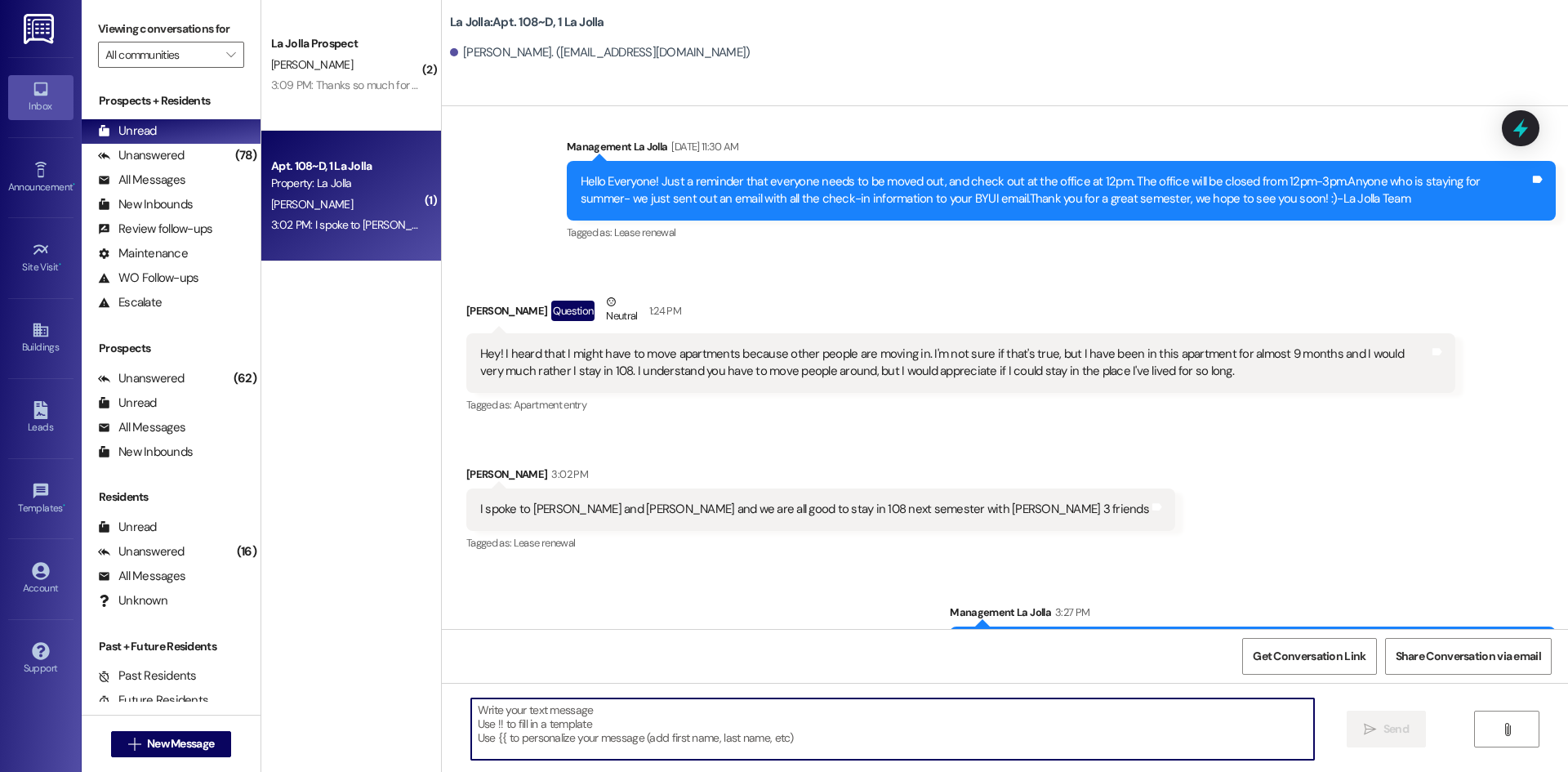
click at [647, 716] on textarea at bounding box center [892, 729] width 843 height 61
type textarea "A"
type textarea "But yes you and [PERSON_NAME] will be staying"
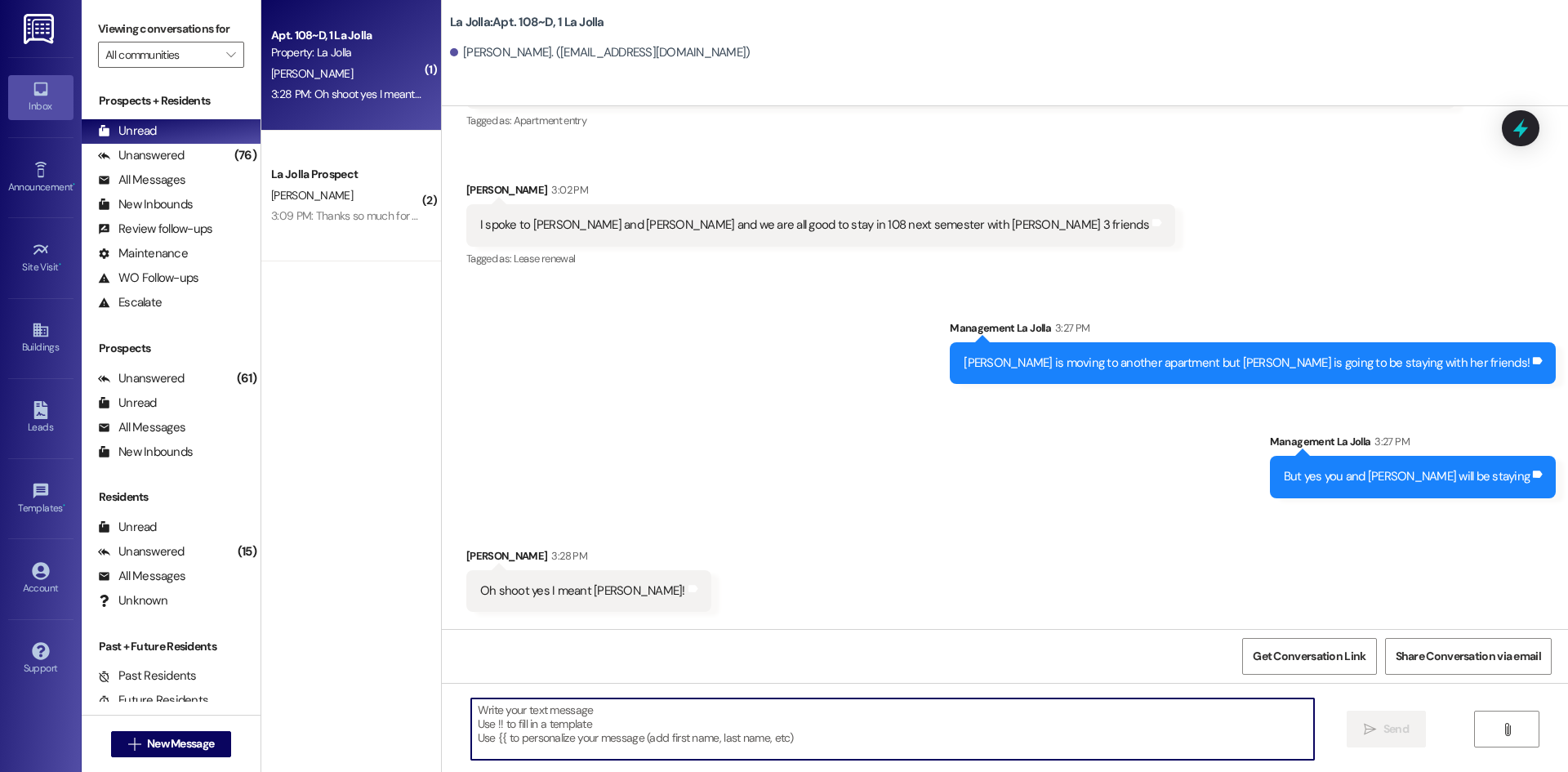
scroll to position [13545, 0]
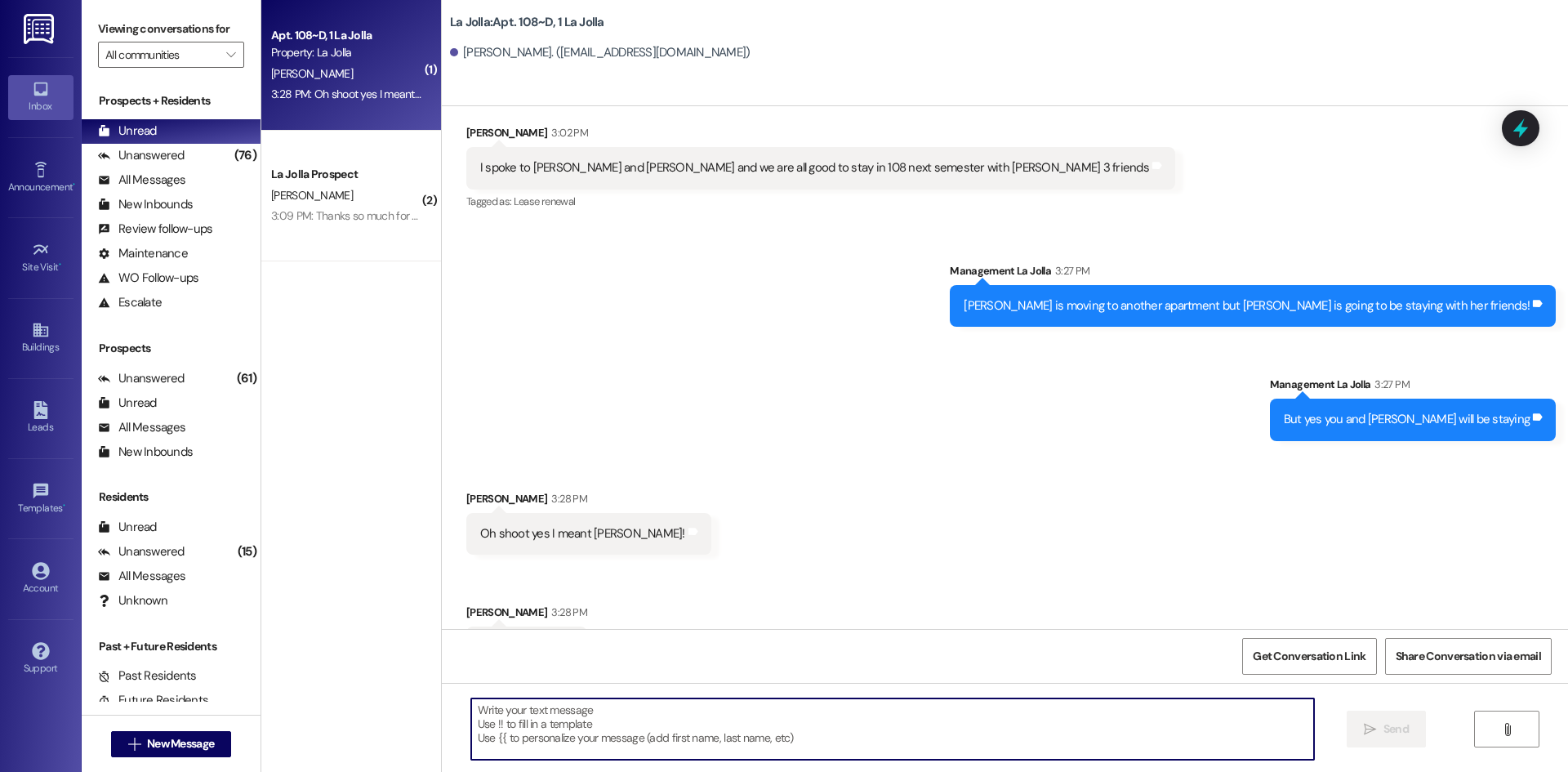
click at [584, 725] on textarea at bounding box center [892, 729] width 843 height 61
type textarea "Awesome, thank you!"
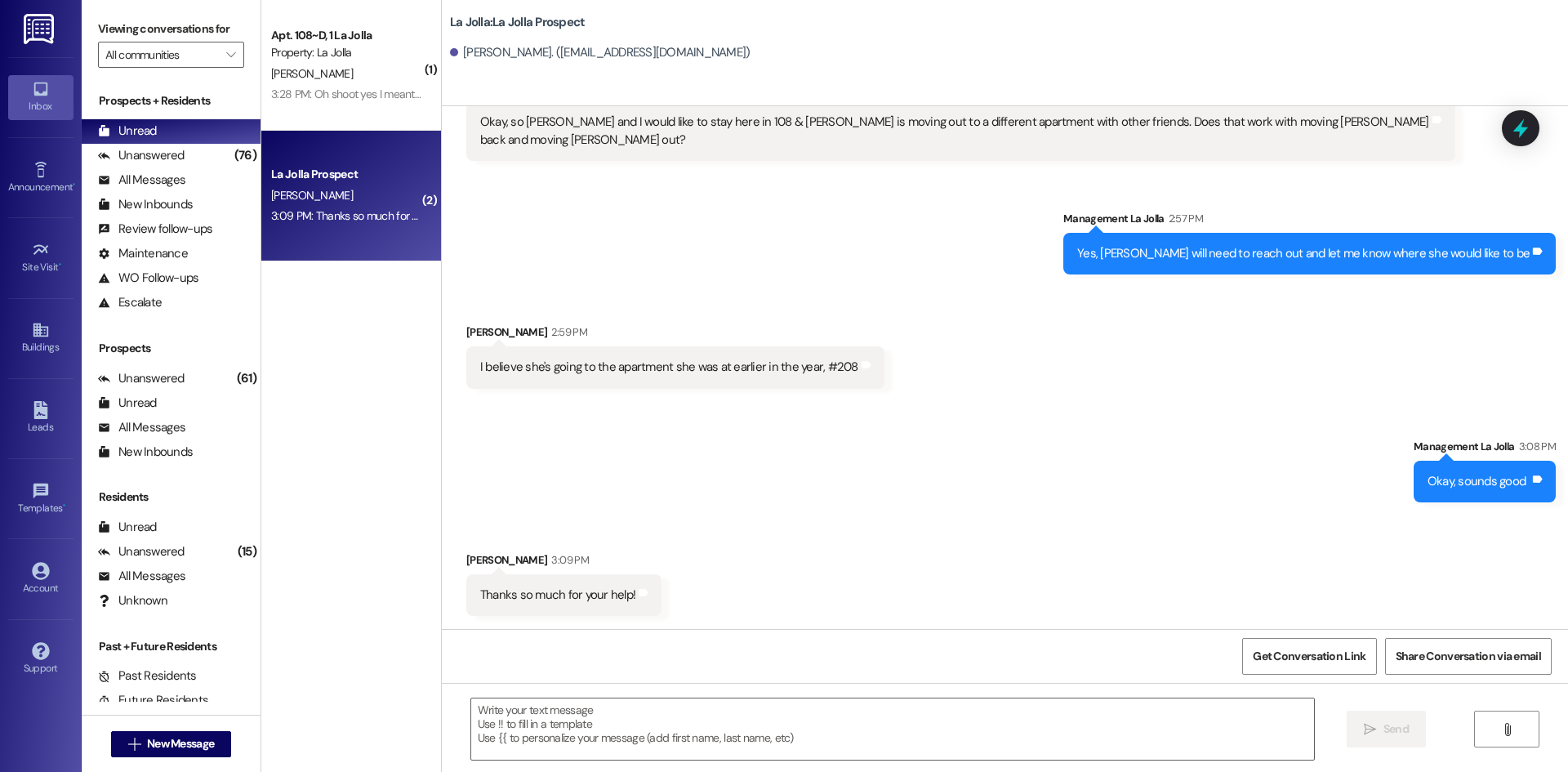
scroll to position [3115, 0]
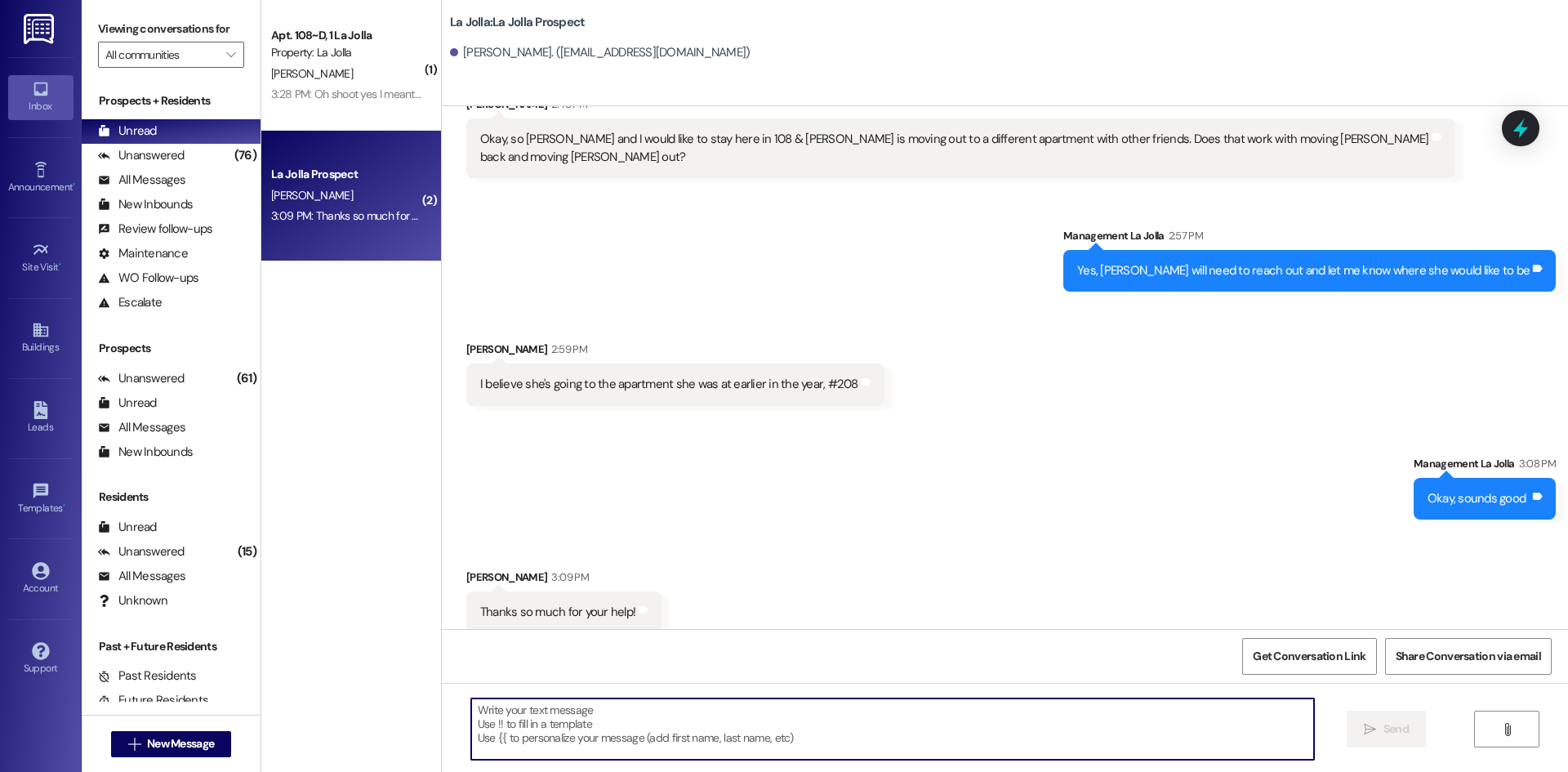
click at [656, 703] on textarea at bounding box center [892, 729] width 843 height 61
type textarea "Of course!!"
click at [147, 744] on span "New Message" at bounding box center [180, 744] width 67 height 17
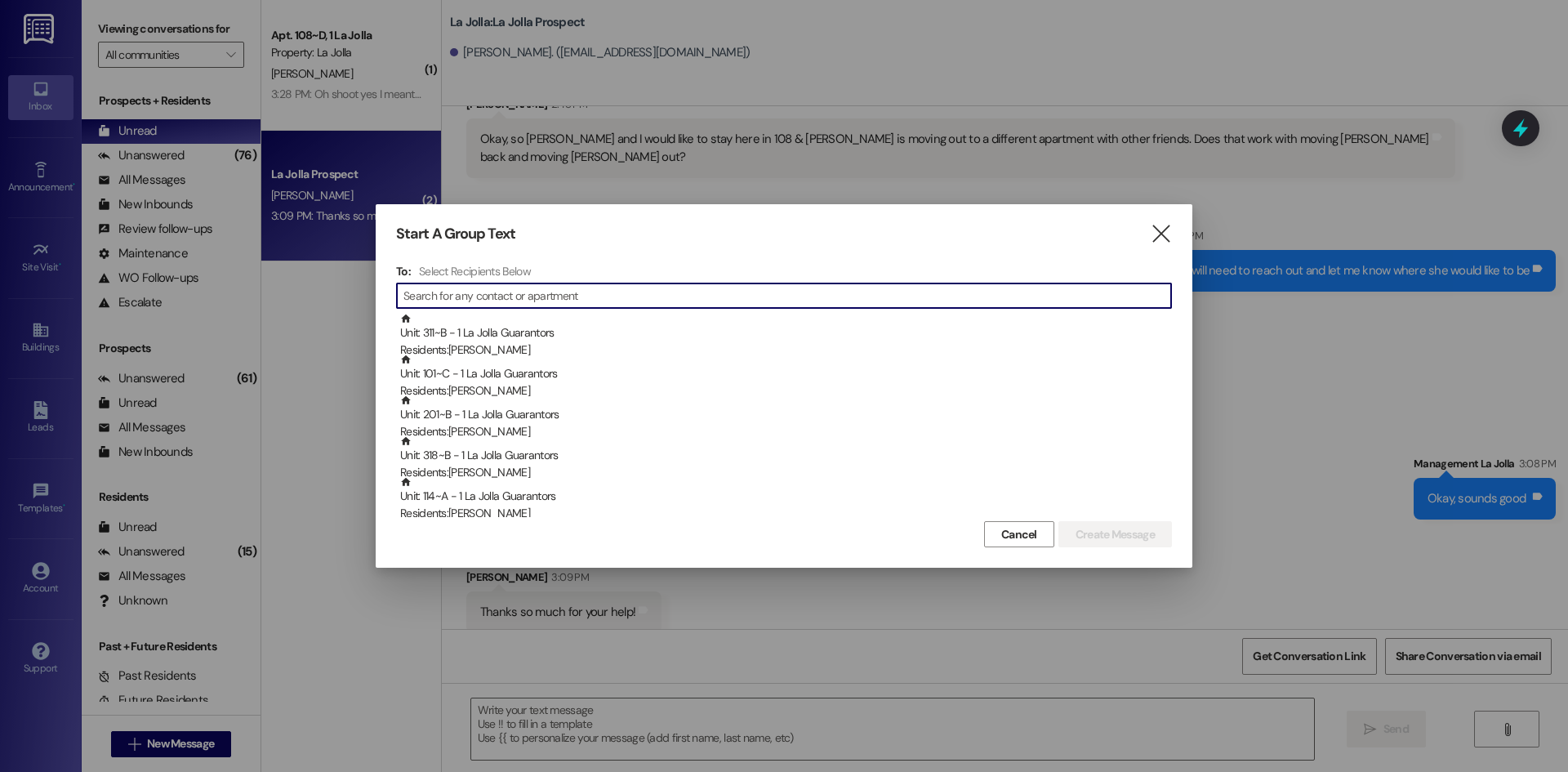
click at [491, 302] on input at bounding box center [787, 295] width 768 height 23
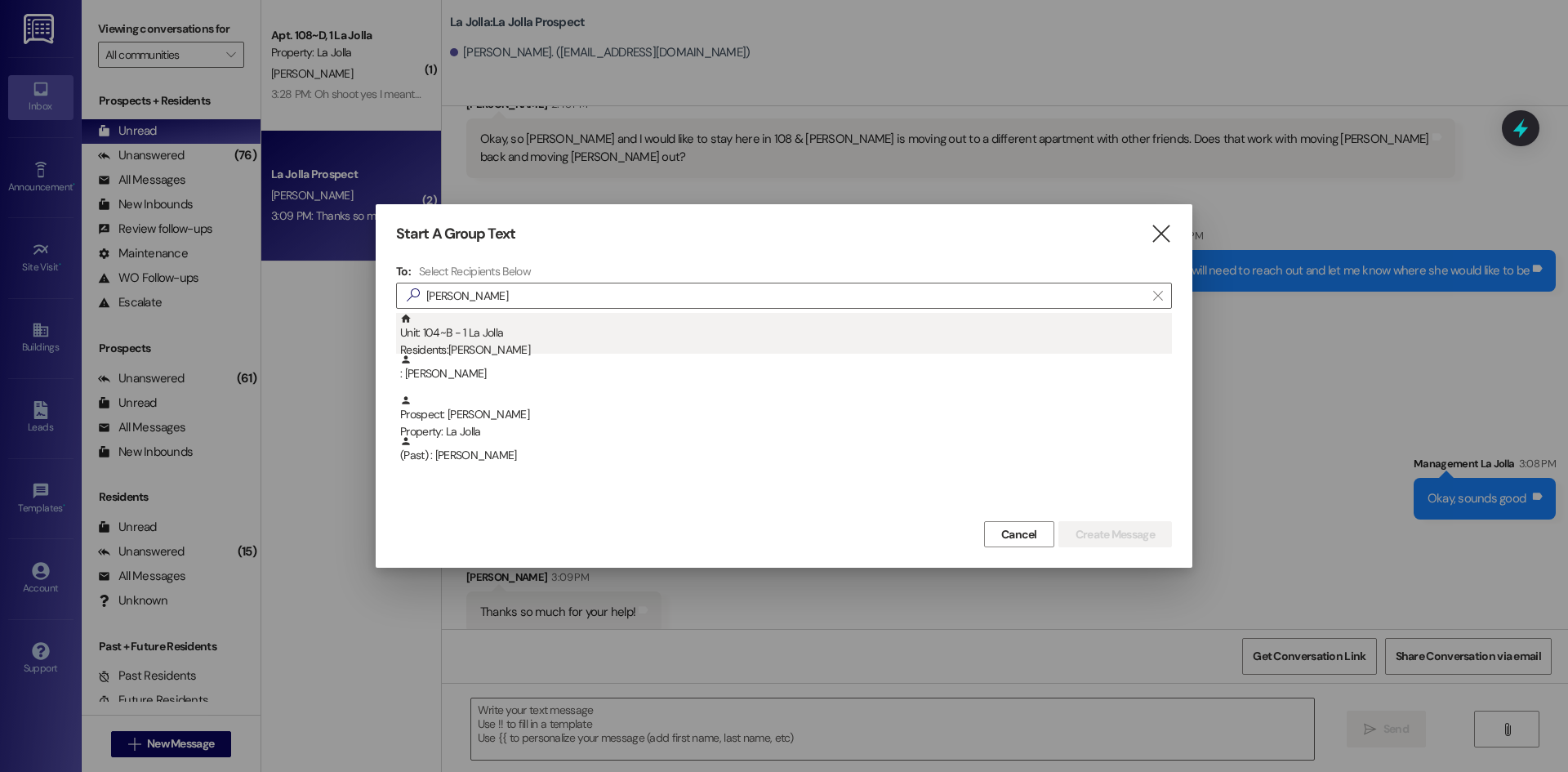
click at [529, 327] on div "Unit: 104~B - 1 La Jolla Residents: [PERSON_NAME]" at bounding box center [785, 336] width 772 height 47
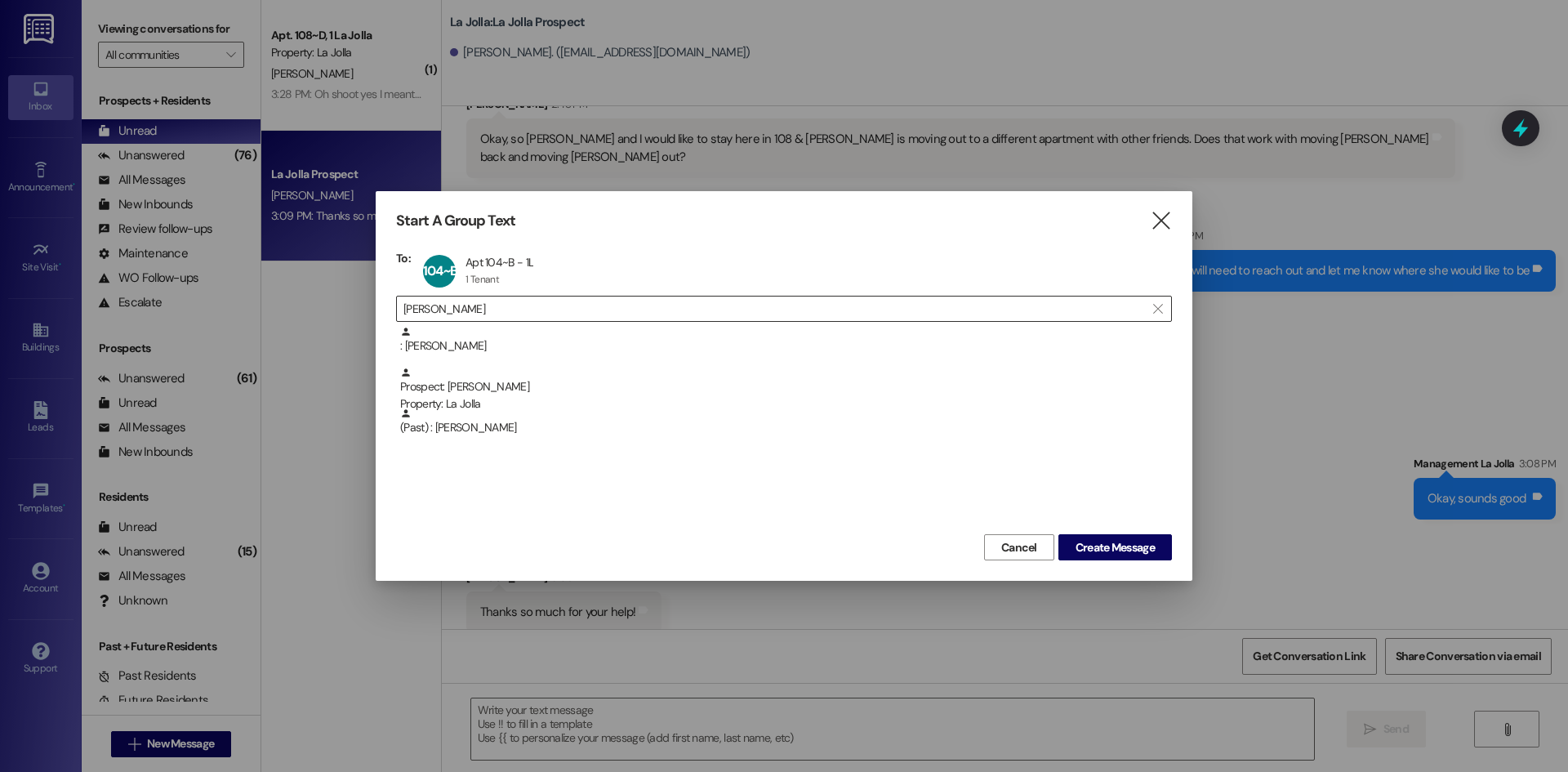
click at [488, 305] on input "[PERSON_NAME]" at bounding box center [774, 309] width 742 height 23
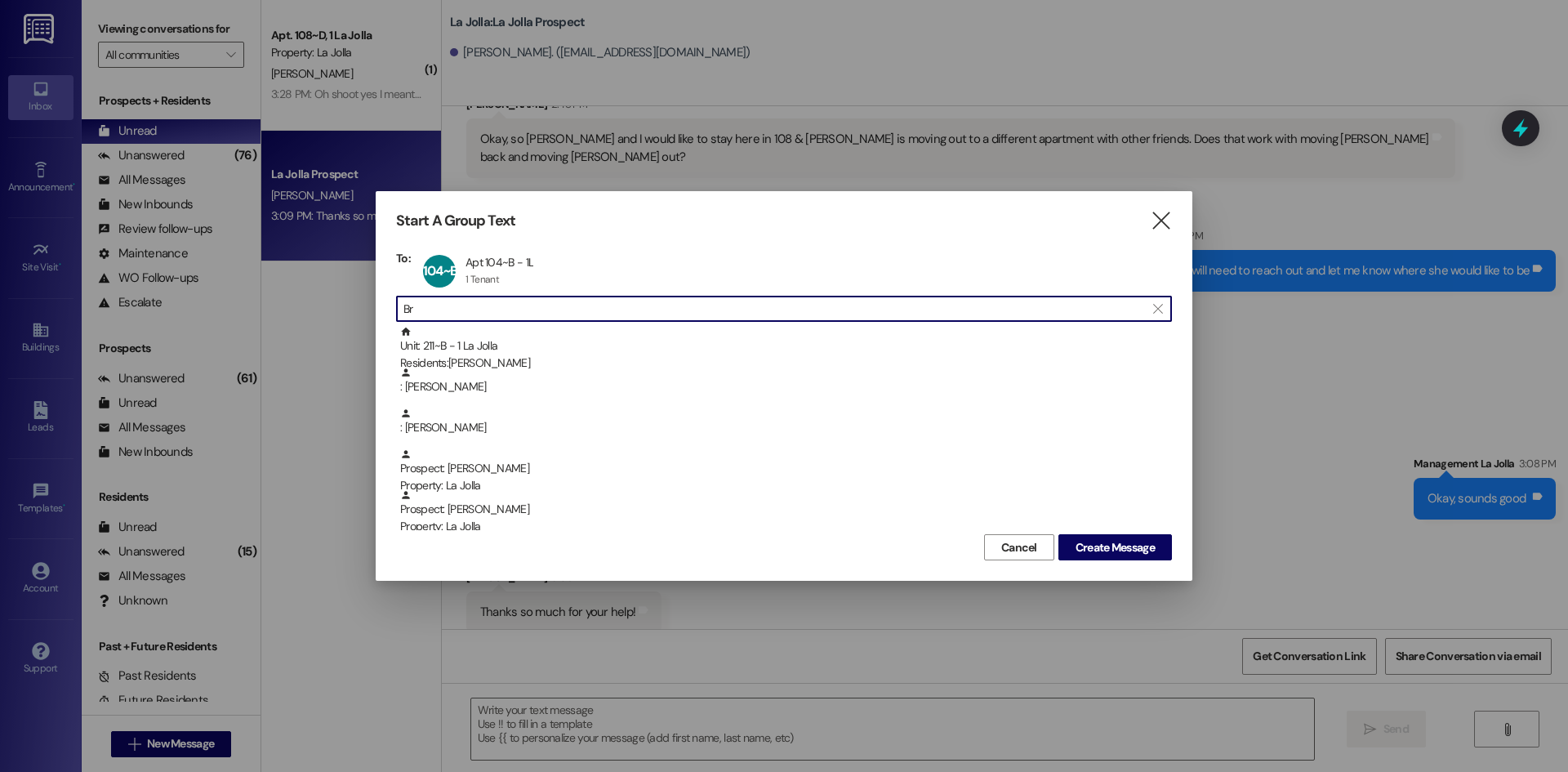
type input "B"
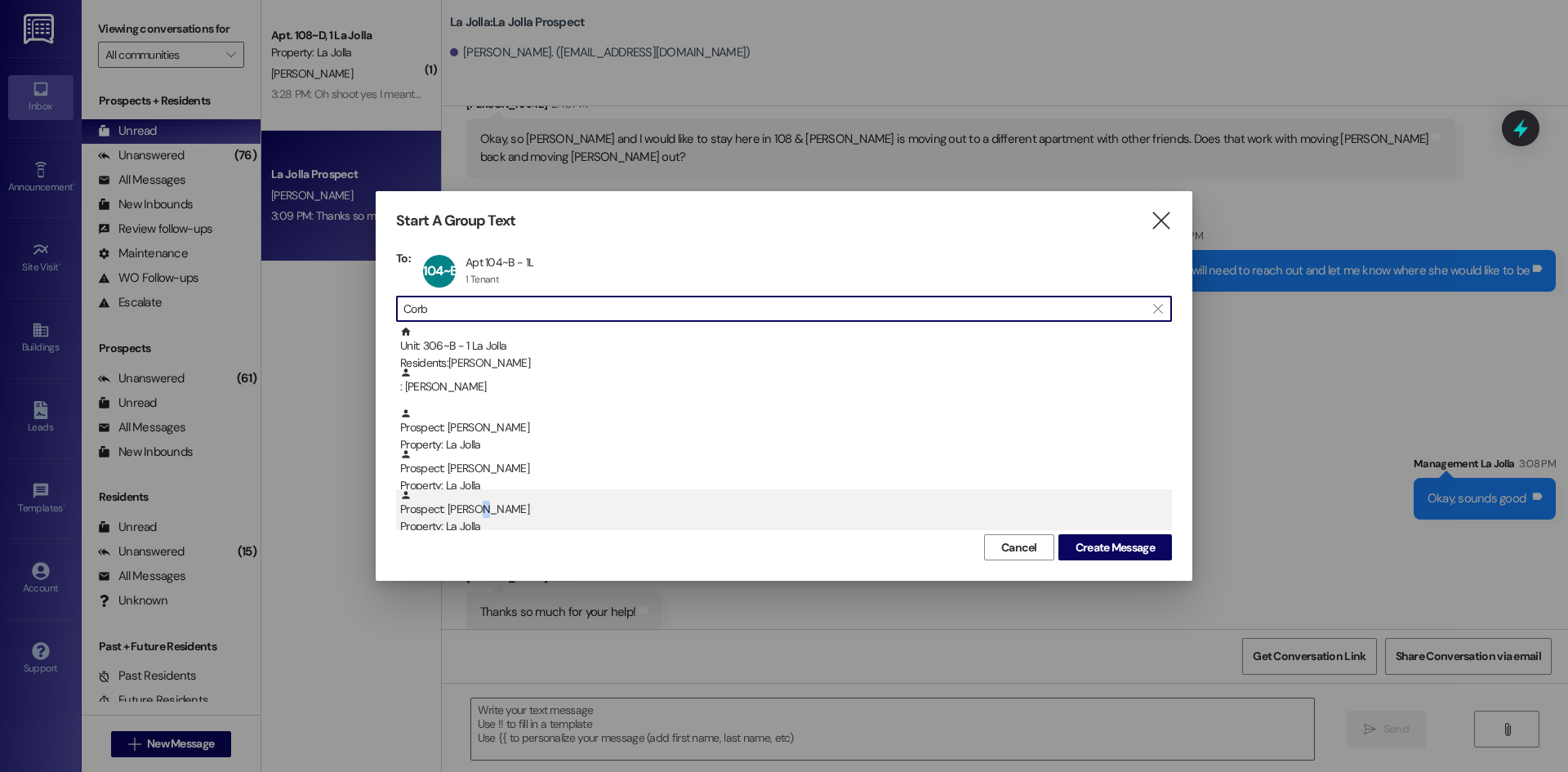
click at [483, 514] on div "Prospect: [PERSON_NAME] Property: [GEOGRAPHIC_DATA]" at bounding box center [785, 513] width 772 height 47
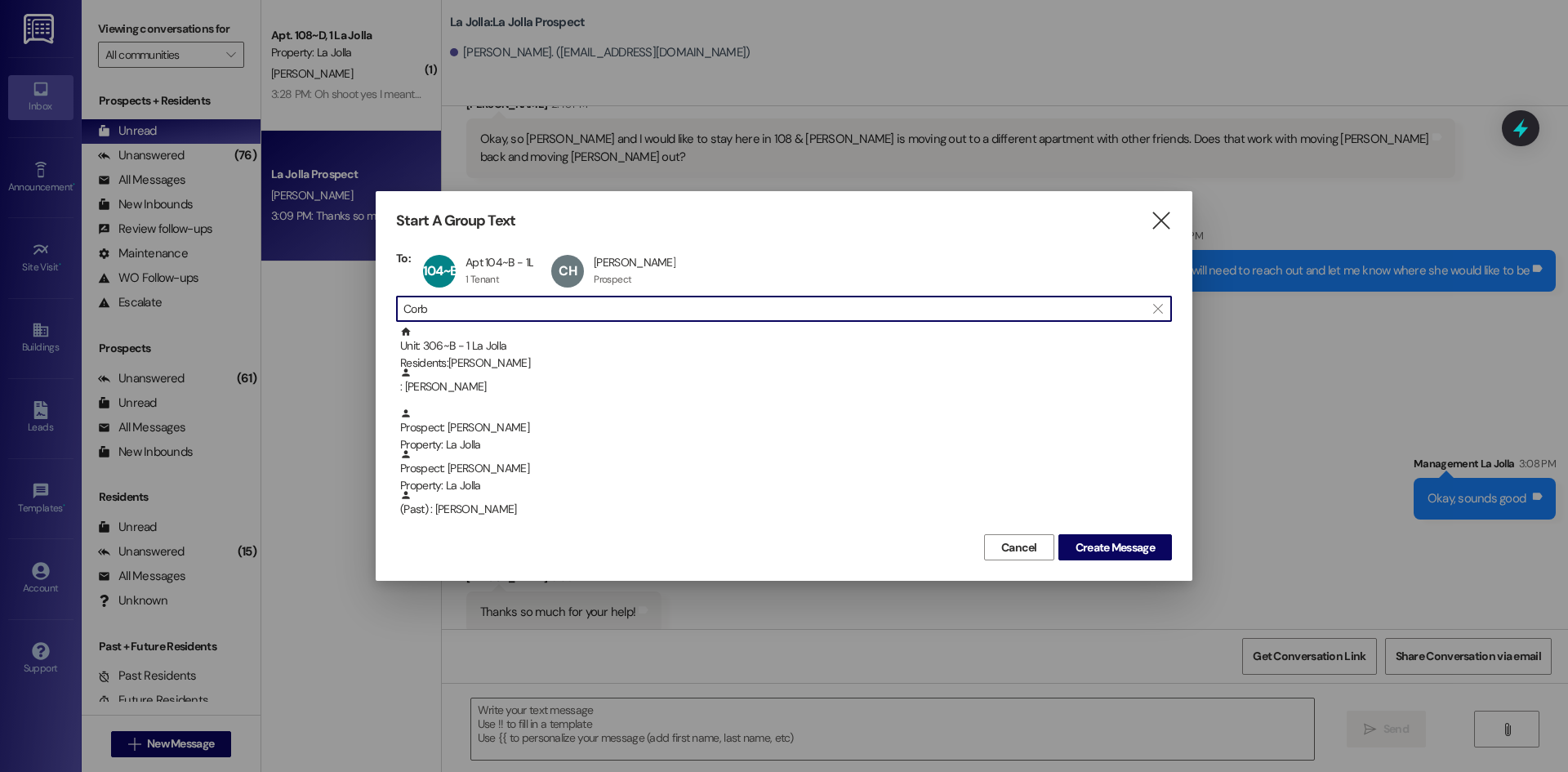
drag, startPoint x: 484, startPoint y: 312, endPoint x: 395, endPoint y: 310, distance: 89.0
click at [395, 310] on div "Start A Group Text  To: 104~B Apt 104~B - 1L Apt 104~B - 1L 1 Tenant 1 Tenant …" at bounding box center [784, 386] width 816 height 390
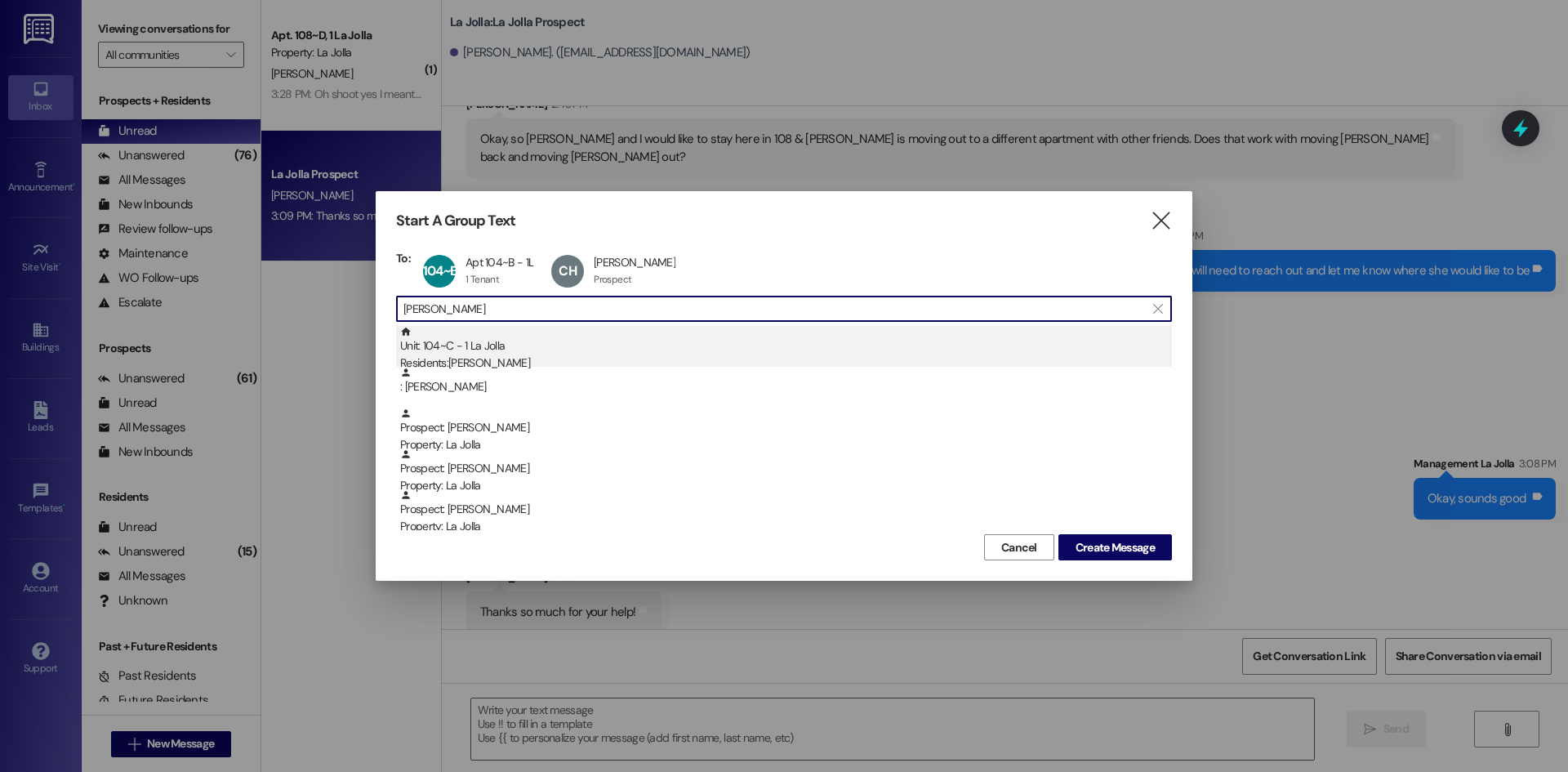
click at [474, 344] on div "Unit: 104~C - 1 La Jolla Residents: [PERSON_NAME]" at bounding box center [785, 349] width 772 height 47
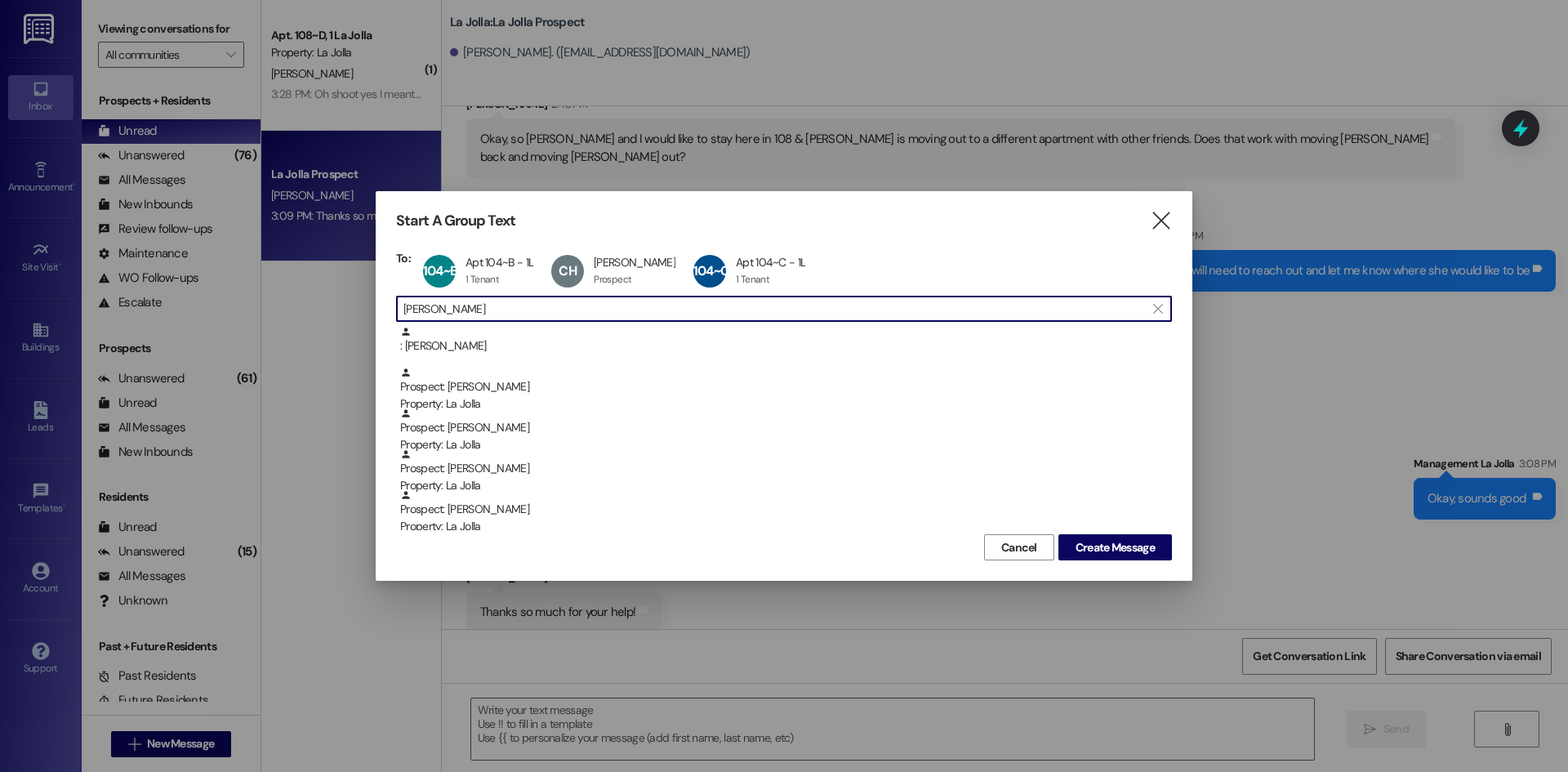
drag, startPoint x: 458, startPoint y: 310, endPoint x: 374, endPoint y: 308, distance: 84.0
click at [374, 308] on div "Start A Group Text  To: 104~B Apt 104~B - 1L Apt 104~B - 1L 1 Tenant 1 Tenant …" at bounding box center [784, 386] width 1568 height 772
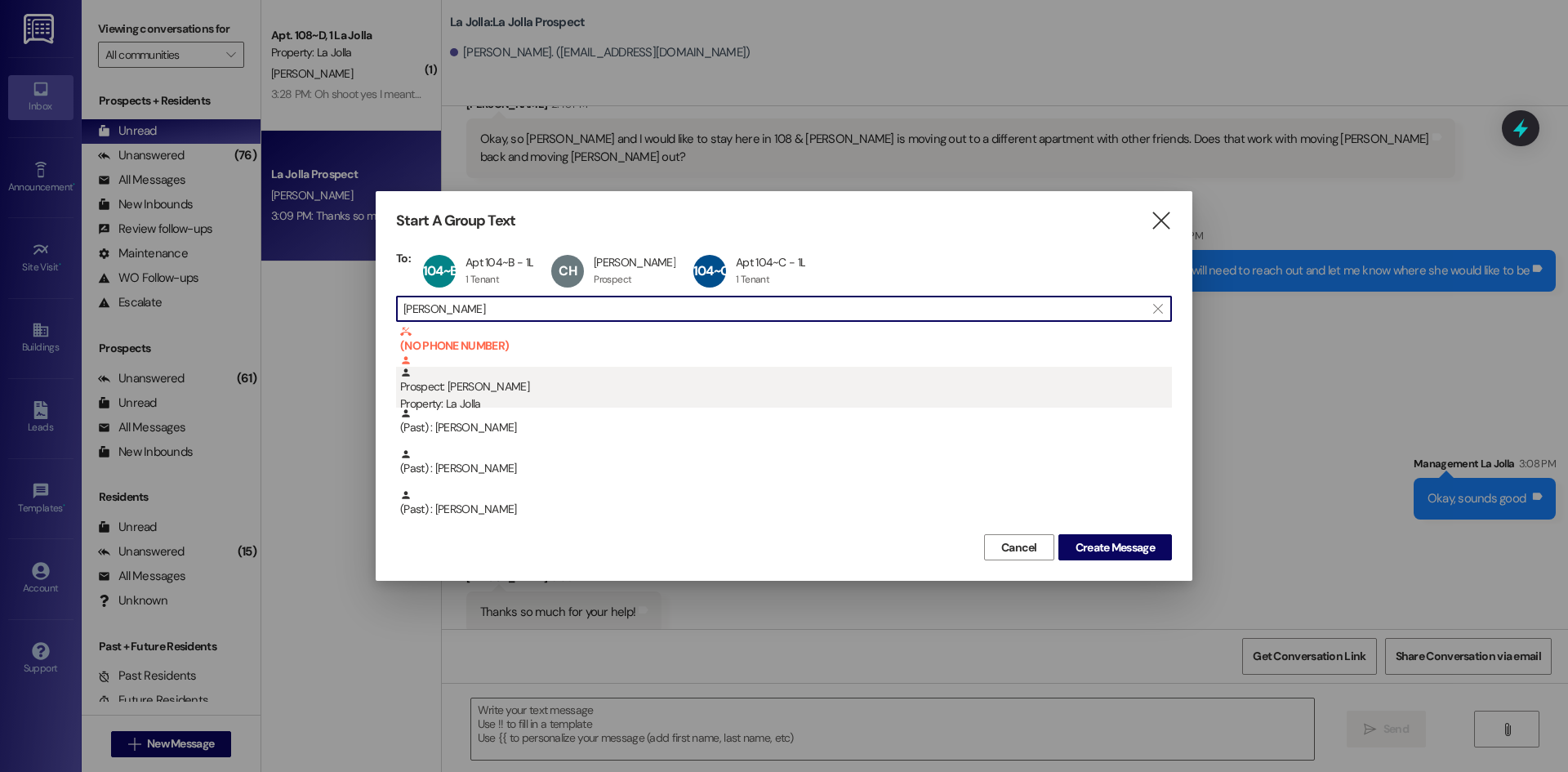
type input "[PERSON_NAME]"
click at [493, 400] on div "Property: La Jolla" at bounding box center [785, 404] width 772 height 17
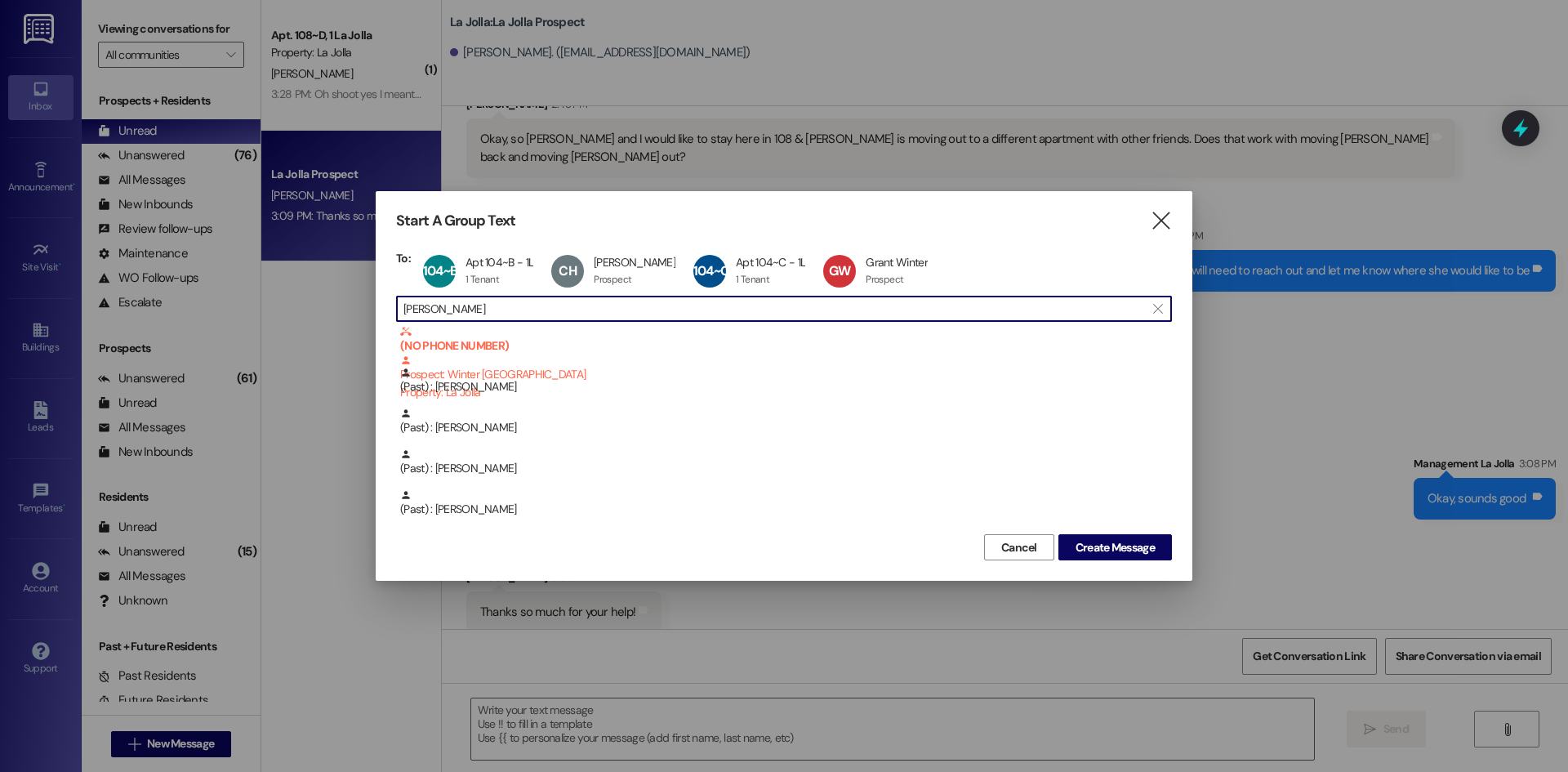
drag, startPoint x: 474, startPoint y: 310, endPoint x: 395, endPoint y: 310, distance: 79.0
click at [395, 310] on div "Start A Group Text  To: 104~B Apt 104~B - 1L Apt 104~B - 1L 1 Tenant 1 Tenant …" at bounding box center [784, 386] width 816 height 390
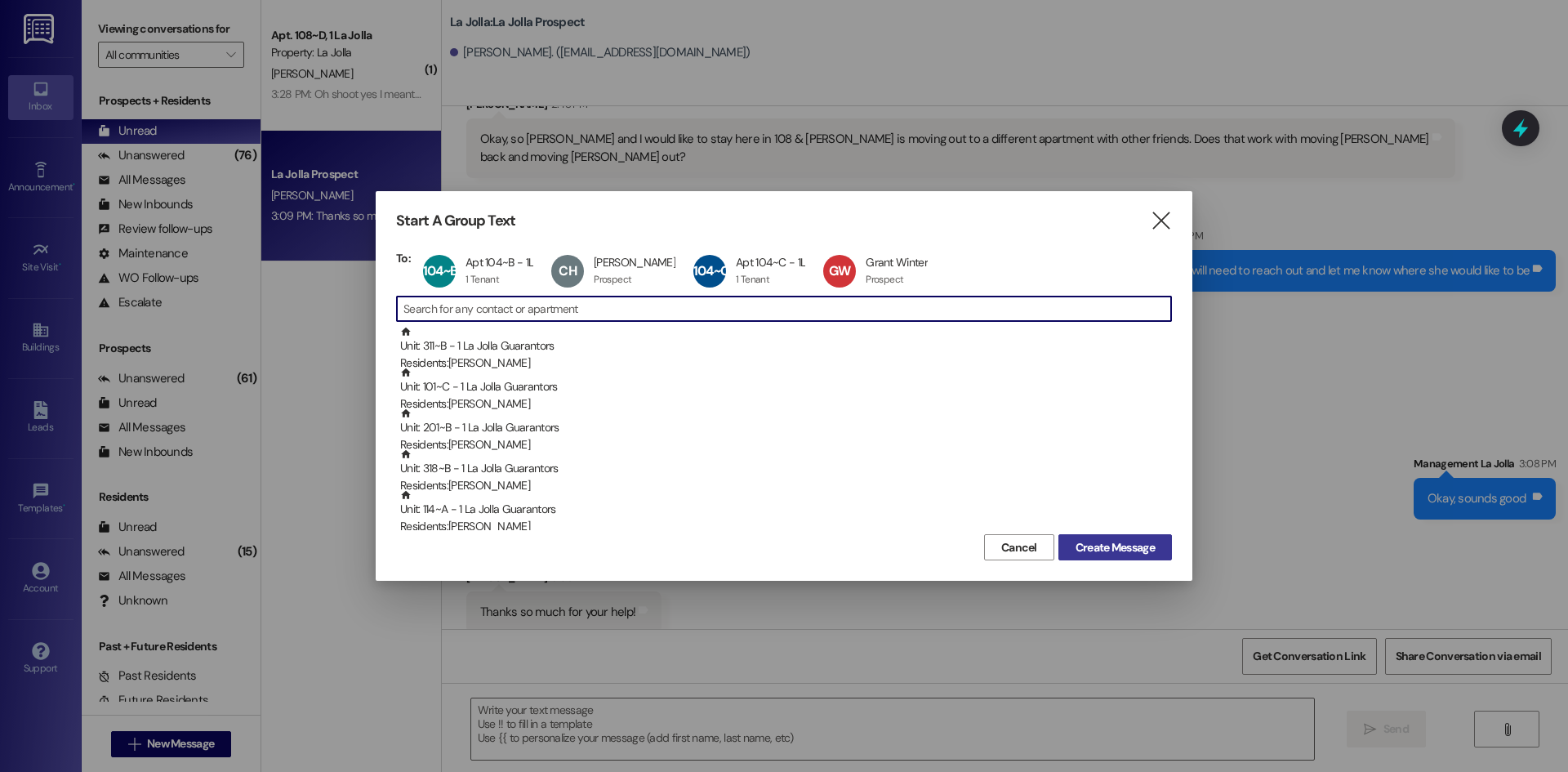
click at [1128, 549] on span "Create Message" at bounding box center [1115, 547] width 79 height 17
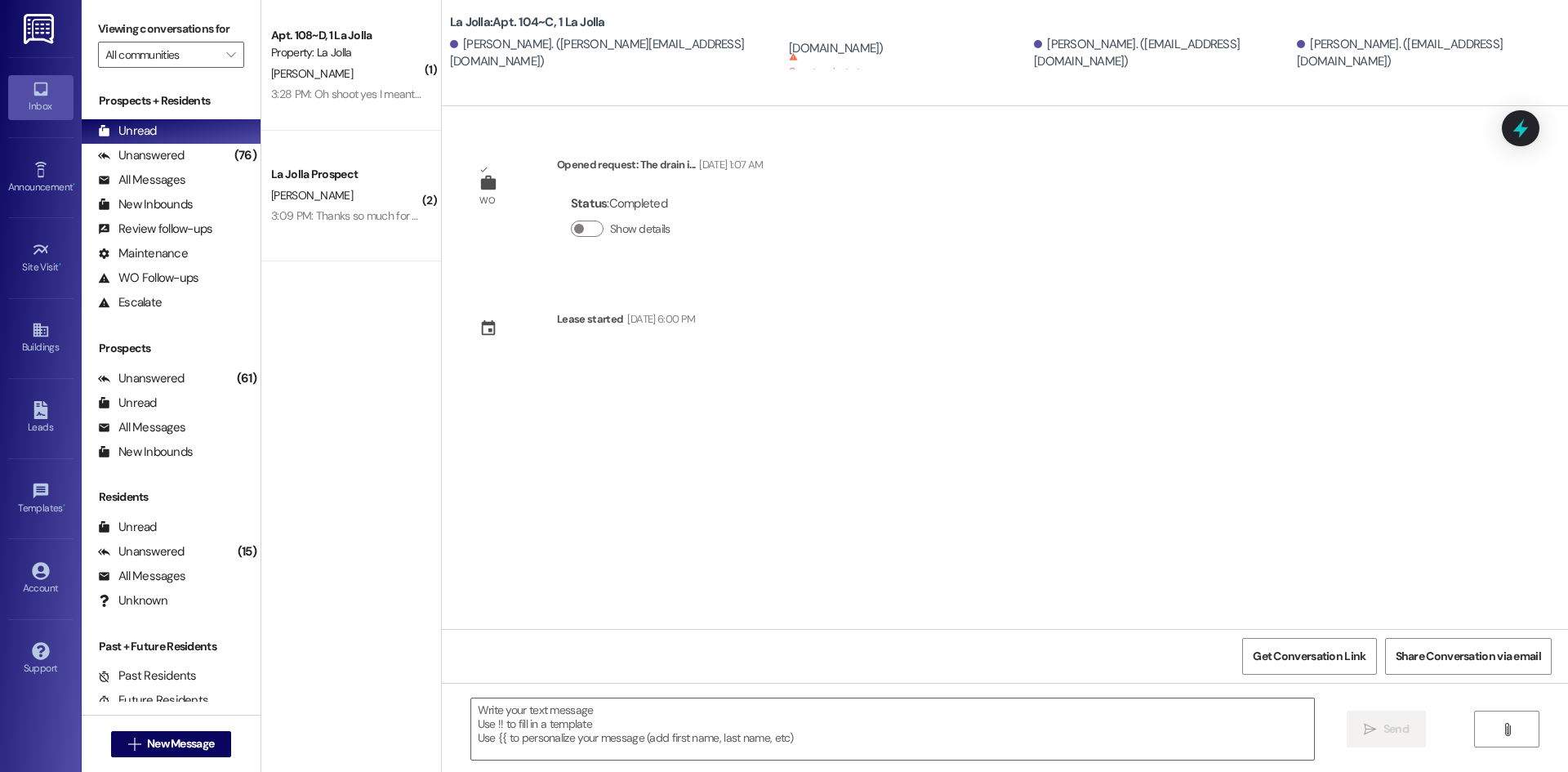
scroll to position [0, 0]
click at [571, 709] on textarea at bounding box center [892, 729] width 843 height 61
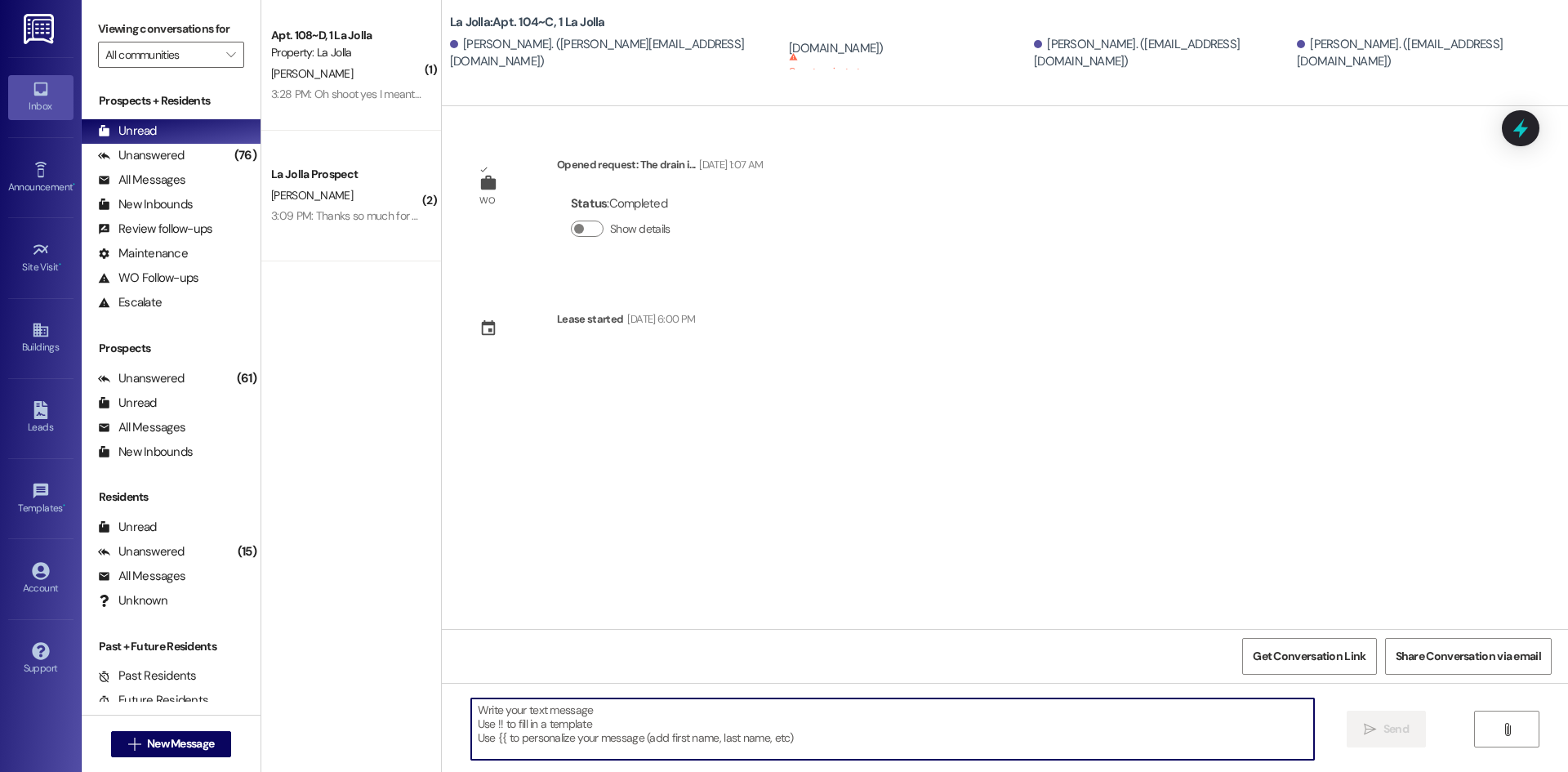
type textarea "H"
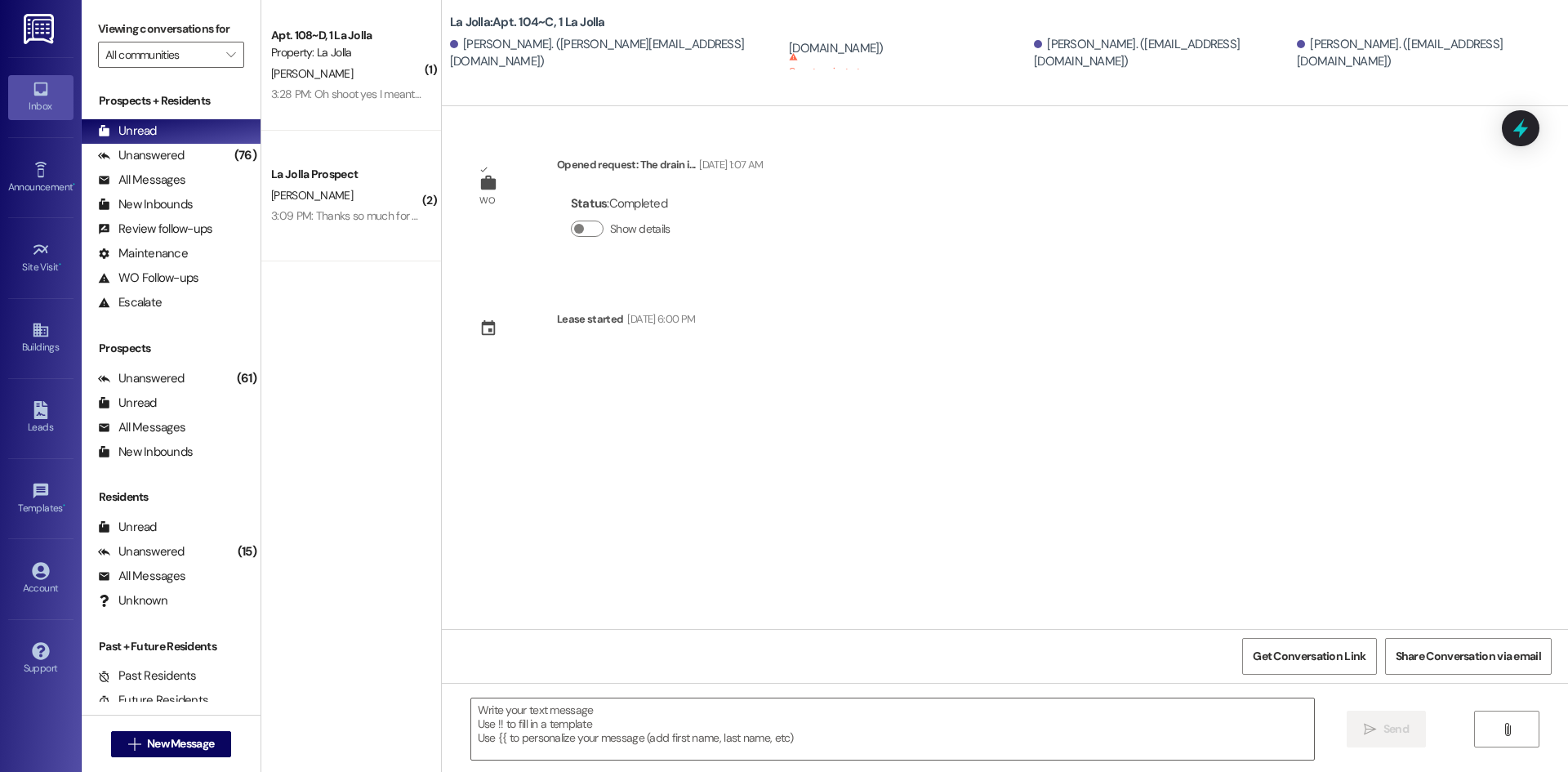
click at [739, 71] on div "La Jolla: Apt. 104~C, 1 La Jolla [PERSON_NAME]. ([PERSON_NAME][EMAIL_ADDRESS][D…" at bounding box center [1005, 53] width 1126 height 106
click at [789, 52] on sup "Cannot receive text messages" at bounding box center [844, 64] width 110 height 24
click at [172, 736] on span "New Message" at bounding box center [180, 744] width 67 height 17
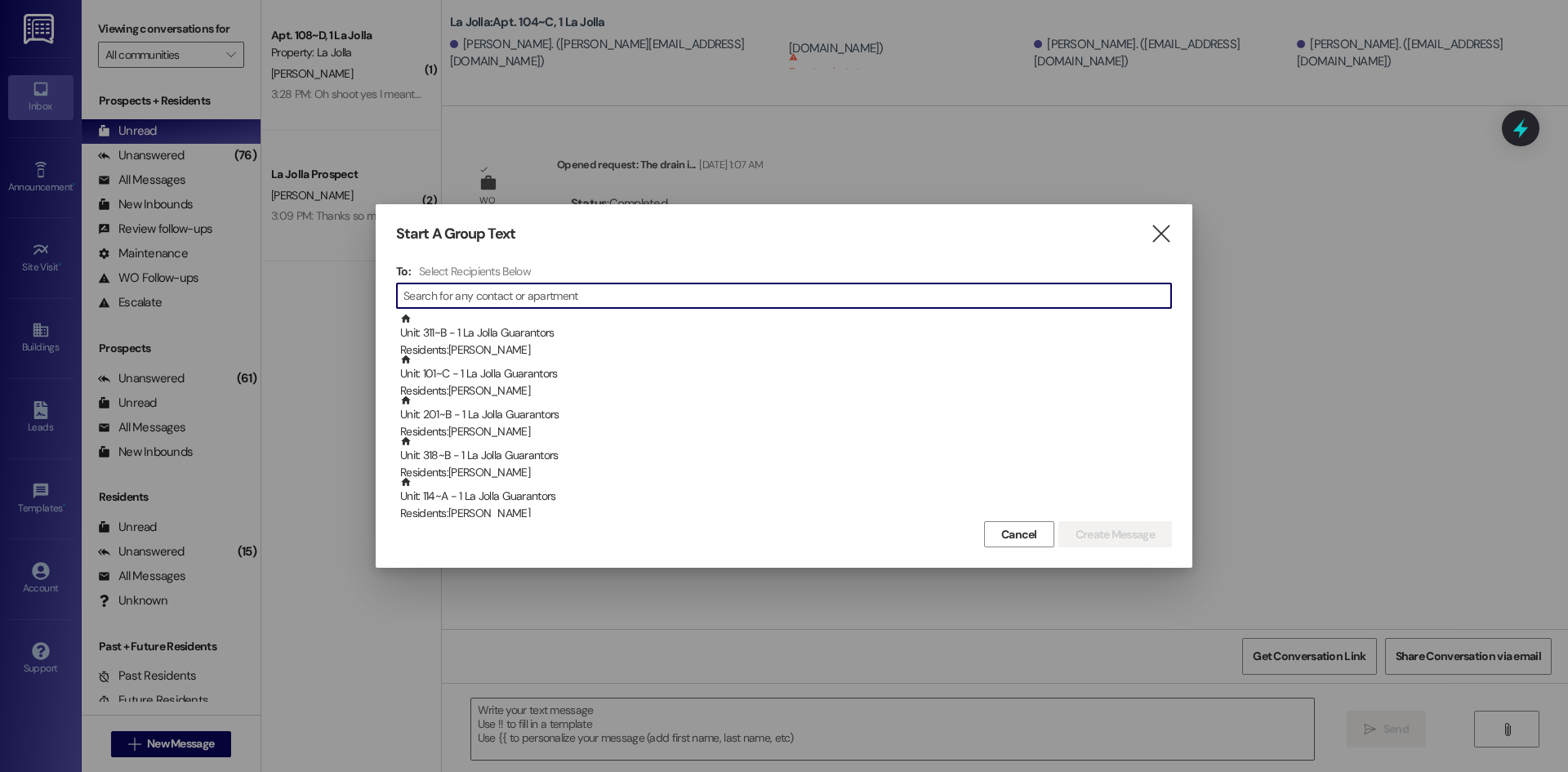
click at [484, 297] on input at bounding box center [787, 295] width 768 height 23
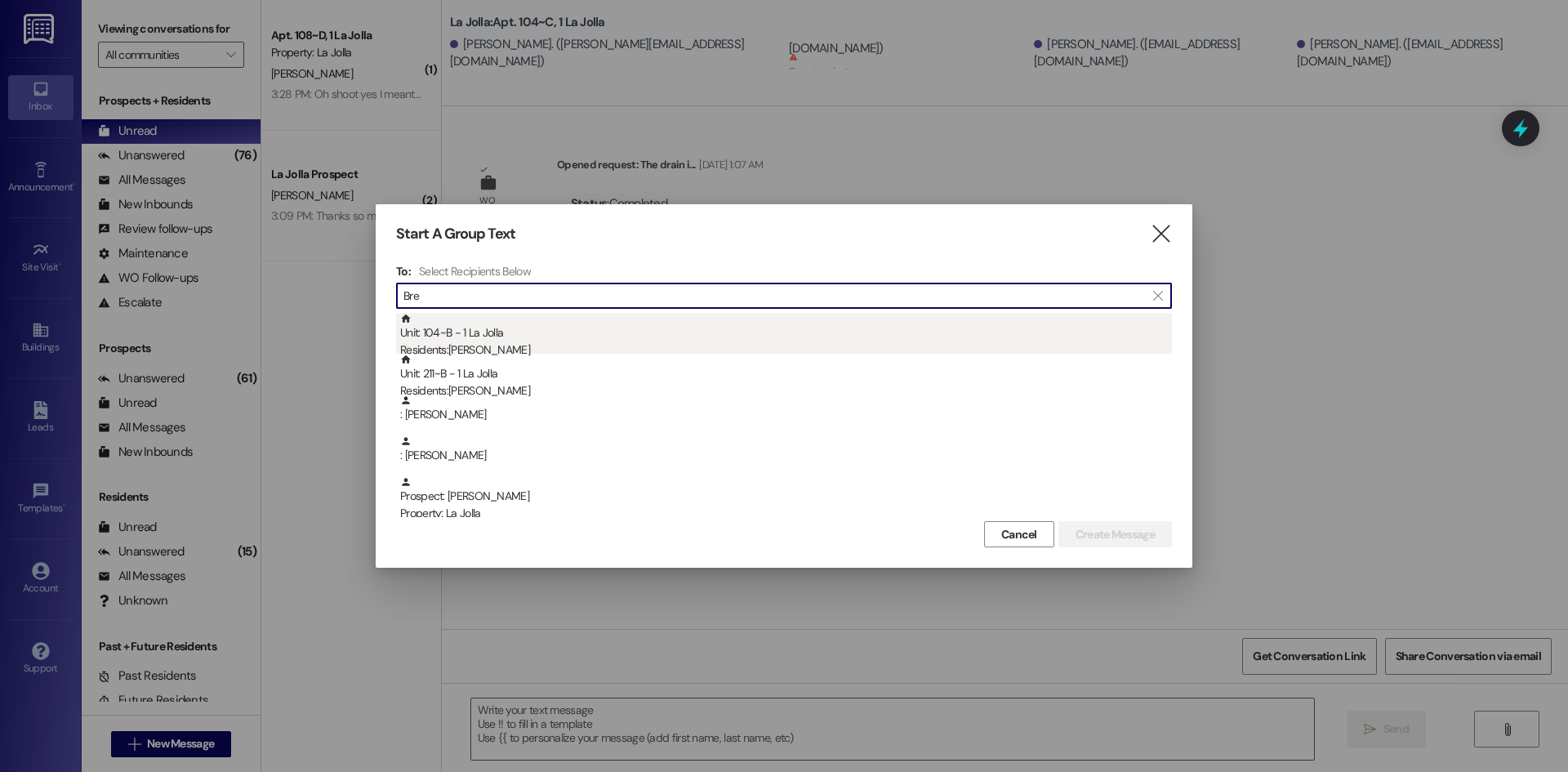
click at [470, 346] on div "Residents: [PERSON_NAME]" at bounding box center [785, 350] width 772 height 17
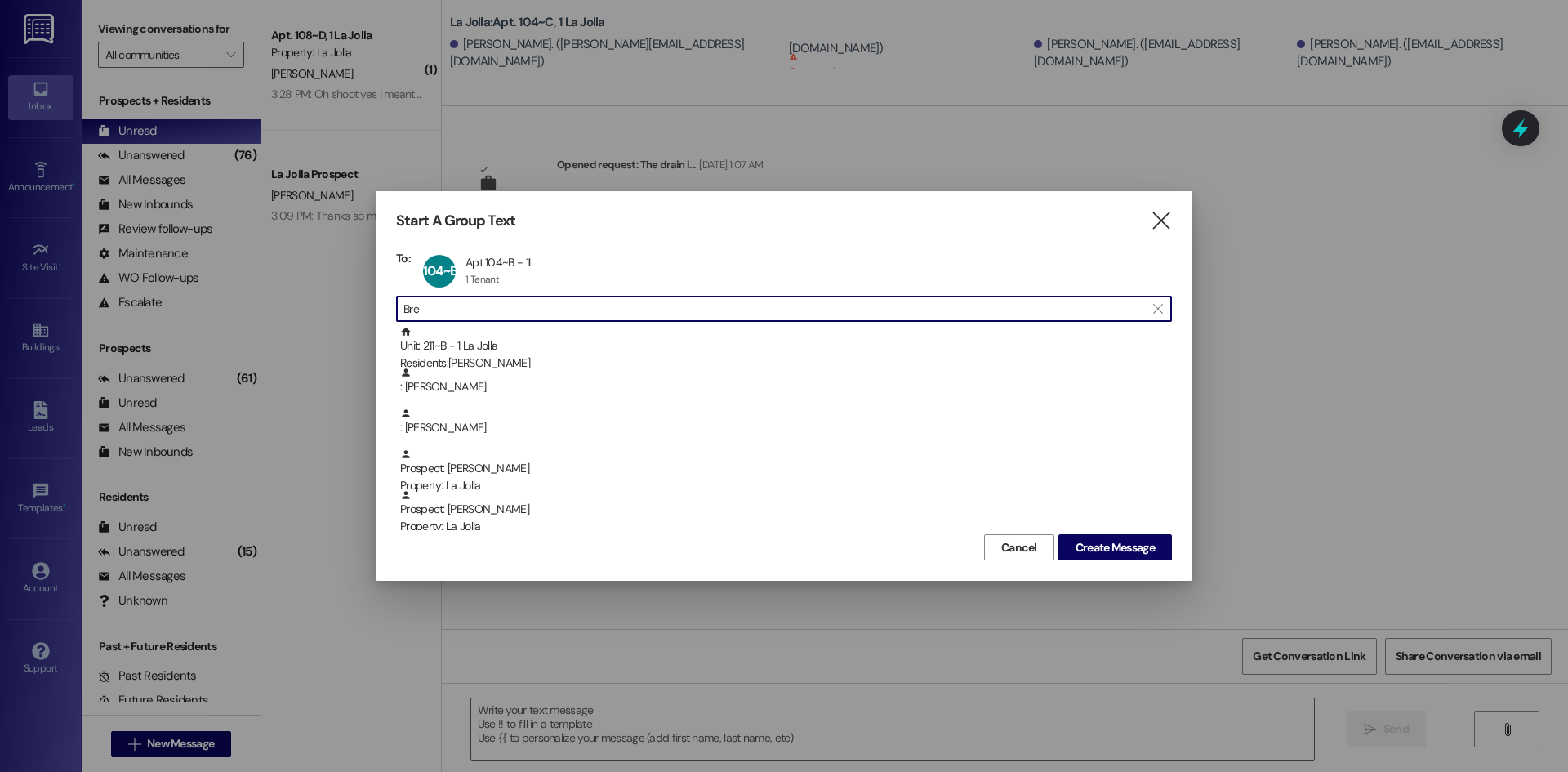
drag, startPoint x: 473, startPoint y: 305, endPoint x: 394, endPoint y: 312, distance: 79.3
click at [398, 312] on div " Bre " at bounding box center [784, 309] width 776 height 26
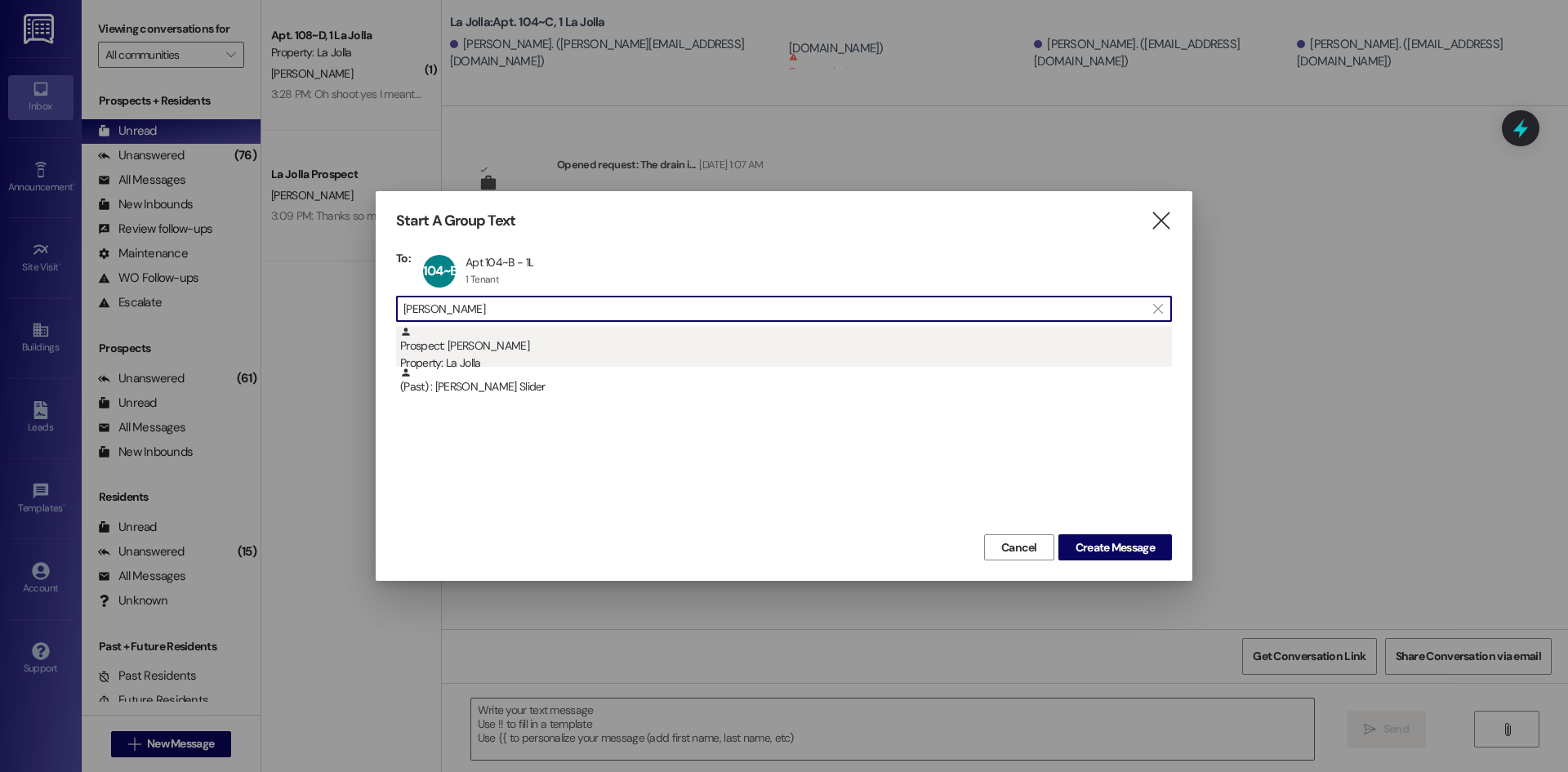
click at [449, 353] on div "Prospect: [PERSON_NAME] Property: [GEOGRAPHIC_DATA]" at bounding box center [785, 349] width 772 height 47
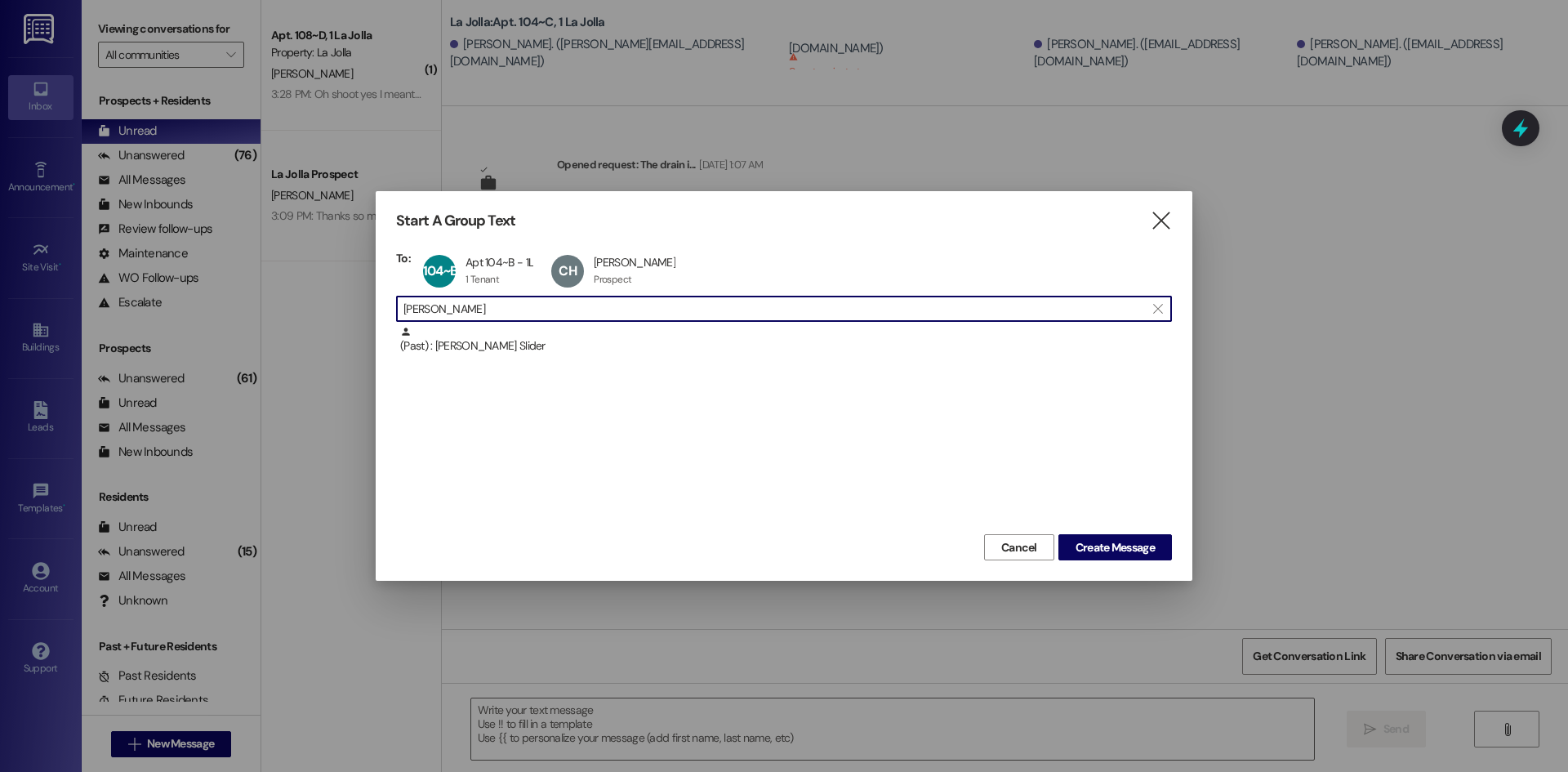
drag, startPoint x: 468, startPoint y: 312, endPoint x: 369, endPoint y: 308, distance: 99.1
click at [369, 308] on div "Start A Group Text  To: 104~B Apt 104~B - 1L Apt 104~B - 1L 1 Tenant 1 Tenant …" at bounding box center [784, 386] width 1568 height 772
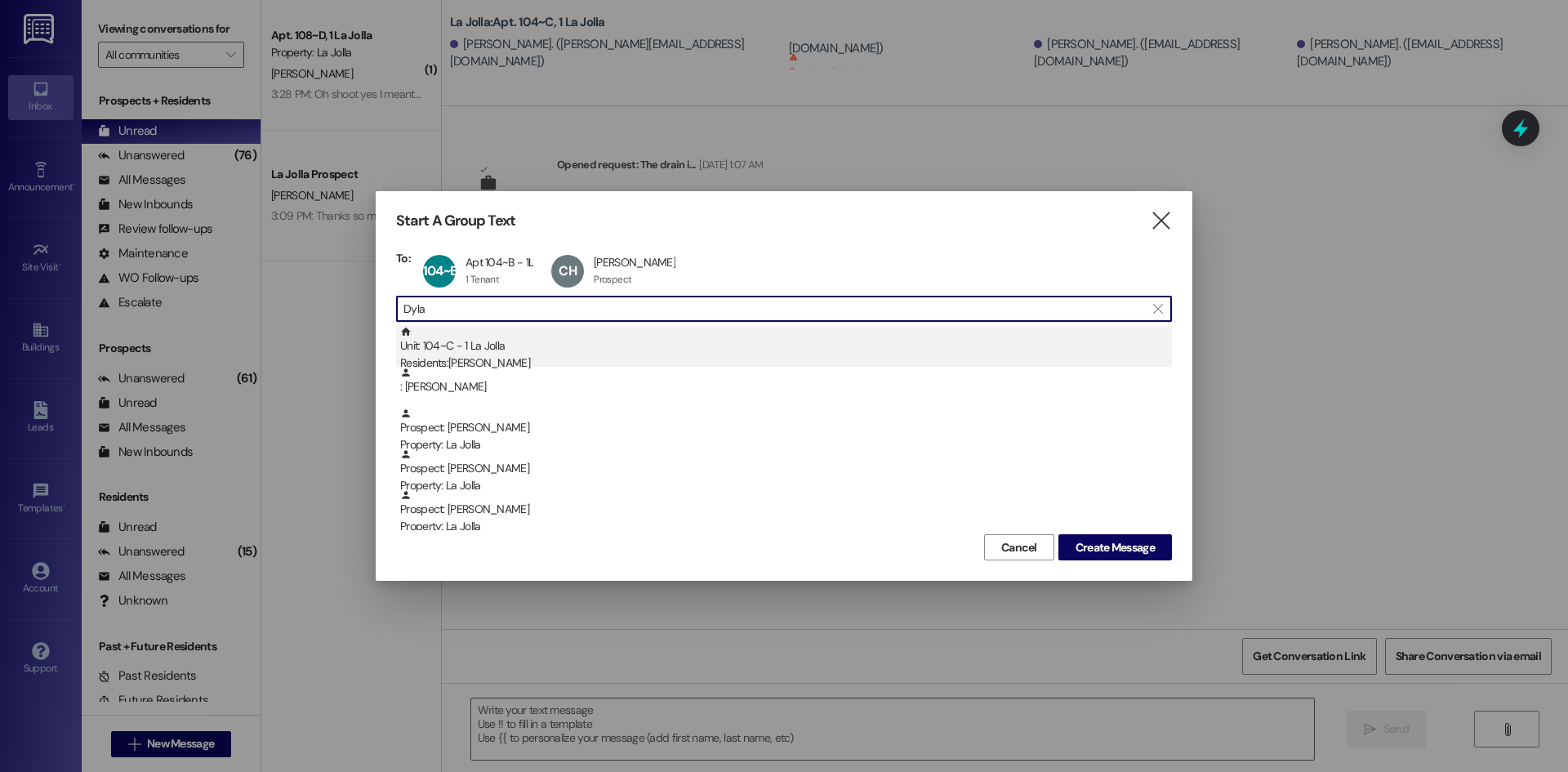
type input "Dyla"
click at [484, 353] on div "Unit: 104~C - 1 La Jolla Residents: [PERSON_NAME]" at bounding box center [785, 349] width 772 height 47
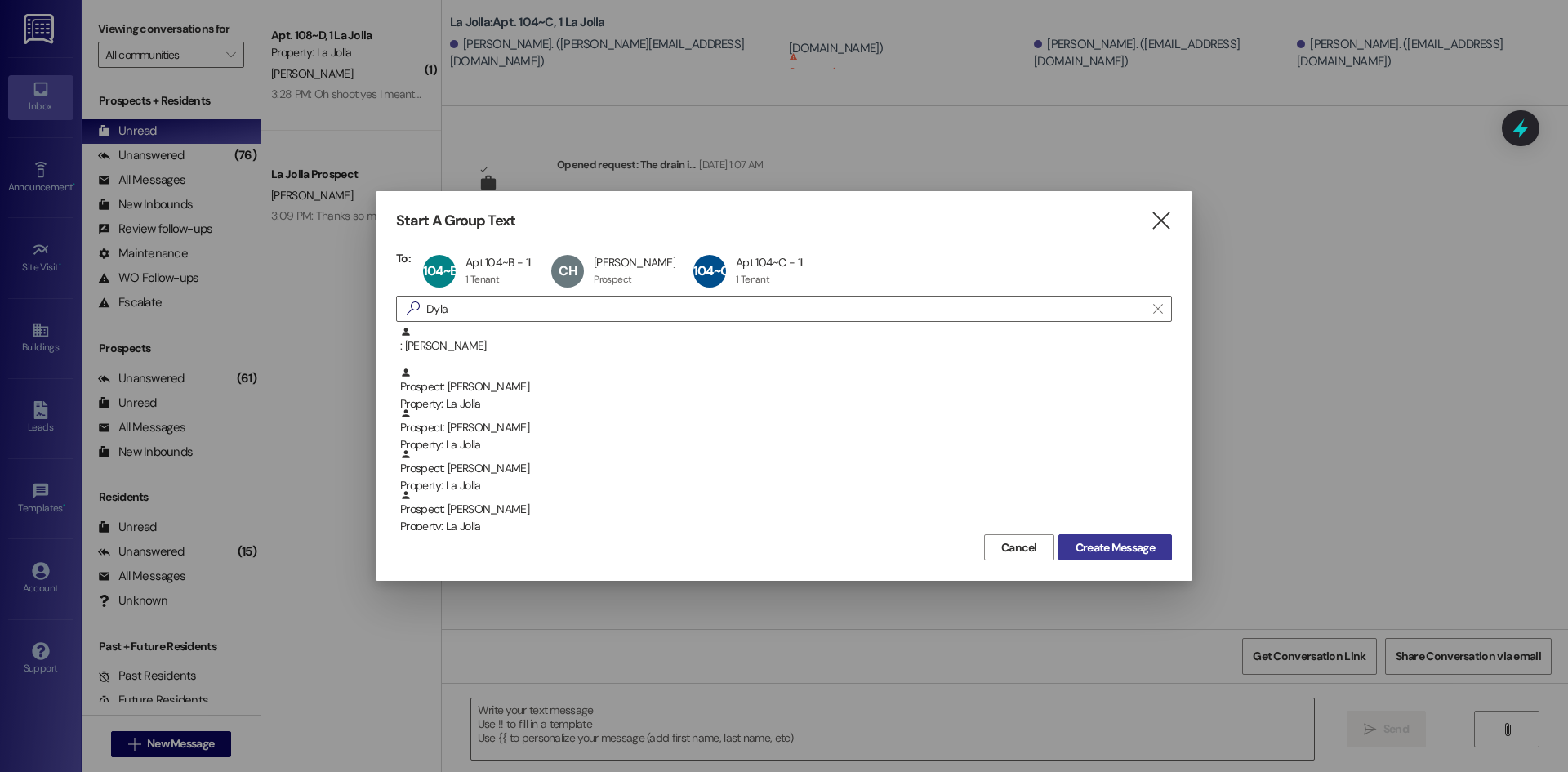
click at [1111, 534] on button "Create Message" at bounding box center [1115, 547] width 113 height 26
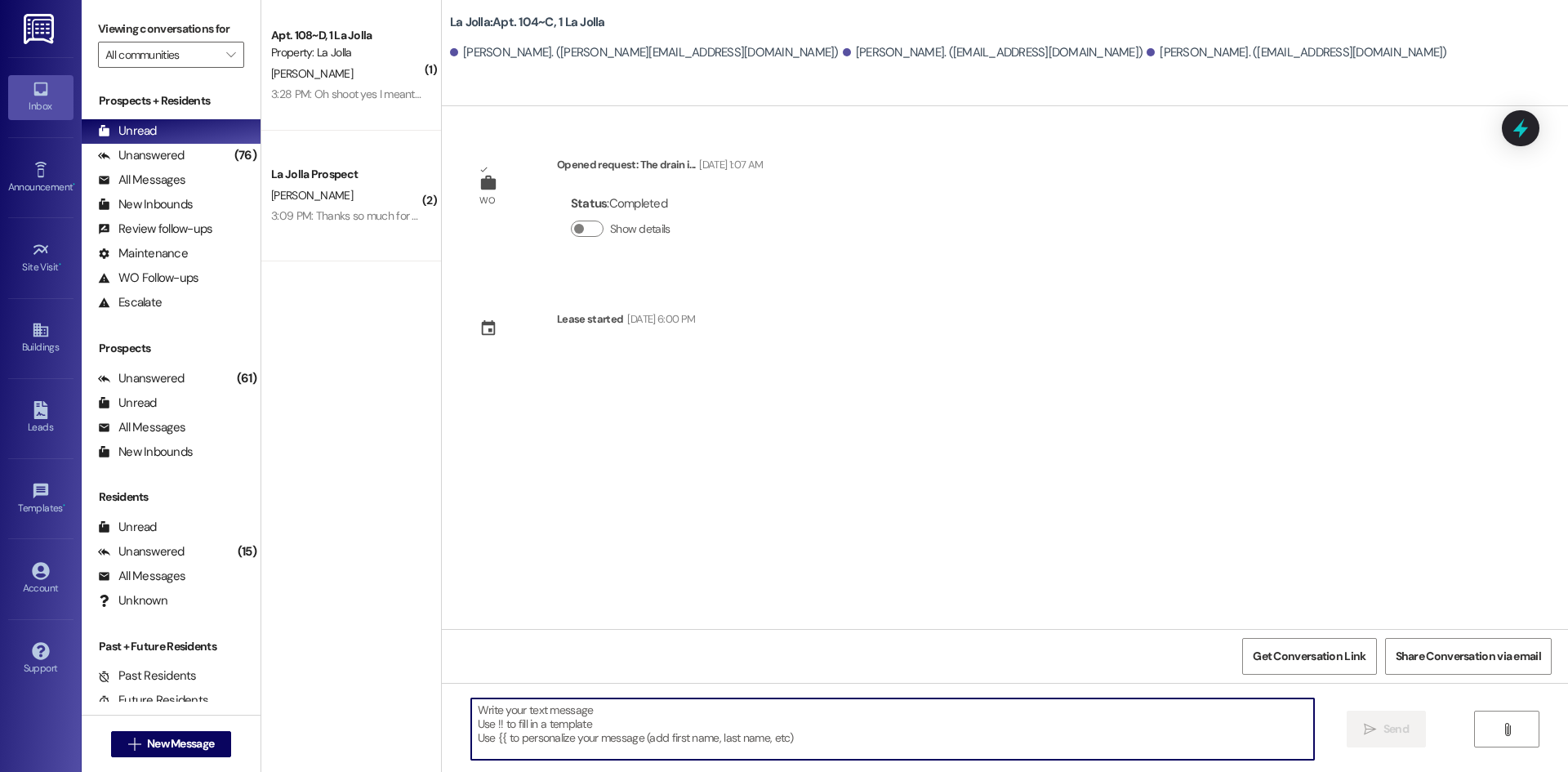
click at [647, 750] on textarea at bounding box center [892, 729] width 843 height 61
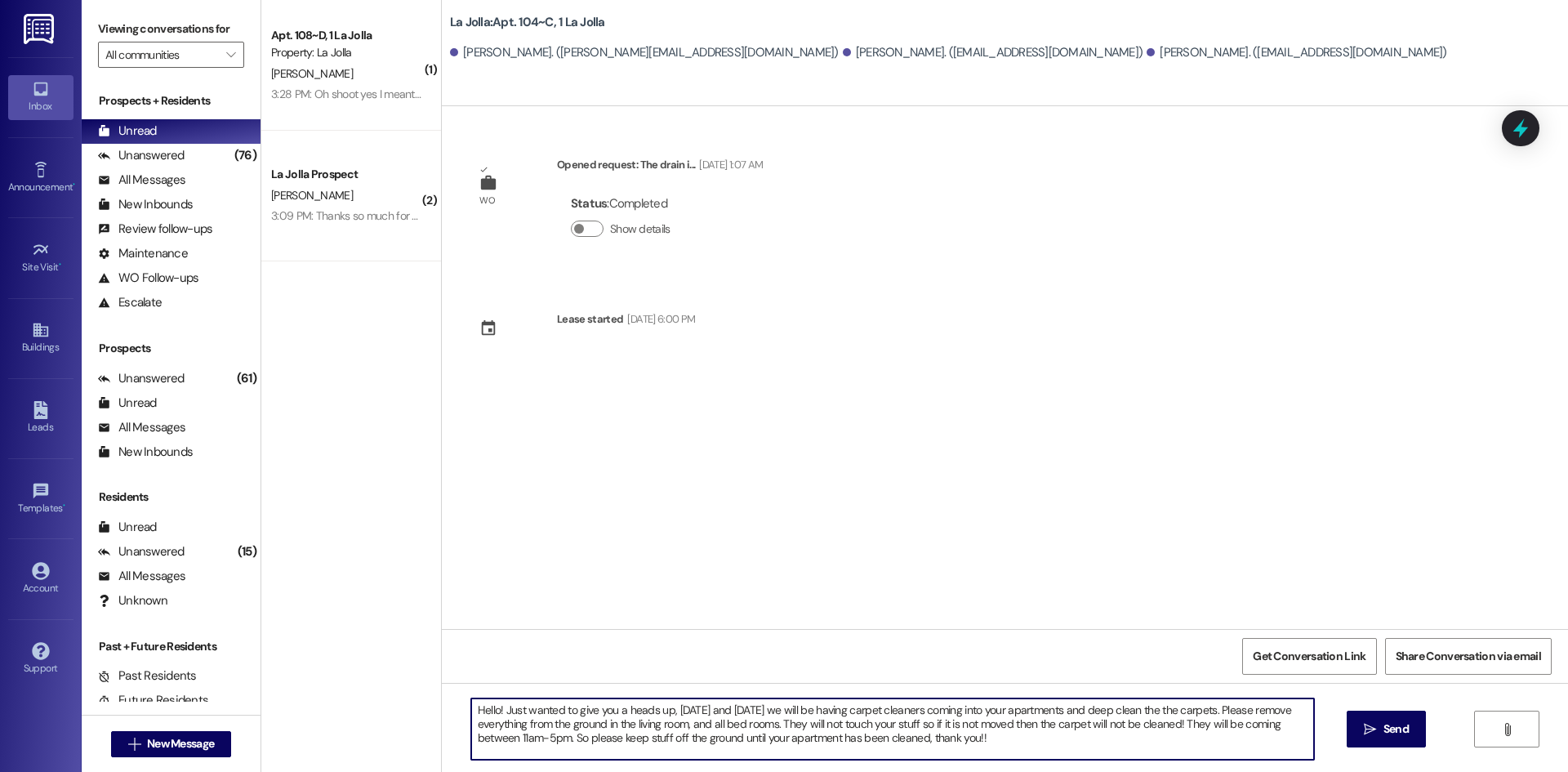
click at [736, 710] on textarea "Hello! Just wanted to give you a heads up, [DATE] and [DATE] we will be having …" at bounding box center [892, 729] width 843 height 61
drag, startPoint x: 994, startPoint y: 739, endPoint x: 424, endPoint y: 701, distance: 571.3
click at [424, 701] on div "( 1 ) Apt. 108~D, 1 La Jolla Property: La Jolla [PERSON_NAME] 3:28 PM: Oh shoot…" at bounding box center [914, 386] width 1307 height 772
type textarea "Hello! Just wanted to give you a heads up, [DATE] and [DATE] we will be having …"
click at [1399, 721] on span "Send" at bounding box center [1396, 729] width 26 height 17
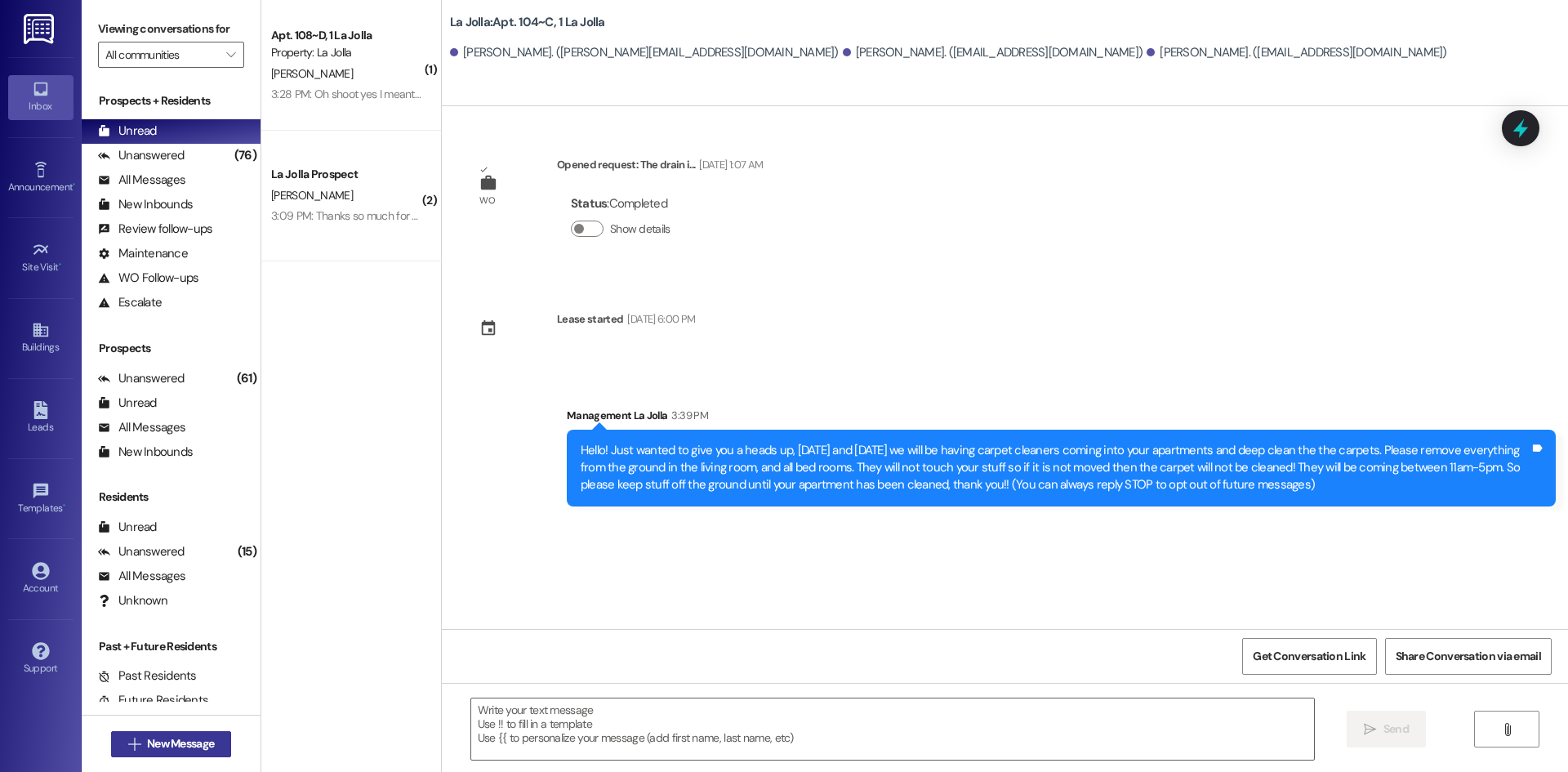
click at [207, 737] on span "New Message" at bounding box center [180, 744] width 67 height 17
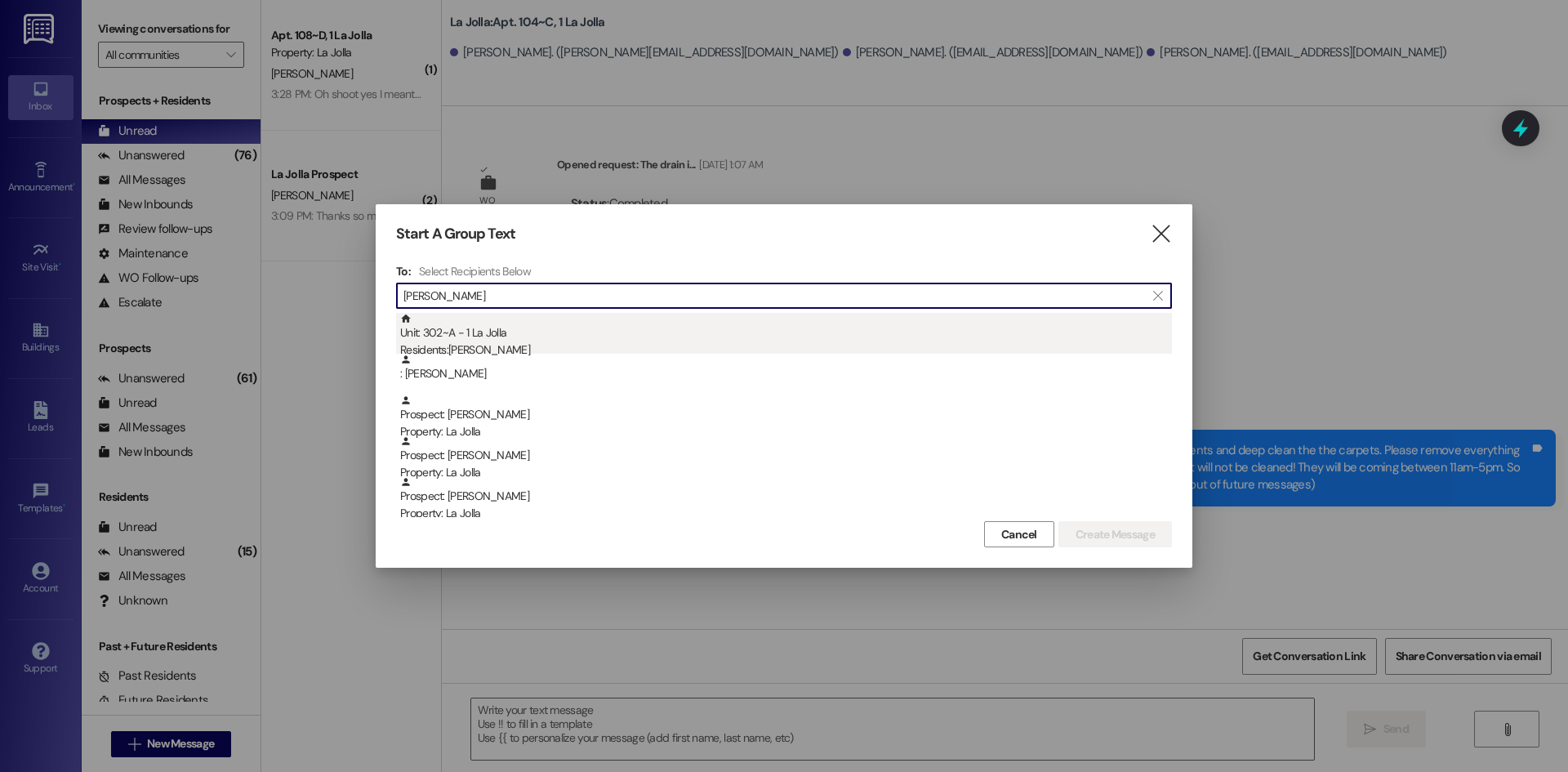
click at [596, 333] on div "Unit: 302~A - 1 La Jolla Residents: [PERSON_NAME]" at bounding box center [785, 336] width 772 height 47
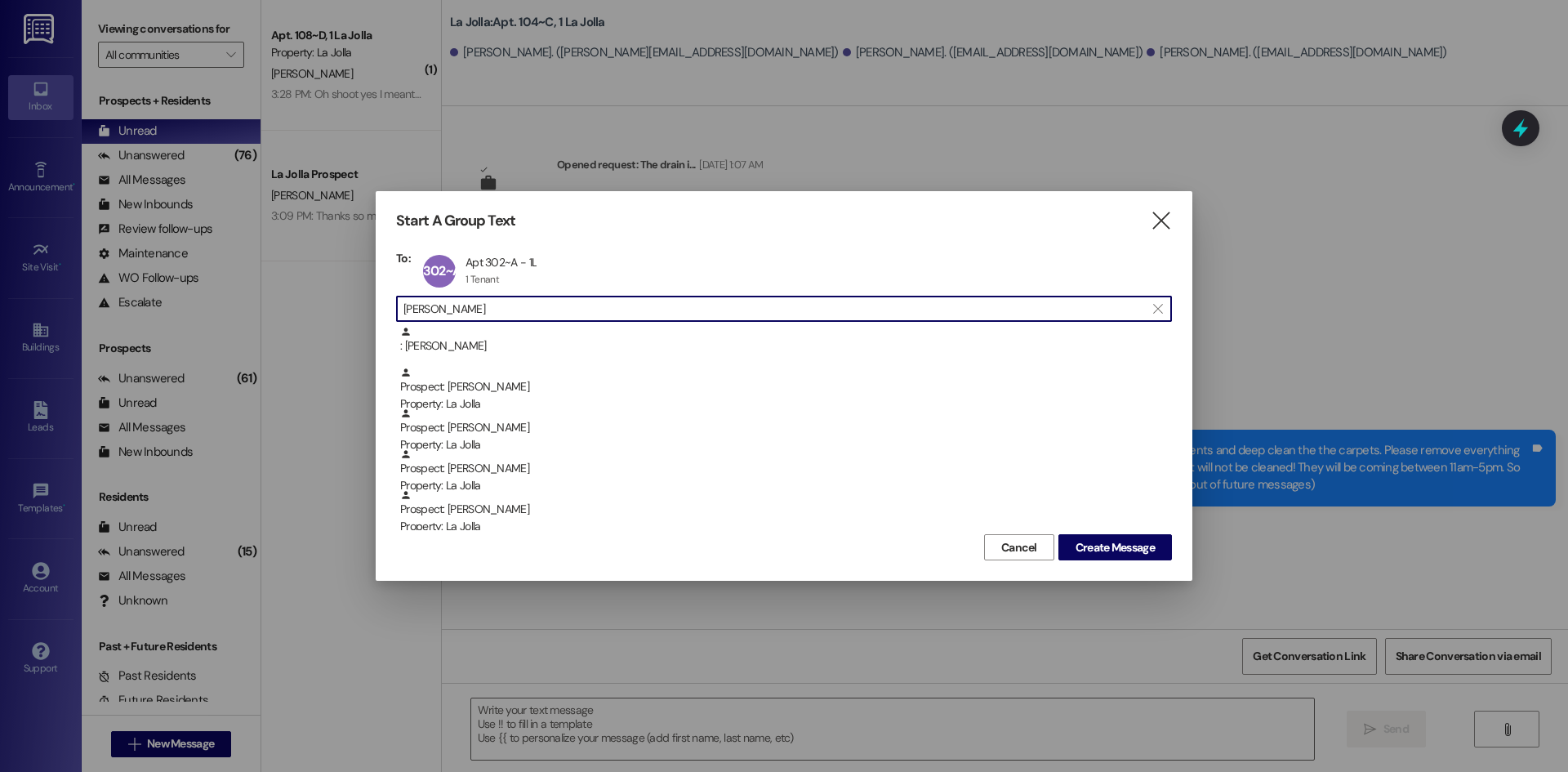
drag, startPoint x: 553, startPoint y: 306, endPoint x: 379, endPoint y: 315, distance: 174.2
click at [379, 315] on div "Start A Group Text  To: 302~A Apt 302~A - 1L Apt 302~A - 1L 1 Tenant 1 Tenant …" at bounding box center [784, 386] width 816 height 390
type input "K"
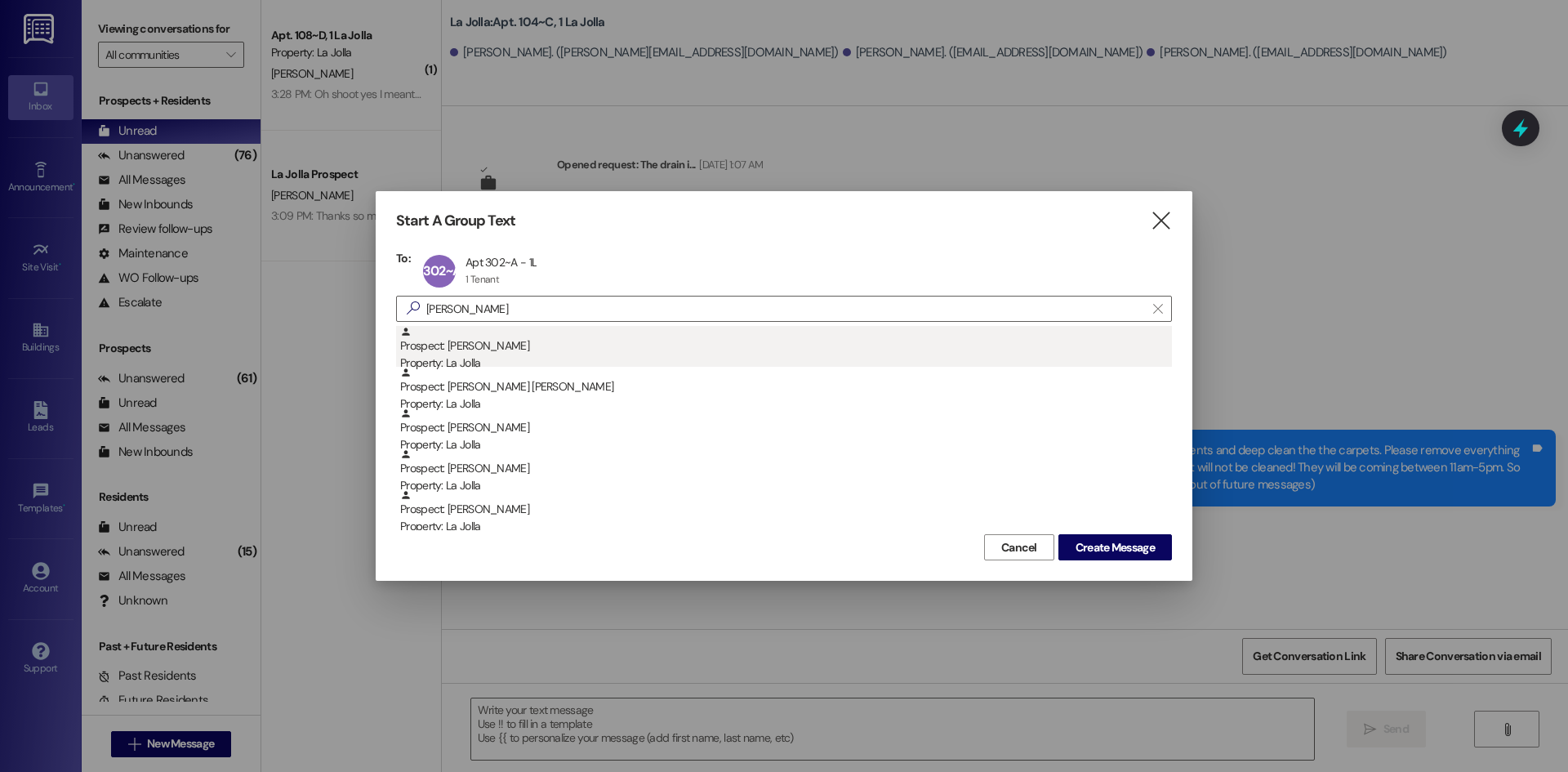
click at [480, 341] on div "Prospect: [PERSON_NAME] Property: [GEOGRAPHIC_DATA]" at bounding box center [785, 349] width 772 height 47
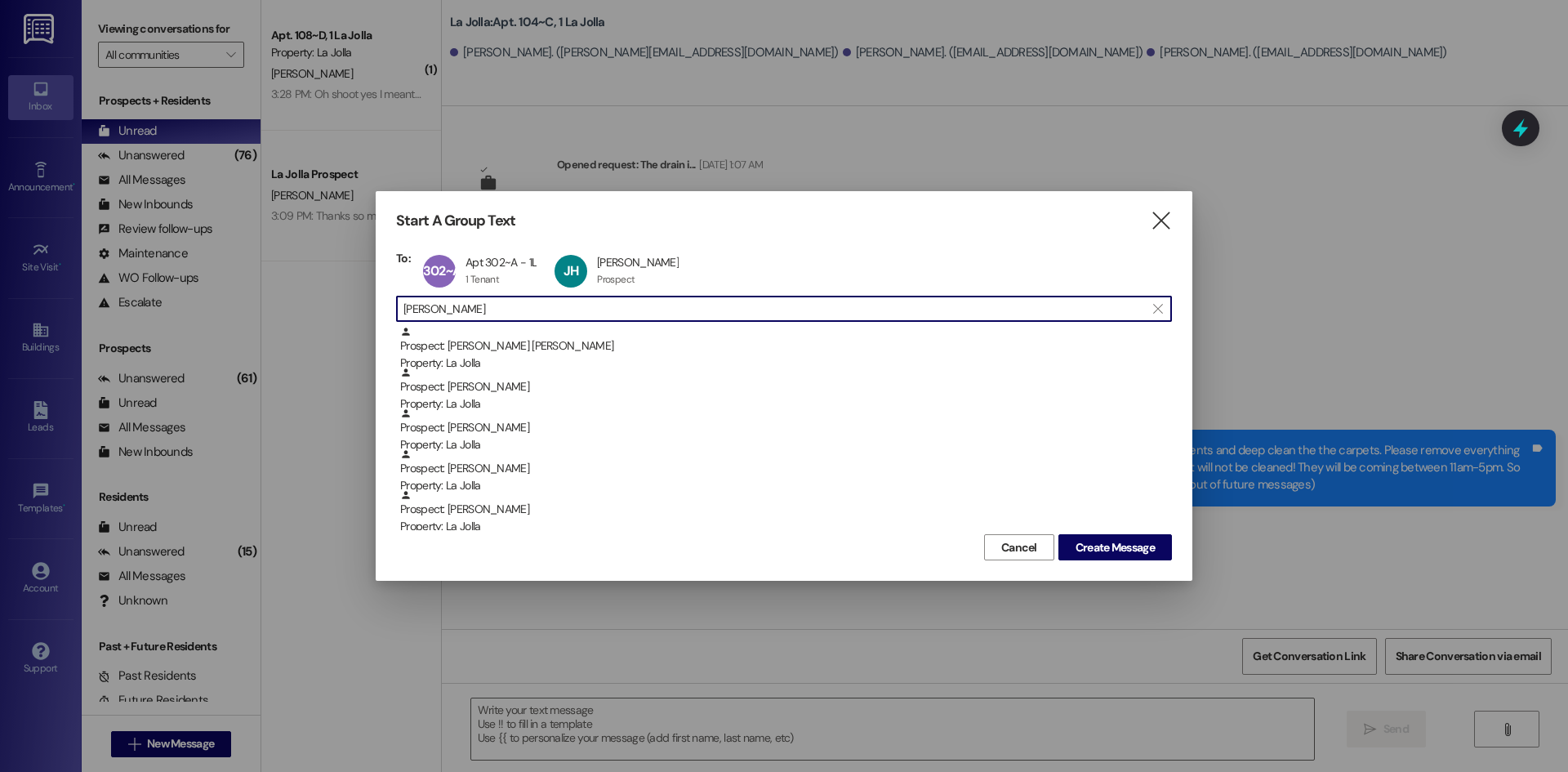
drag, startPoint x: 477, startPoint y: 300, endPoint x: 398, endPoint y: 312, distance: 79.9
click at [398, 312] on div " [PERSON_NAME] " at bounding box center [784, 309] width 776 height 26
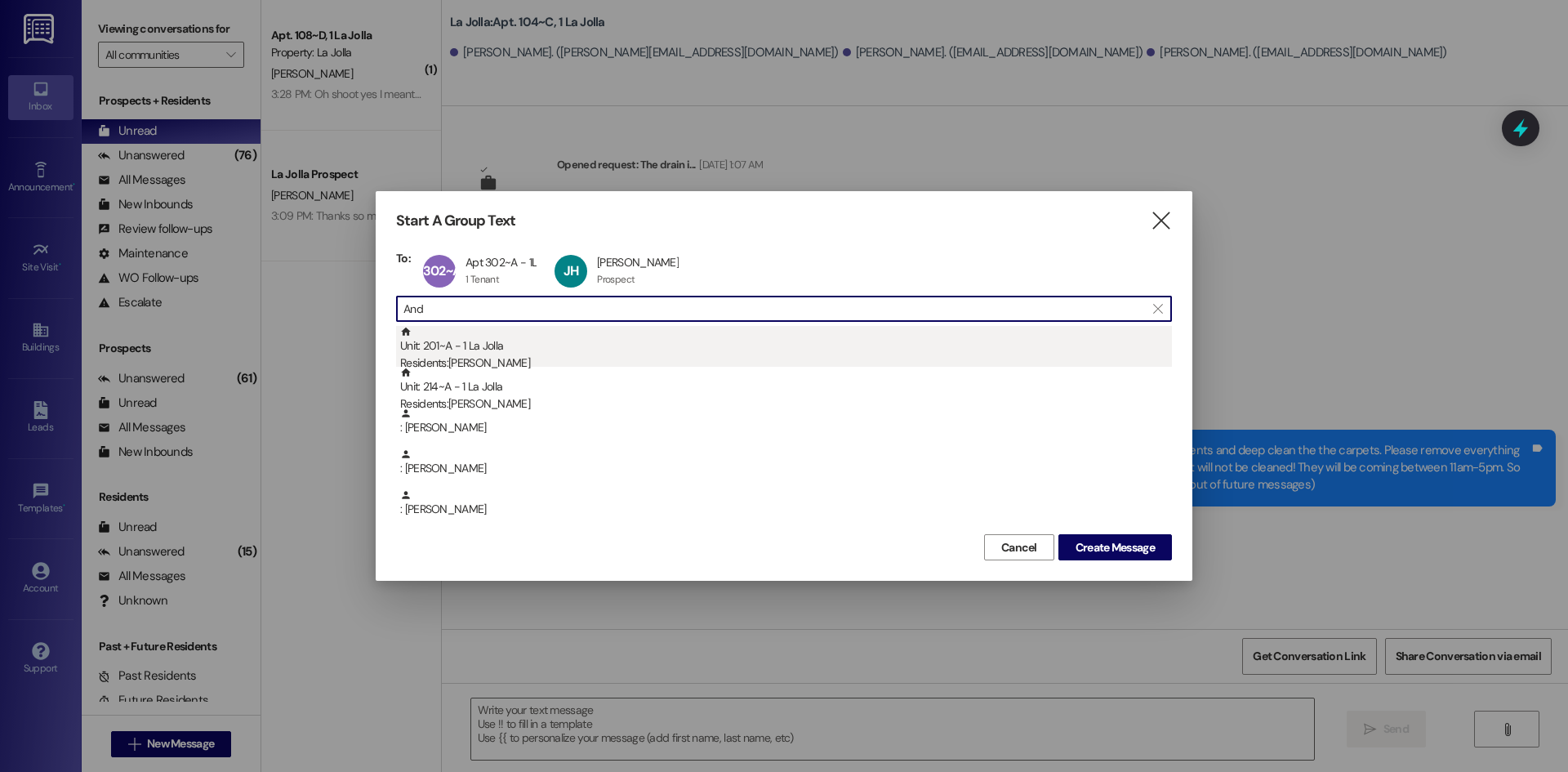
click at [491, 354] on div "Unit: 201~A - 1 La Jolla Residents: [PERSON_NAME]" at bounding box center [785, 349] width 772 height 47
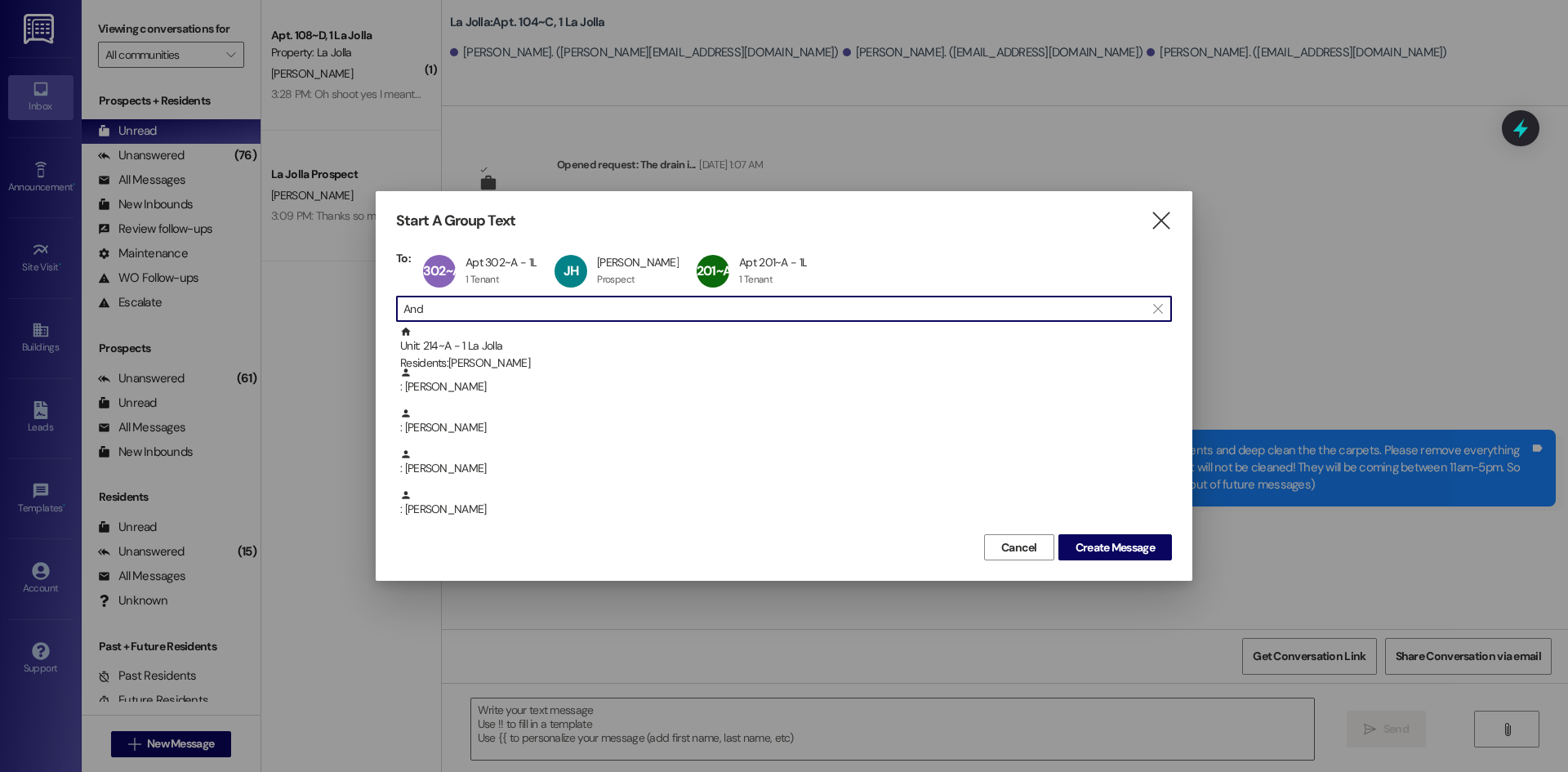
drag, startPoint x: 513, startPoint y: 321, endPoint x: 402, endPoint y: 315, distance: 111.2
click at [404, 315] on input "And" at bounding box center [774, 309] width 742 height 23
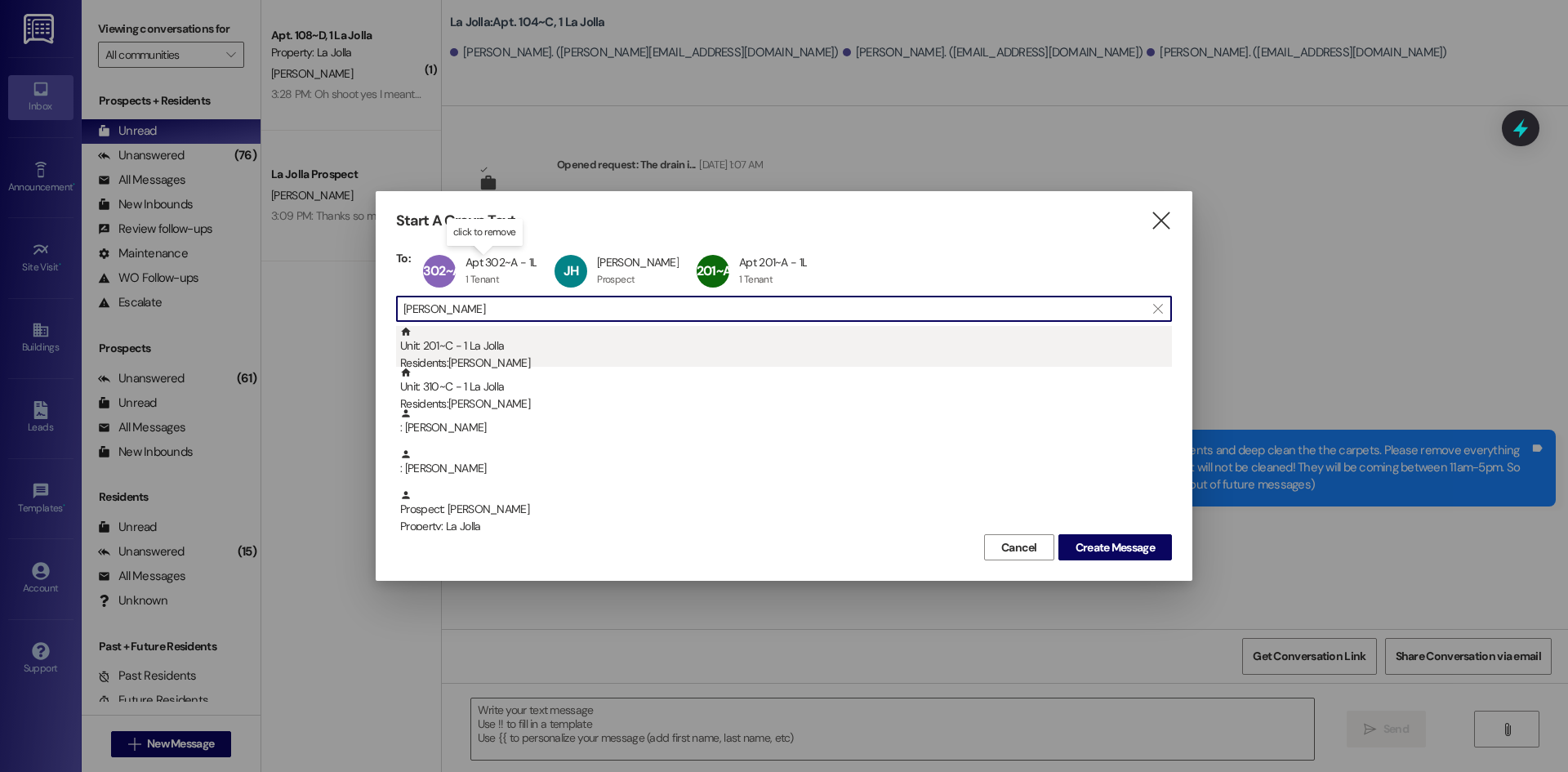
click at [527, 336] on div "Unit: 201~C - 1 La Jolla Residents: [PERSON_NAME]" at bounding box center [785, 349] width 772 height 47
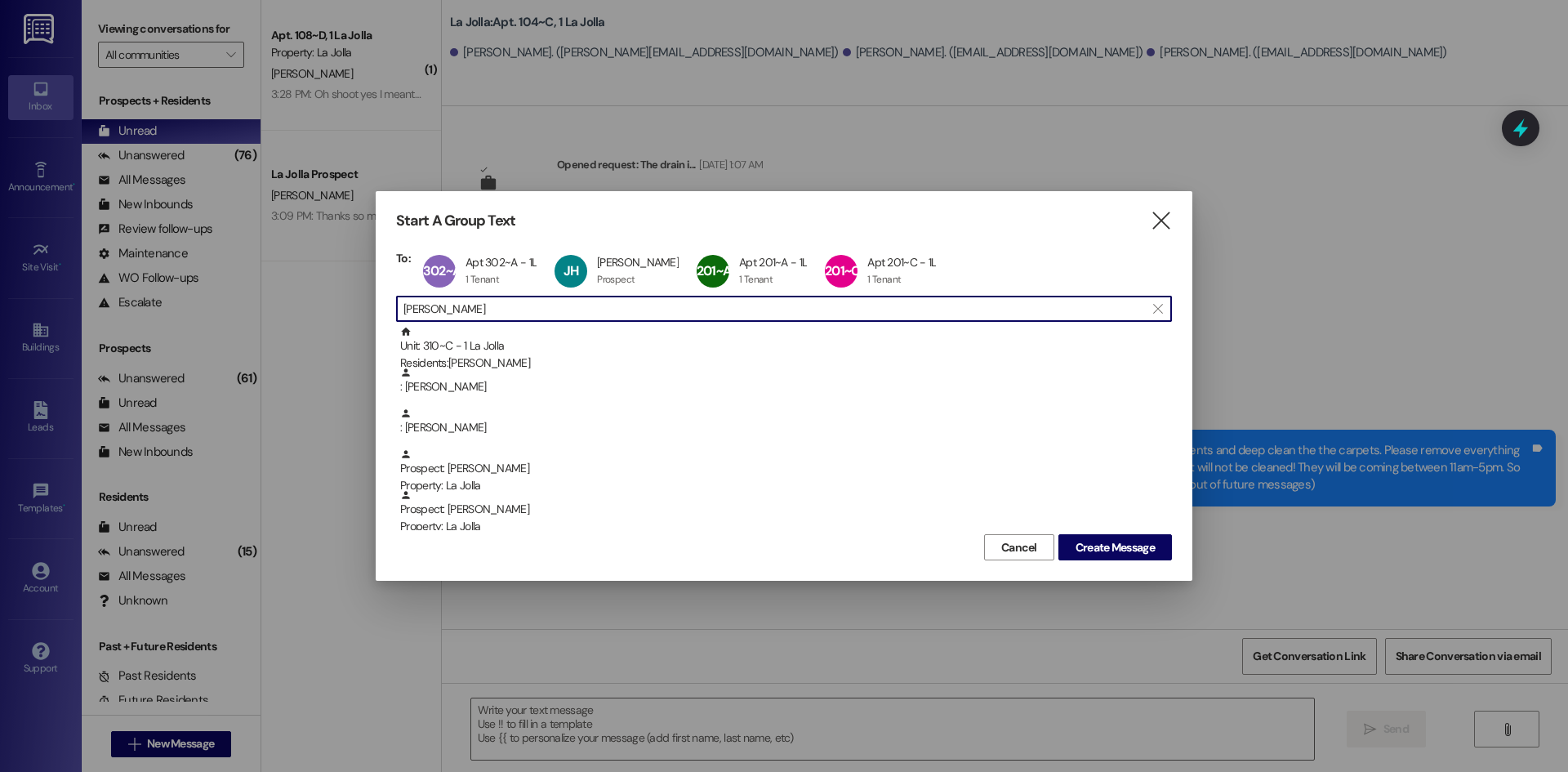
drag, startPoint x: 484, startPoint y: 312, endPoint x: 340, endPoint y: 308, distance: 144.1
click at [340, 308] on div "Start A Group Text  To: 302~A Apt 302~A - 1L Apt 302~A - 1L 1 Tenant 1 Tenant …" at bounding box center [784, 386] width 1568 height 772
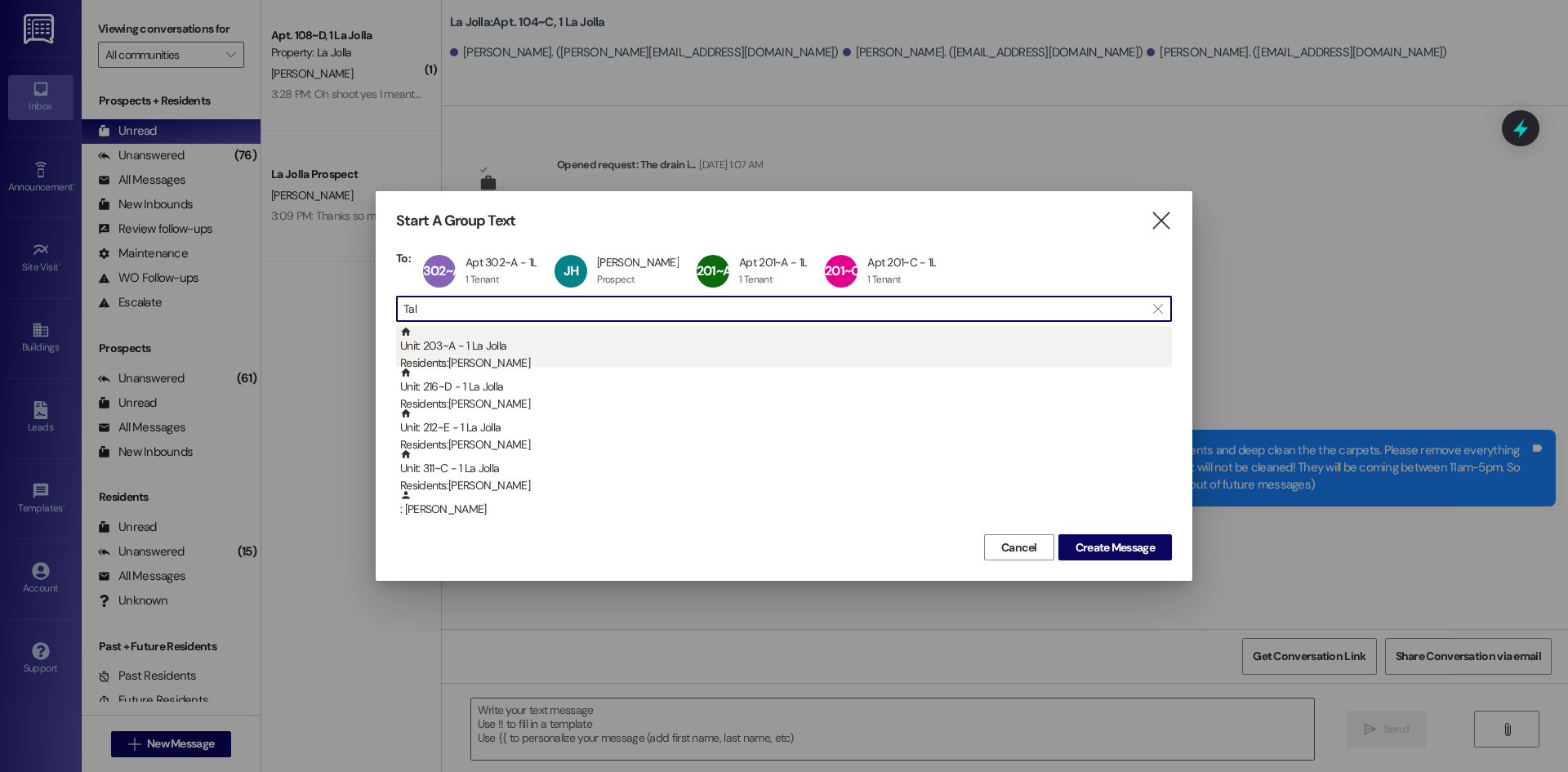
type input "Tal"
click at [474, 348] on div "Unit: 203~A - 1 La Jolla Residents: [PERSON_NAME]" at bounding box center [785, 349] width 772 height 47
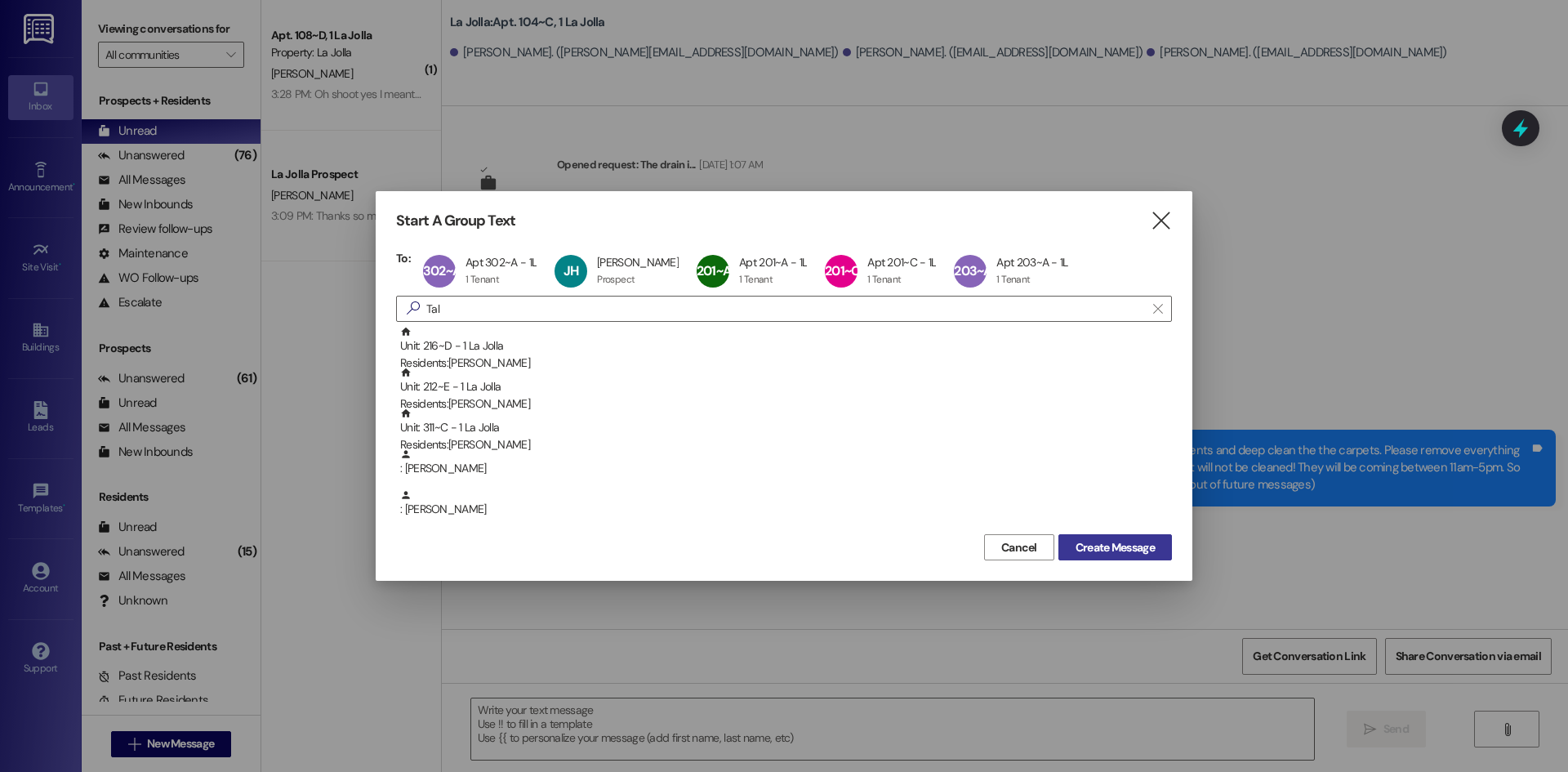
click at [1110, 539] on span "Create Message" at bounding box center [1115, 547] width 79 height 17
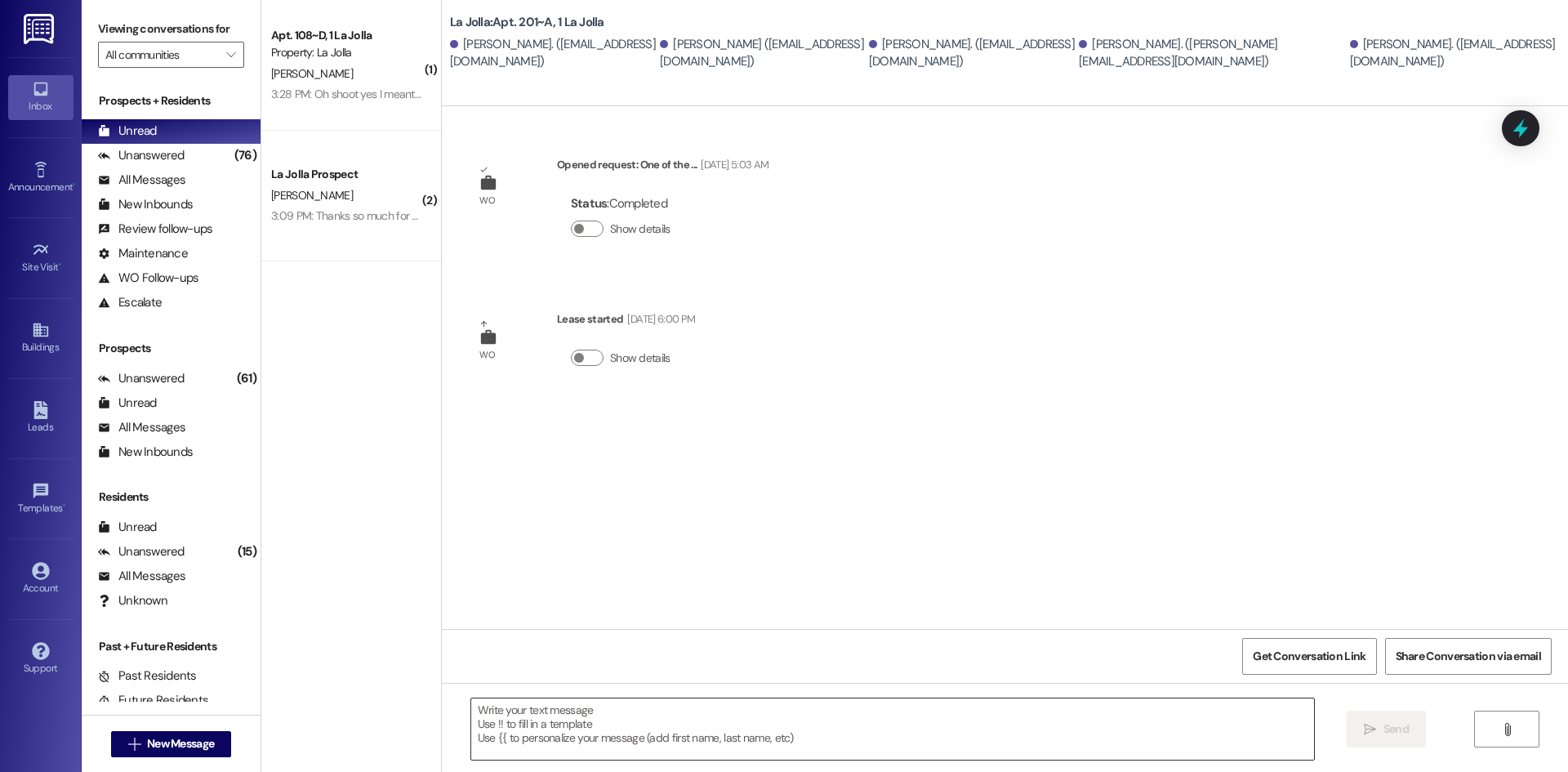
click at [631, 721] on textarea at bounding box center [892, 729] width 843 height 61
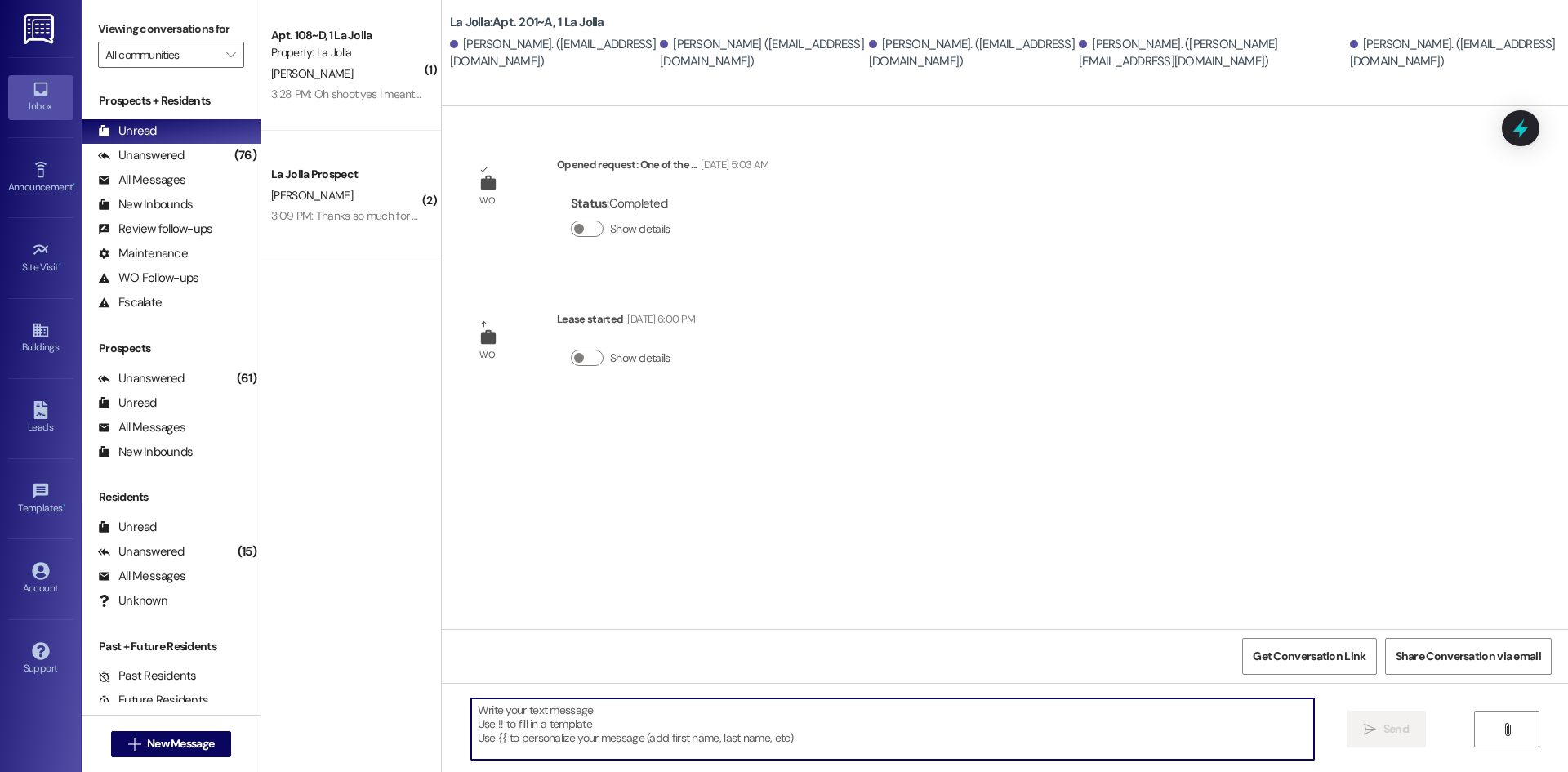
paste textarea "Hello! Just wanted to give you a heads up, [DATE] and [DATE] we will be having …"
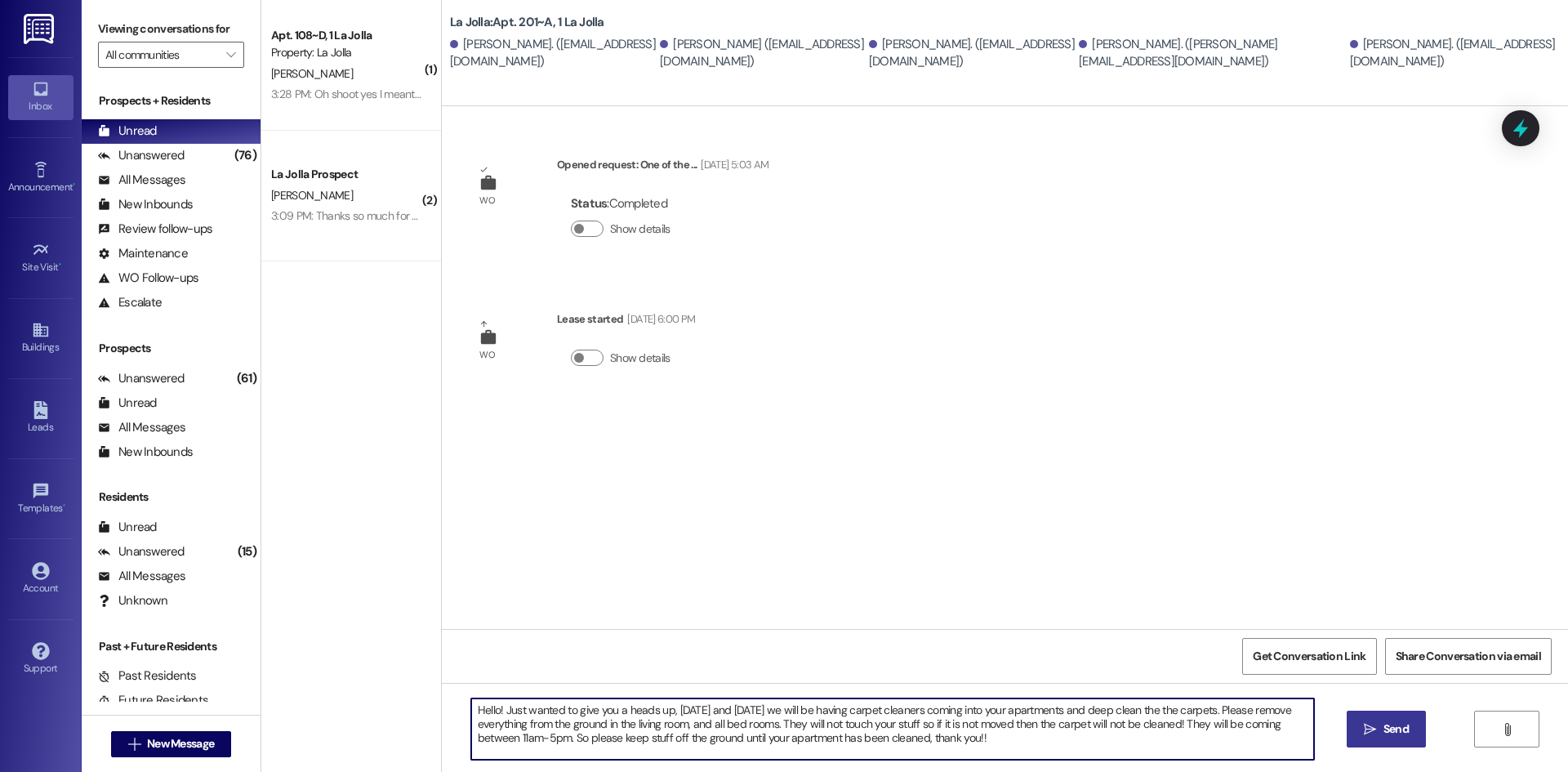
type textarea "Hello! Just wanted to give you a heads up, [DATE] and [DATE] we will be having …"
click at [1369, 725] on icon "" at bounding box center [1370, 730] width 12 height 13
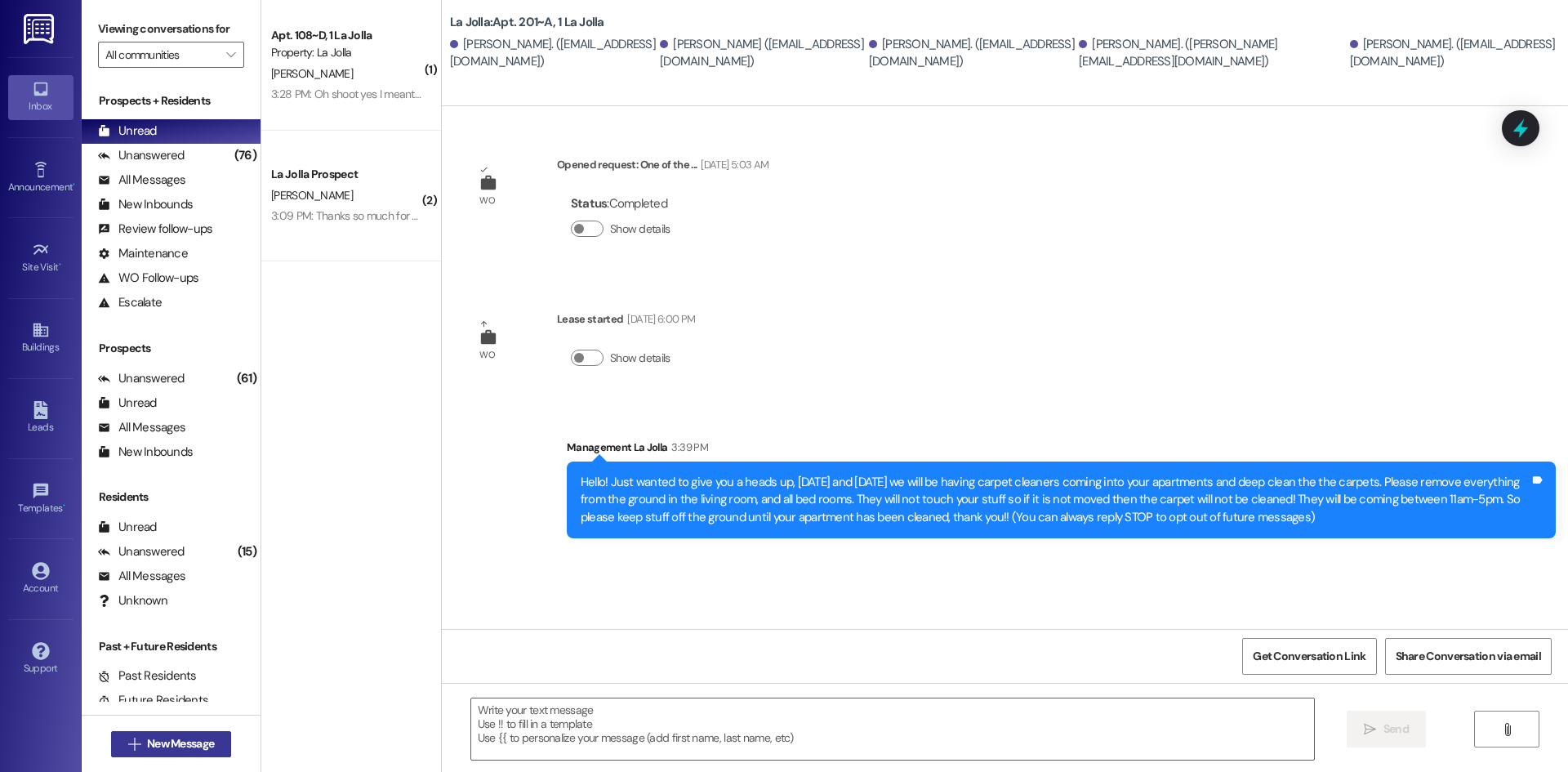
click at [182, 740] on span "New Message" at bounding box center [180, 744] width 67 height 17
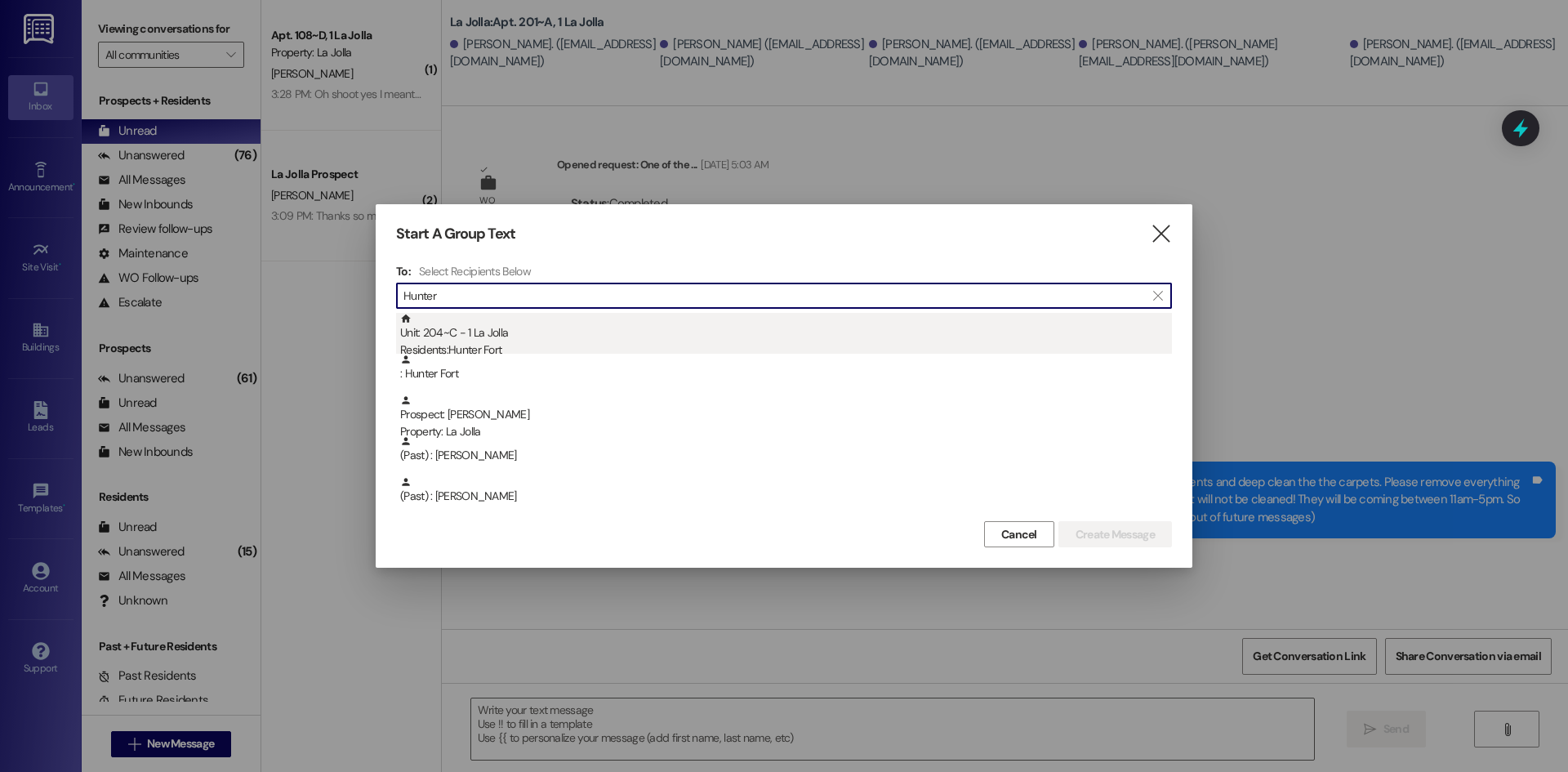
click at [513, 335] on div "Unit: 204~C - 1 La Jolla Residents: [GEOGRAPHIC_DATA]" at bounding box center [785, 336] width 772 height 47
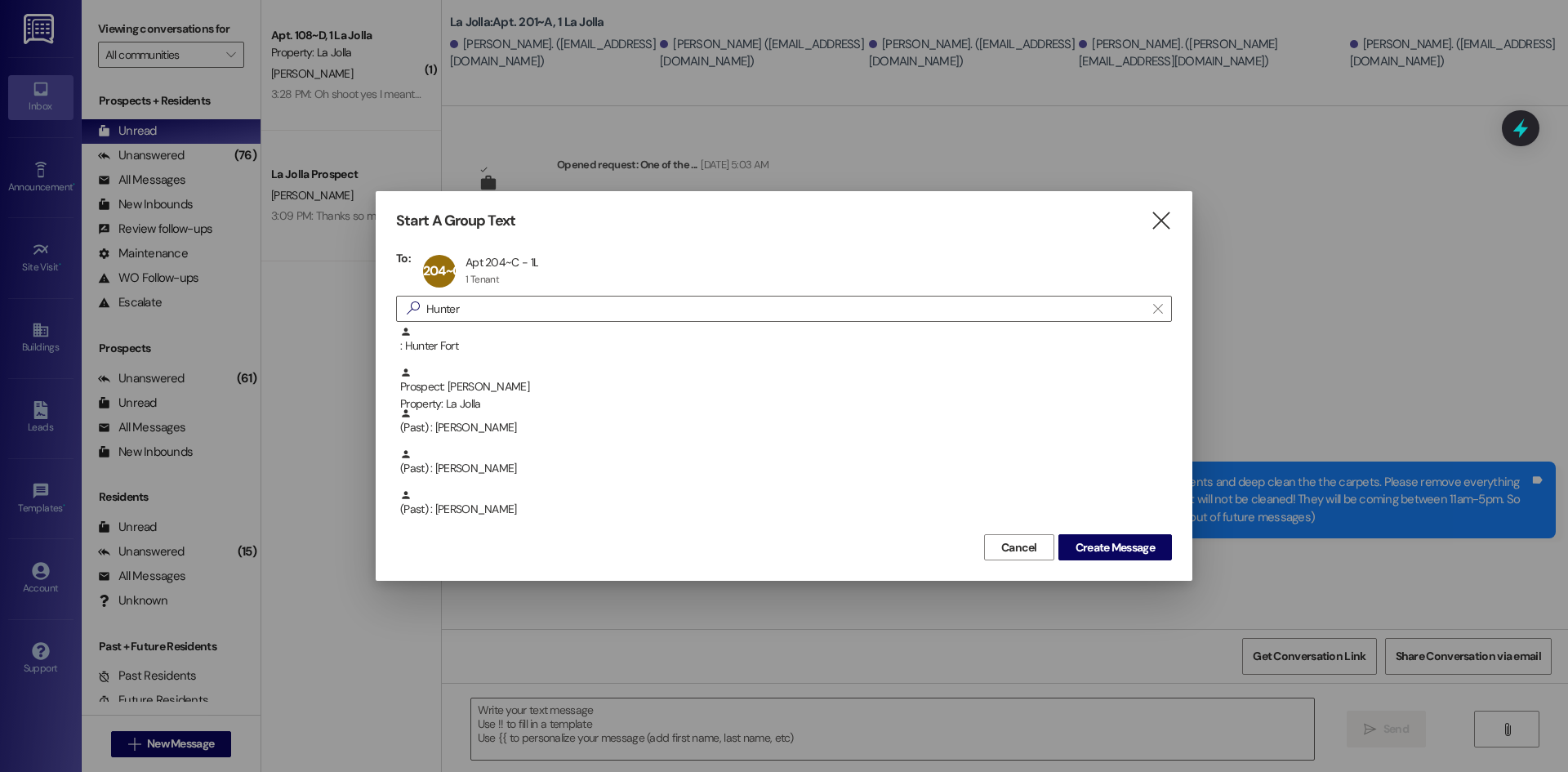
click at [388, 316] on div "Start A Group Text  To: 204~C Apt 204~C - 1L Apt 204~C - 1L 1 Tenant 1 Tenant …" at bounding box center [784, 386] width 816 height 390
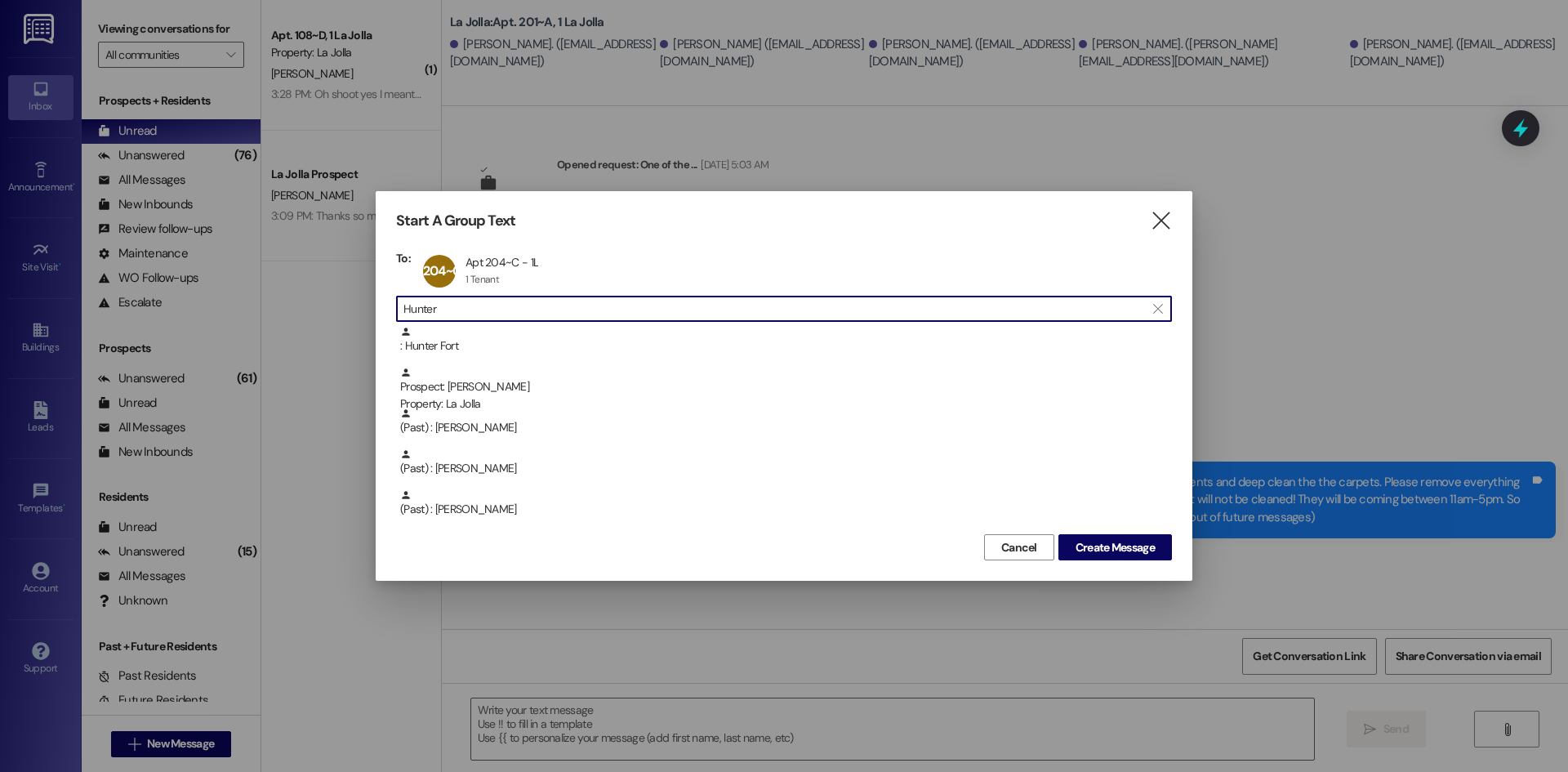
drag, startPoint x: 477, startPoint y: 306, endPoint x: 319, endPoint y: 313, distance: 158.2
click at [319, 313] on div "Start A Group Text  To: 204~C Apt 204~C - 1L Apt 204~C - 1L 1 Tenant 1 Tenant …" at bounding box center [784, 386] width 1568 height 772
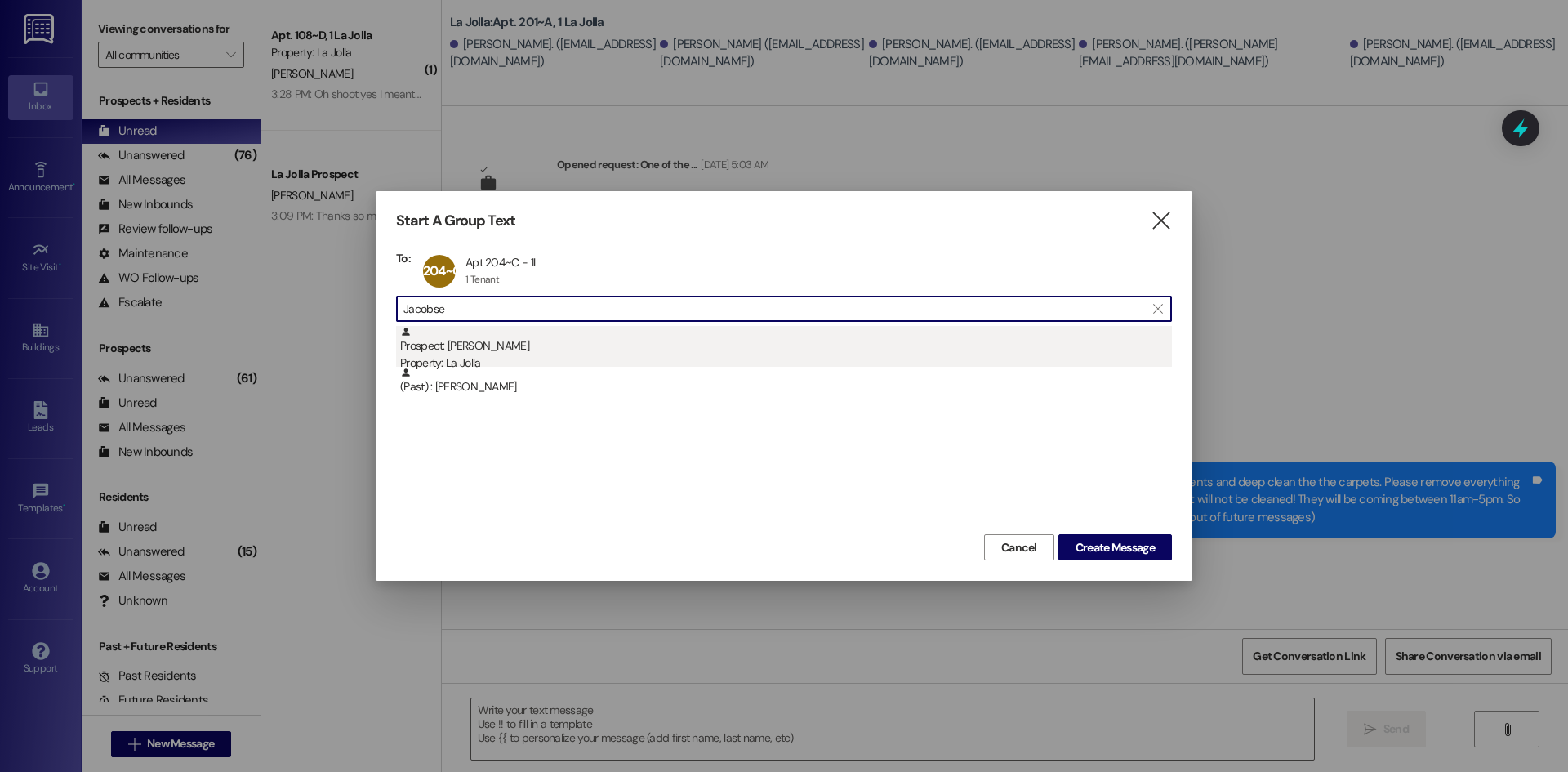
type input "Jacobse"
click at [484, 339] on div "Prospect: [PERSON_NAME] Property: La Jolla" at bounding box center [785, 349] width 772 height 47
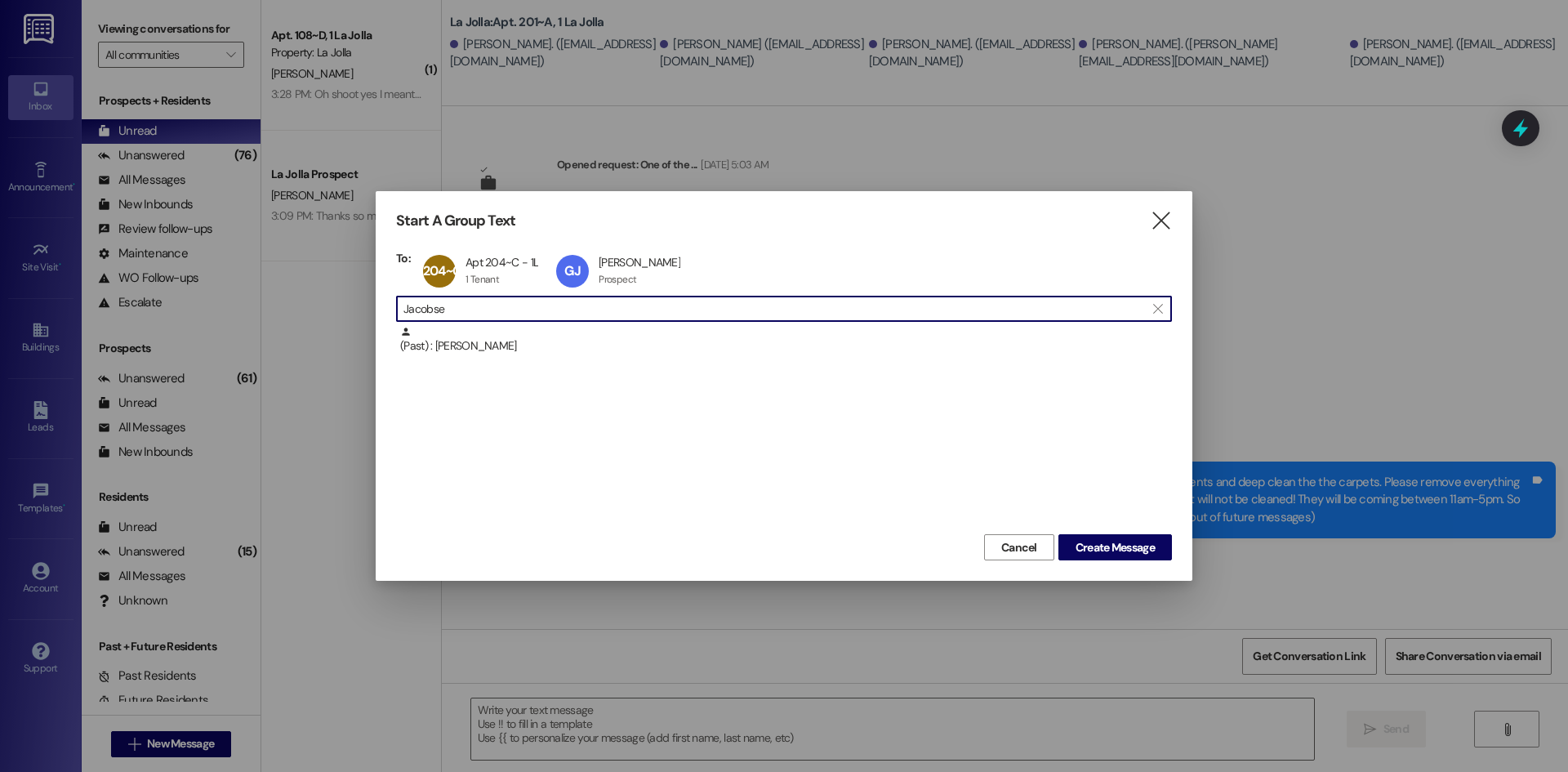
drag, startPoint x: 491, startPoint y: 313, endPoint x: 362, endPoint y: 314, distance: 129.0
click at [362, 314] on div "Start A Group Text  To: 204~C Apt 204~C - 1L Apt 204~C - 1L 1 Tenant 1 Tenant …" at bounding box center [784, 386] width 1568 height 772
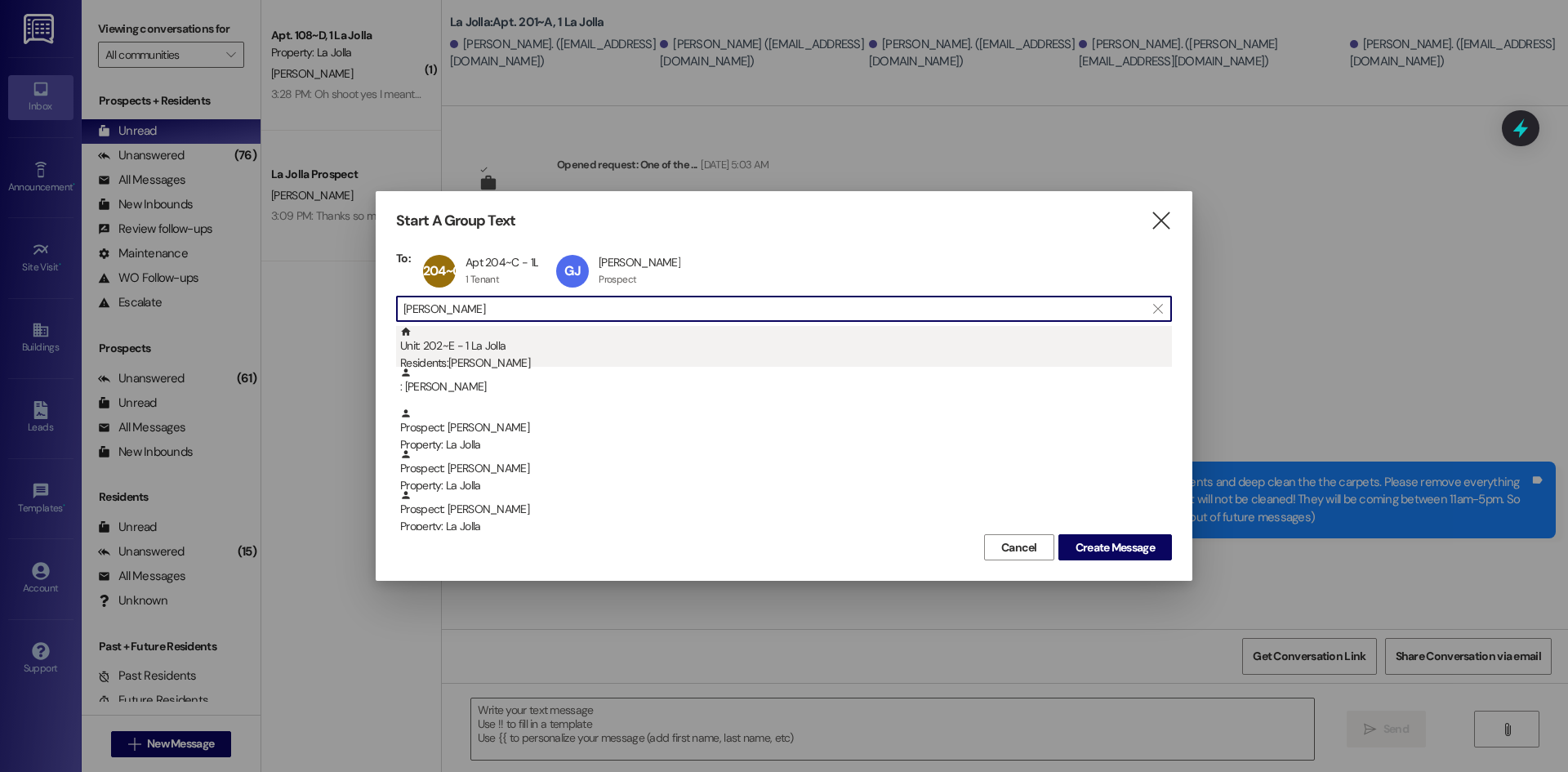
click at [814, 344] on div "Unit: 202~E - 1 La Jolla Residents: [PERSON_NAME]" at bounding box center [785, 349] width 772 height 47
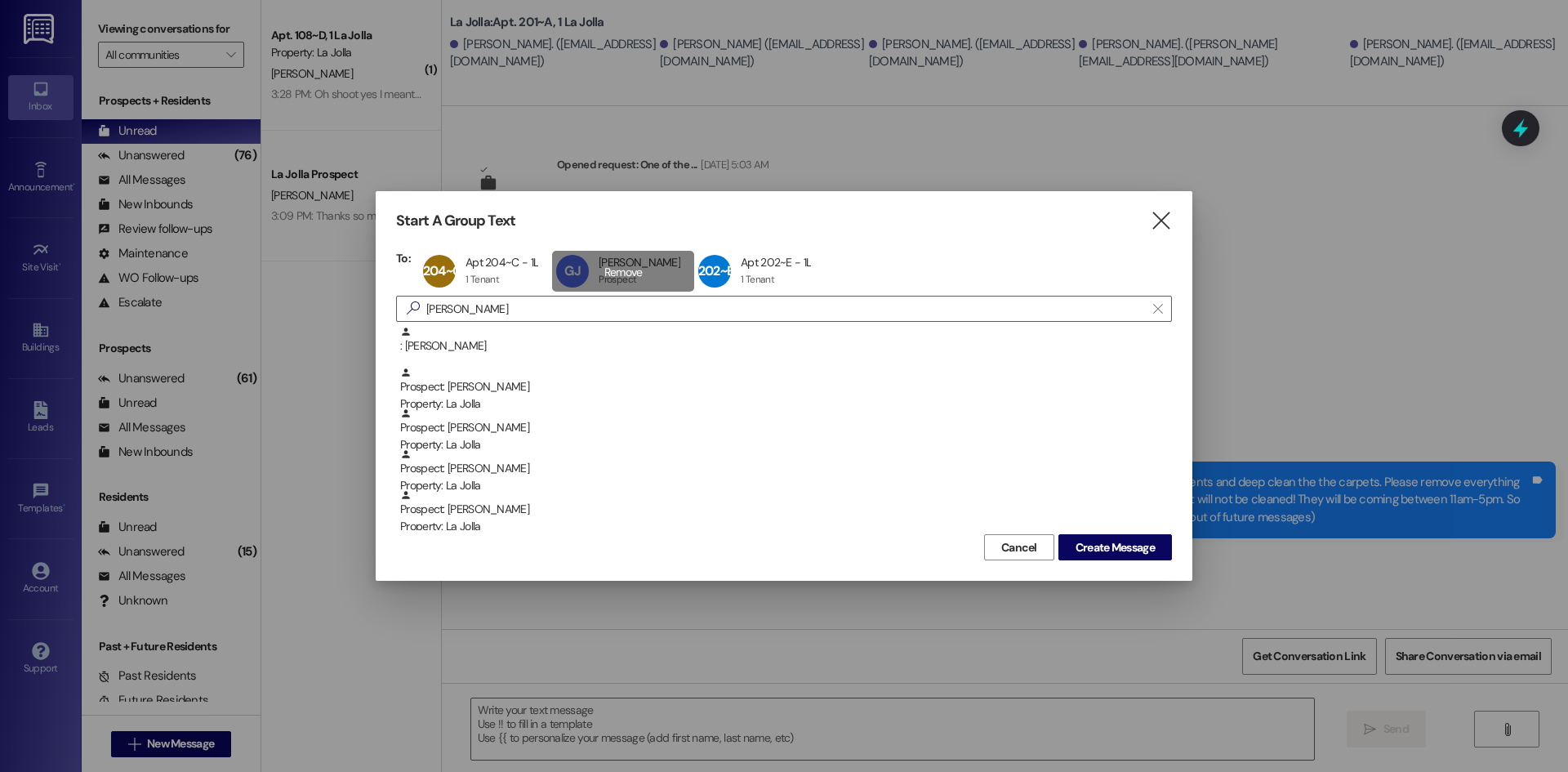
drag, startPoint x: 620, startPoint y: 283, endPoint x: 599, endPoint y: 288, distance: 21.6
click at [599, 288] on div "[PERSON_NAME] [PERSON_NAME] Prospect Prospect click to remove" at bounding box center [624, 271] width 142 height 41
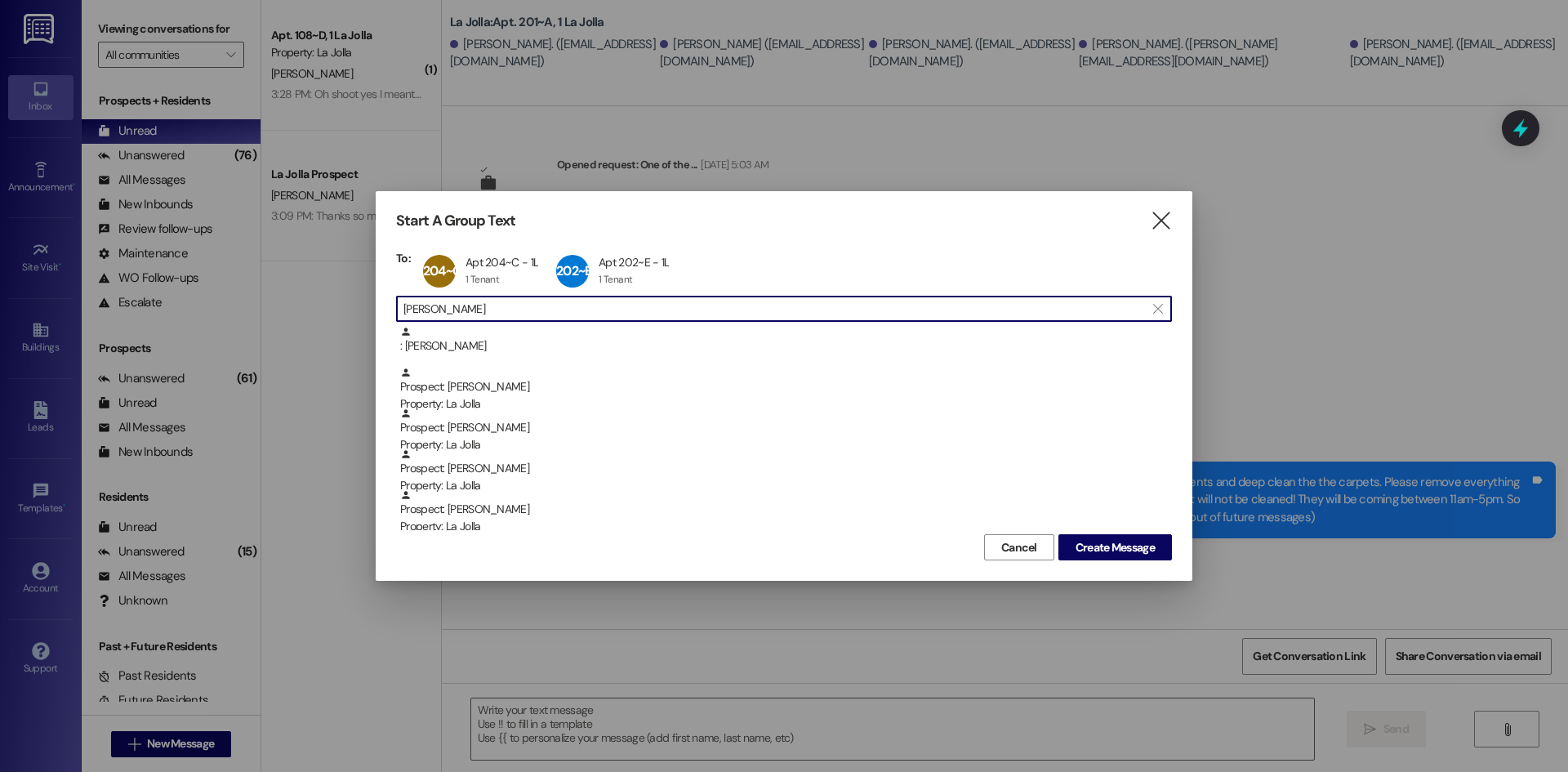
drag, startPoint x: 563, startPoint y: 306, endPoint x: 334, endPoint y: 306, distance: 229.0
click at [334, 306] on div "Start A Group Text  To: 204~C Apt 204~C - 1L Apt 204~C - 1L 1 Tenant 1 Tenant …" at bounding box center [784, 386] width 1568 height 772
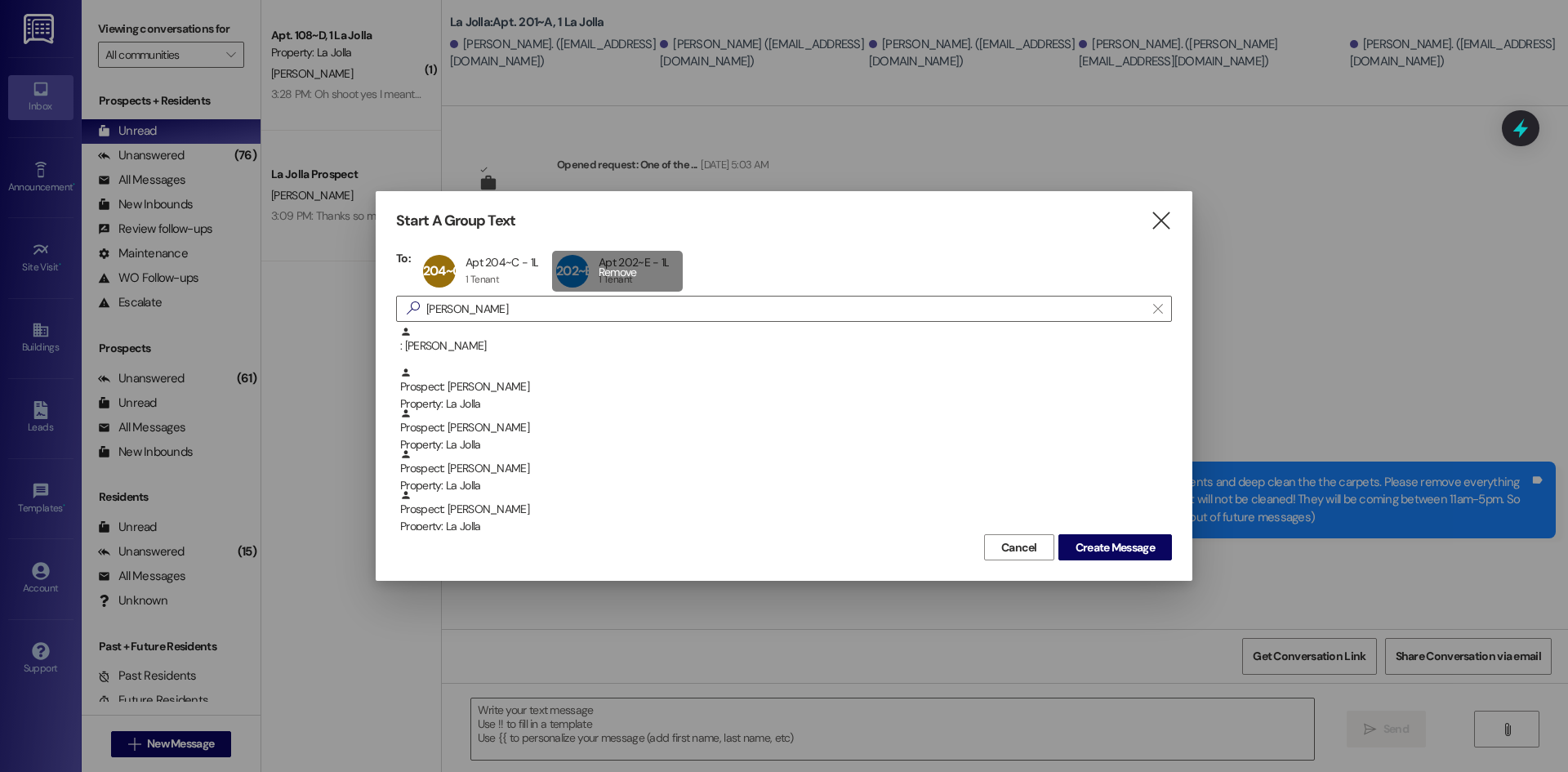
click at [618, 270] on div "202~E Apt 202~E - 1L Apt 202~E - 1L 1 Tenant 1 Tenant click to remove" at bounding box center [617, 271] width 131 height 41
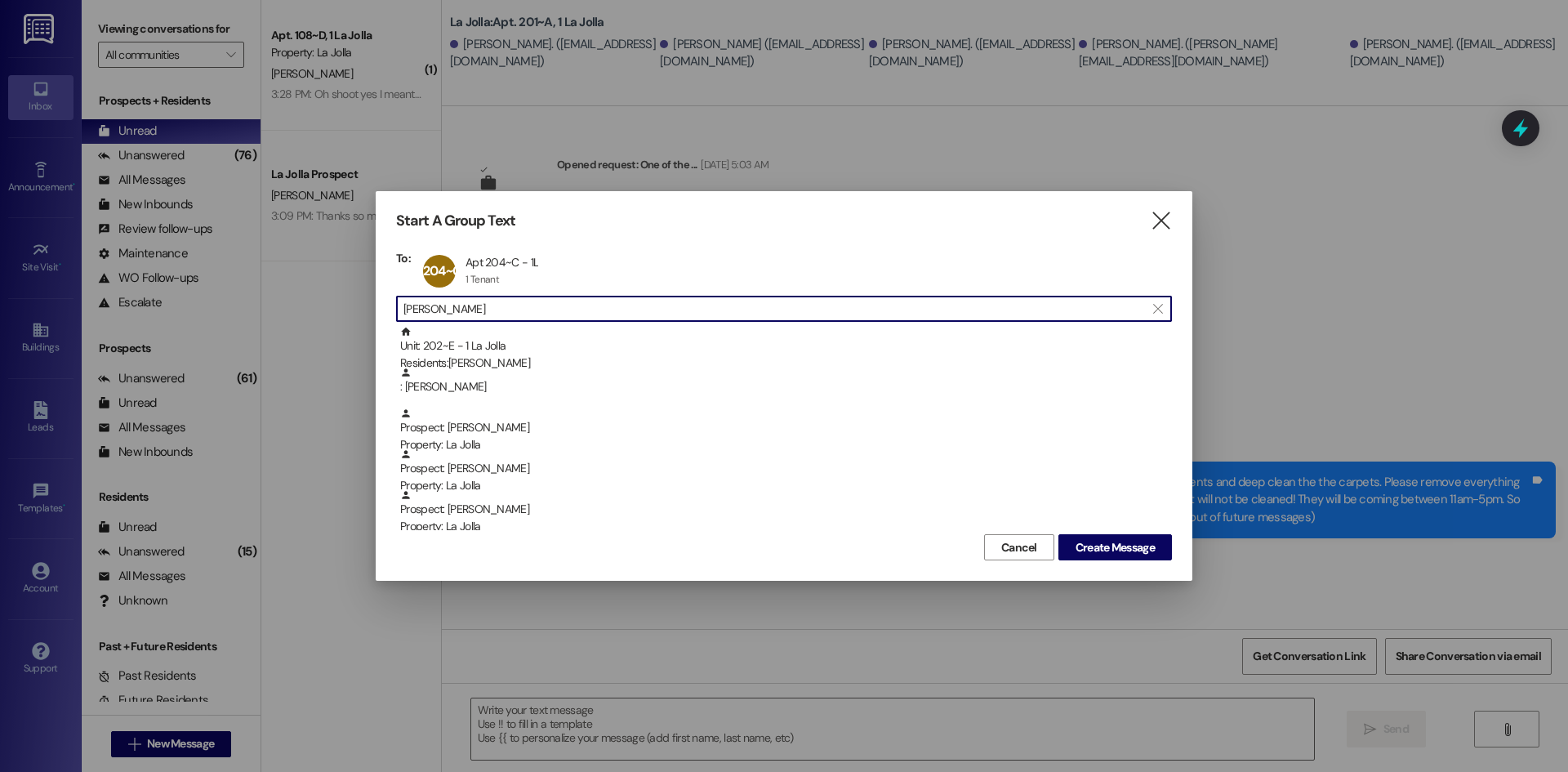
drag, startPoint x: 511, startPoint y: 304, endPoint x: 340, endPoint y: 304, distance: 171.0
click at [340, 304] on div "Start A Group Text  To: 204~C Apt 204~C - 1L Apt 204~C - 1L 1 Tenant 1 Tenant …" at bounding box center [784, 386] width 1568 height 772
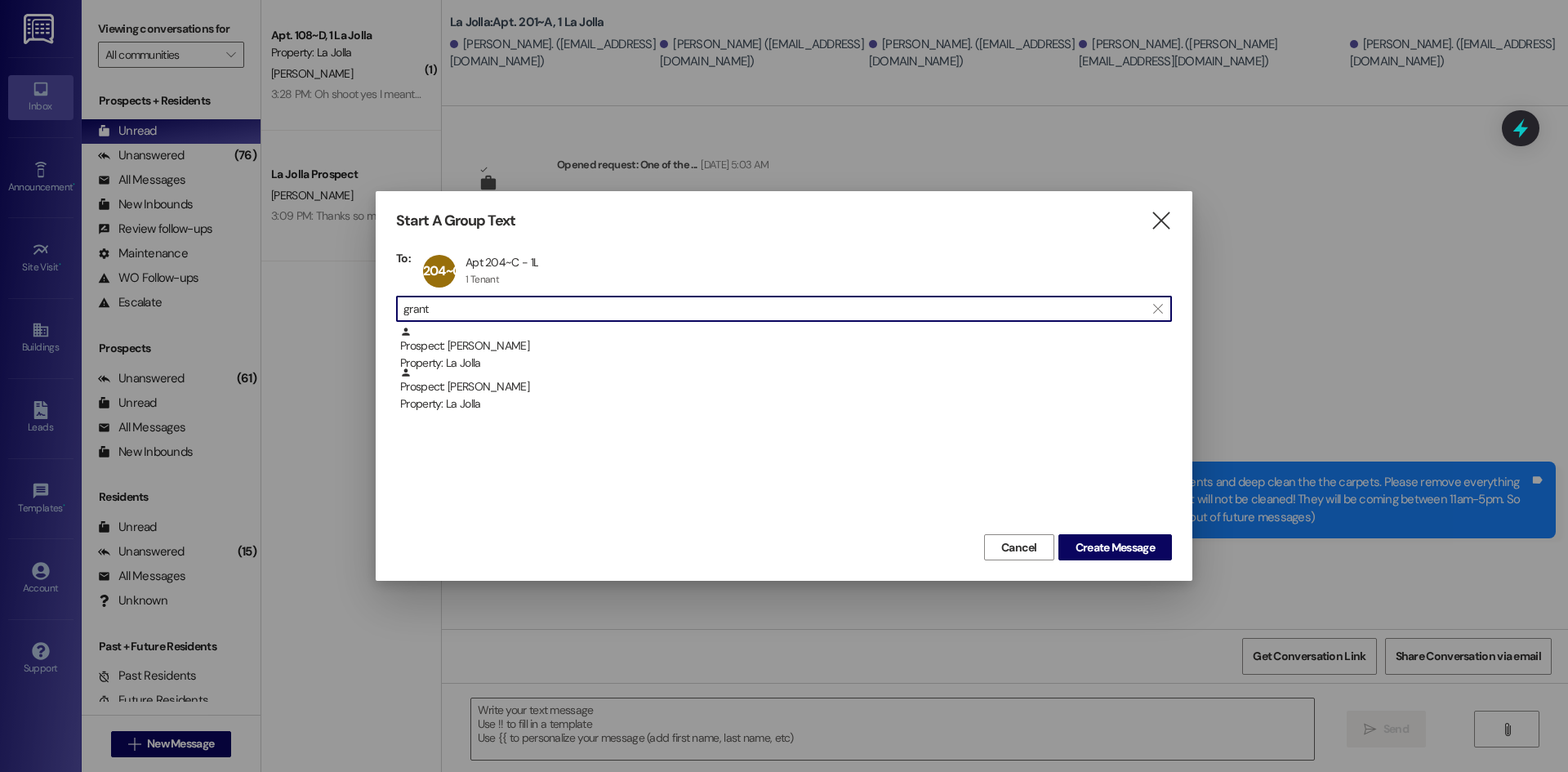
type input "grant"
click at [462, 418] on div "Prospect: Grant Winter Property: La Jolla Prospect: [PERSON_NAME] Property: La …" at bounding box center [784, 428] width 776 height 205
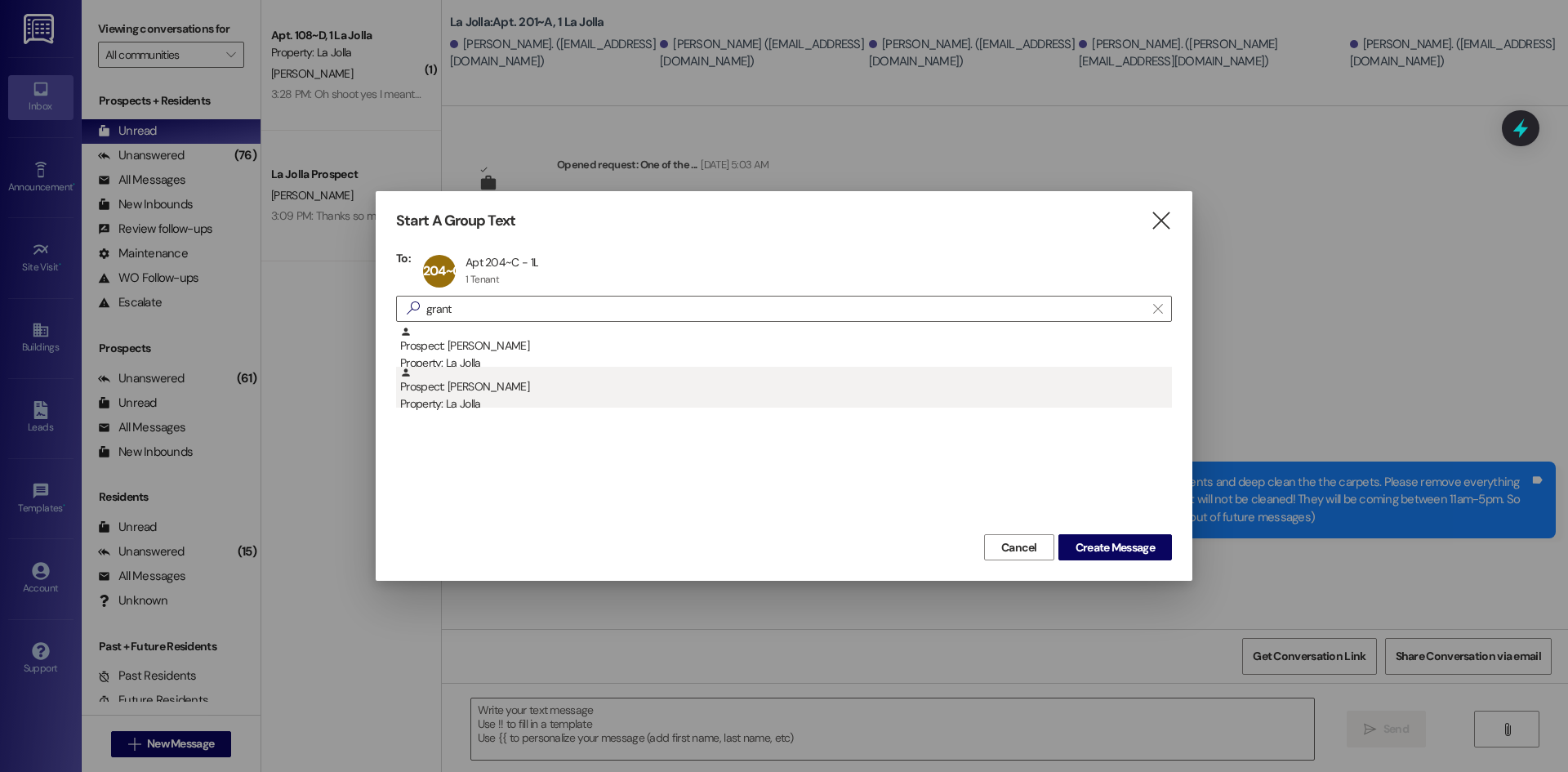
click at [467, 397] on div "Property: La Jolla" at bounding box center [785, 404] width 772 height 17
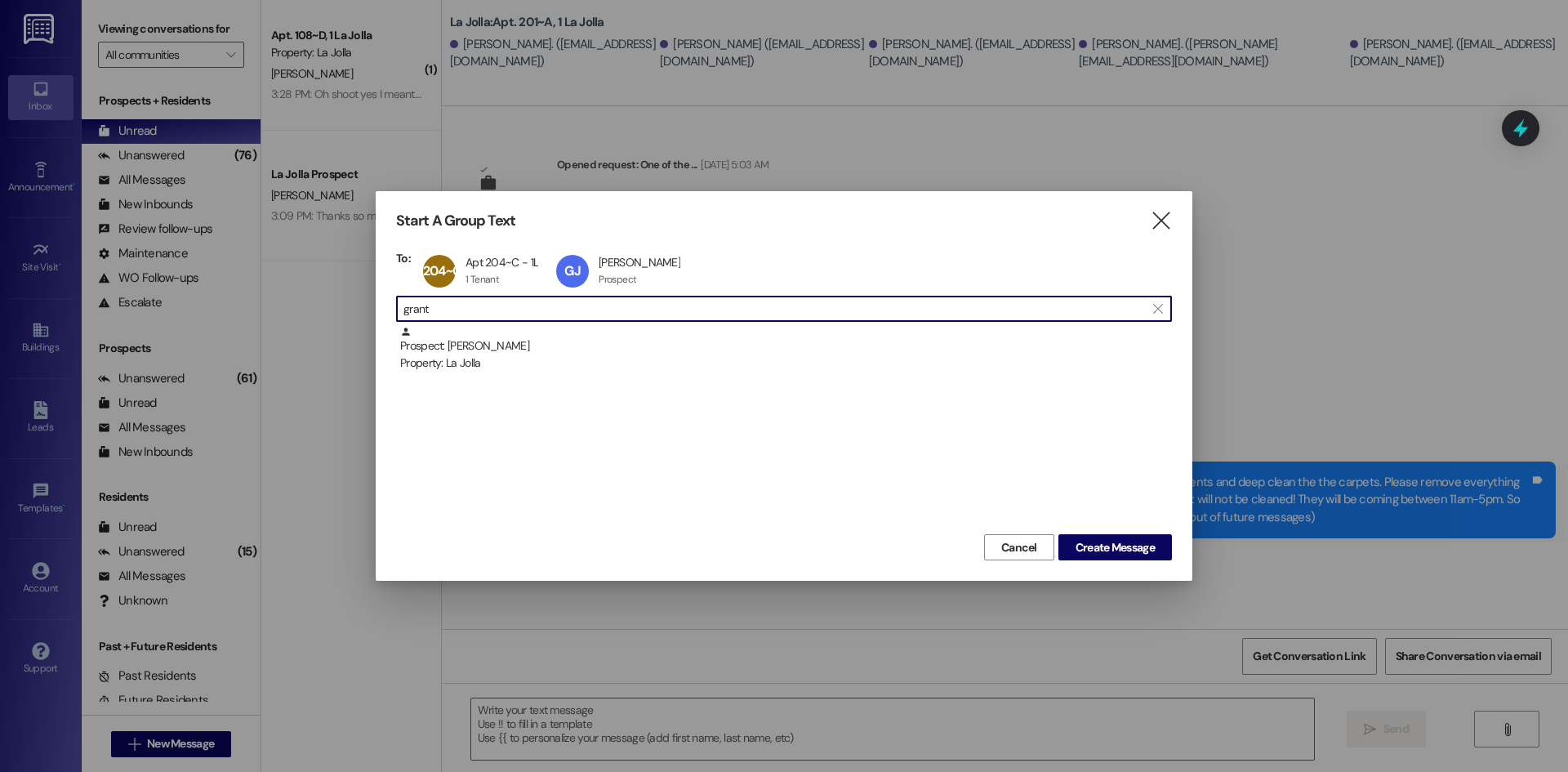
drag, startPoint x: 468, startPoint y: 312, endPoint x: 392, endPoint y: 303, distance: 76.5
click at [392, 303] on div "Start A Group Text  To: 204~C Apt 204~C - 1L Apt 204~C - 1L 1 Tenant 1 Tenant …" at bounding box center [784, 386] width 816 height 390
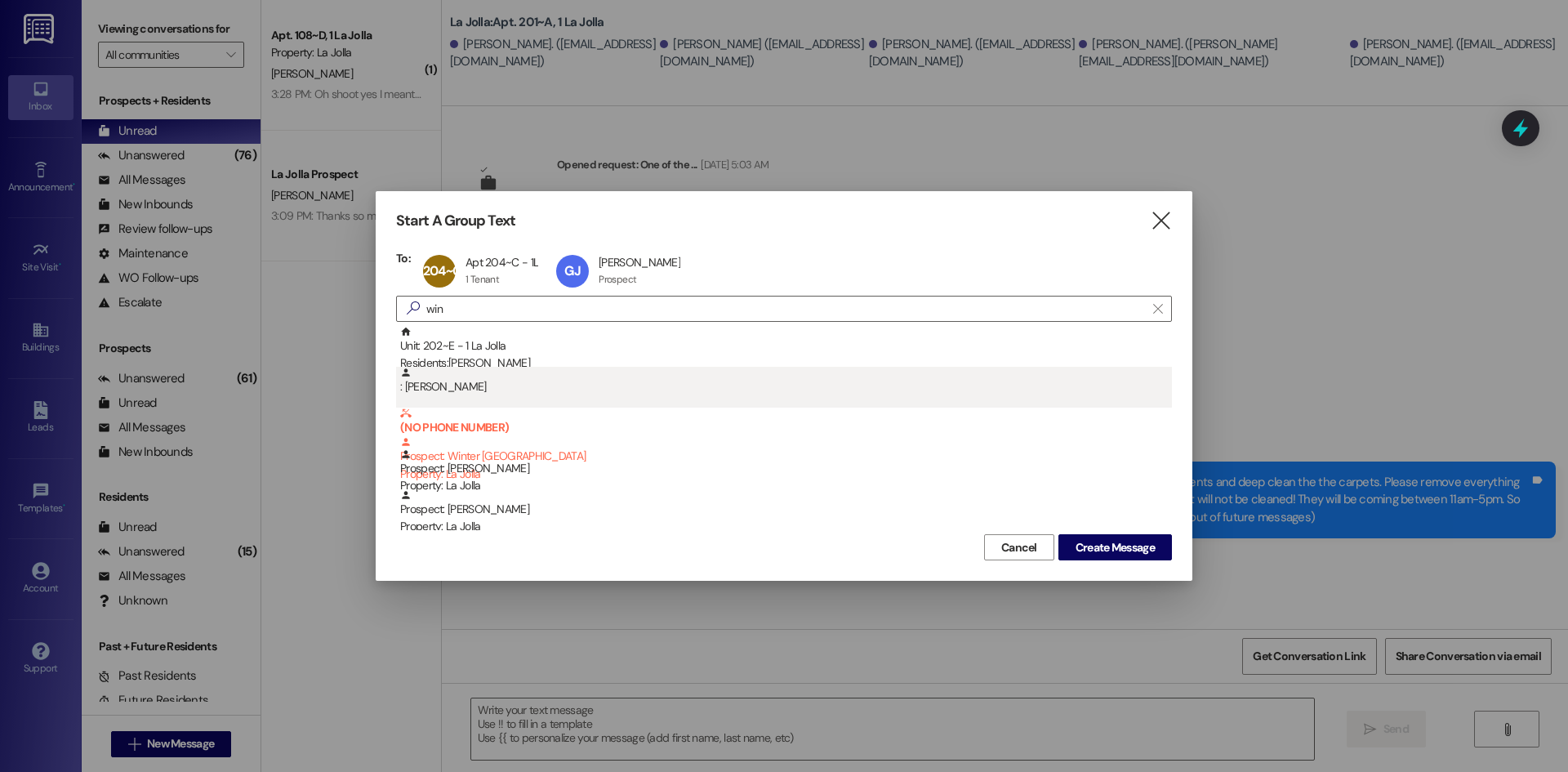
click at [435, 369] on div ": [PERSON_NAME]" at bounding box center [785, 381] width 772 height 28
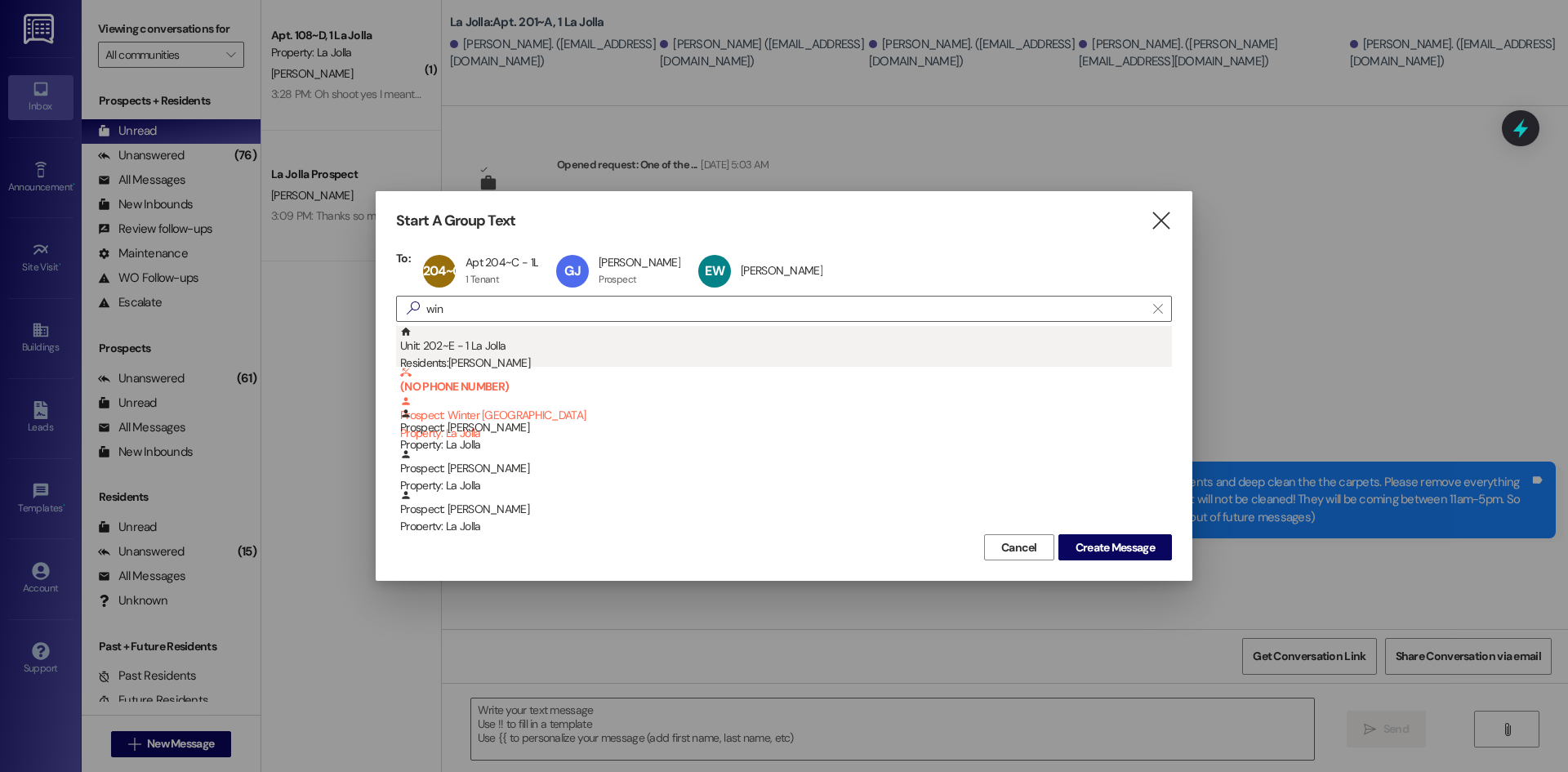
click at [452, 361] on div "Residents: [PERSON_NAME]" at bounding box center [785, 363] width 772 height 17
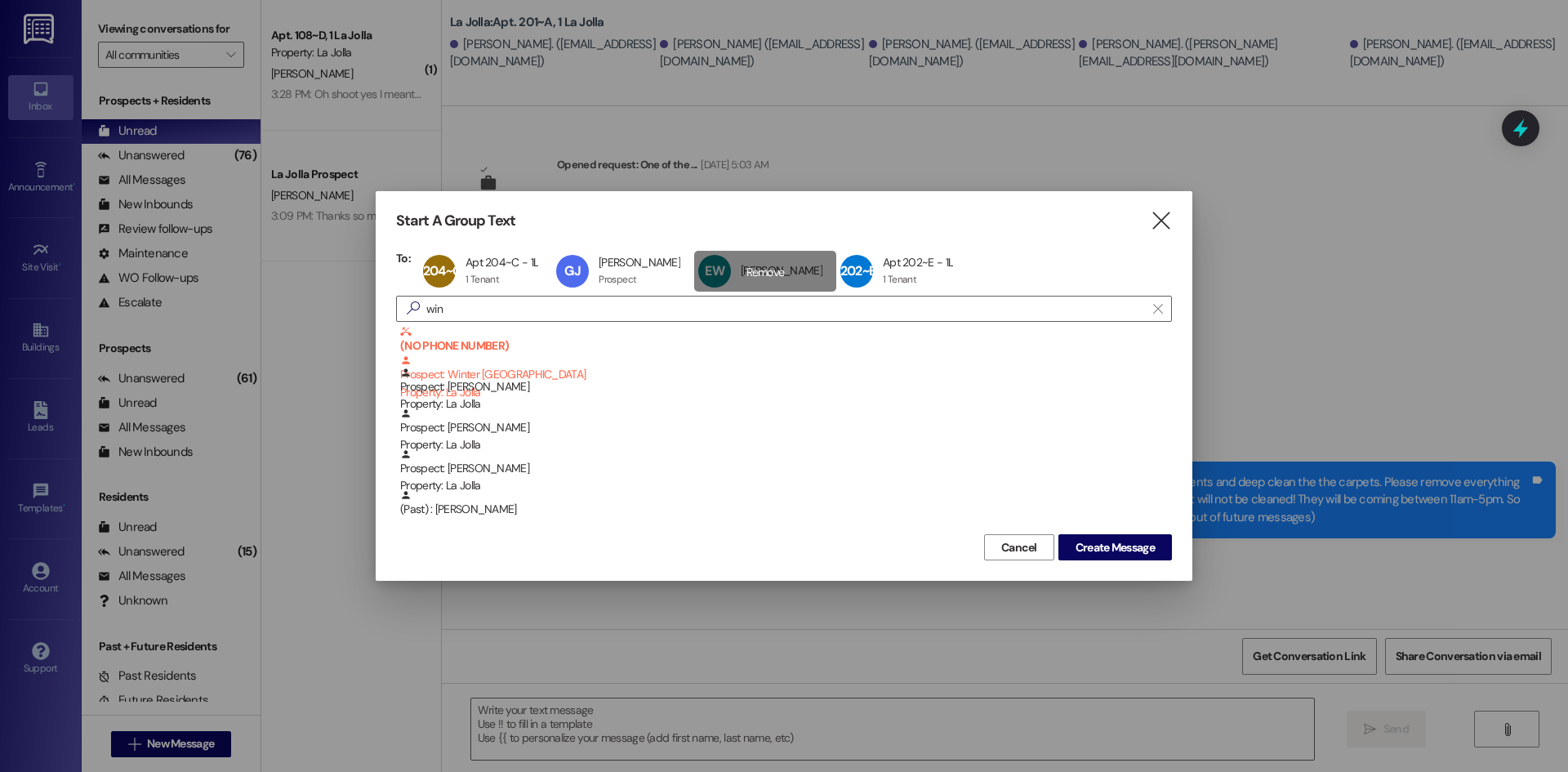
click at [783, 272] on div "EW [PERSON_NAME] [PERSON_NAME] click to remove" at bounding box center [765, 271] width 142 height 41
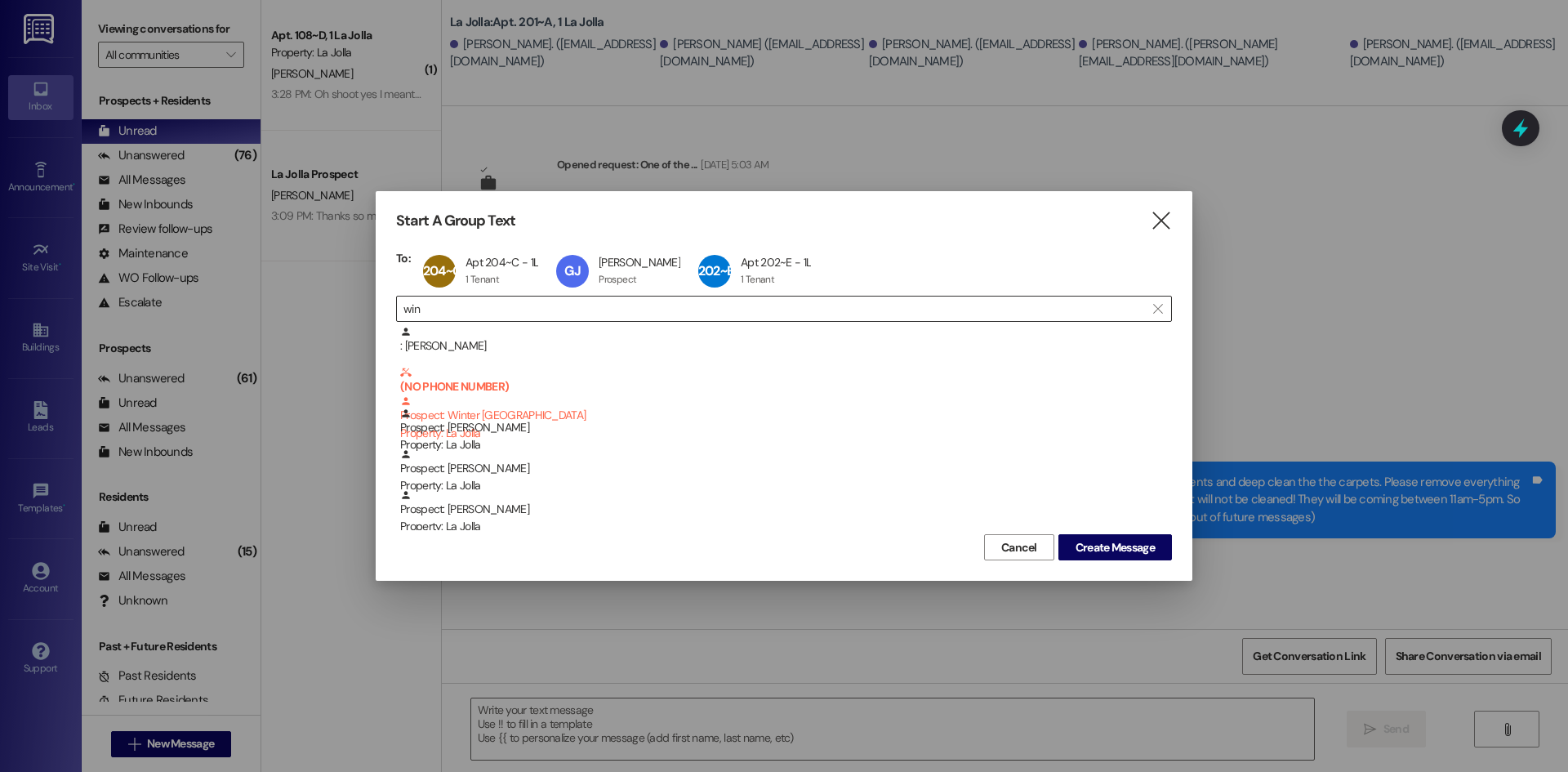
click at [625, 311] on input "win" at bounding box center [774, 309] width 742 height 23
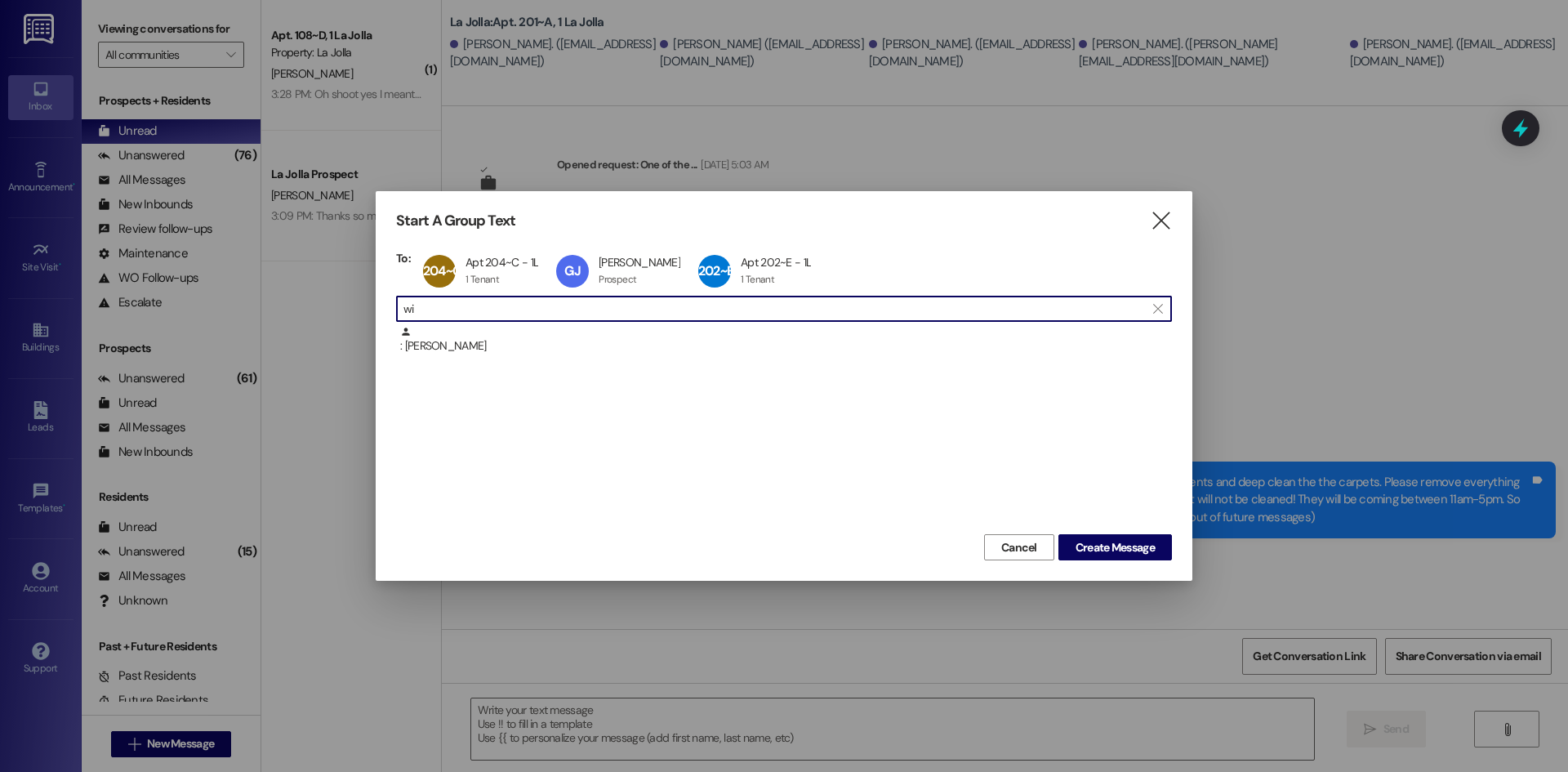
type input "w"
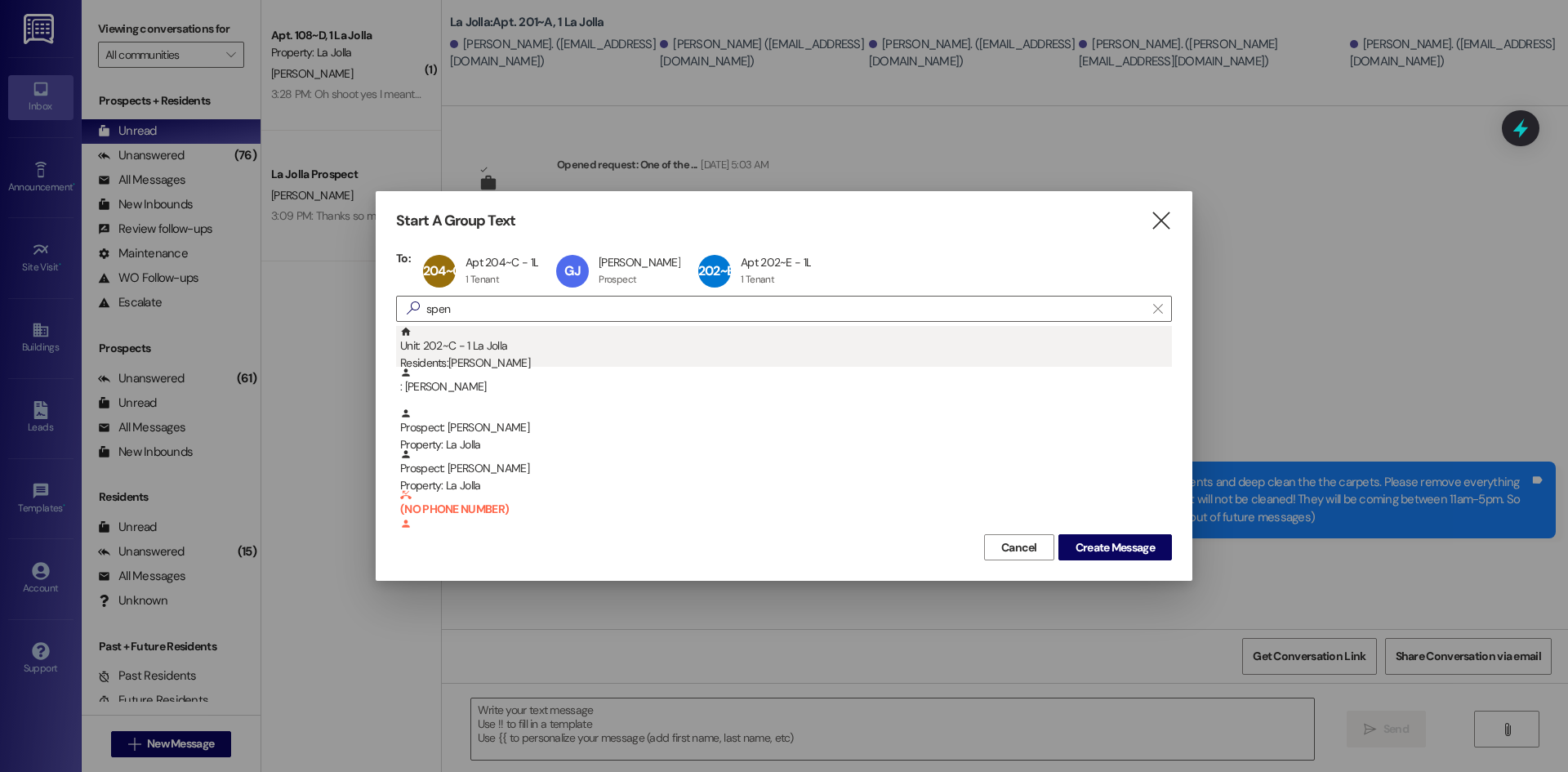
click at [576, 342] on div "Unit: 202~C - 1 La Jolla Residents: [PERSON_NAME]" at bounding box center [785, 349] width 772 height 47
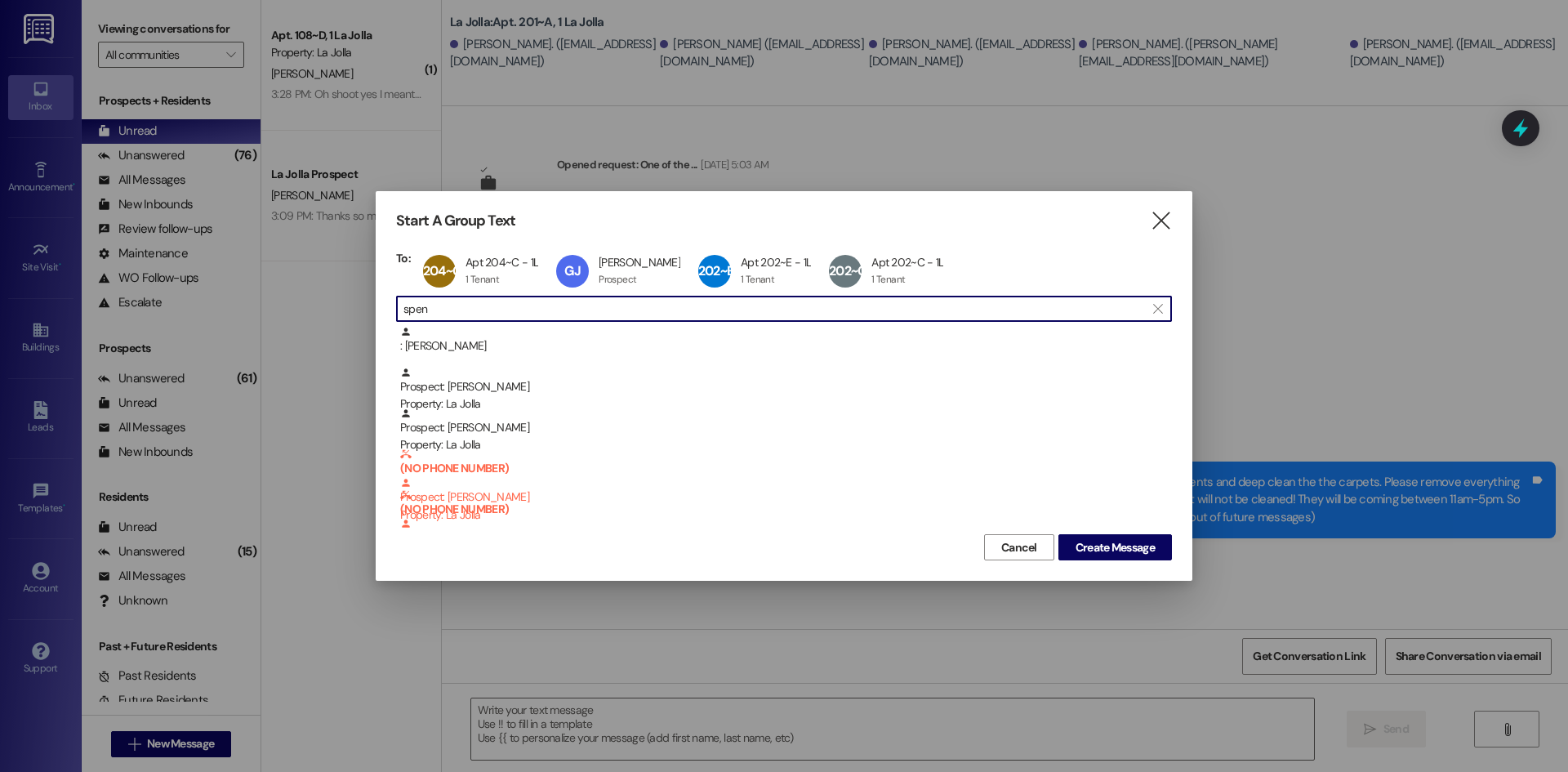
drag, startPoint x: 508, startPoint y: 309, endPoint x: 374, endPoint y: 308, distance: 134.0
click at [374, 308] on div "Start A Group Text  To: 204~C Apt 204~C - 1L Apt 204~C - 1L 1 Tenant 1 Tenant …" at bounding box center [784, 386] width 1568 height 772
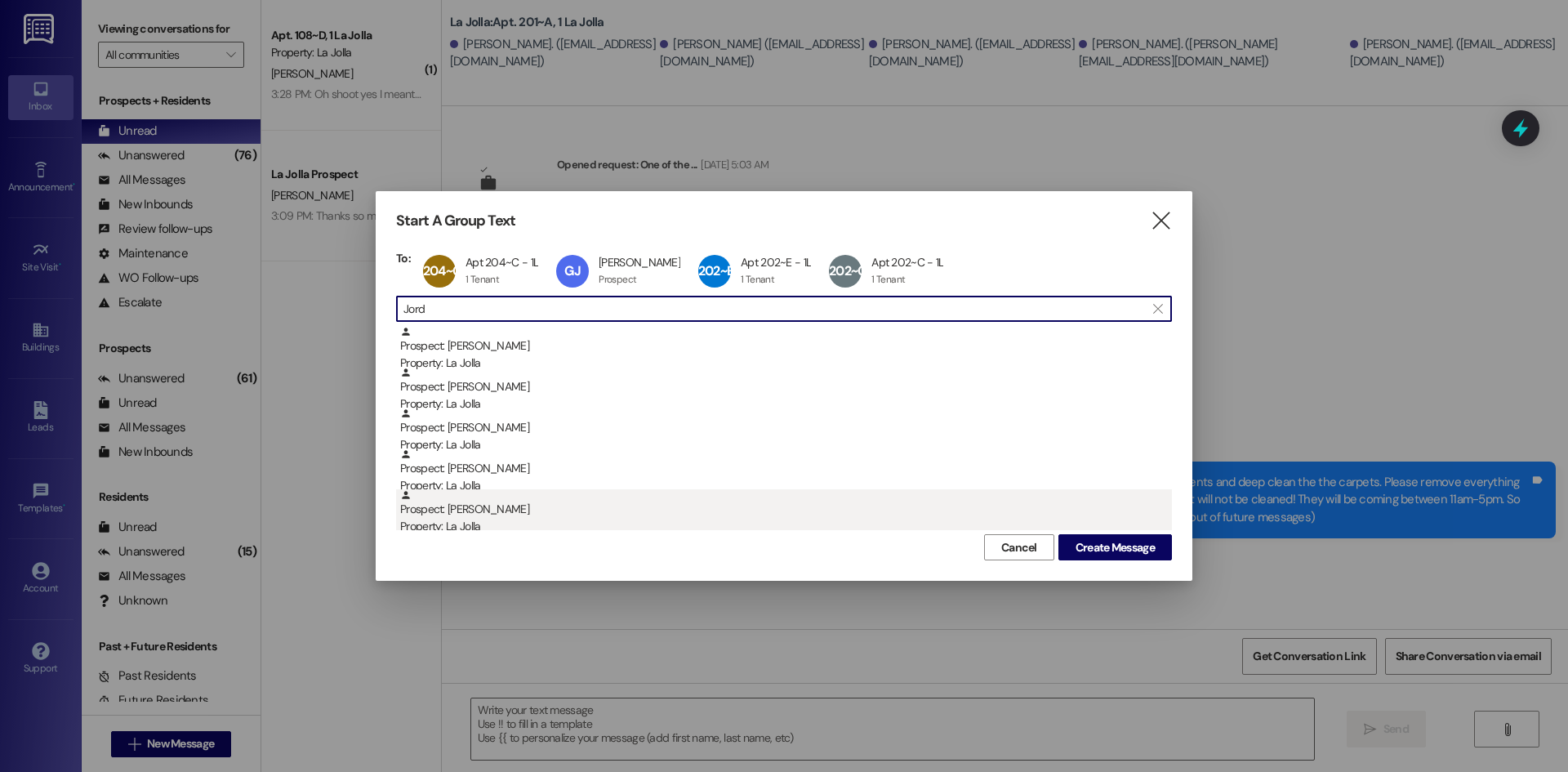
type input "Jord"
click at [493, 507] on div "Prospect: [PERSON_NAME] Property: [GEOGRAPHIC_DATA]" at bounding box center [785, 513] width 772 height 47
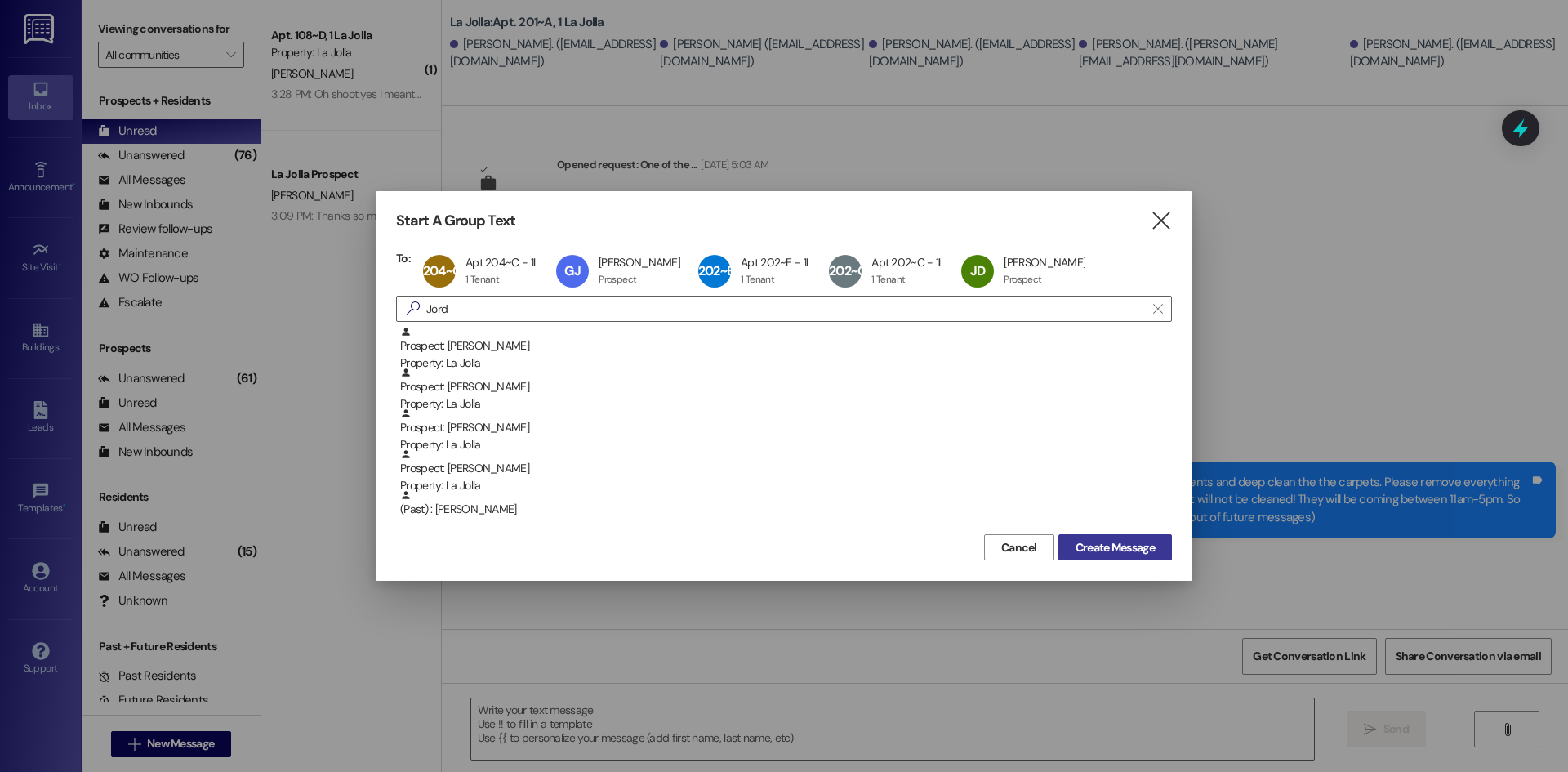
click at [1143, 551] on span "Create Message" at bounding box center [1115, 547] width 79 height 17
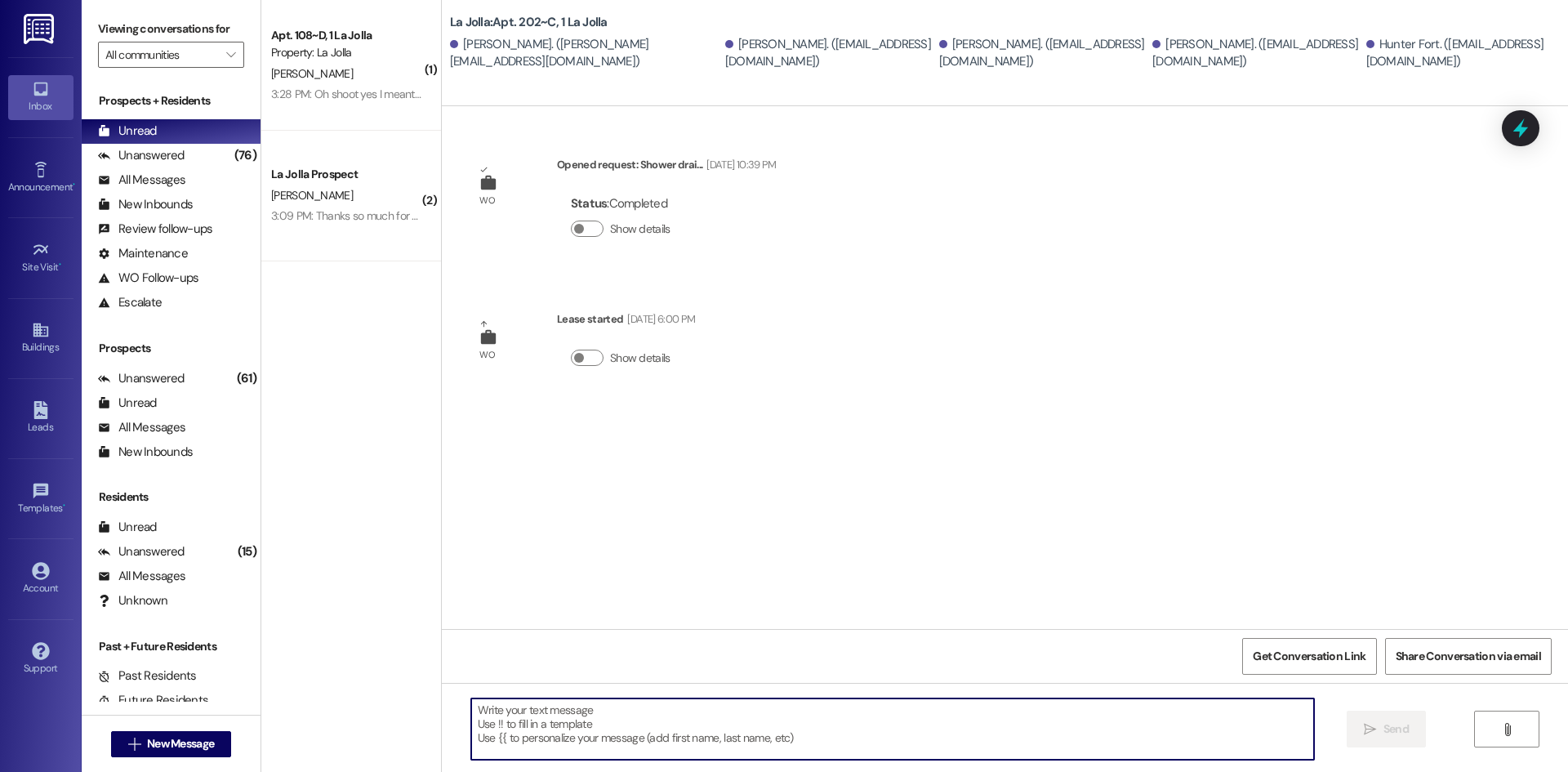
click at [668, 724] on textarea at bounding box center [892, 729] width 843 height 61
paste textarea "Hello! Just wanted to give you a heads up, [DATE] and [DATE] we will be having …"
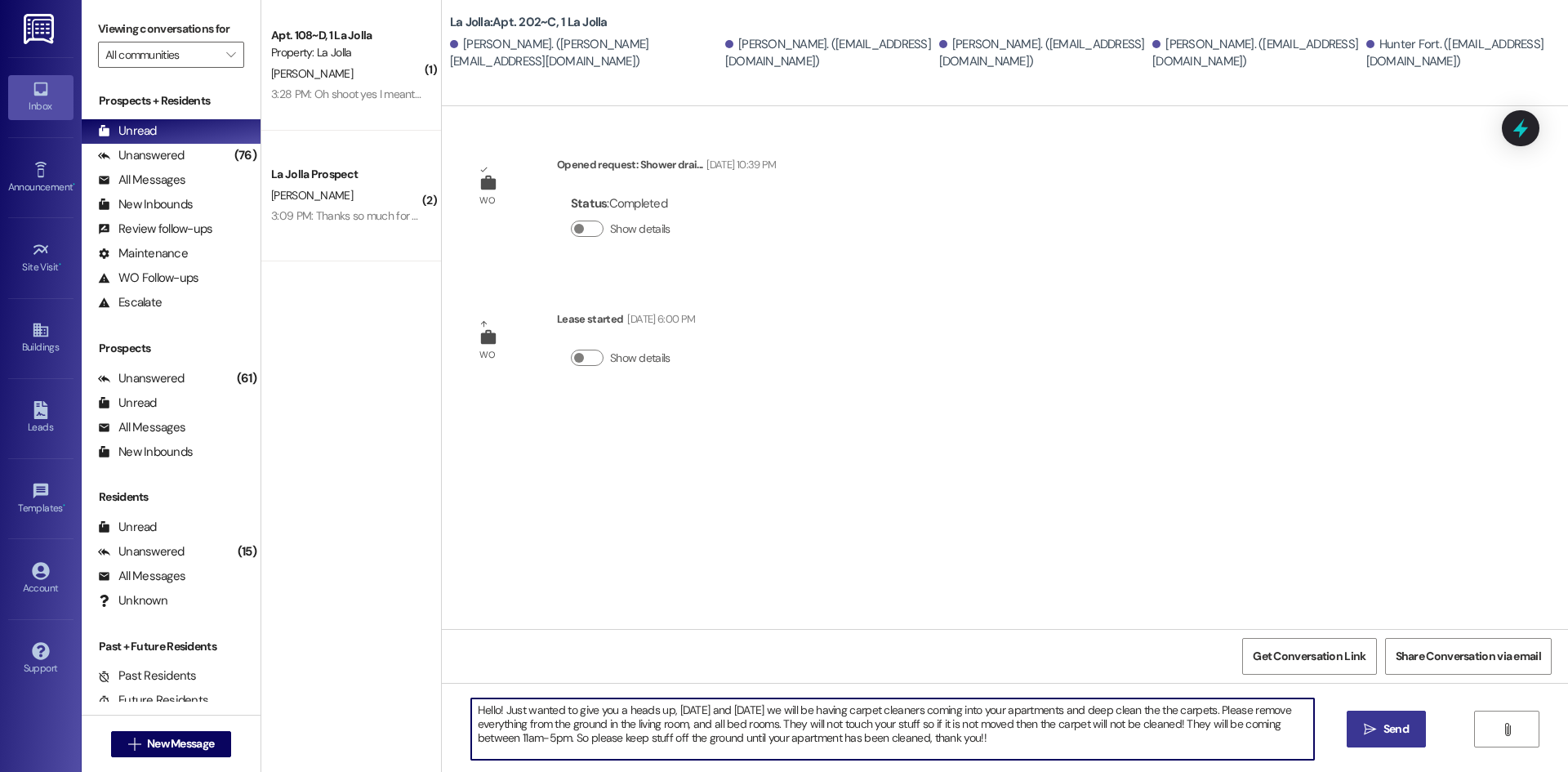
type textarea "Hello! Just wanted to give you a heads up, [DATE] and [DATE] we will be having …"
click at [1401, 726] on span "Send" at bounding box center [1396, 729] width 26 height 17
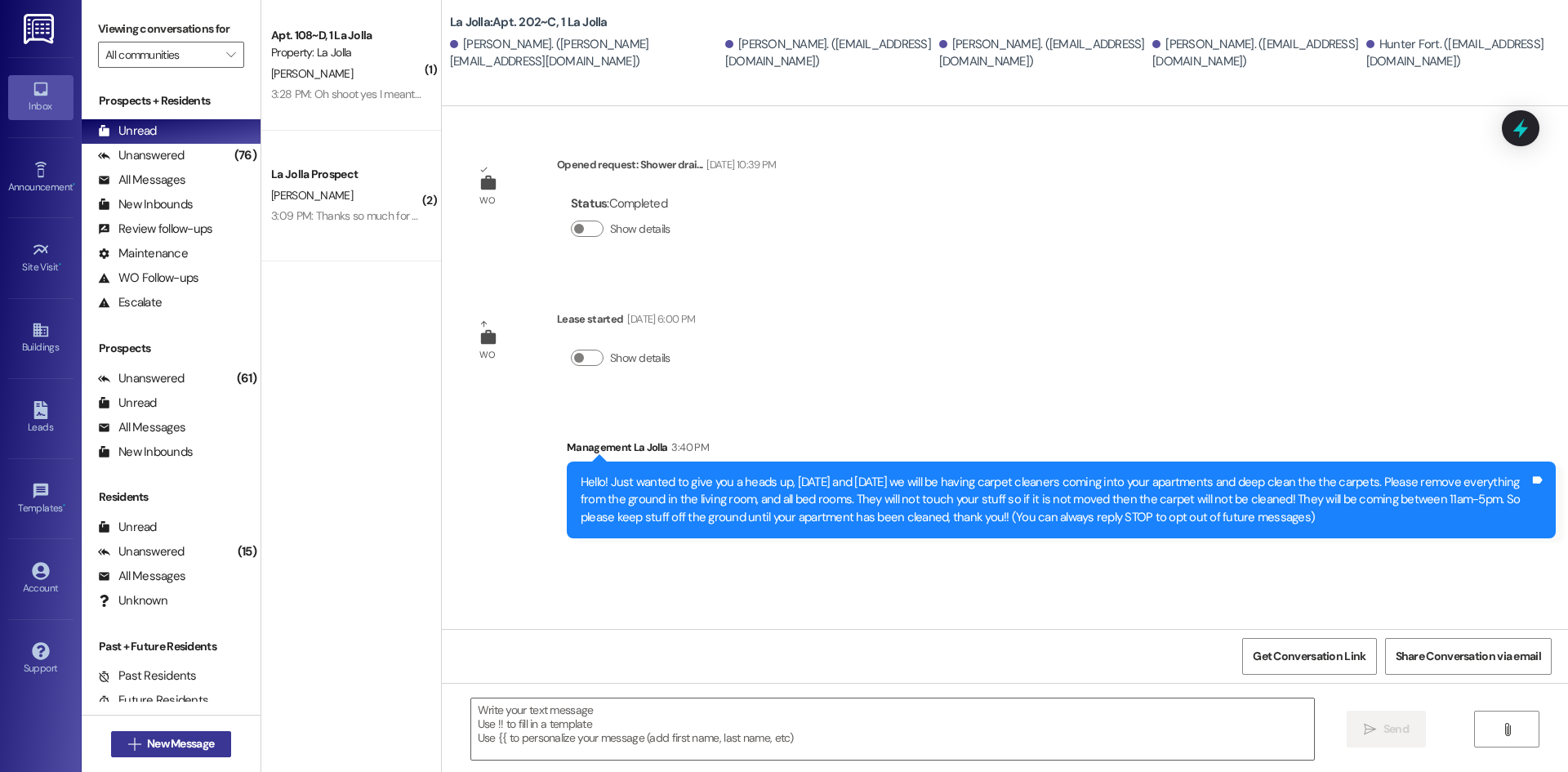
click at [174, 745] on span "New Message" at bounding box center [180, 744] width 67 height 17
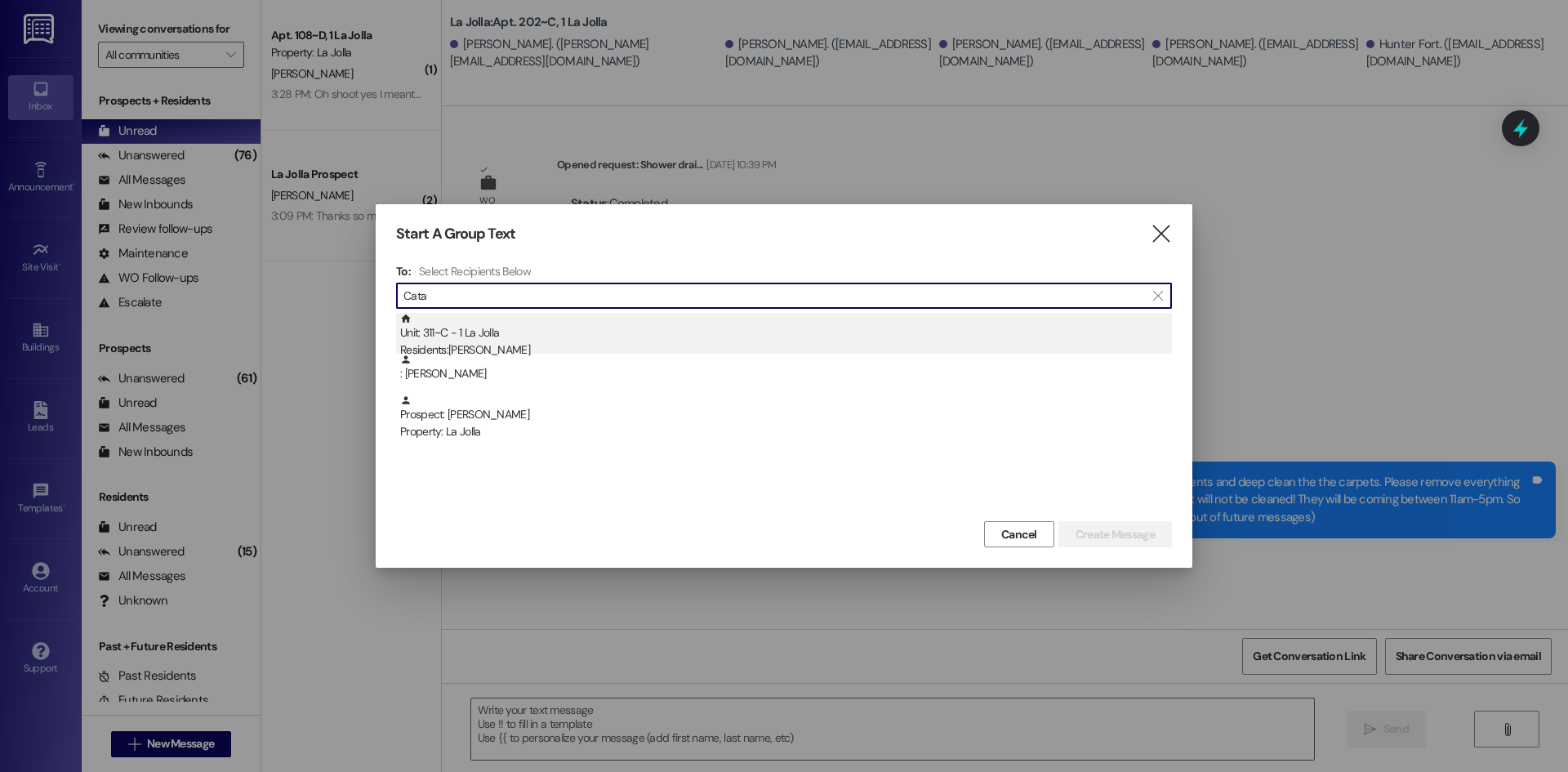
click at [509, 340] on div "Unit: 311~C - 1 La Jolla Residents: [PERSON_NAME]" at bounding box center [785, 336] width 772 height 47
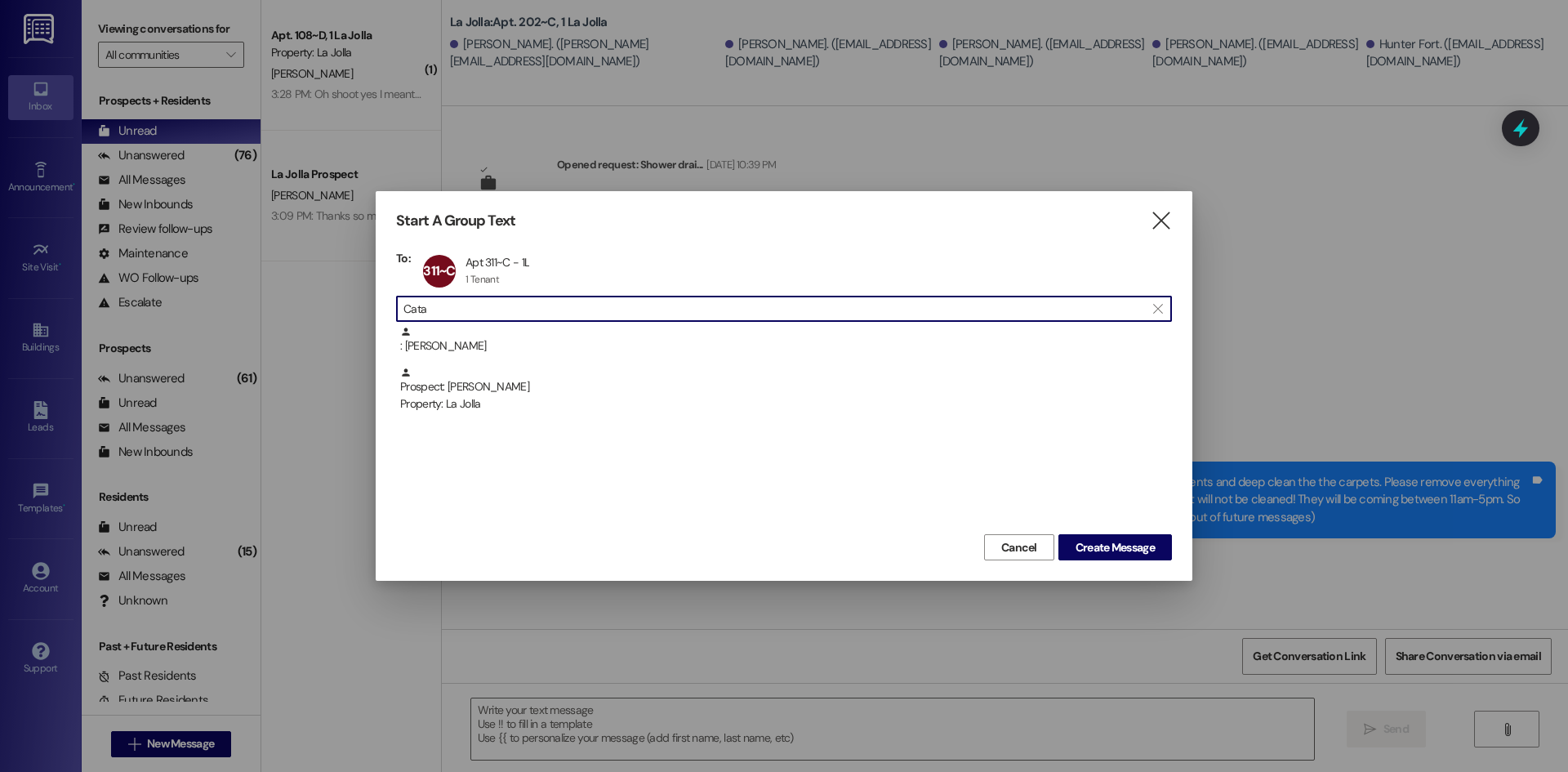
drag, startPoint x: 501, startPoint y: 306, endPoint x: 370, endPoint y: 312, distance: 131.1
click at [370, 312] on div "Start A Group Text  To: 311~C Apt 311~C - 1L Apt 311~C - 1L 1 Tenant 1 Tenant …" at bounding box center [784, 386] width 1568 height 772
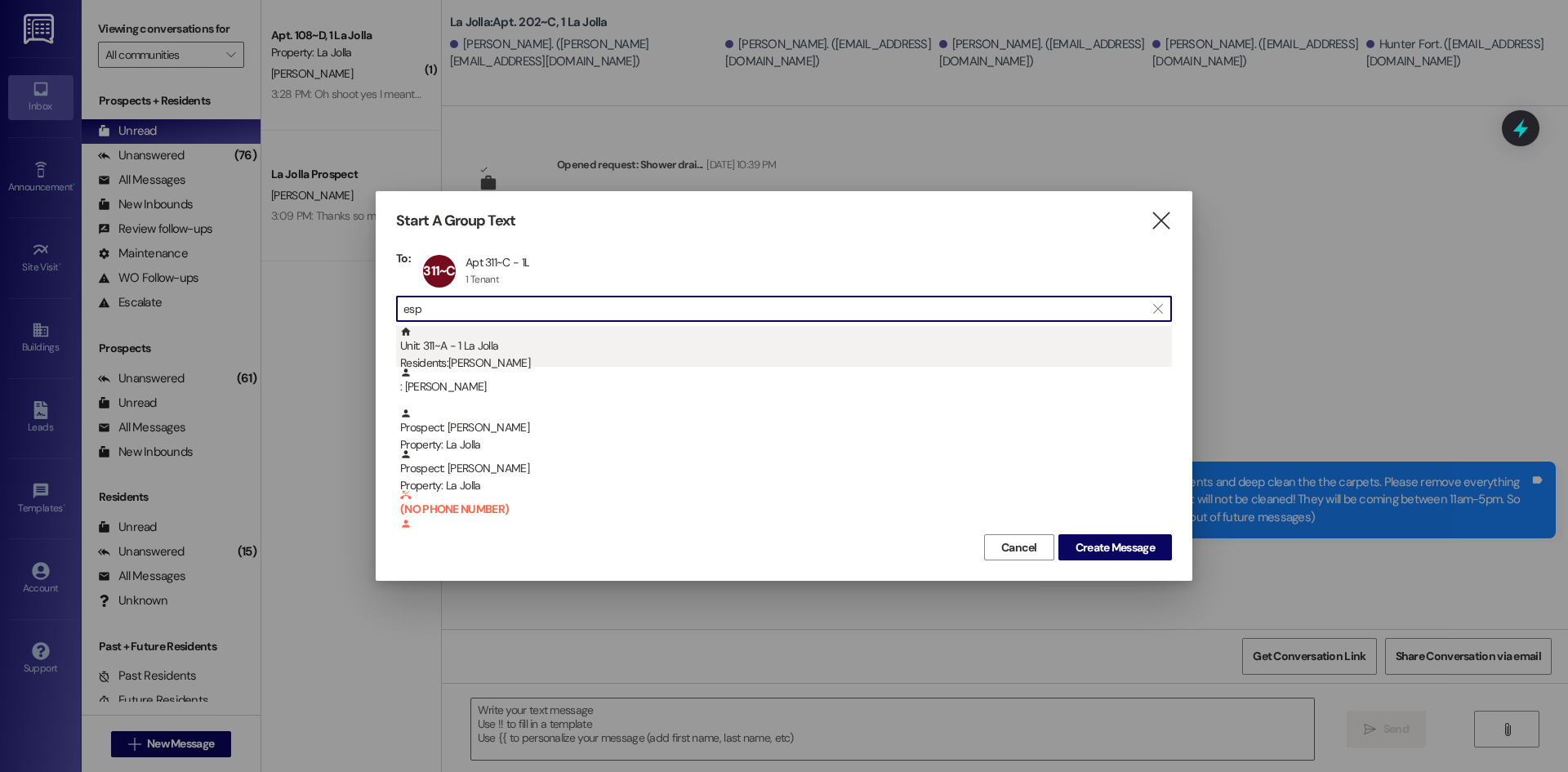
click at [435, 342] on div "Unit: 311~A - 1 La Jolla Residents: [PERSON_NAME]" at bounding box center [785, 349] width 772 height 47
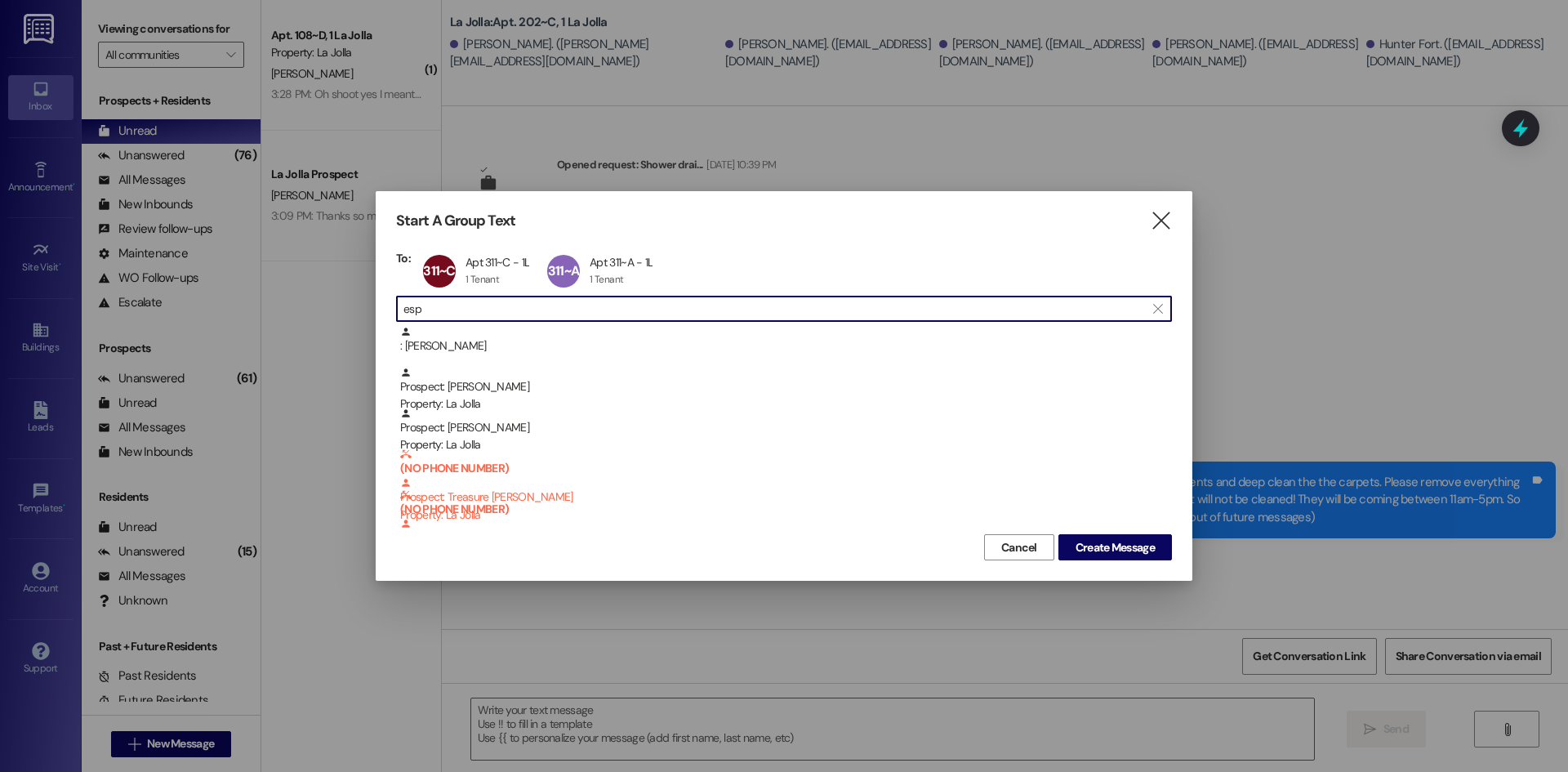
drag, startPoint x: 469, startPoint y: 304, endPoint x: 393, endPoint y: 311, distance: 76.3
click at [393, 311] on div "Start A Group Text  To: 311~C Apt 311~C - 1L Apt 311~C - 1L 1 Tenant 1 Tenant …" at bounding box center [784, 386] width 816 height 390
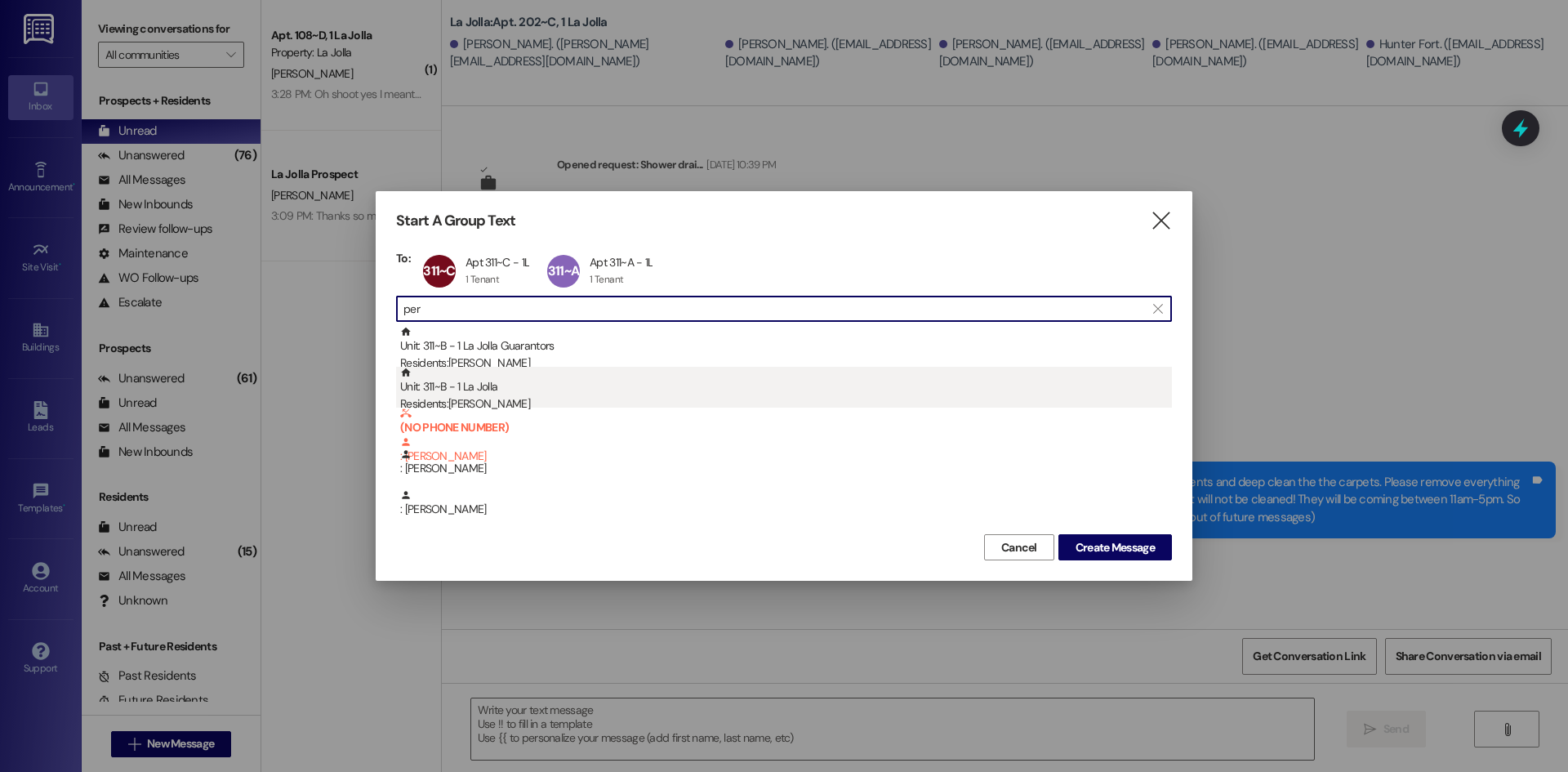
type input "per"
click at [489, 384] on div "Unit: 311~B - 1 La Jolla Residents: [PERSON_NAME]" at bounding box center [785, 390] width 772 height 47
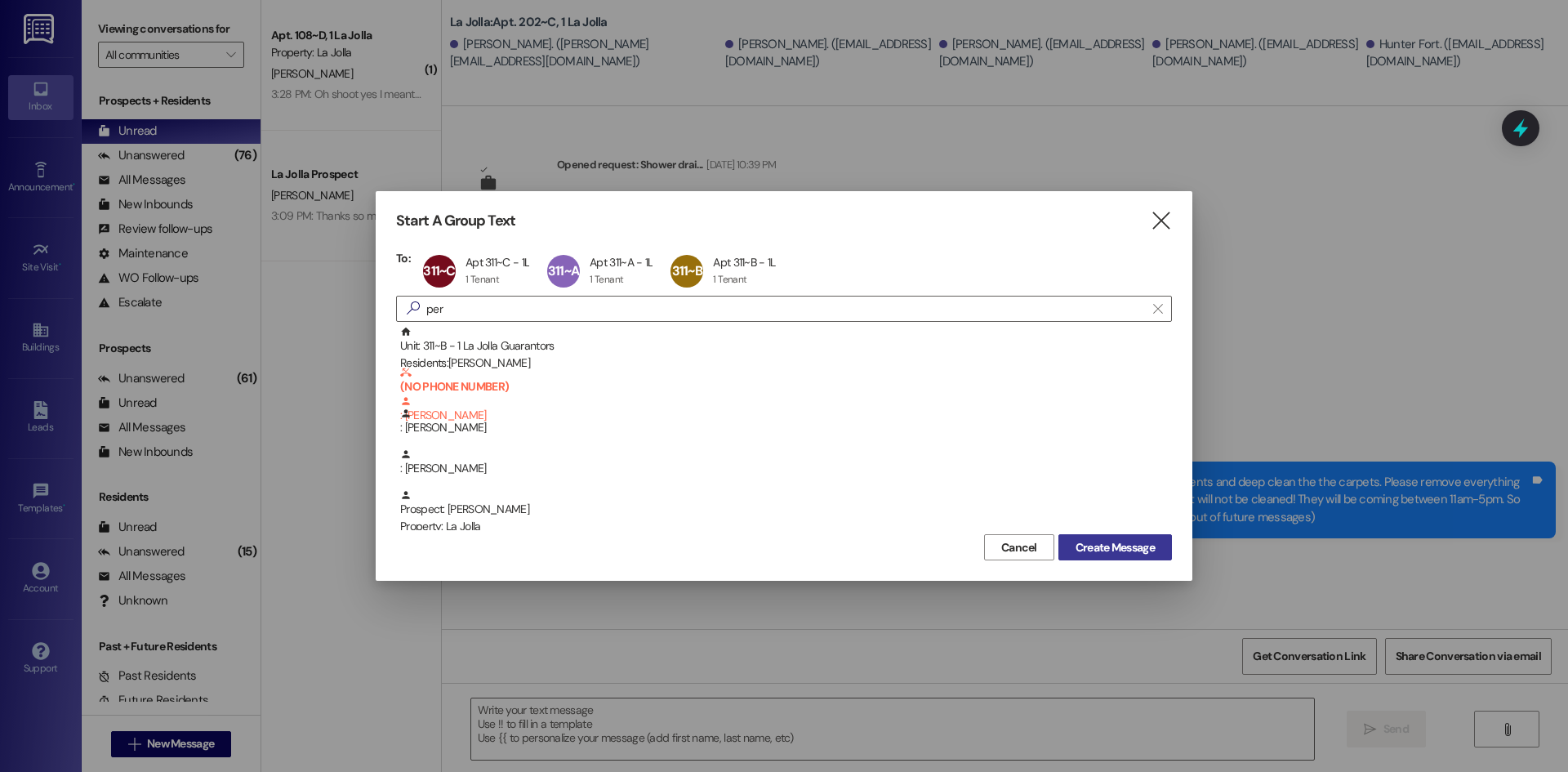
click at [1095, 545] on span "Create Message" at bounding box center [1115, 547] width 79 height 17
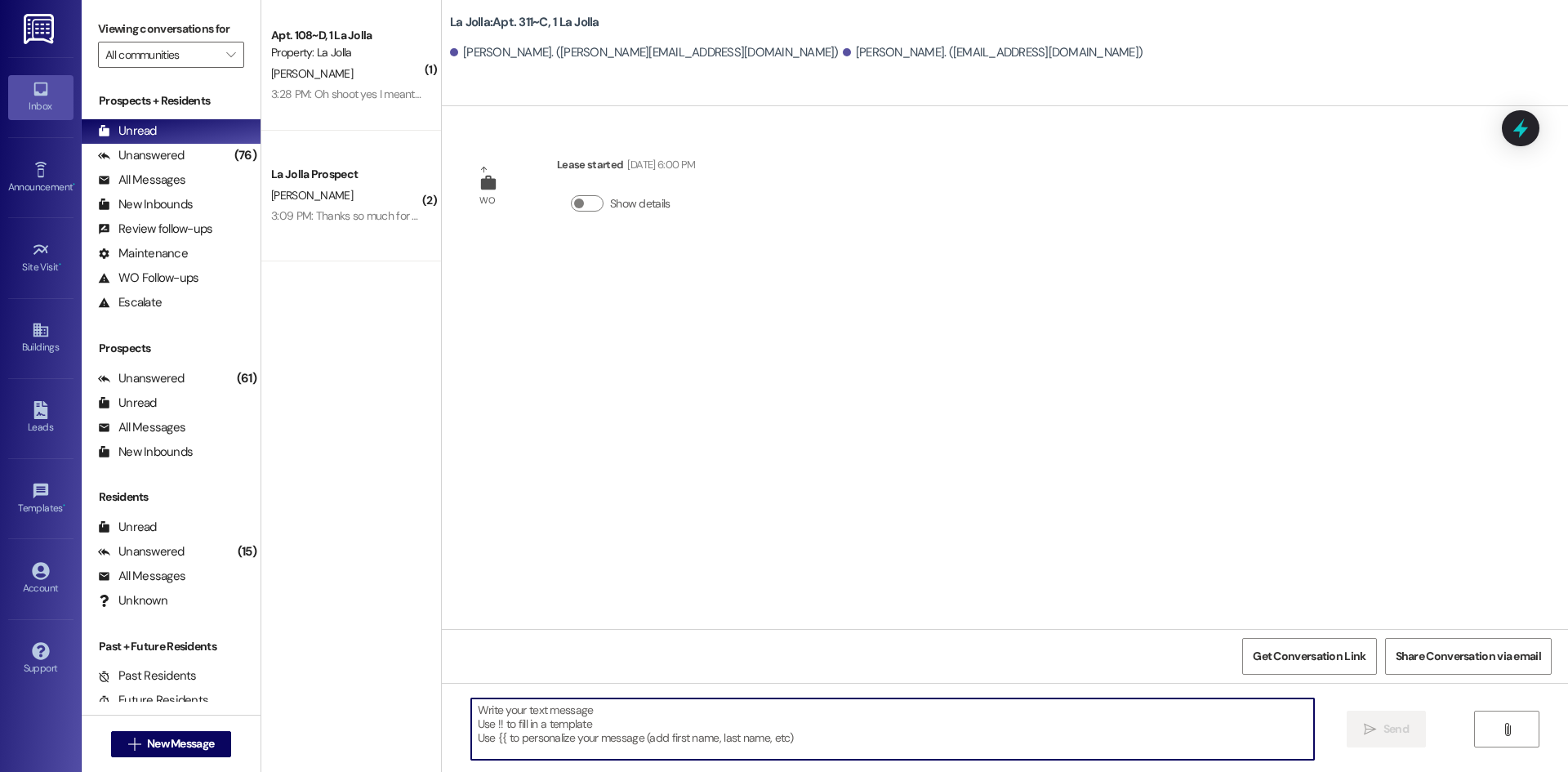
click at [483, 717] on textarea at bounding box center [892, 729] width 843 height 61
paste textarea "Hello! Just wanted to give you a heads up, [DATE] and [DATE] we will be having …"
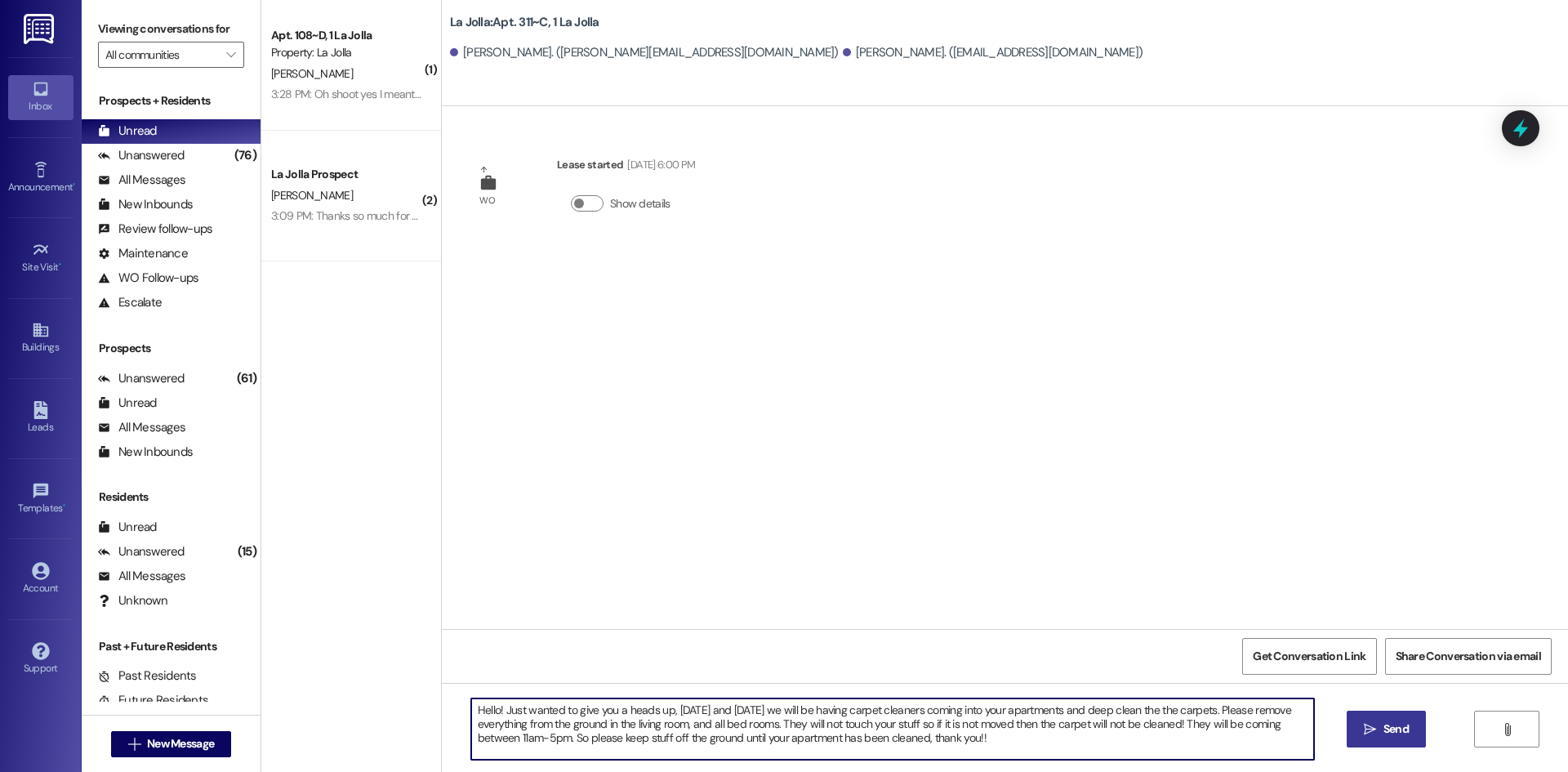
type textarea "Hello! Just wanted to give you a heads up, [DATE] and [DATE] we will be having …"
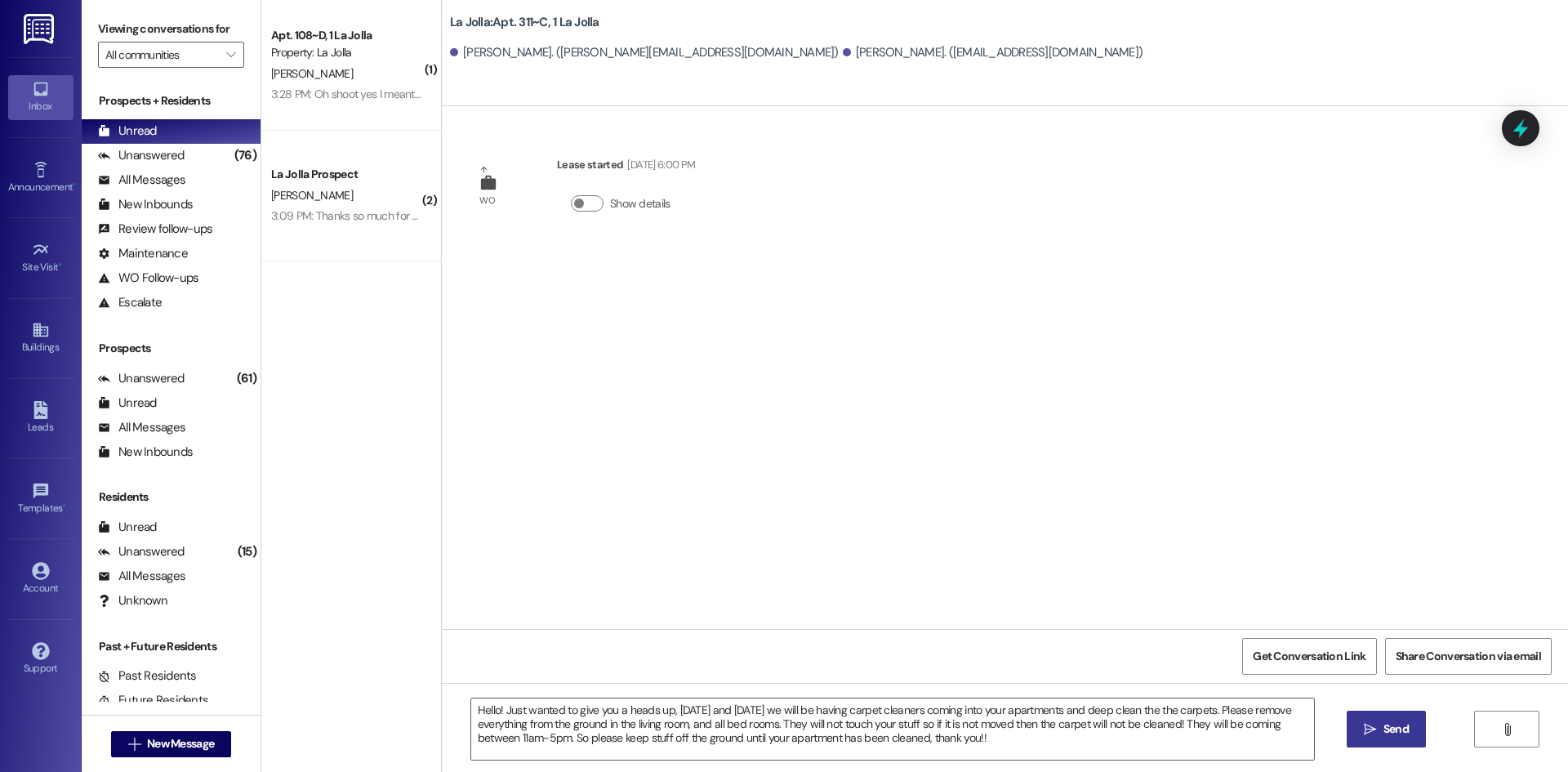
click at [1386, 714] on button " Send" at bounding box center [1386, 729] width 79 height 37
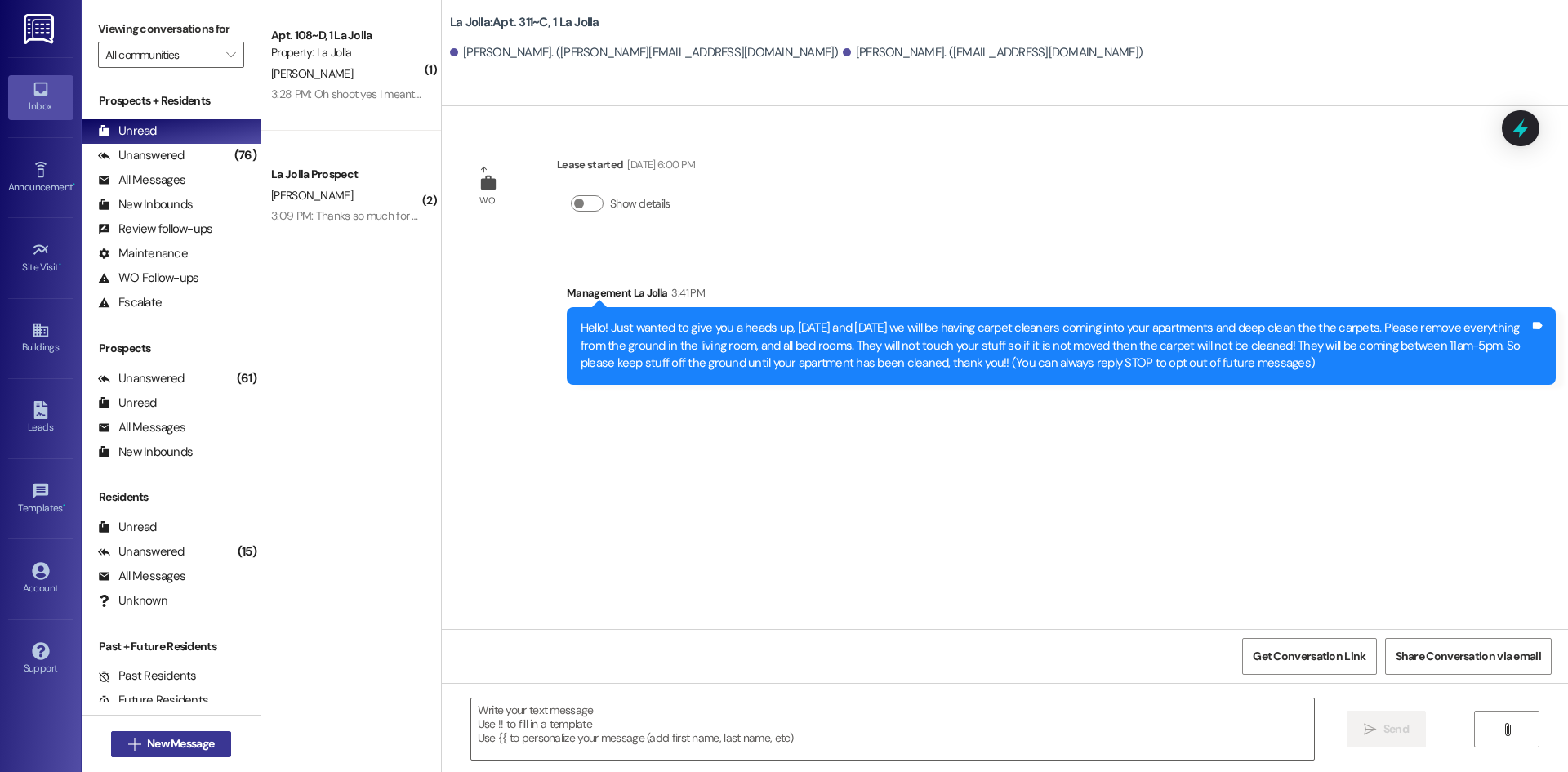
click at [150, 746] on span "New Message" at bounding box center [180, 744] width 67 height 17
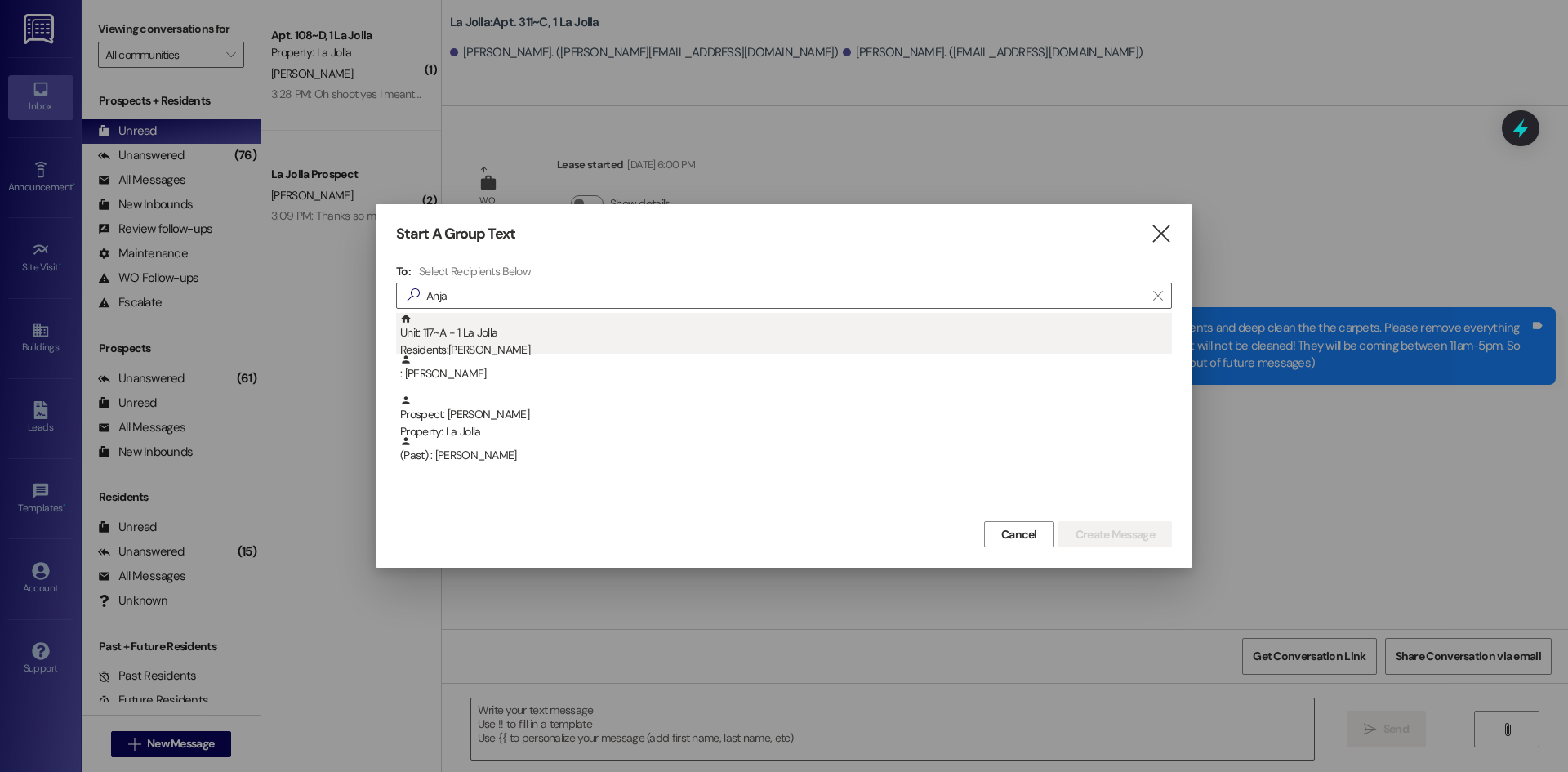
click at [445, 342] on div "Residents: [PERSON_NAME]" at bounding box center [785, 350] width 772 height 17
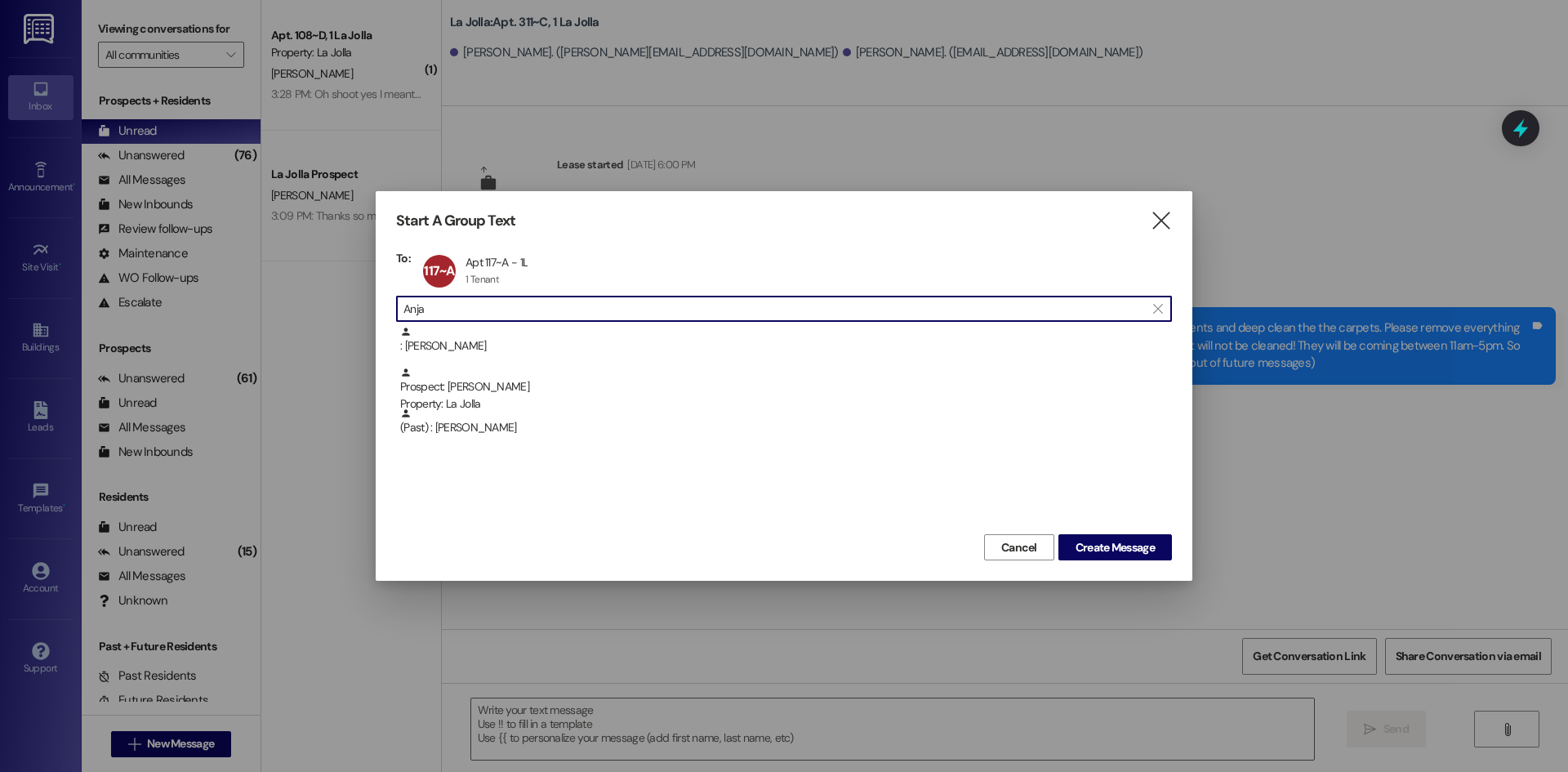
drag, startPoint x: 561, startPoint y: 305, endPoint x: 378, endPoint y: 313, distance: 183.2
click at [378, 313] on div "Start A Group Text  To: 117~A Apt 117~A - 1L Apt 117~A - 1L 1 Tenant 1 Tenant …" at bounding box center [784, 386] width 816 height 390
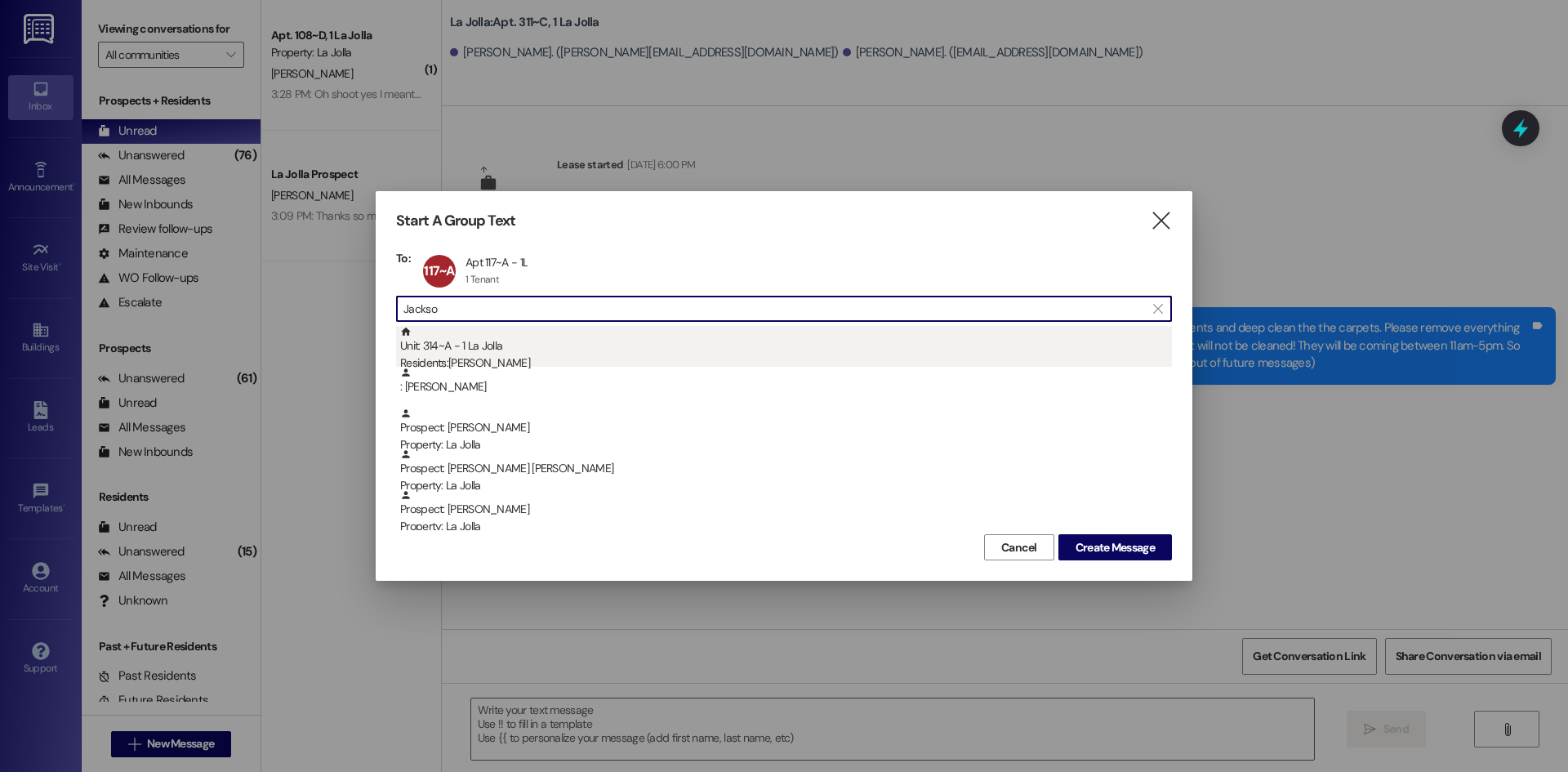
drag, startPoint x: 458, startPoint y: 346, endPoint x: 454, endPoint y: 323, distance: 23.3
click at [458, 346] on div "Unit: 314~A - 1 La Jolla Residents: [PERSON_NAME]" at bounding box center [785, 349] width 772 height 47
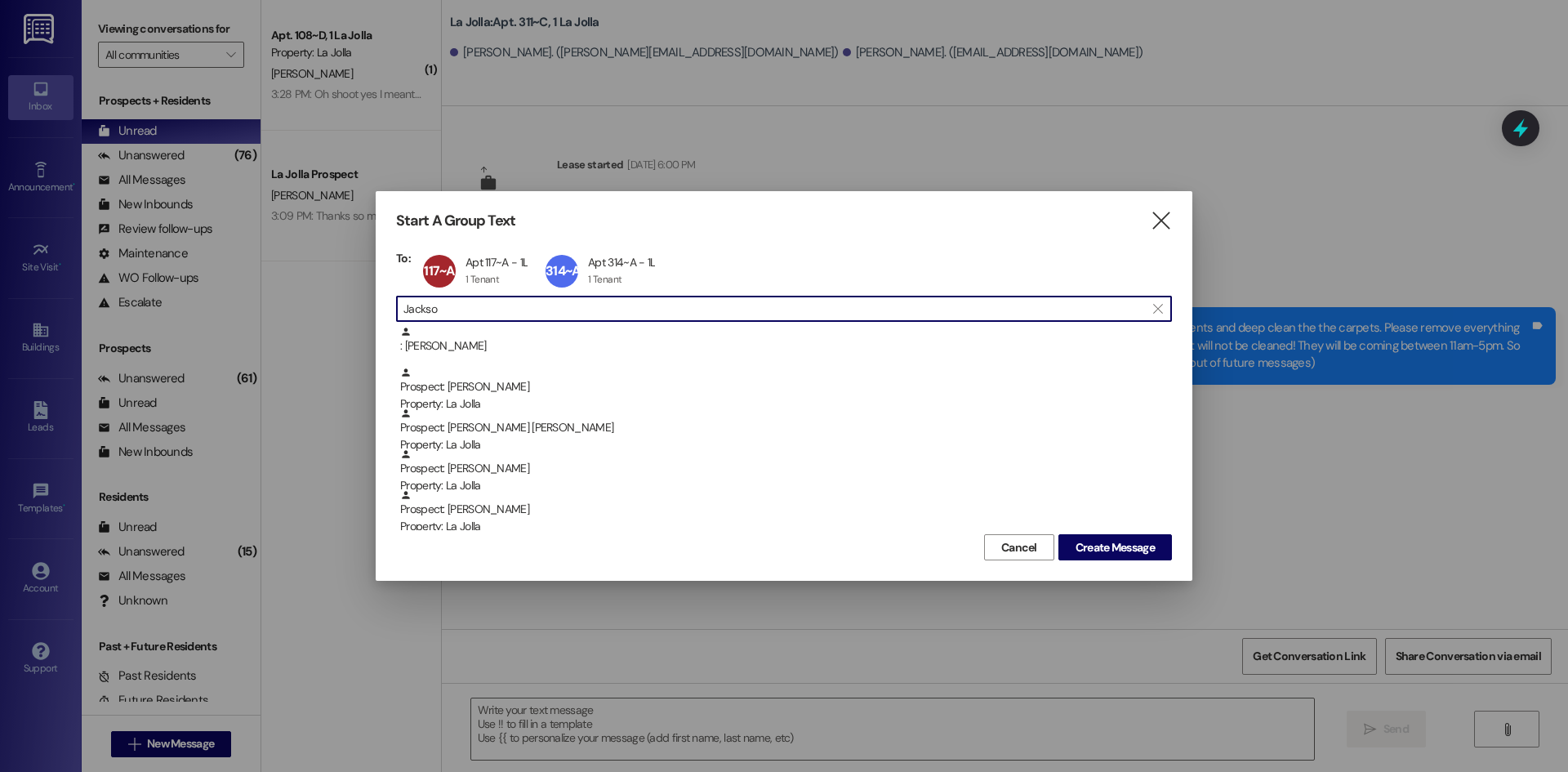
drag, startPoint x: 461, startPoint y: 305, endPoint x: 398, endPoint y: 311, distance: 63.3
click at [398, 311] on div " Jackso " at bounding box center [784, 309] width 776 height 26
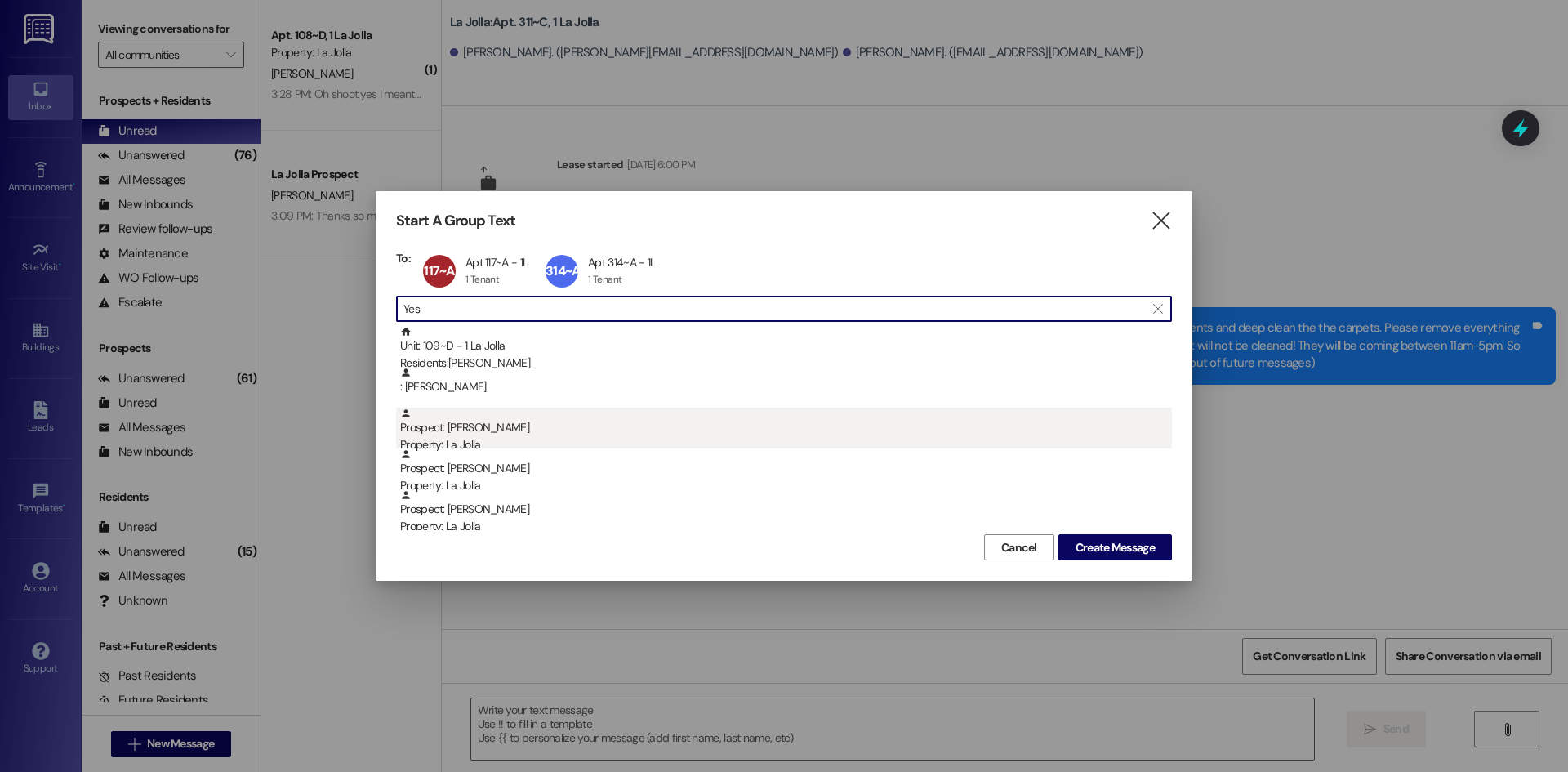
click at [427, 437] on div "Property: La Jolla" at bounding box center [785, 445] width 772 height 17
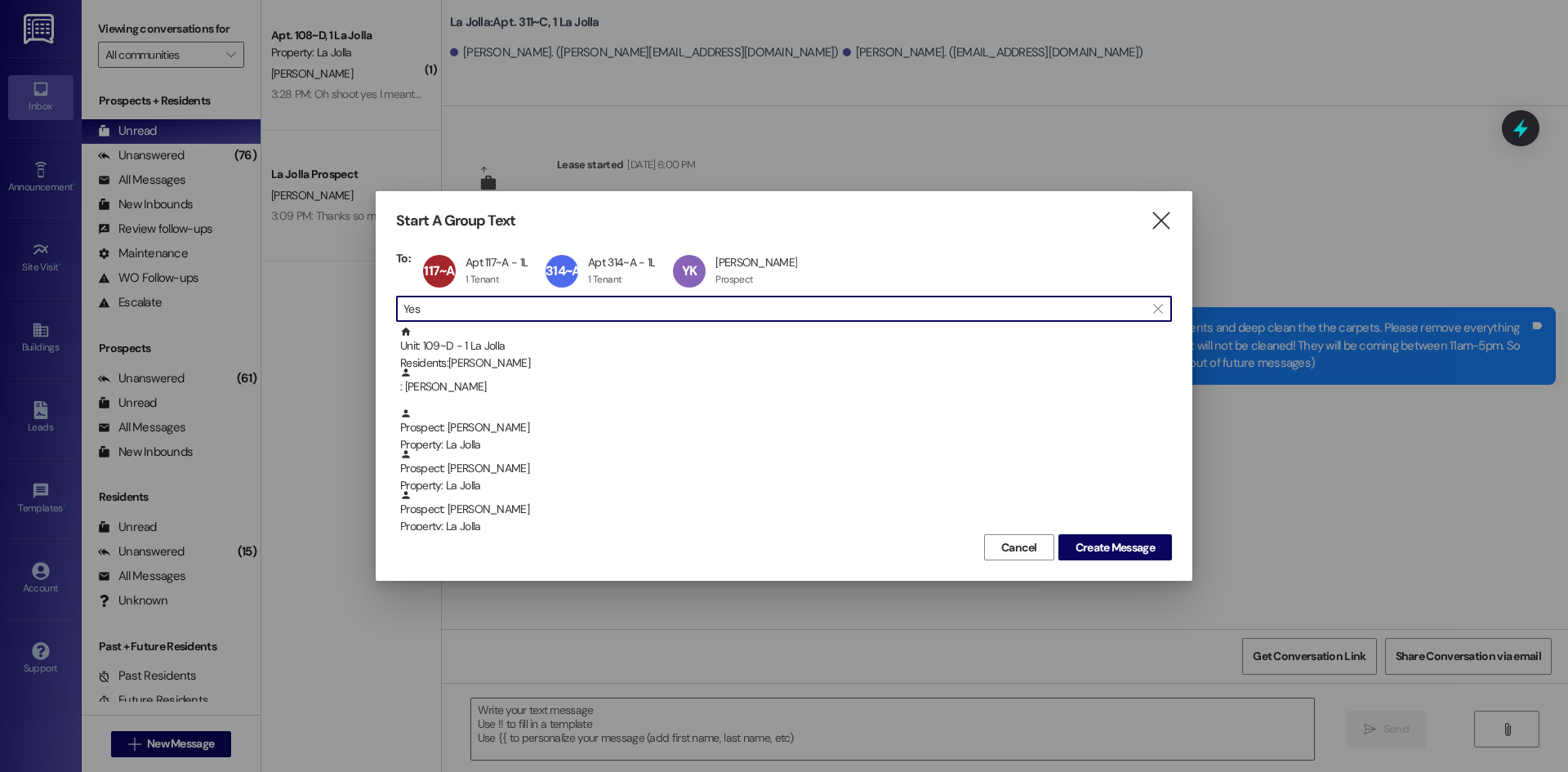
drag, startPoint x: 458, startPoint y: 318, endPoint x: 353, endPoint y: 317, distance: 105.0
click at [353, 317] on div "Start A Group Text  To: 117~A Apt 117~A - 1L Apt 117~A - 1L 1 Tenant 1 Tenant …" at bounding box center [784, 386] width 1568 height 772
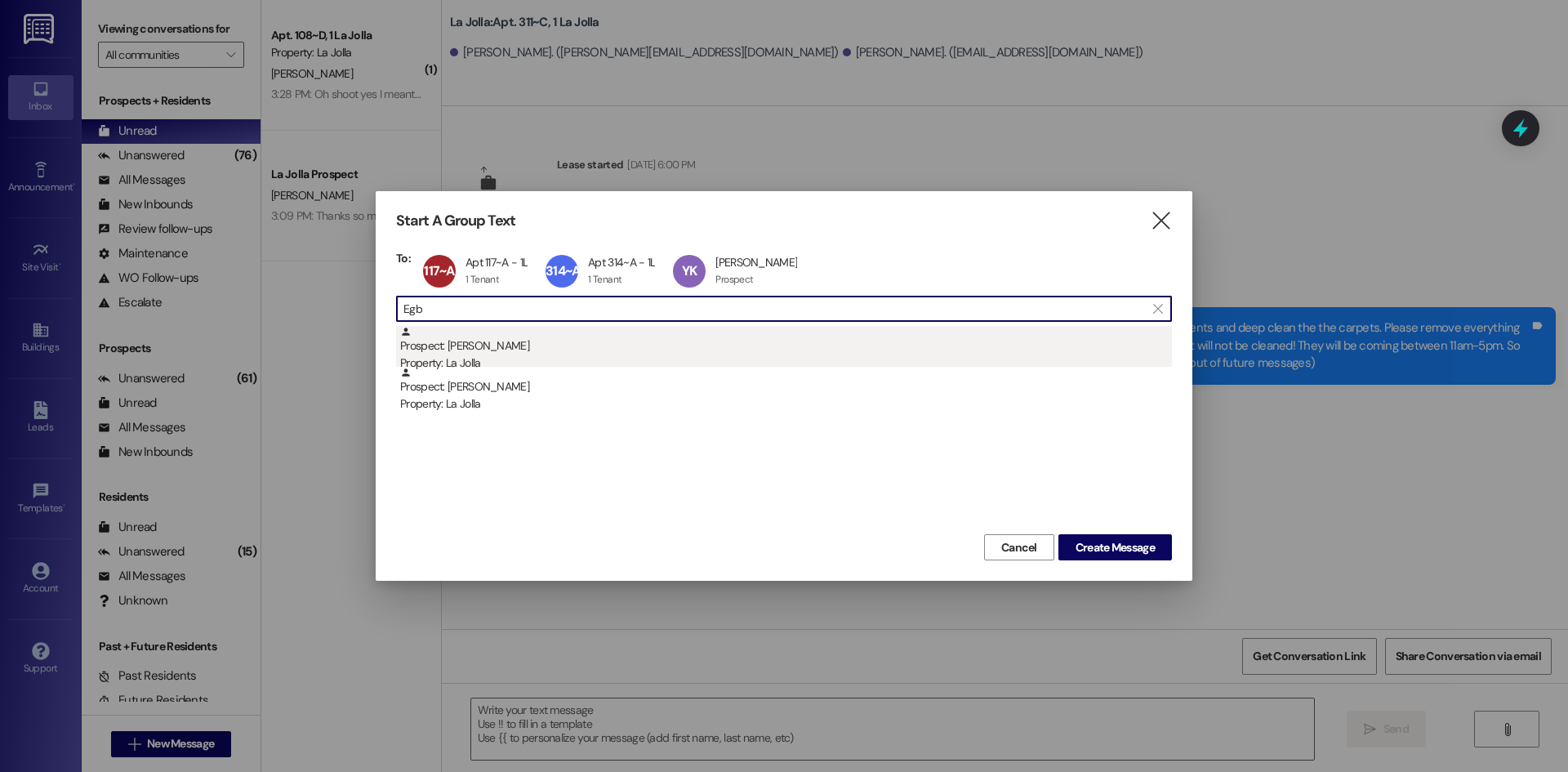
click at [414, 350] on div "Prospect: [PERSON_NAME] Property: La Jolla" at bounding box center [785, 349] width 772 height 47
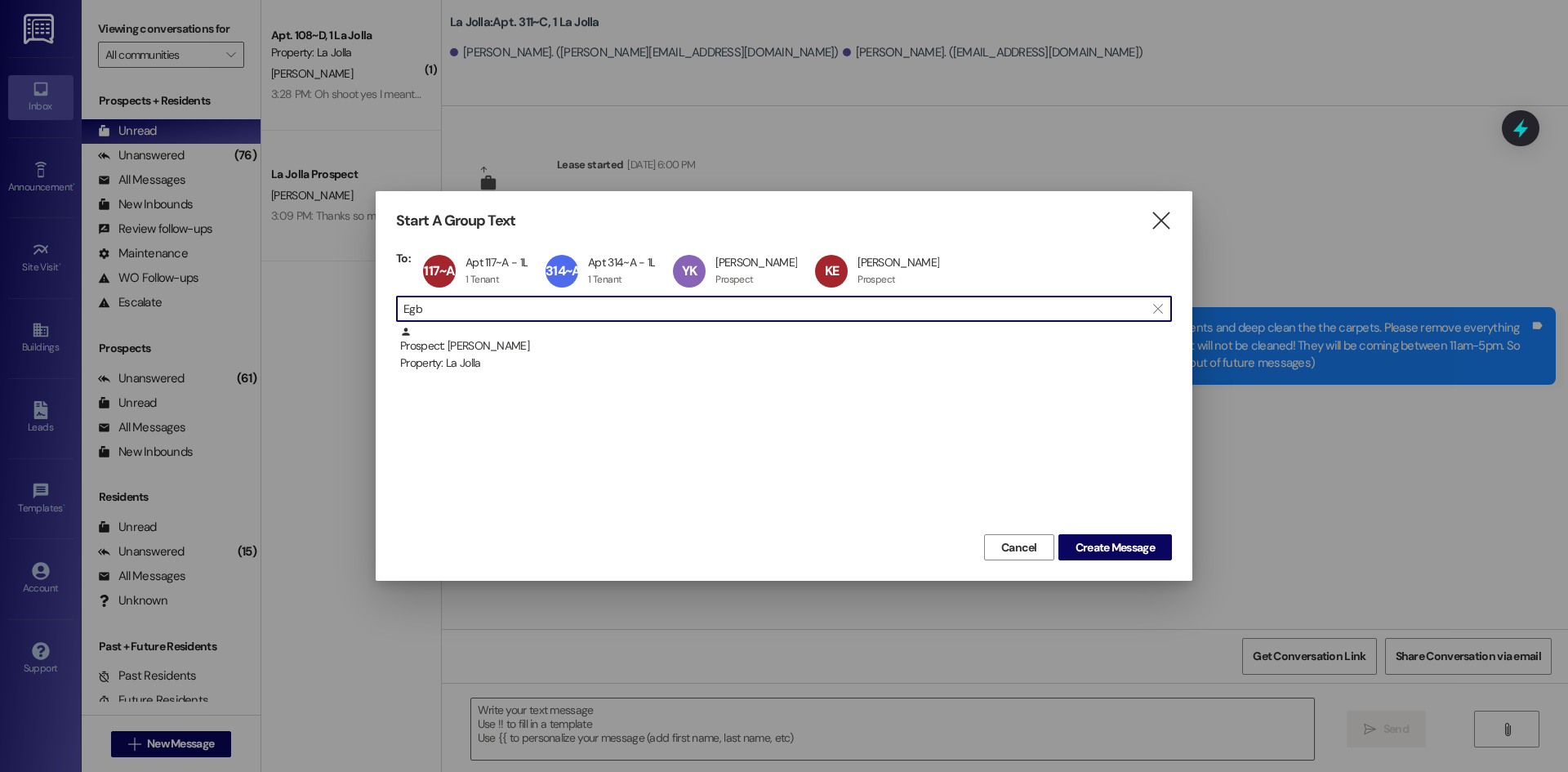
drag, startPoint x: 461, startPoint y: 312, endPoint x: 382, endPoint y: 312, distance: 79.0
click at [382, 312] on div "Start A Group Text  To: 117~A Apt 117~A - 1L Apt 117~A - 1L 1 Tenant 1 Tenant …" at bounding box center [784, 386] width 816 height 390
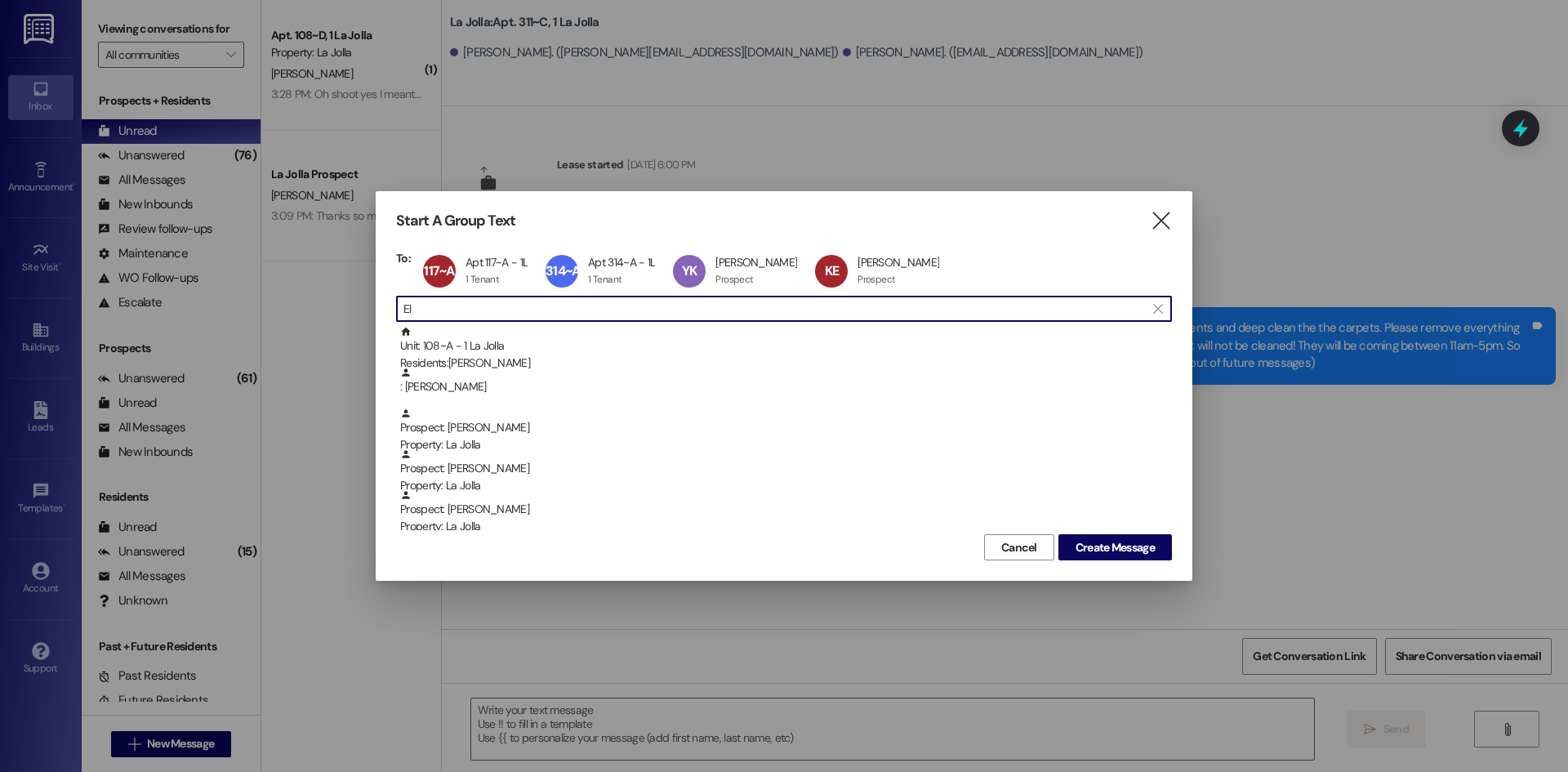
type input "E"
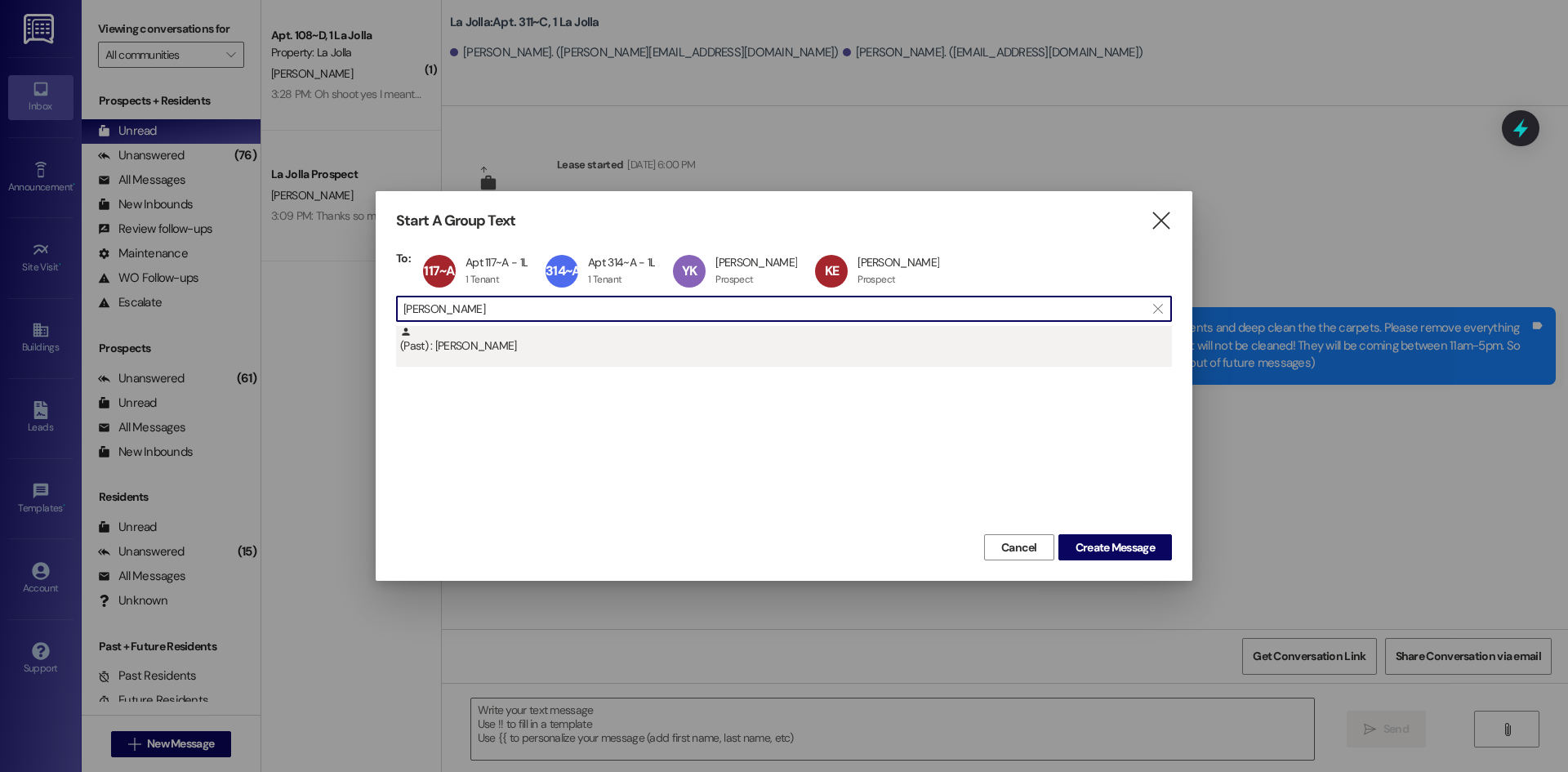
type input "[PERSON_NAME]"
click at [502, 340] on div "(Past) : [PERSON_NAME]" at bounding box center [785, 340] width 772 height 28
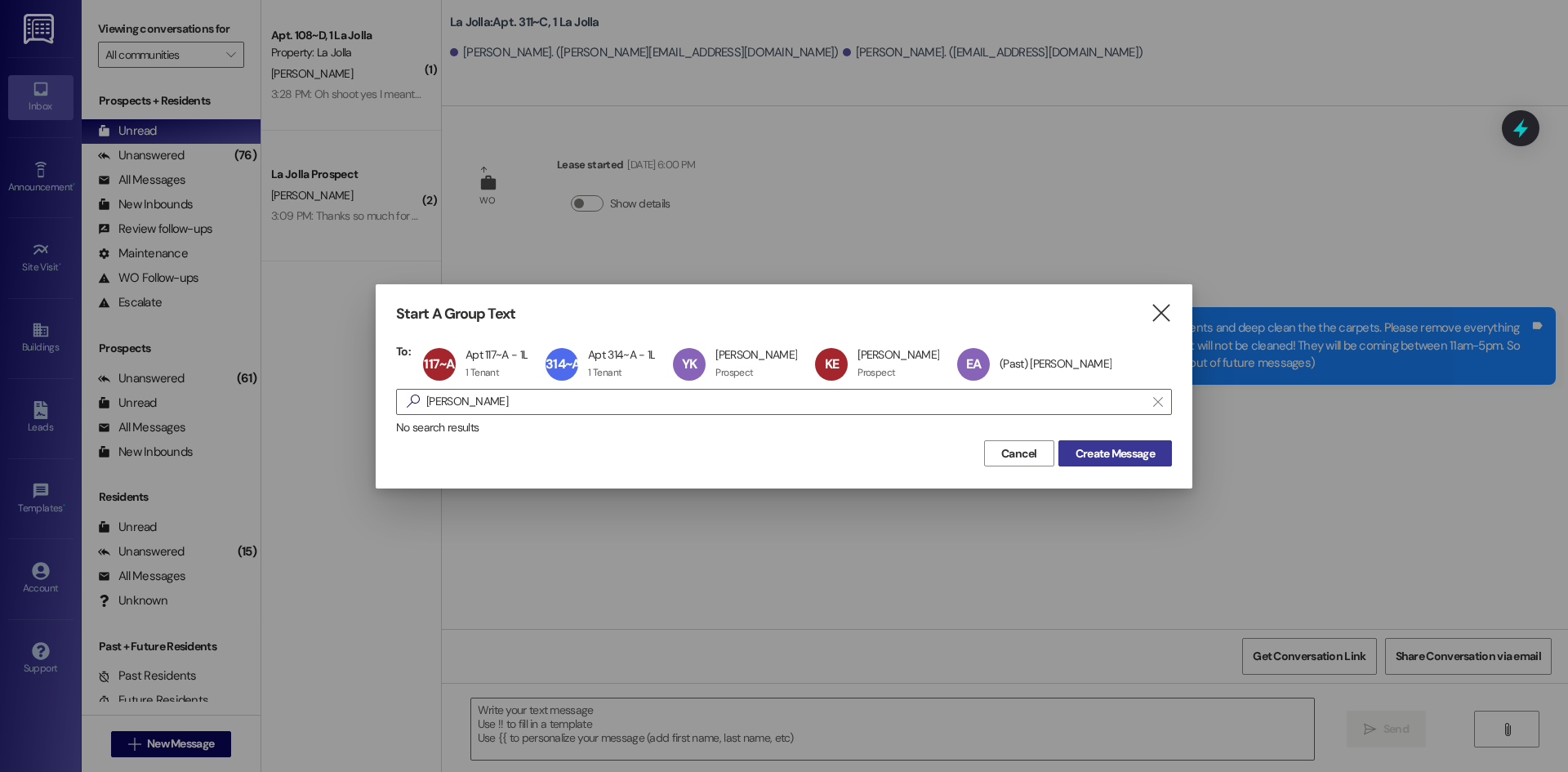
click at [1125, 449] on span "Create Message" at bounding box center [1115, 453] width 79 height 17
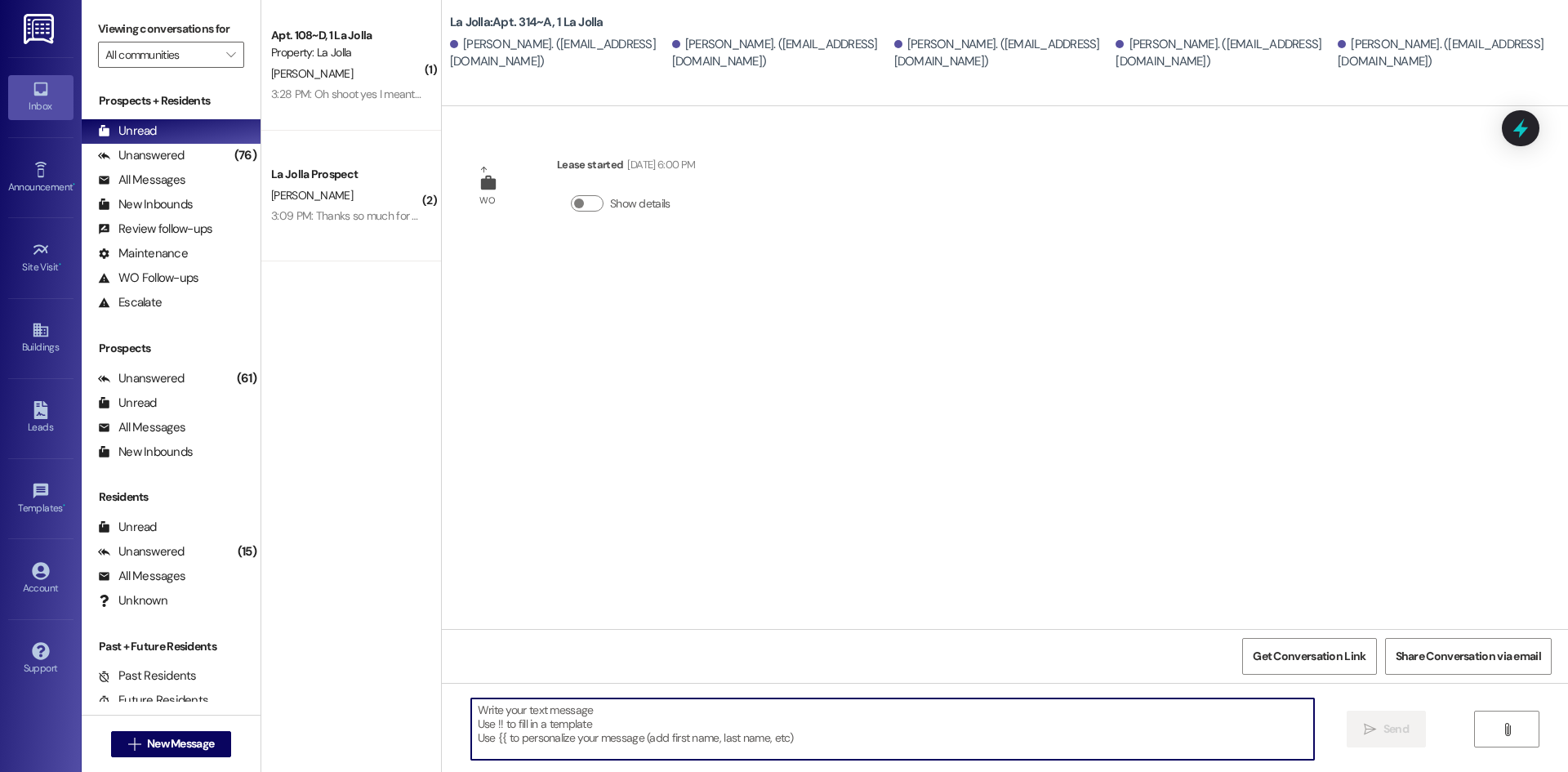
click at [609, 728] on textarea at bounding box center [892, 729] width 843 height 61
paste textarea "Hello! Just wanted to give you a heads up, [DATE] and [DATE] we will be having …"
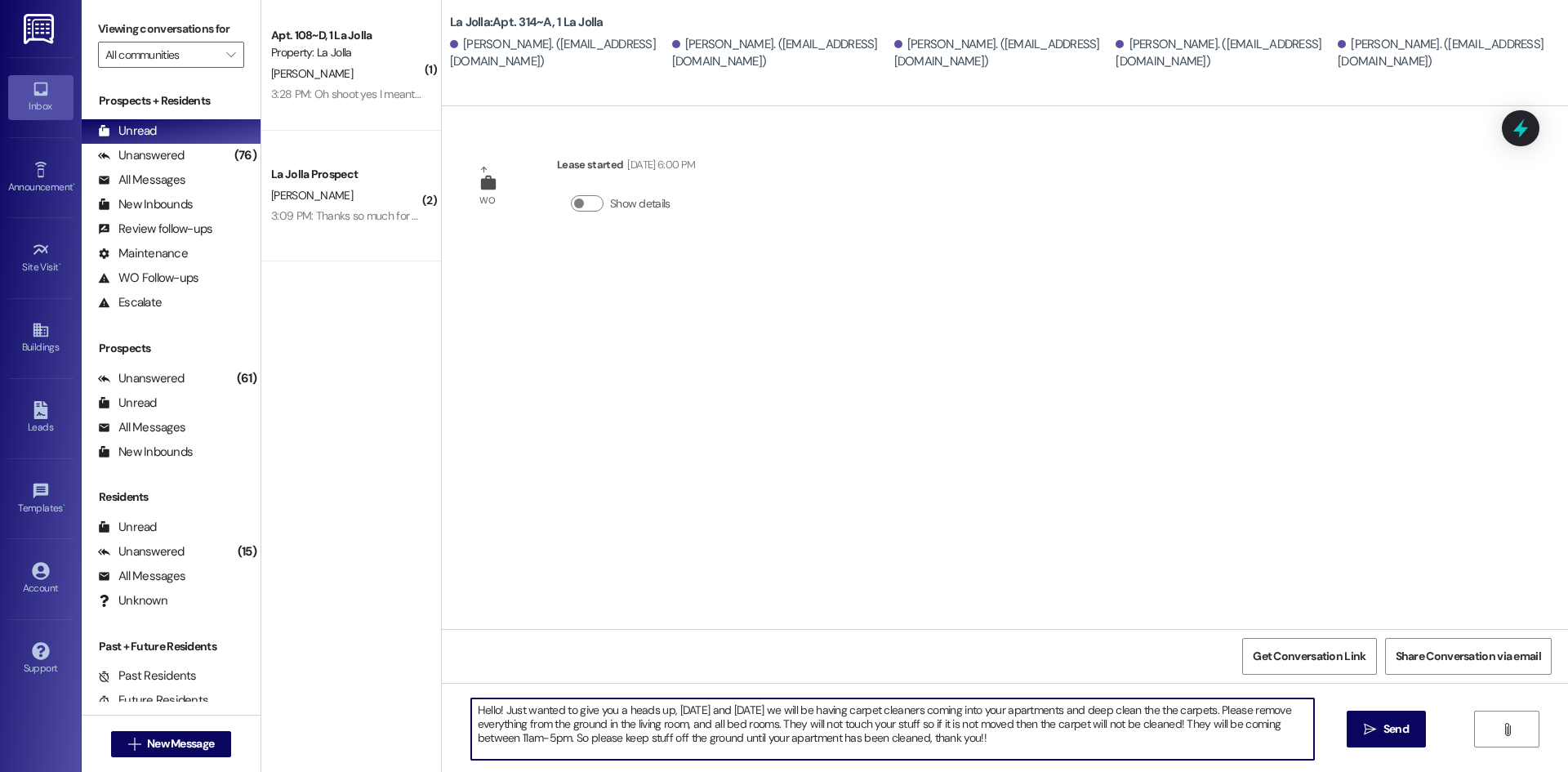
type textarea "Hello! Just wanted to give you a heads up, [DATE] and [DATE] we will be having …"
click at [1377, 723] on span " Send" at bounding box center [1386, 729] width 51 height 17
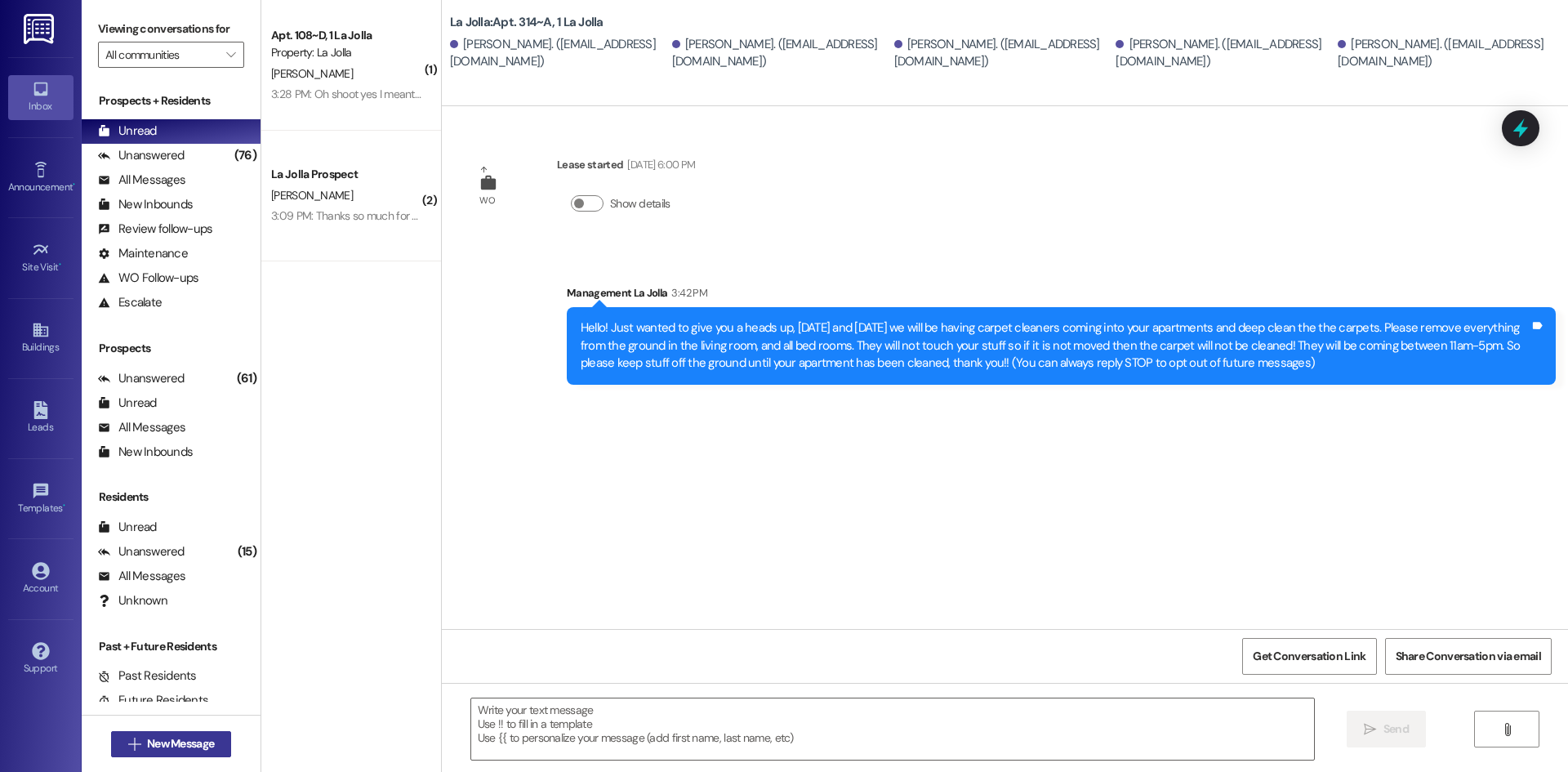
click at [182, 743] on span "New Message" at bounding box center [180, 744] width 67 height 17
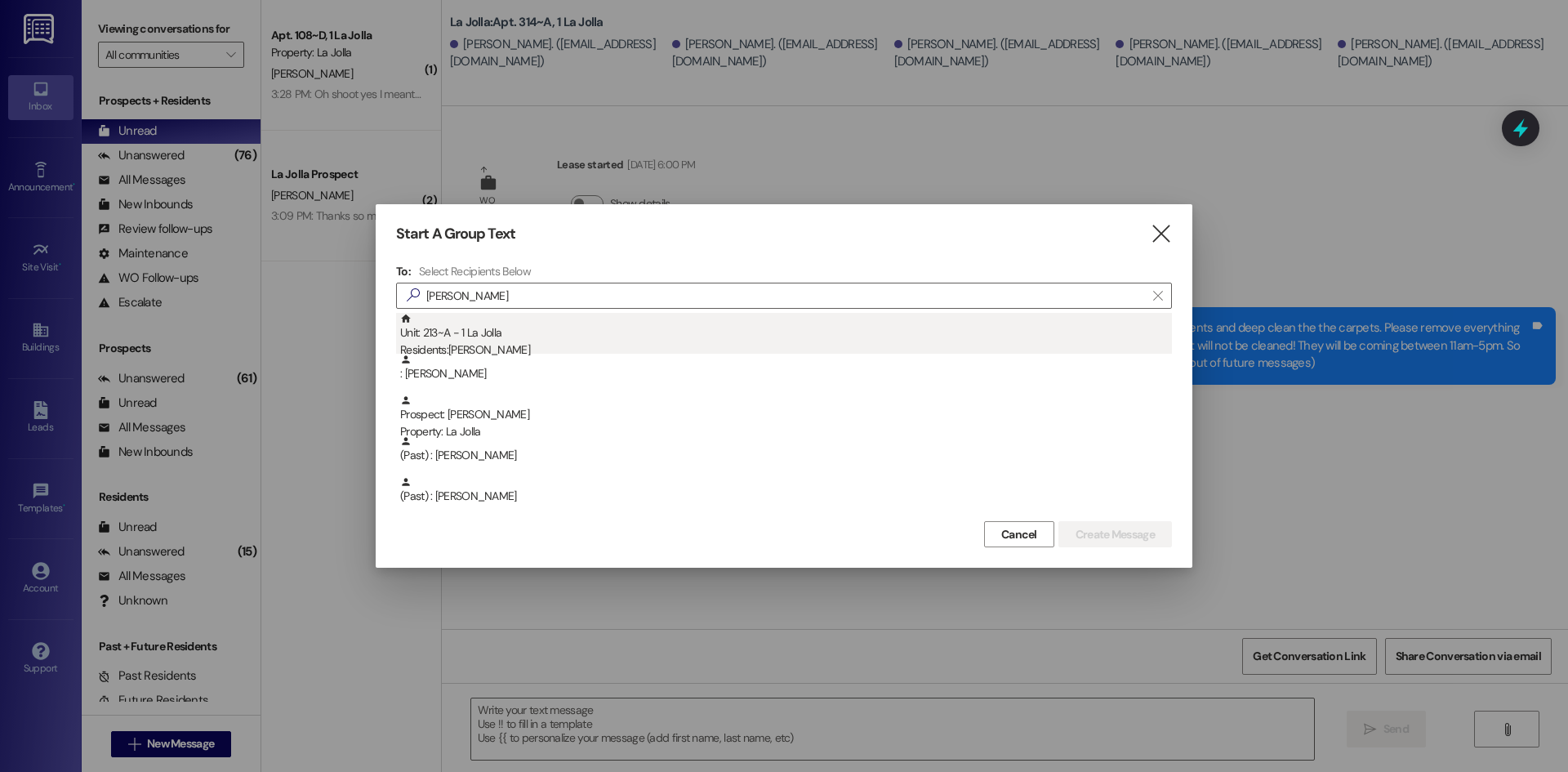
click at [544, 331] on div "Unit: 213~A - 1 La Jolla Residents: [PERSON_NAME]" at bounding box center [785, 336] width 772 height 47
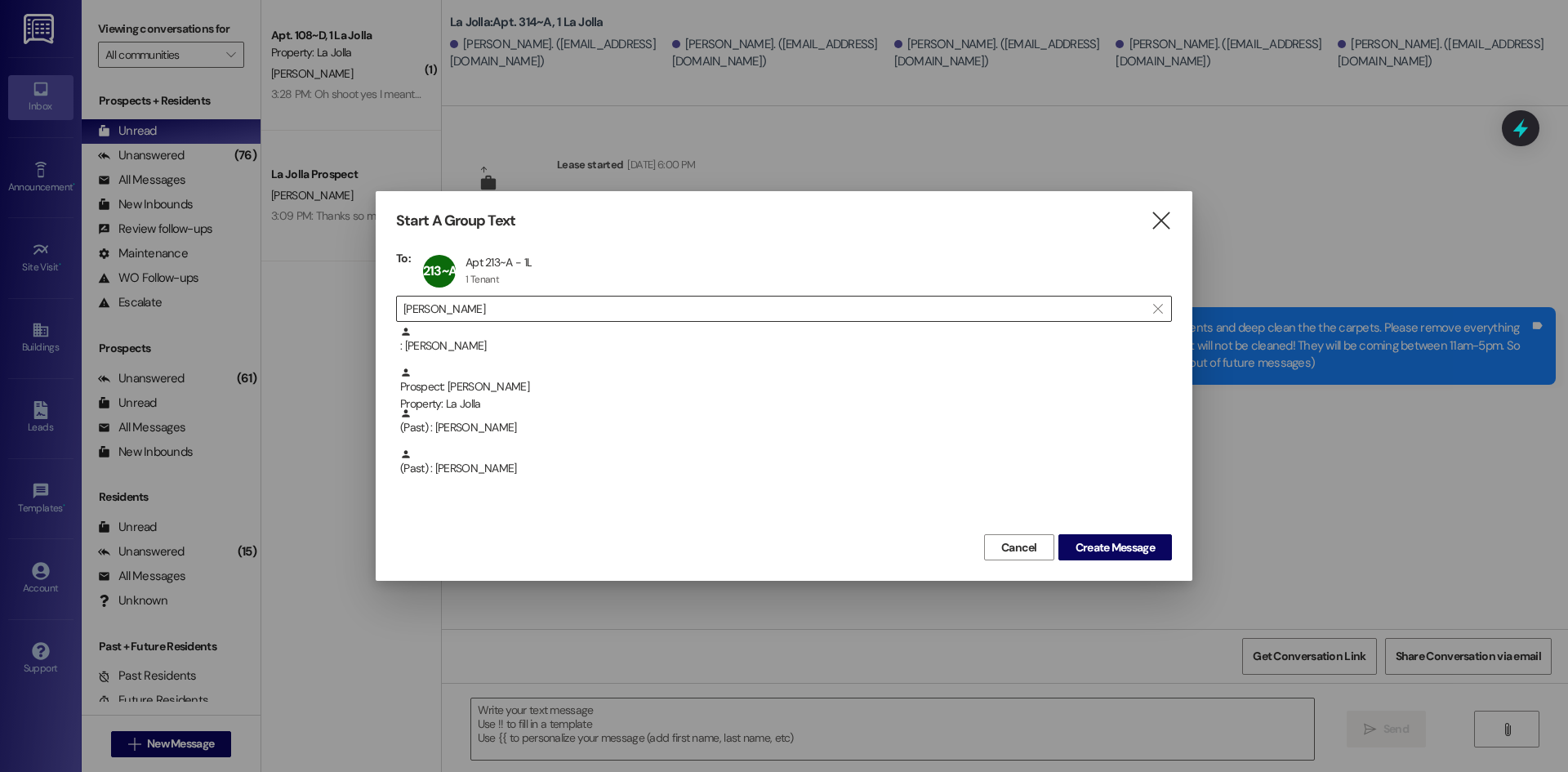
click at [488, 312] on input "[PERSON_NAME]" at bounding box center [774, 309] width 742 height 23
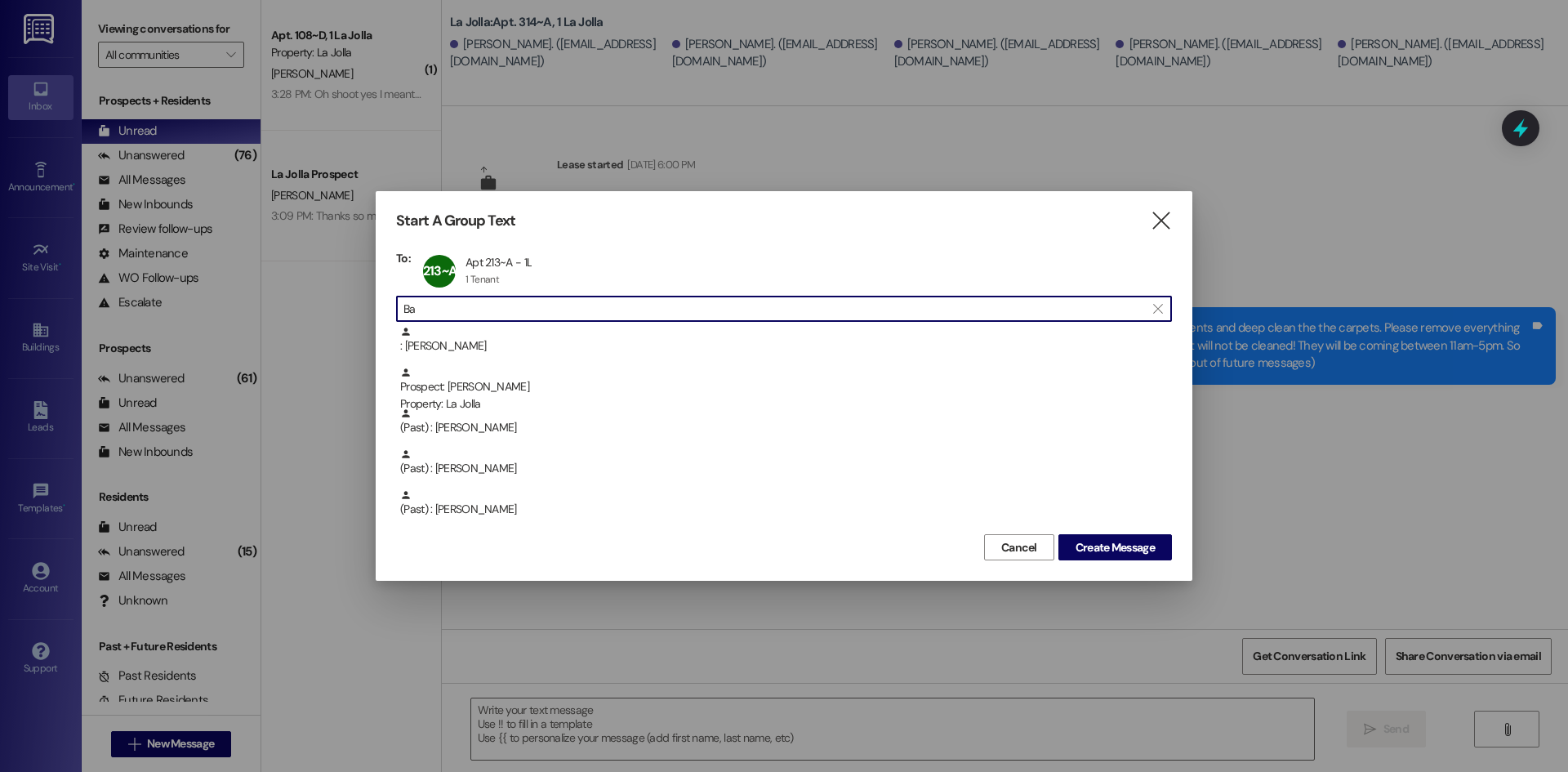
type input "B"
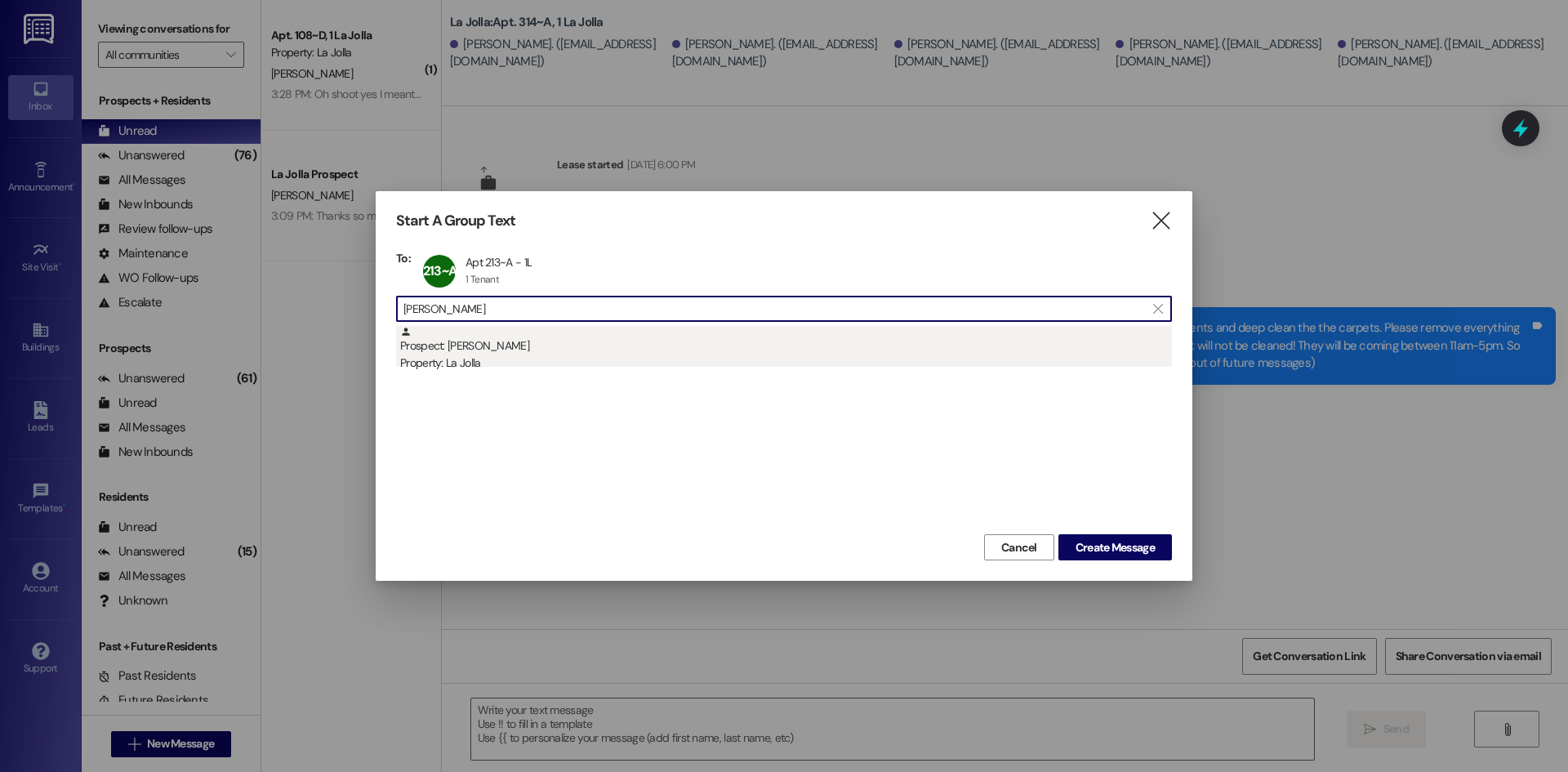
type input "[PERSON_NAME]"
click at [503, 352] on div "Prospect: [PERSON_NAME] Property: La Jolla" at bounding box center [785, 349] width 772 height 47
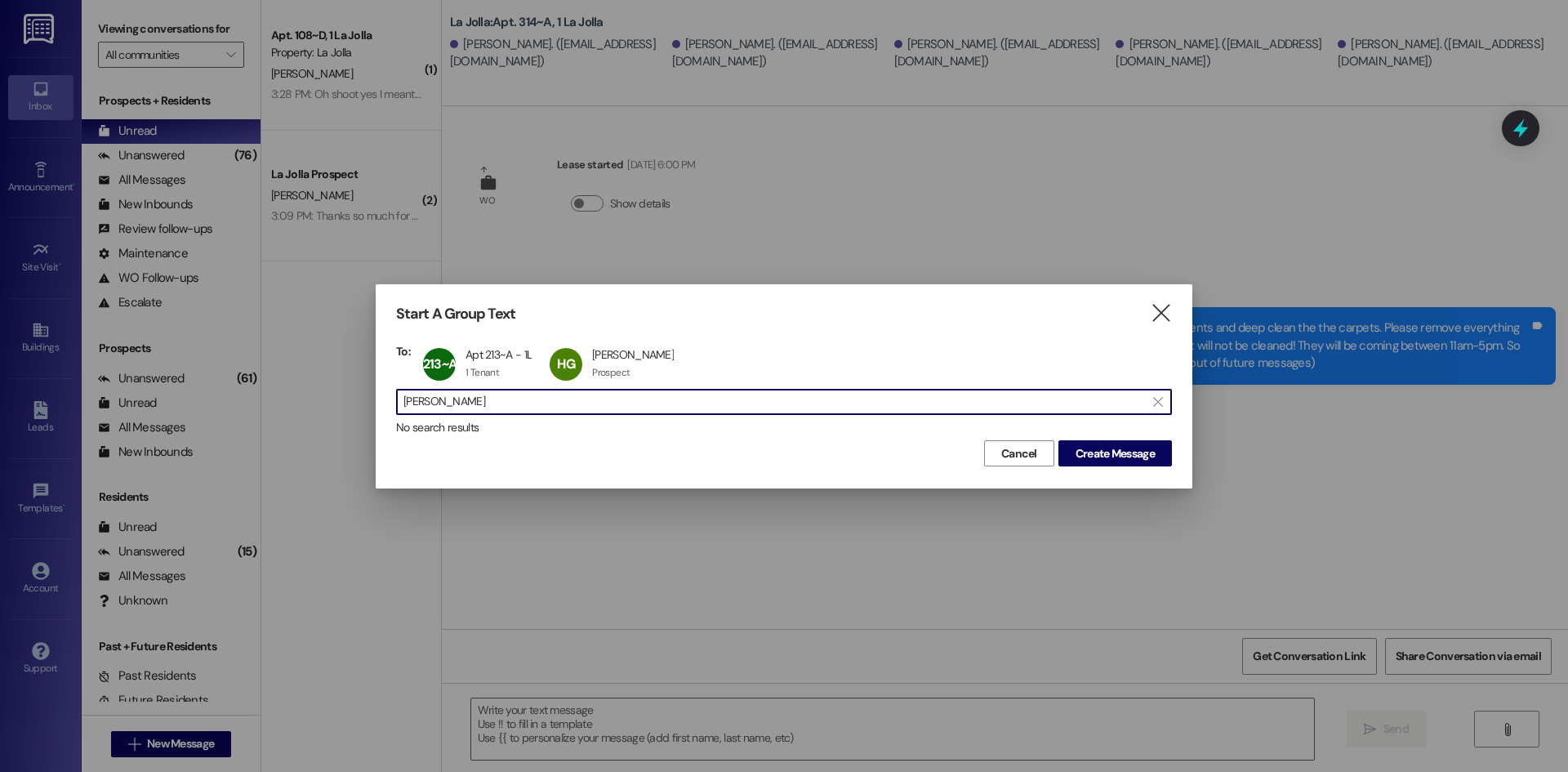
drag, startPoint x: 525, startPoint y: 402, endPoint x: 346, endPoint y: 407, distance: 179.1
click at [346, 407] on div "Start A Group Text  To: 213~A Apt 213~A - 1L Apt 213~A - 1L 1 Tenant 1 Tenant …" at bounding box center [784, 386] width 1568 height 772
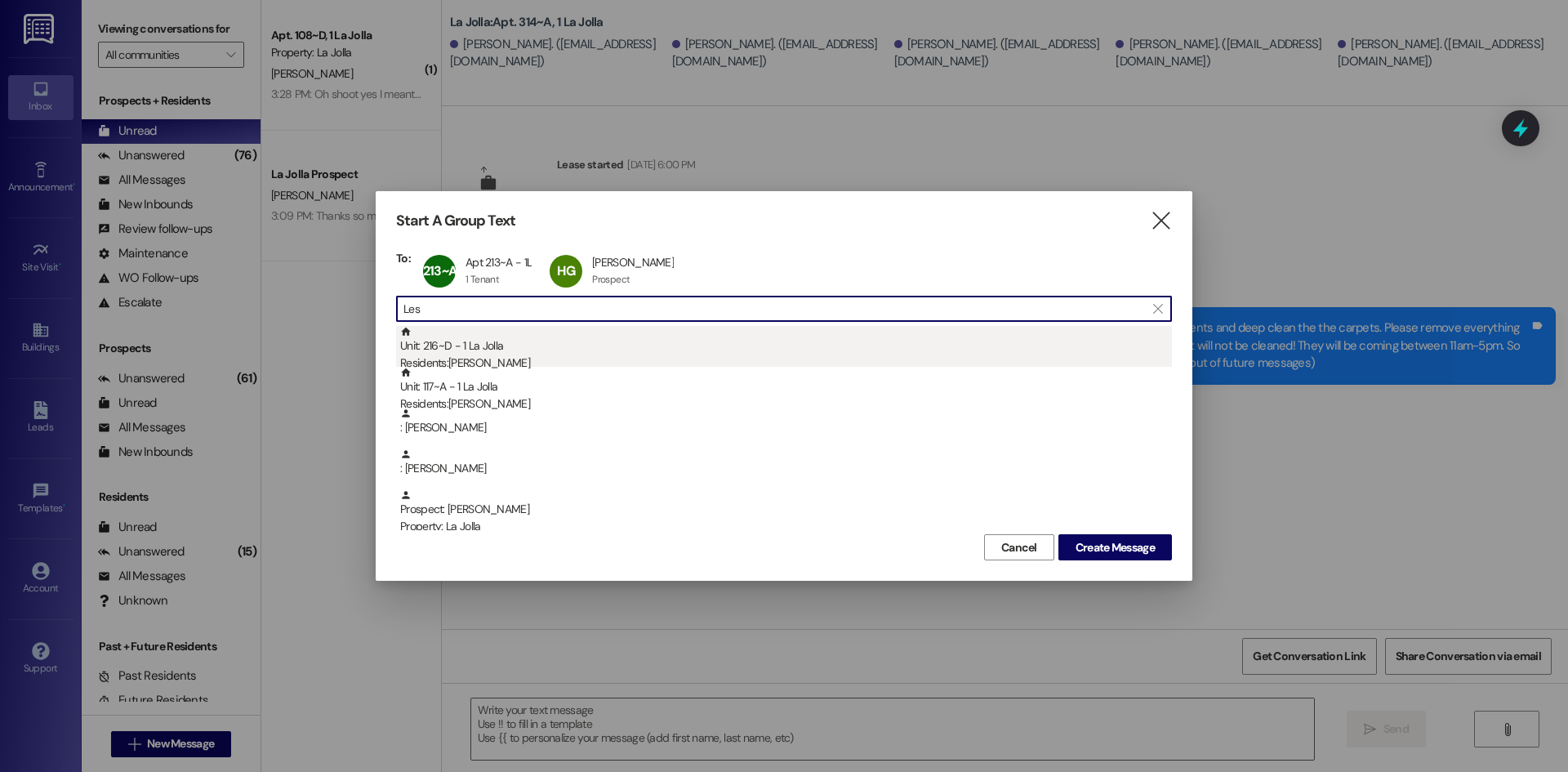
click at [455, 353] on div "Unit: 216~D - 1 La Jolla Residents: [PERSON_NAME]" at bounding box center [785, 349] width 772 height 47
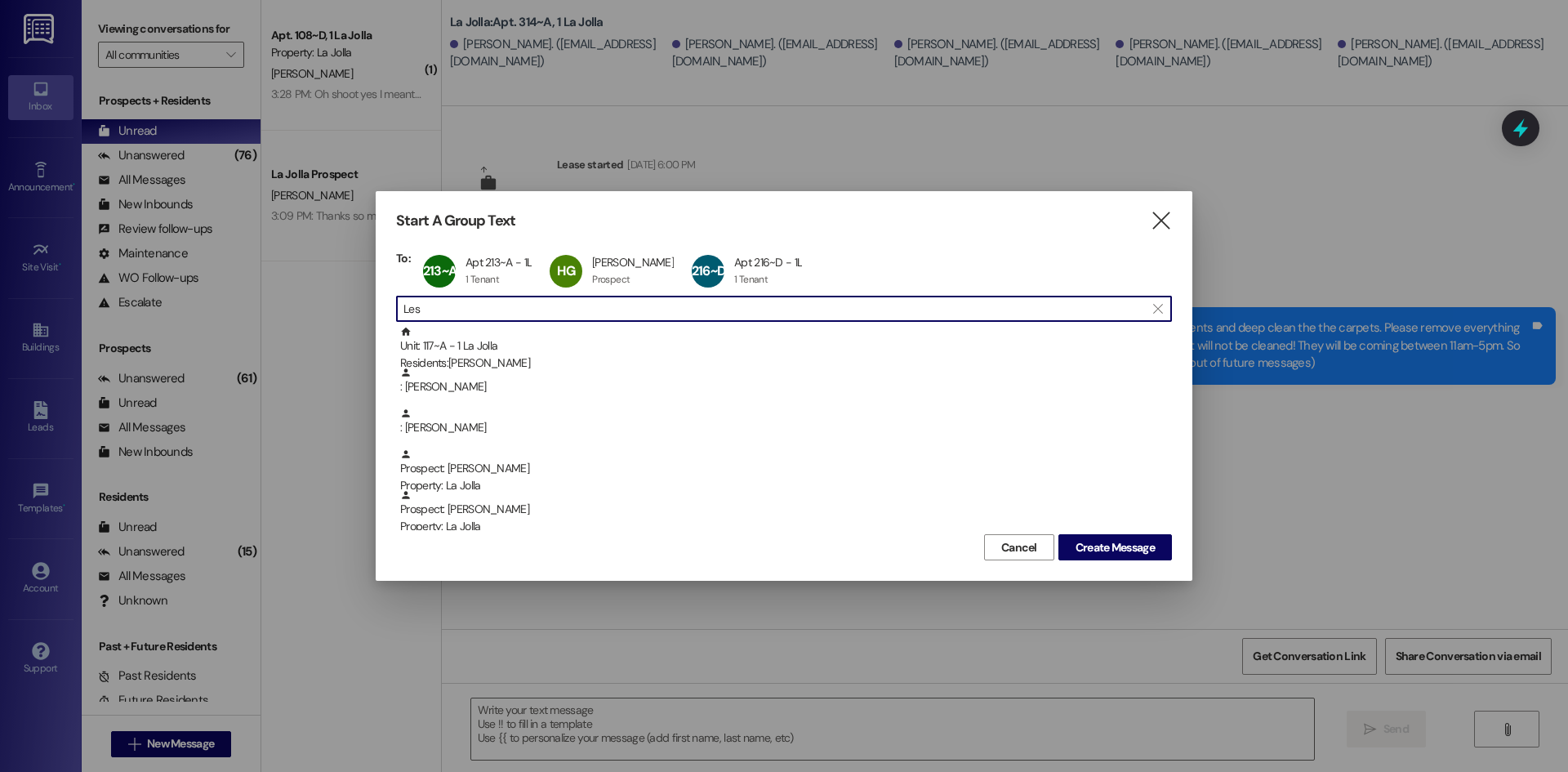
drag, startPoint x: 468, startPoint y: 316, endPoint x: 386, endPoint y: 315, distance: 82.0
click at [386, 315] on div "Start A Group Text  To: 213~A Apt 213~A - 1L Apt 213~A - 1L 1 Tenant 1 Tenant …" at bounding box center [784, 386] width 816 height 390
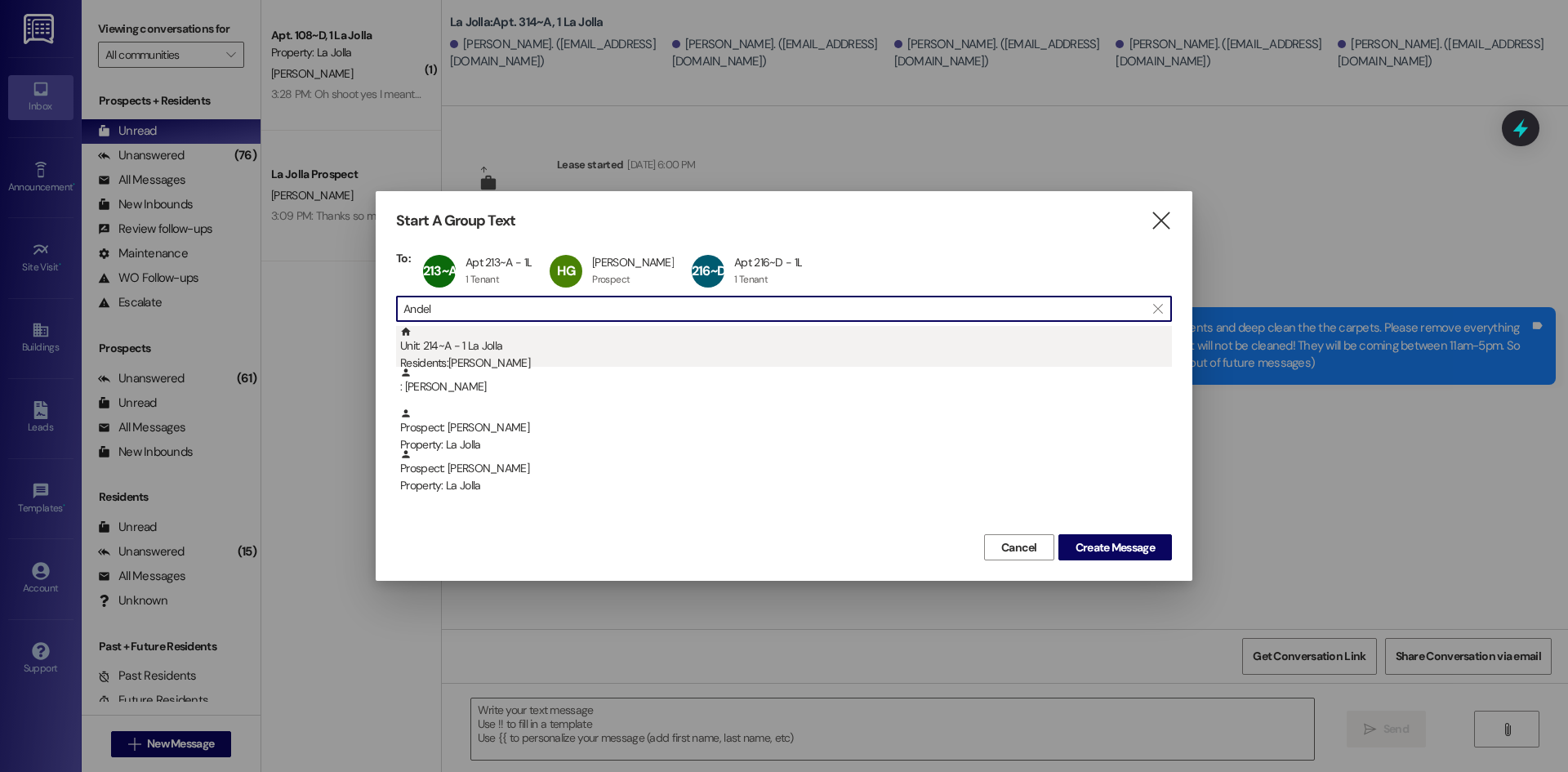
type input "Andel"
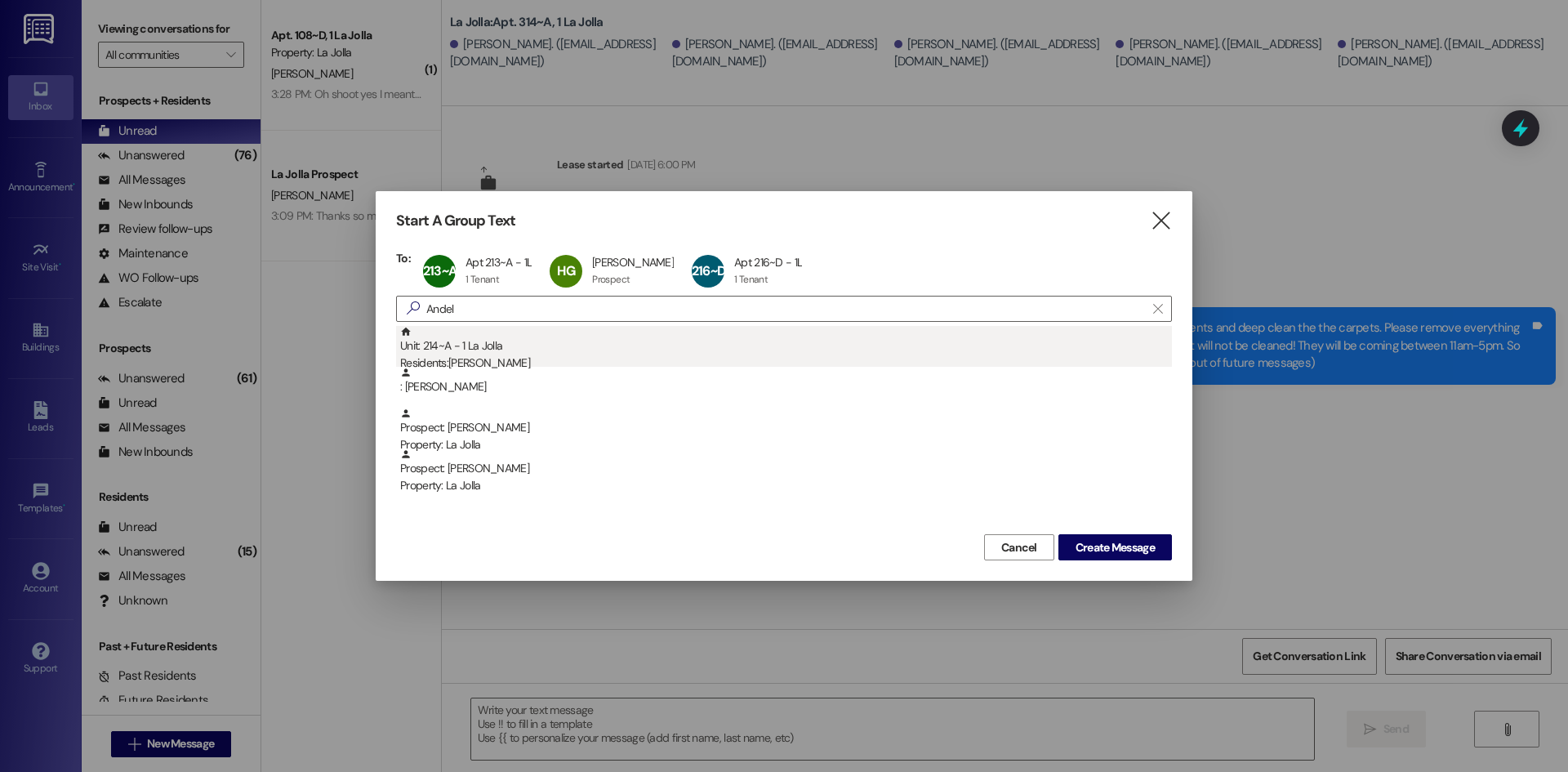
click at [490, 343] on div "Unit: 214~A - 1 La Jolla Residents: [PERSON_NAME]" at bounding box center [785, 349] width 772 height 47
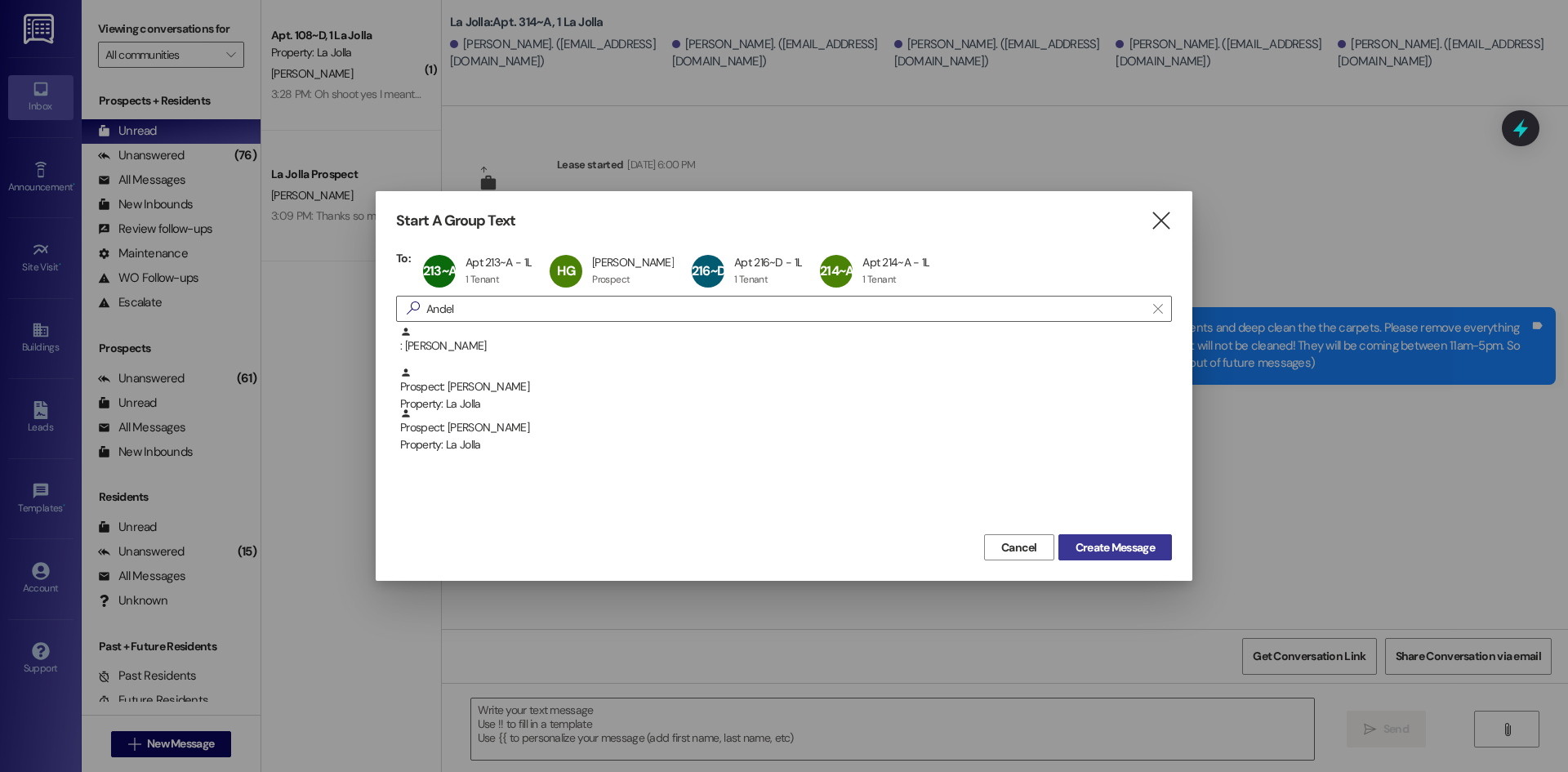
click at [1125, 539] on span "Create Message" at bounding box center [1115, 547] width 79 height 17
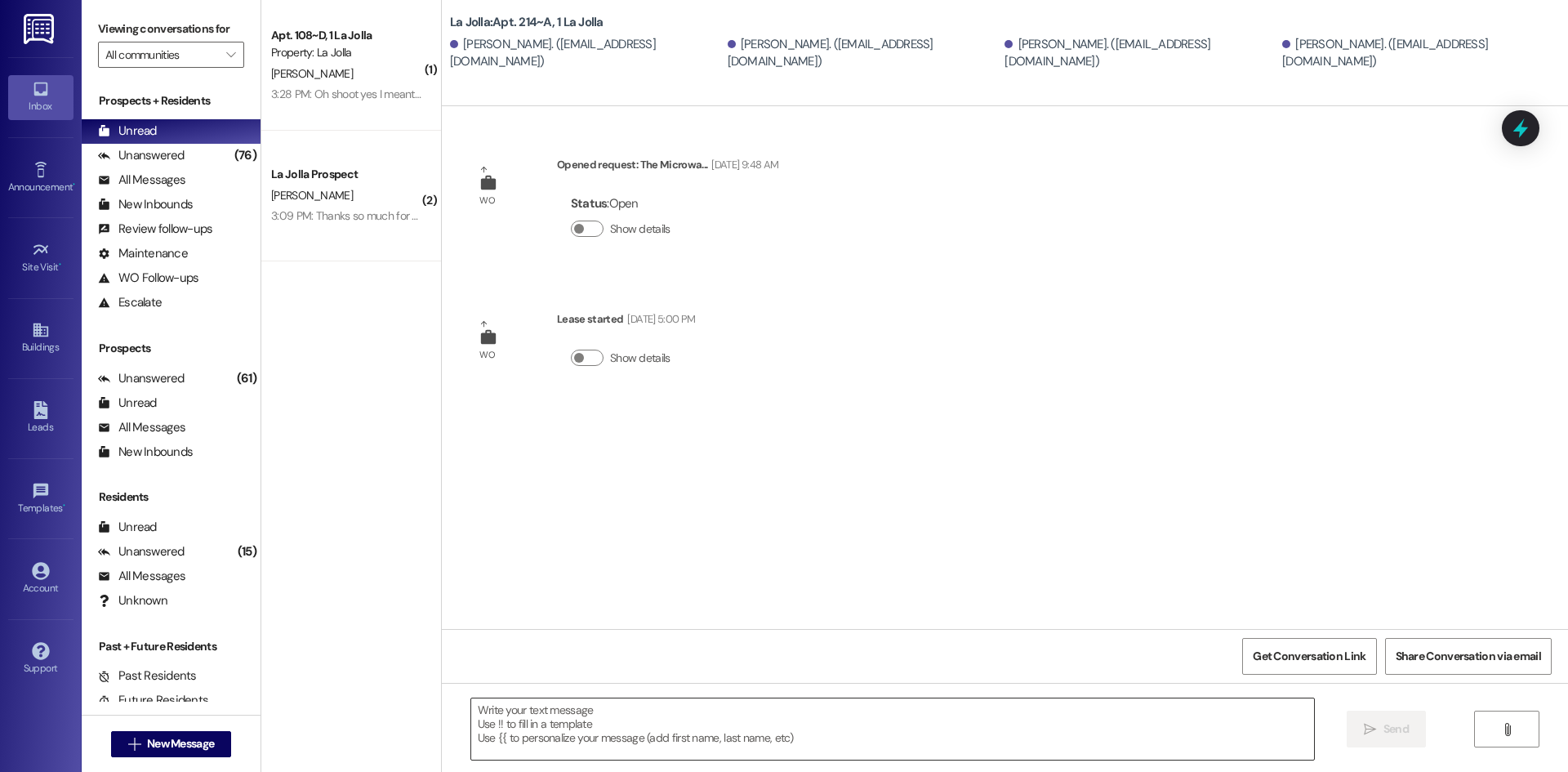
click at [614, 698] on div at bounding box center [892, 729] width 845 height 63
click at [605, 720] on textarea at bounding box center [892, 729] width 843 height 61
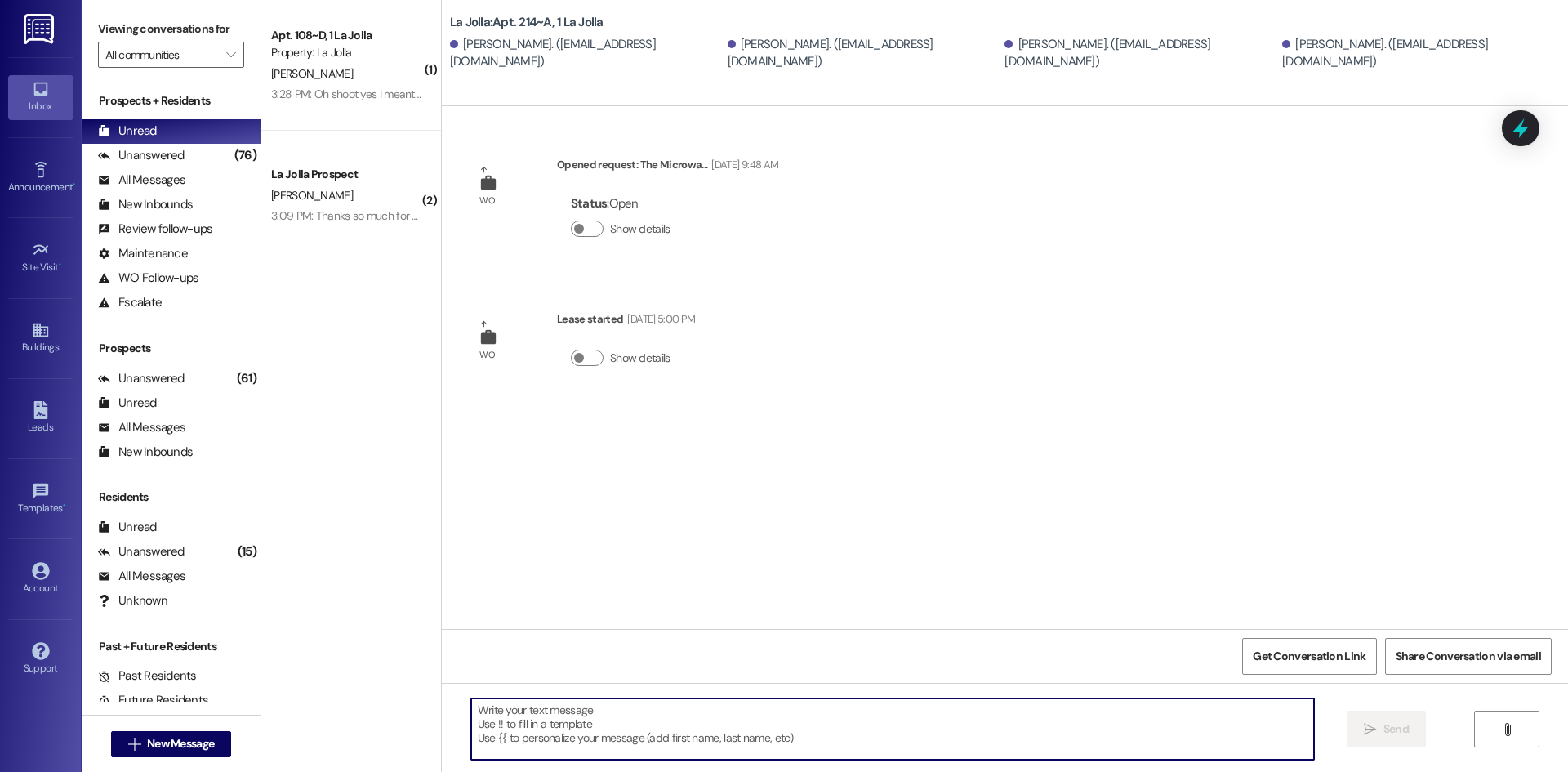
paste textarea "Hello! Just wanted to give you a heads up, [DATE] and [DATE] we will be having …"
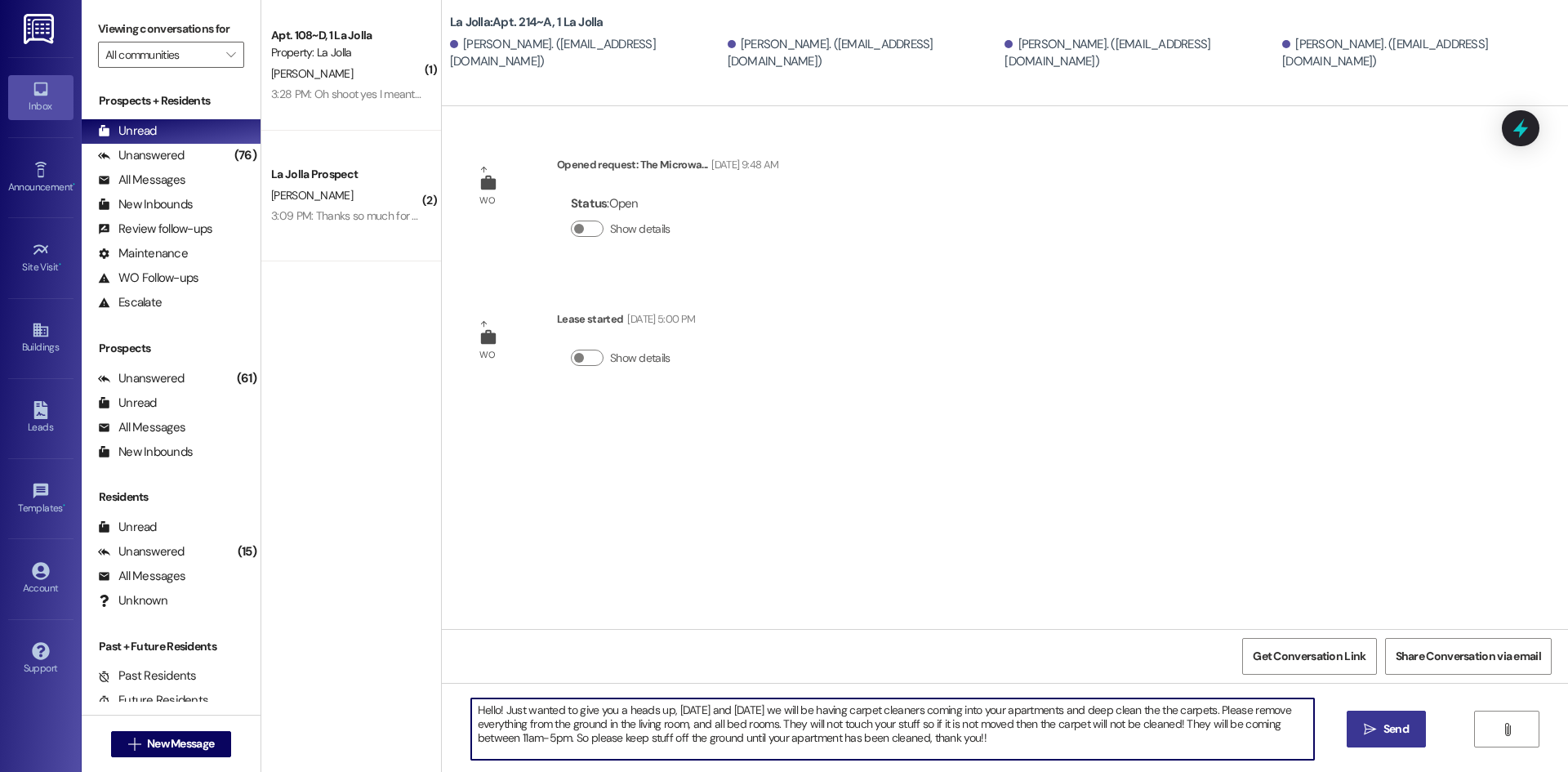
type textarea "Hello! Just wanted to give you a heads up, [DATE] and [DATE] we will be having …"
click at [1365, 712] on button " Send" at bounding box center [1386, 729] width 79 height 37
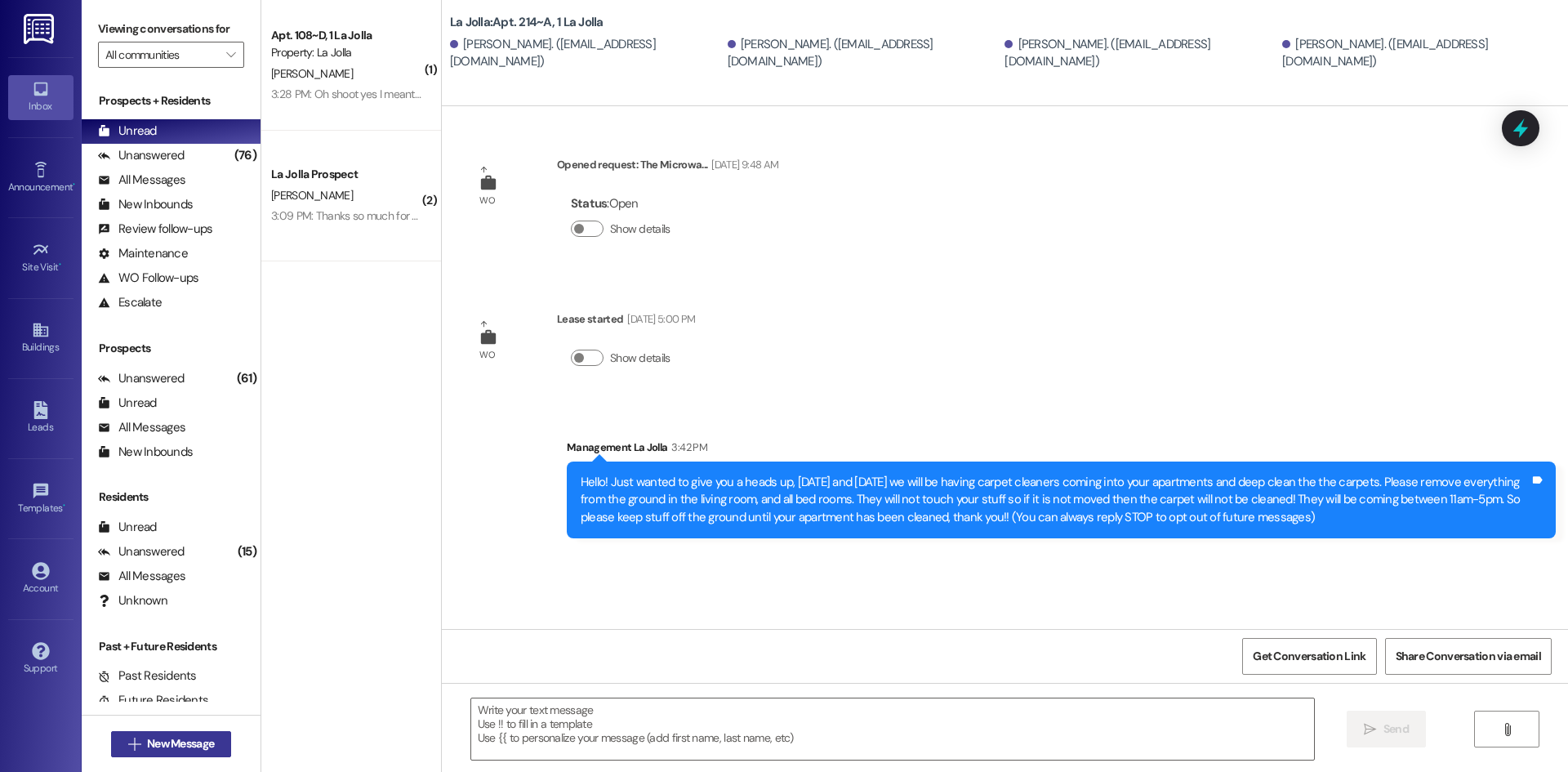
click at [207, 745] on span "New Message" at bounding box center [180, 744] width 67 height 17
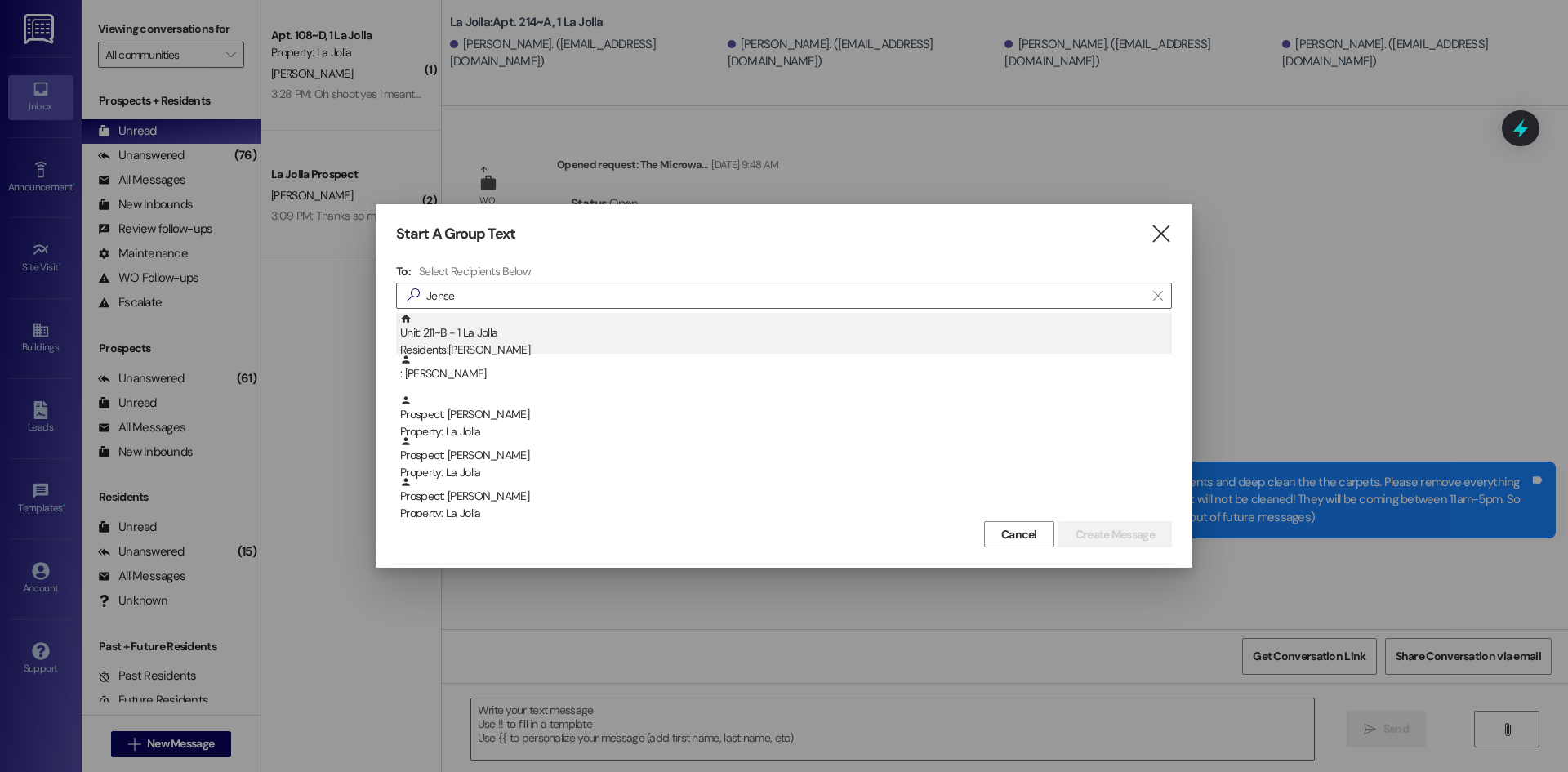
click at [534, 352] on div "Residents: [PERSON_NAME]" at bounding box center [785, 350] width 772 height 17
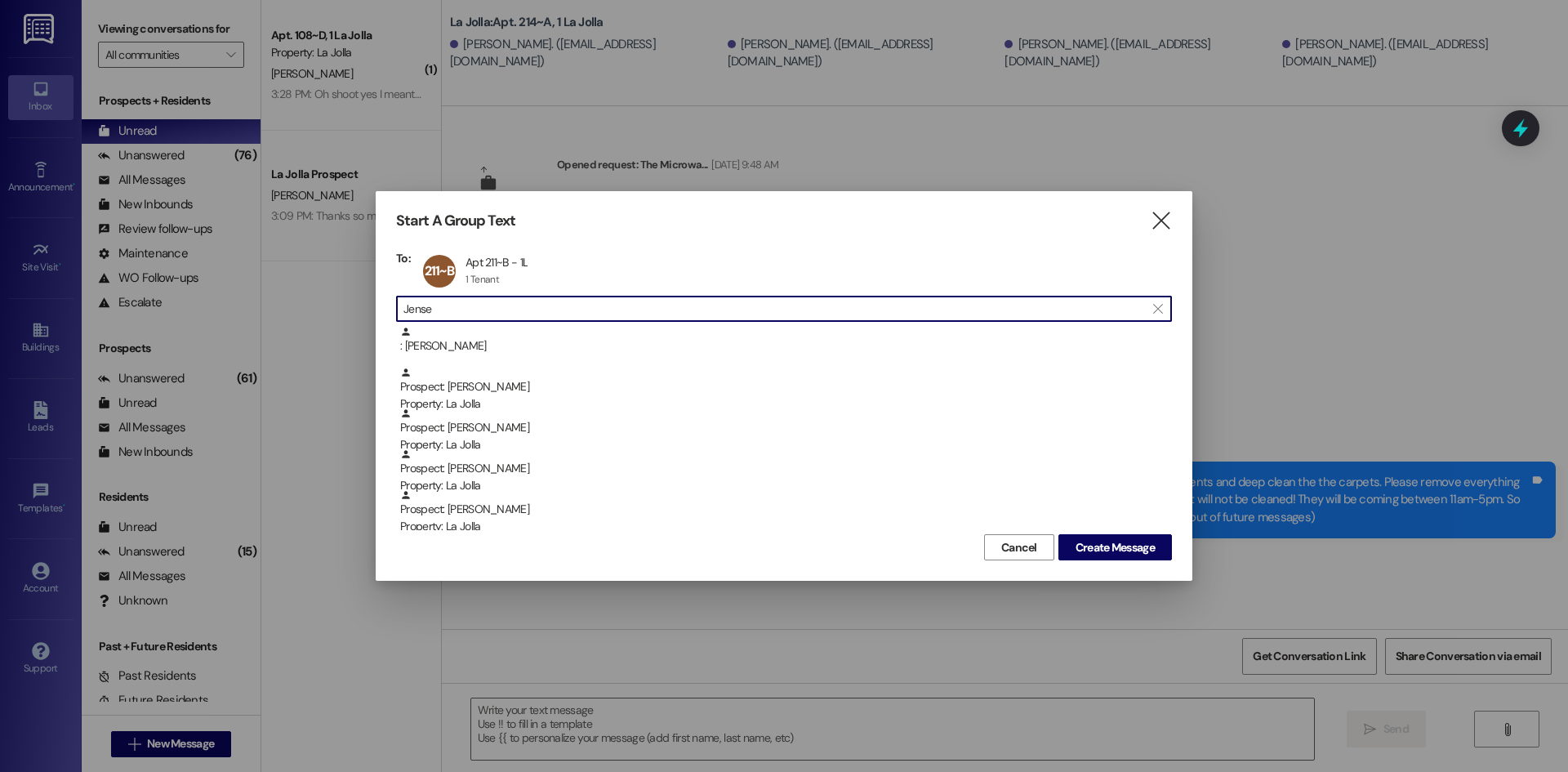
drag, startPoint x: 490, startPoint y: 312, endPoint x: 357, endPoint y: 310, distance: 133.0
click at [357, 310] on div "Start A Group Text  To: 211~B Apt 211~B - 1L Apt 211~B - 1L 1 Tenant 1 Tenant …" at bounding box center [784, 386] width 1568 height 772
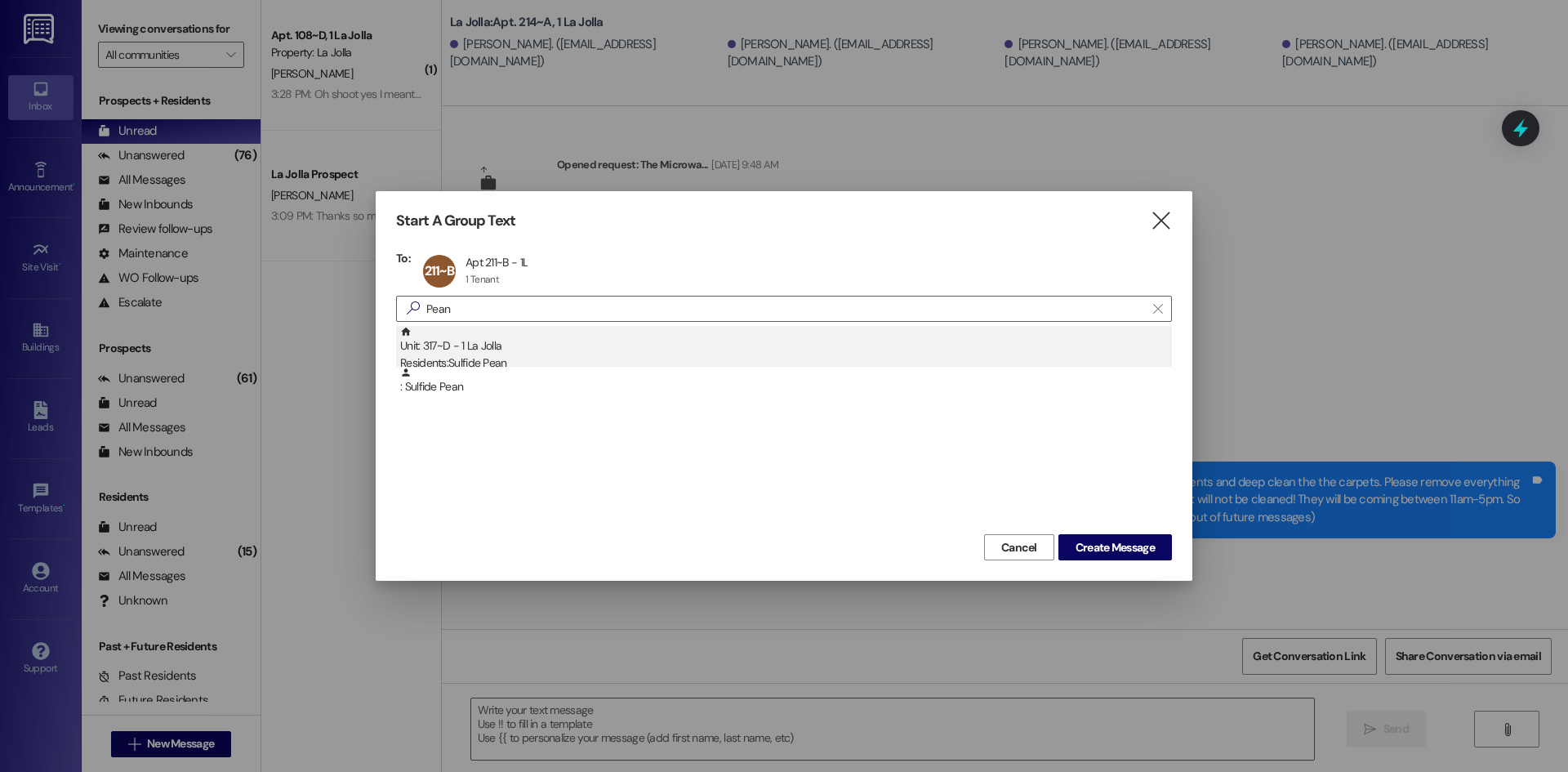
click at [451, 353] on div "Unit: 317~D - 1 La Jolla Residents: Sulfide Pean" at bounding box center [785, 349] width 772 height 47
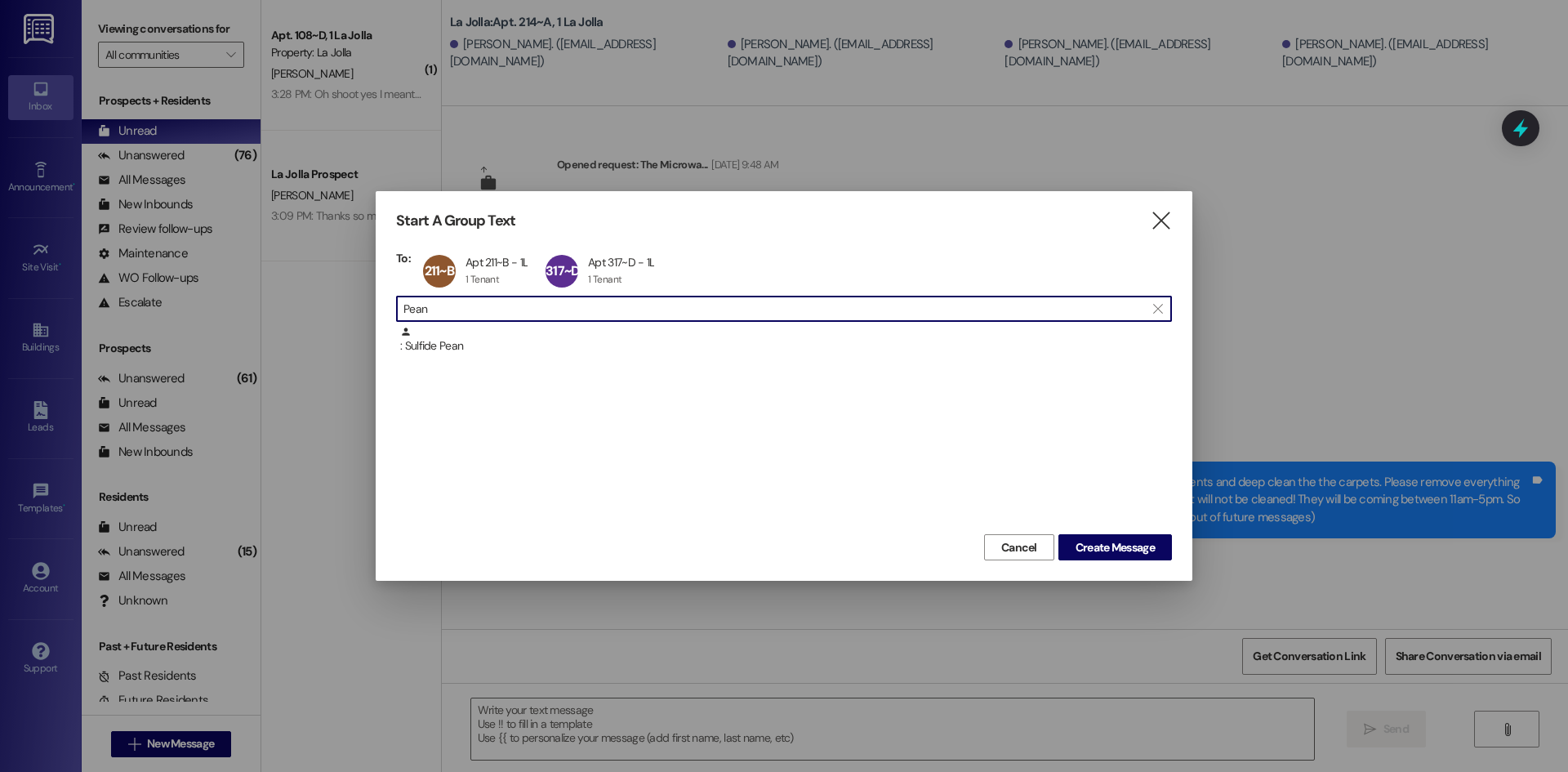
drag, startPoint x: 476, startPoint y: 311, endPoint x: 390, endPoint y: 313, distance: 86.0
click at [390, 313] on div "Start A Group Text  To: 211~B Apt 211~B - 1L Apt 211~B - 1L 1 Tenant 1 Tenant …" at bounding box center [784, 386] width 816 height 390
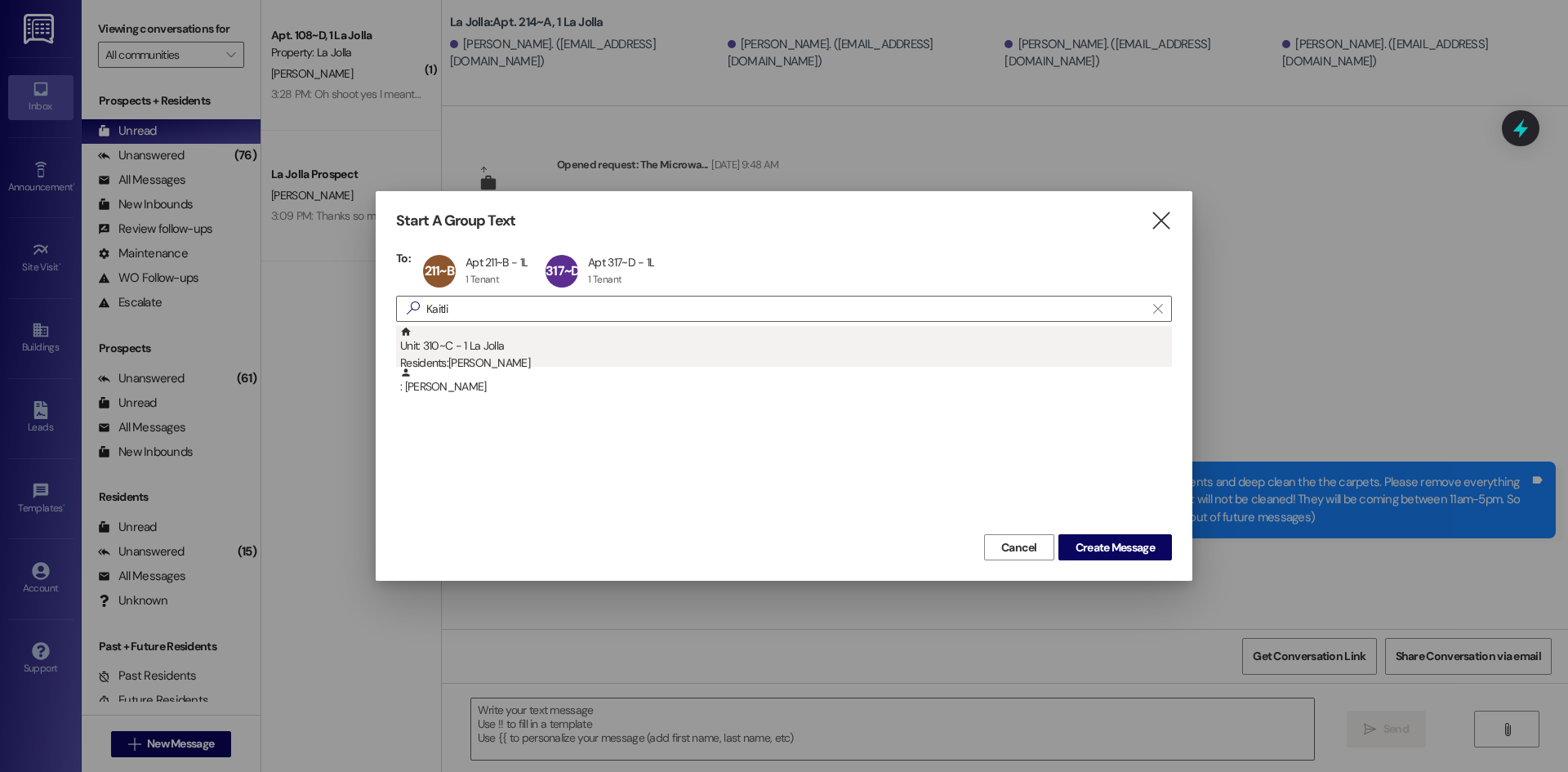
click at [489, 340] on div "Unit: 310~C - 1 La Jolla Residents: [PERSON_NAME]" at bounding box center [785, 349] width 772 height 47
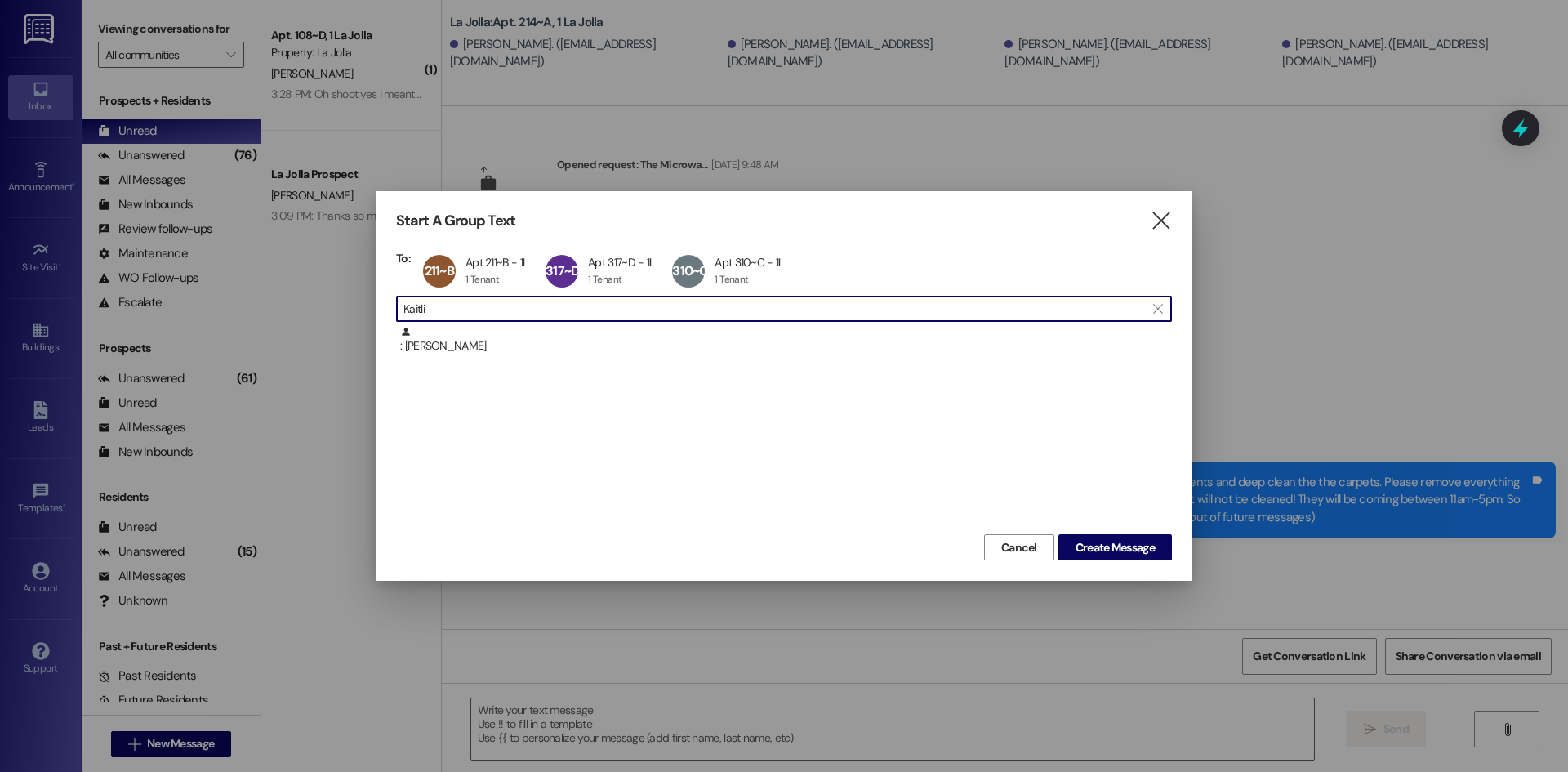
drag, startPoint x: 489, startPoint y: 313, endPoint x: 391, endPoint y: 308, distance: 98.1
click at [391, 308] on div "Start A Group Text  To: 211~B Apt 211~B - 1L Apt 211~B - 1L 1 Tenant 1 Tenant …" at bounding box center [784, 386] width 816 height 390
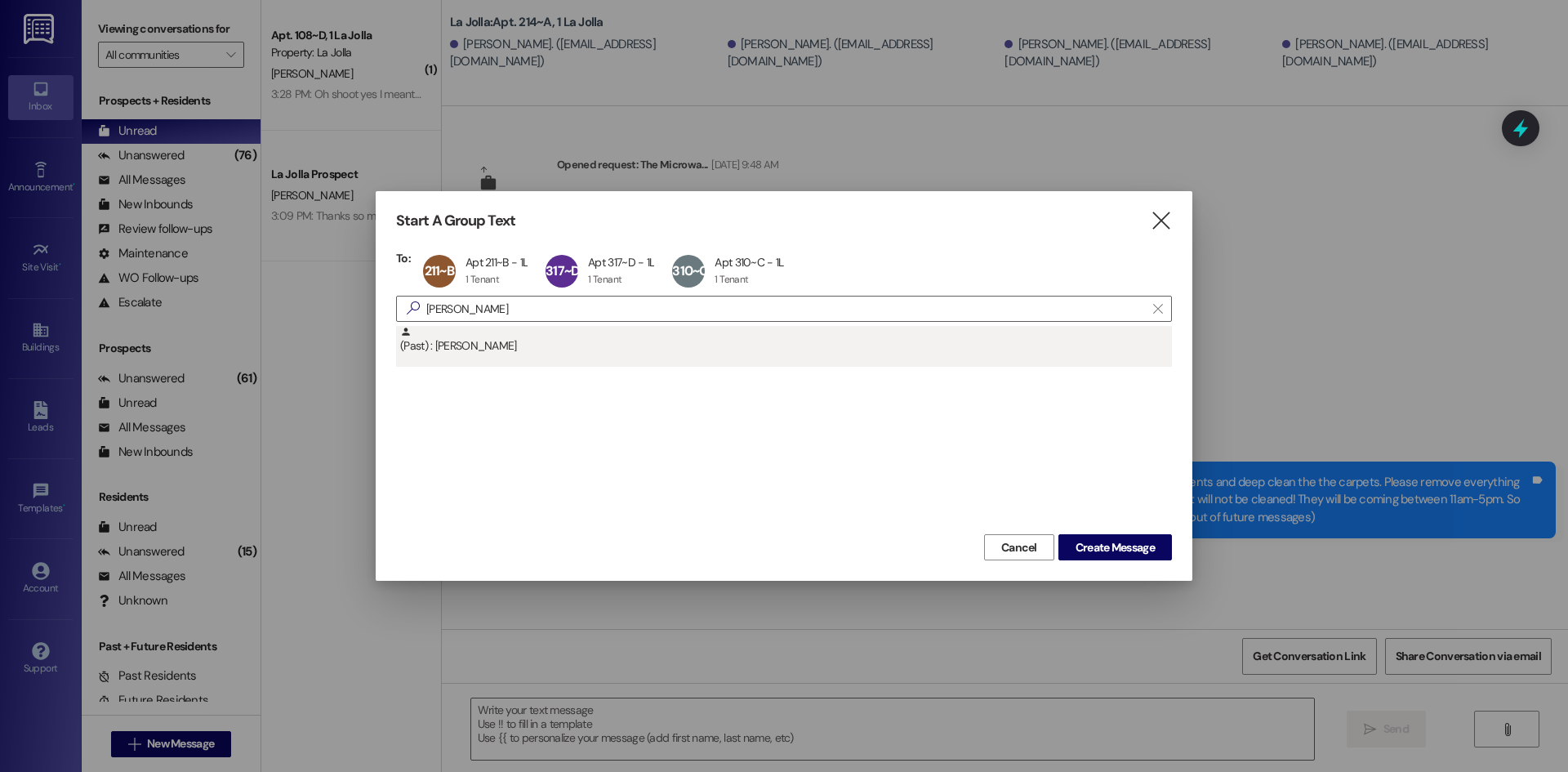
click at [485, 340] on div "(Past) : [PERSON_NAME]" at bounding box center [785, 340] width 772 height 28
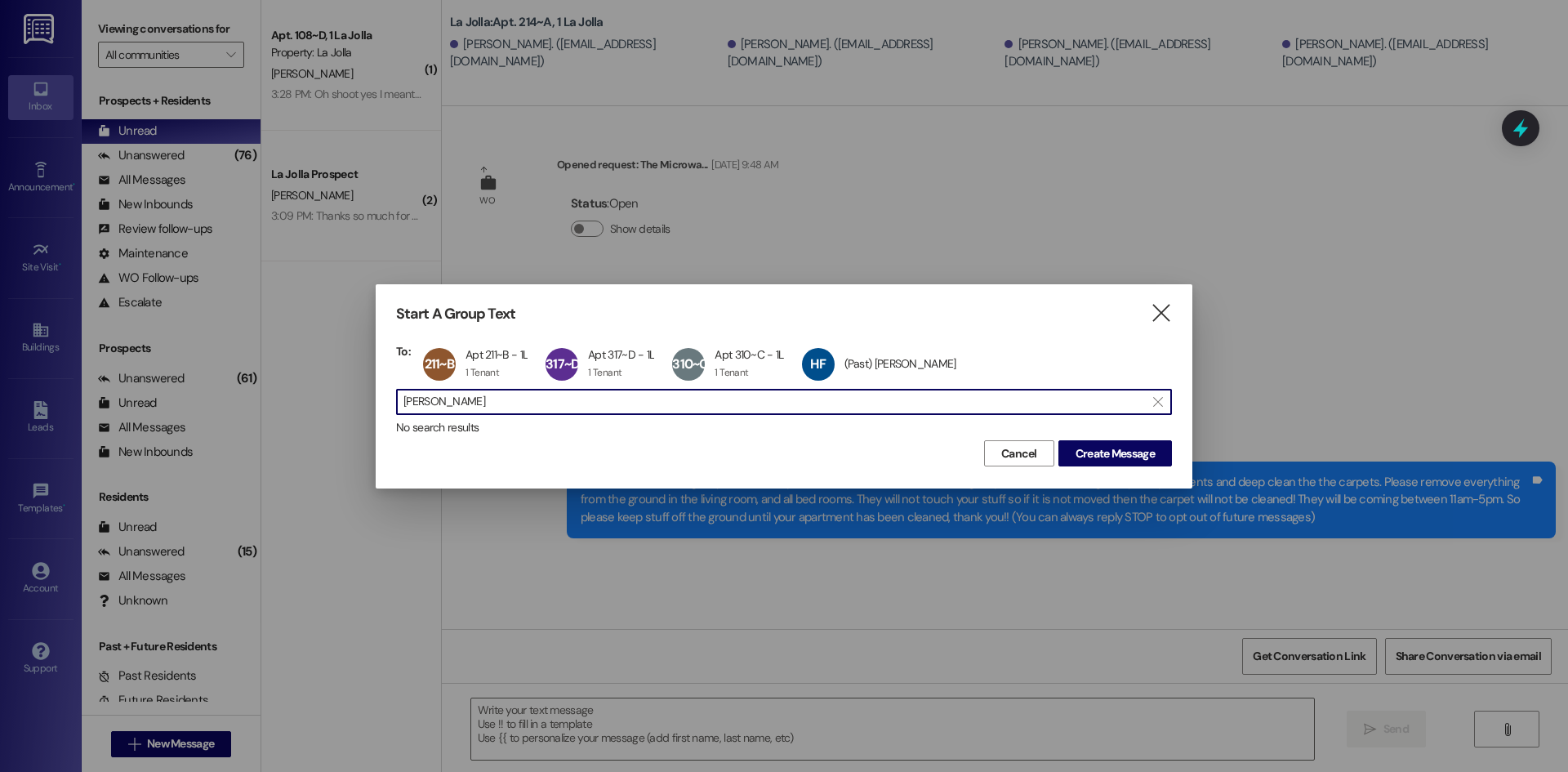
drag, startPoint x: 492, startPoint y: 398, endPoint x: 392, endPoint y: 403, distance: 100.1
click at [392, 403] on div "Start A Group Text  To: 211~B Apt 211~B - 1L Apt 211~B - 1L 1 Tenant 1 Tenant …" at bounding box center [784, 386] width 816 height 204
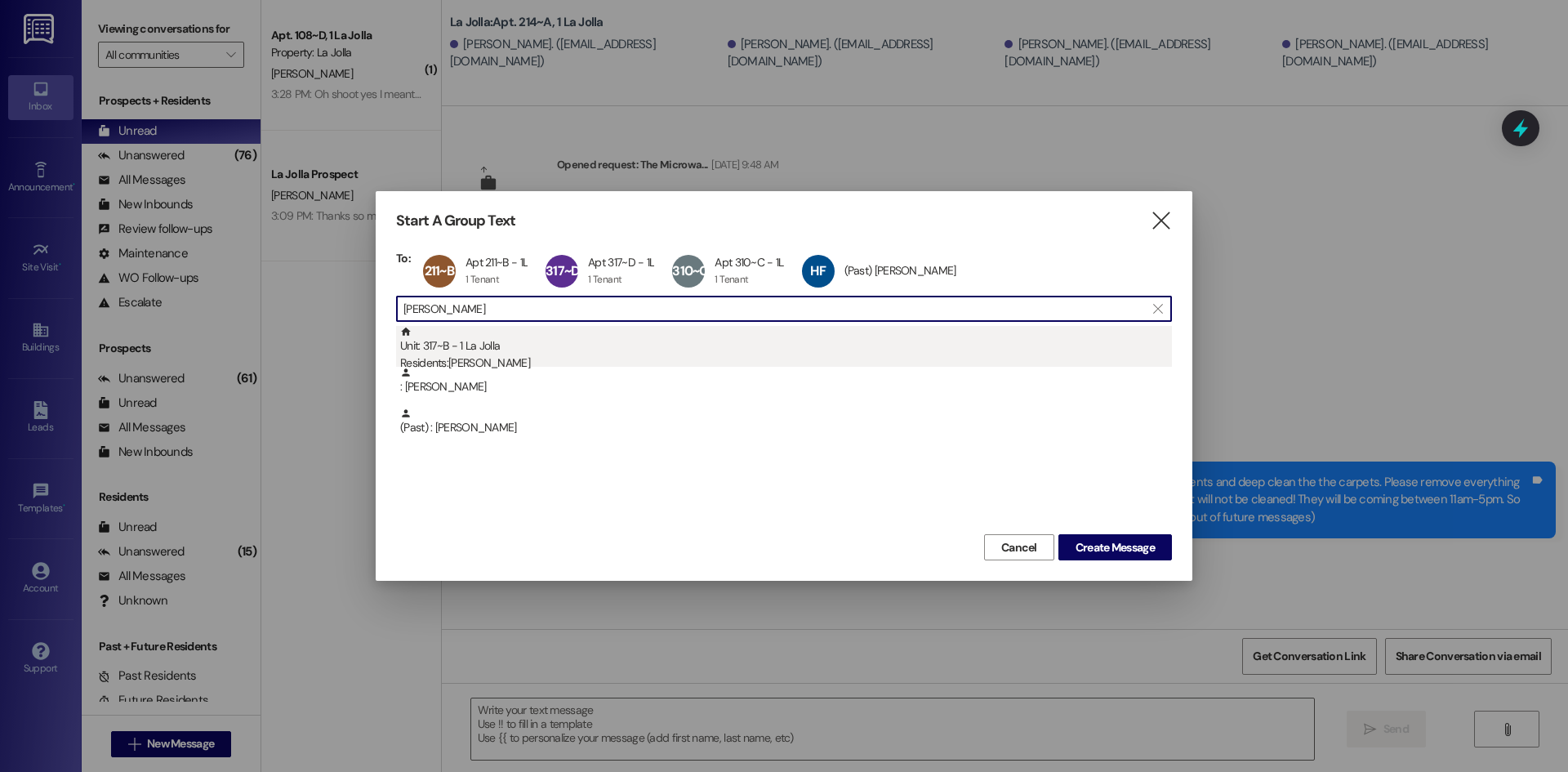
type input "[PERSON_NAME]"
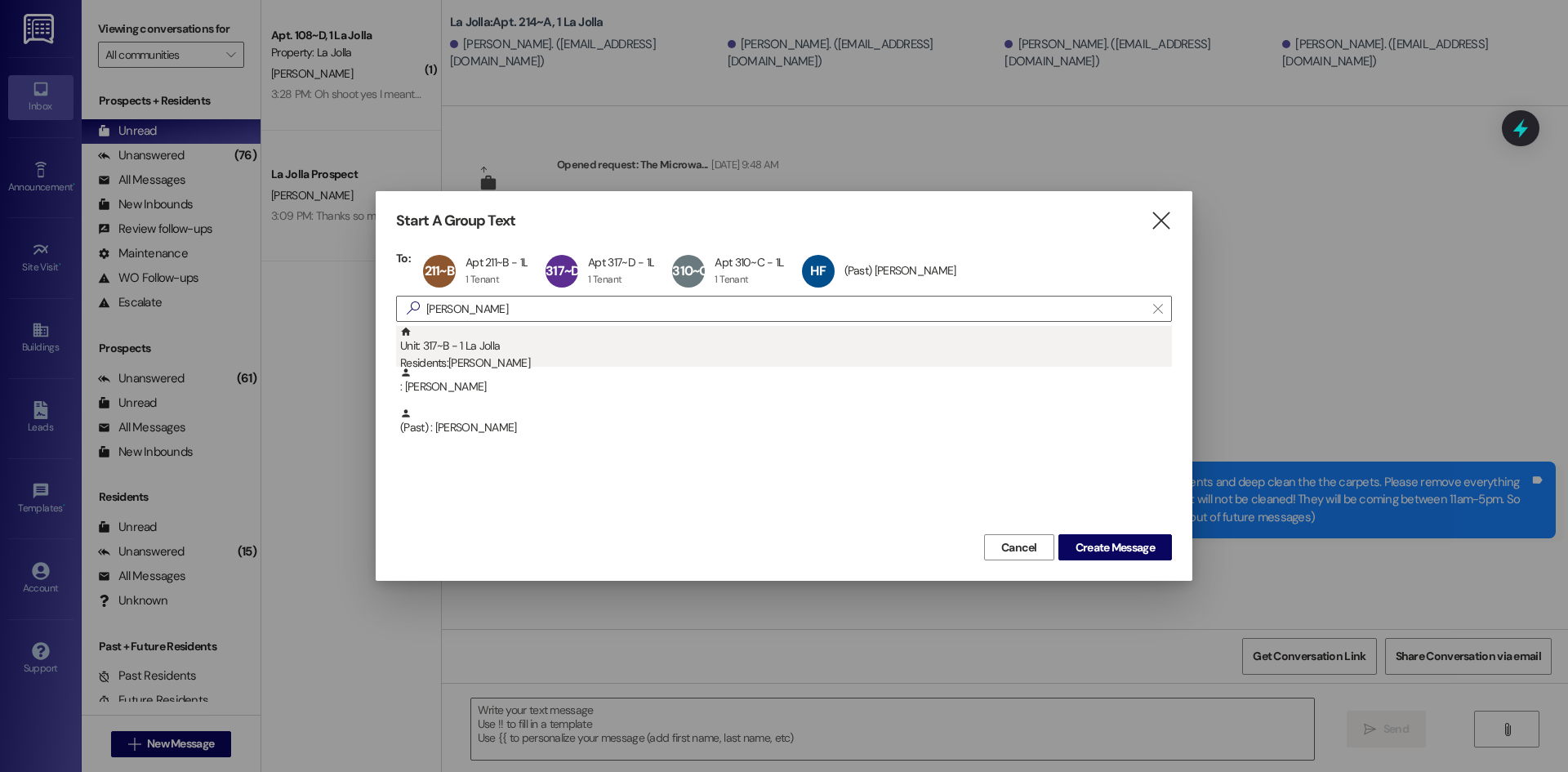
click at [520, 355] on div "Residents: [PERSON_NAME]" at bounding box center [785, 363] width 772 height 17
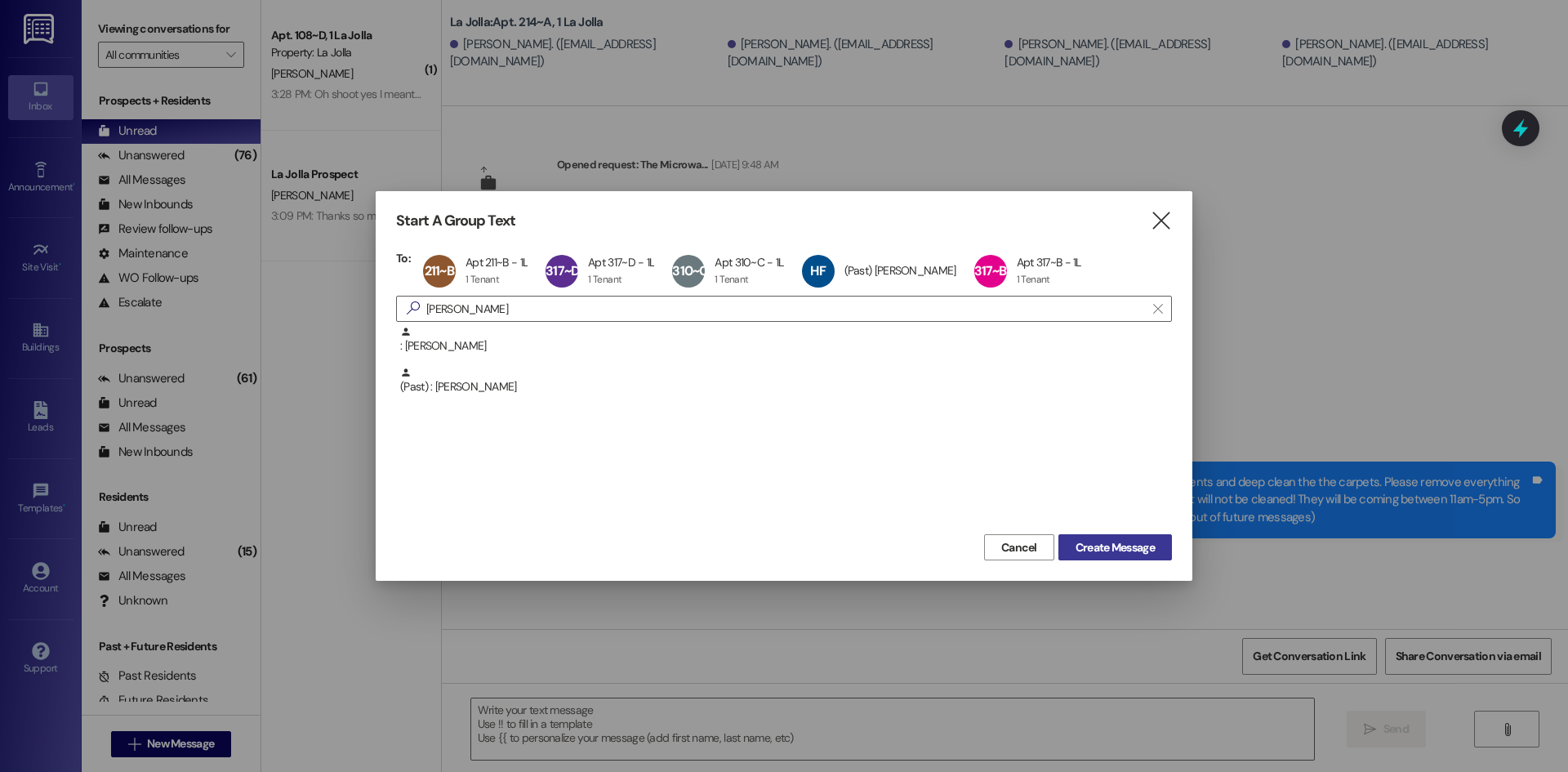
click at [1102, 543] on span "Create Message" at bounding box center [1115, 547] width 79 height 17
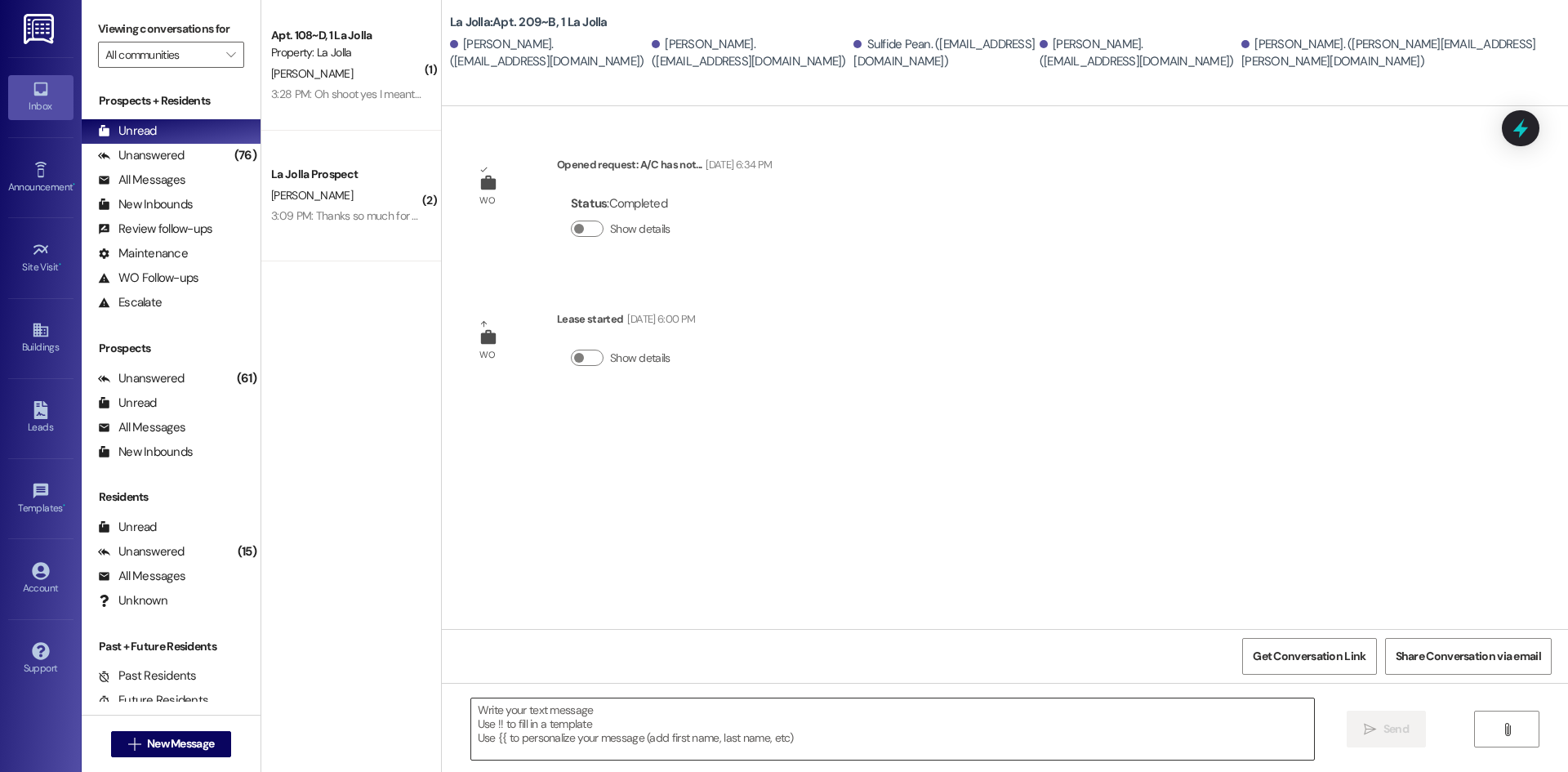
click at [677, 714] on textarea at bounding box center [892, 729] width 843 height 61
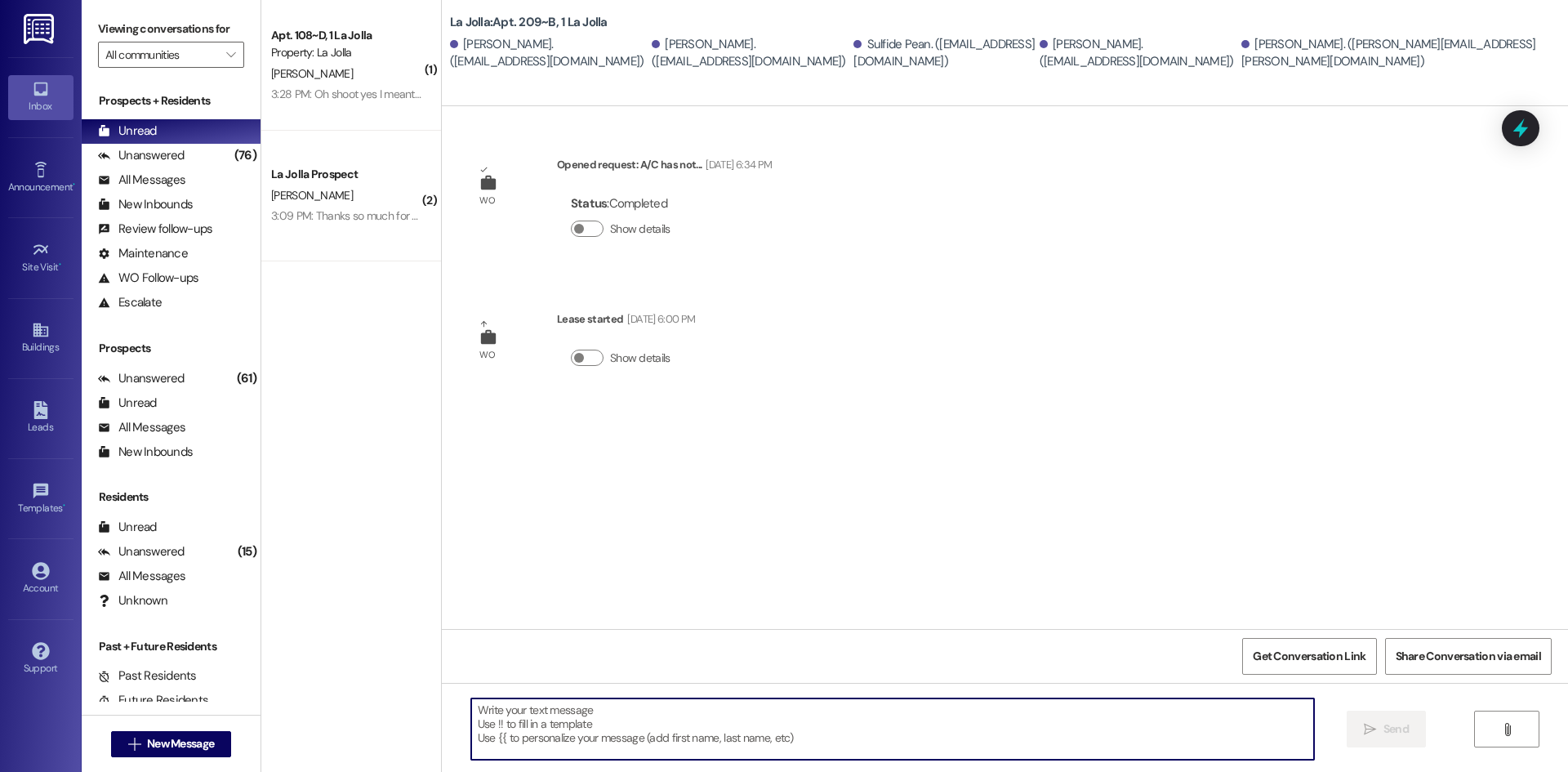
paste textarea "Hello! Just wanted to give you a heads up, [DATE] and [DATE] we will be having …"
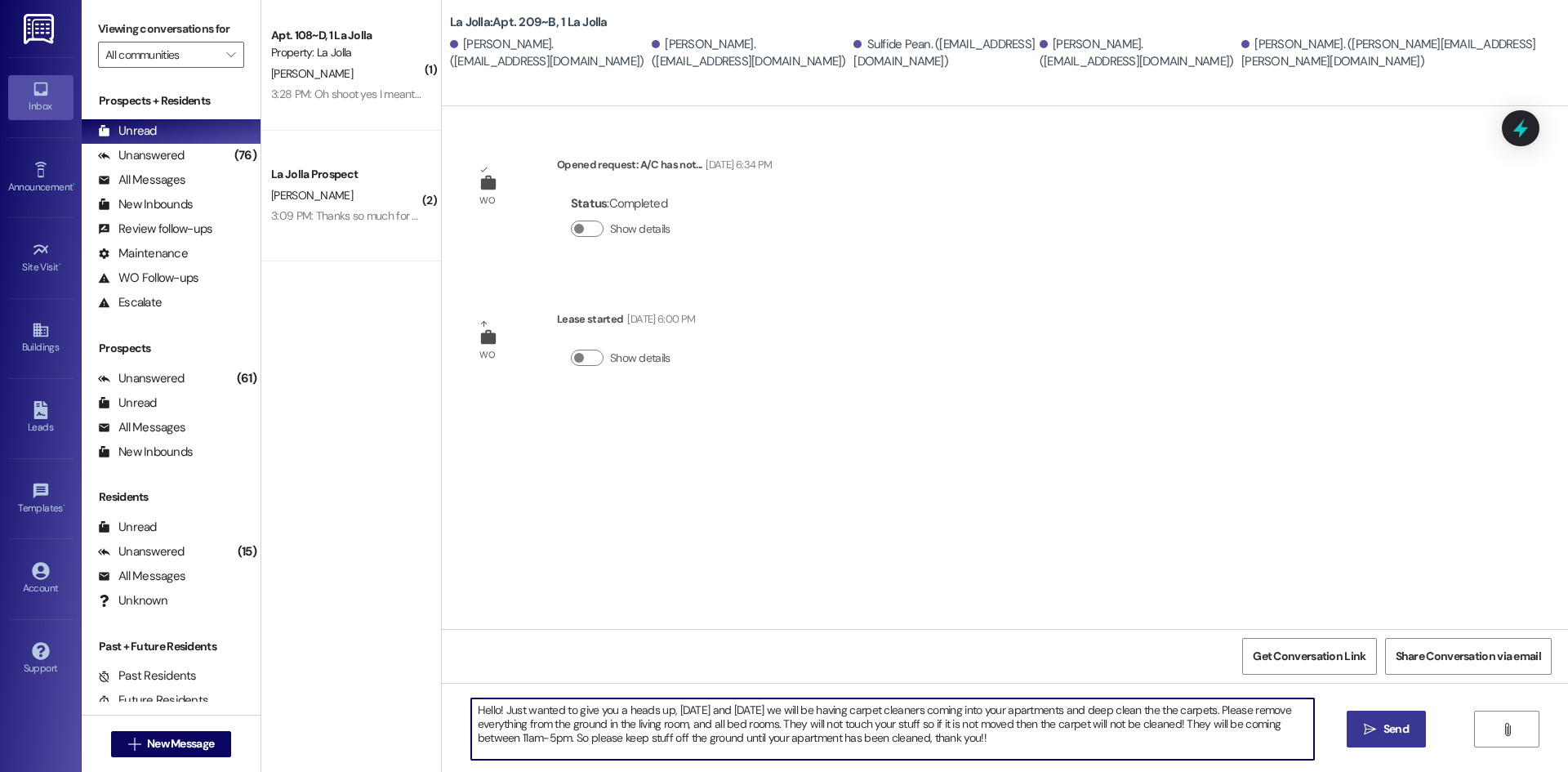
type textarea "Hello! Just wanted to give you a heads up, [DATE] and [DATE] we will be having …"
click at [1375, 718] on button " Send" at bounding box center [1386, 729] width 79 height 37
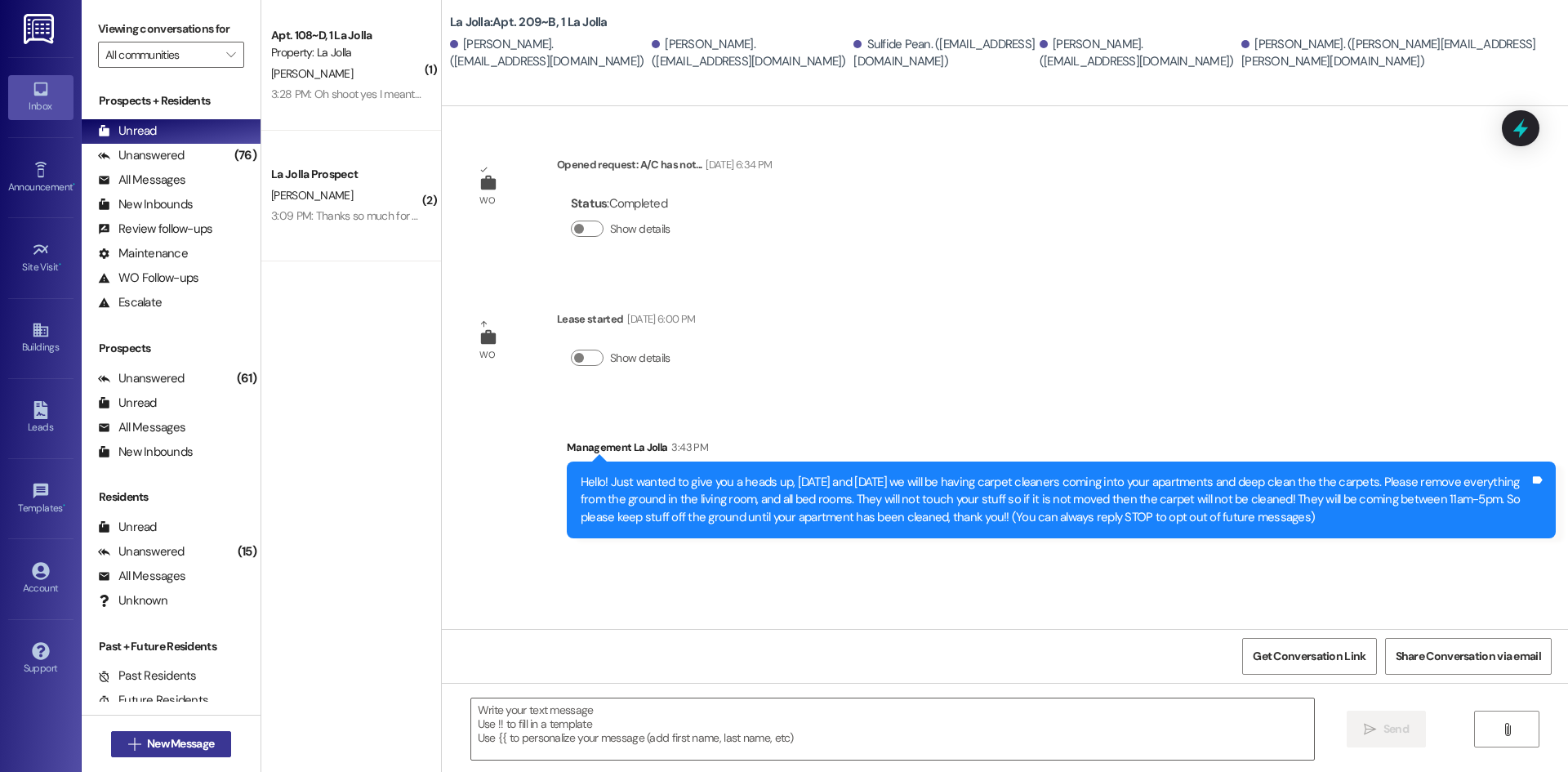
click at [195, 745] on span "New Message" at bounding box center [180, 744] width 67 height 17
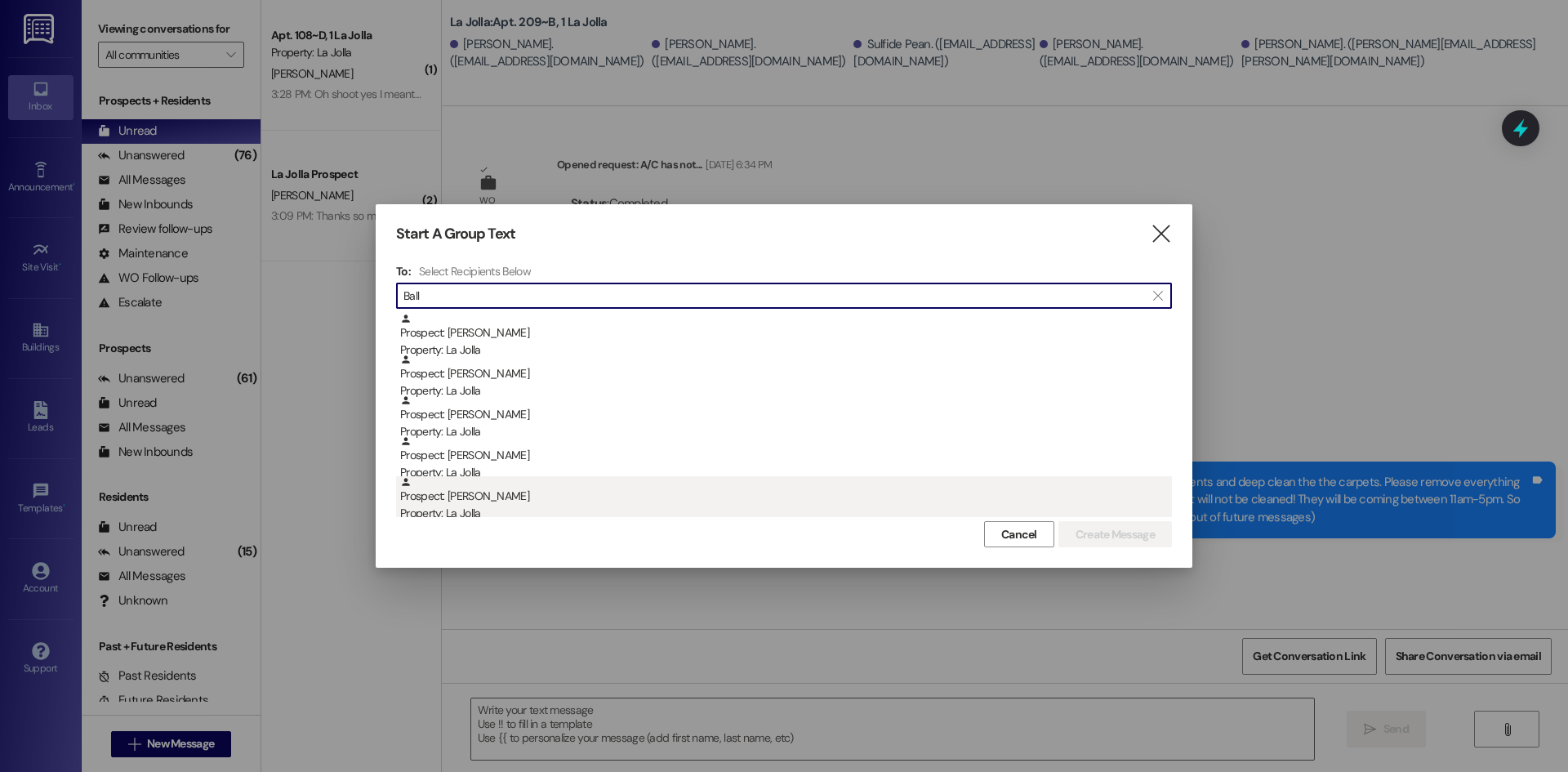
click at [535, 507] on div "Property: La Jolla" at bounding box center [785, 513] width 772 height 17
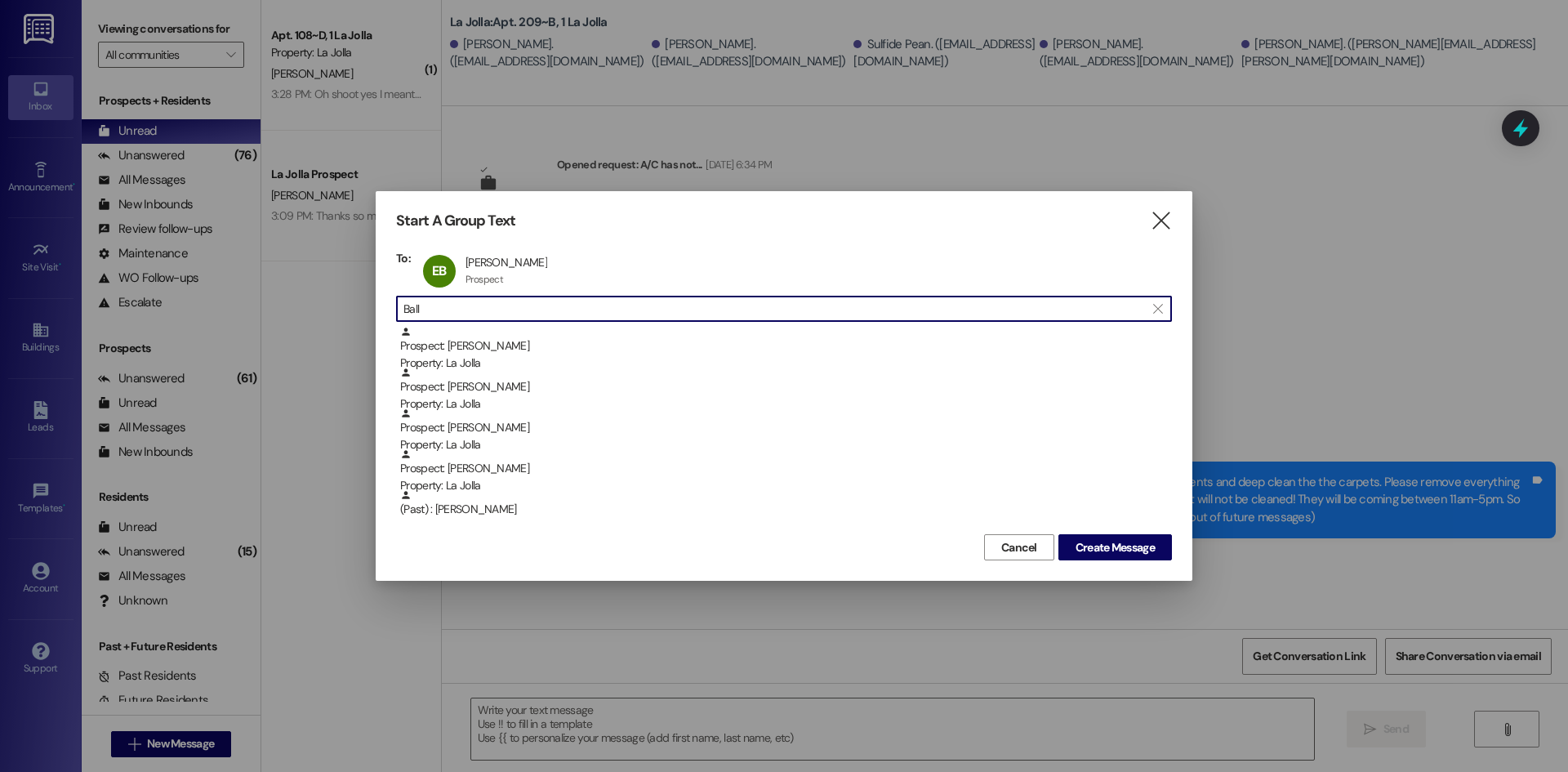
drag, startPoint x: 459, startPoint y: 312, endPoint x: 401, endPoint y: 311, distance: 58.0
click at [401, 311] on div " Ball " at bounding box center [784, 309] width 776 height 26
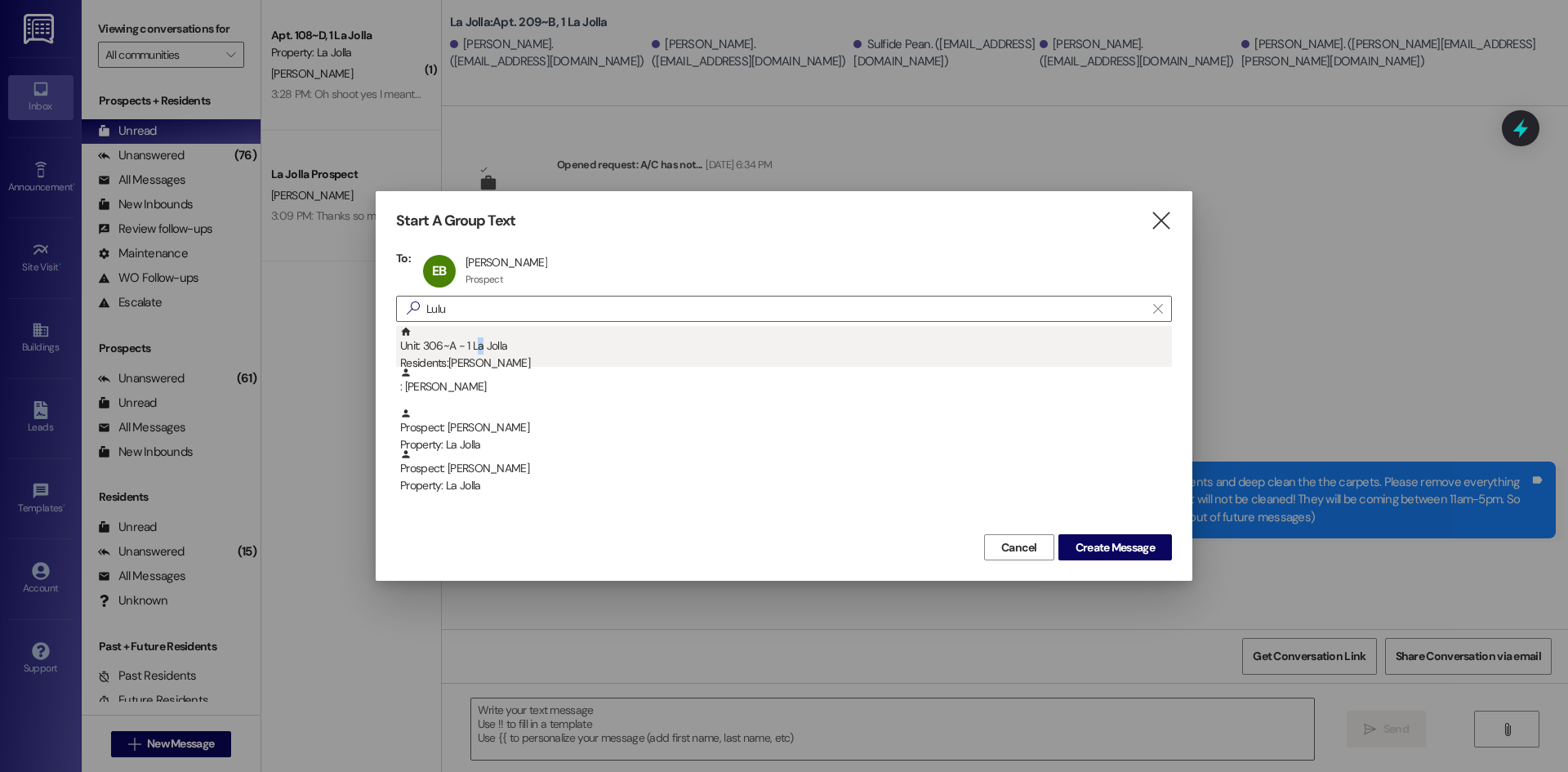
click at [481, 350] on div "Unit: 306~A - 1 La Jolla Residents: [PERSON_NAME]" at bounding box center [785, 349] width 772 height 47
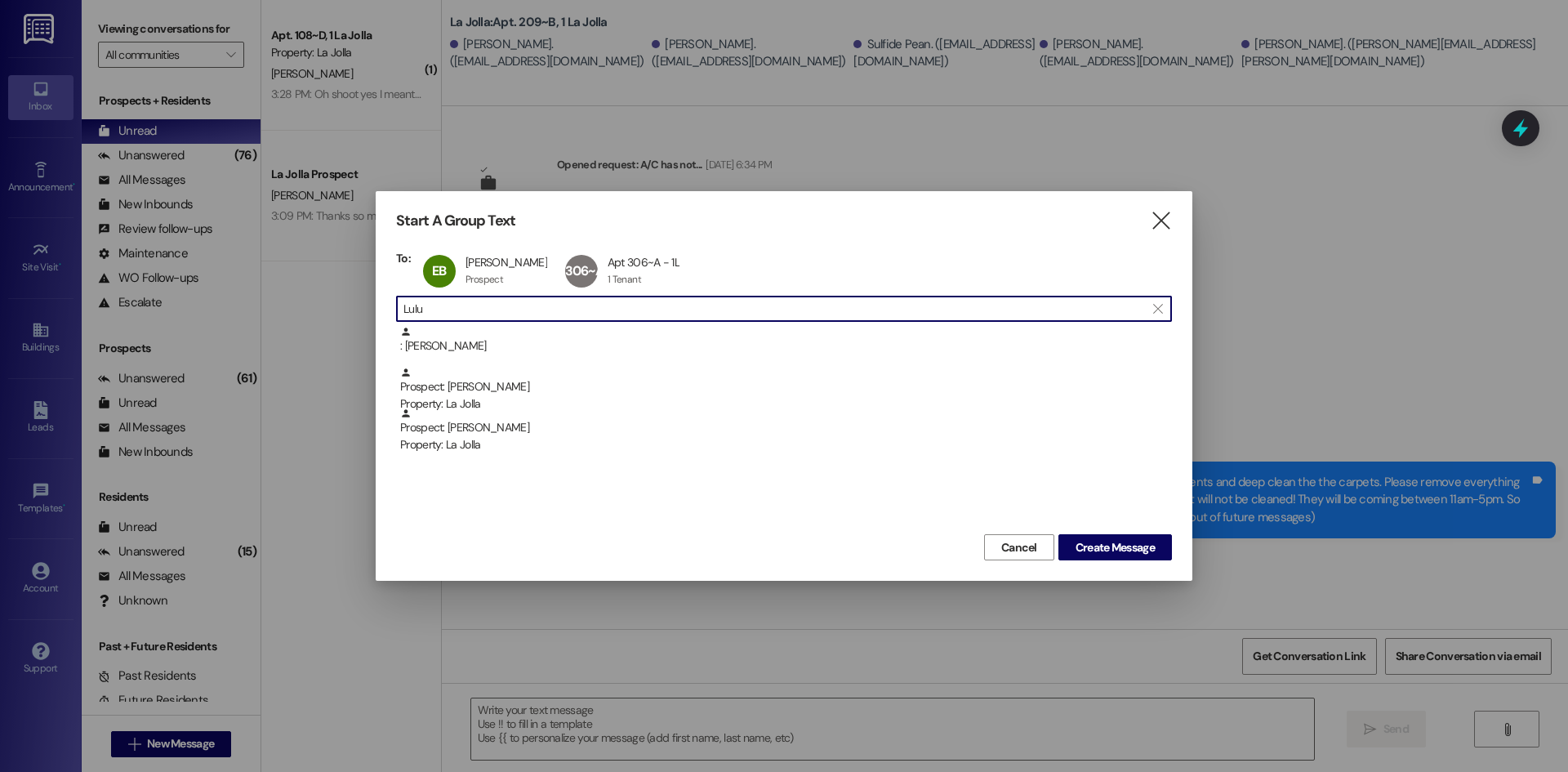
drag, startPoint x: 467, startPoint y: 313, endPoint x: 391, endPoint y: 312, distance: 76.0
click at [391, 312] on div "Start A Group Text  To: EB [PERSON_NAME] [PERSON_NAME] Prospect Prospect click…" at bounding box center [784, 386] width 816 height 390
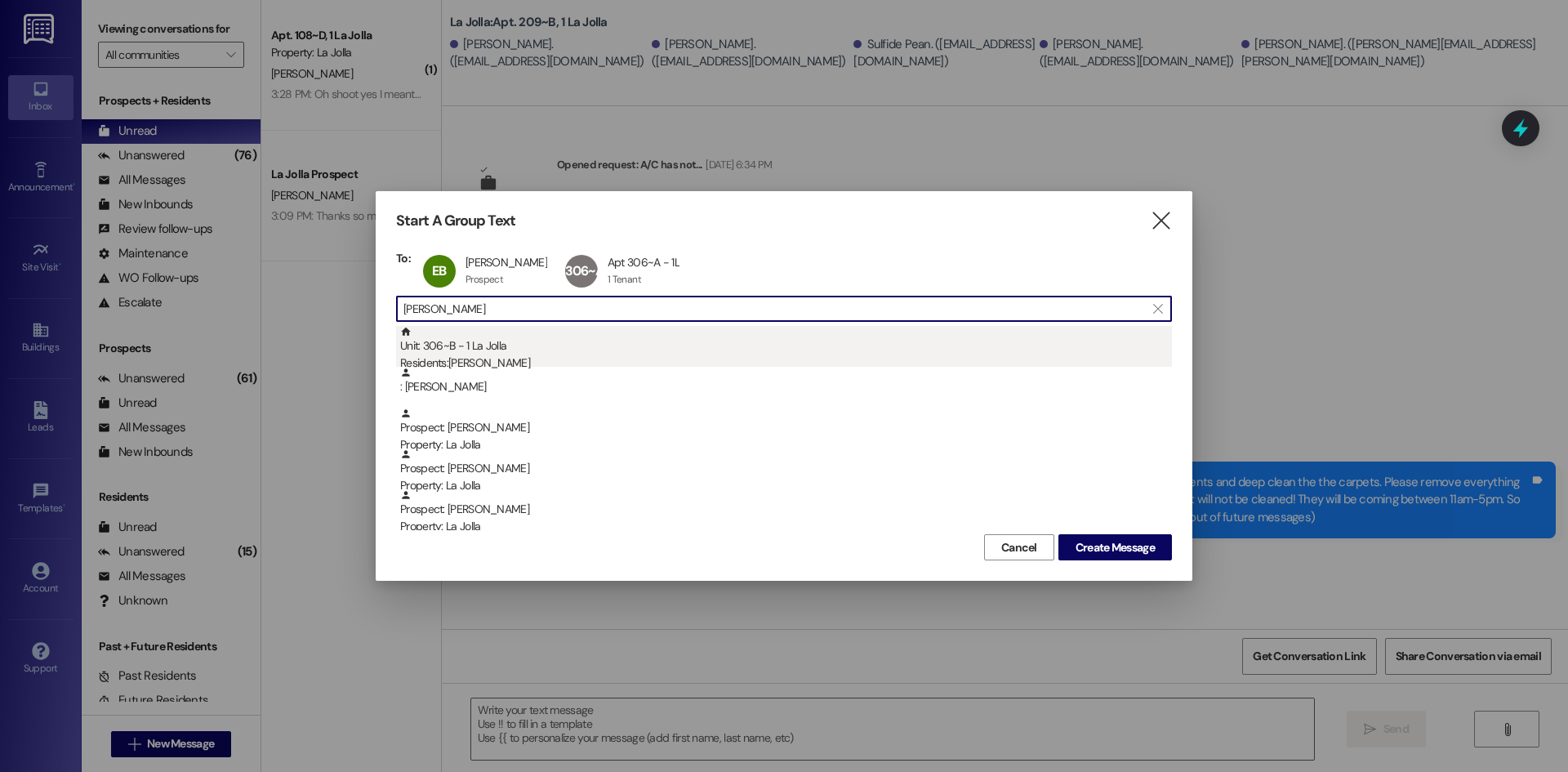
click at [440, 348] on div "Unit: 306~B - 1 La Jolla Residents: [PERSON_NAME]" at bounding box center [785, 349] width 772 height 47
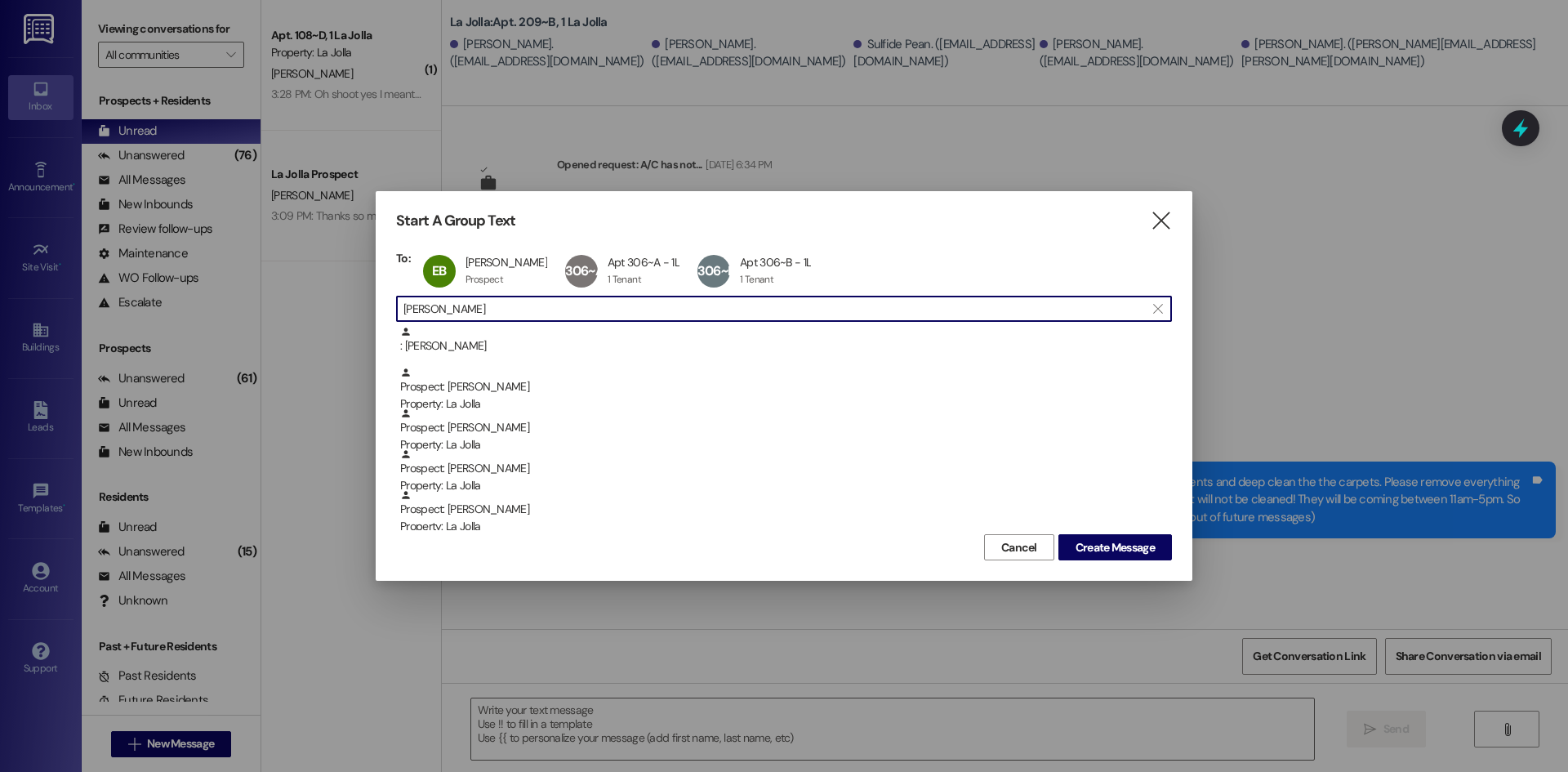
drag, startPoint x: 429, startPoint y: 312, endPoint x: 402, endPoint y: 309, distance: 27.2
click at [402, 309] on div " [PERSON_NAME] " at bounding box center [784, 309] width 776 height 26
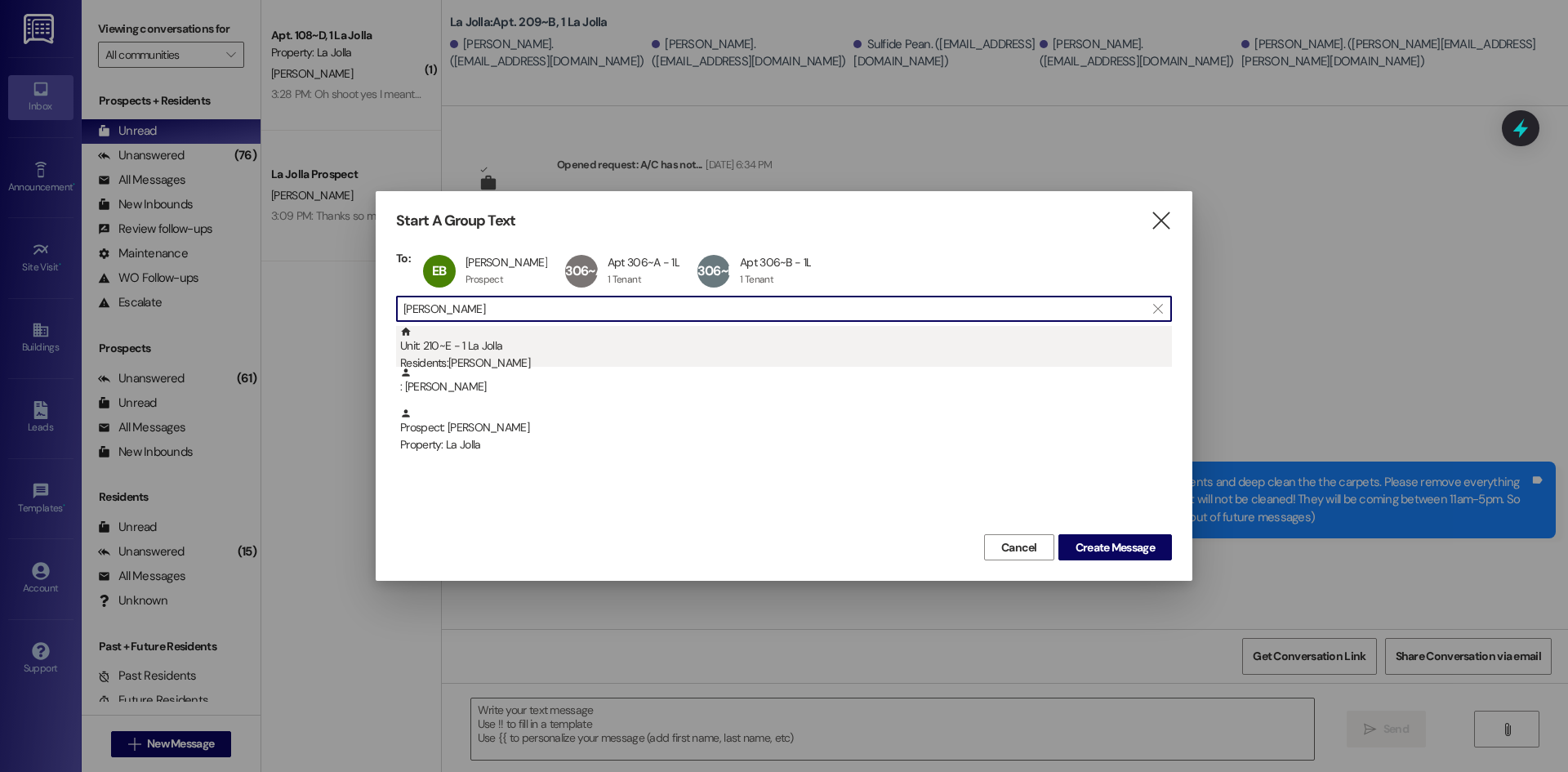
type input "[PERSON_NAME]"
click at [530, 352] on div "Unit: 210~E - 1 La Jolla Residents: [PERSON_NAME]" at bounding box center [785, 349] width 772 height 47
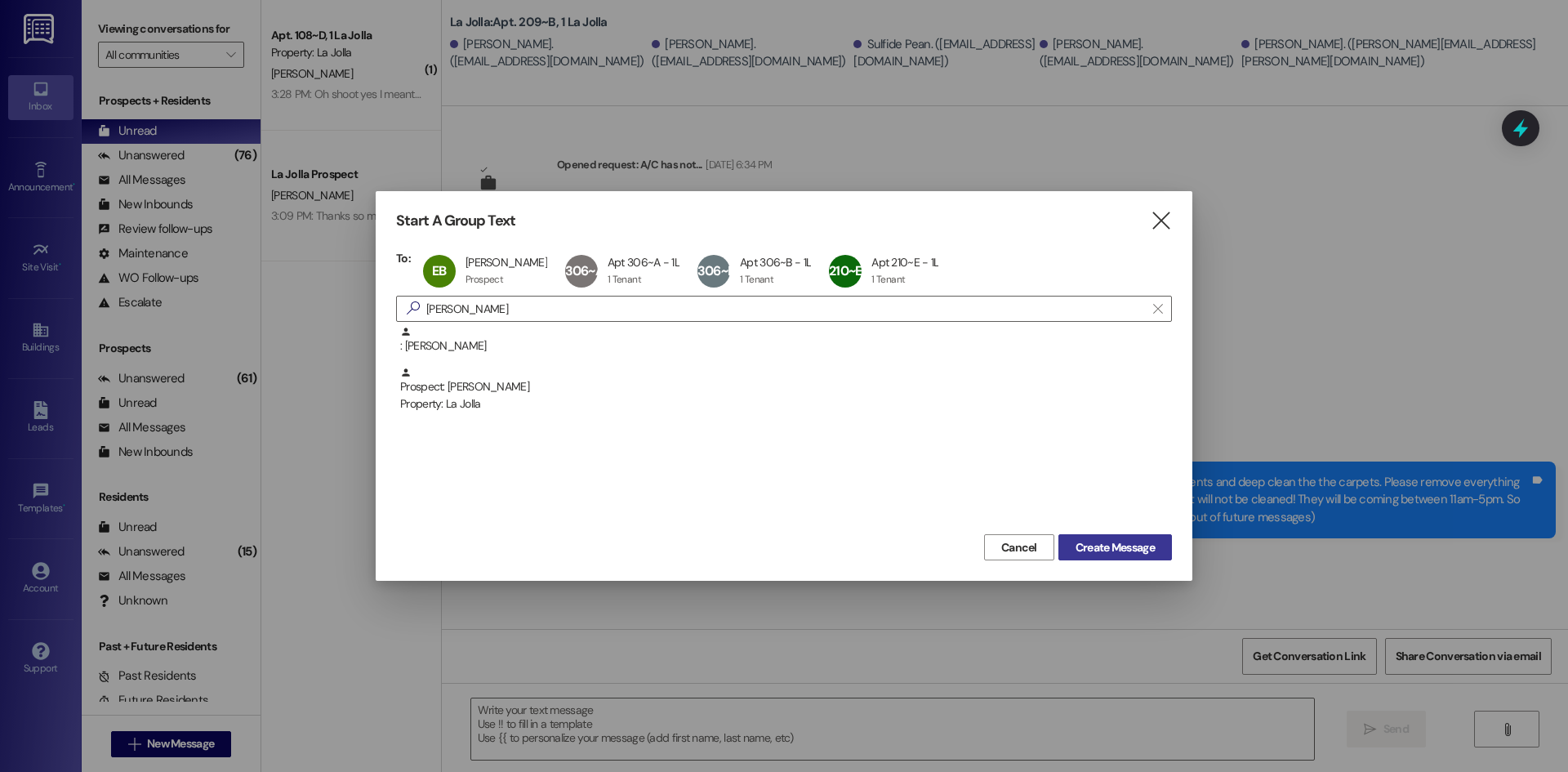
click at [1143, 543] on span "Create Message" at bounding box center [1115, 547] width 79 height 17
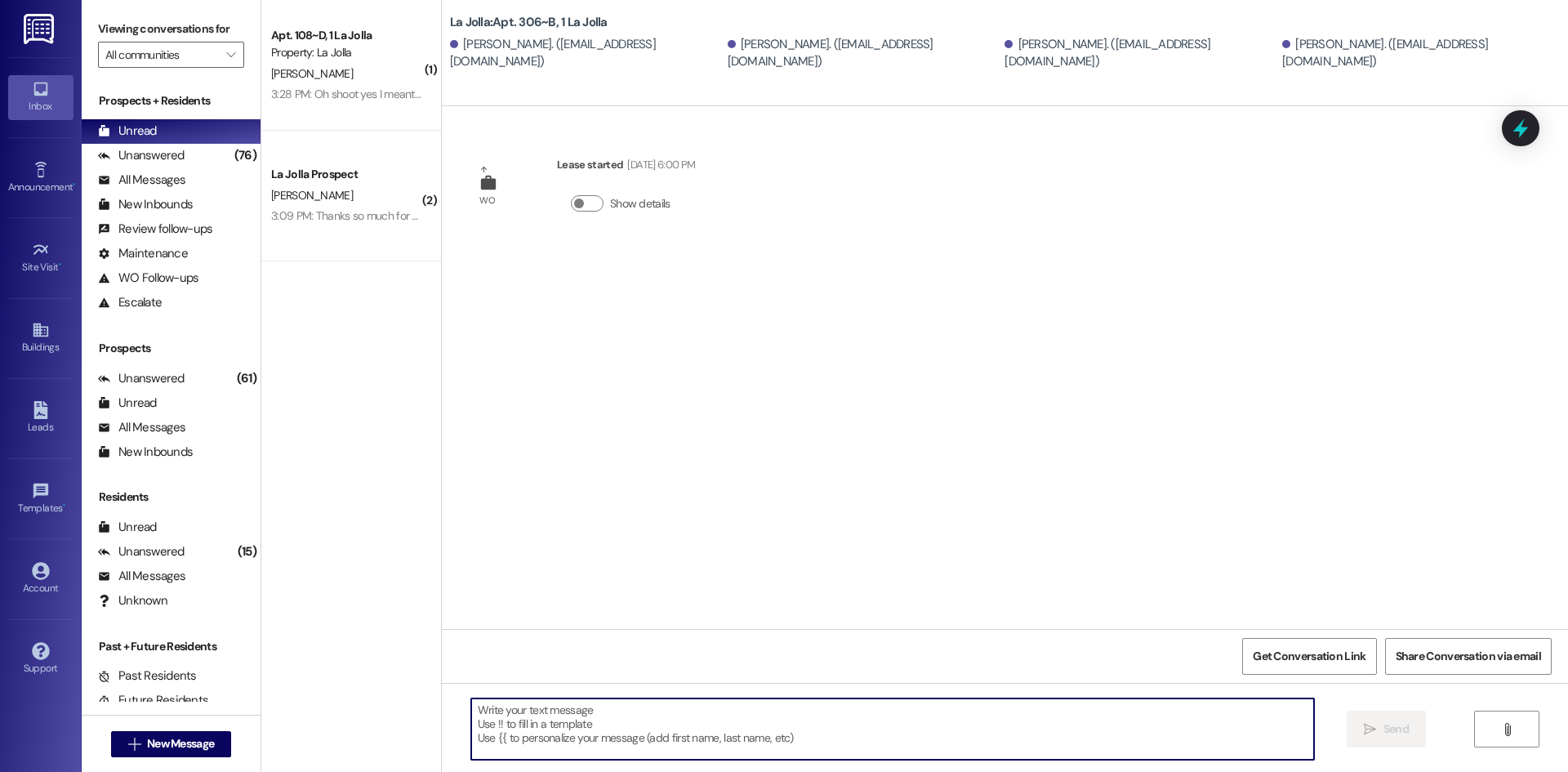
click at [582, 704] on textarea at bounding box center [892, 729] width 843 height 61
paste textarea "Hello! Just wanted to give you a heads up, [DATE] and [DATE] we will be having …"
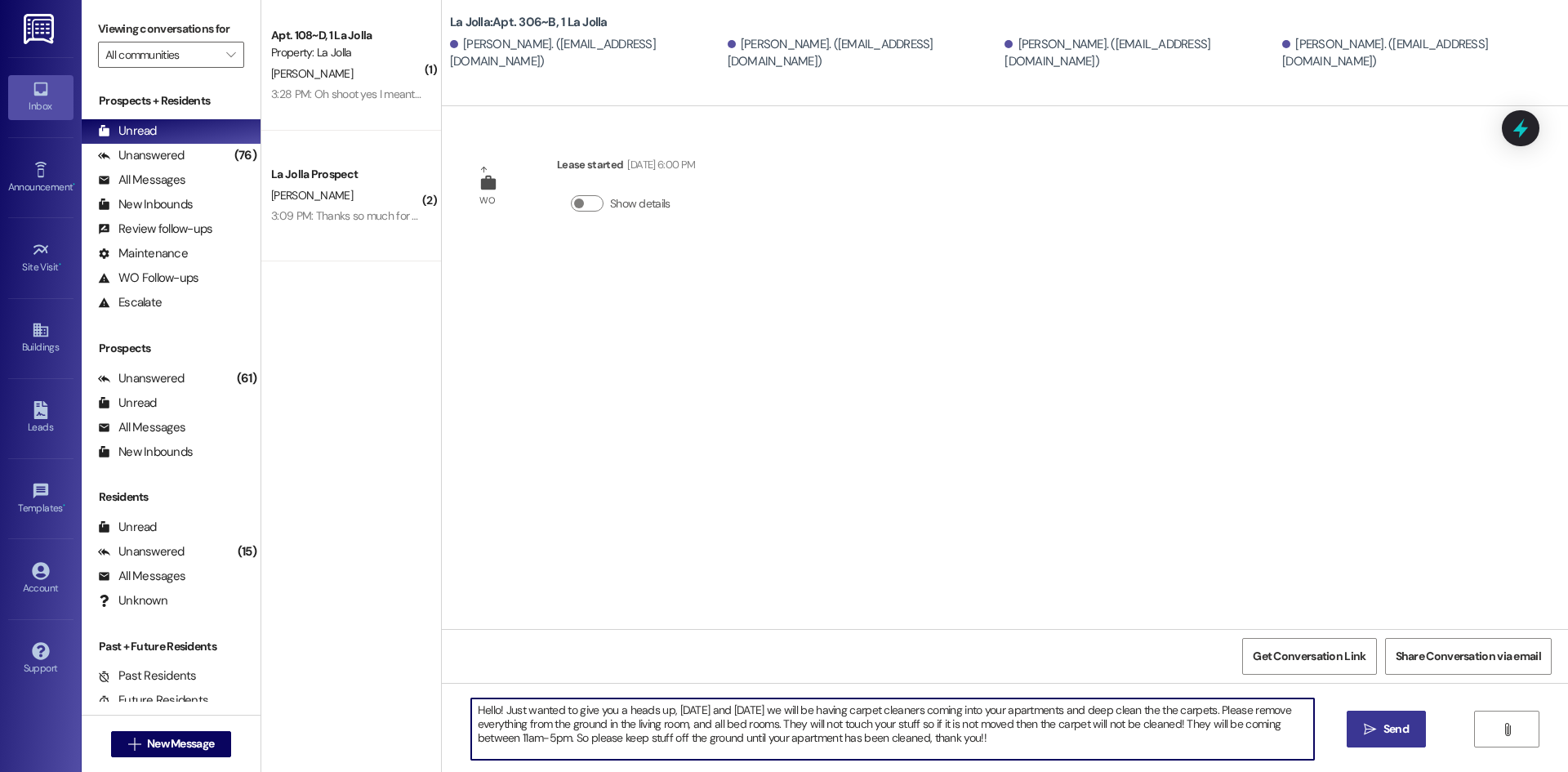
type textarea "Hello! Just wanted to give you a heads up, [DATE] and [DATE] we will be having …"
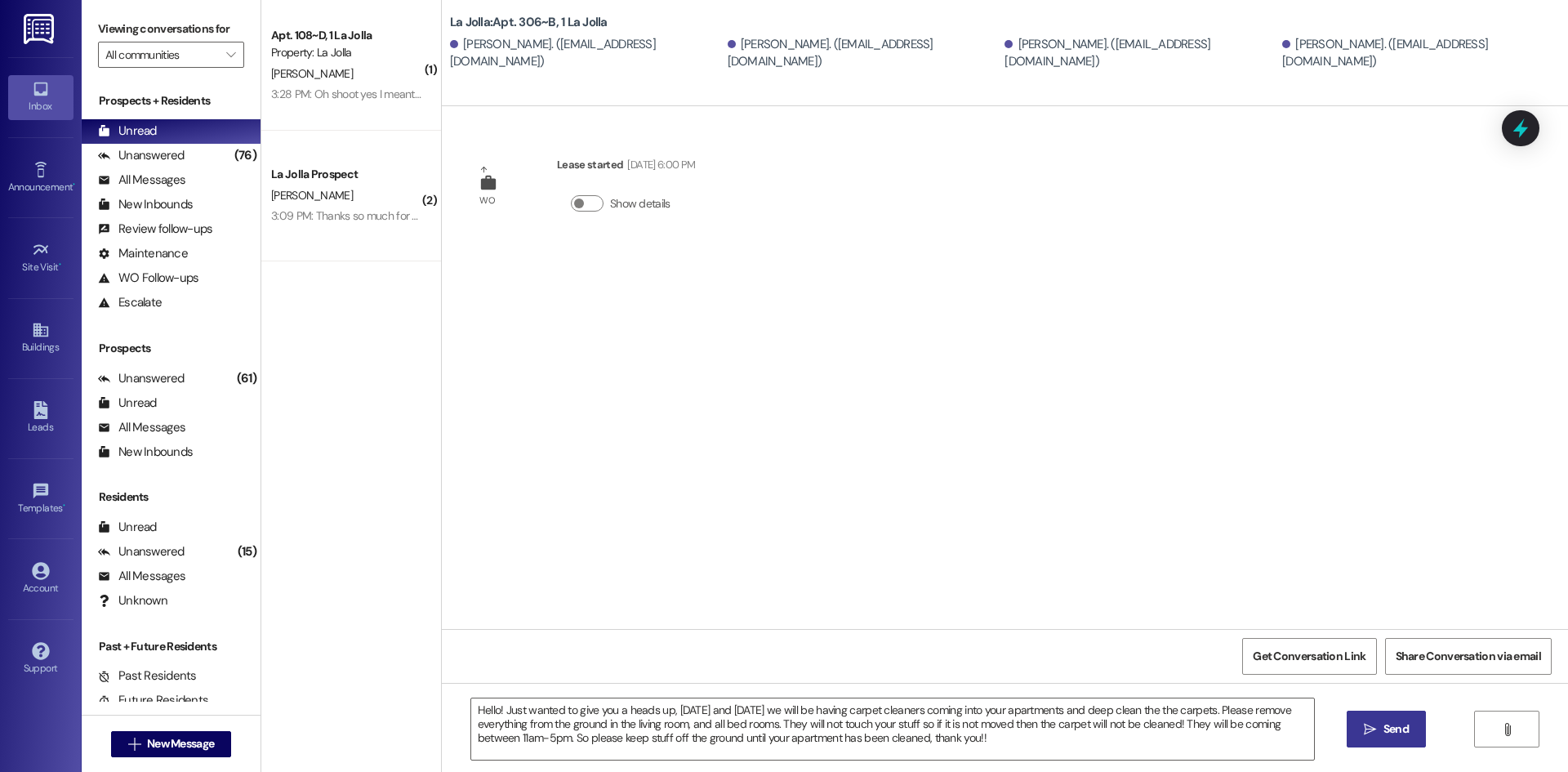
click at [1362, 731] on span " Send" at bounding box center [1386, 729] width 51 height 17
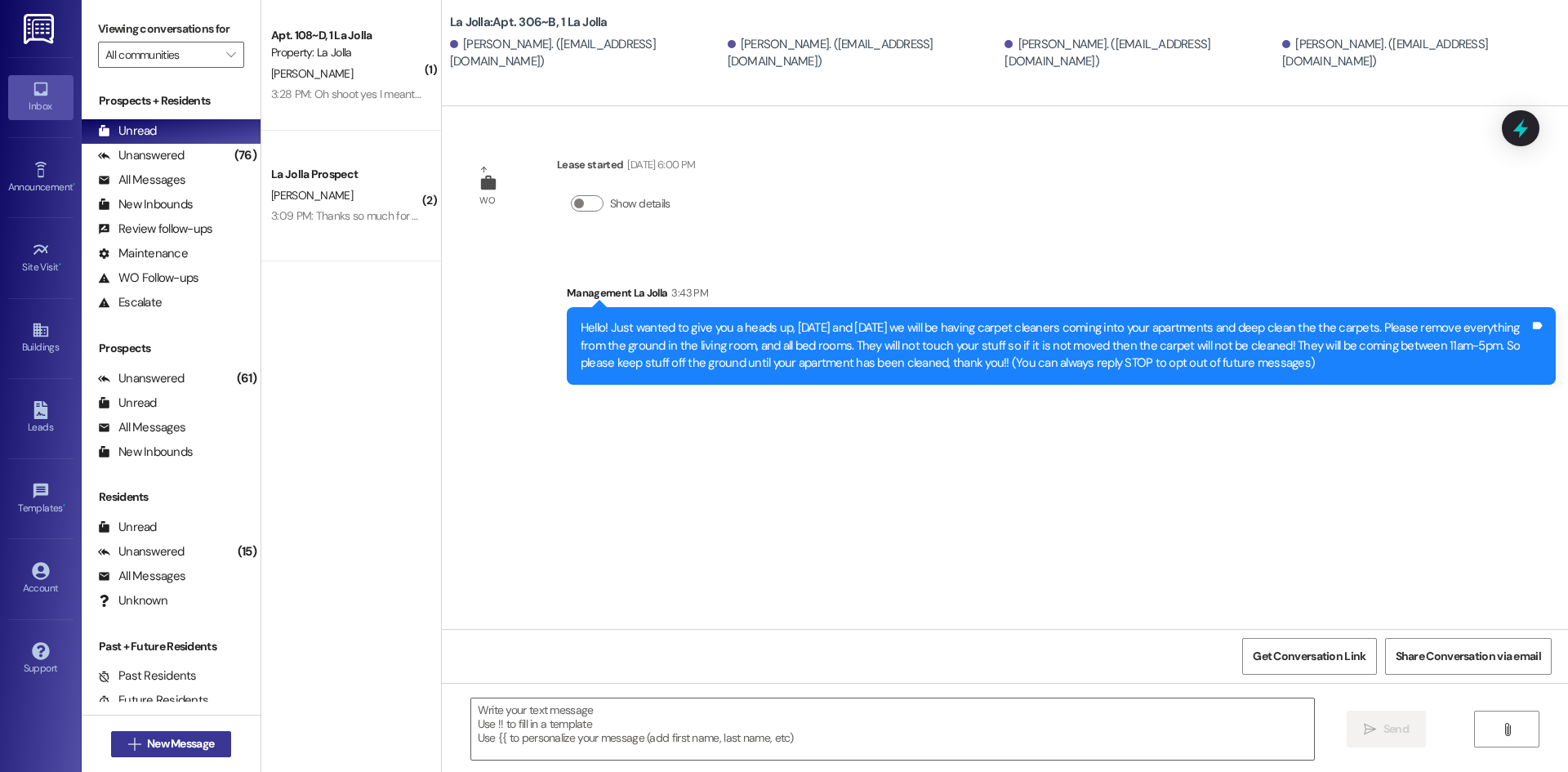
click at [173, 739] on span "New Message" at bounding box center [180, 744] width 67 height 17
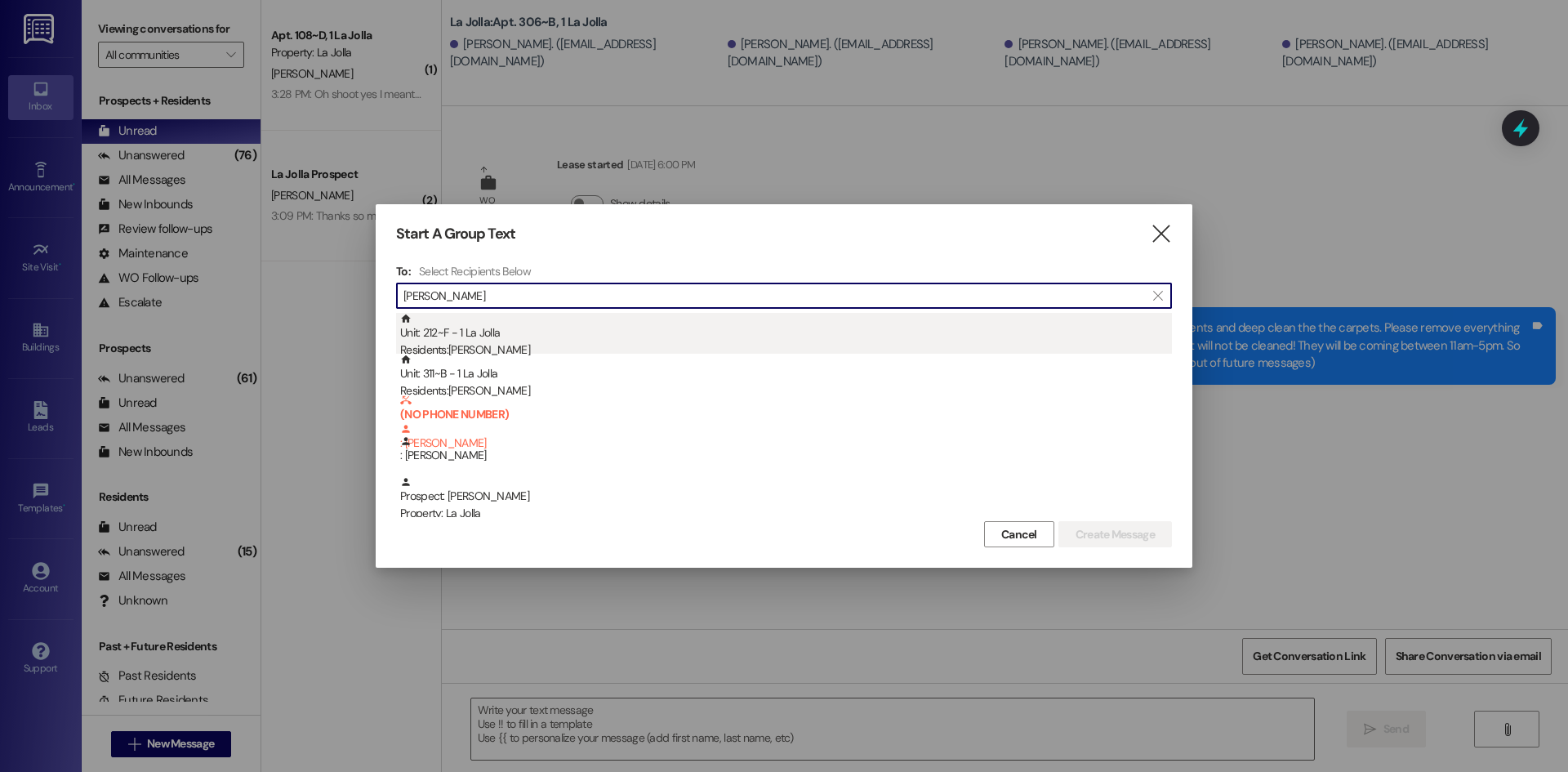
click at [514, 339] on div "Unit: 212~F - 1 La Jolla Residents: [PERSON_NAME]" at bounding box center [785, 336] width 772 height 47
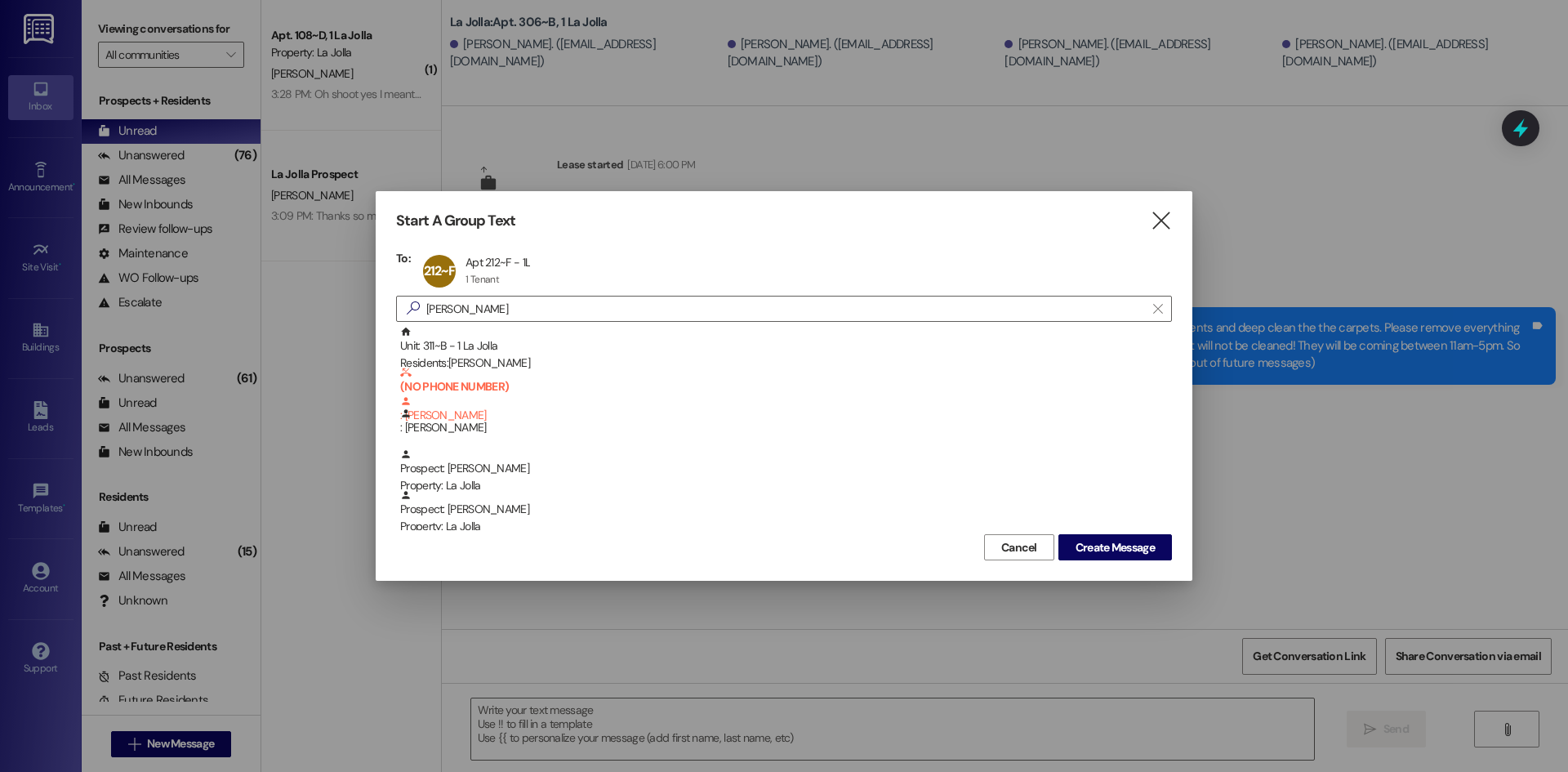
drag, startPoint x: 450, startPoint y: 296, endPoint x: 389, endPoint y: 313, distance: 63.3
click at [389, 313] on div "Start A Group Text  To: 212~F Apt 212~F - 1L Apt 212~F - 1L 1 Tenant 1 Tenant …" at bounding box center [784, 386] width 816 height 390
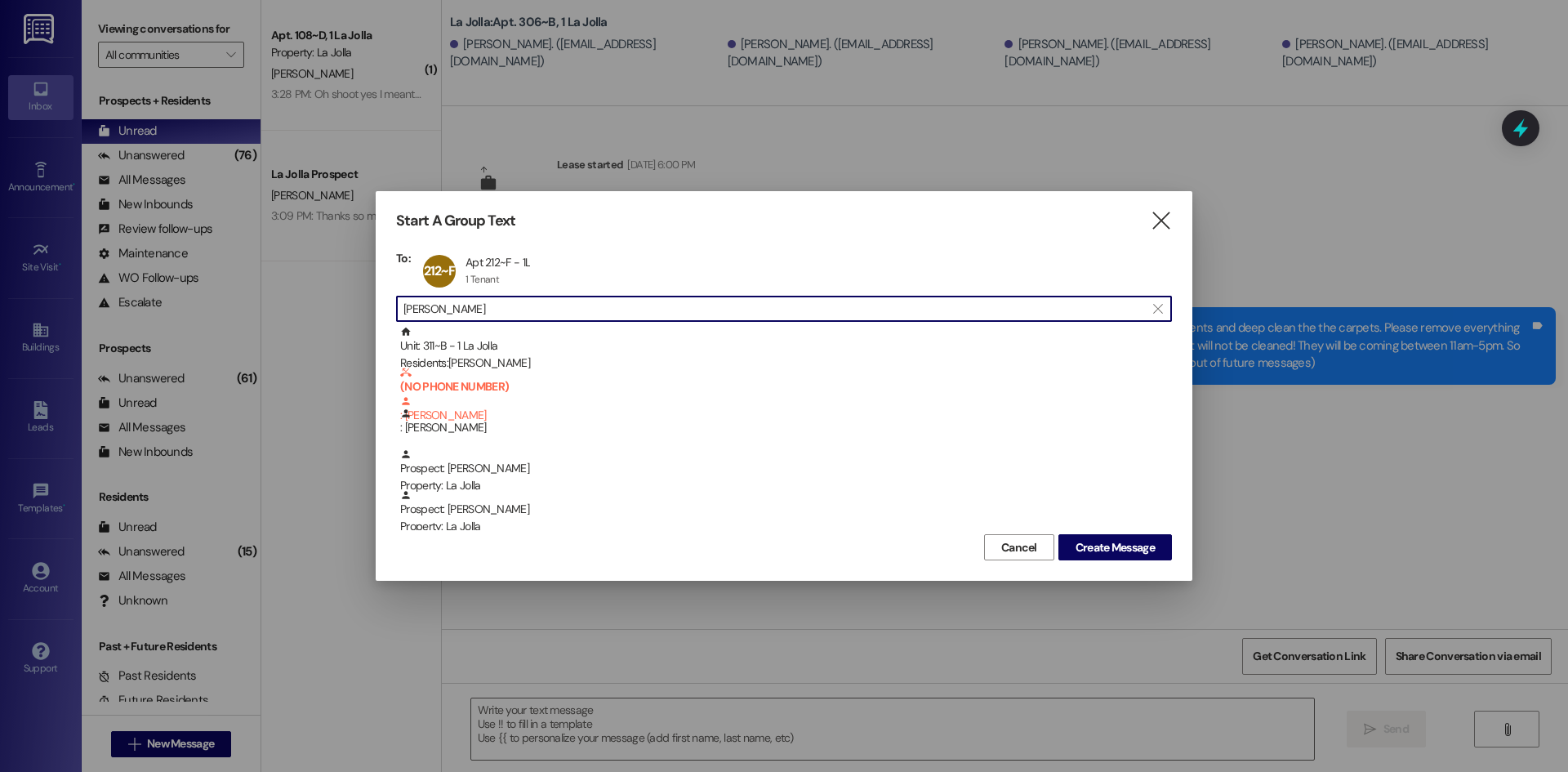
drag, startPoint x: 467, startPoint y: 309, endPoint x: 391, endPoint y: 313, distance: 76.1
click at [391, 313] on div "Start A Group Text  To: 212~F Apt 212~F - 1L Apt 212~F - 1L 1 Tenant 1 Tenant …" at bounding box center [784, 386] width 816 height 390
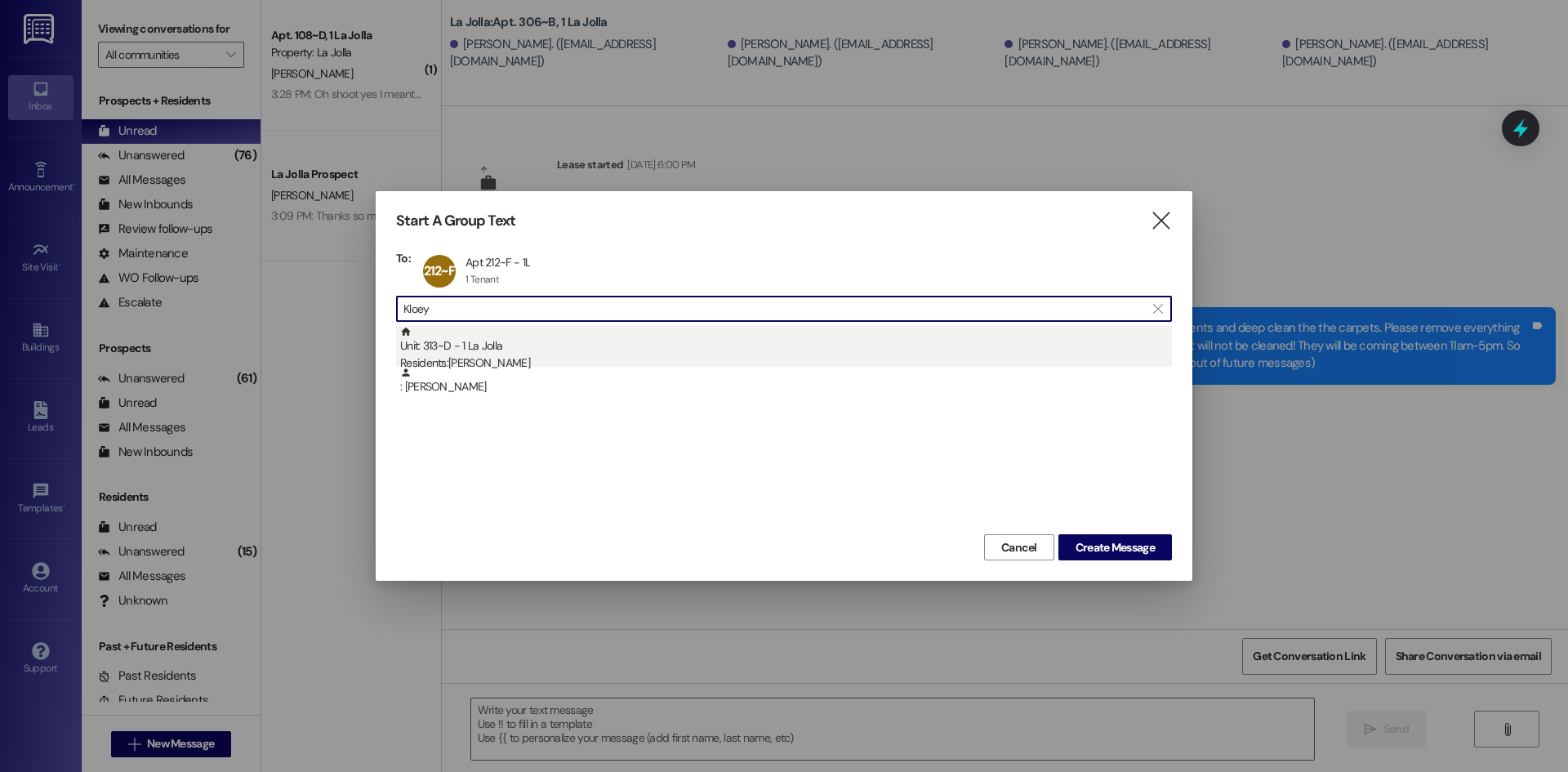
click at [437, 344] on div "Unit: 313~D - 1 La Jolla Residents: [PERSON_NAME]" at bounding box center [785, 349] width 772 height 47
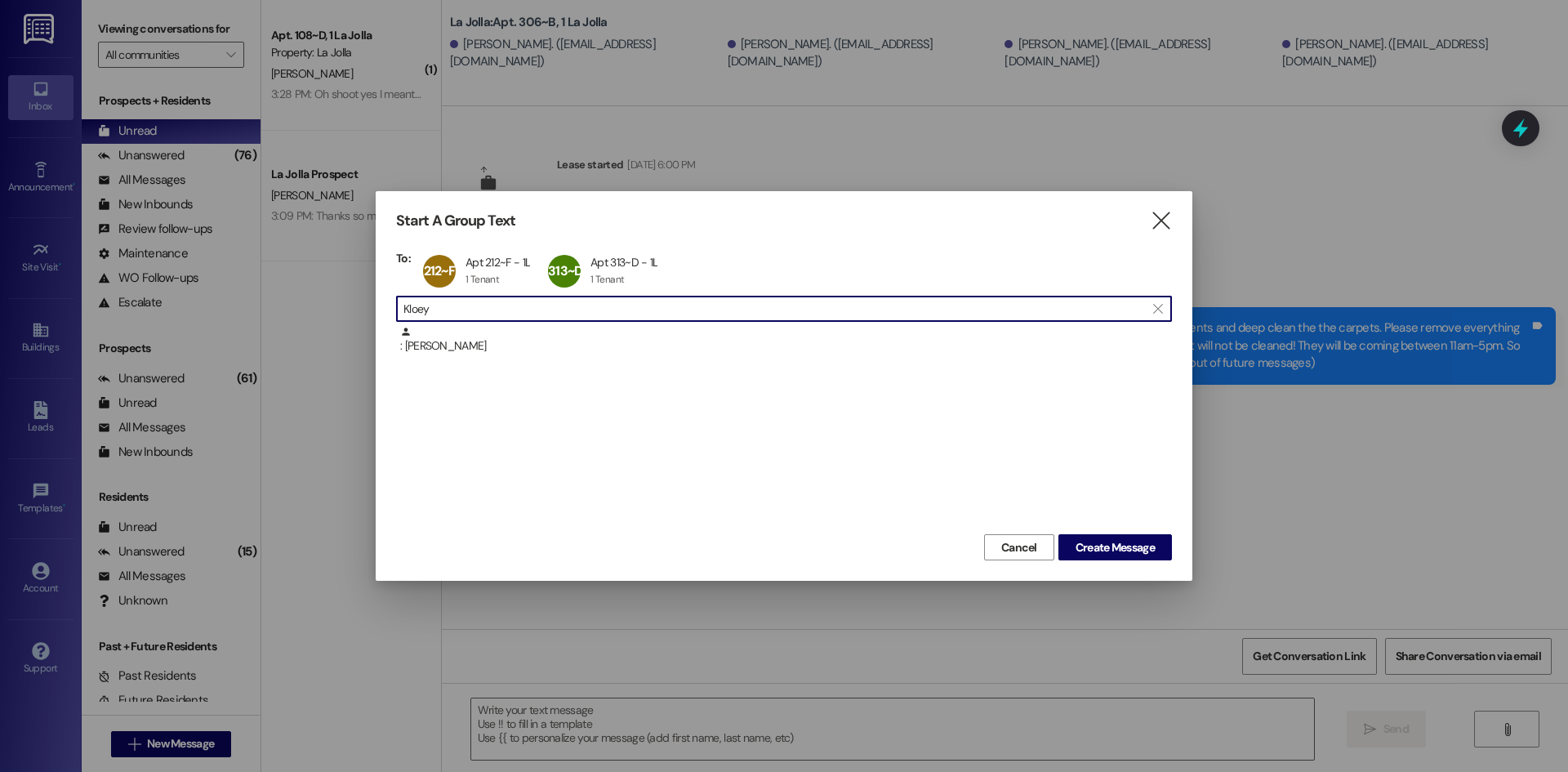
drag, startPoint x: 479, startPoint y: 306, endPoint x: 307, endPoint y: 306, distance: 172.0
click at [307, 306] on div "Start A Group Text  To: 212~F Apt 212~F - 1L Apt 212~F - 1L 1 Tenant 1 Tenant …" at bounding box center [784, 386] width 1568 height 772
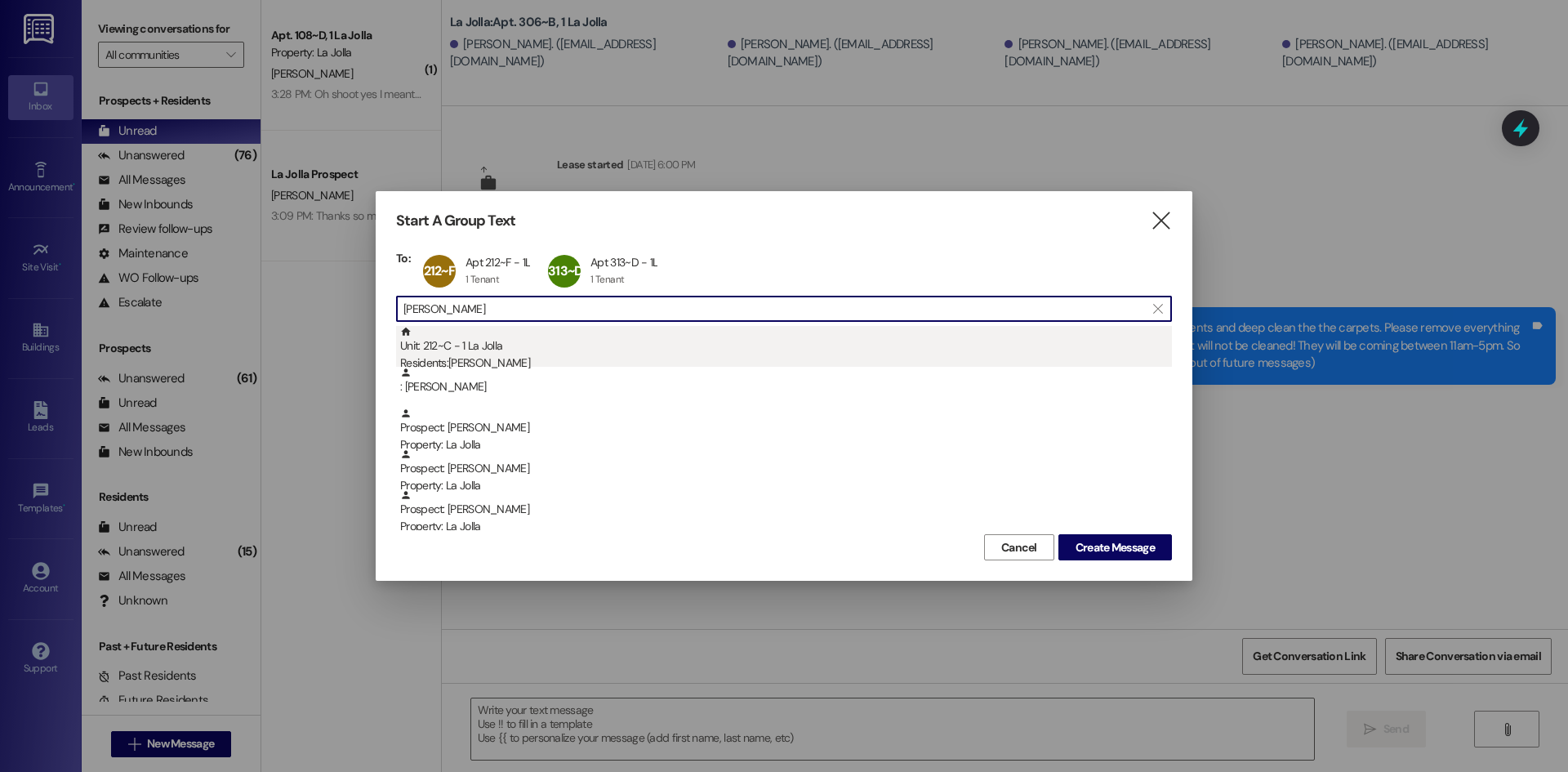
click at [449, 366] on div "Residents: [PERSON_NAME]" at bounding box center [785, 363] width 772 height 17
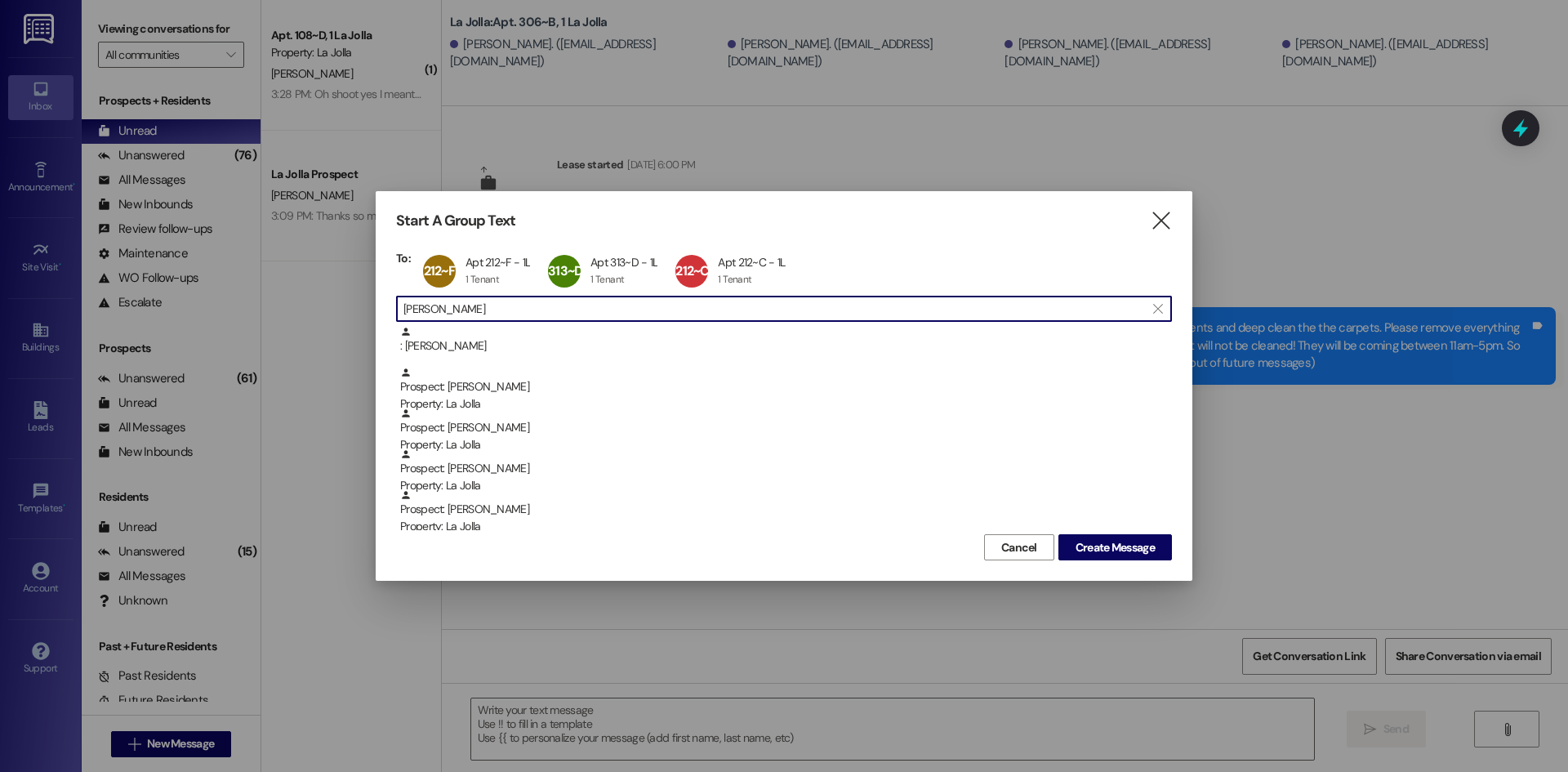
drag, startPoint x: 461, startPoint y: 312, endPoint x: 385, endPoint y: 302, distance: 76.7
click at [385, 302] on div "Start A Group Text  To: 212~F Apt 212~F - 1L Apt 212~F - 1L 1 Tenant 1 Tenant …" at bounding box center [784, 386] width 816 height 390
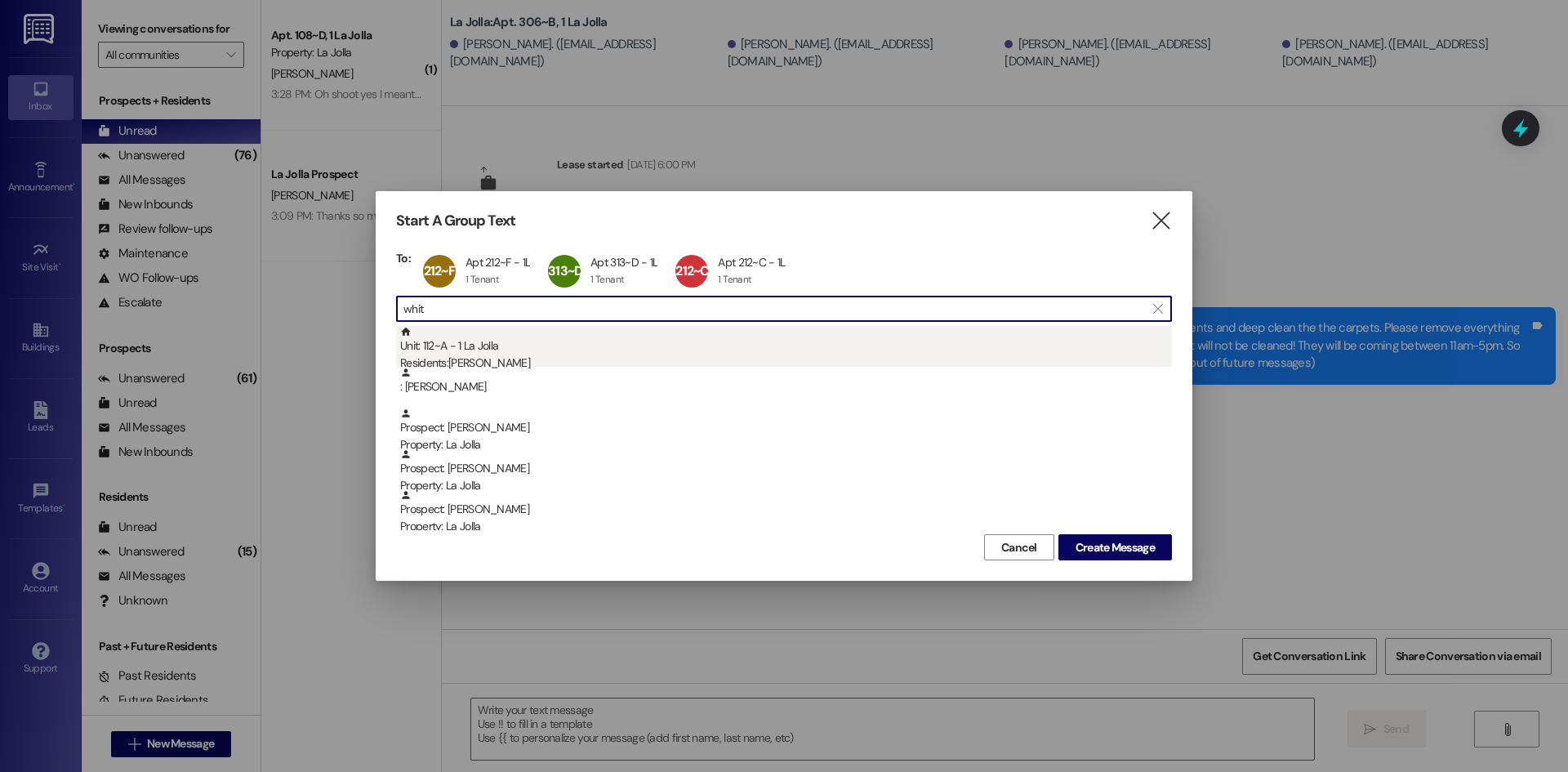
click at [435, 356] on div "Residents: [PERSON_NAME]" at bounding box center [785, 363] width 772 height 17
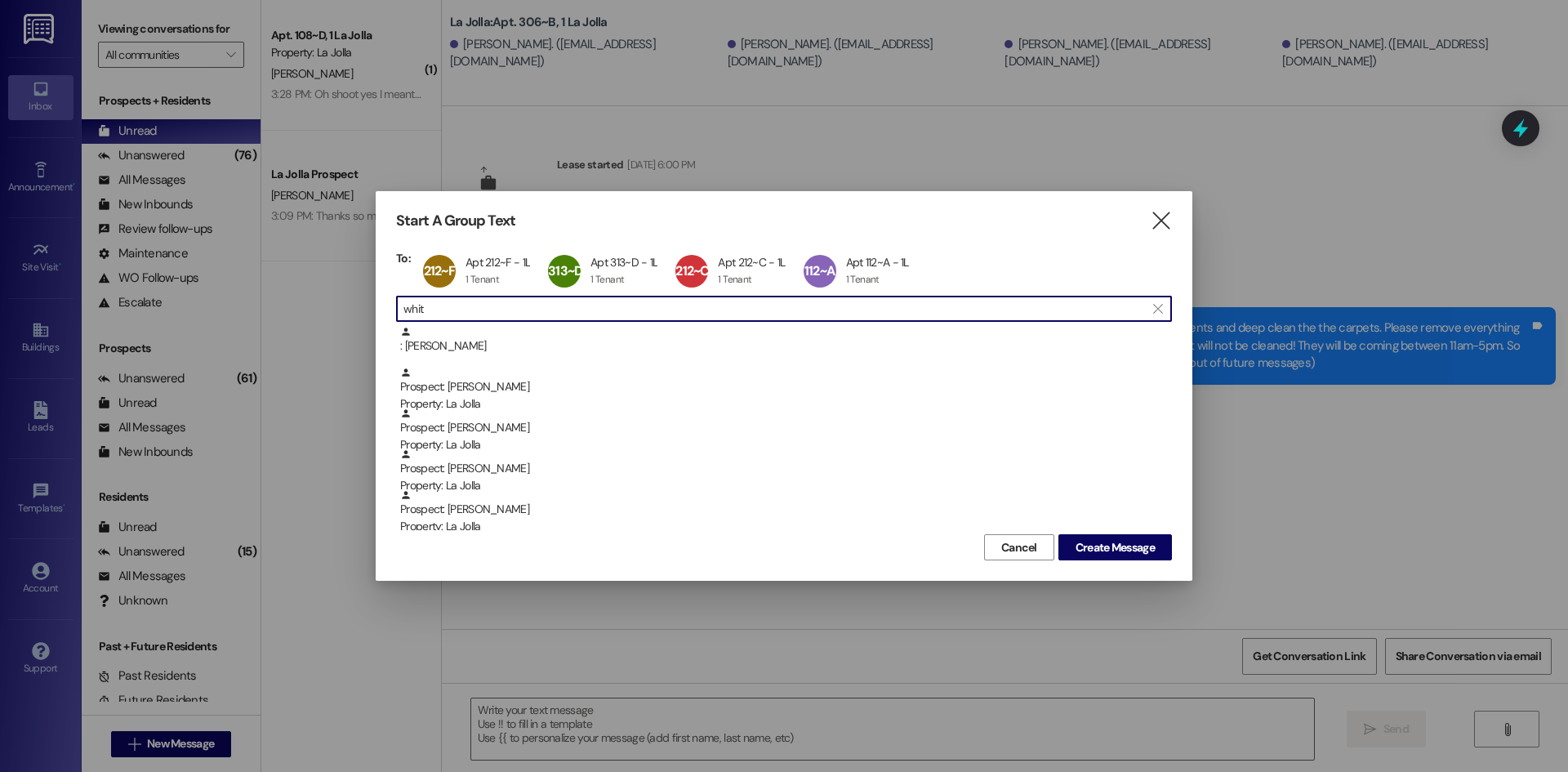
drag, startPoint x: 459, startPoint y: 314, endPoint x: 402, endPoint y: 308, distance: 57.3
click at [402, 308] on div " whit " at bounding box center [784, 309] width 776 height 26
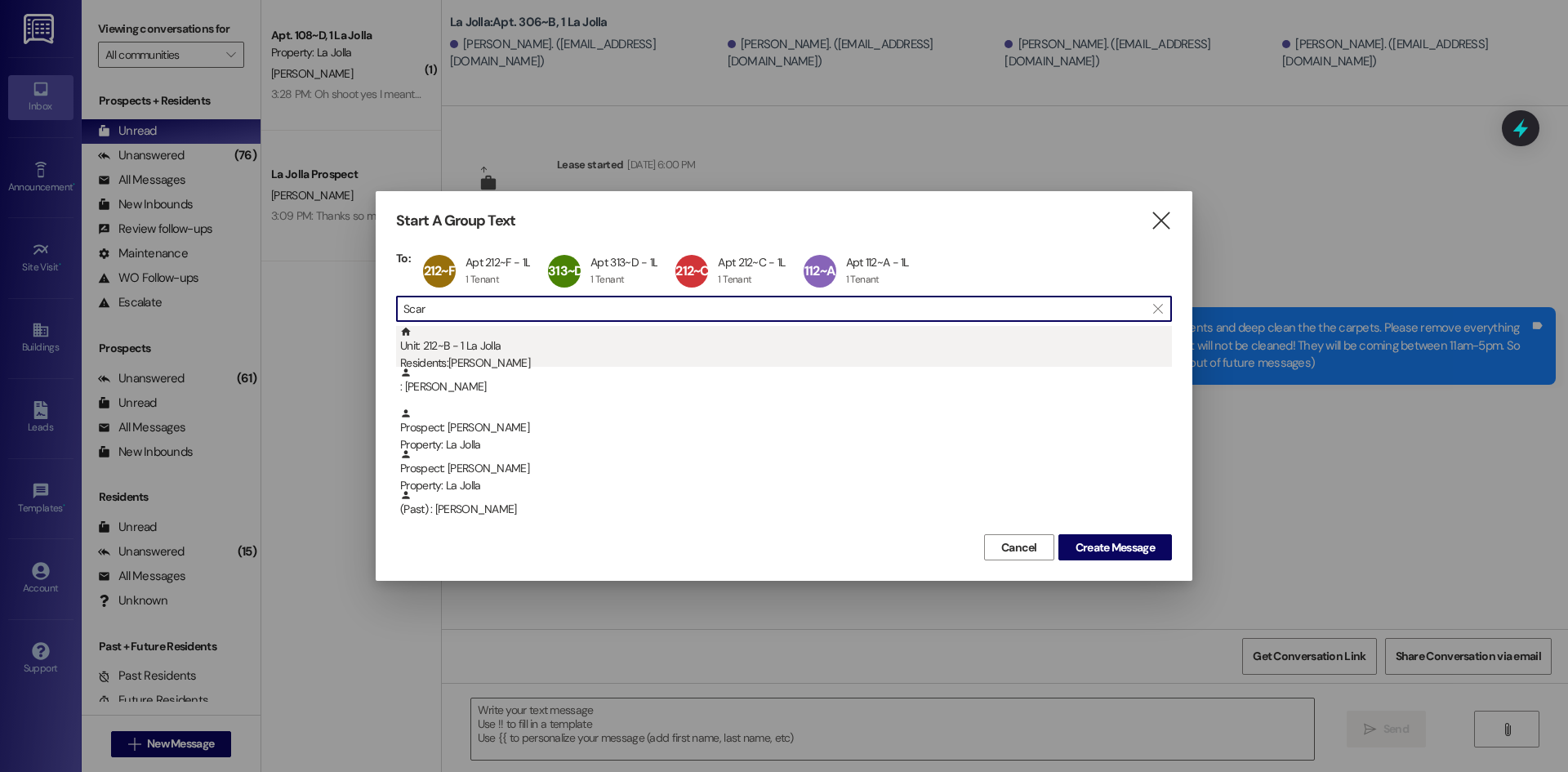
click at [513, 359] on div "Residents: [PERSON_NAME]" at bounding box center [785, 363] width 772 height 17
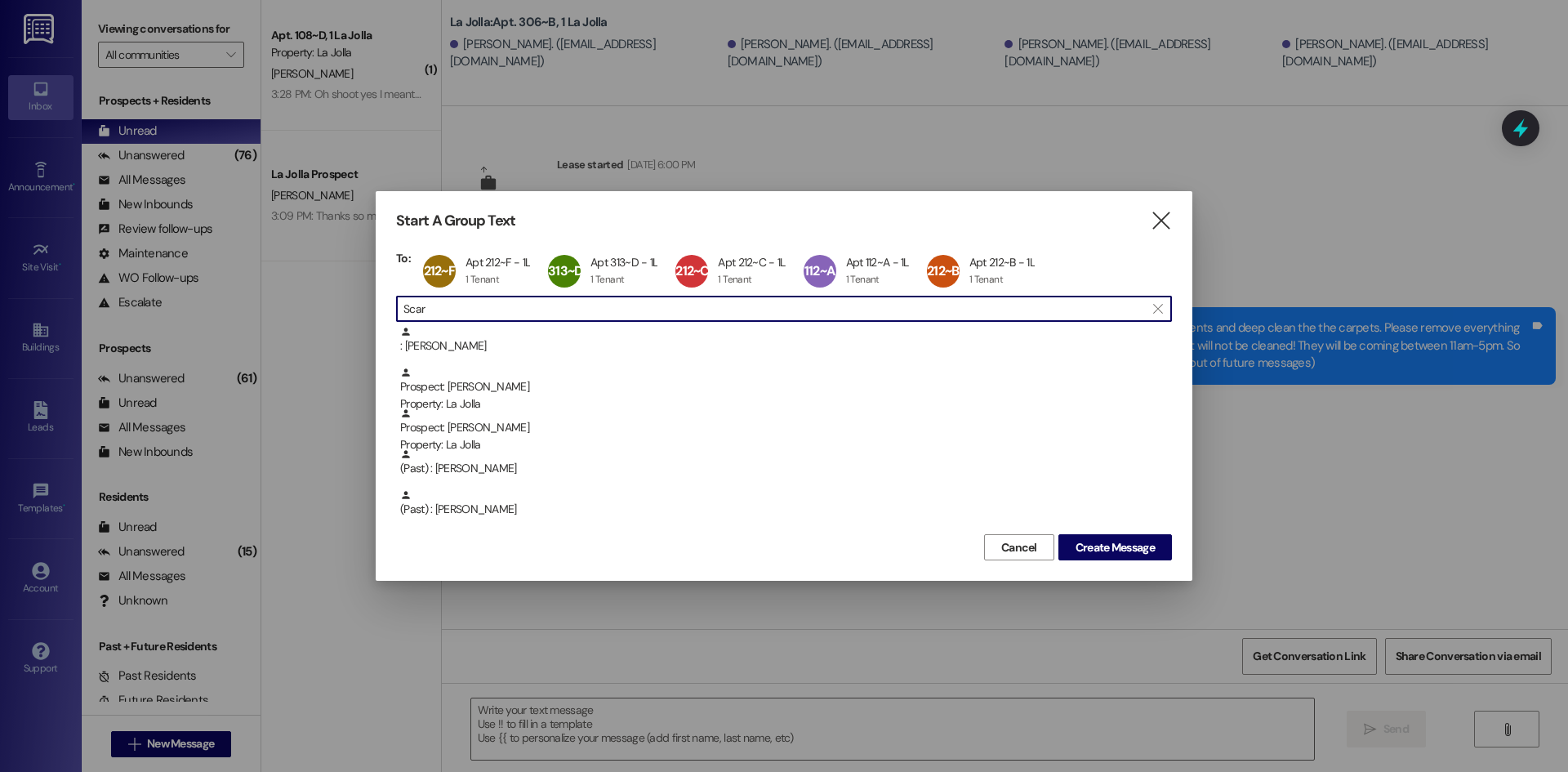
drag, startPoint x: 457, startPoint y: 308, endPoint x: 352, endPoint y: 308, distance: 105.0
click at [352, 308] on div "Start A Group Text  To: 212~F Apt 212~F - 1L Apt 212~F - 1L 1 Tenant 1 Tenant …" at bounding box center [784, 386] width 1568 height 772
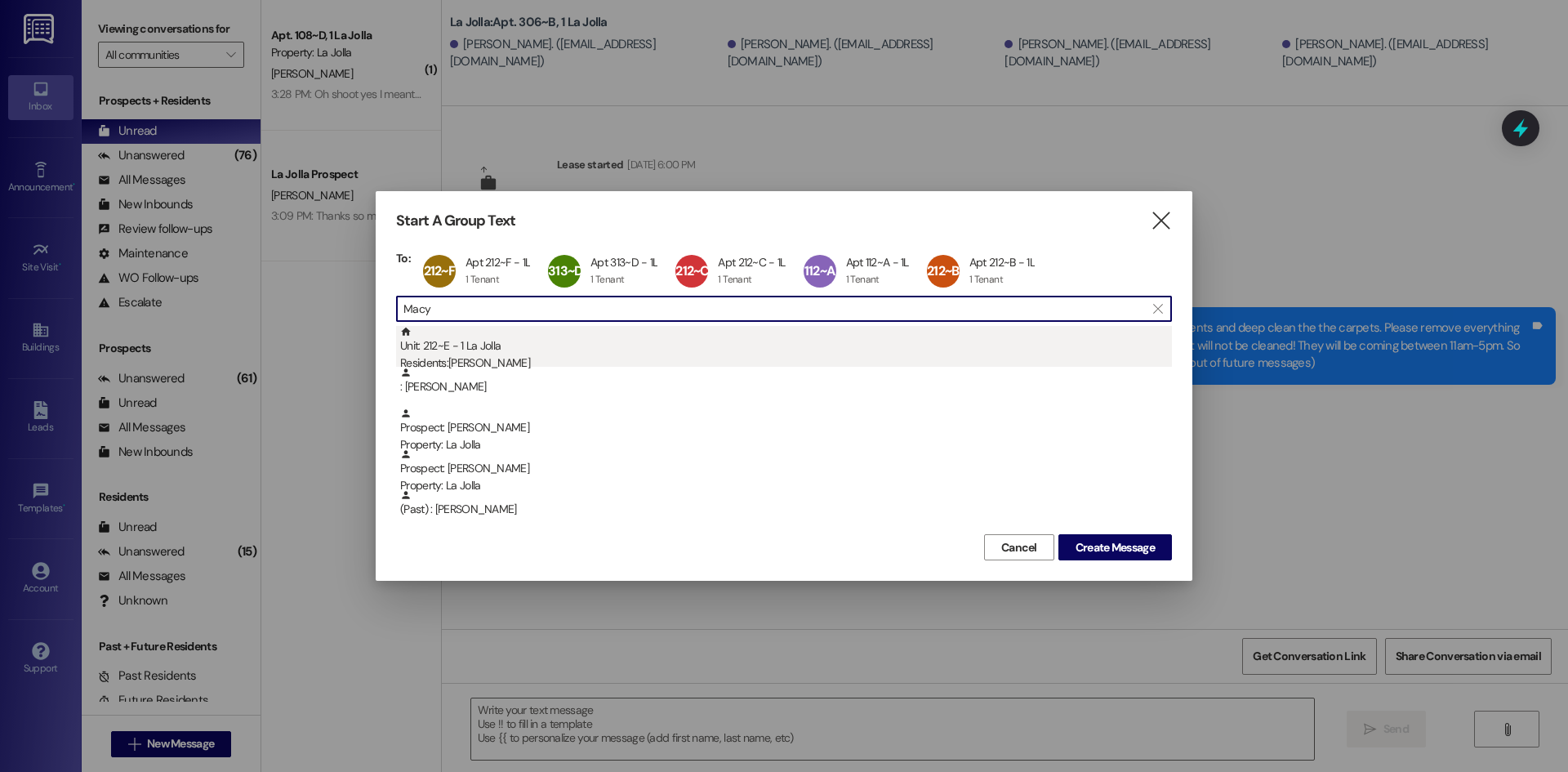
type input "Macy"
click at [445, 338] on div "Unit: 212~E - 1 La Jolla Residents: [PERSON_NAME]" at bounding box center [785, 349] width 772 height 47
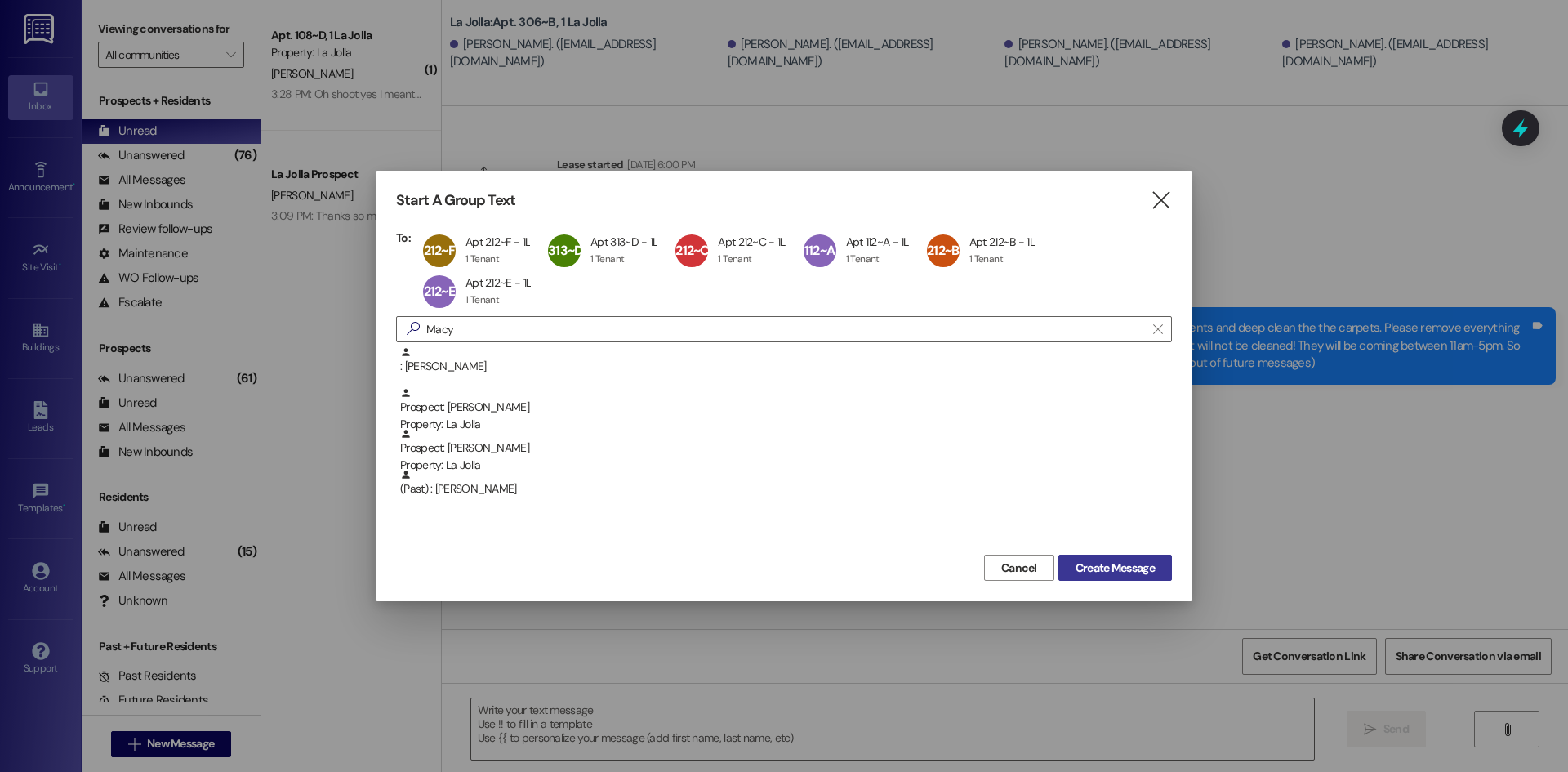
click at [1098, 560] on span "Create Message" at bounding box center [1115, 568] width 79 height 17
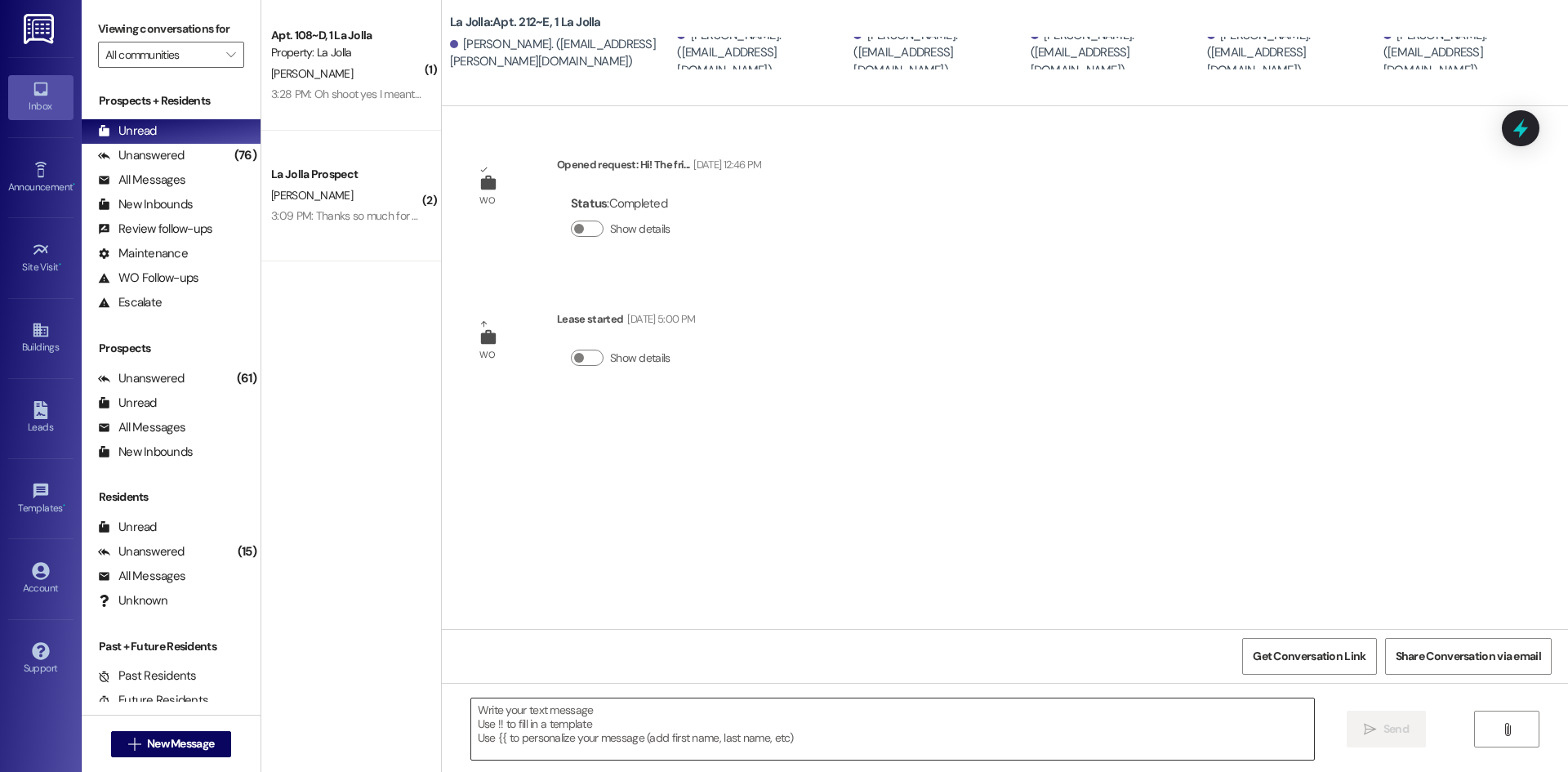
click at [705, 703] on textarea at bounding box center [892, 729] width 843 height 61
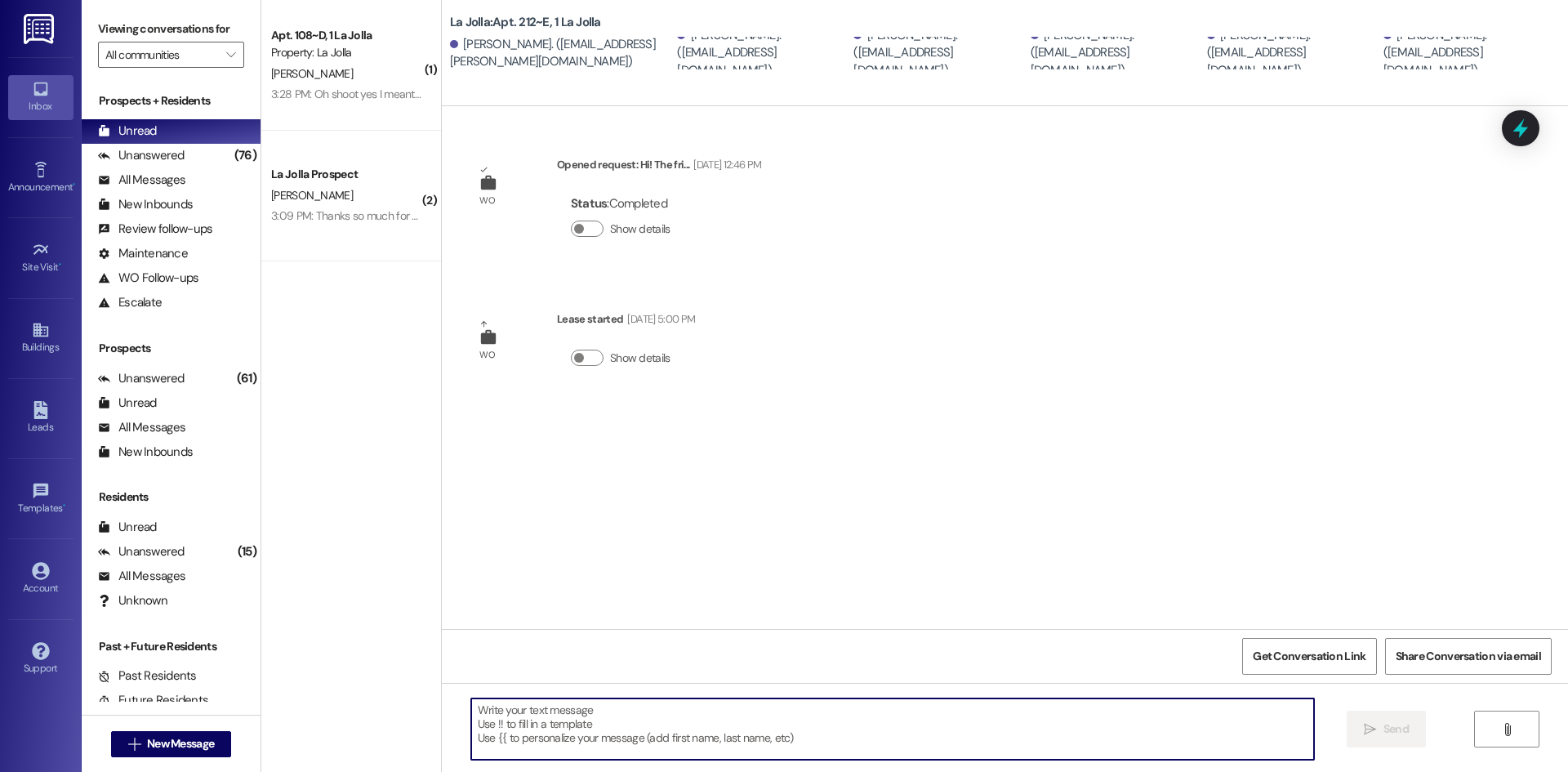
paste textarea "Hello! Just wanted to give you a heads up, [DATE] and [DATE] we will be having …"
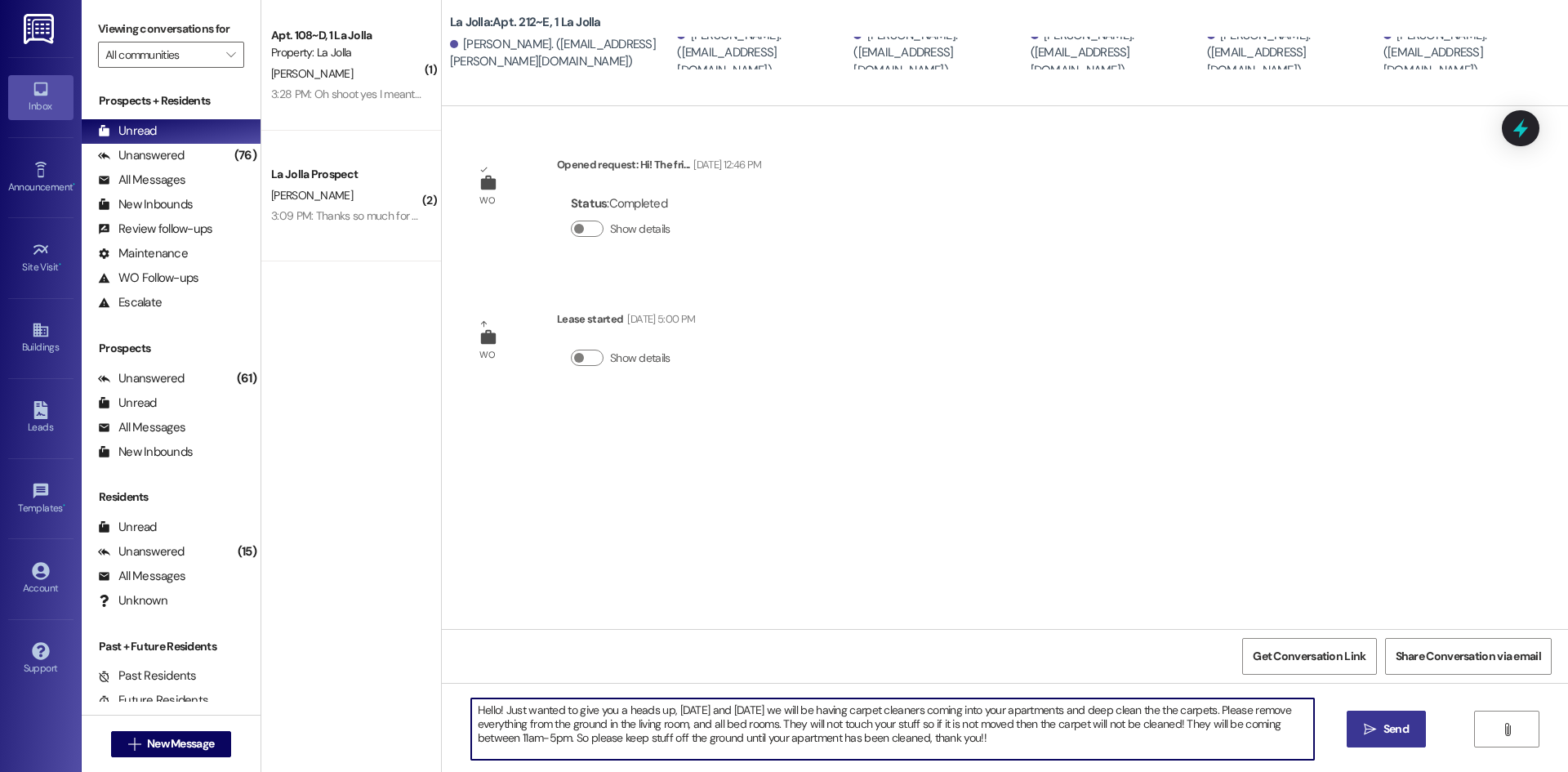
type textarea "Hello! Just wanted to give you a heads up, [DATE] and [DATE] we will be having …"
click at [1373, 718] on button " Send" at bounding box center [1386, 729] width 79 height 37
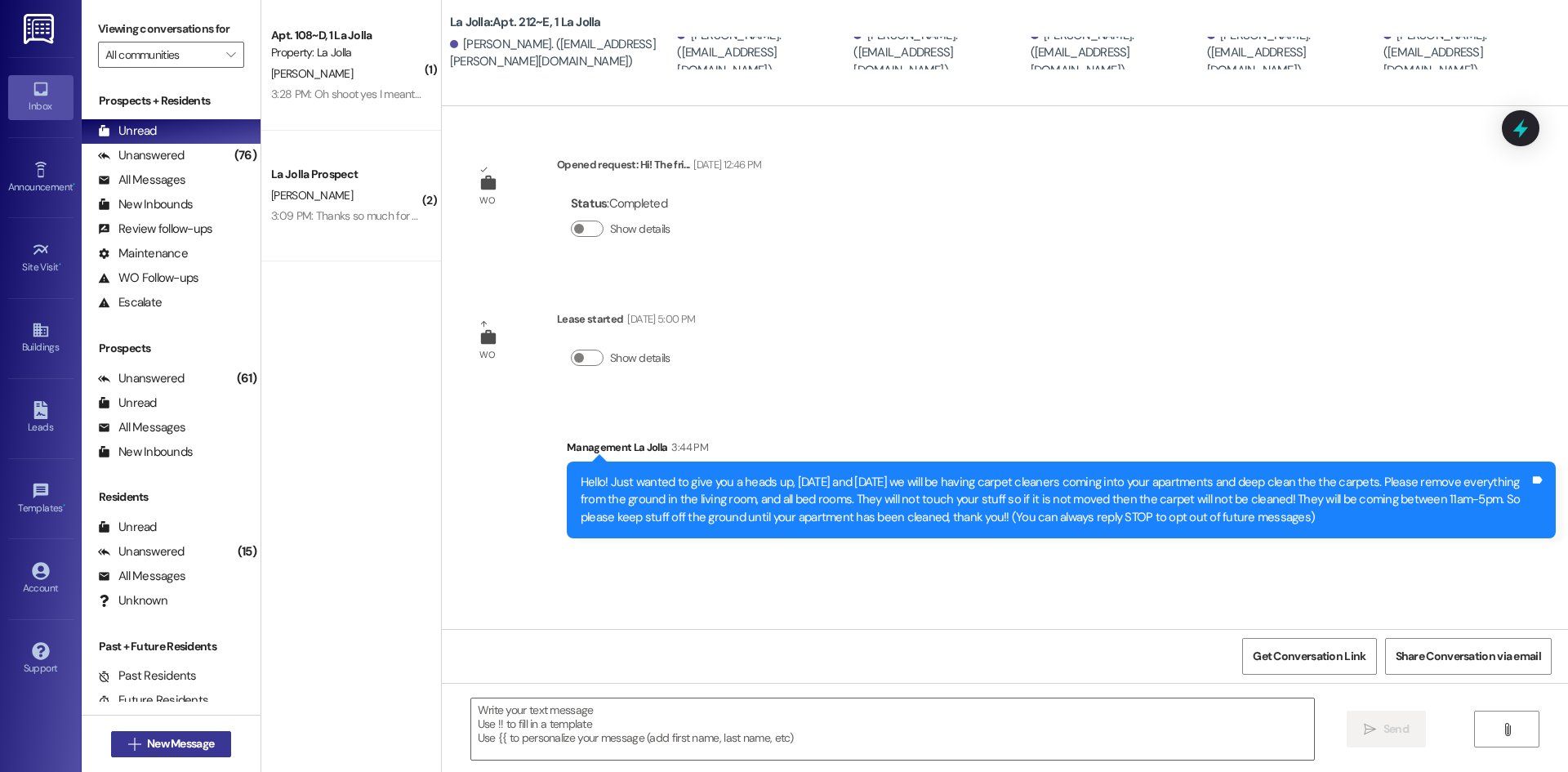
click at [160, 734] on button " New Message" at bounding box center [172, 745] width 121 height 26
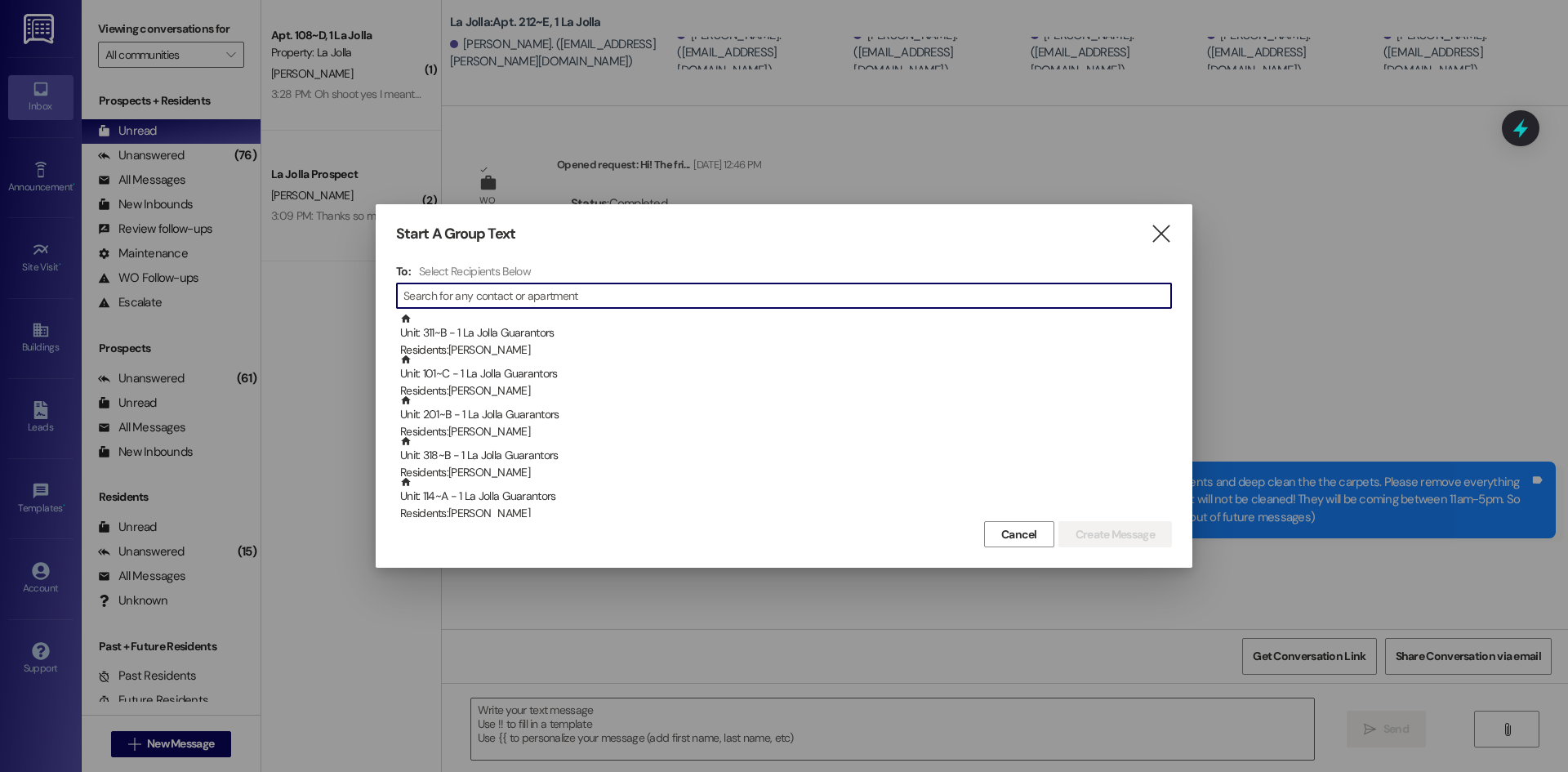
click at [529, 299] on input at bounding box center [787, 295] width 768 height 23
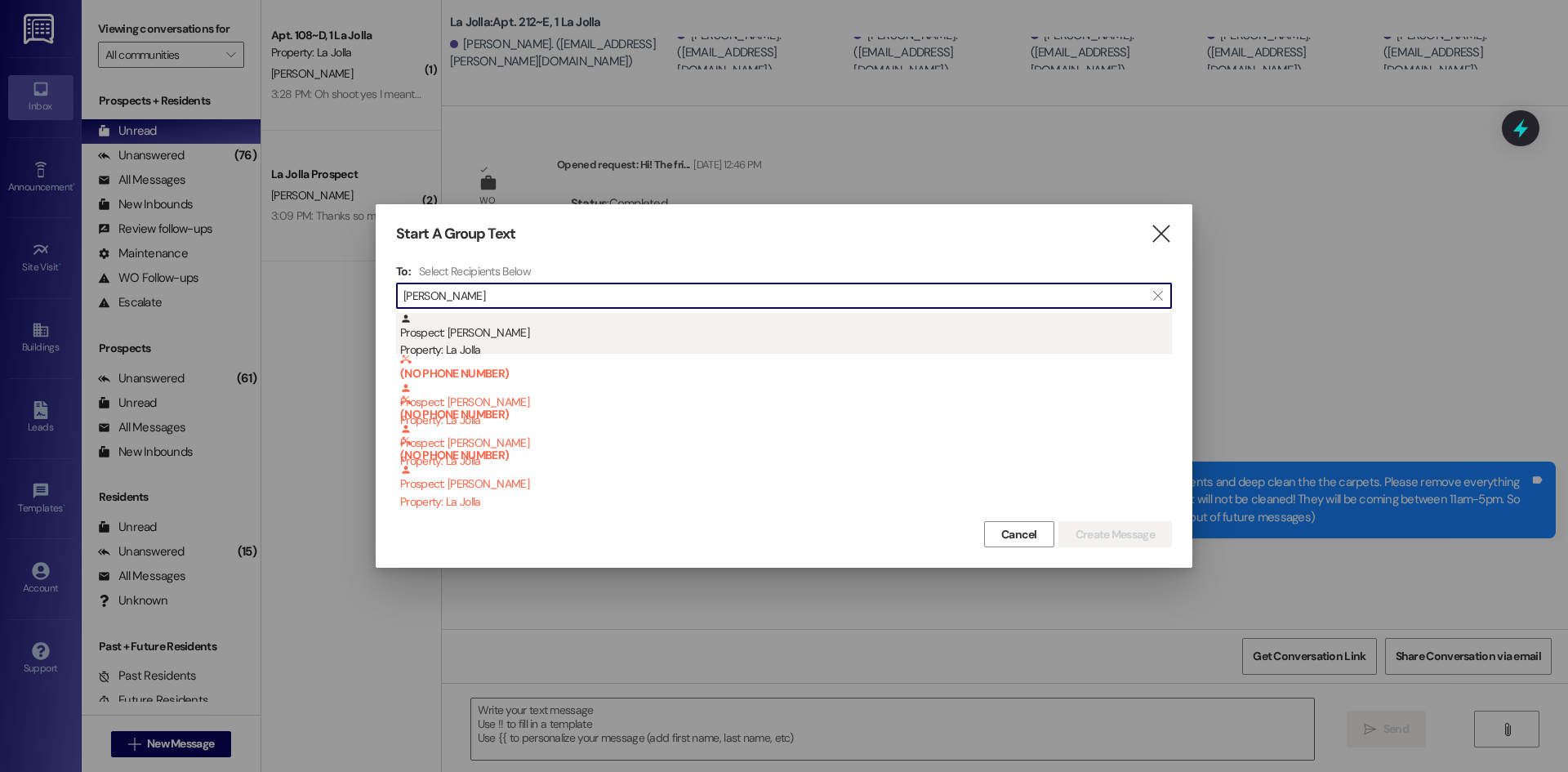
type input "[PERSON_NAME]"
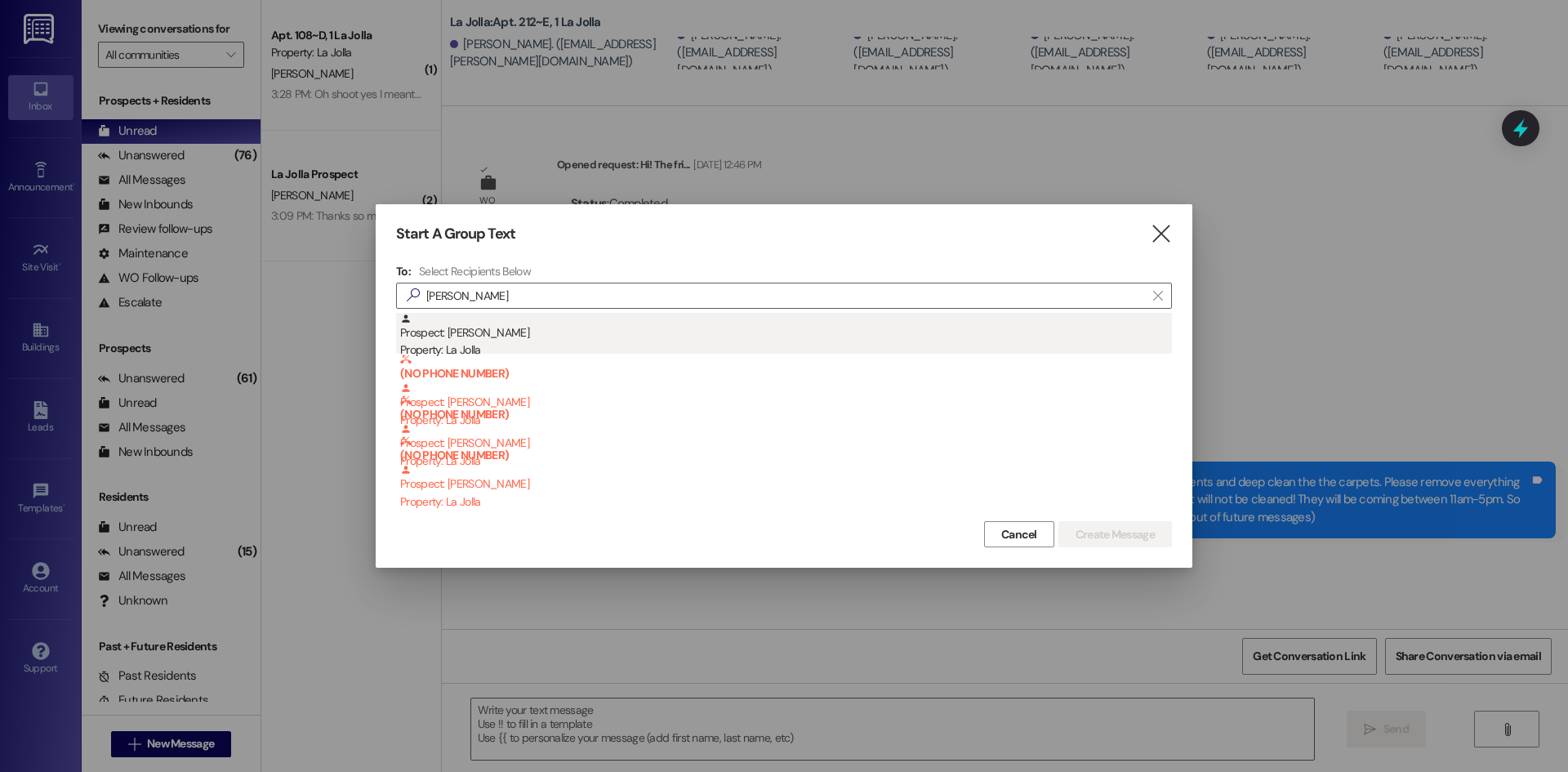
click at [529, 327] on div "Prospect: [PERSON_NAME] Property: La Jolla" at bounding box center [785, 336] width 772 height 47
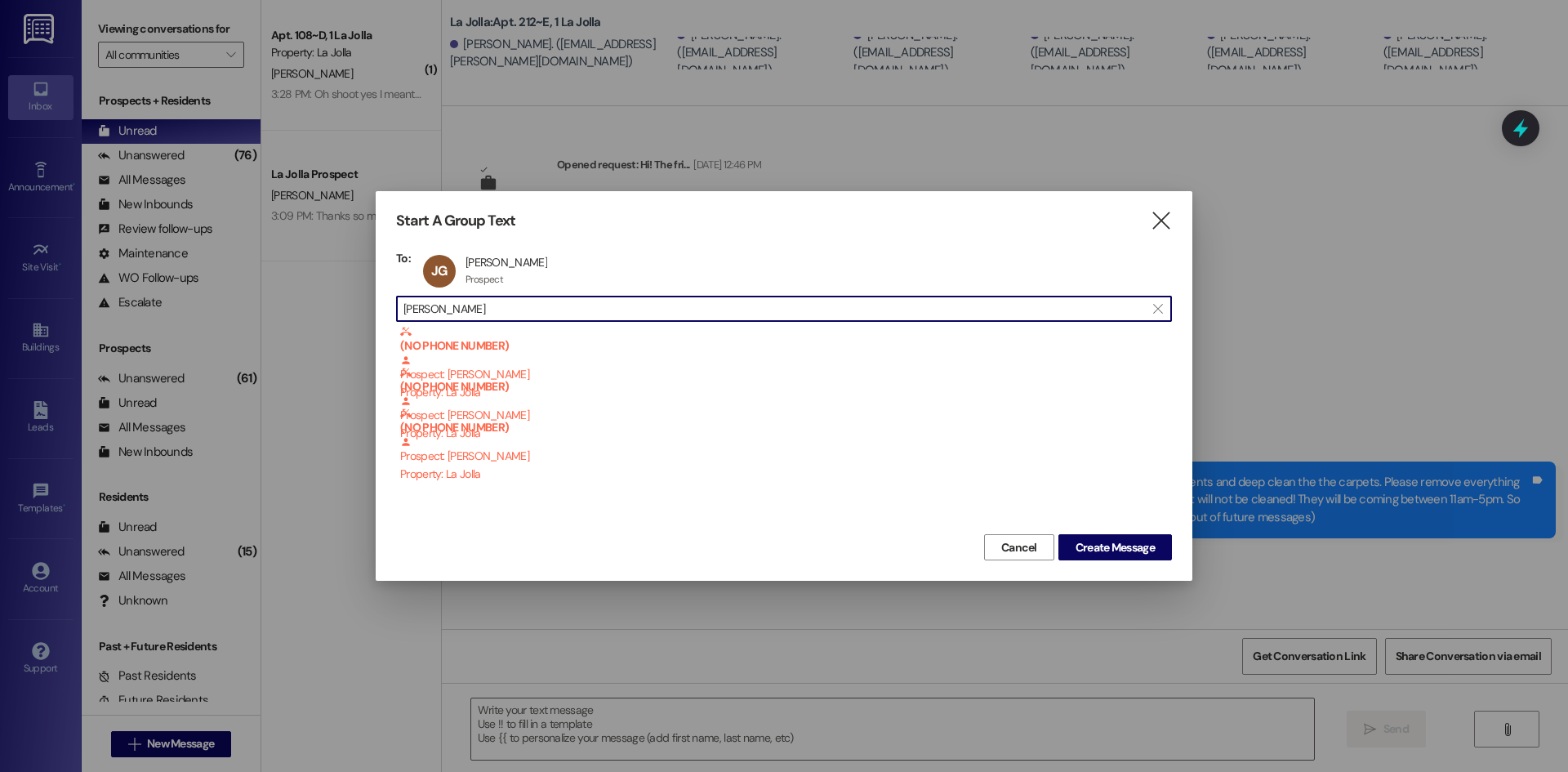
click at [523, 306] on input "[PERSON_NAME]" at bounding box center [774, 309] width 742 height 23
drag, startPoint x: 523, startPoint y: 306, endPoint x: 358, endPoint y: 313, distance: 165.1
click at [358, 313] on div "Start A Group Text  To: [PERSON_NAME] [PERSON_NAME] Prospect Prospect click to…" at bounding box center [784, 386] width 1568 height 772
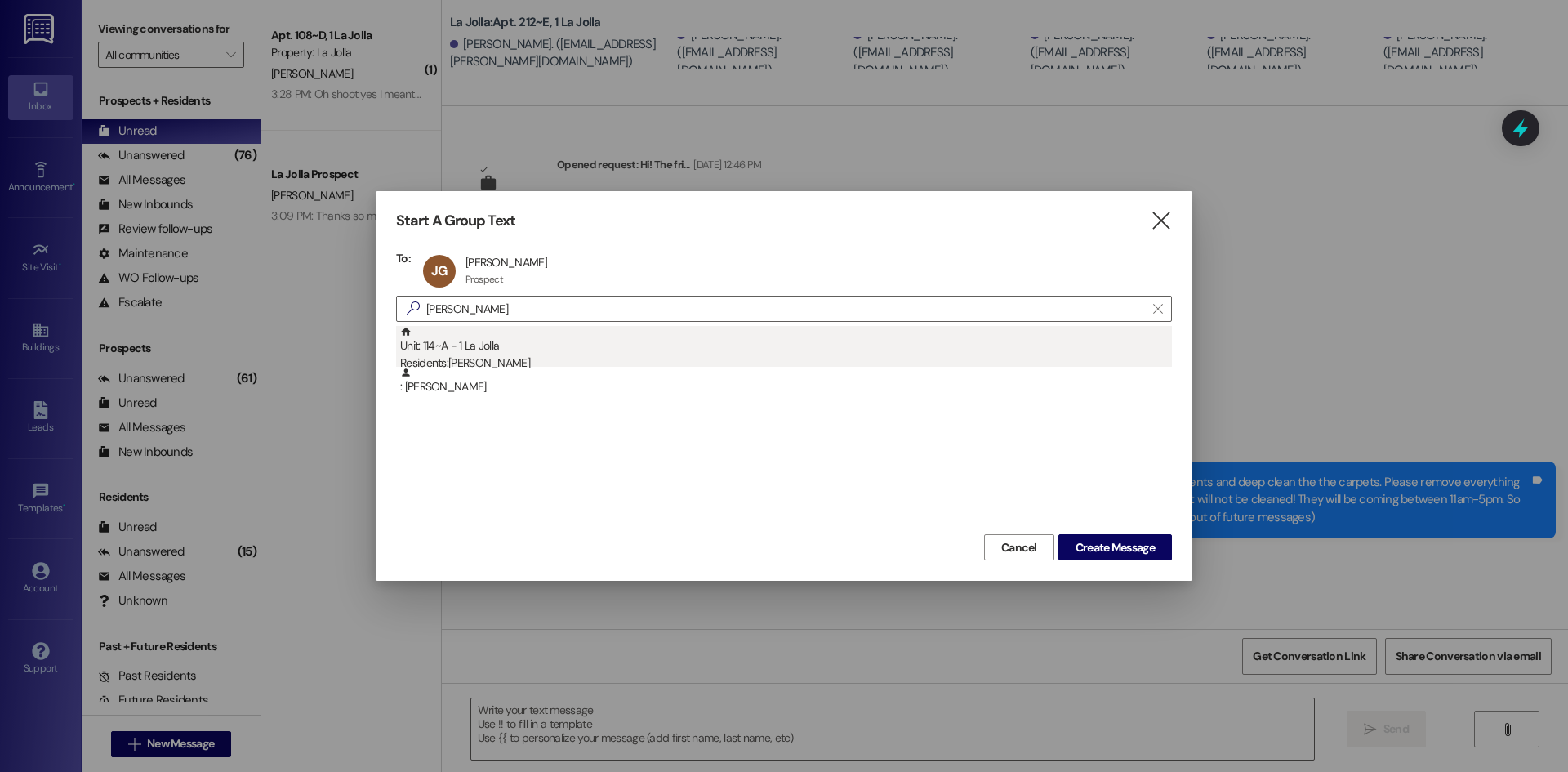
click at [437, 356] on div "Residents: [PERSON_NAME]" at bounding box center [785, 363] width 772 height 17
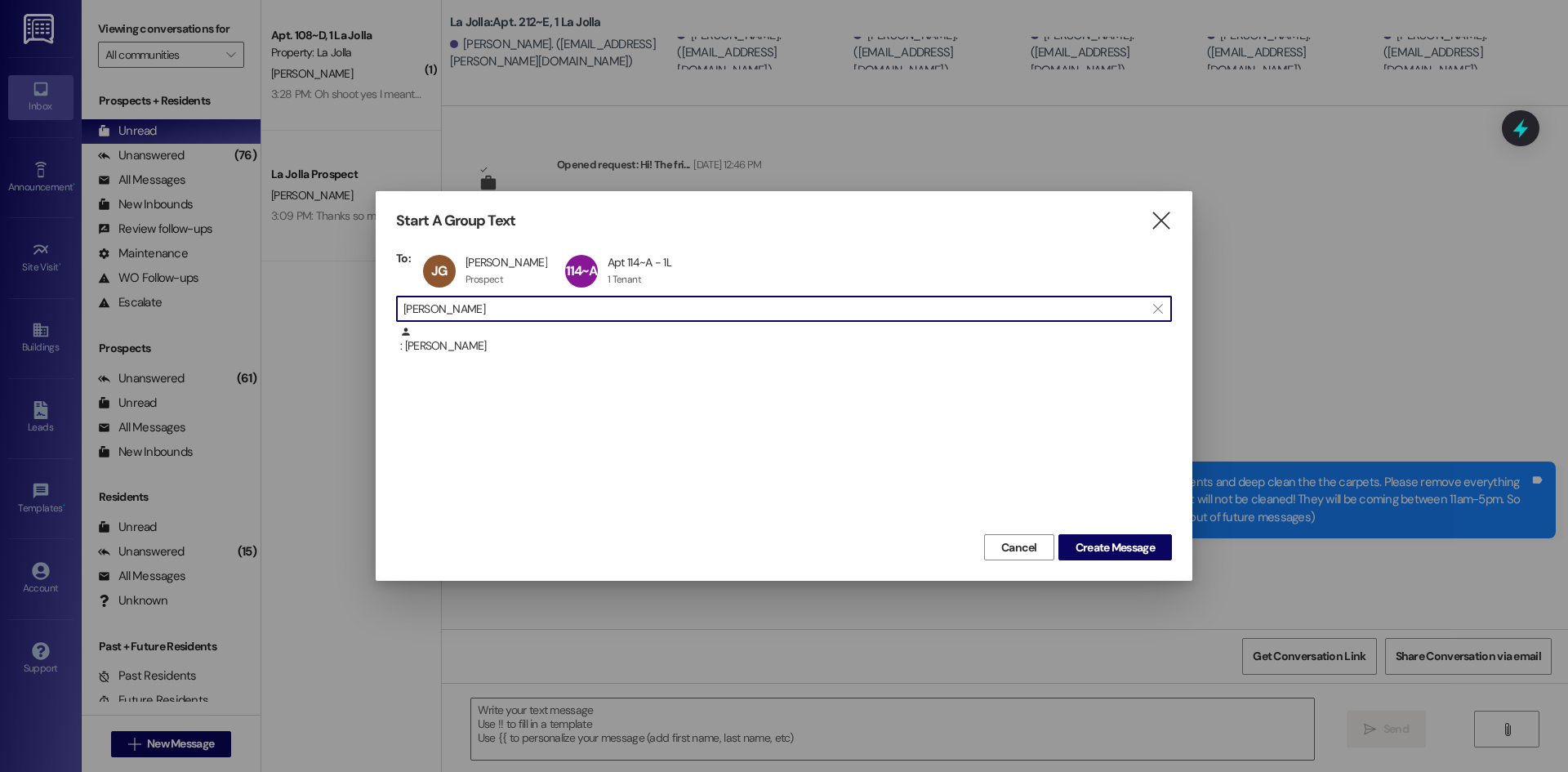
drag, startPoint x: 462, startPoint y: 307, endPoint x: 405, endPoint y: 312, distance: 57.2
click at [405, 312] on input "[PERSON_NAME]" at bounding box center [774, 309] width 742 height 23
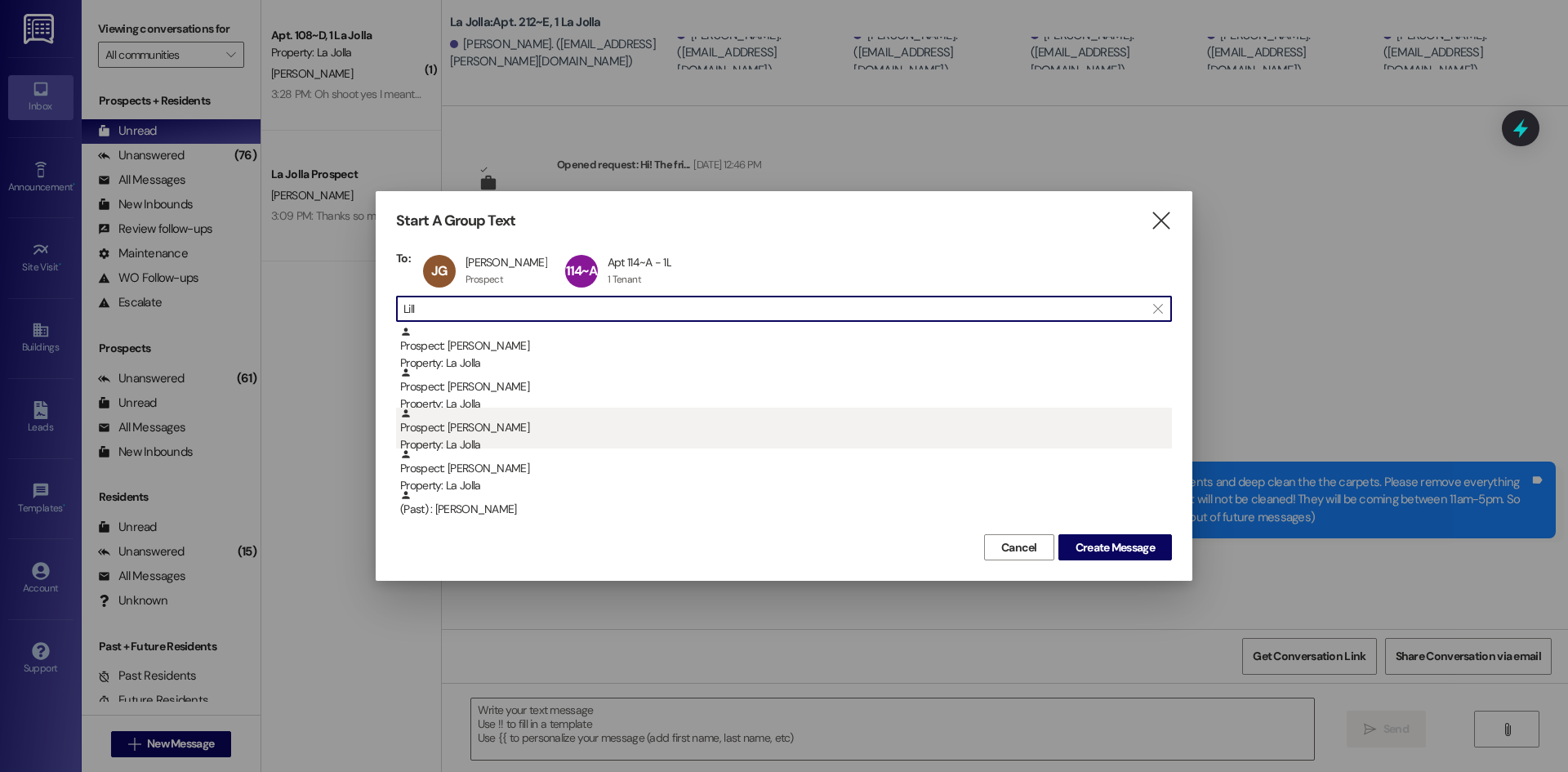
click at [451, 422] on div "Prospect: [PERSON_NAME] Property: La Jolla" at bounding box center [785, 430] width 772 height 47
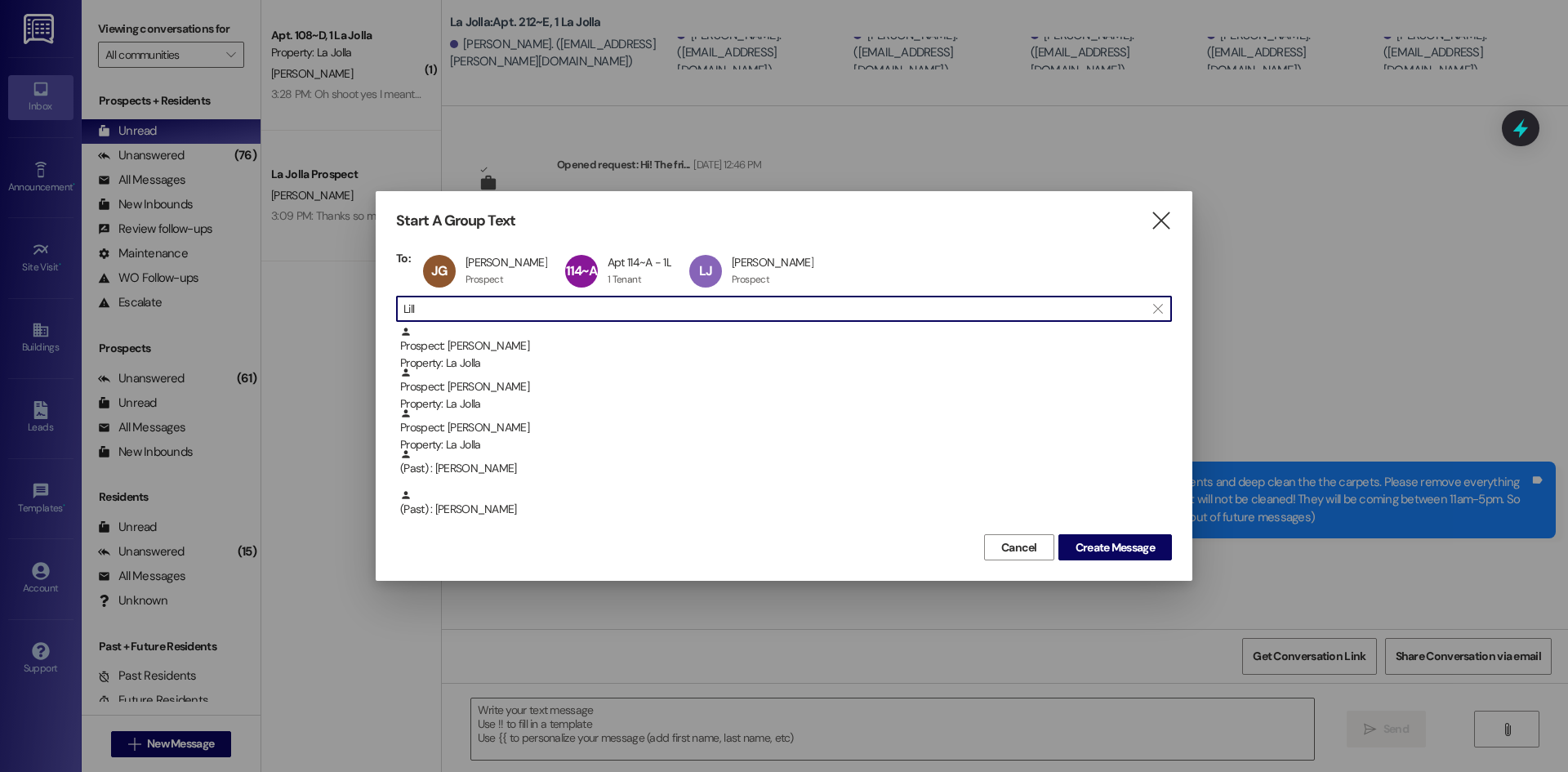
drag, startPoint x: 466, startPoint y: 303, endPoint x: 402, endPoint y: 305, distance: 64.0
click at [402, 305] on div " Lill " at bounding box center [784, 309] width 776 height 26
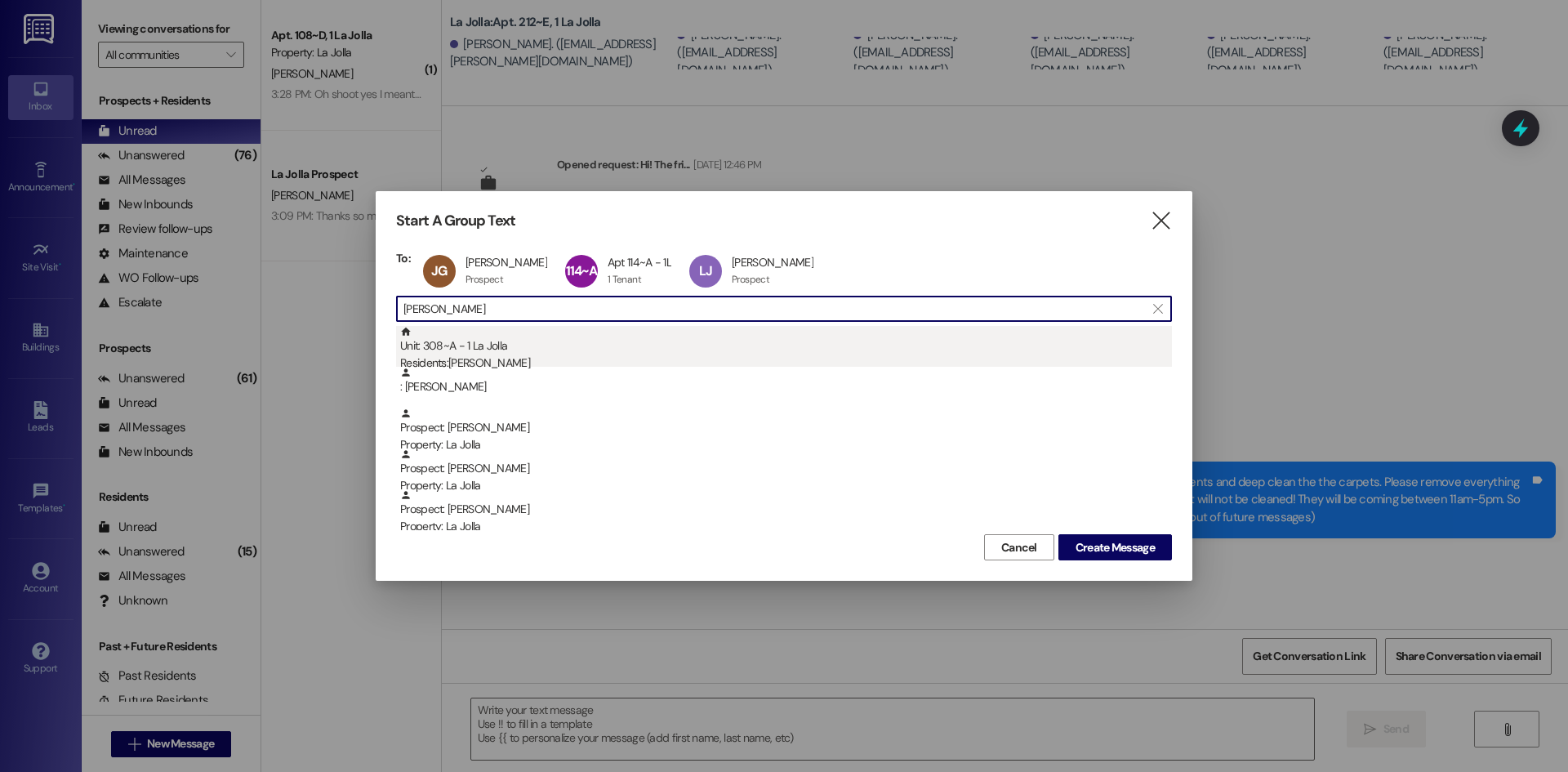
click at [451, 355] on div "Residents: [PERSON_NAME]" at bounding box center [785, 363] width 772 height 17
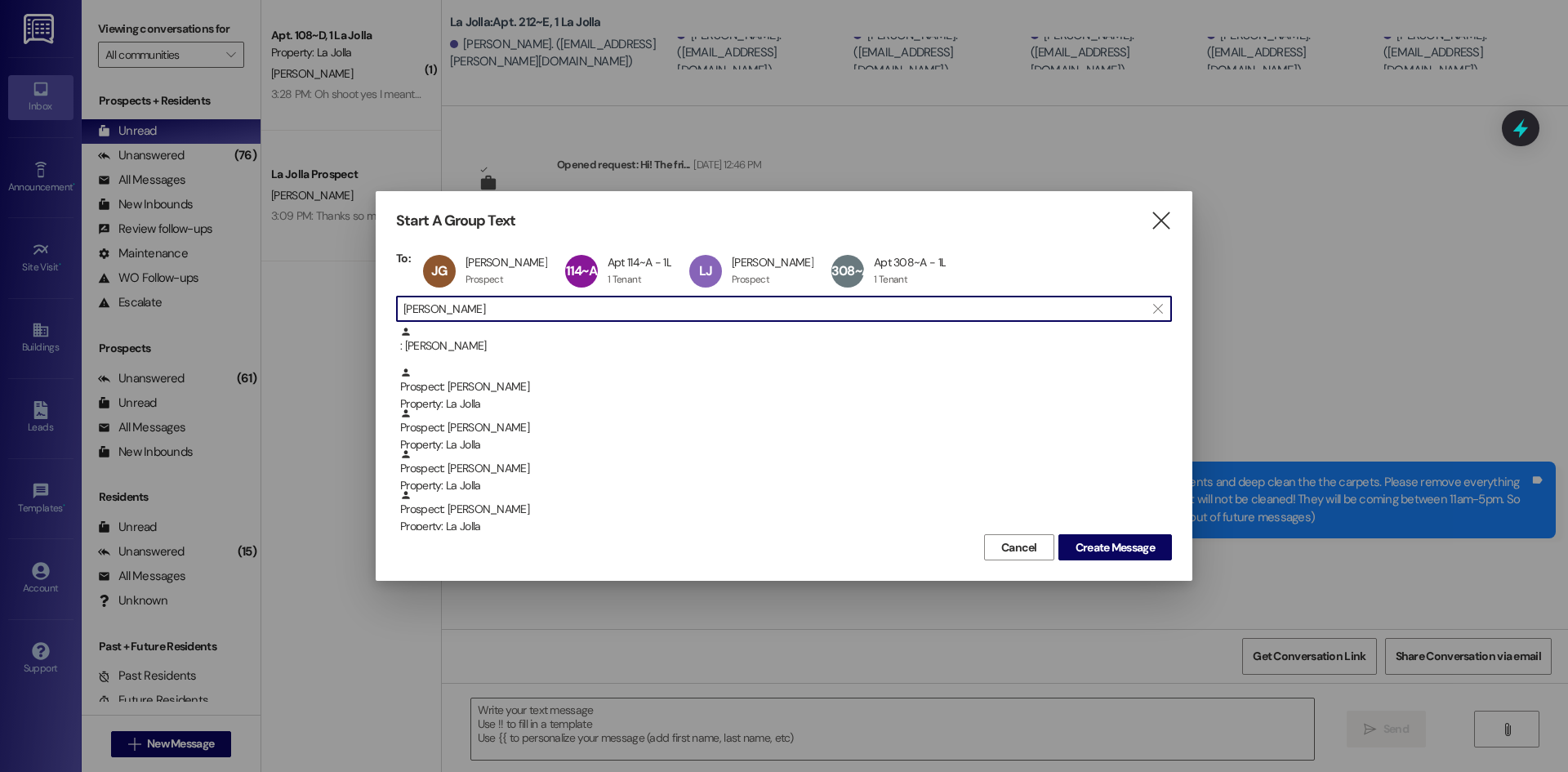
drag, startPoint x: 478, startPoint y: 310, endPoint x: 408, endPoint y: 312, distance: 70.0
click at [408, 312] on input "[PERSON_NAME]" at bounding box center [774, 309] width 742 height 23
type input "H"
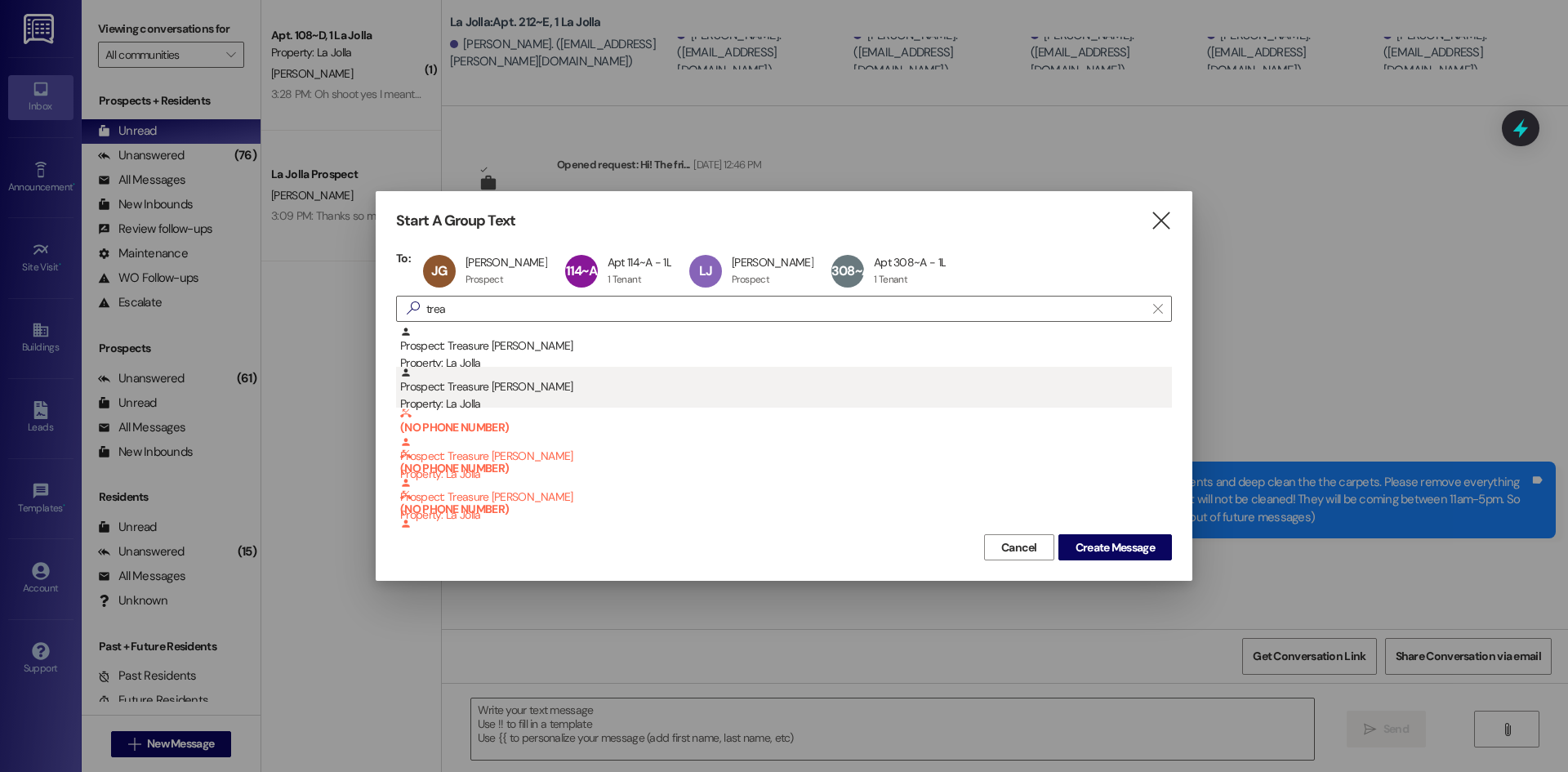
click at [468, 390] on div "Prospect: Treasure [PERSON_NAME] Property: [GEOGRAPHIC_DATA]" at bounding box center [785, 390] width 772 height 47
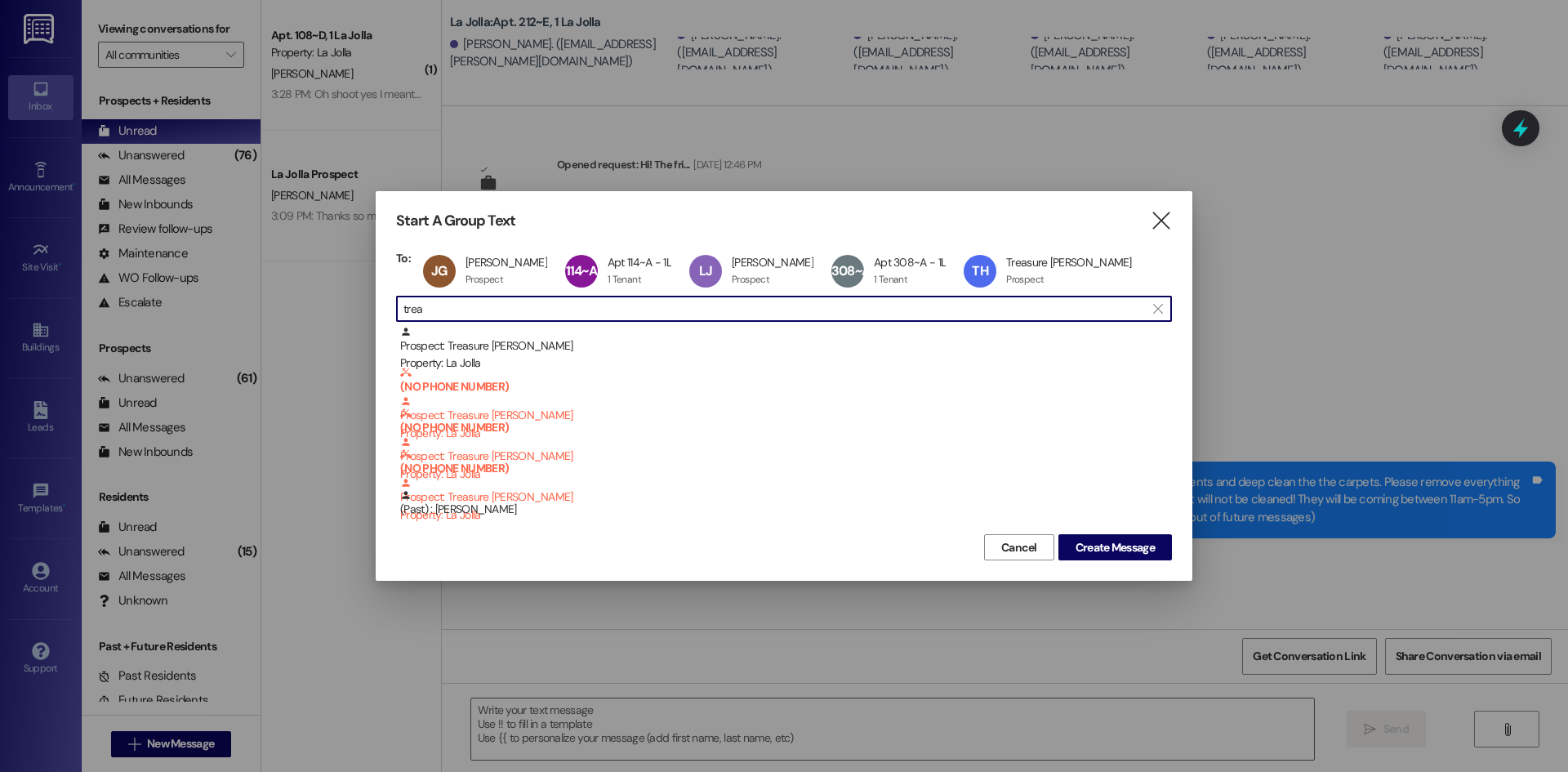
drag, startPoint x: 450, startPoint y: 313, endPoint x: 399, endPoint y: 303, distance: 52.0
click at [399, 303] on div " trea " at bounding box center [784, 309] width 776 height 26
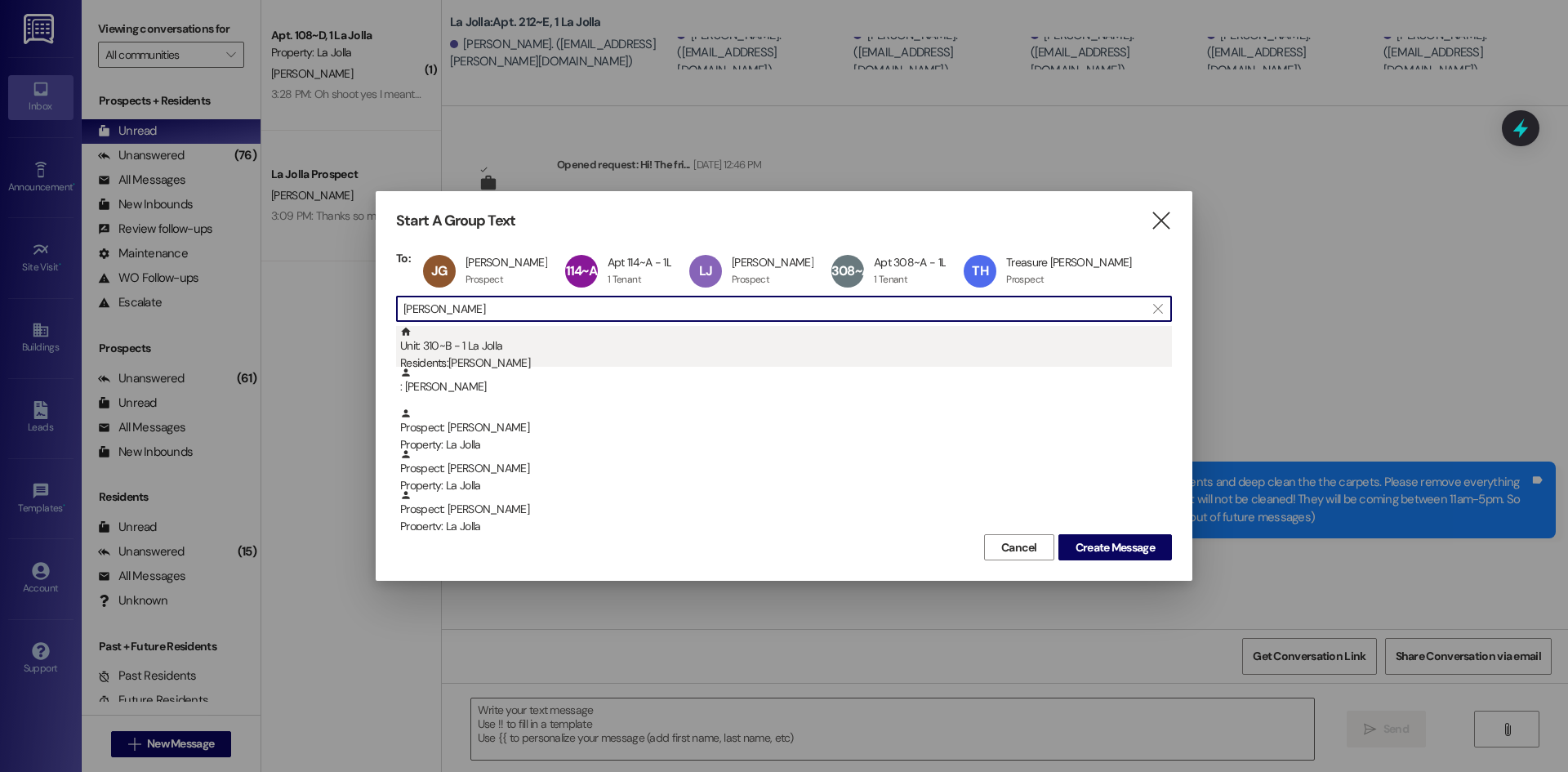
type input "[PERSON_NAME]"
click at [824, 342] on div "Unit: 310~B - 1 La Jolla Residents: [PERSON_NAME]" at bounding box center [785, 349] width 772 height 47
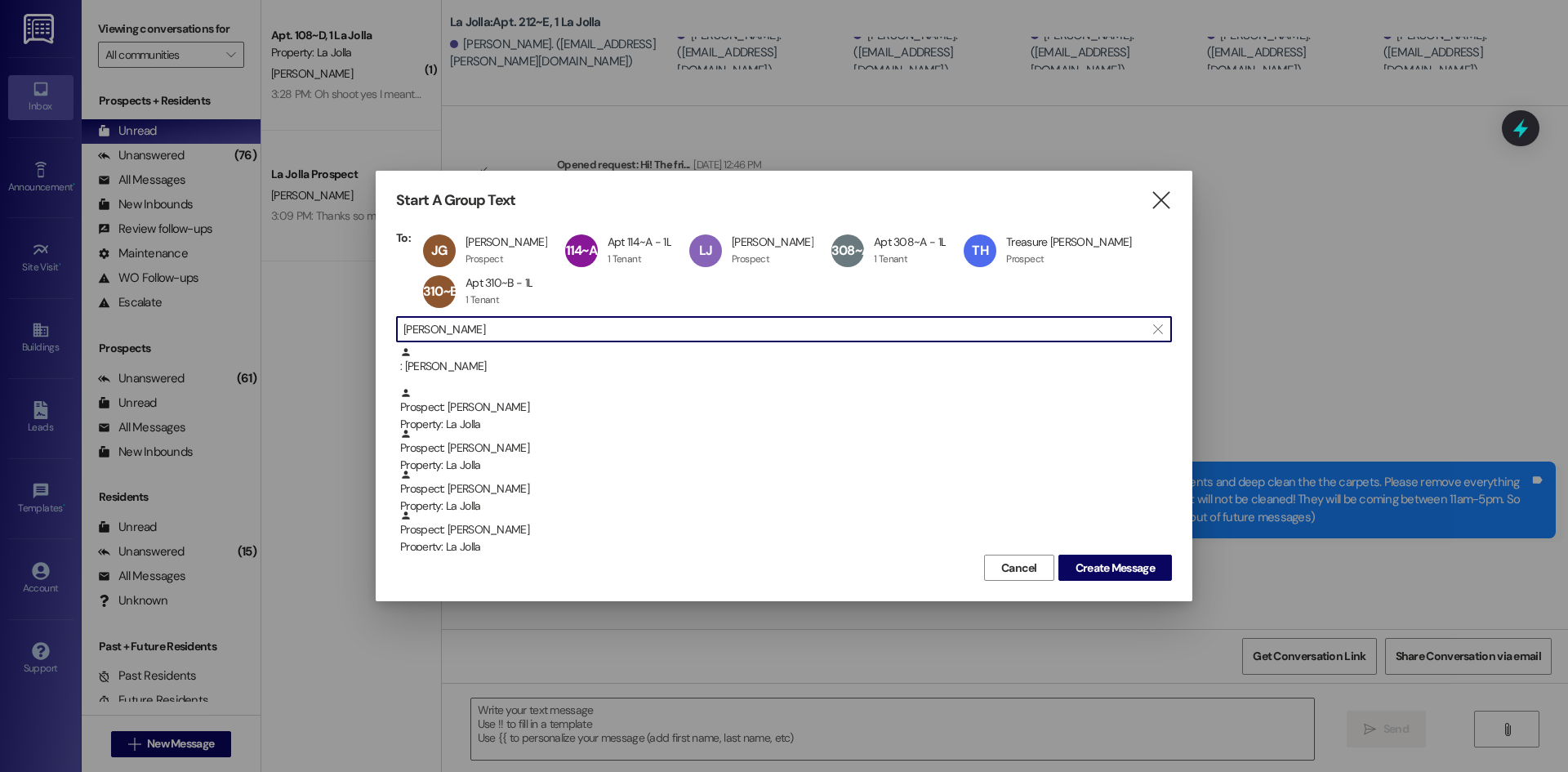
drag, startPoint x: 531, startPoint y: 327, endPoint x: 402, endPoint y: 330, distance: 129.0
click at [402, 330] on div " [PERSON_NAME] " at bounding box center [784, 329] width 776 height 26
click at [1117, 573] on span "Create Message" at bounding box center [1115, 568] width 79 height 17
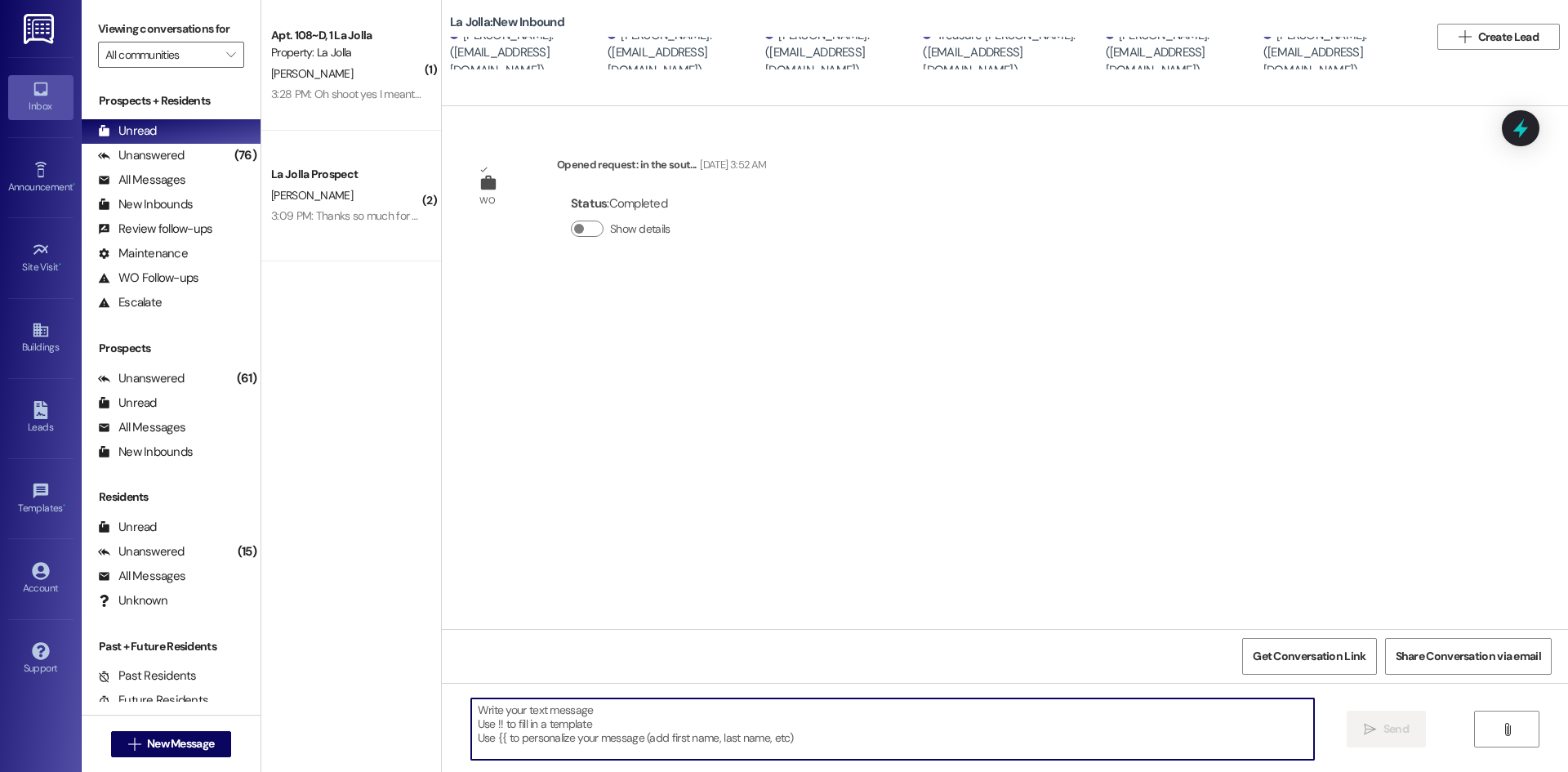
click at [675, 719] on textarea at bounding box center [892, 729] width 843 height 61
paste textarea "Hello! Just wanted to give you a heads up, [DATE] and [DATE] we will be having …"
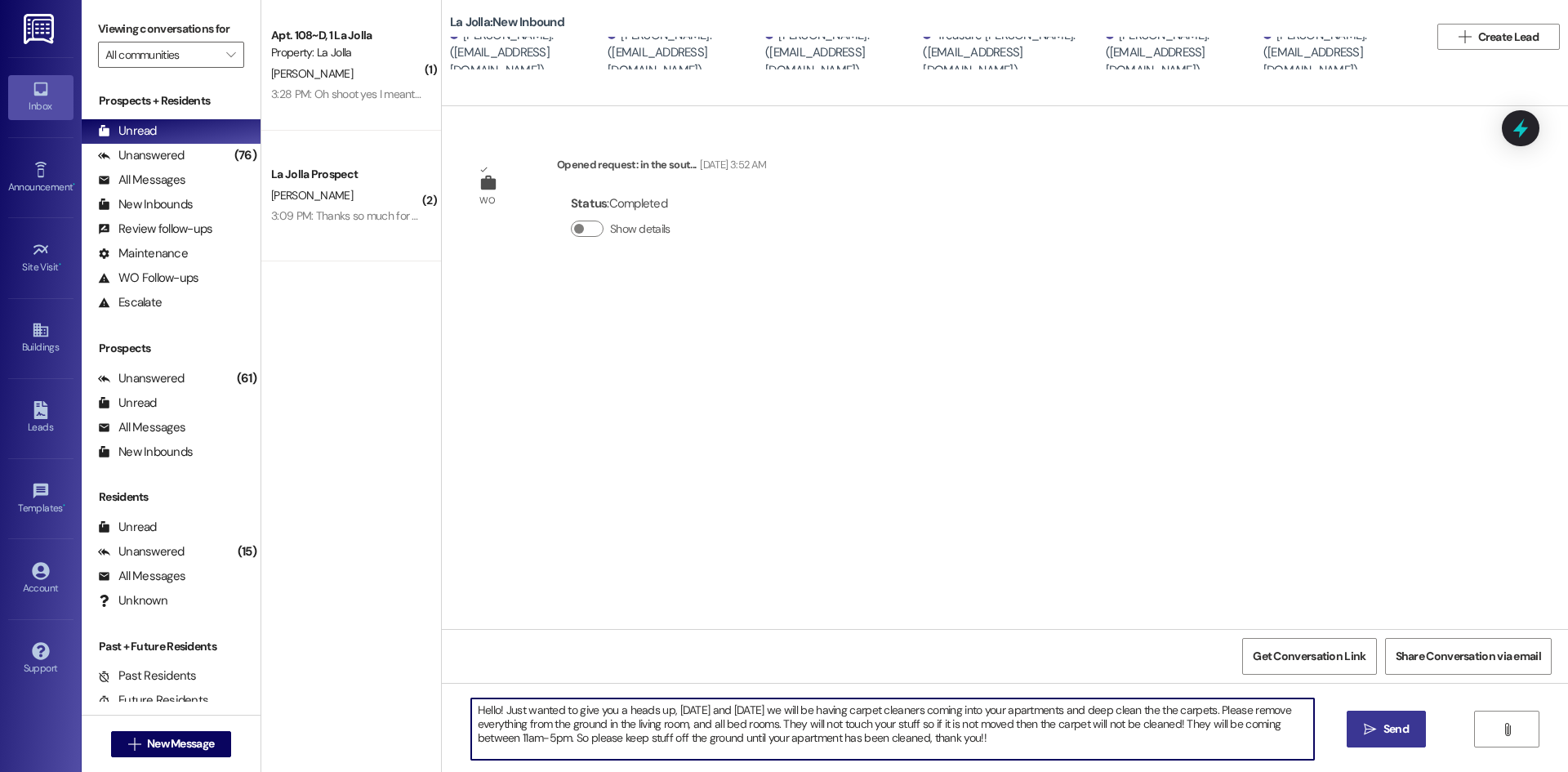
type textarea "Hello! Just wanted to give you a heads up, [DATE] and [DATE] we will be having …"
click at [1365, 724] on icon "" at bounding box center [1370, 730] width 12 height 13
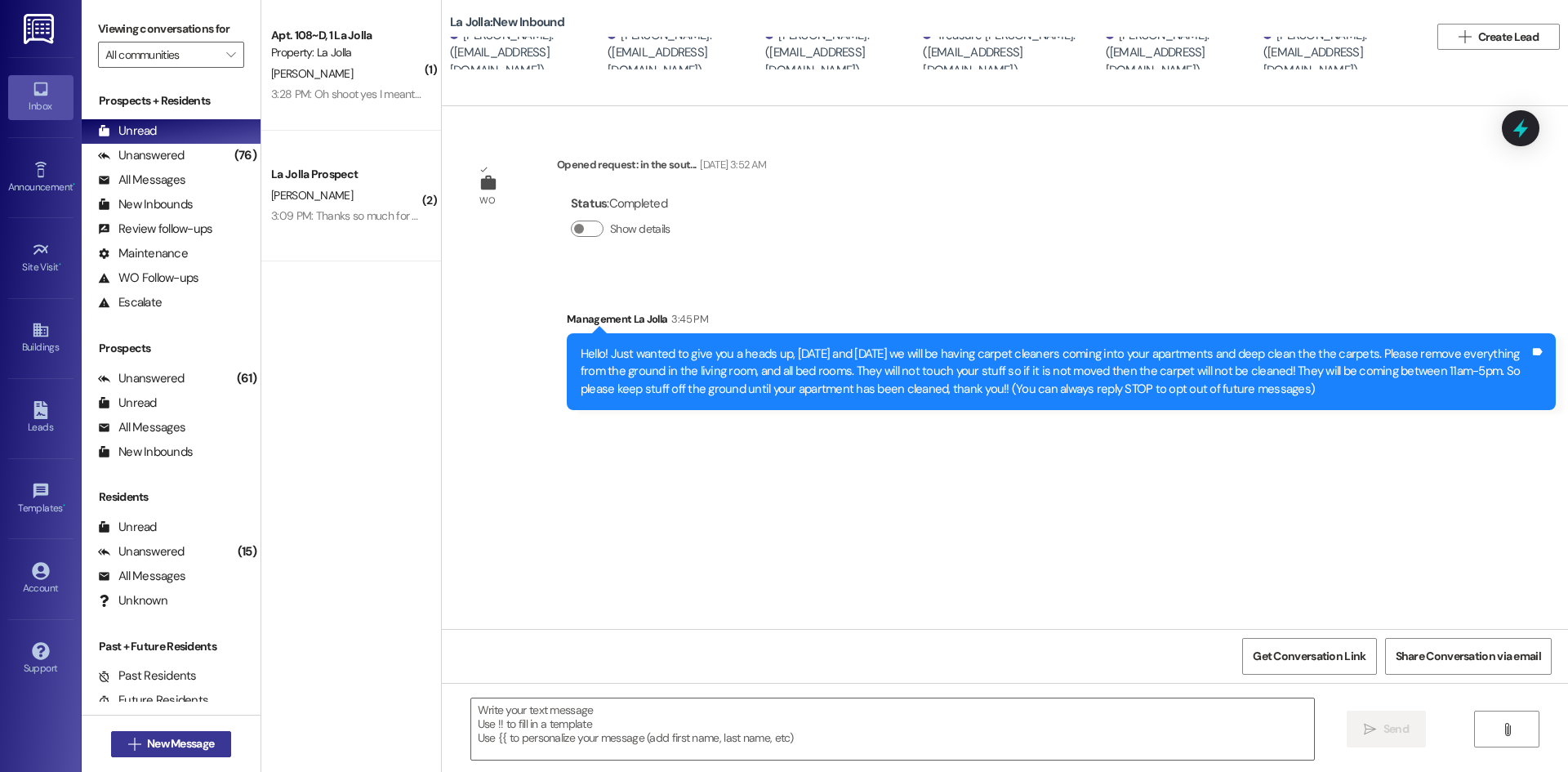
click at [174, 746] on span "New Message" at bounding box center [180, 744] width 67 height 17
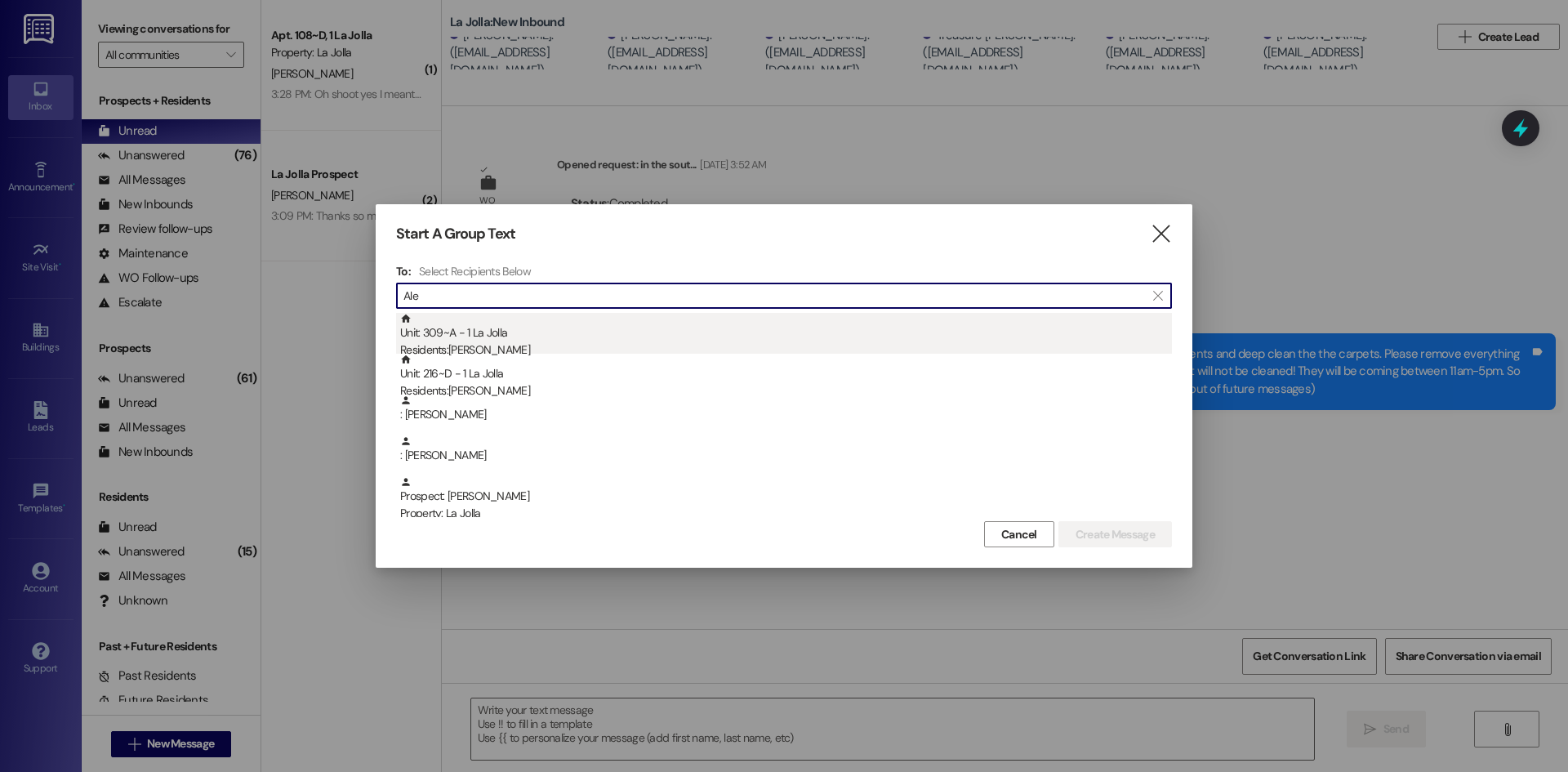
click at [458, 328] on div "Unit: 309~A - 1 La Jolla Residents: [PERSON_NAME]" at bounding box center [785, 336] width 772 height 47
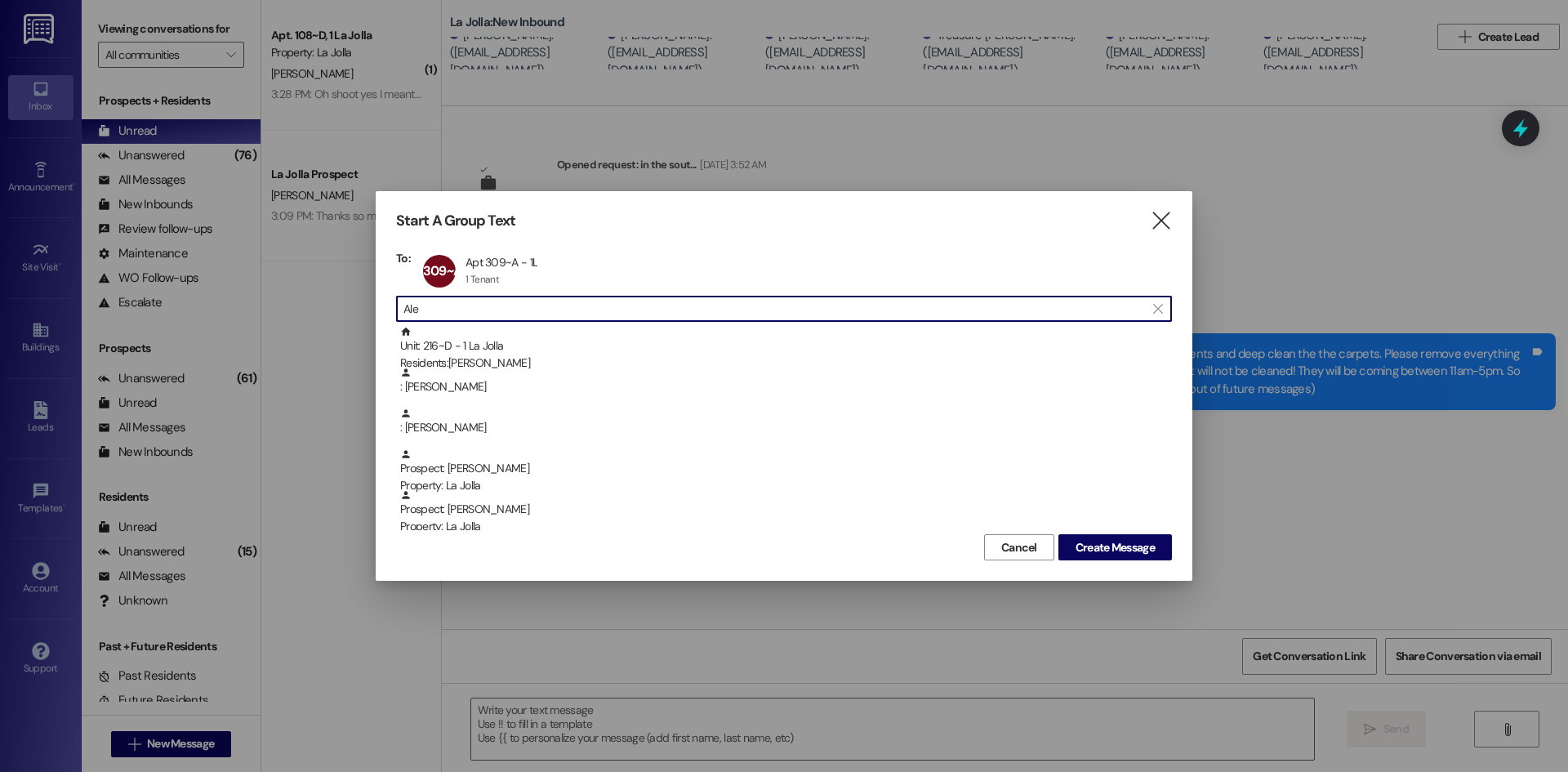
drag, startPoint x: 464, startPoint y: 307, endPoint x: 364, endPoint y: 313, distance: 100.2
click at [364, 313] on div "Start A Group Text  To: 309~A Apt 309~A - 1L Apt 309~A - 1L 1 Tenant 1 Tenant …" at bounding box center [784, 386] width 1568 height 772
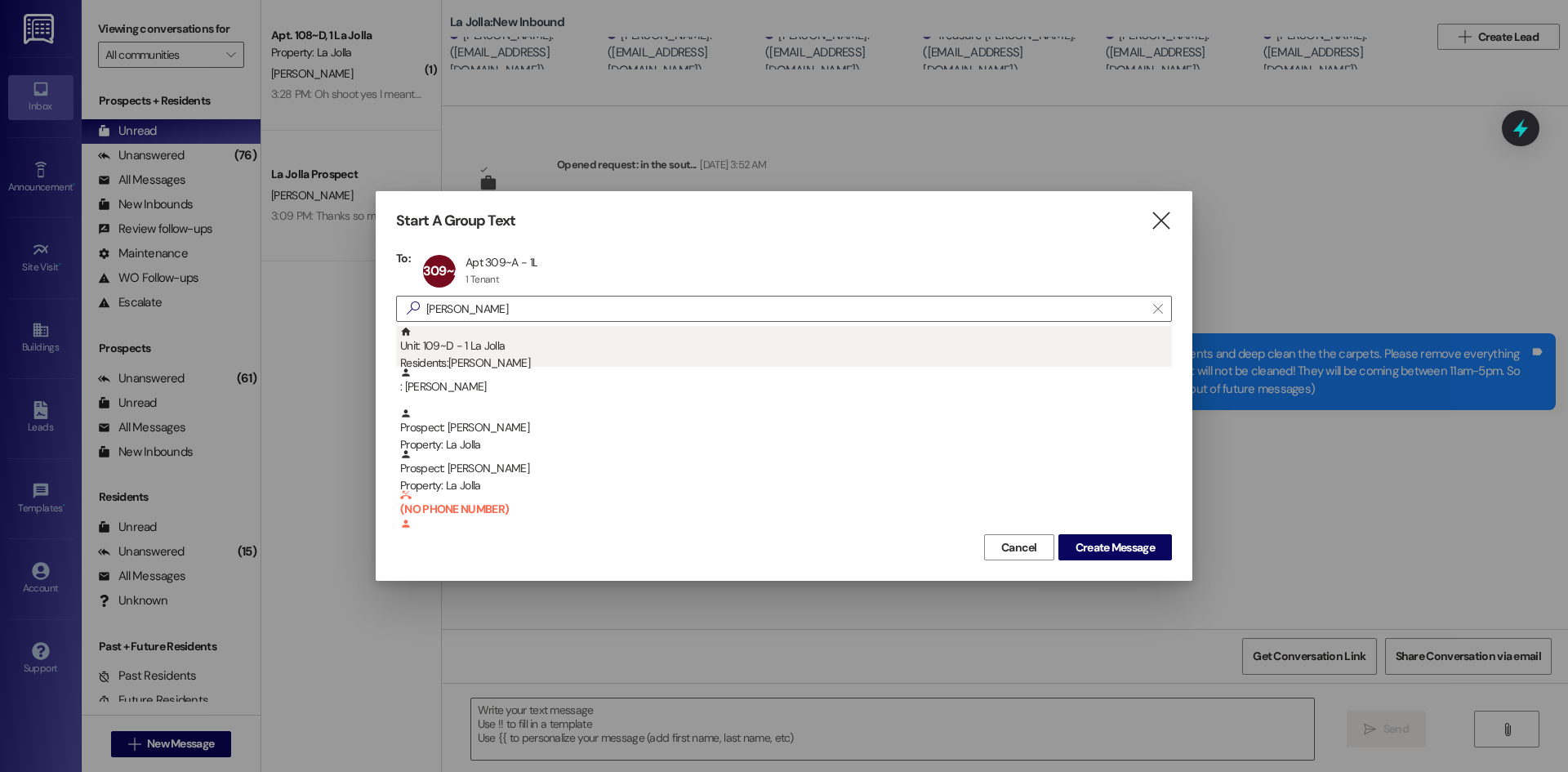
click at [507, 351] on div "Unit: 109~D - 1 La Jolla Residents: [PERSON_NAME]" at bounding box center [785, 349] width 772 height 47
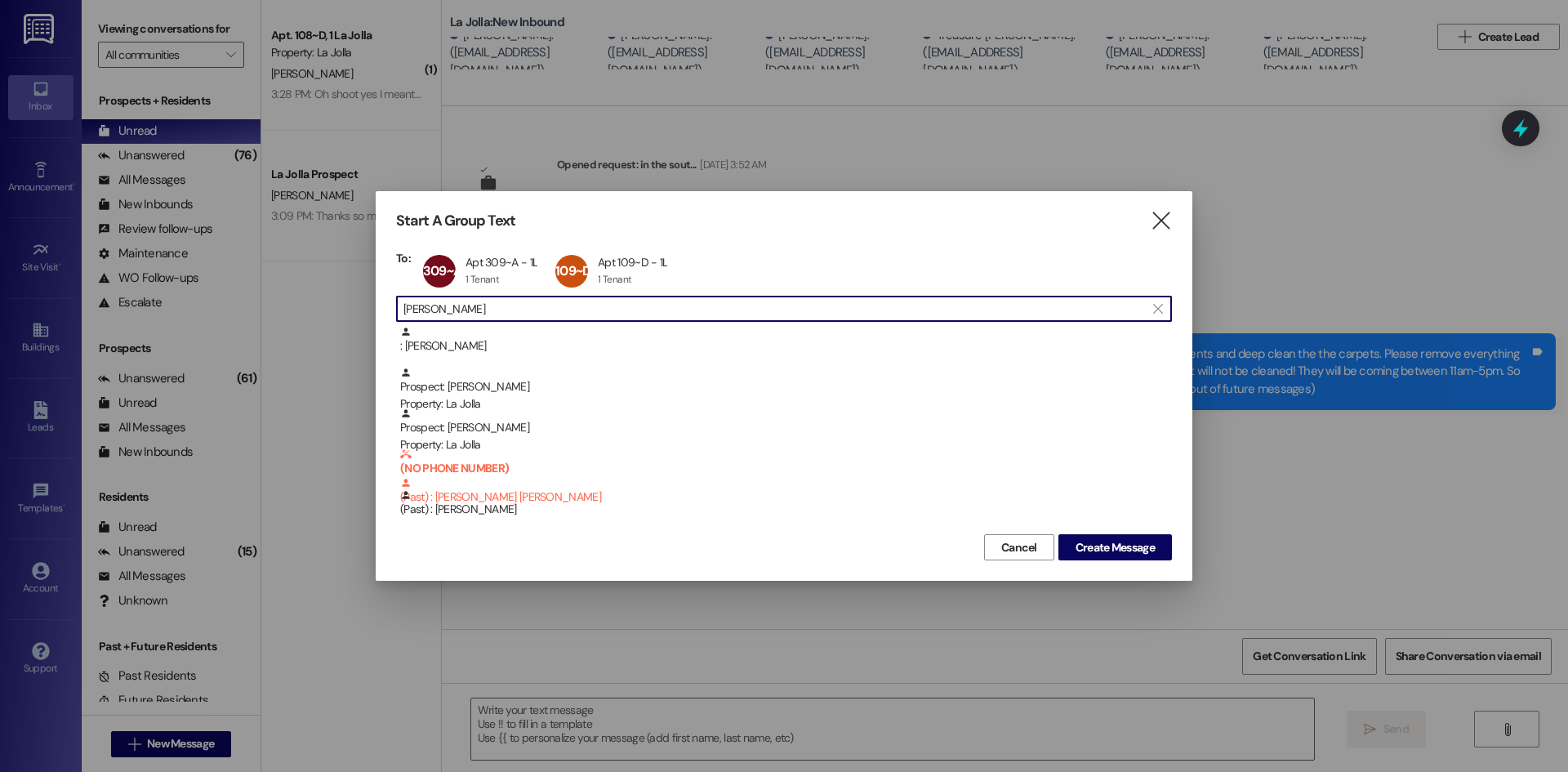
drag, startPoint x: 479, startPoint y: 315, endPoint x: 408, endPoint y: 306, distance: 71.6
click at [408, 306] on input "[PERSON_NAME]" at bounding box center [774, 309] width 742 height 23
type input "T"
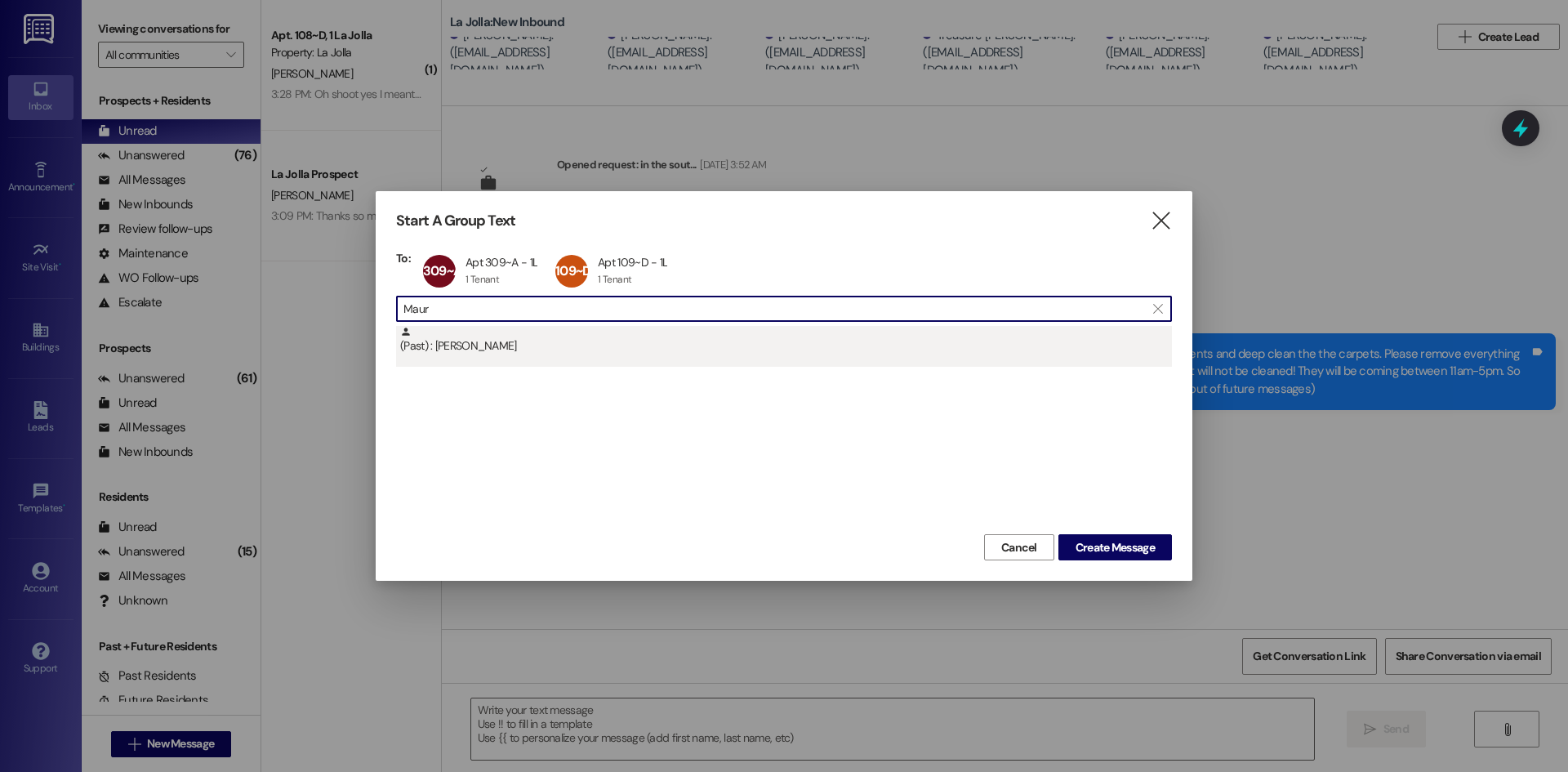
click at [429, 339] on div "(Past) : [PERSON_NAME]" at bounding box center [785, 340] width 772 height 28
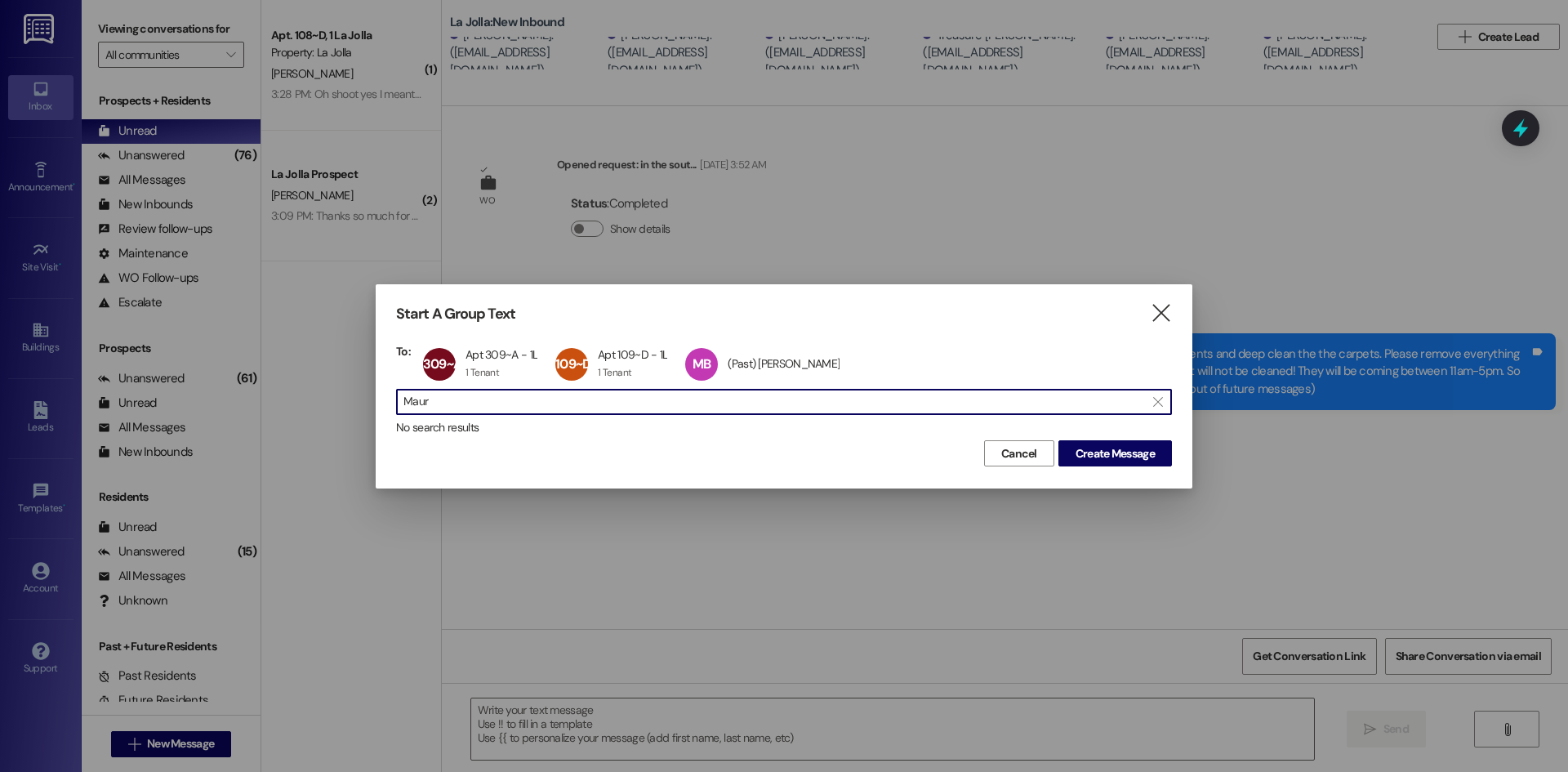
drag, startPoint x: 460, startPoint y: 402, endPoint x: 402, endPoint y: 400, distance: 58.0
click at [402, 400] on div " Maur " at bounding box center [784, 402] width 776 height 26
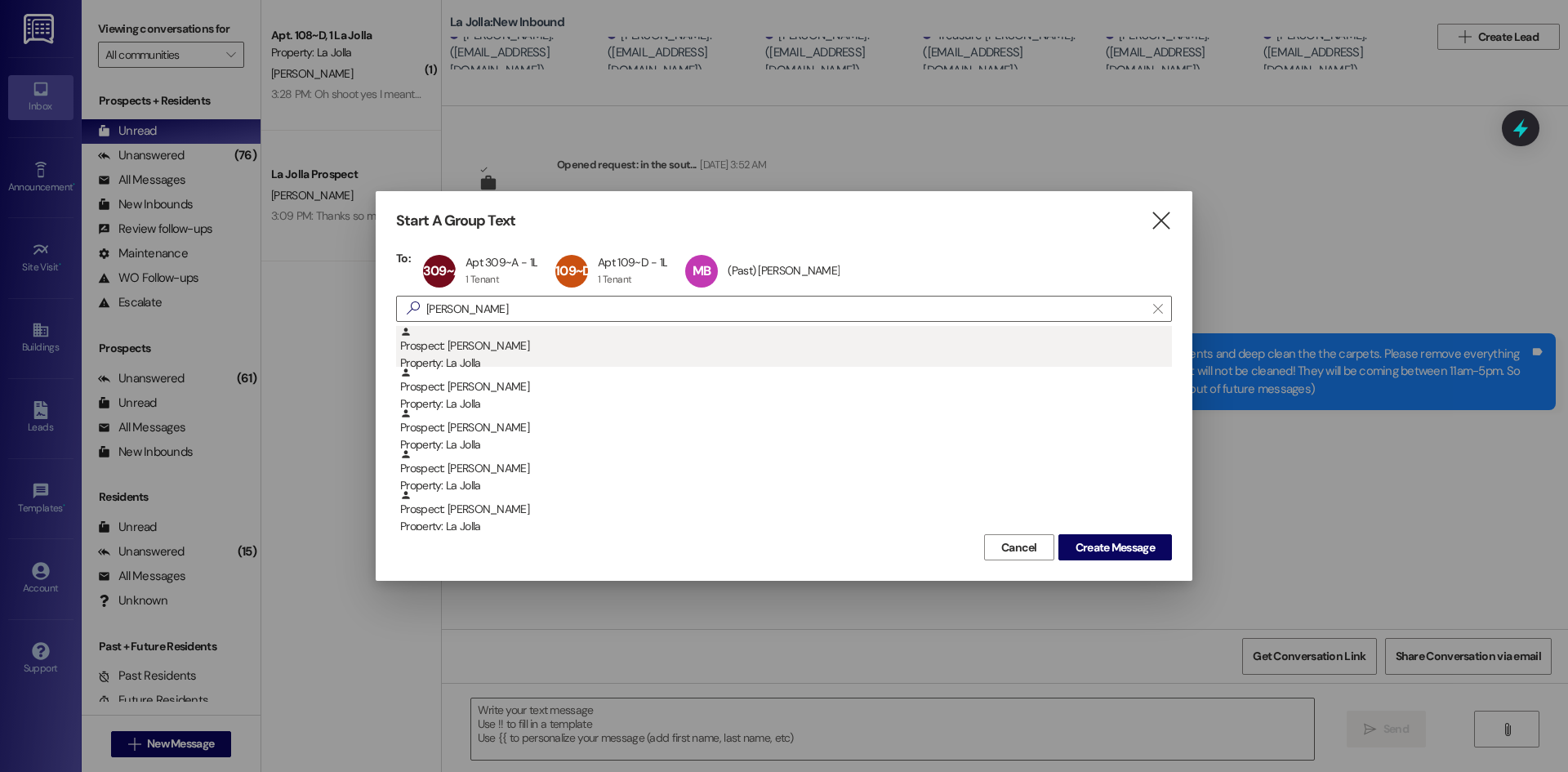
click at [419, 351] on div "Prospect: [PERSON_NAME] Property: La Jolla" at bounding box center [785, 349] width 772 height 47
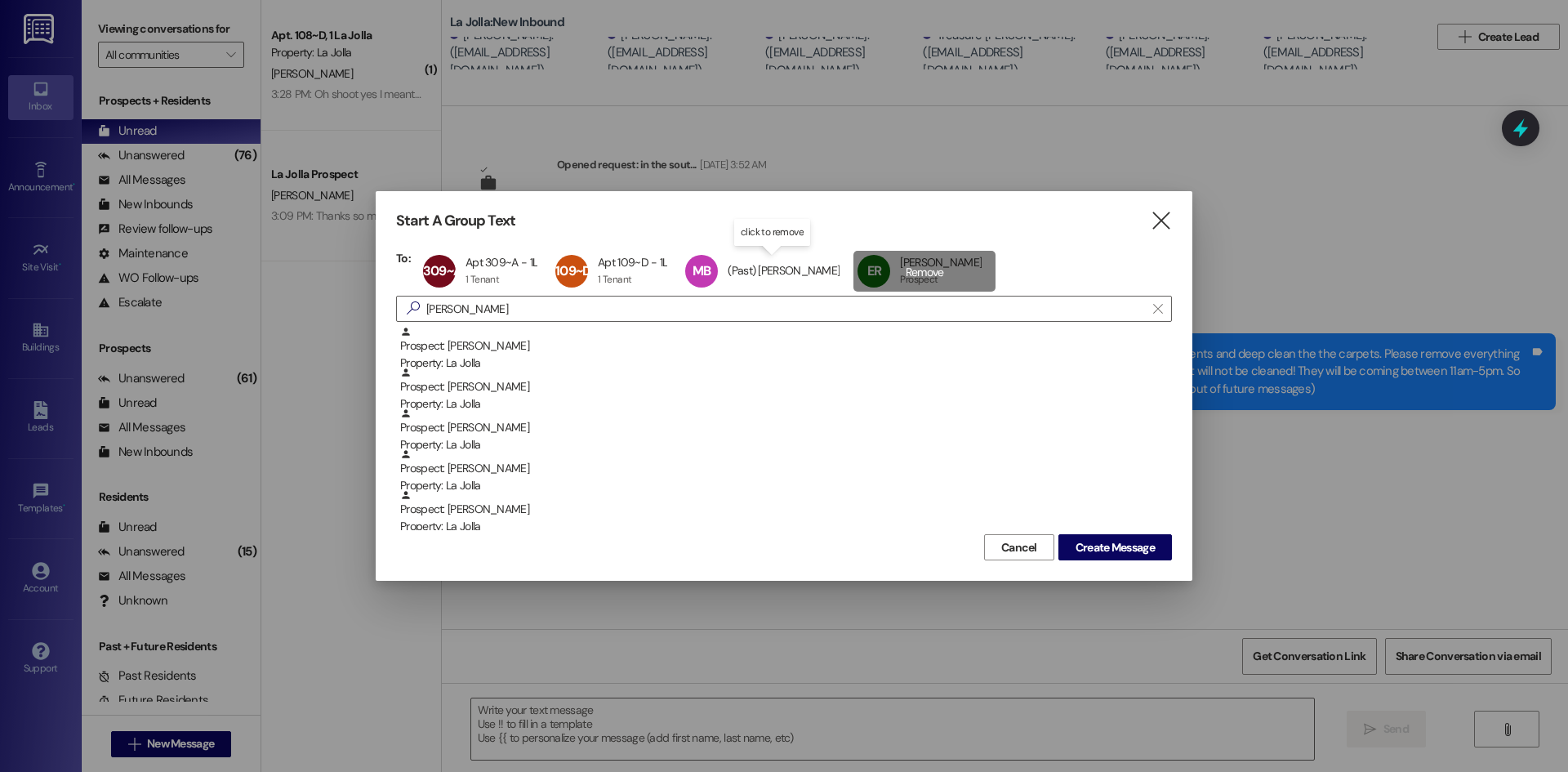
click at [946, 267] on div "ER [PERSON_NAME] [PERSON_NAME] Prospect Prospect click to remove" at bounding box center [925, 271] width 142 height 41
click at [545, 316] on input "[PERSON_NAME]" at bounding box center [774, 309] width 742 height 23
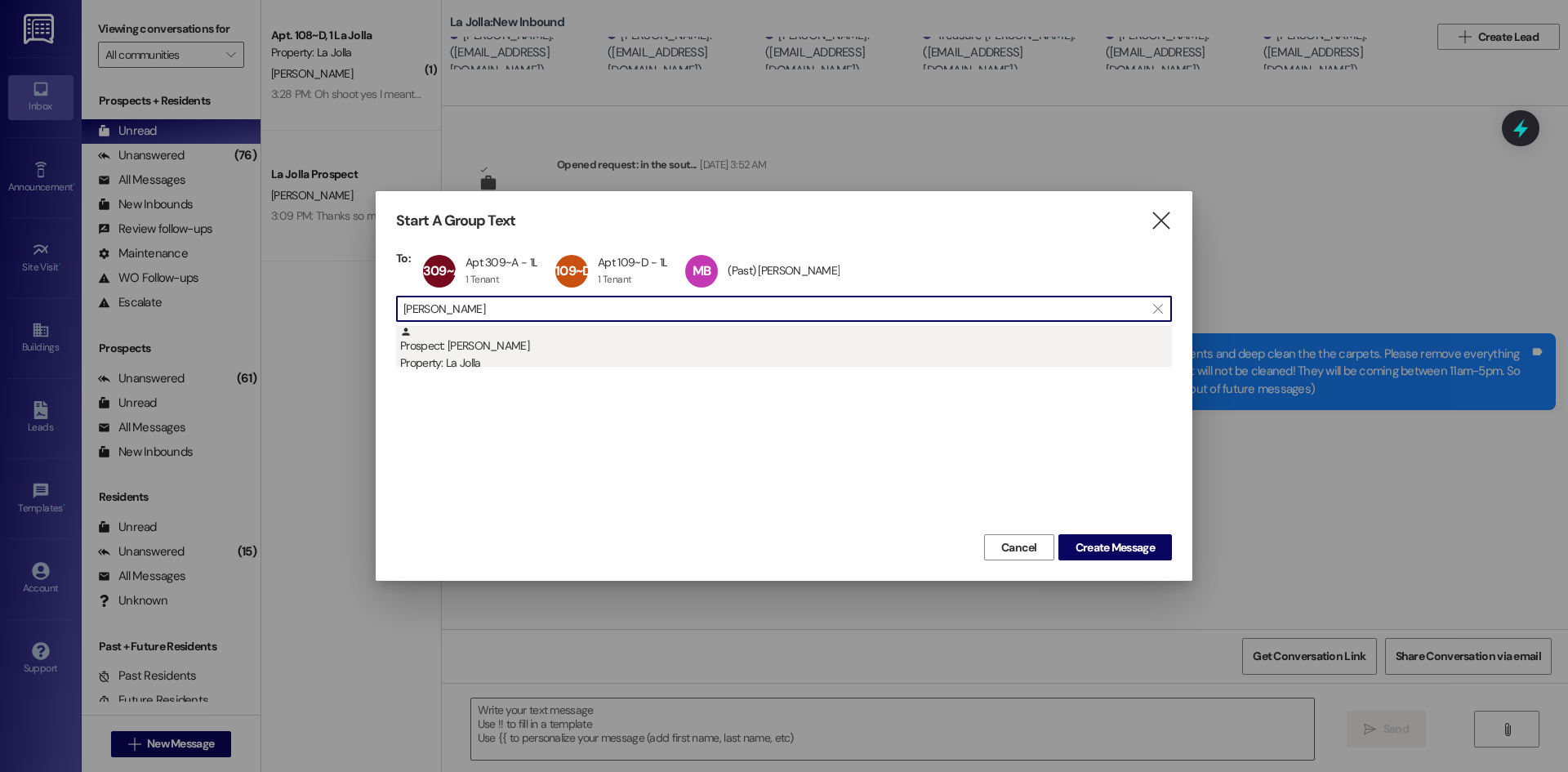
click at [530, 334] on div "Prospect: [PERSON_NAME] Property: La Jolla" at bounding box center [785, 349] width 772 height 47
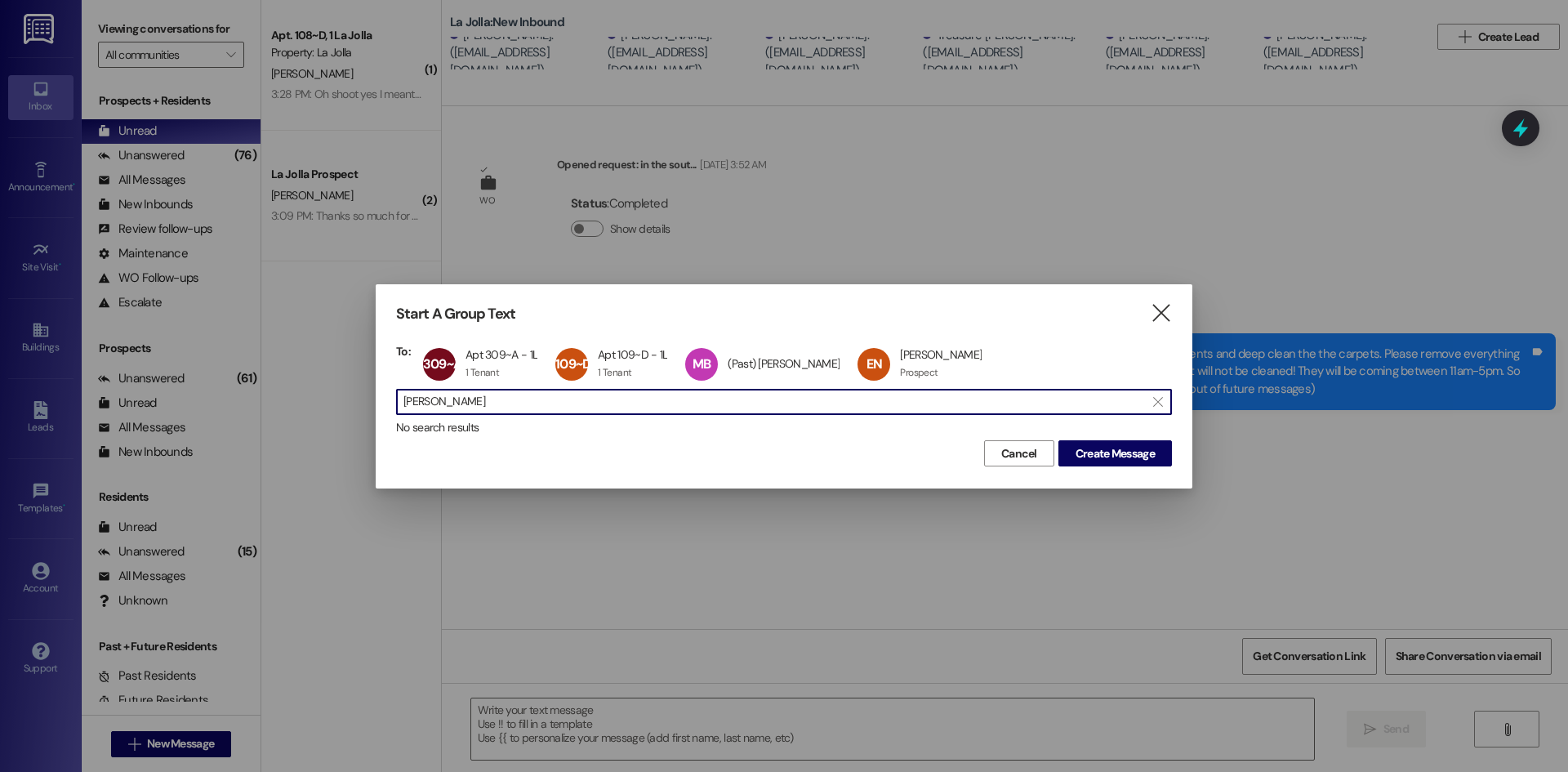
drag, startPoint x: 484, startPoint y: 397, endPoint x: 396, endPoint y: 394, distance: 88.1
click at [396, 394] on div " [PERSON_NAME] ner " at bounding box center [784, 402] width 776 height 26
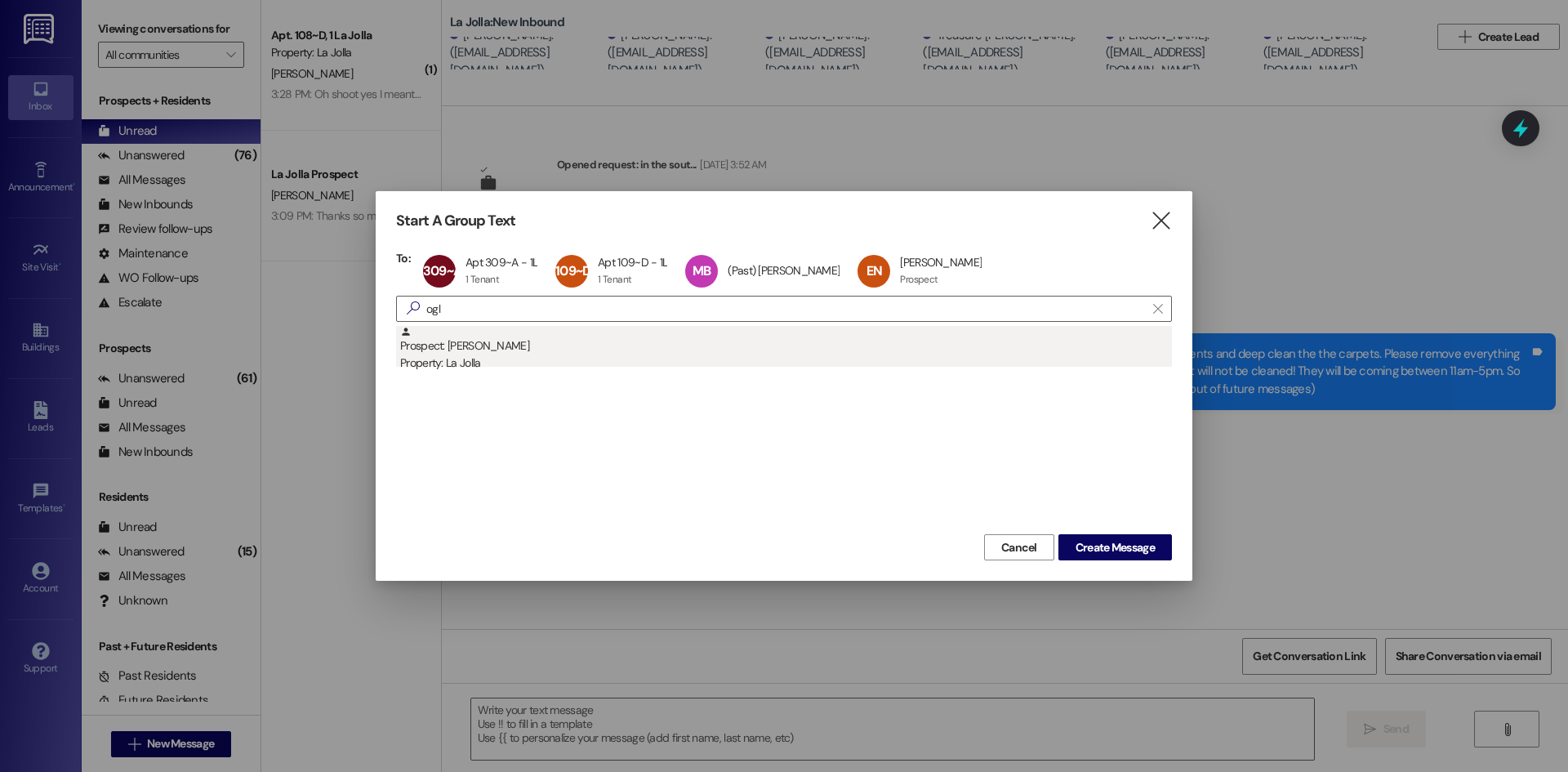
click at [418, 333] on div "Prospect: [PERSON_NAME] Property: La Jolla" at bounding box center [785, 349] width 772 height 47
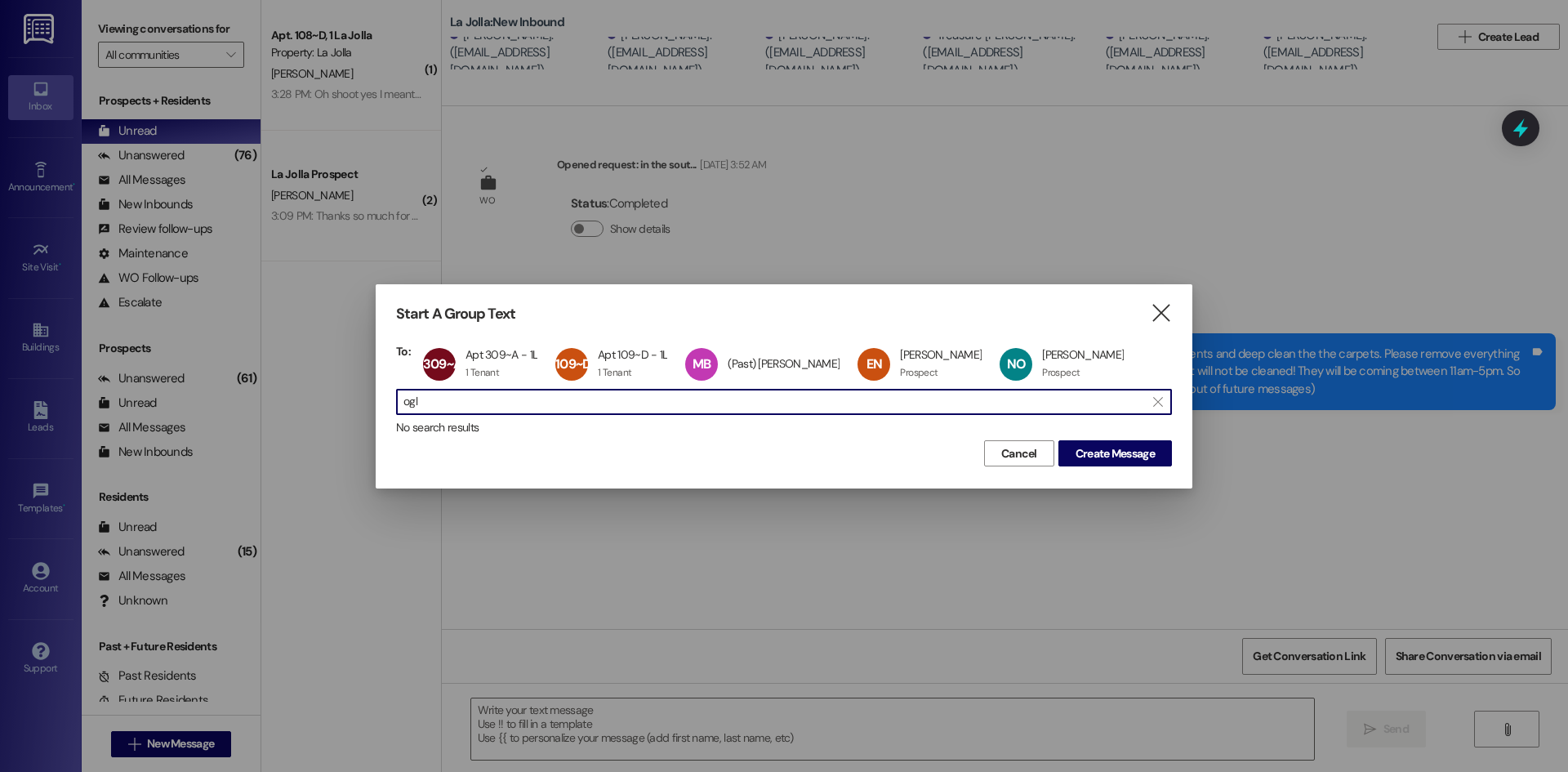
drag, startPoint x: 491, startPoint y: 407, endPoint x: 399, endPoint y: 407, distance: 92.0
click at [399, 407] on div " ogl " at bounding box center [784, 402] width 776 height 26
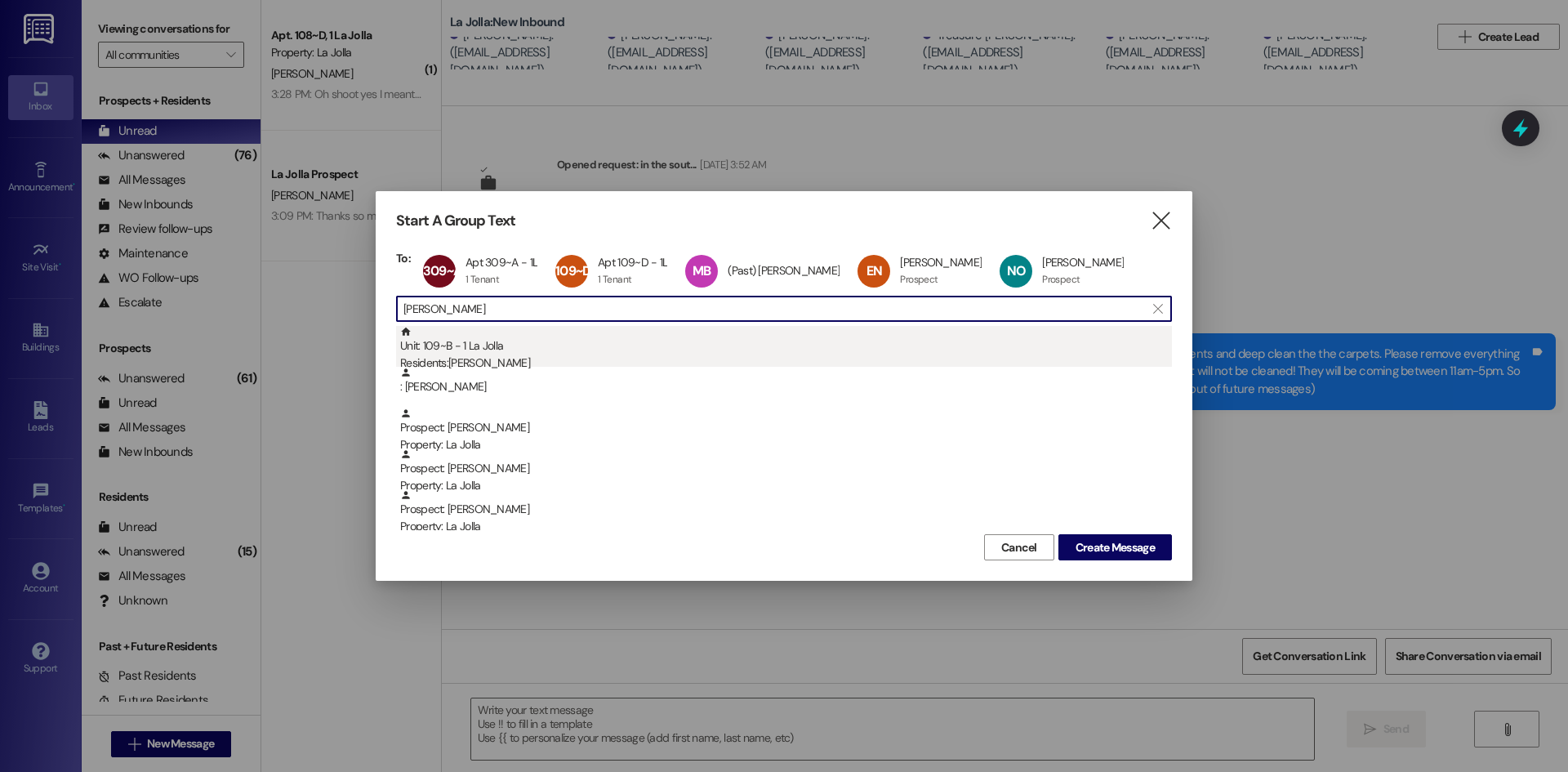
type input "[PERSON_NAME]"
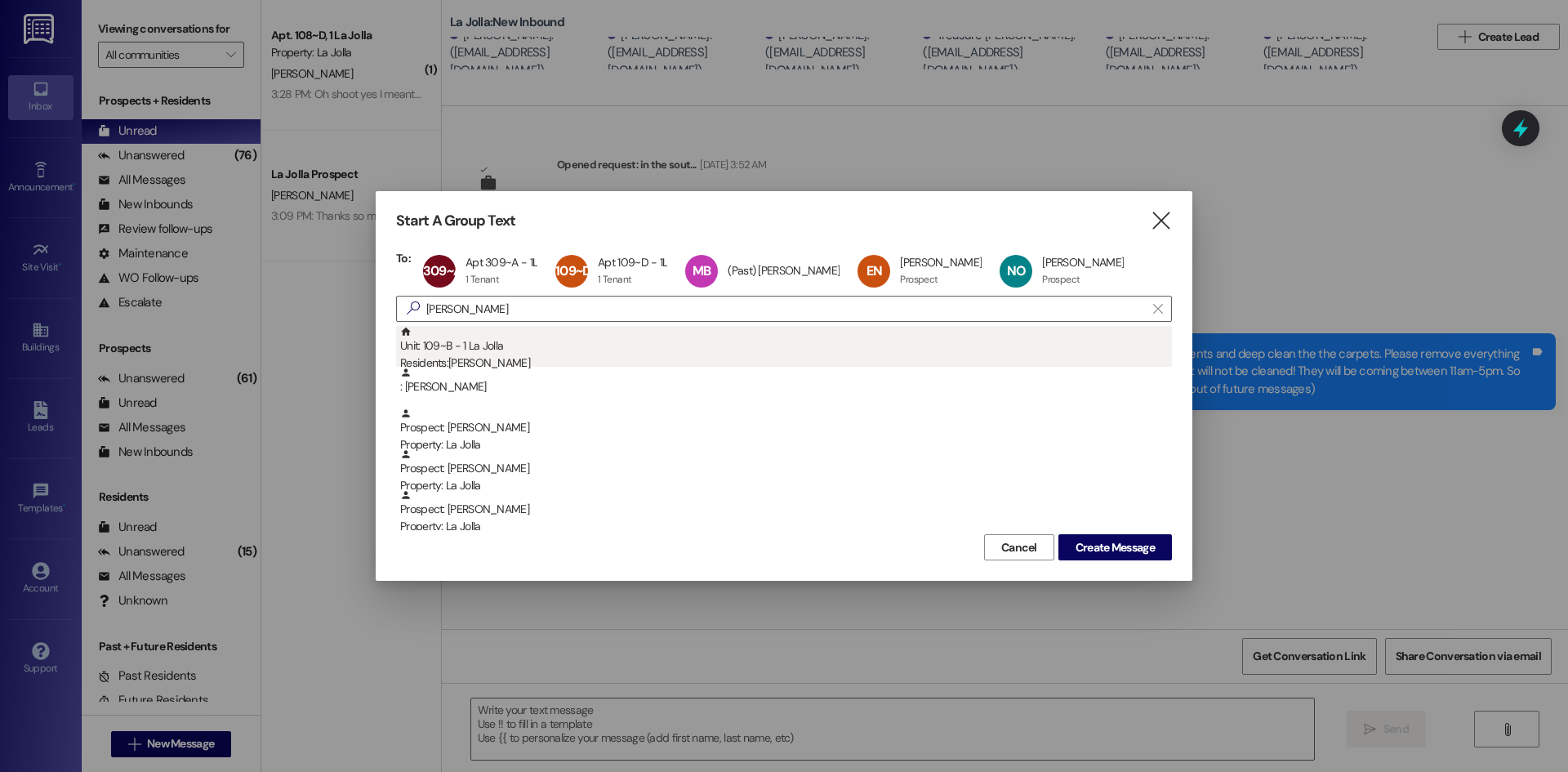
click at [437, 354] on div "Residents: [PERSON_NAME]" at bounding box center [785, 363] width 772 height 17
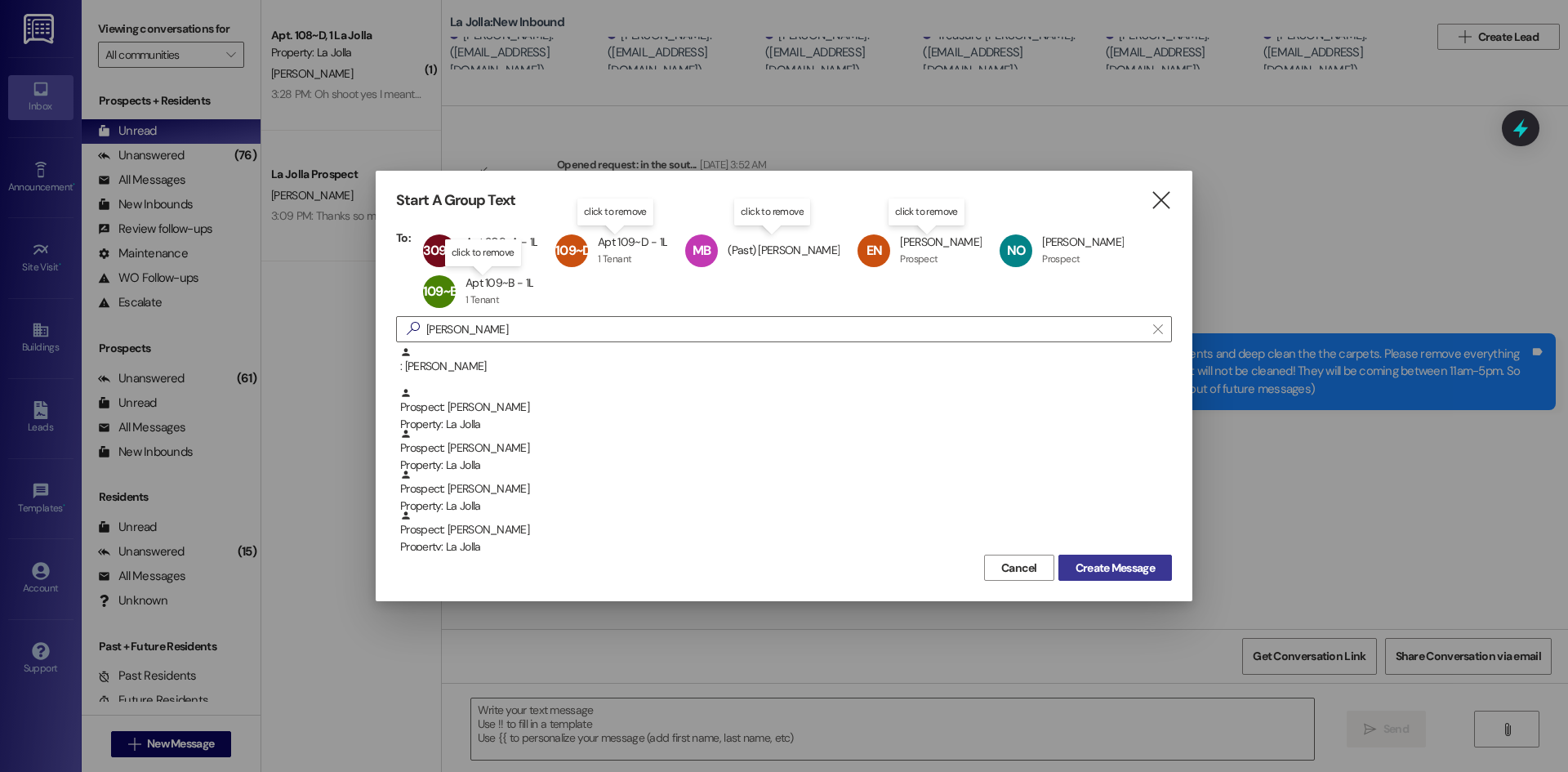
click at [1141, 568] on span "Create Message" at bounding box center [1115, 568] width 79 height 17
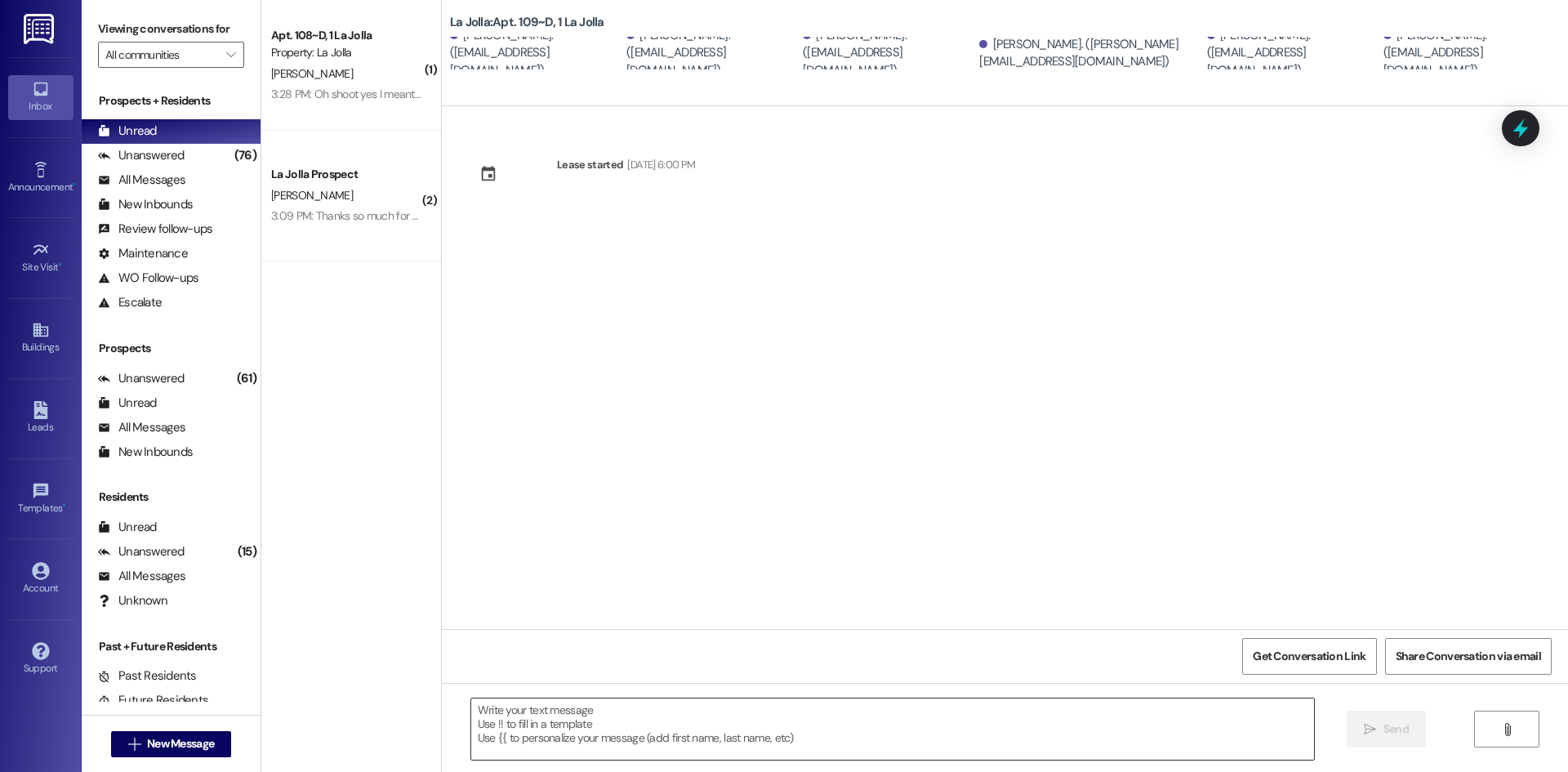
click at [624, 703] on textarea at bounding box center [892, 729] width 843 height 61
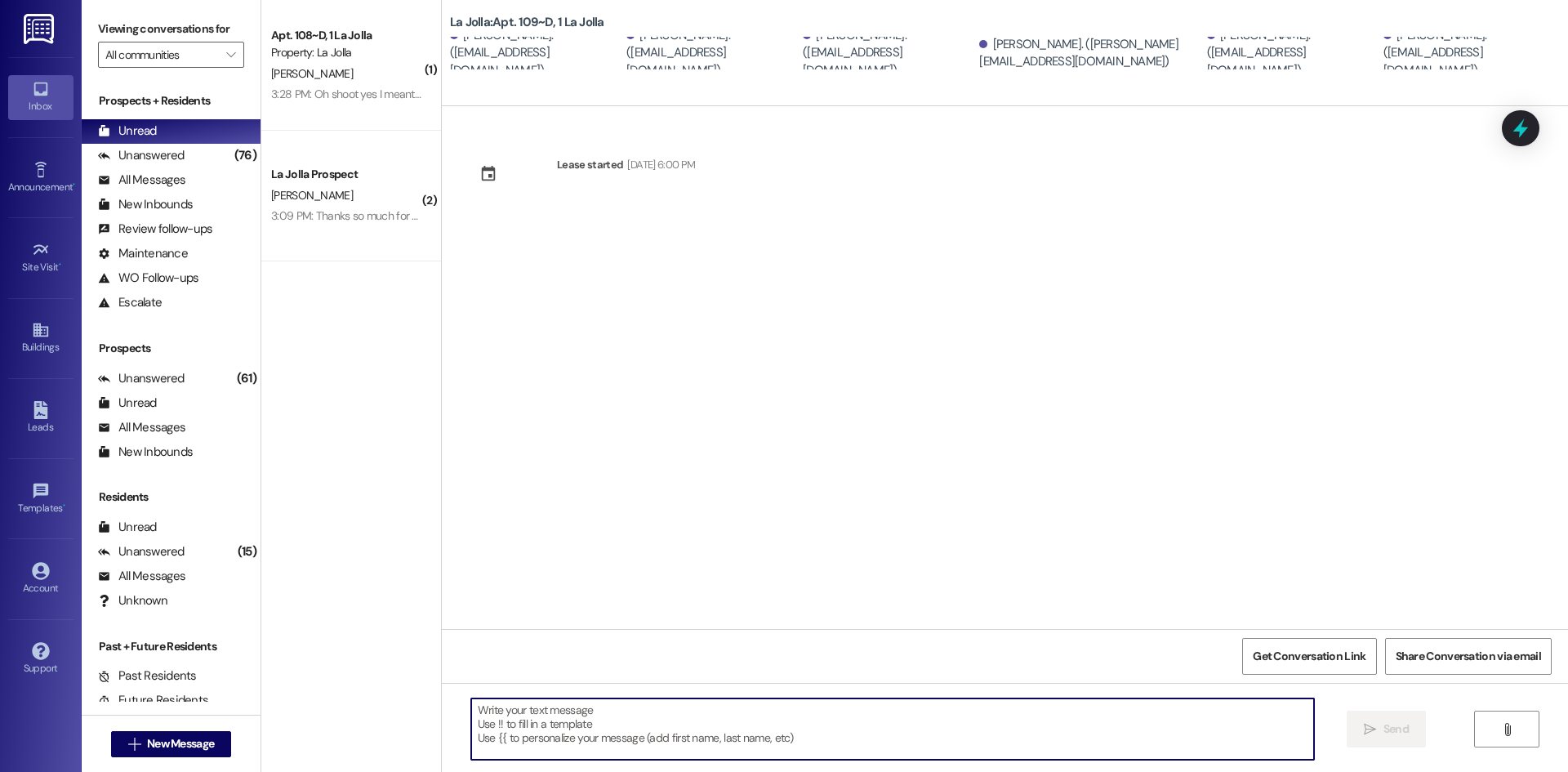
paste textarea "Hello! Just wanted to give you a heads up, [DATE] and [DATE] we will be having …"
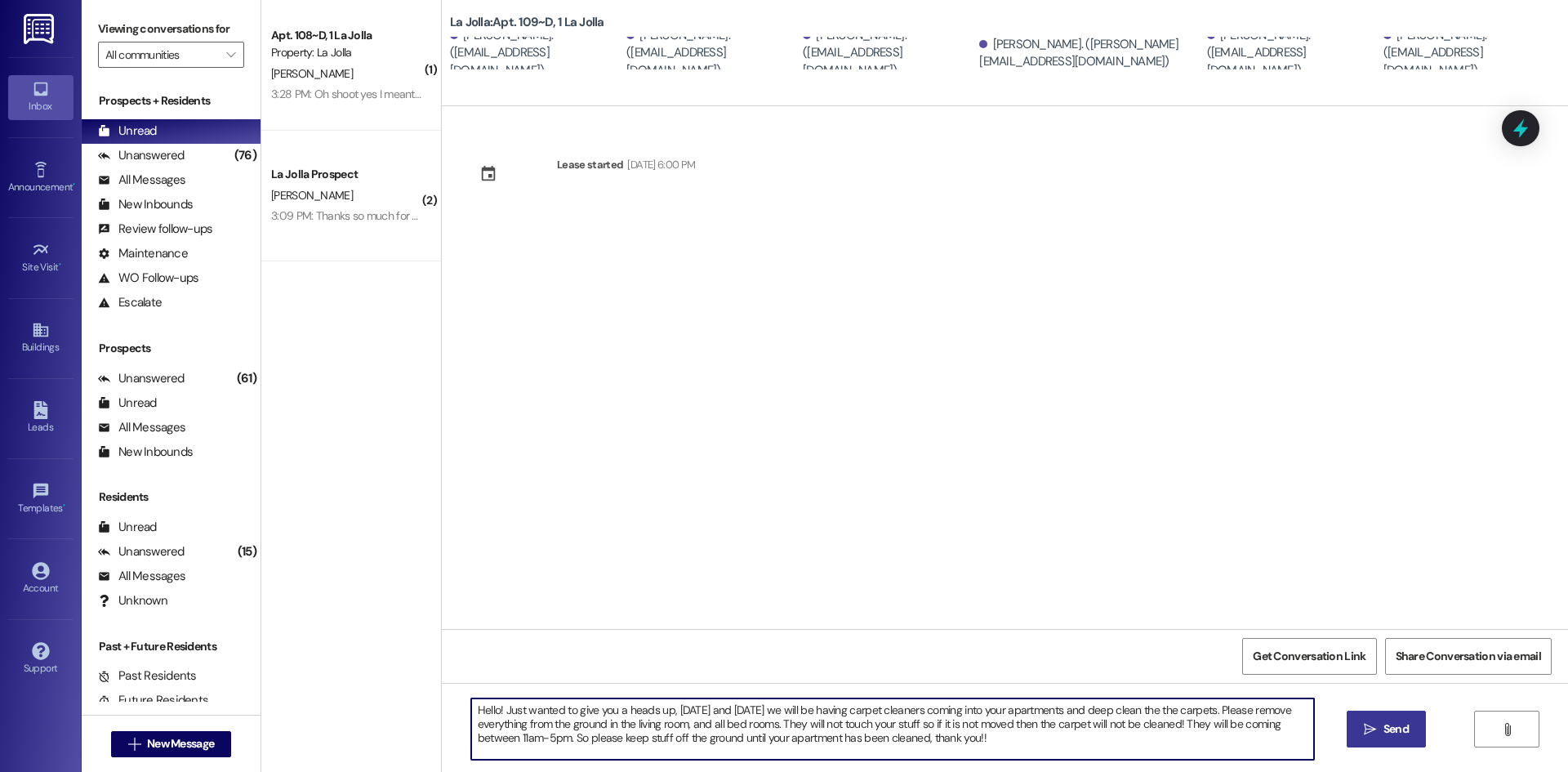
type textarea "Hello! Just wanted to give you a heads up, [DATE] and [DATE] we will be having …"
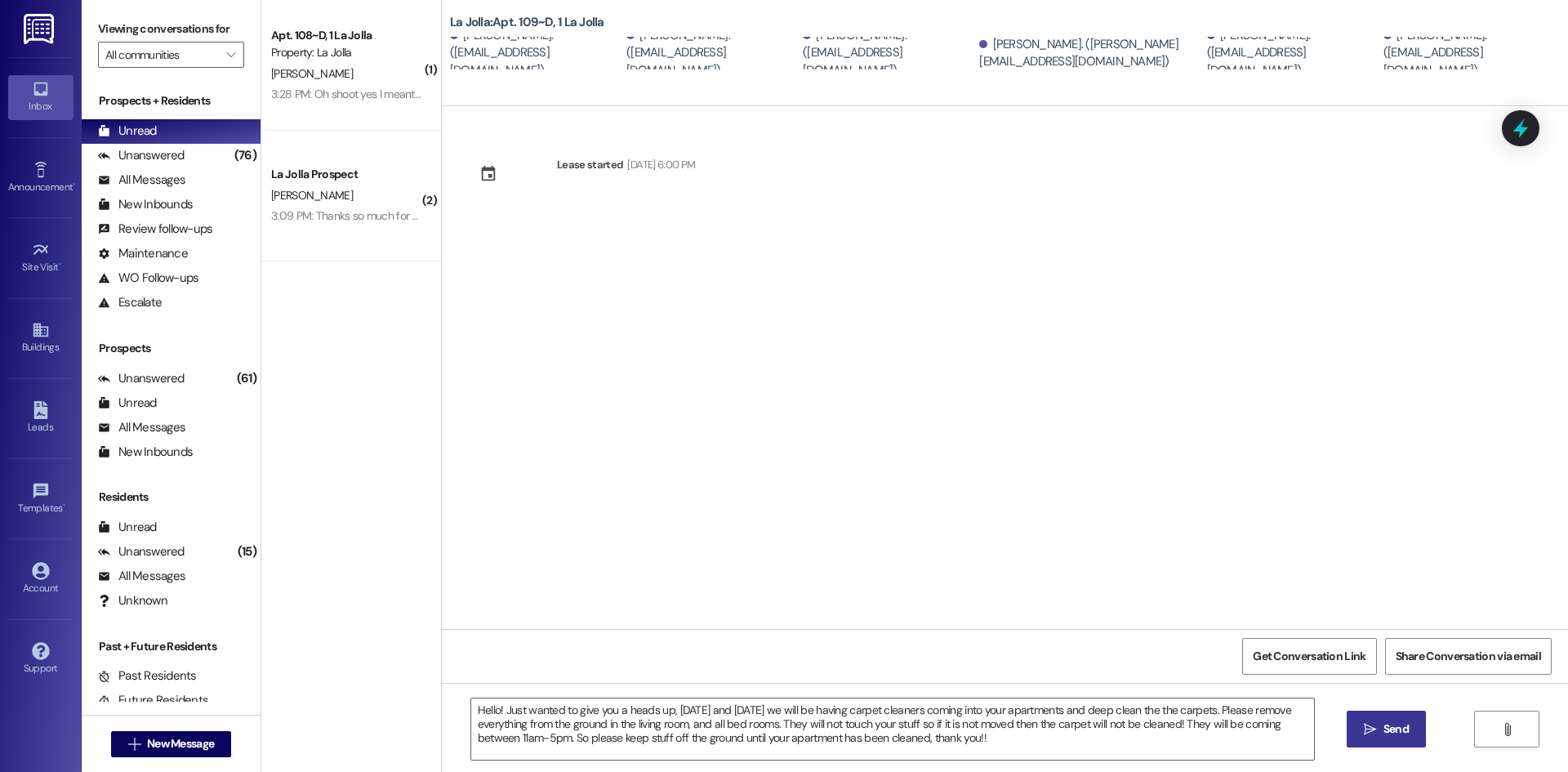
click at [1373, 718] on button " Send" at bounding box center [1386, 729] width 79 height 37
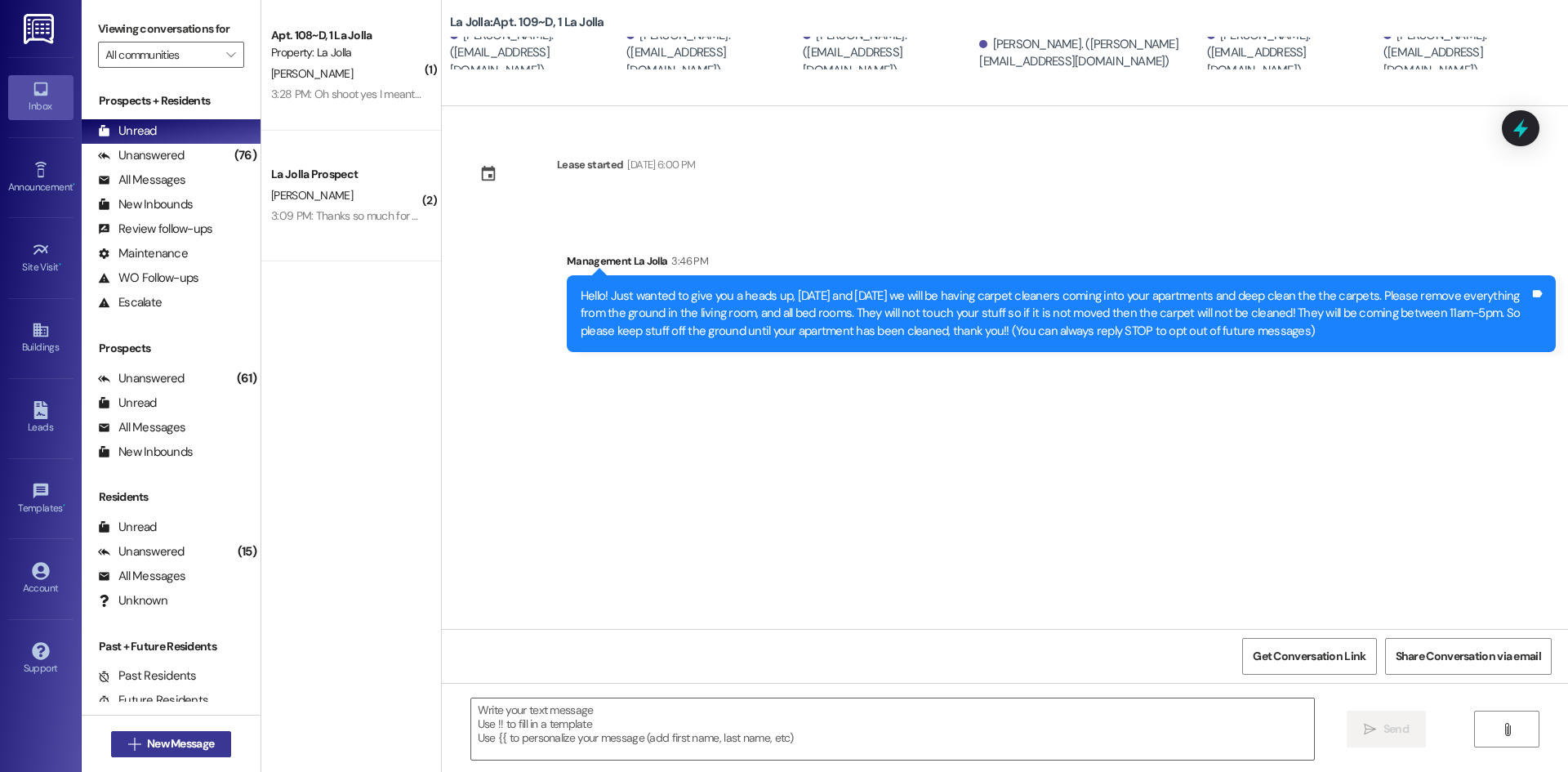
click at [205, 741] on span "New Message" at bounding box center [180, 744] width 67 height 17
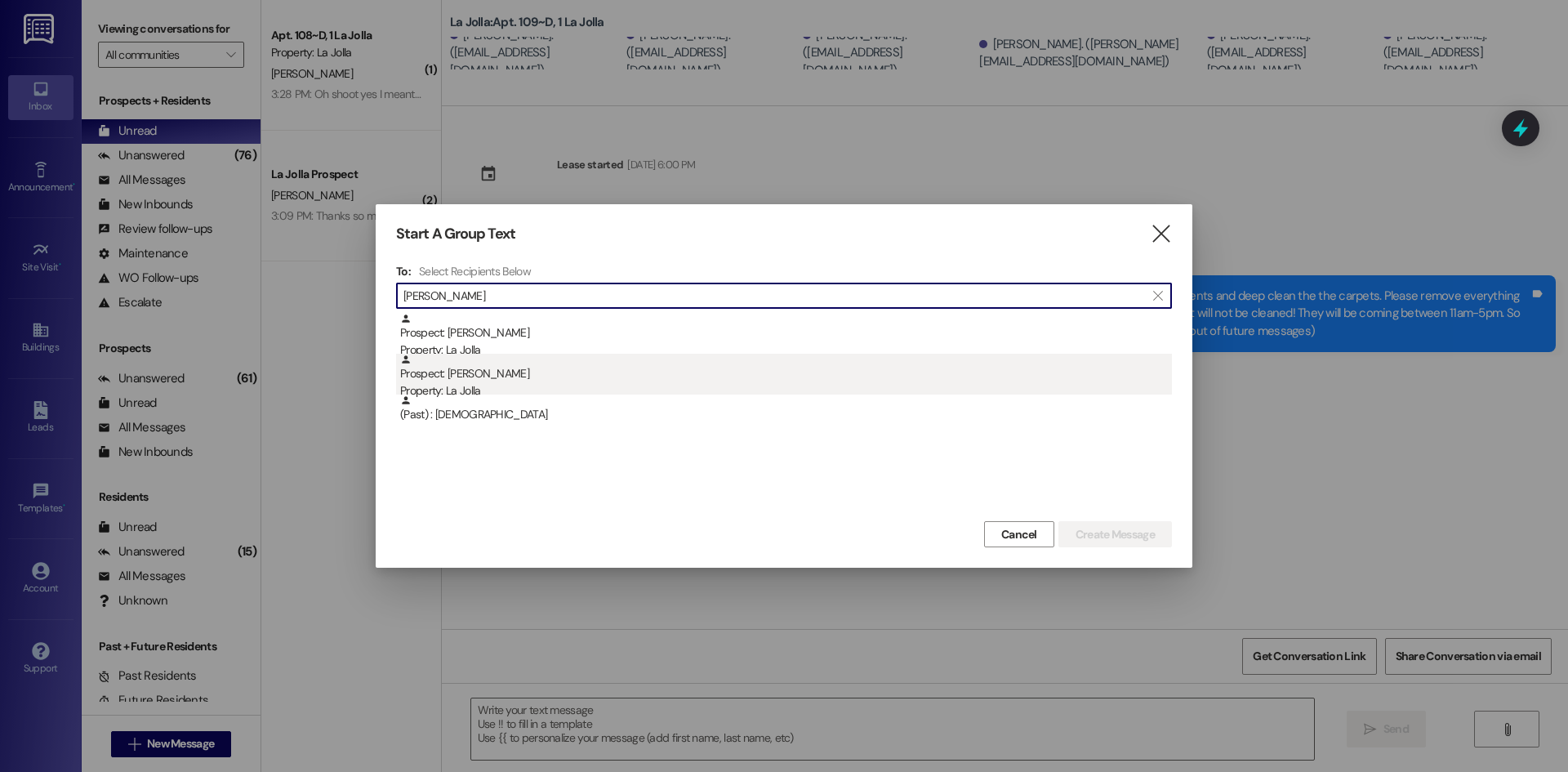
click at [516, 376] on div "Prospect: [PERSON_NAME] Property: [GEOGRAPHIC_DATA]" at bounding box center [785, 376] width 772 height 47
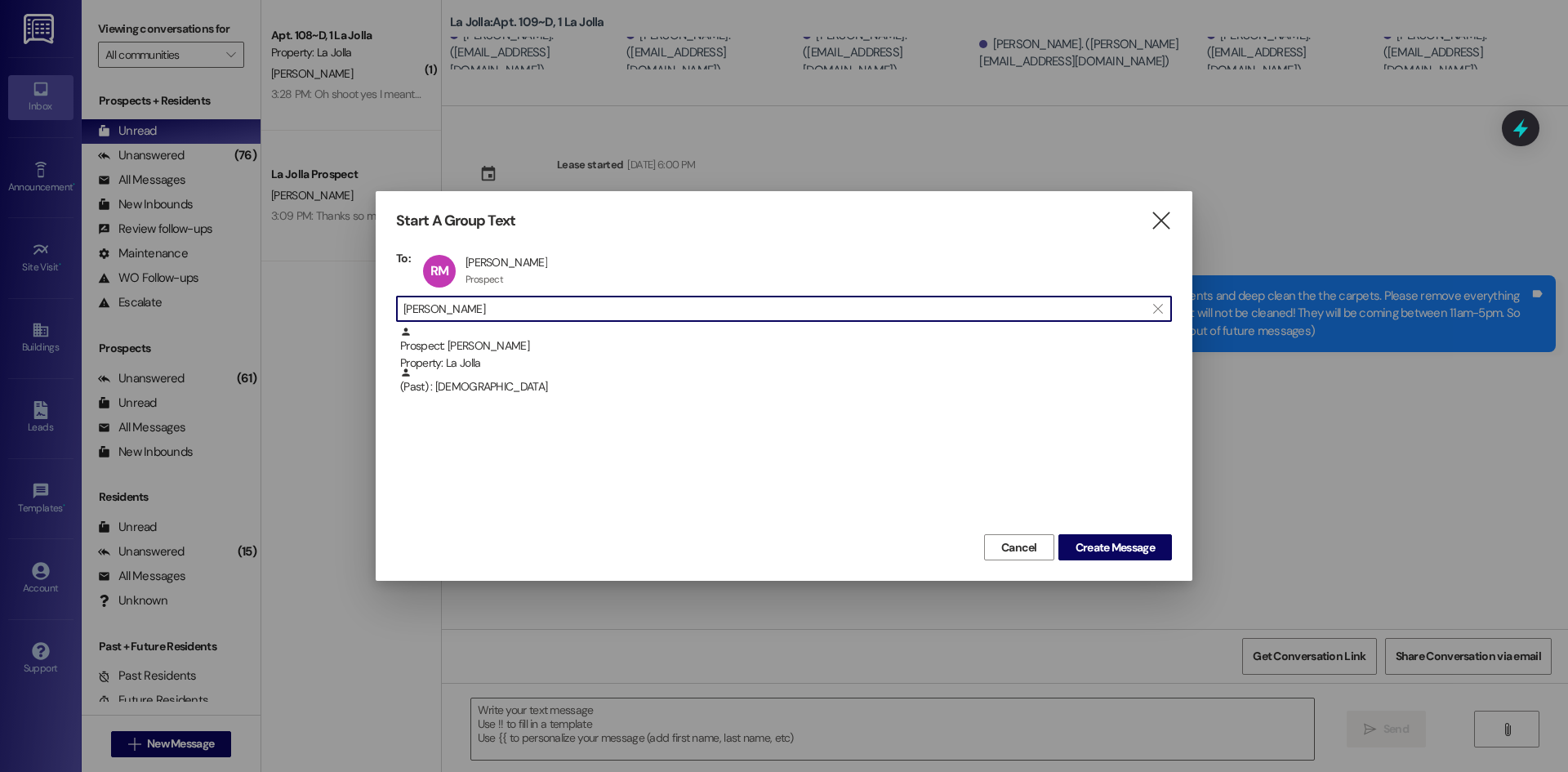
drag, startPoint x: 517, startPoint y: 305, endPoint x: 376, endPoint y: 309, distance: 141.1
click at [376, 309] on div "Start A Group Text  To: [PERSON_NAME] [PERSON_NAME] Prospect Prospect click to…" at bounding box center [784, 386] width 816 height 390
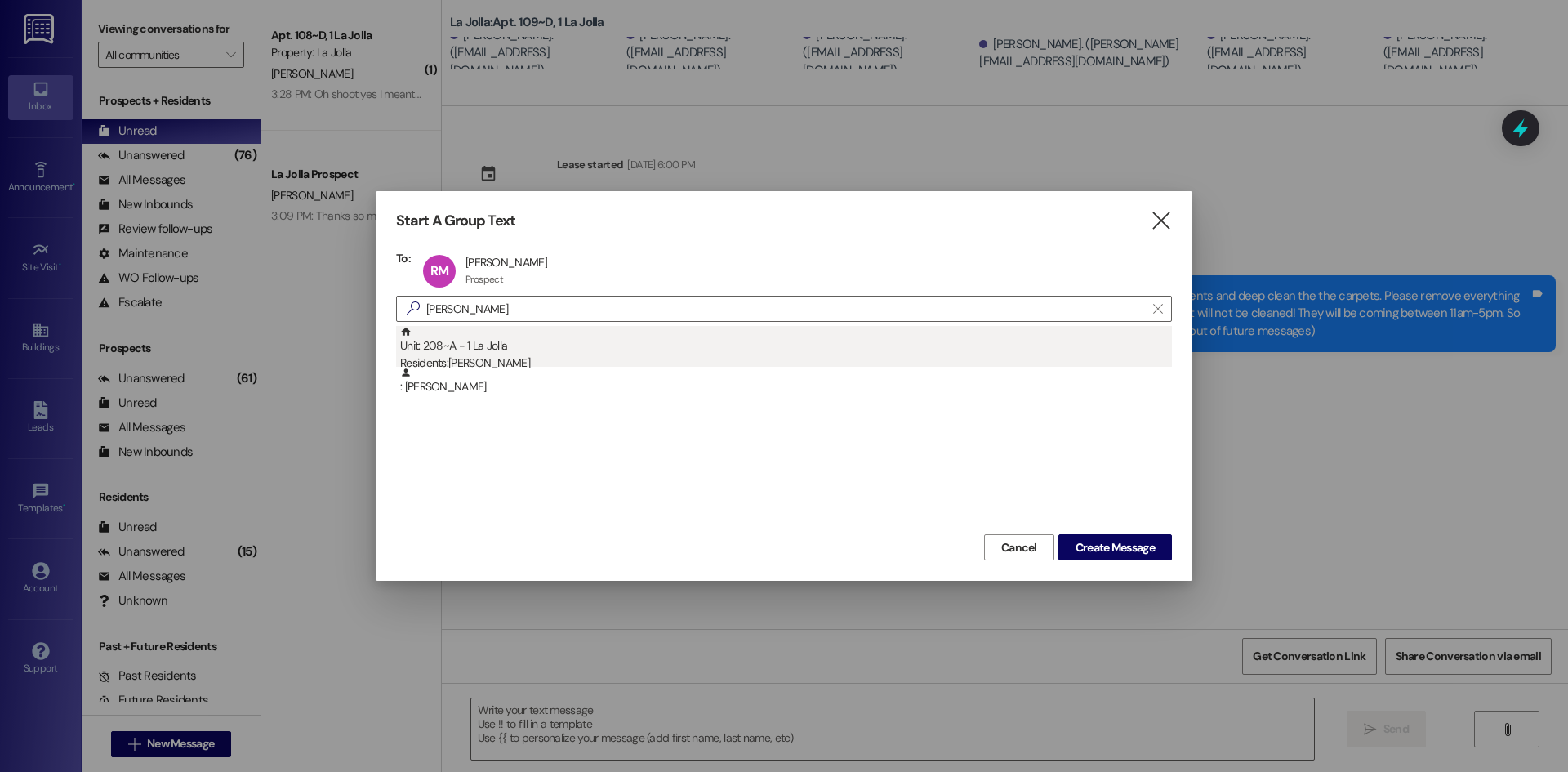
click at [442, 336] on div "Unit: 208~A - 1 La Jolla Residents: [PERSON_NAME]" at bounding box center [785, 349] width 772 height 47
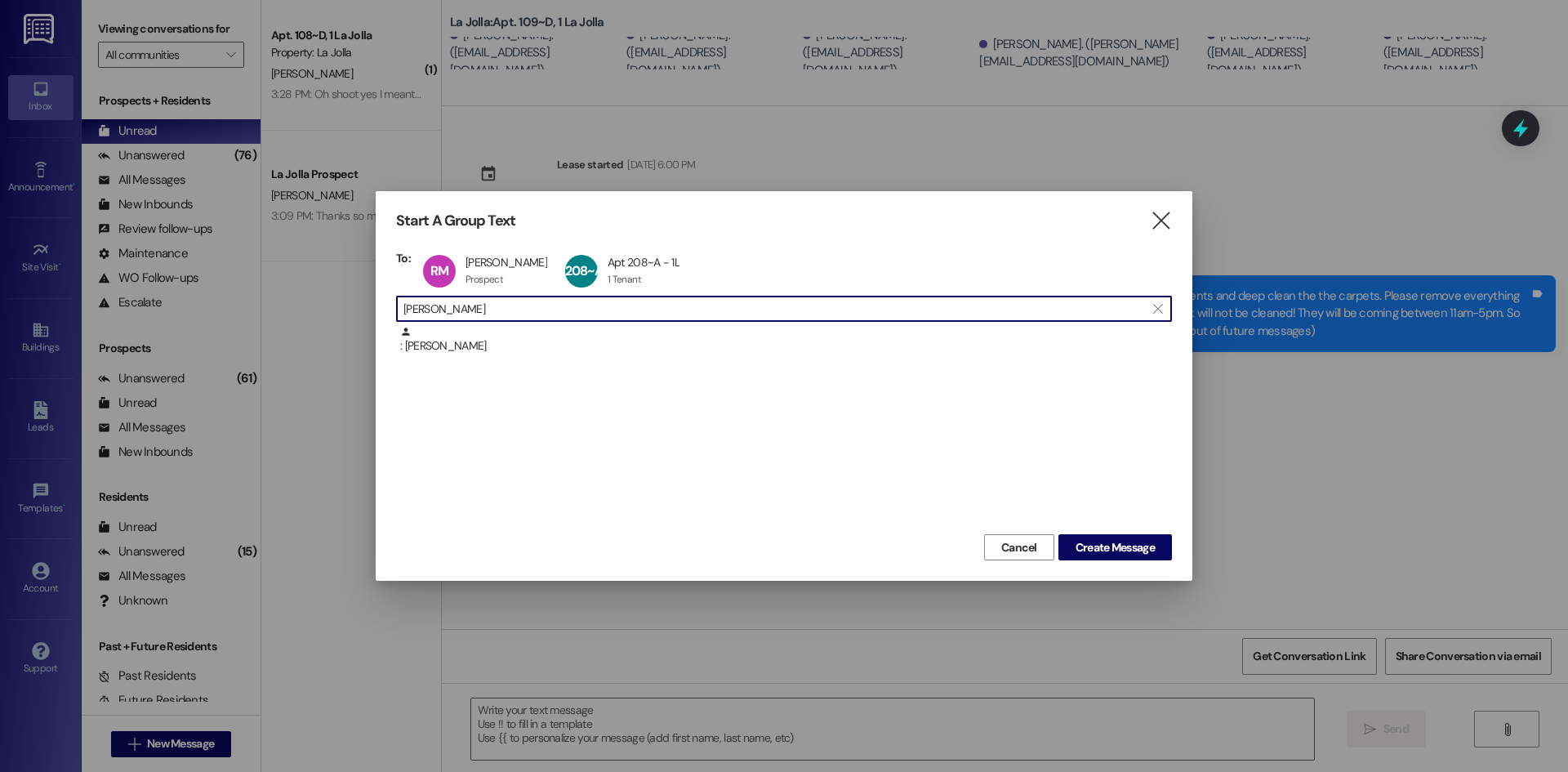
drag, startPoint x: 567, startPoint y: 308, endPoint x: 317, endPoint y: 316, distance: 250.1
click at [337, 313] on div "Start A Group Text  To: [PERSON_NAME] [PERSON_NAME] Prospect Prospect click to…" at bounding box center [784, 386] width 1568 height 772
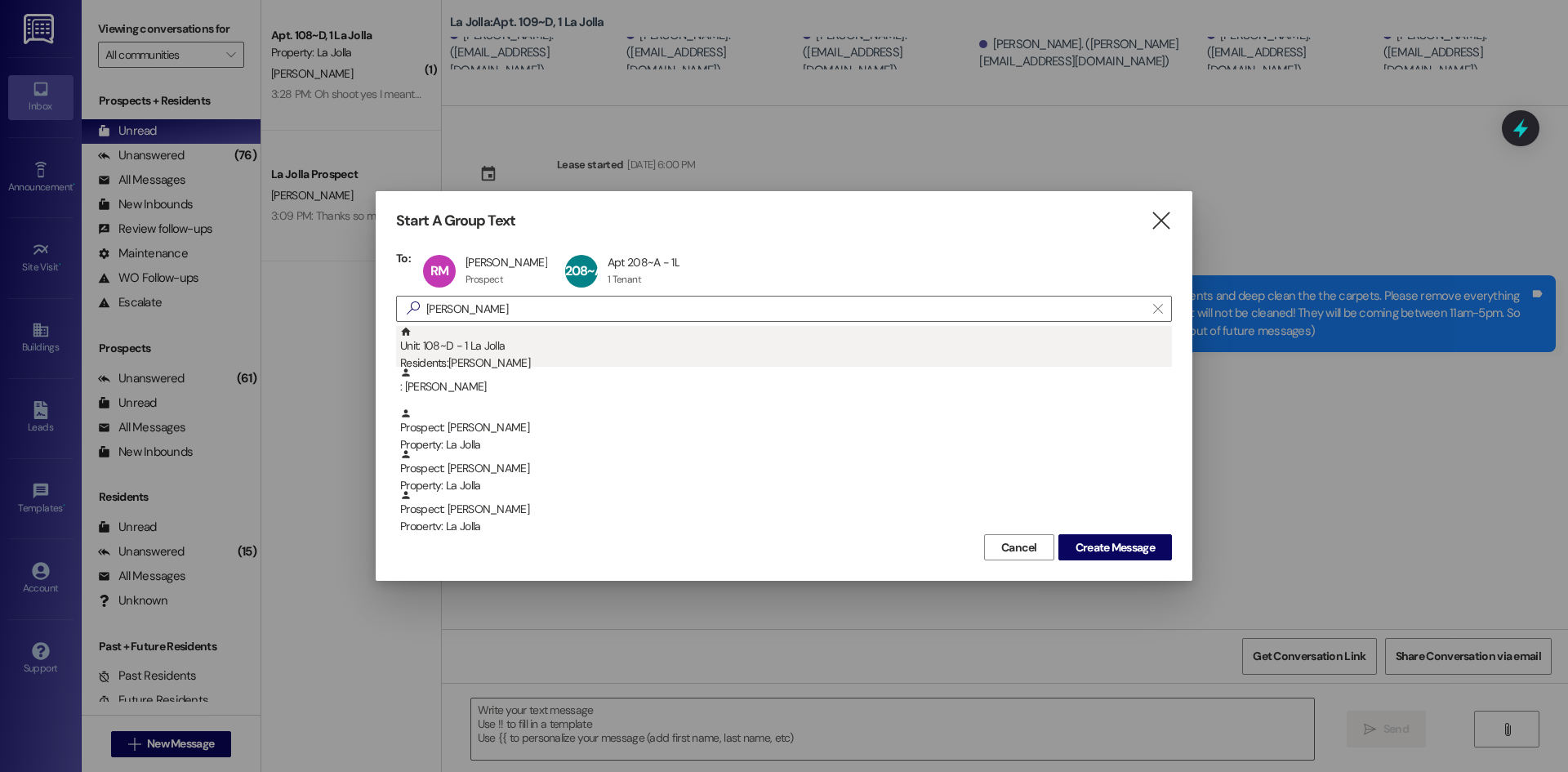
click at [429, 342] on div "Unit: 108~D - 1 La Jolla Residents: [PERSON_NAME]" at bounding box center [785, 349] width 772 height 47
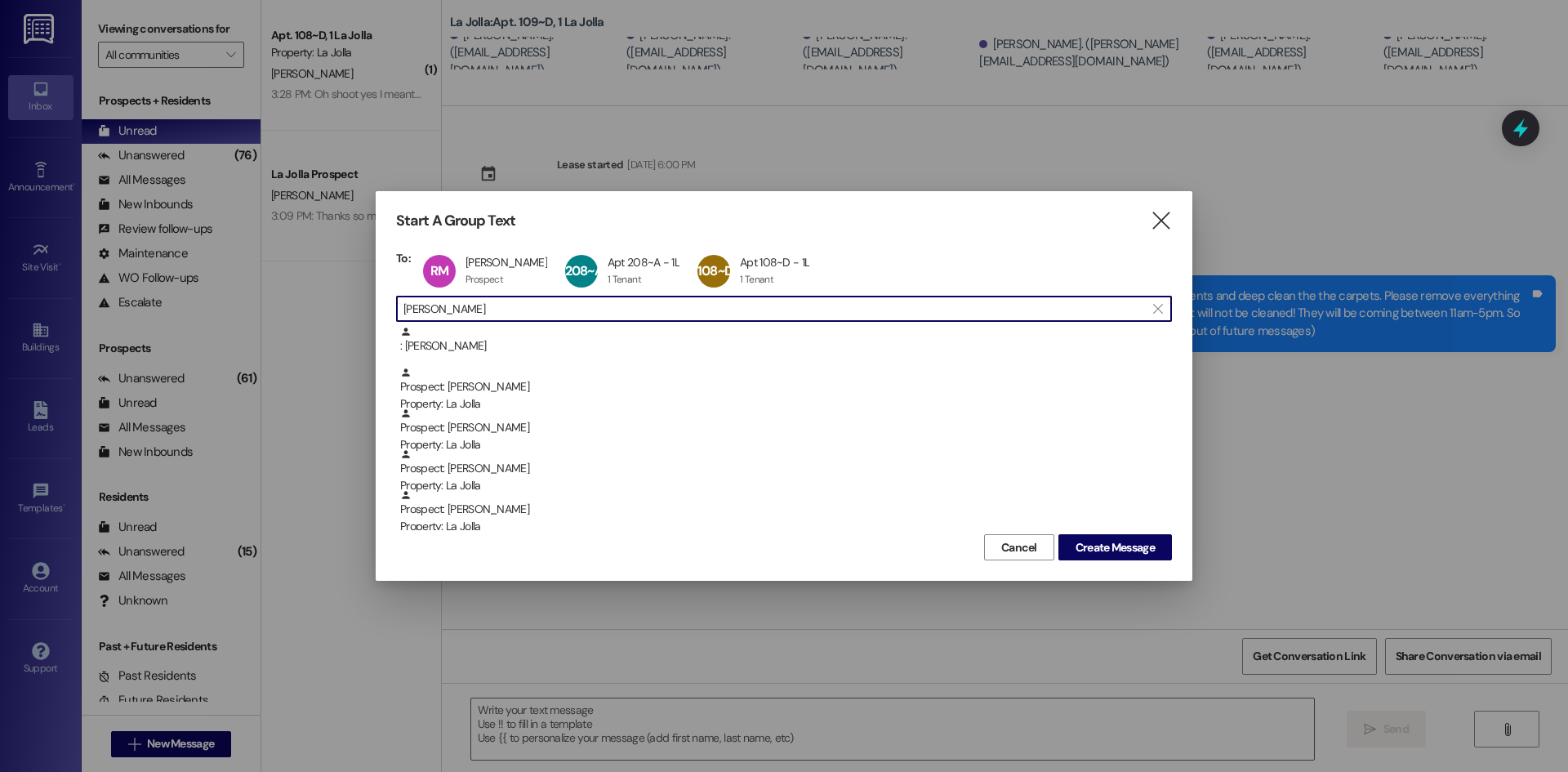
drag, startPoint x: 482, startPoint y: 312, endPoint x: 398, endPoint y: 311, distance: 84.0
click at [398, 311] on div " [PERSON_NAME] " at bounding box center [784, 309] width 776 height 26
type input "a"
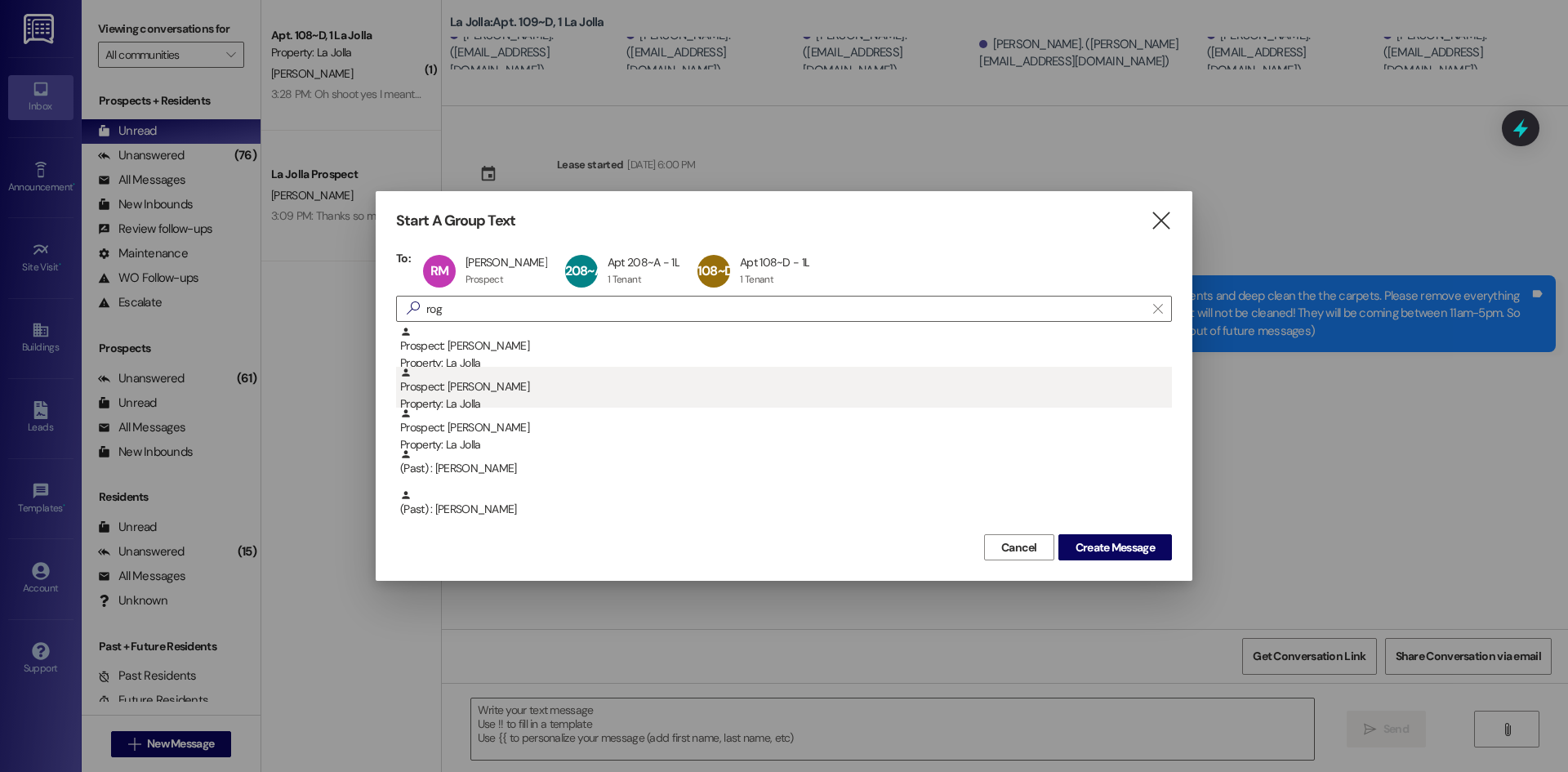
click at [509, 388] on div "Prospect: [PERSON_NAME] Property: La Jolla" at bounding box center [785, 390] width 772 height 47
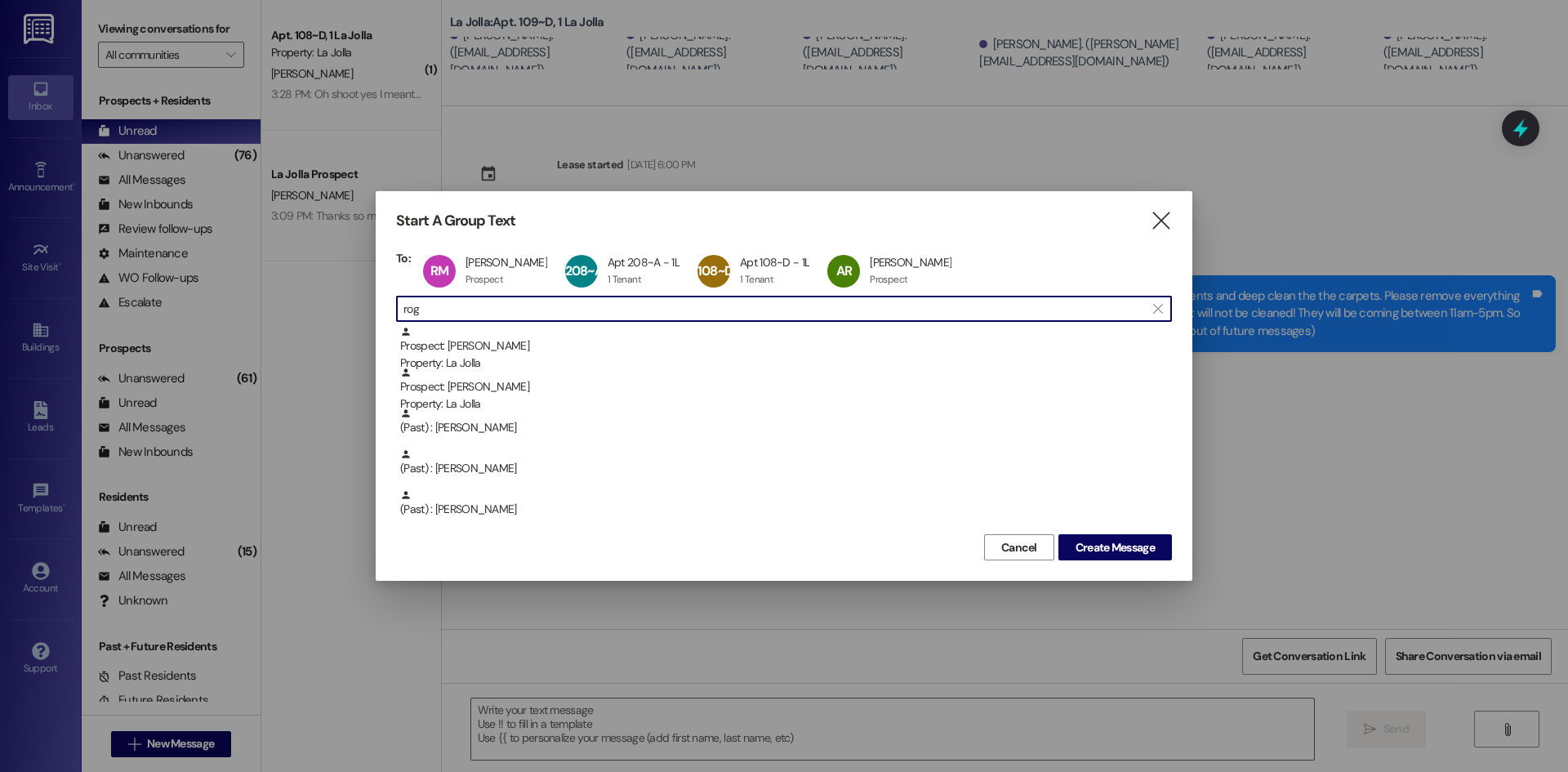
scroll to position [1, 0]
drag, startPoint x: 466, startPoint y: 312, endPoint x: 563, endPoint y: 291, distance: 99.2
click at [394, 322] on div "Start A Group Text  To: [PERSON_NAME] [PERSON_NAME] Prospect Prospect click to…" at bounding box center [784, 386] width 816 height 390
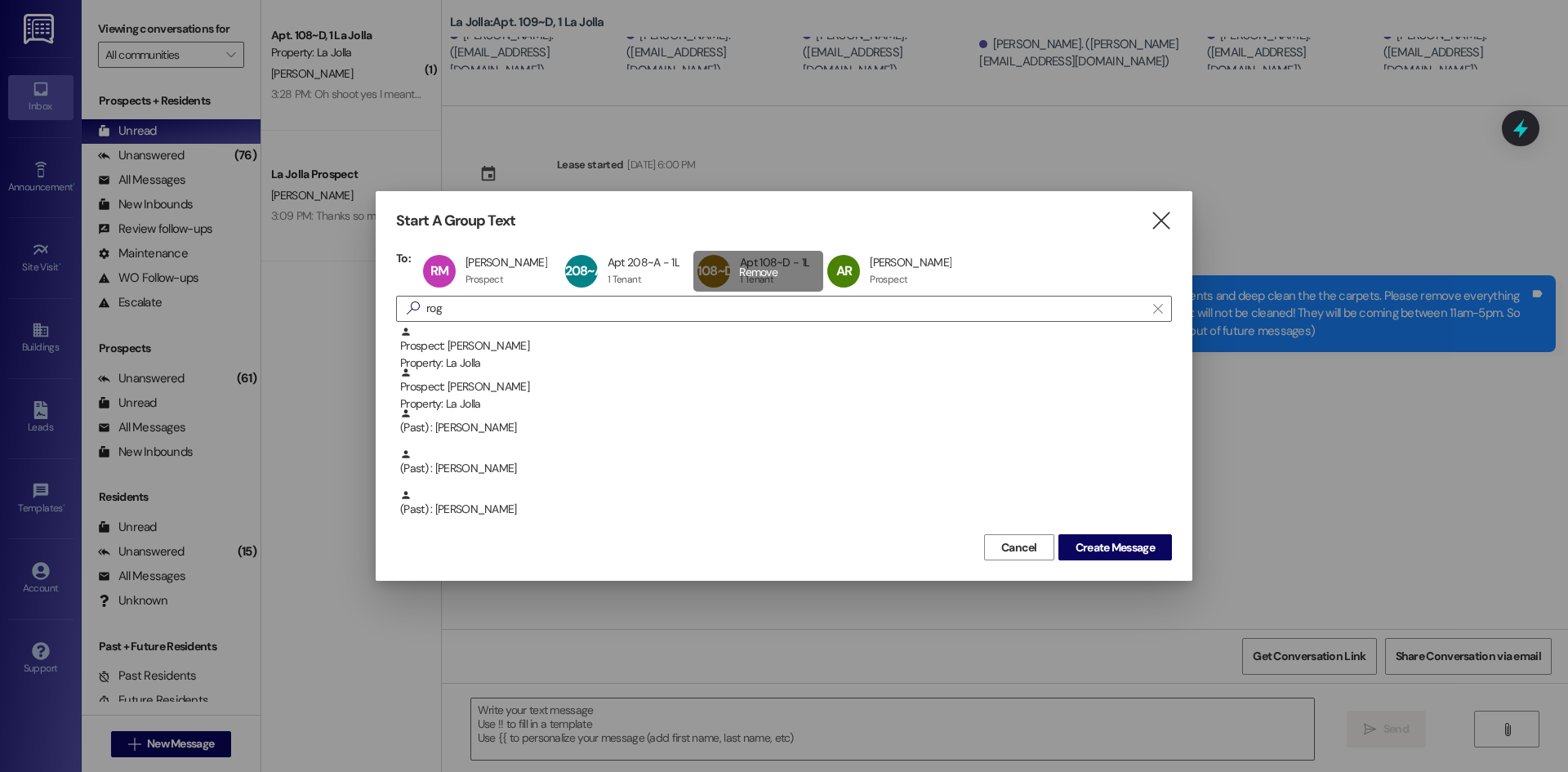
click at [746, 264] on div "108~D Apt 108~D - 1L Apt 108~D - 1L 1 Tenant 1 Tenant click to remove" at bounding box center [758, 271] width 130 height 41
click at [635, 267] on div "208~A Apt 208~A - 1L Apt 208~A - 1L 1 Tenant 1 Tenant click to remove" at bounding box center [626, 271] width 132 height 41
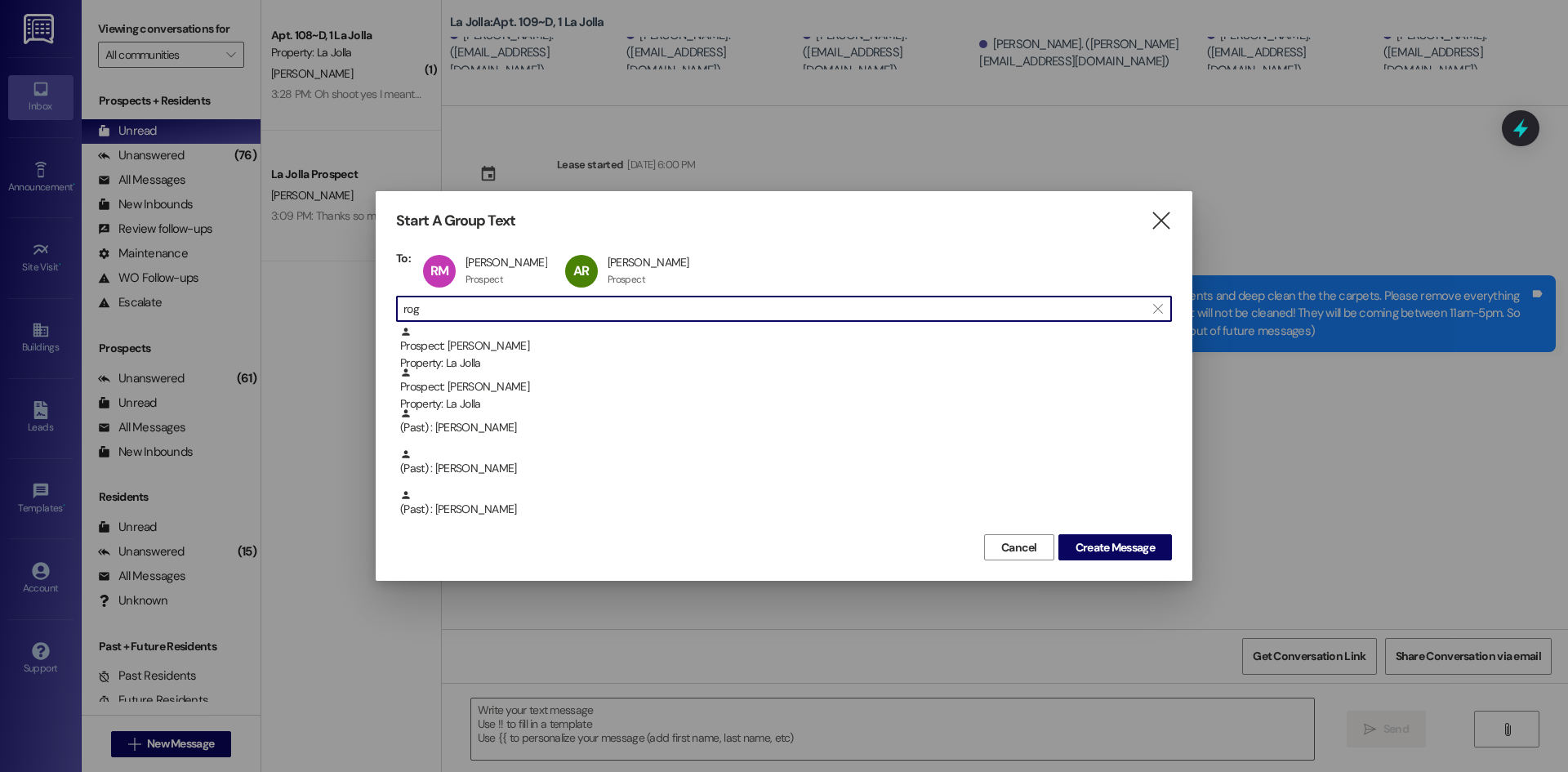
drag, startPoint x: 610, startPoint y: 306, endPoint x: 394, endPoint y: 315, distance: 216.2
click at [394, 315] on div "Start A Group Text  To: [PERSON_NAME] [PERSON_NAME] Prospect Prospect click to…" at bounding box center [784, 386] width 816 height 390
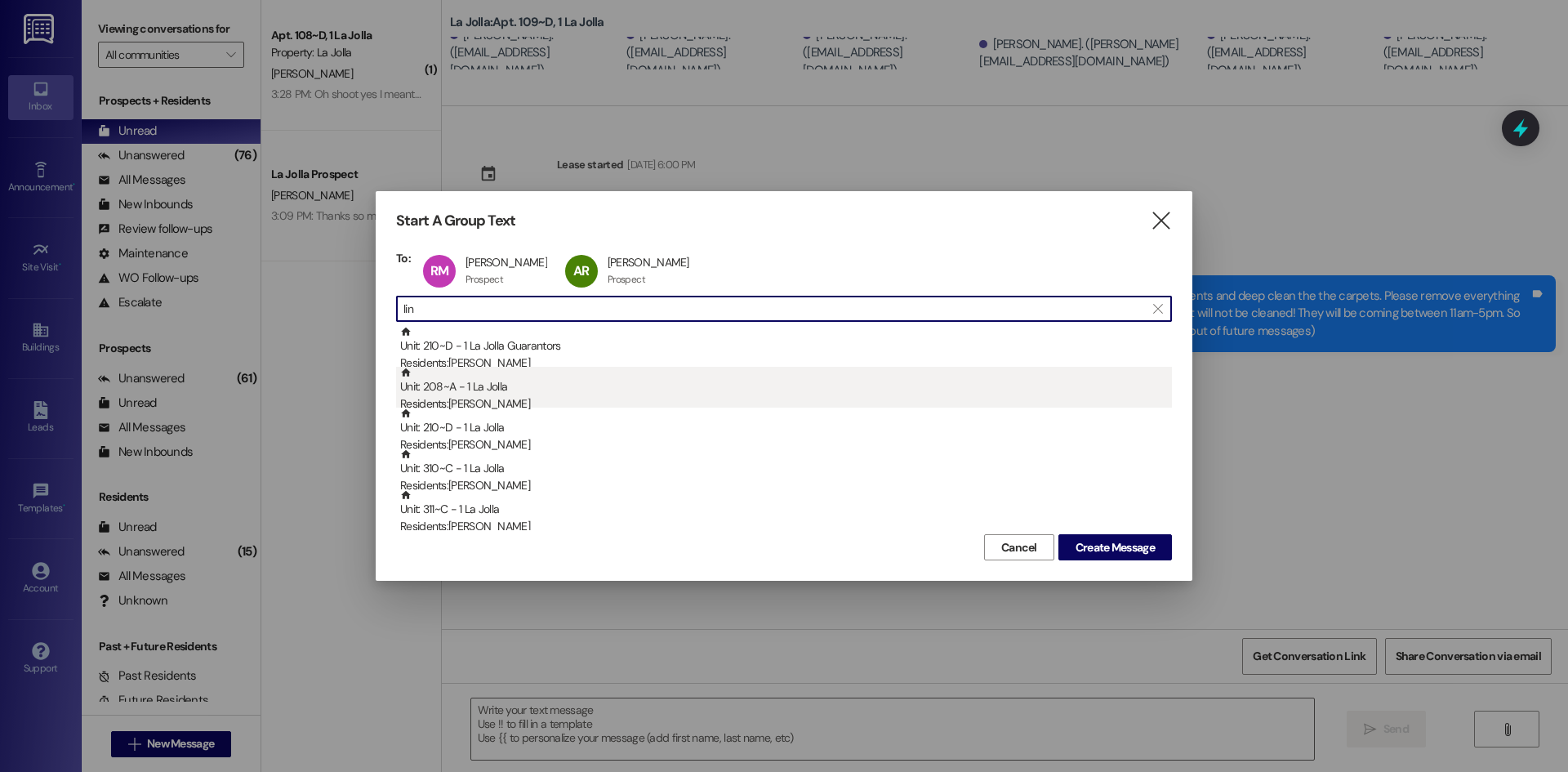
click at [531, 393] on div "Unit: 208~A - 1 La Jolla Residents: [PERSON_NAME]" at bounding box center [785, 390] width 772 height 47
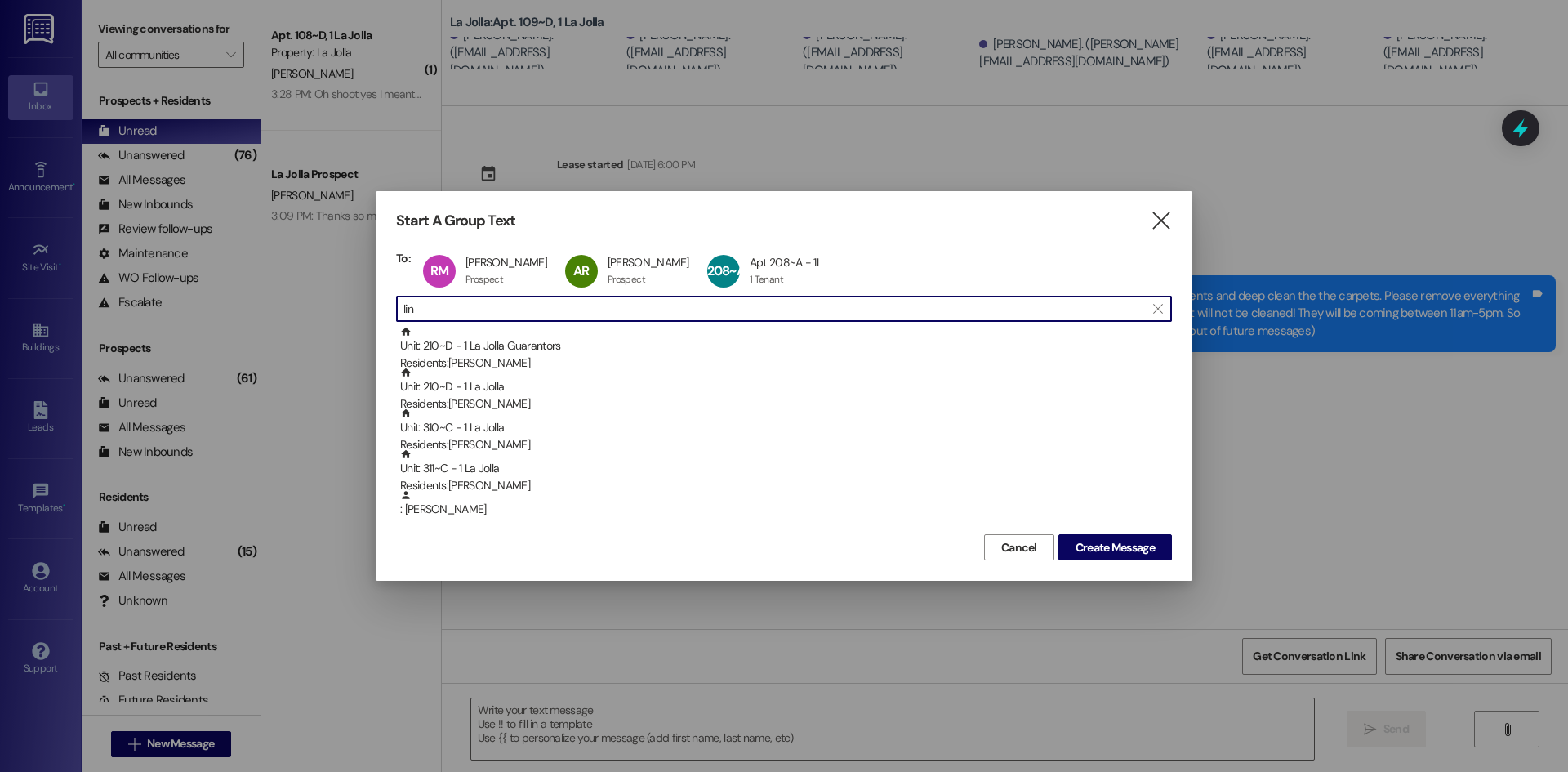
drag, startPoint x: 456, startPoint y: 301, endPoint x: 388, endPoint y: 311, distance: 68.7
click at [388, 311] on div "Start A Group Text  To: [PERSON_NAME] [PERSON_NAME] Prospect Prospect click to…" at bounding box center [784, 386] width 816 height 390
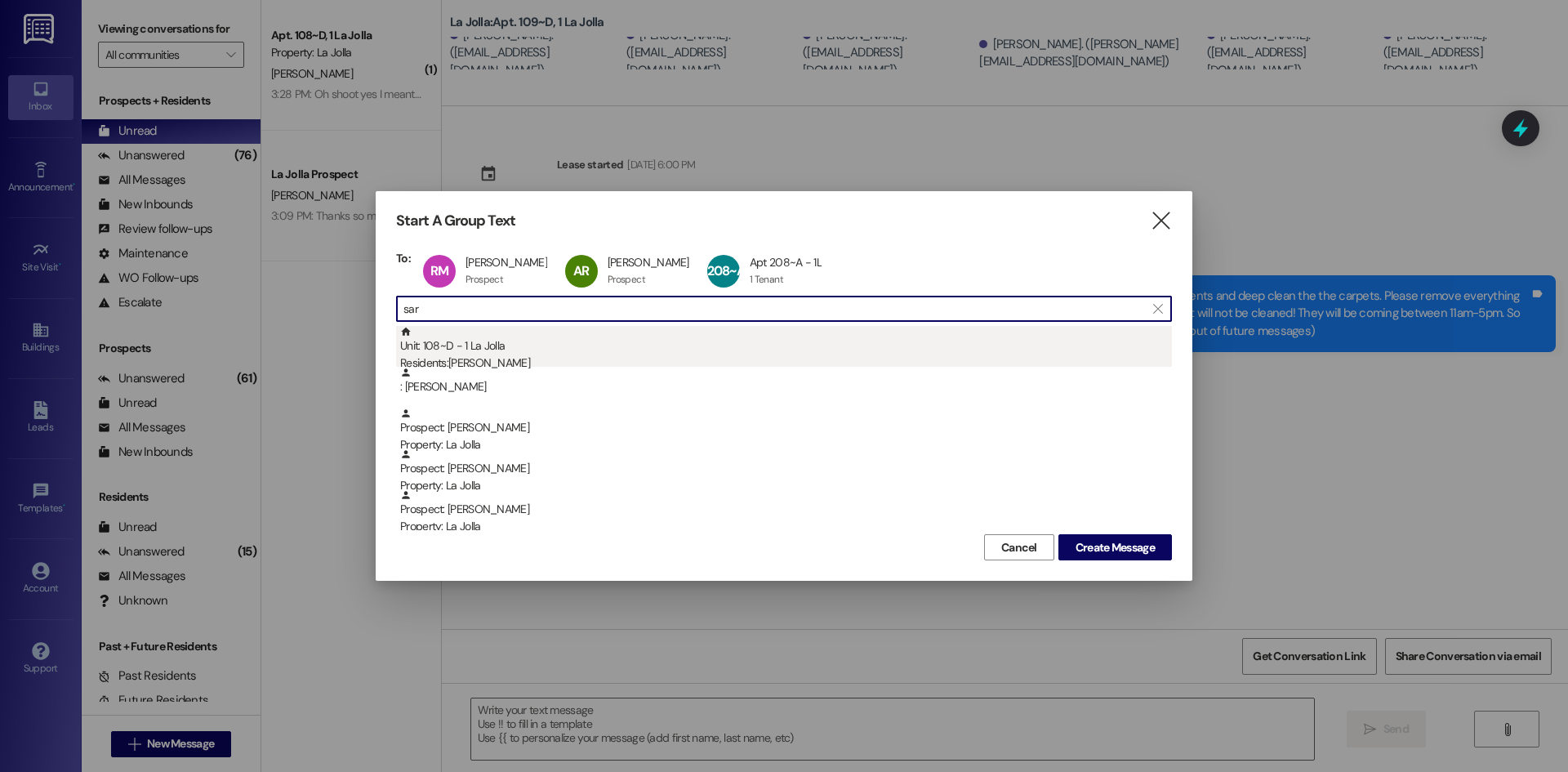
click at [413, 344] on div "Unit: 108~D - 1 La Jolla Residents: [PERSON_NAME]" at bounding box center [785, 349] width 772 height 47
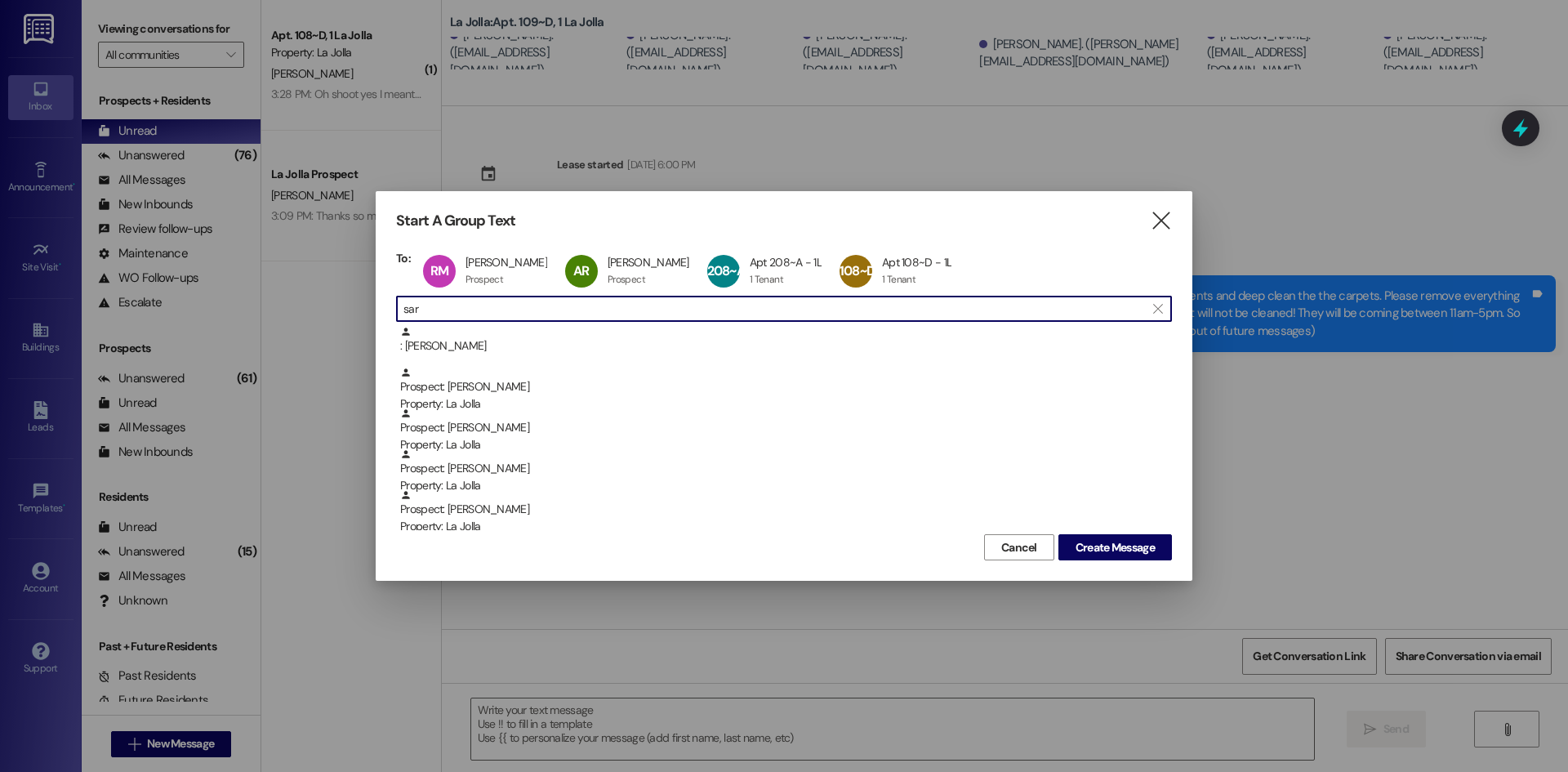
drag, startPoint x: 445, startPoint y: 312, endPoint x: 404, endPoint y: 308, distance: 41.2
click at [404, 308] on input "sar" at bounding box center [774, 309] width 742 height 23
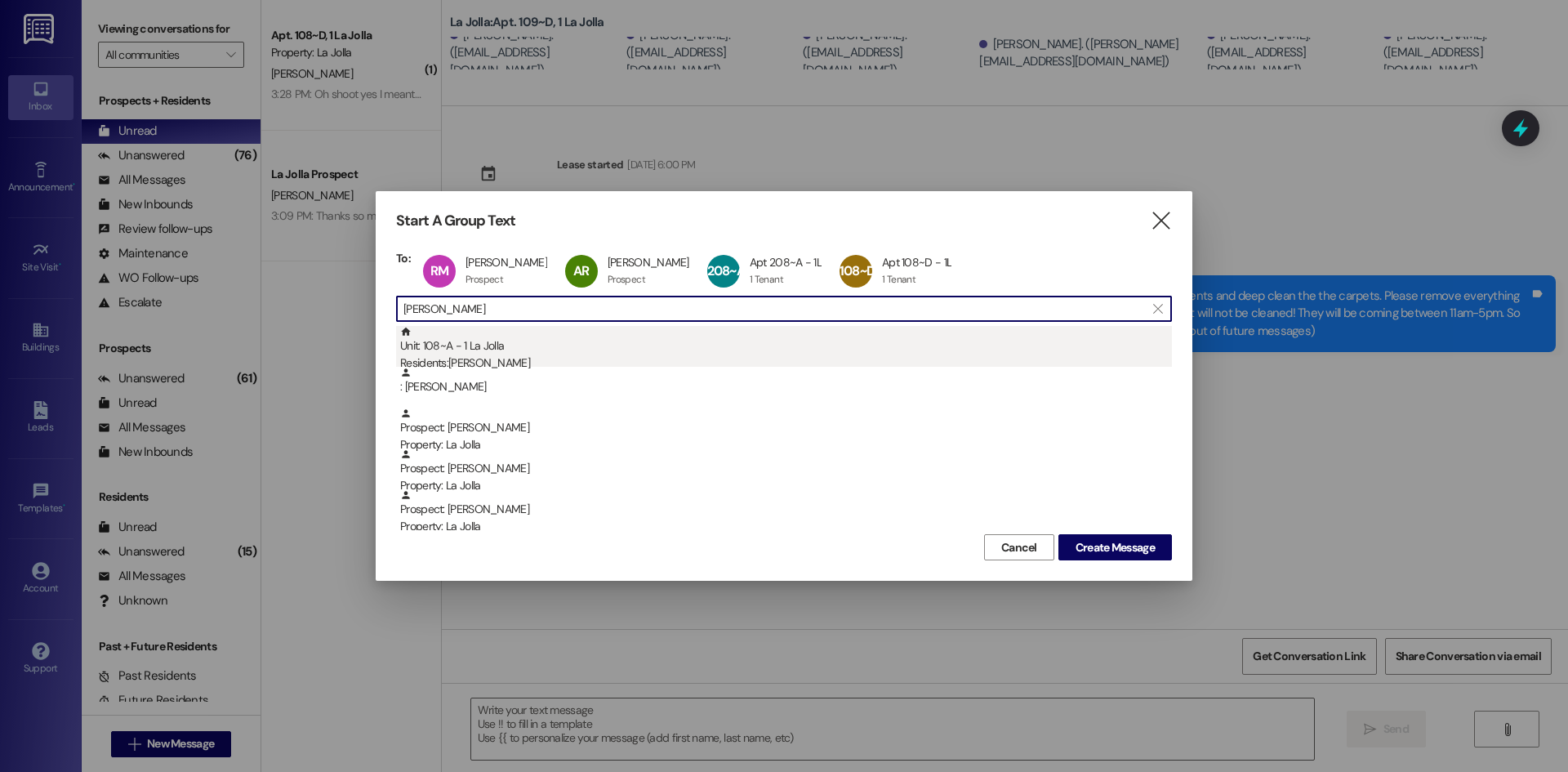
click at [484, 359] on div "Residents: [PERSON_NAME]" at bounding box center [785, 363] width 772 height 17
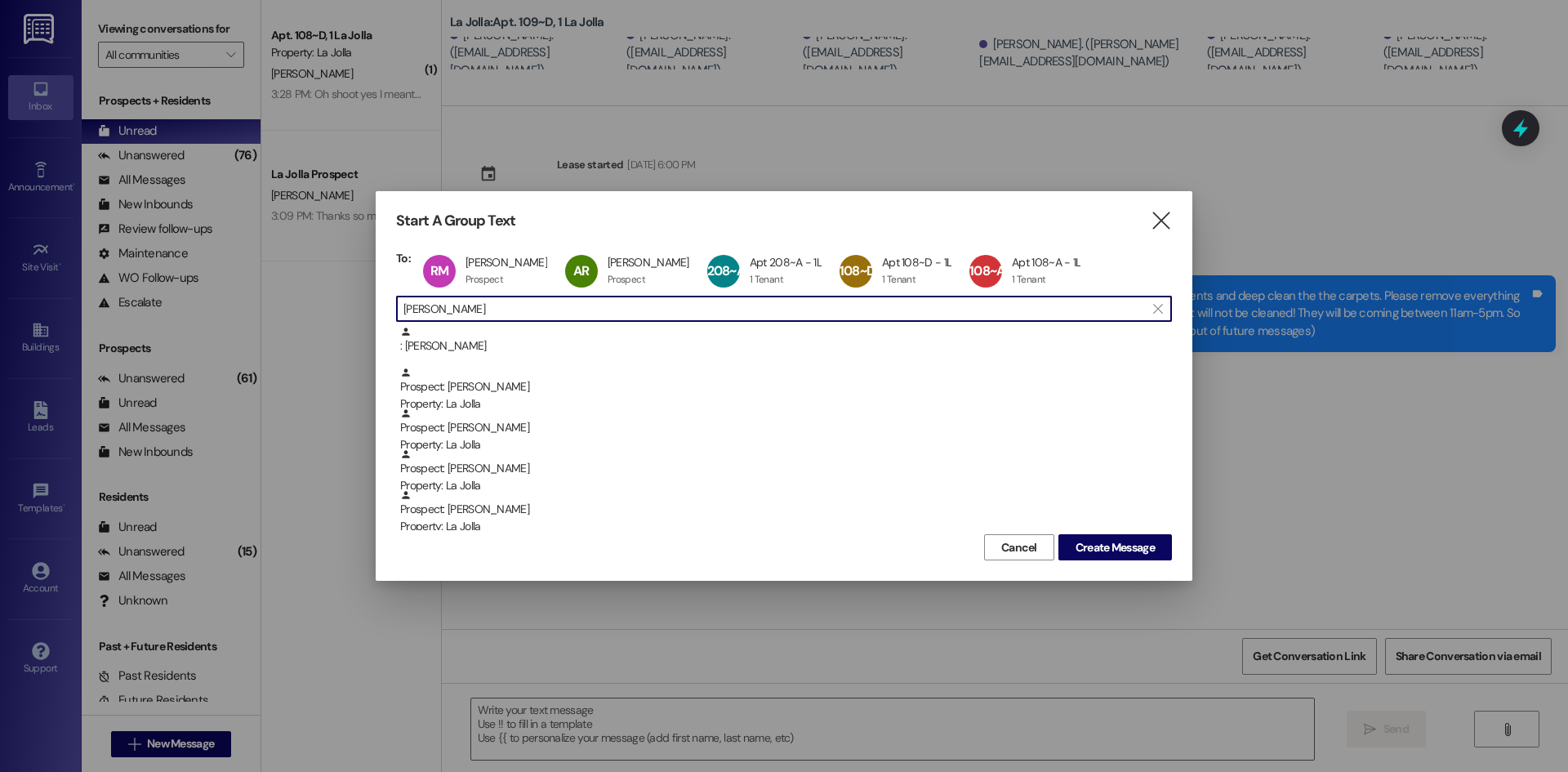
drag, startPoint x: 491, startPoint y: 311, endPoint x: 404, endPoint y: 317, distance: 87.2
click at [405, 317] on input "[PERSON_NAME]" at bounding box center [774, 309] width 742 height 23
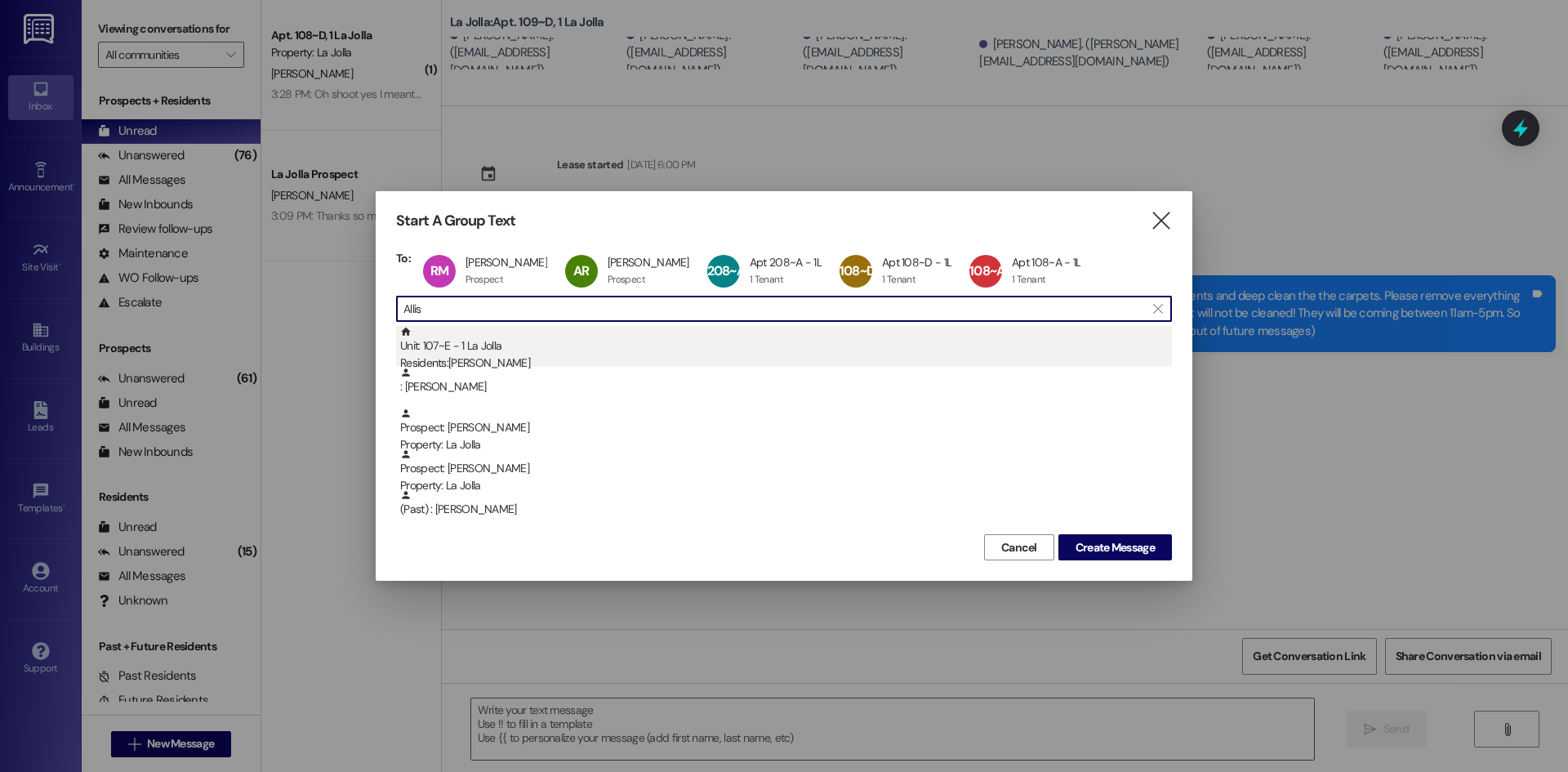
type input "Allis"
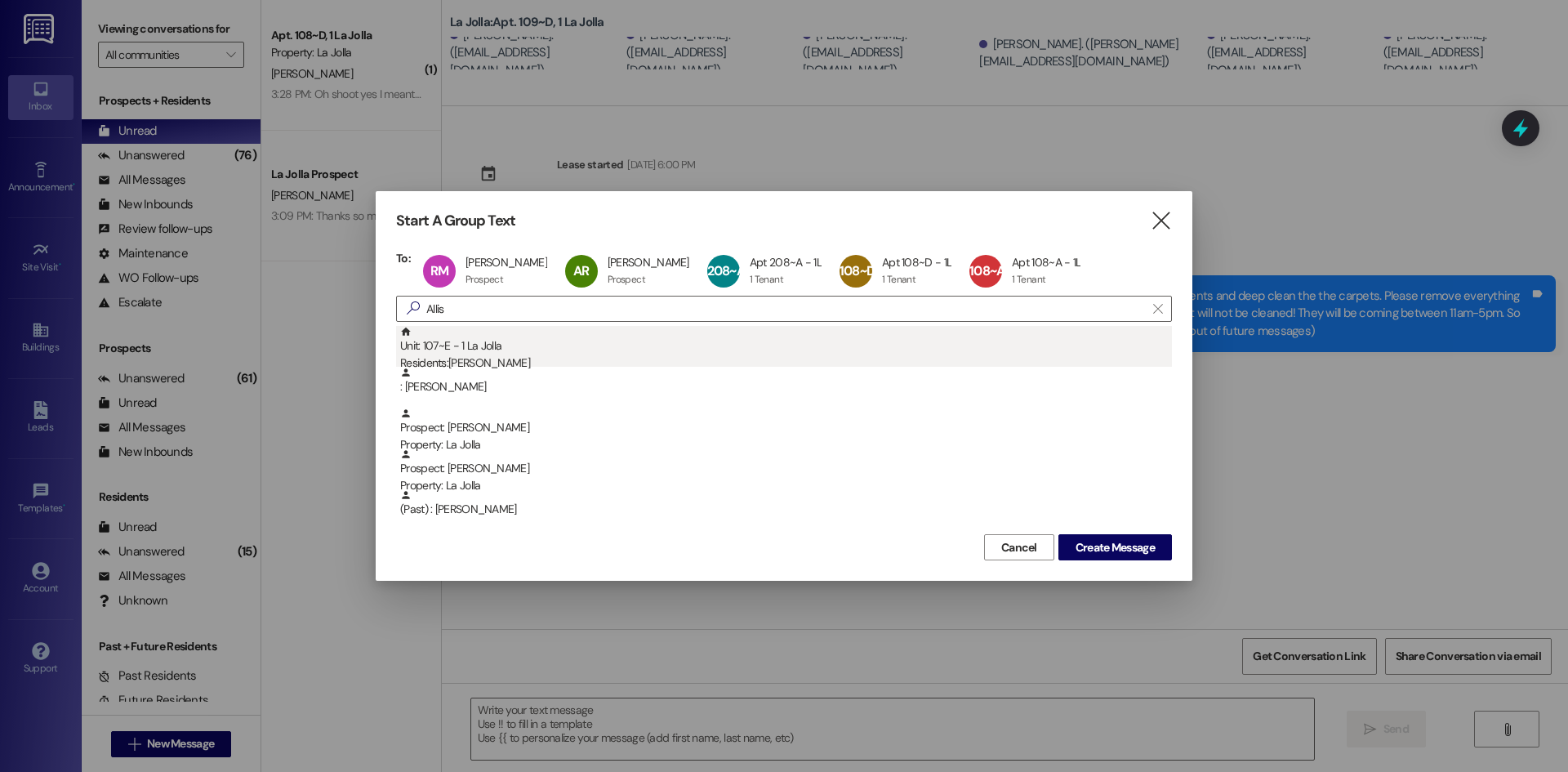
click at [451, 359] on div "Residents: [PERSON_NAME]" at bounding box center [785, 363] width 772 height 17
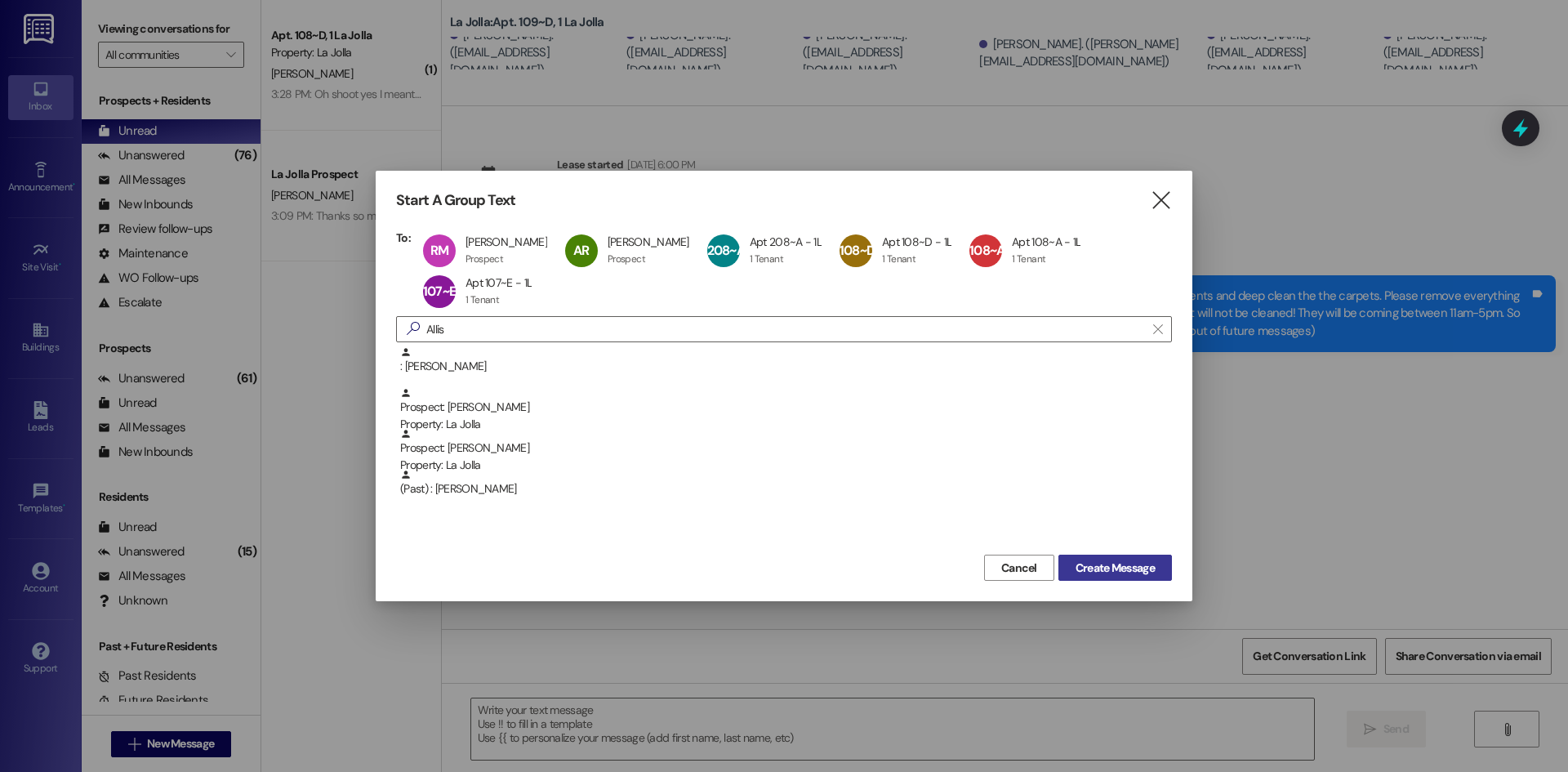
click at [1085, 567] on span "Create Message" at bounding box center [1115, 568] width 79 height 17
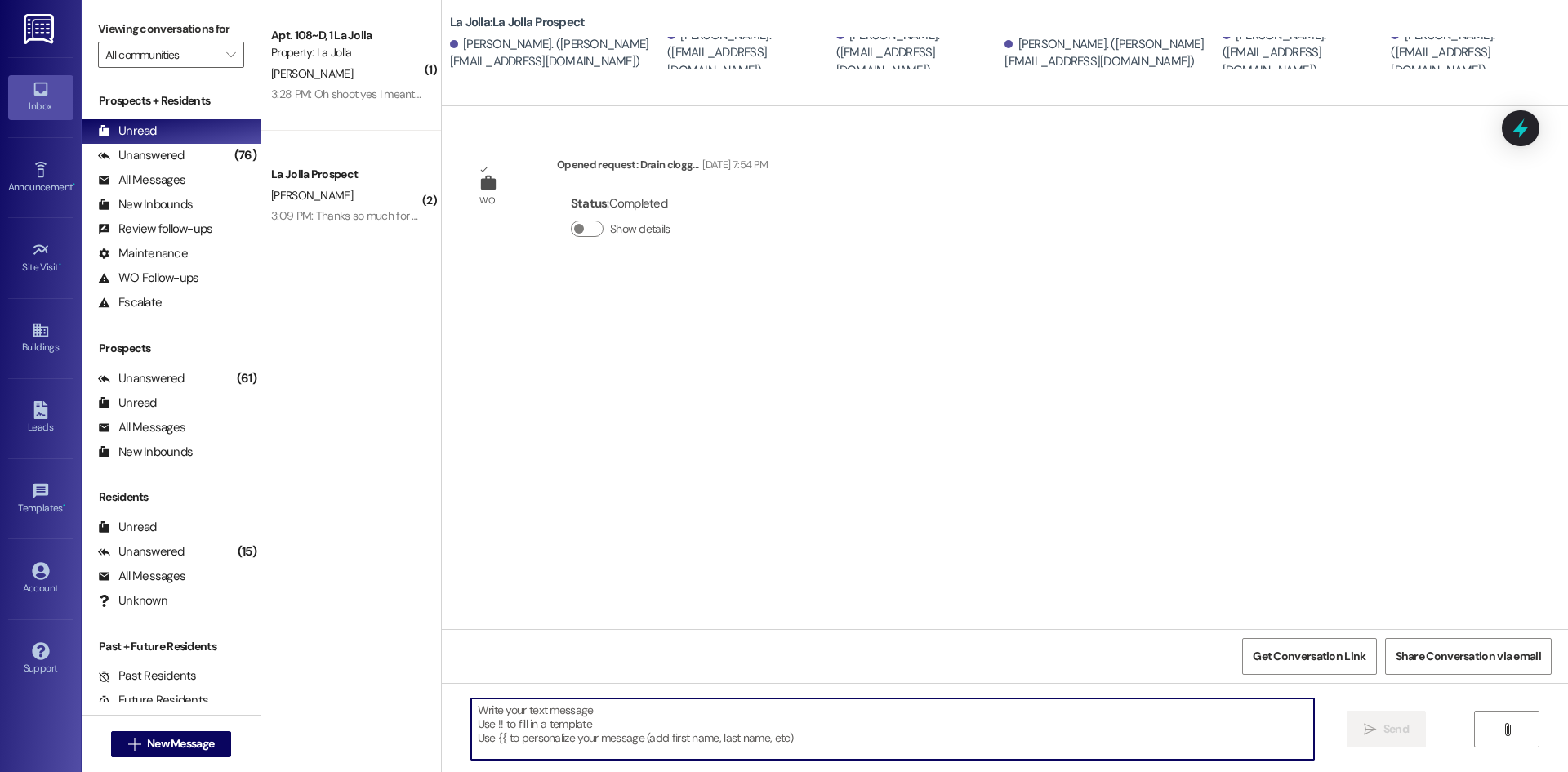
click at [557, 728] on textarea at bounding box center [892, 729] width 843 height 61
paste textarea "Hello! Just wanted to give you a heads up, [DATE] and [DATE] we will be having …"
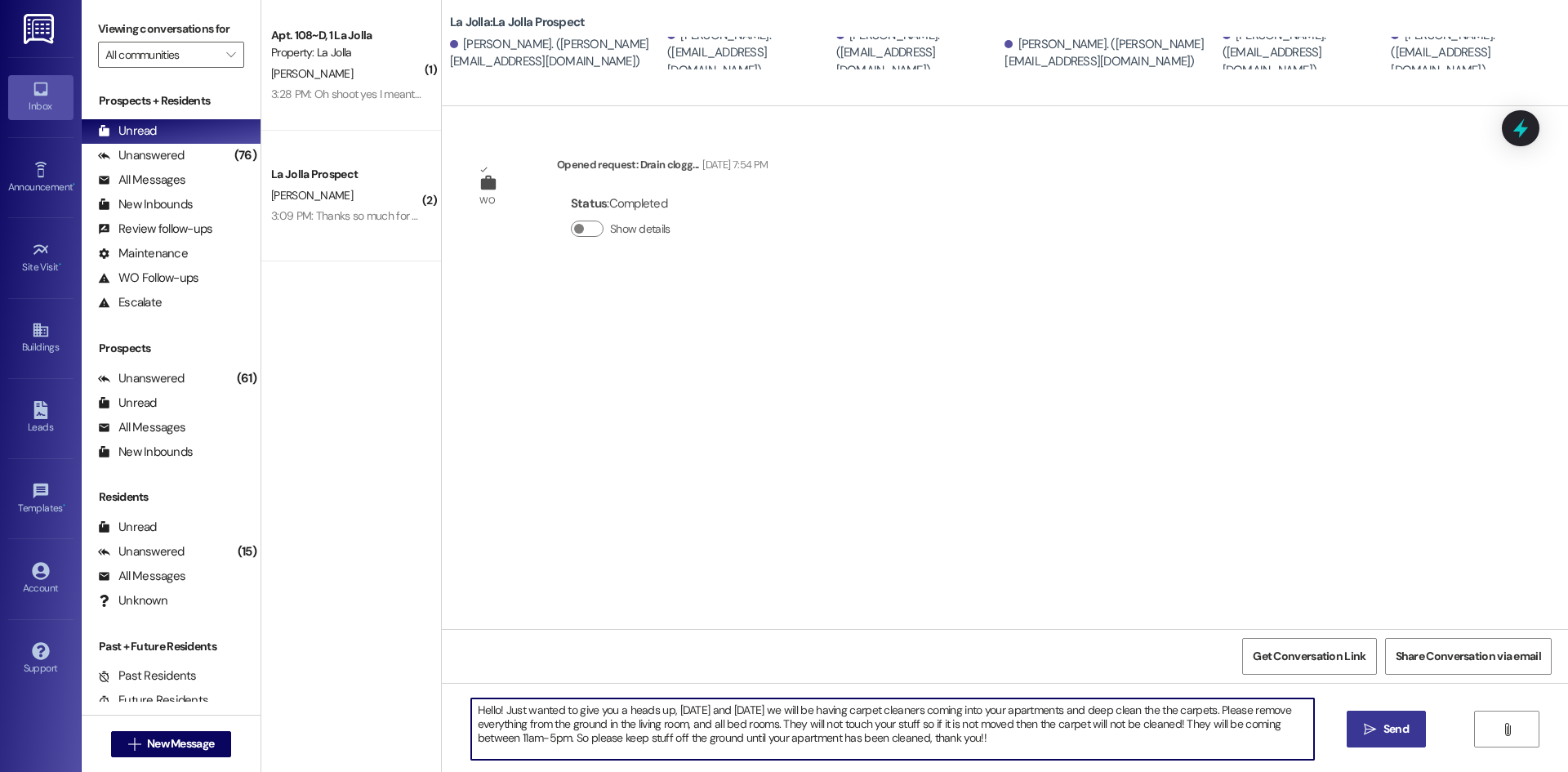
type textarea "Hello! Just wanted to give you a heads up, [DATE] and [DATE] we will be having …"
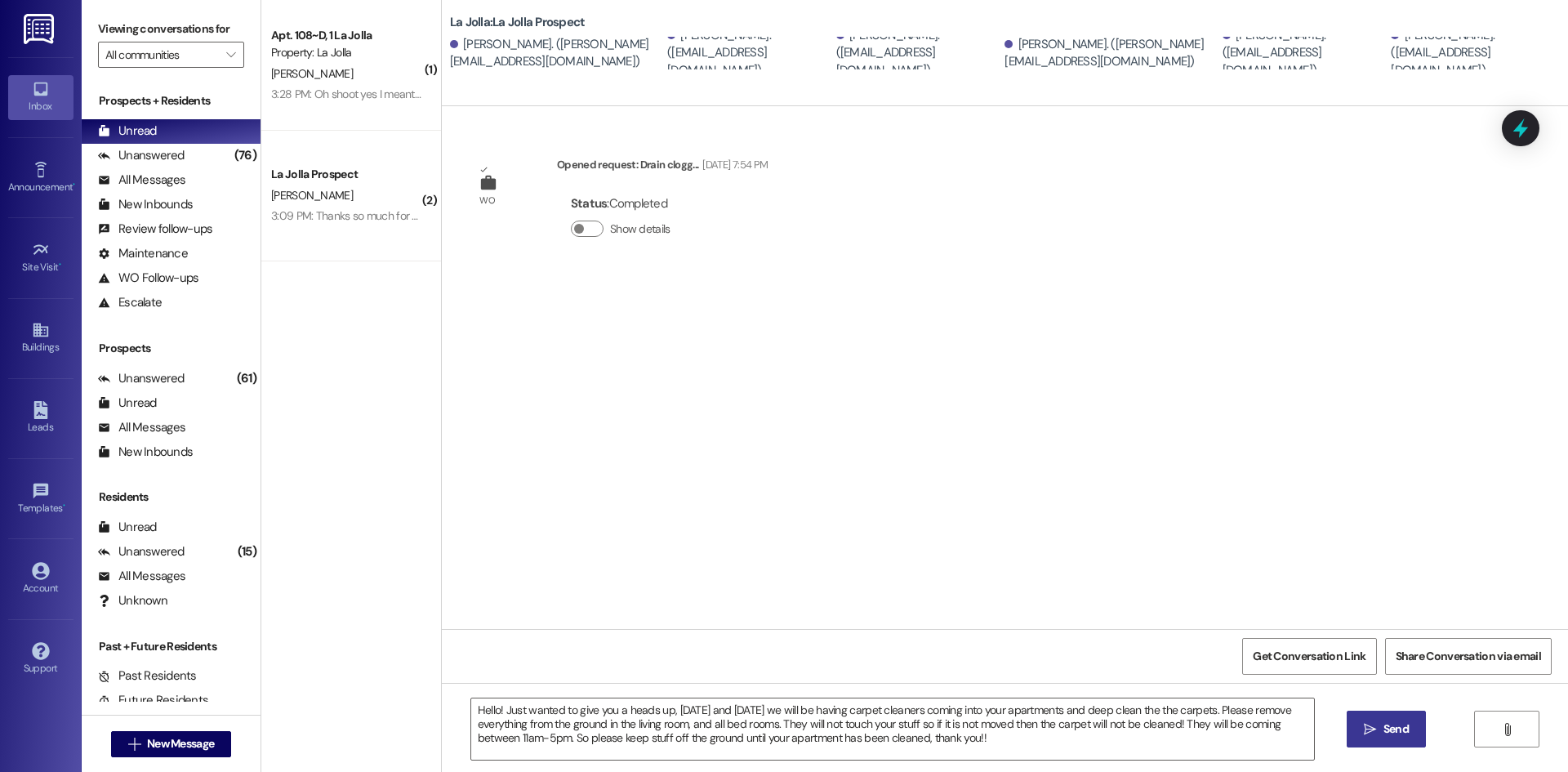
click at [1390, 739] on button " Send" at bounding box center [1386, 729] width 79 height 37
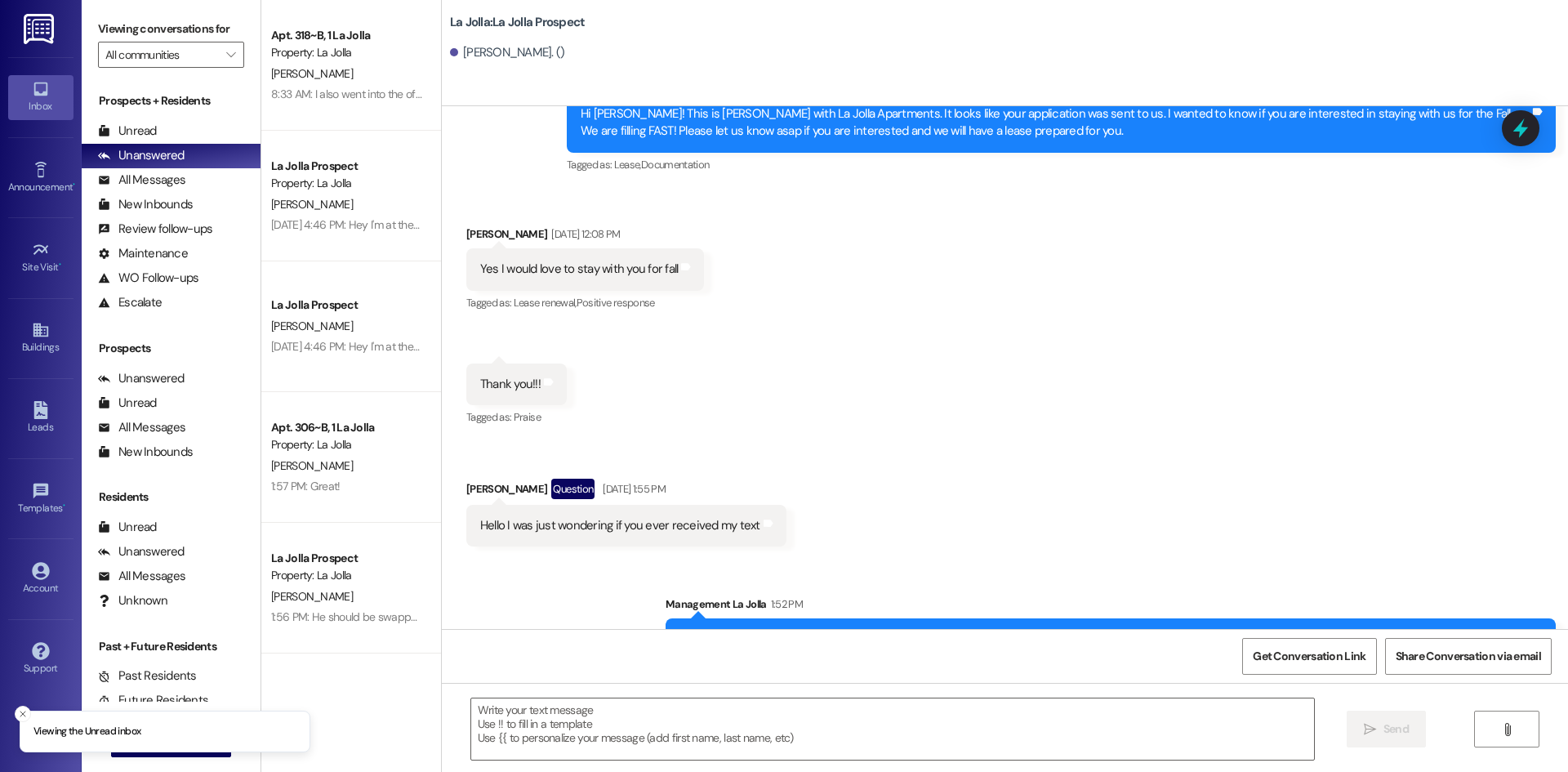
scroll to position [344, 0]
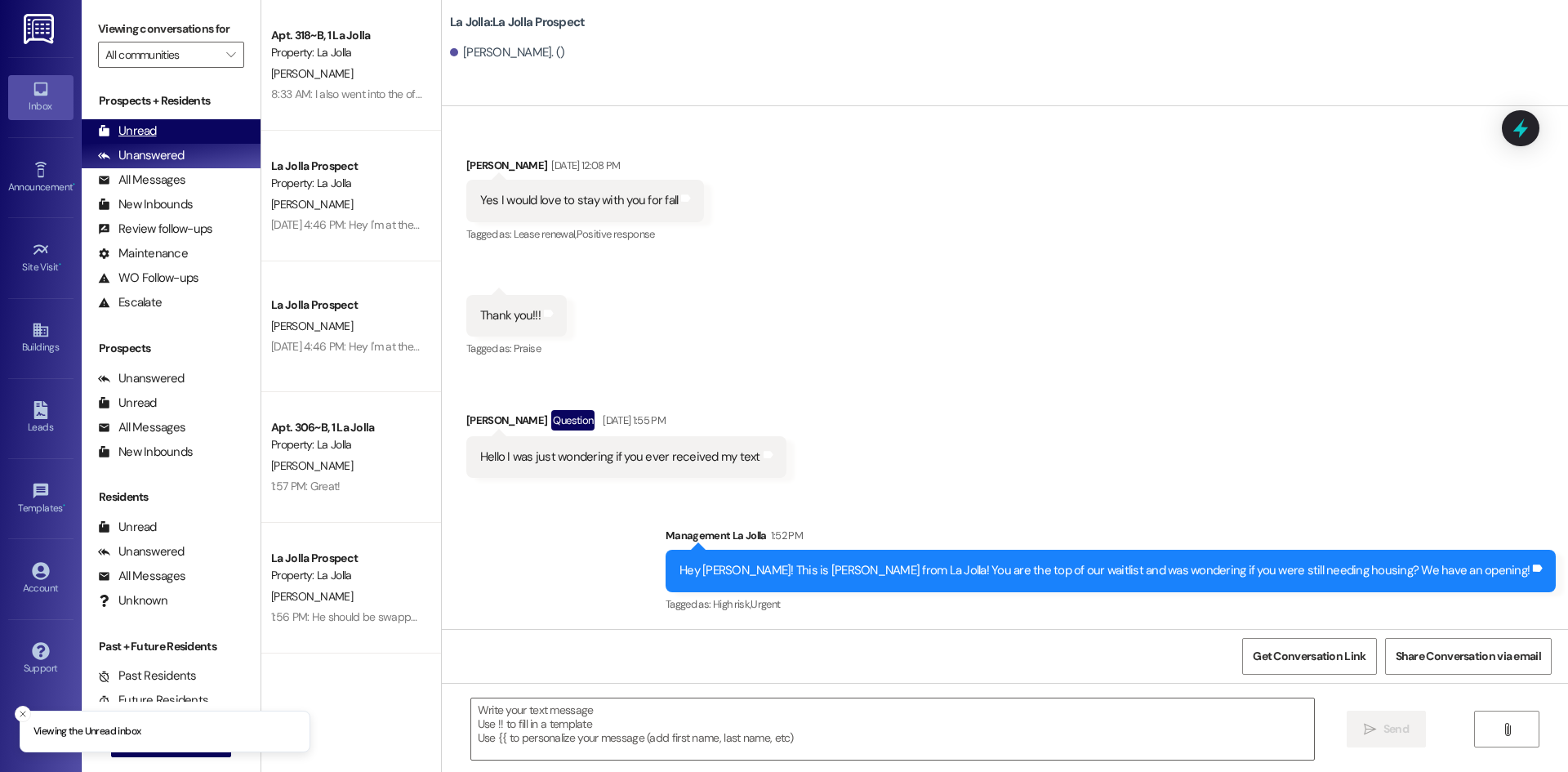
click at [157, 129] on div "Unread (0)" at bounding box center [171, 132] width 179 height 25
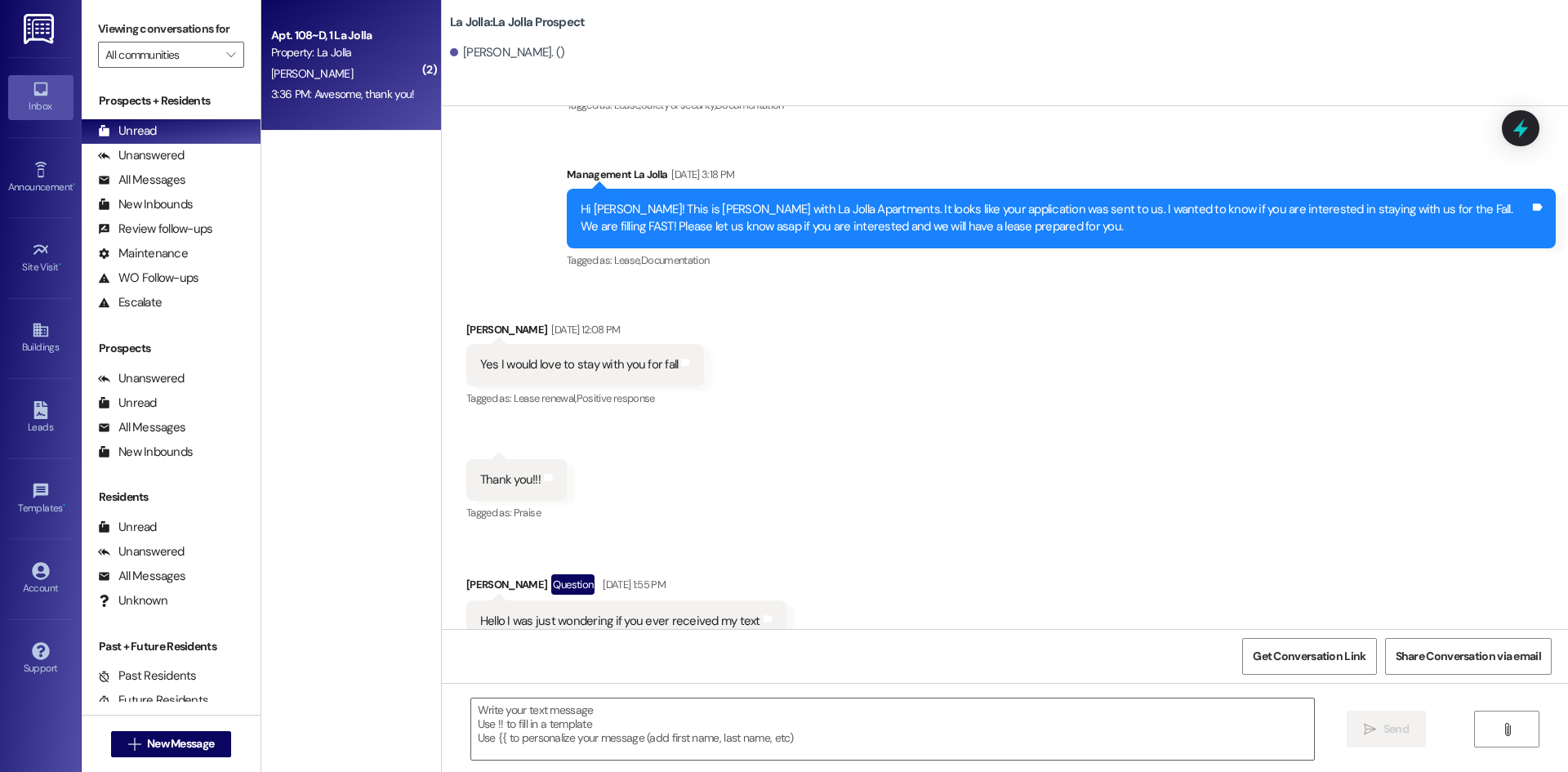
scroll to position [206, 0]
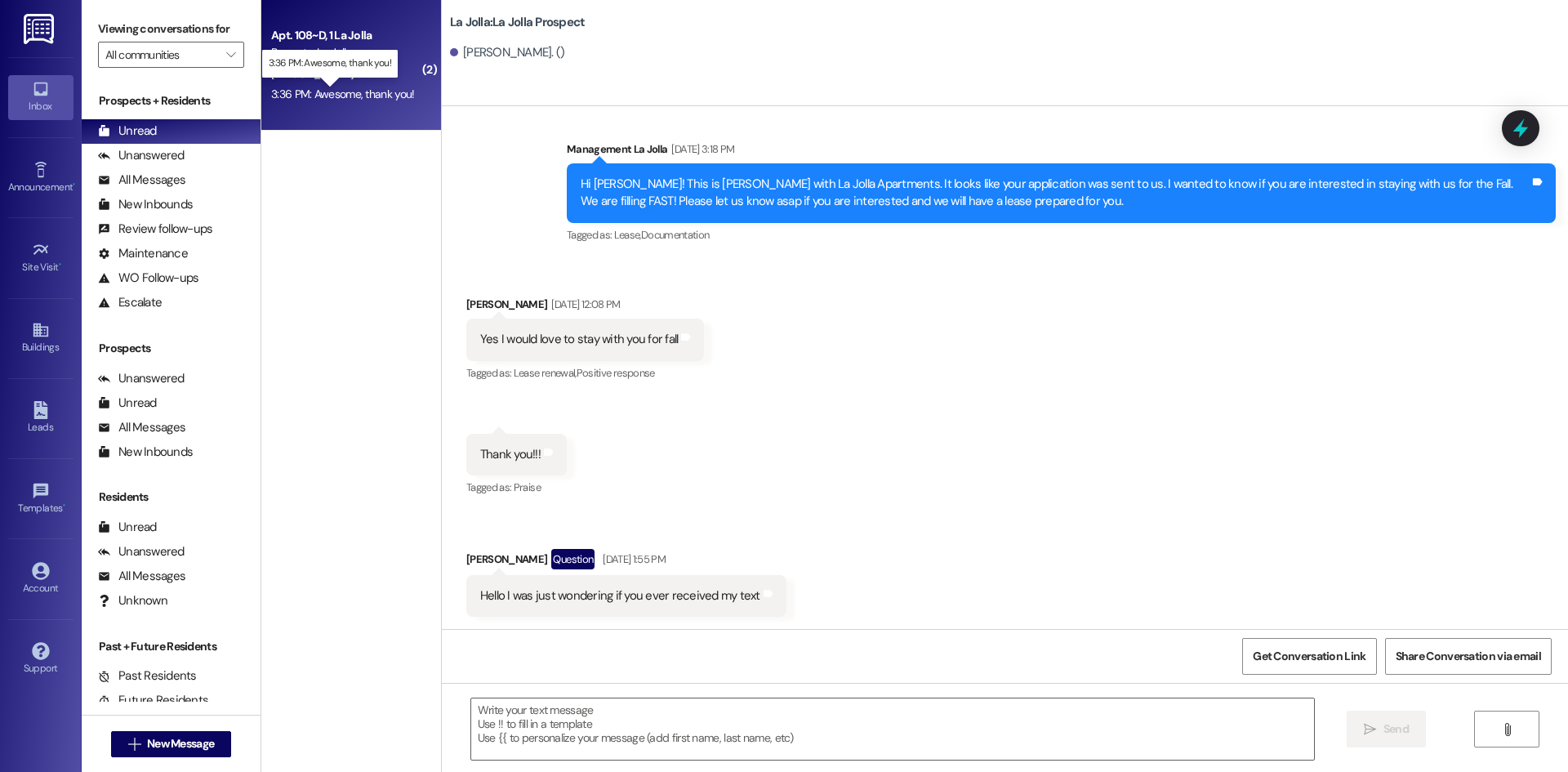
click at [302, 92] on div "3:36 PM: Awesome, thank you! 3:36 PM: Awesome, thank you!" at bounding box center [342, 94] width 143 height 15
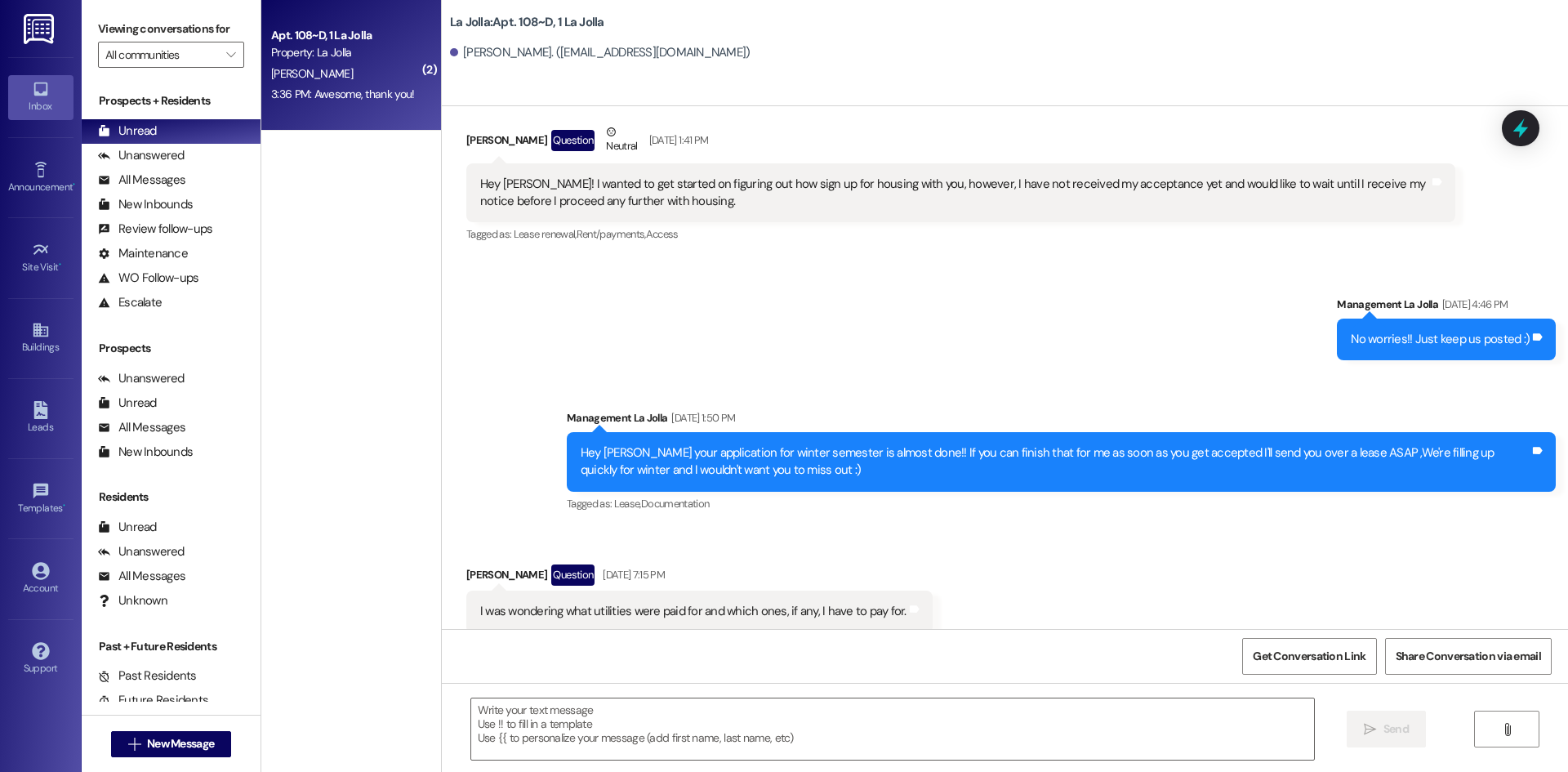
scroll to position [13637, 0]
